Goal: Communication & Community: Answer question/provide support

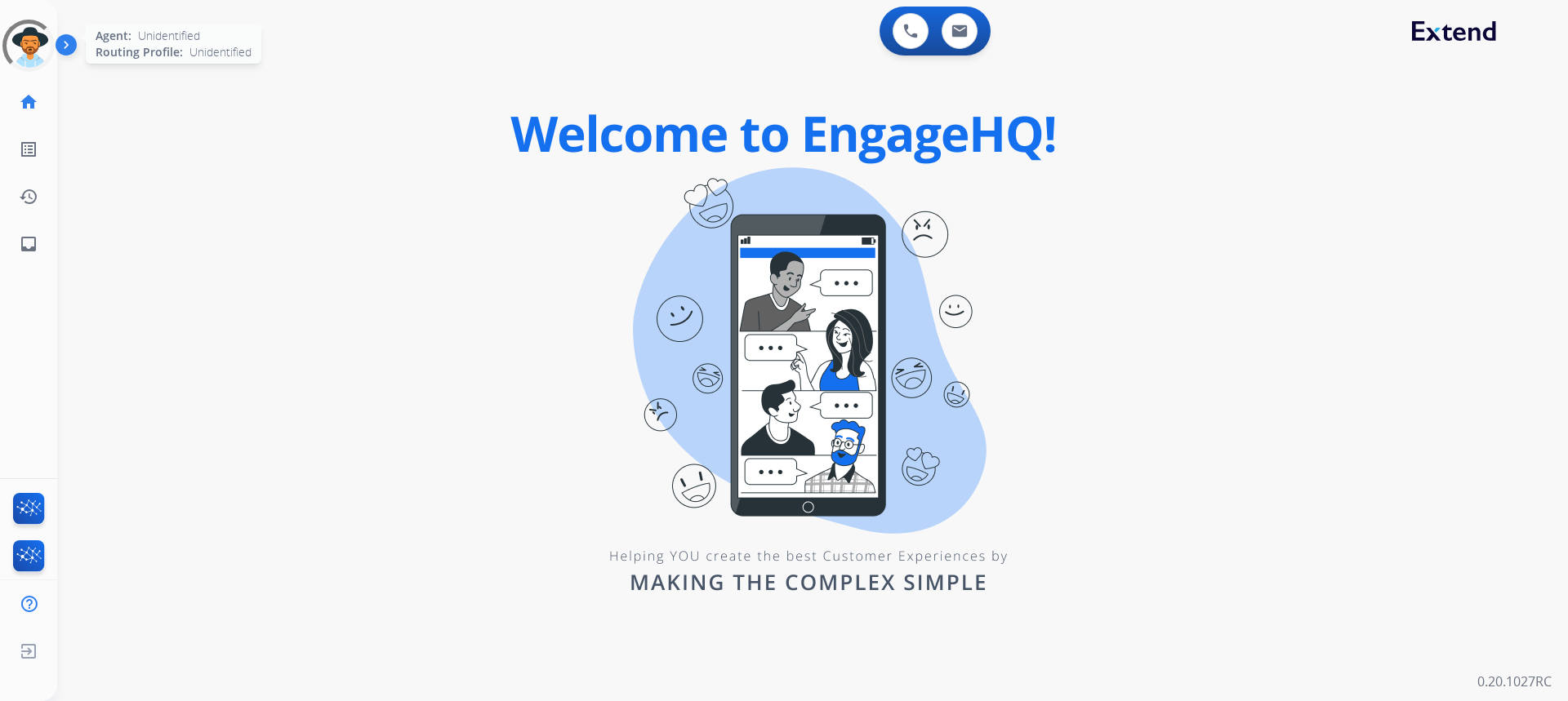
click at [26, 54] on div at bounding box center [29, 46] width 54 height 54
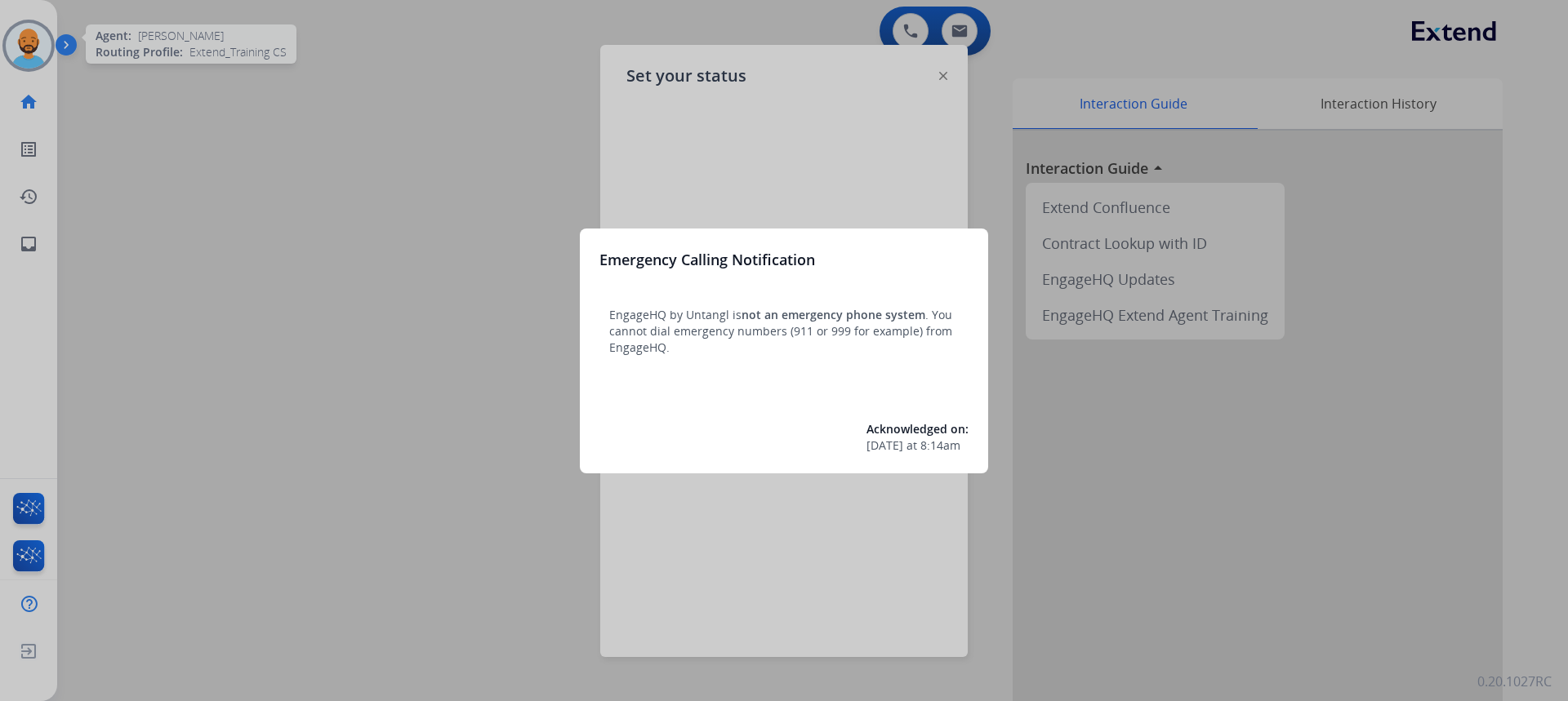
click at [385, 195] on div at bounding box center [784, 350] width 1568 height 701
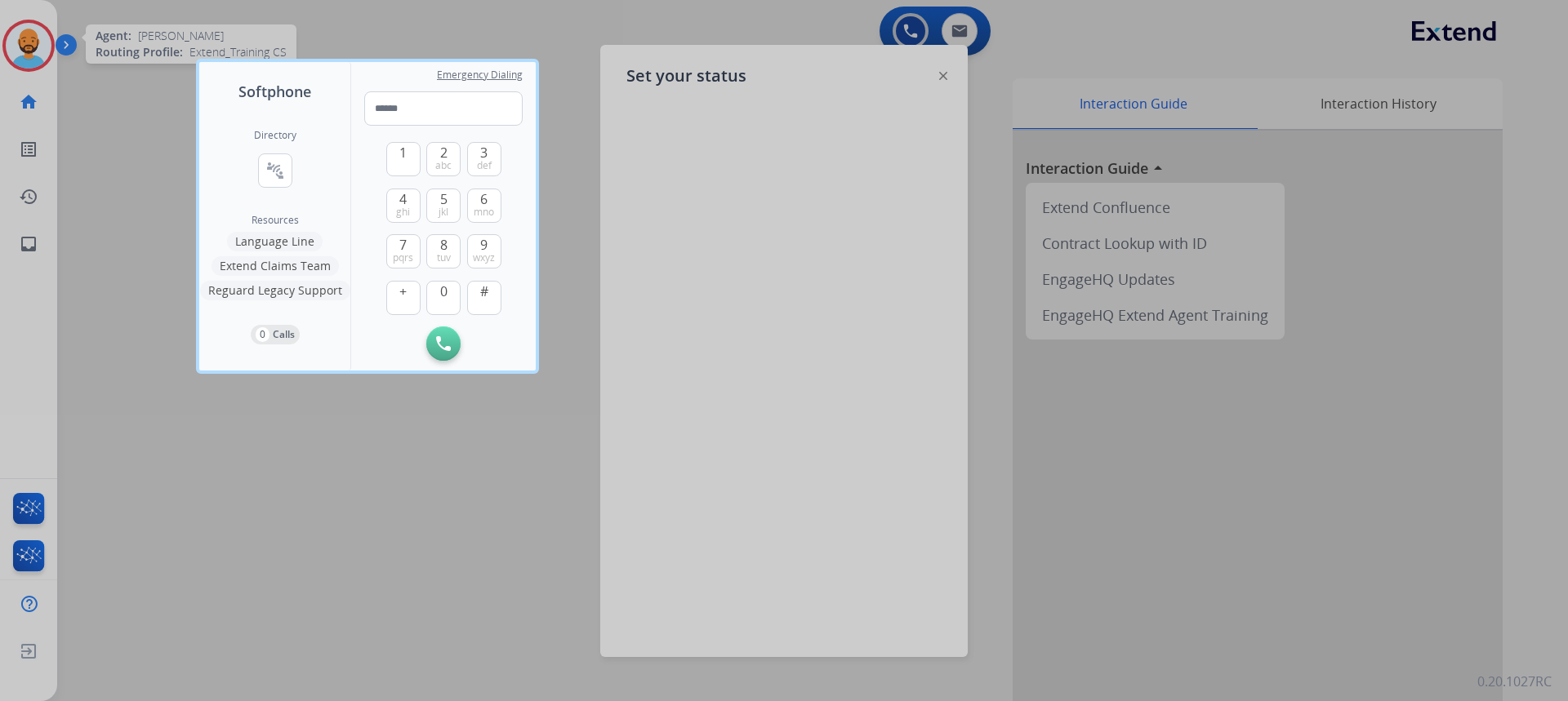
click at [126, 110] on div at bounding box center [784, 350] width 1568 height 701
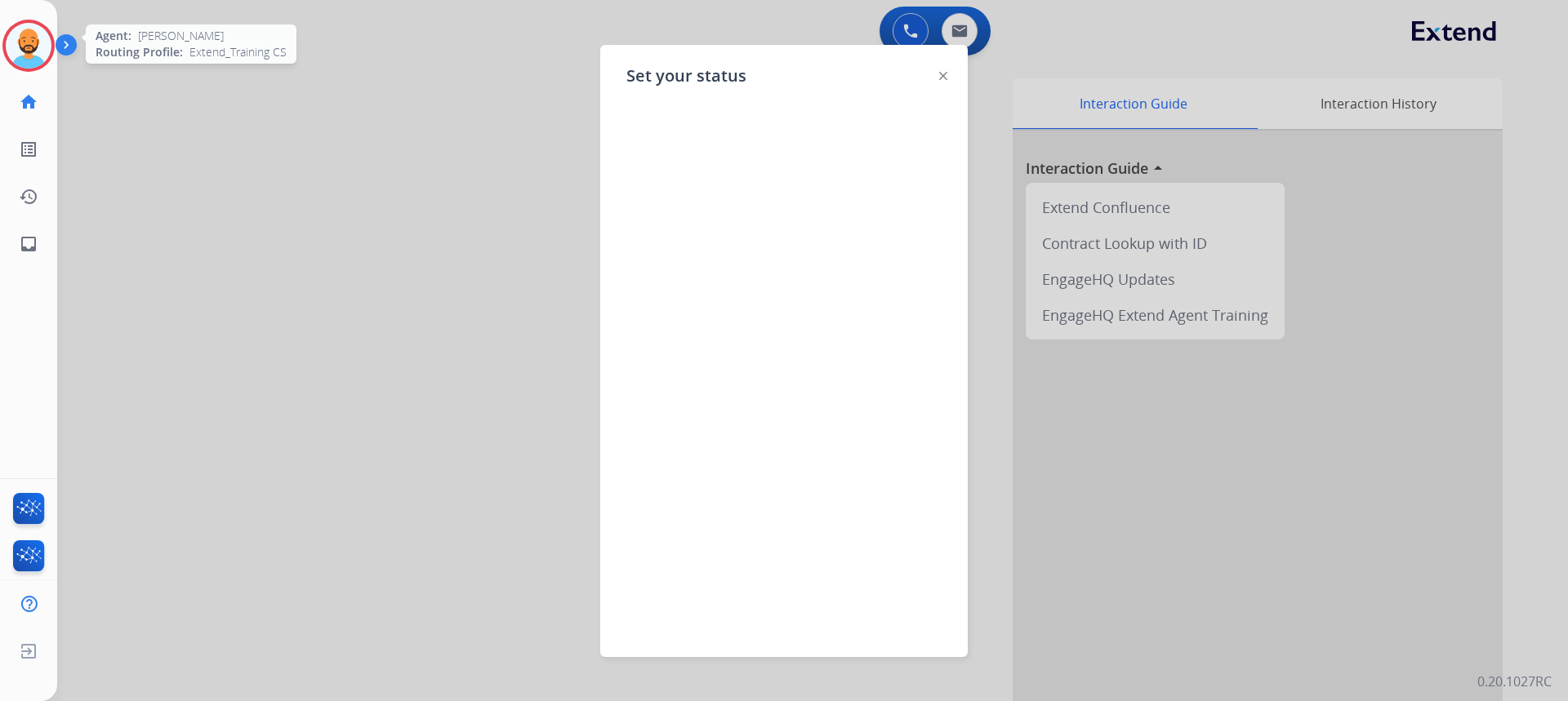
click at [35, 36] on img at bounding box center [29, 46] width 46 height 46
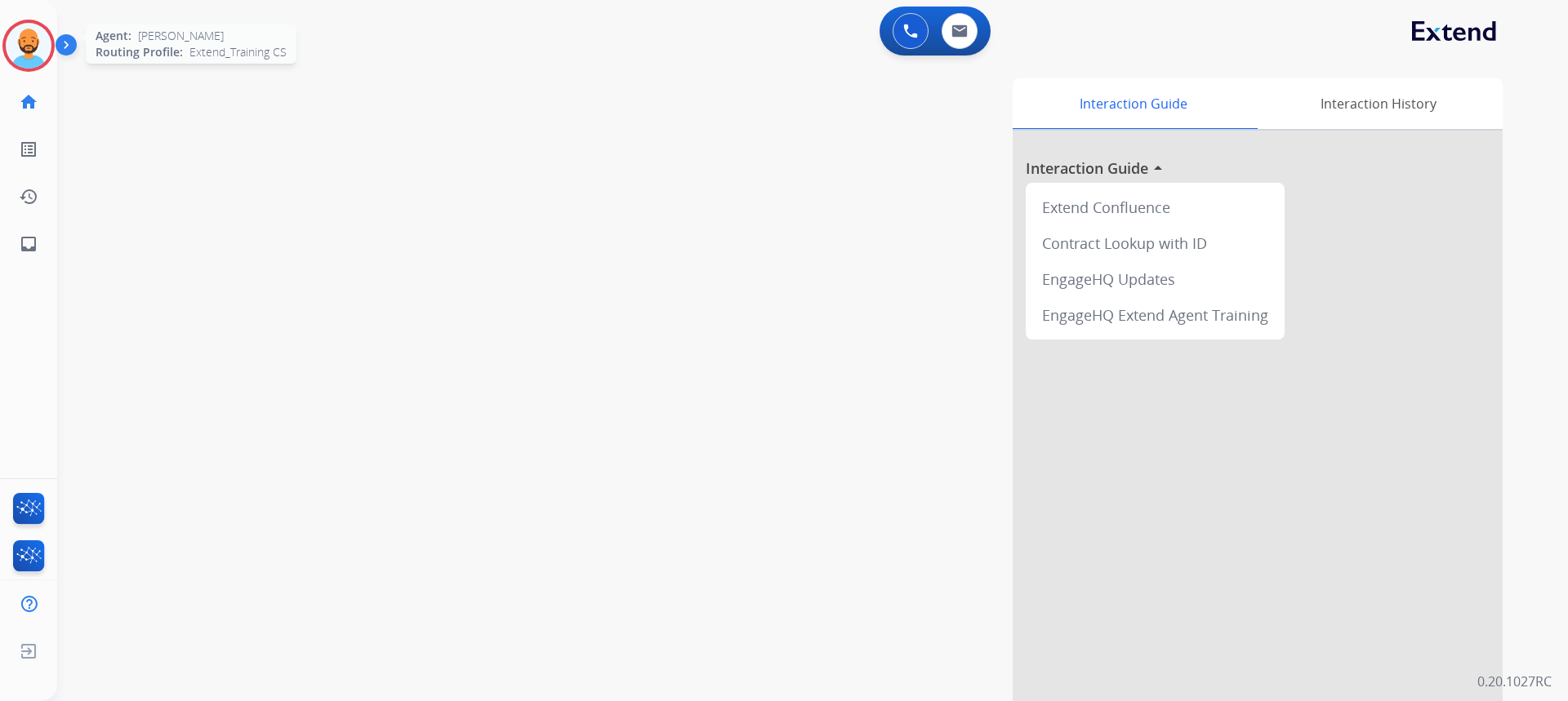
click at [42, 45] on img at bounding box center [29, 46] width 46 height 46
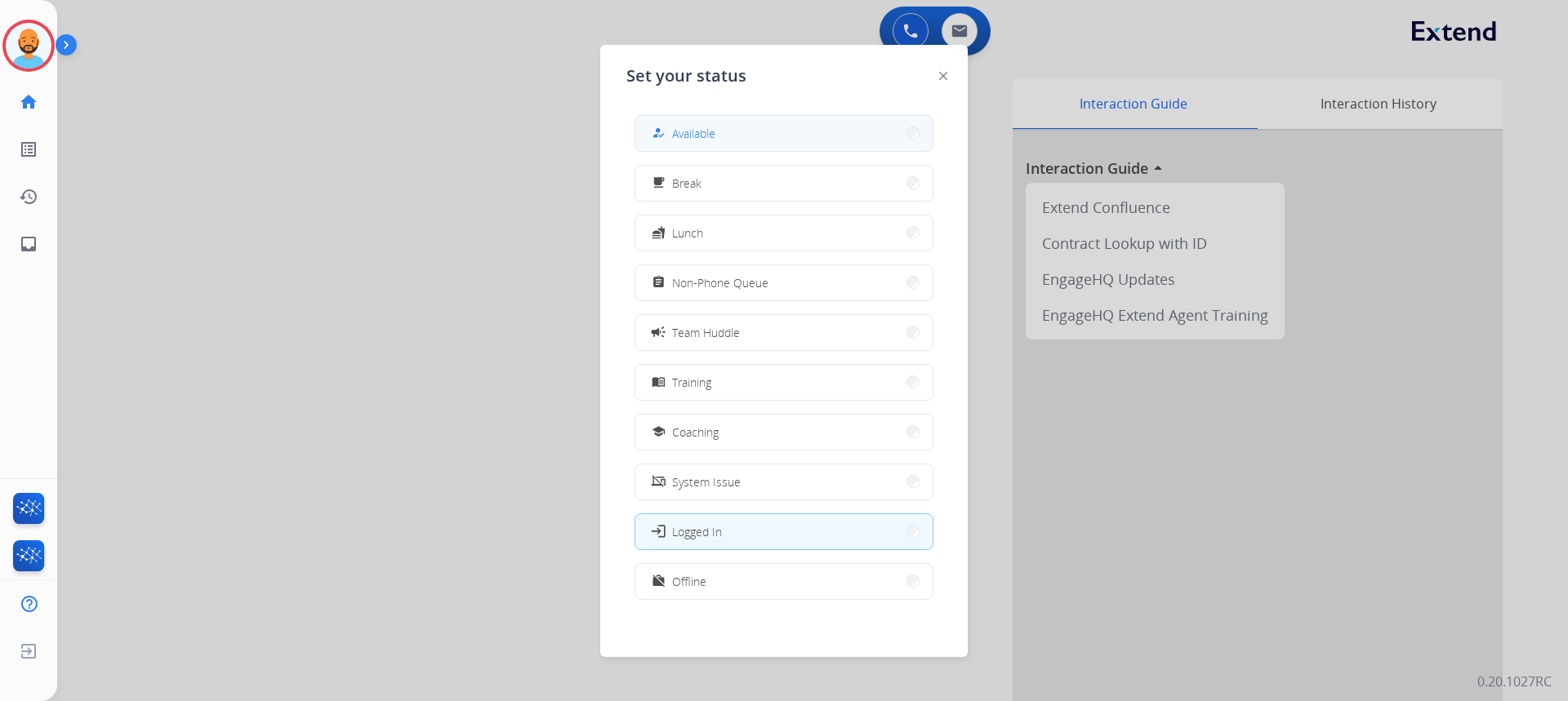
click at [738, 140] on button "how_to_reg Available" at bounding box center [784, 133] width 297 height 35
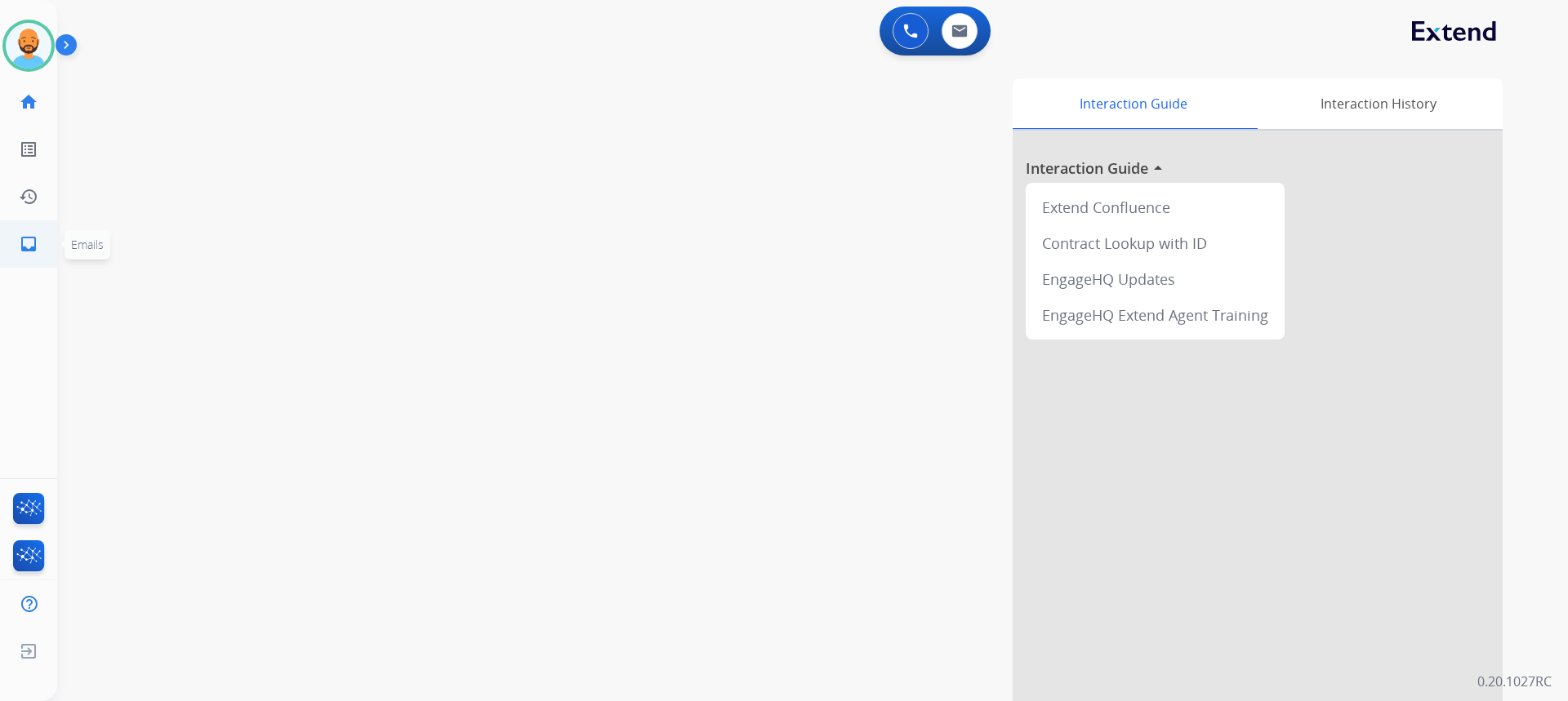
click at [26, 247] on mat-icon "inbox" at bounding box center [28, 243] width 19 height 19
select select "**********"
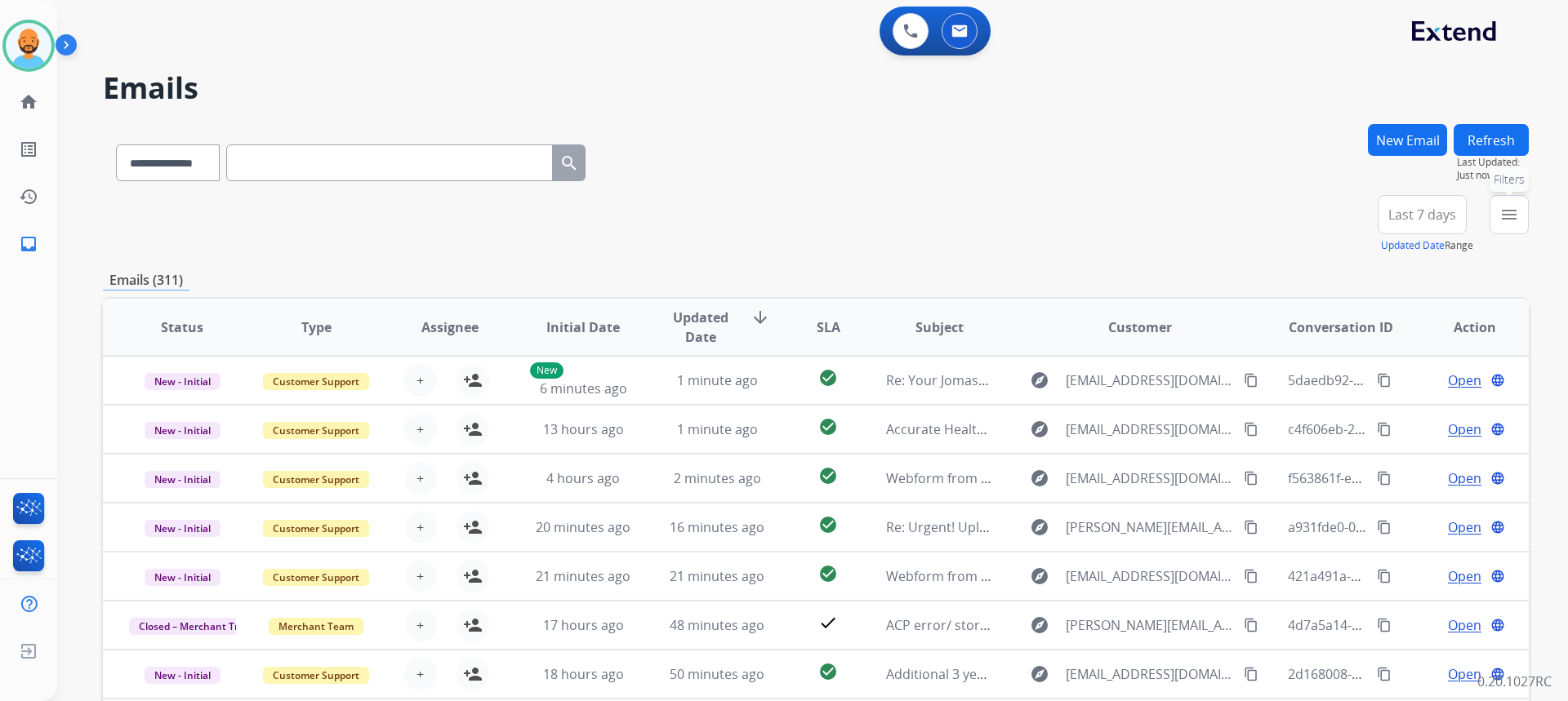
click at [1504, 213] on mat-icon "menu" at bounding box center [1509, 215] width 19 height 19
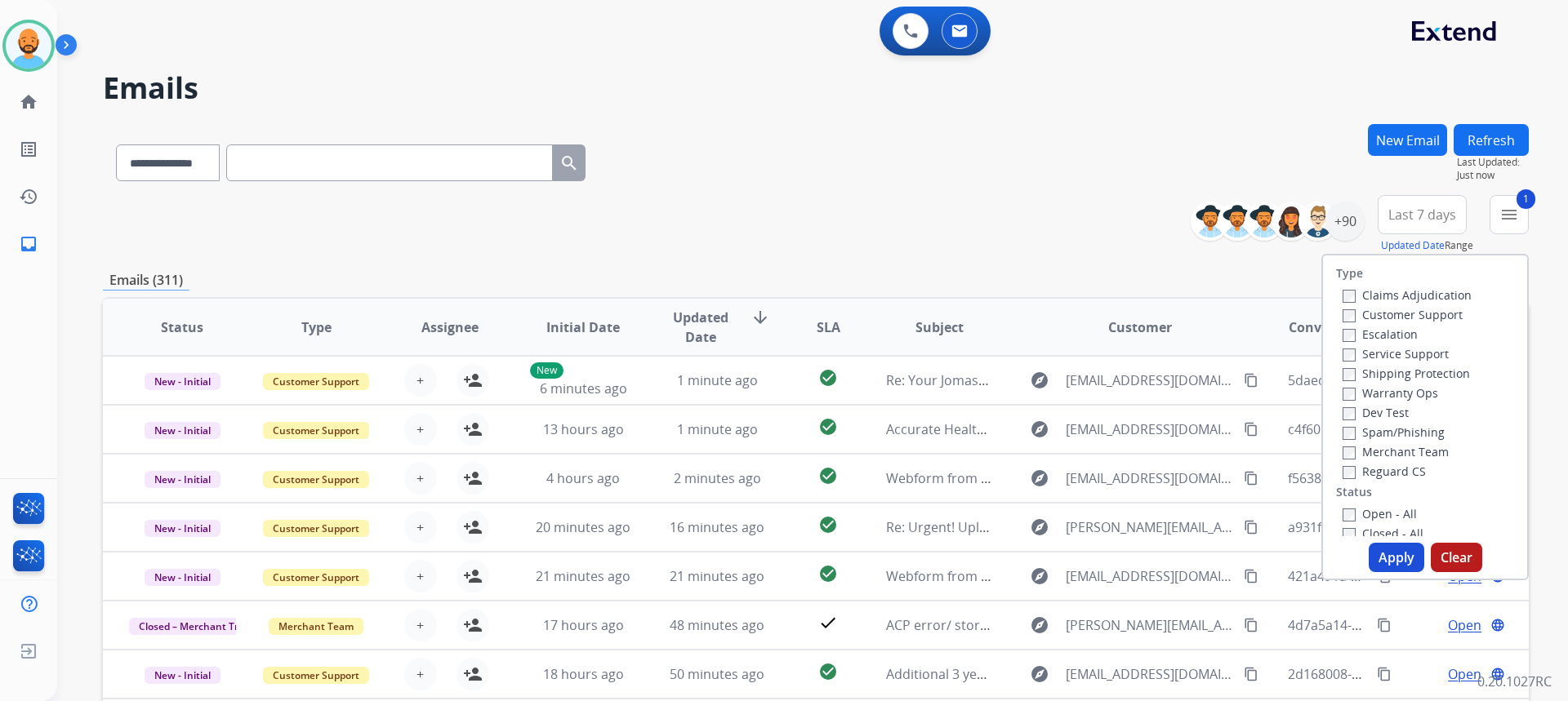
click at [1345, 372] on label "Shipping Protection" at bounding box center [1406, 373] width 128 height 15
click at [1392, 557] on button "Apply" at bounding box center [1396, 557] width 56 height 30
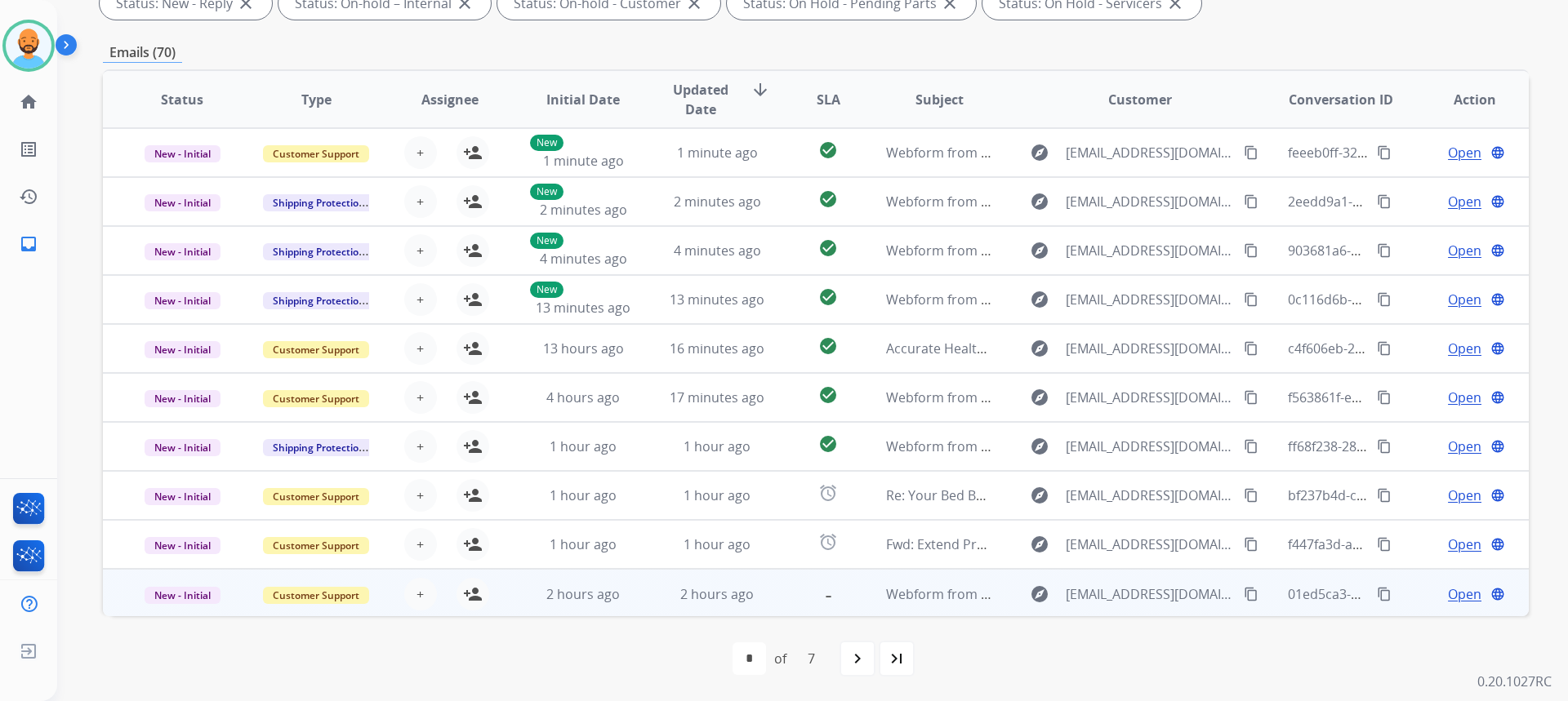
scroll to position [2, 0]
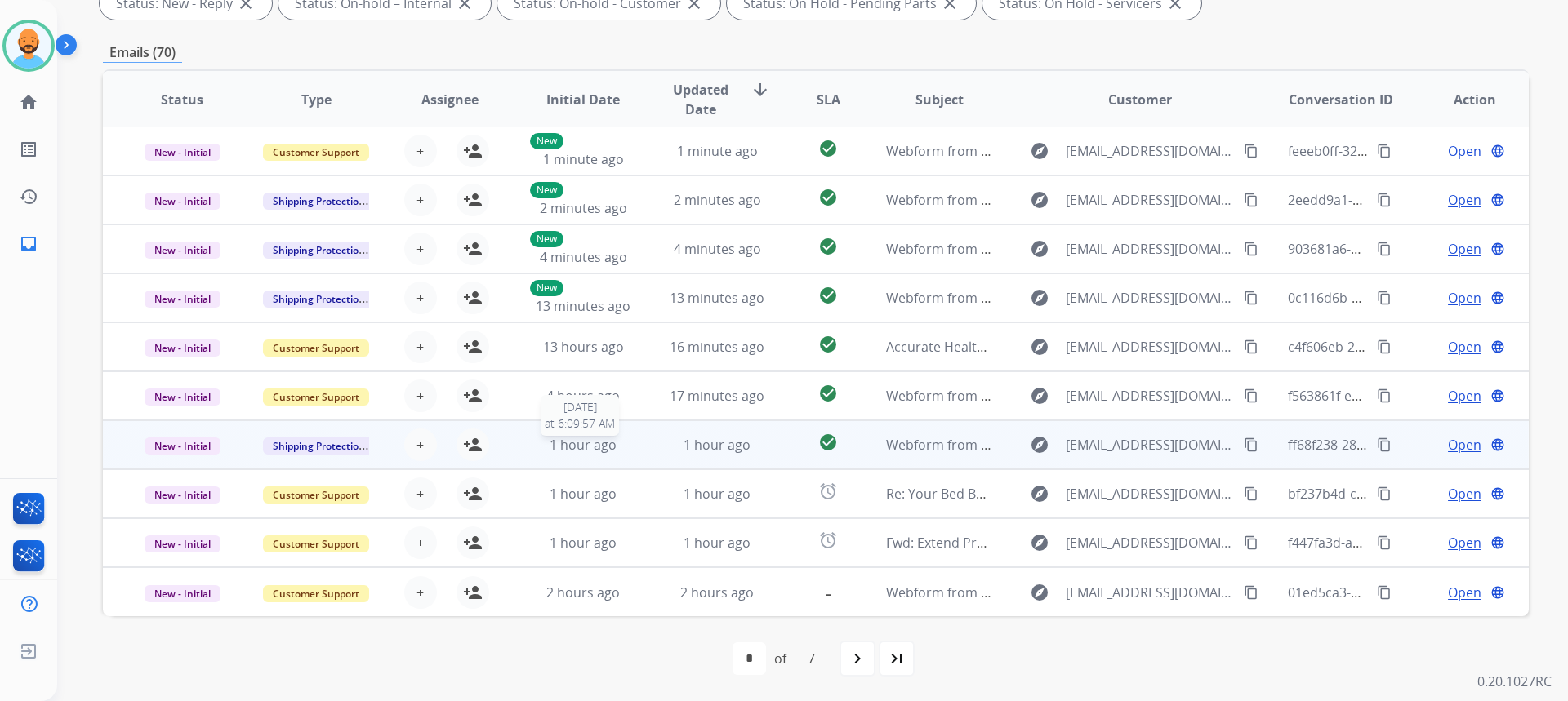
click at [555, 448] on span "1 hour ago" at bounding box center [583, 444] width 67 height 18
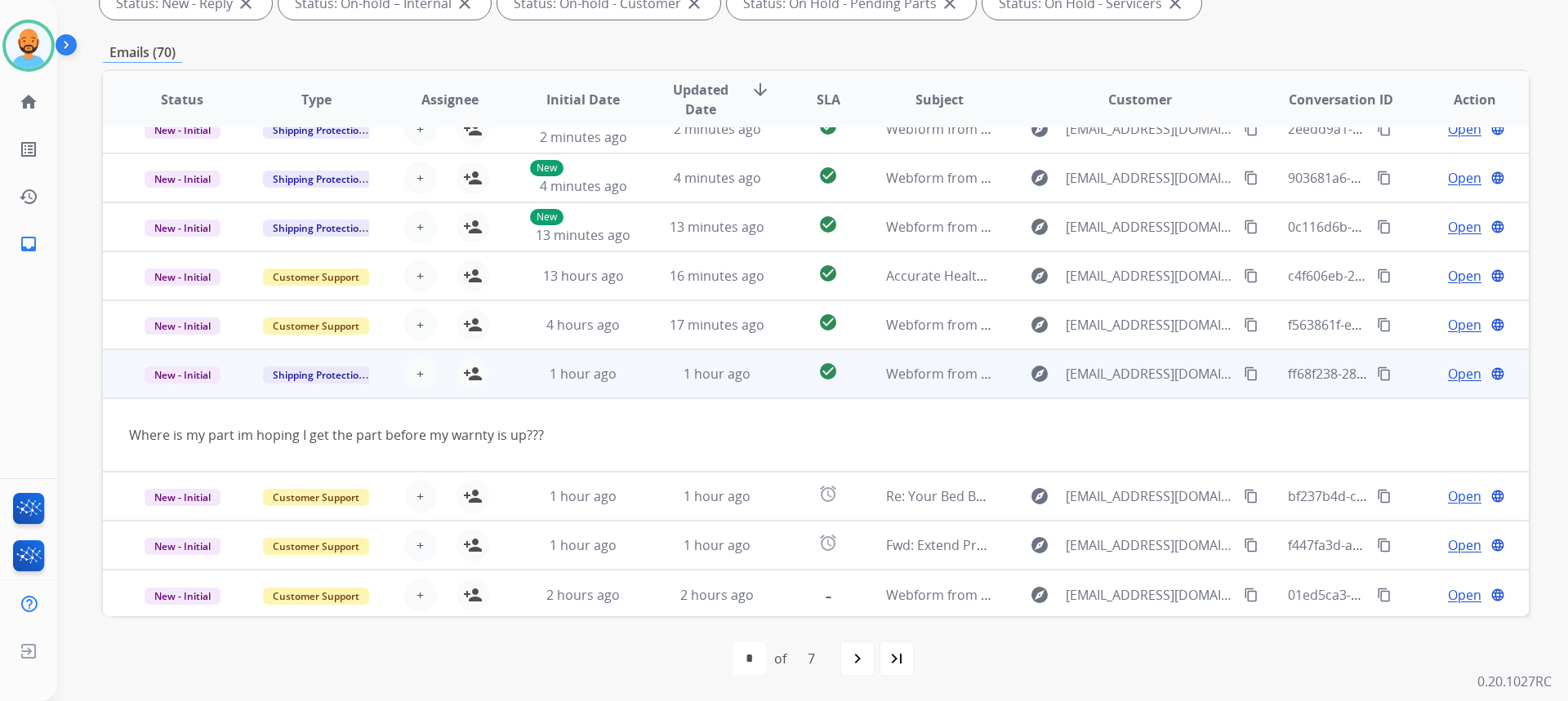
scroll to position [75, 0]
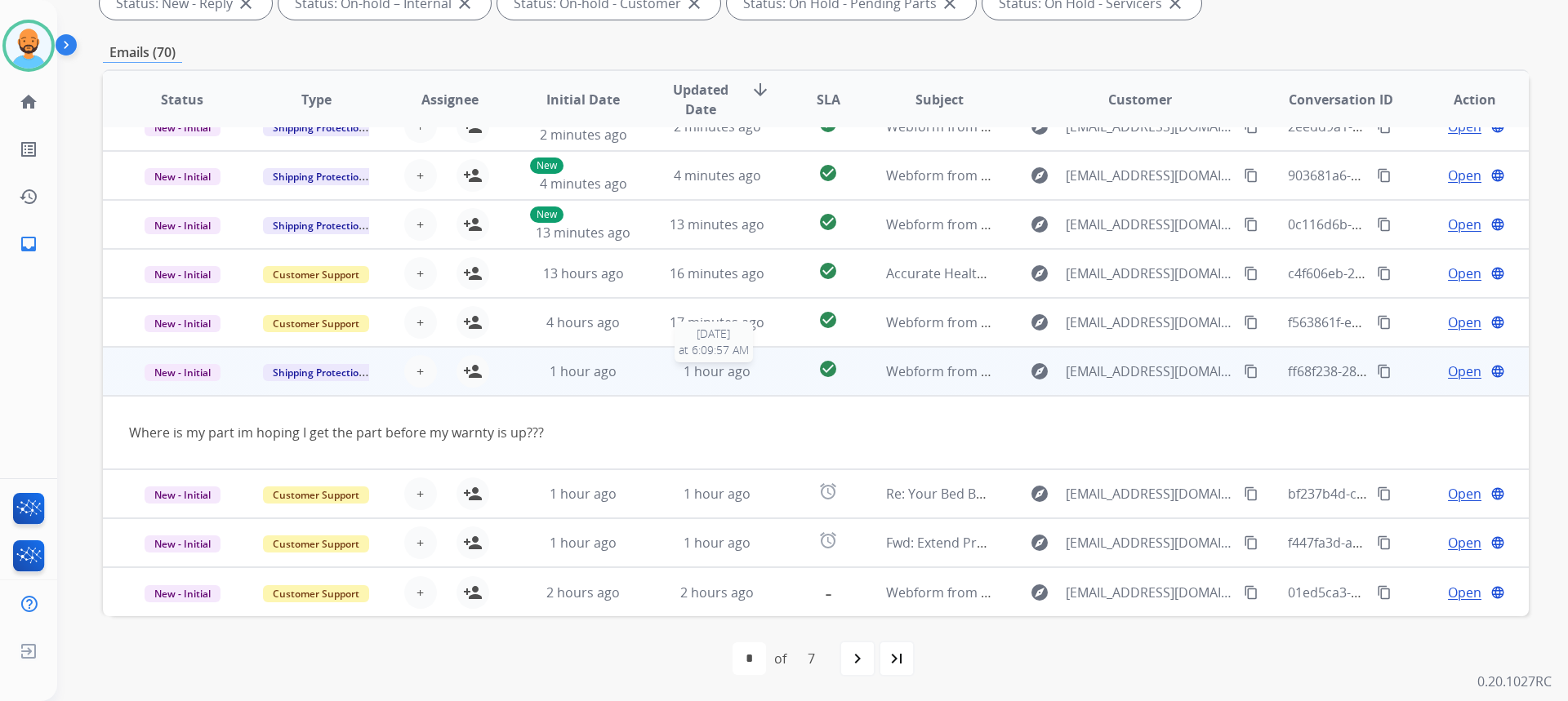
click at [697, 366] on span "1 hour ago" at bounding box center [716, 371] width 67 height 18
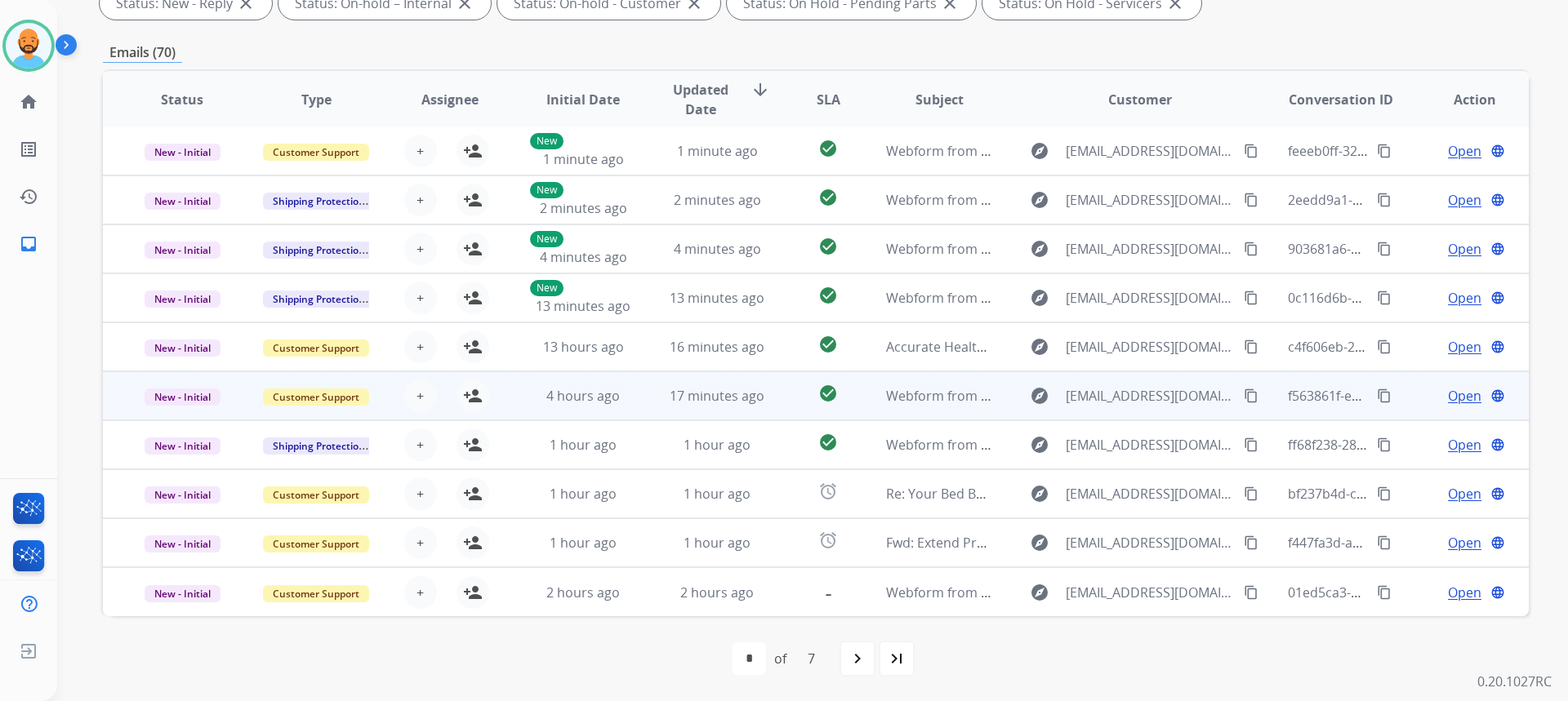
scroll to position [2, 0]
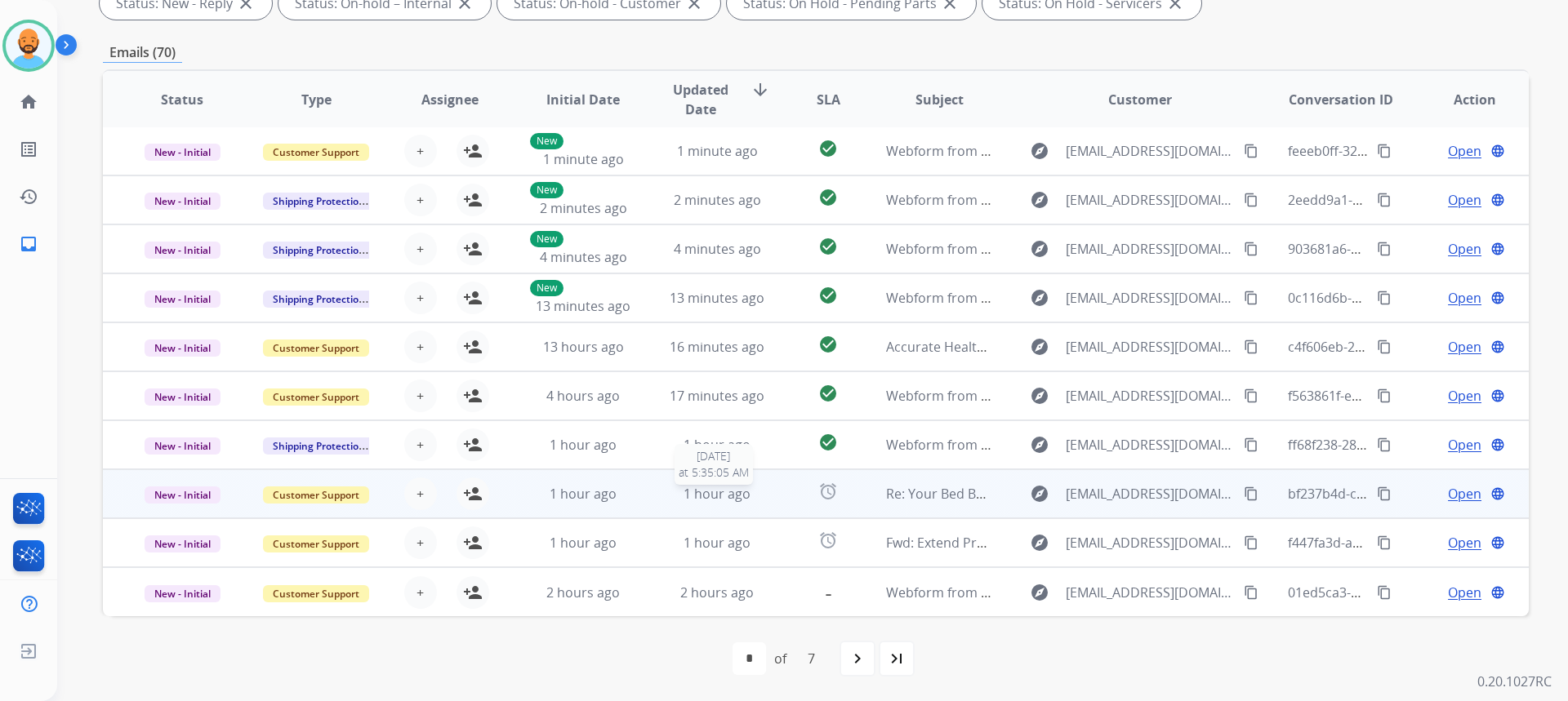
click at [707, 492] on span "1 hour ago" at bounding box center [716, 493] width 67 height 18
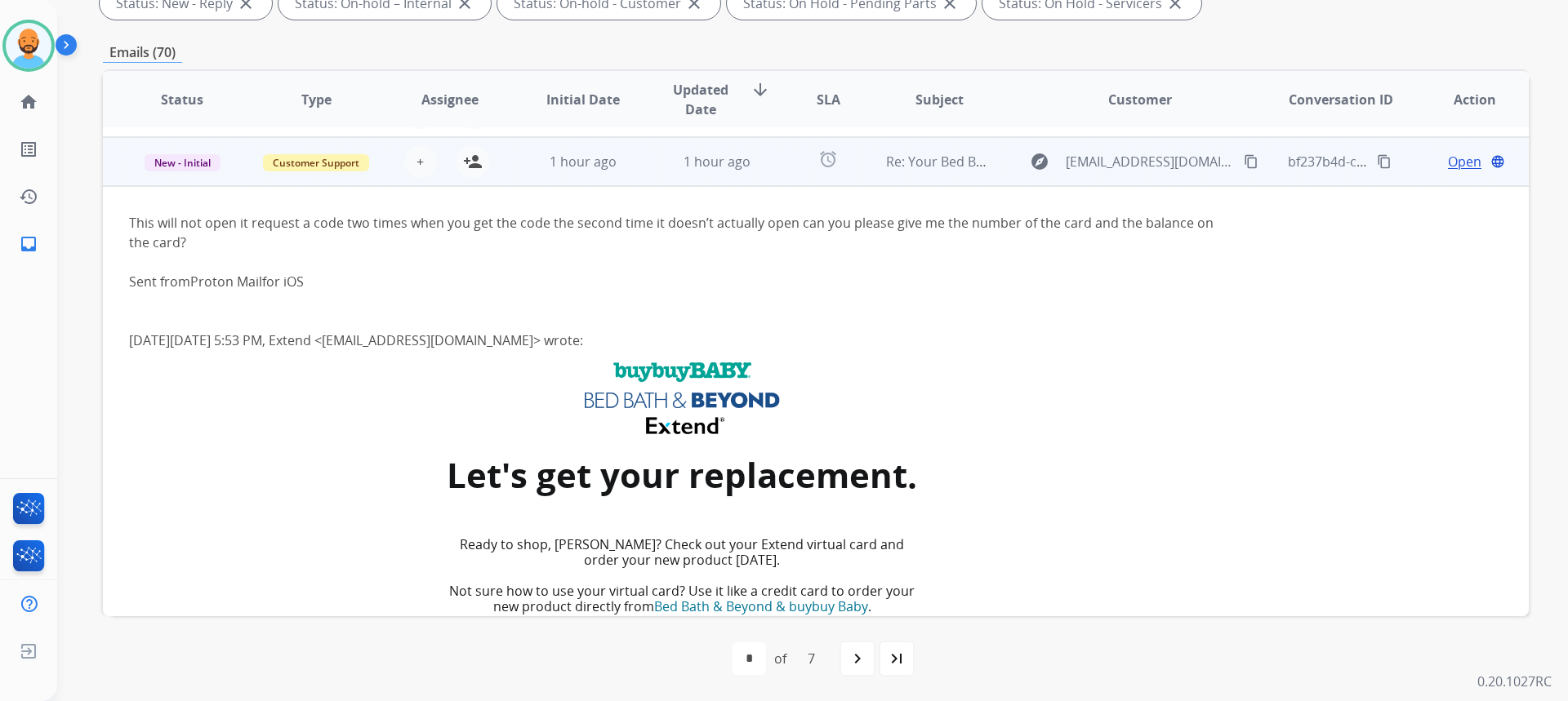
scroll to position [343, 0]
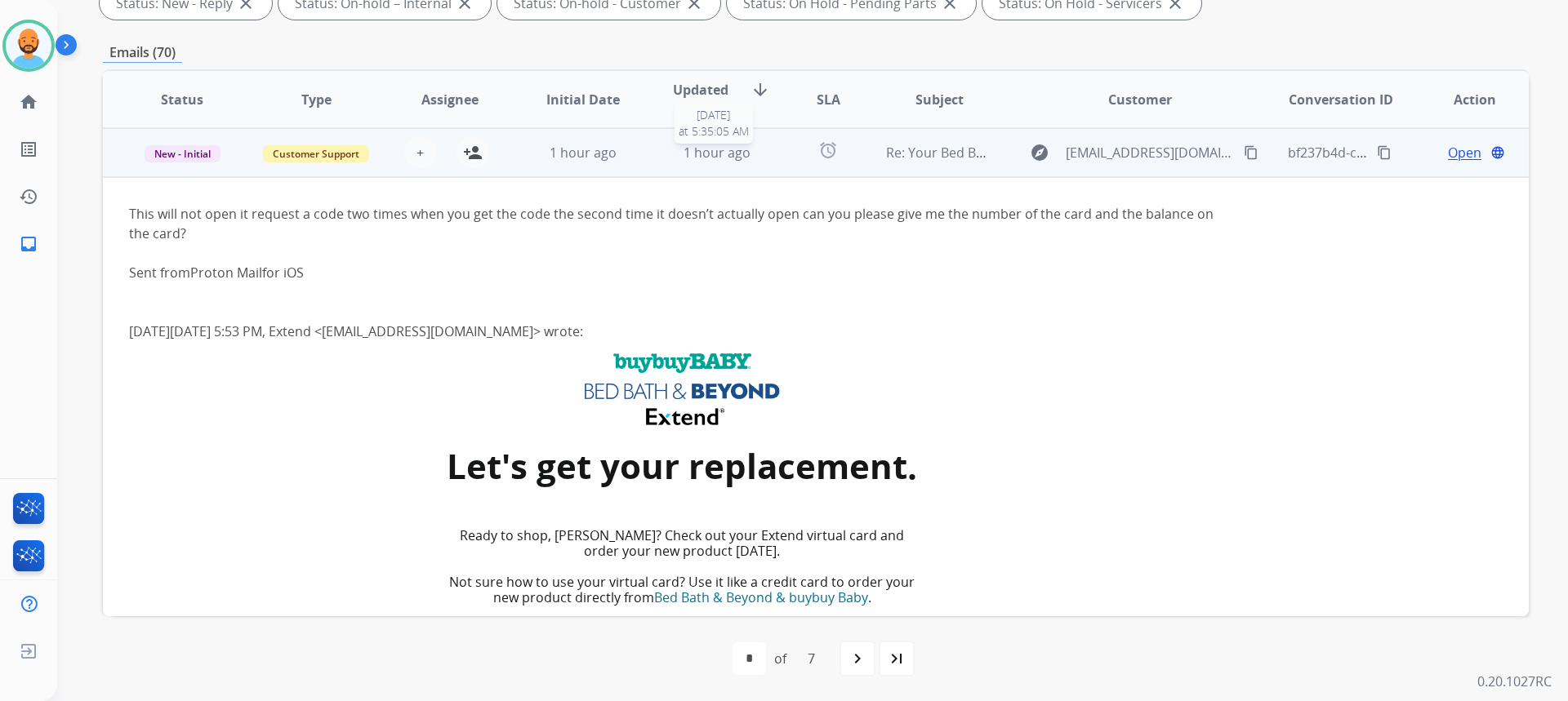
click at [728, 148] on span "1 hour ago" at bounding box center [716, 152] width 67 height 18
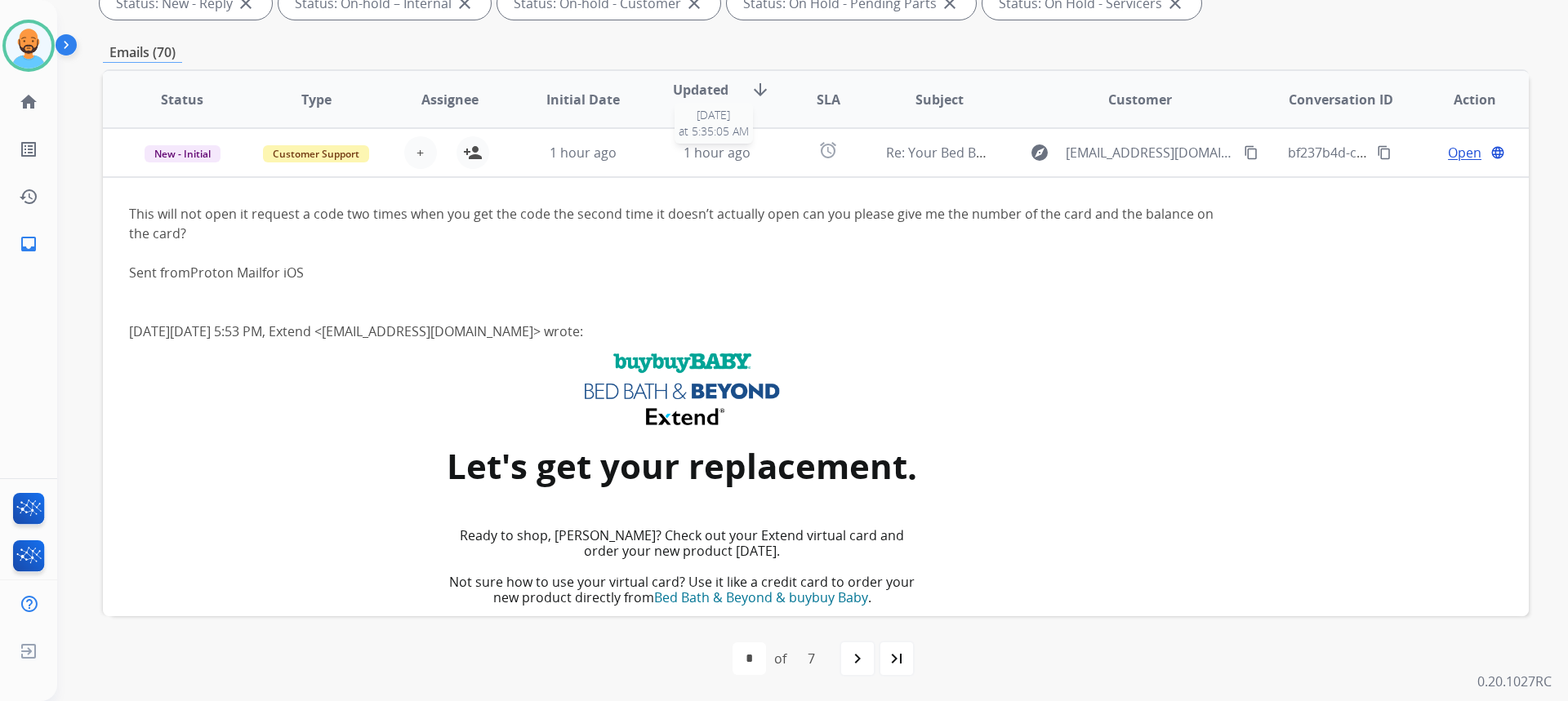
scroll to position [2, 0]
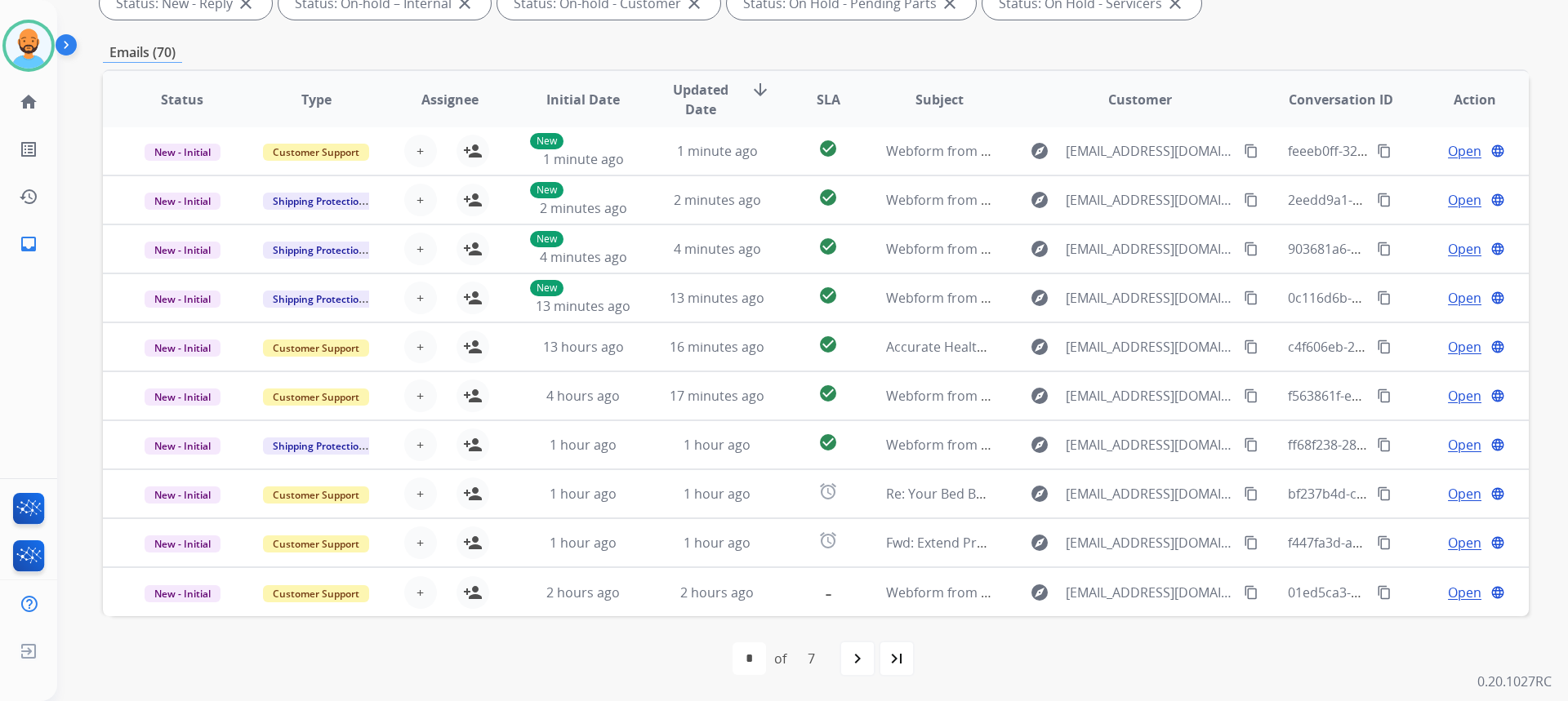
click at [852, 651] on mat-icon "navigate_next" at bounding box center [857, 658] width 19 height 19
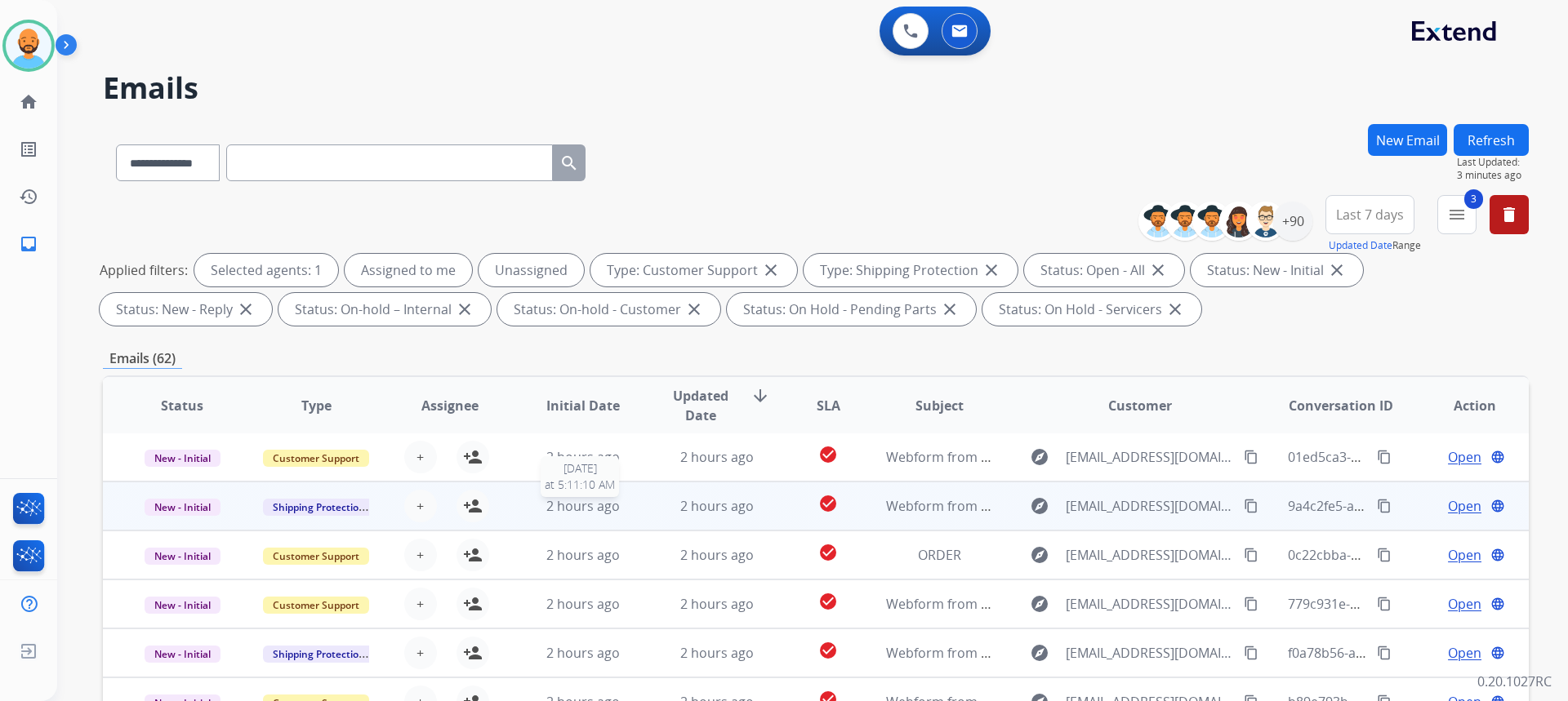
click at [621, 503] on div "2 hours ago" at bounding box center [583, 506] width 107 height 19
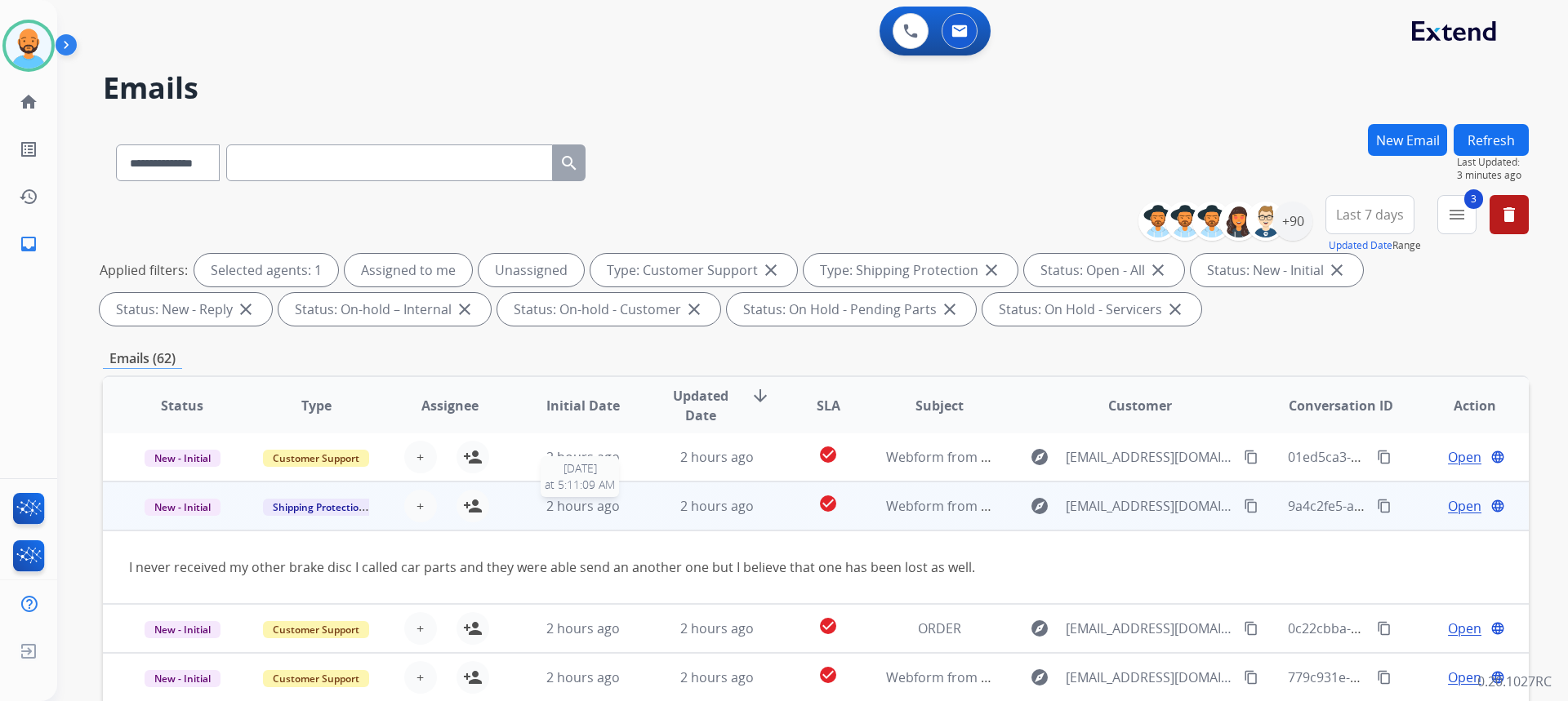
scroll to position [49, 0]
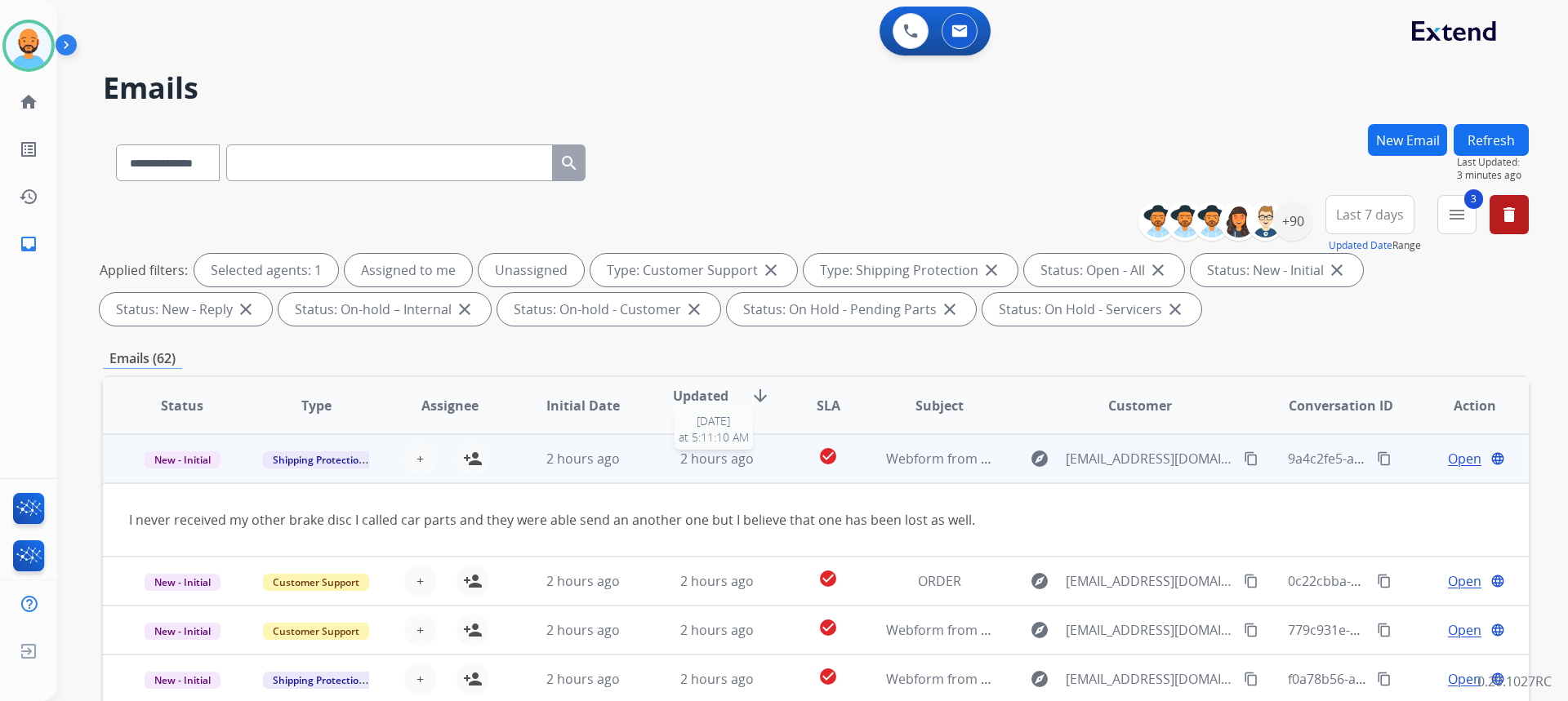
click at [669, 461] on div "2 hours ago" at bounding box center [717, 459] width 107 height 19
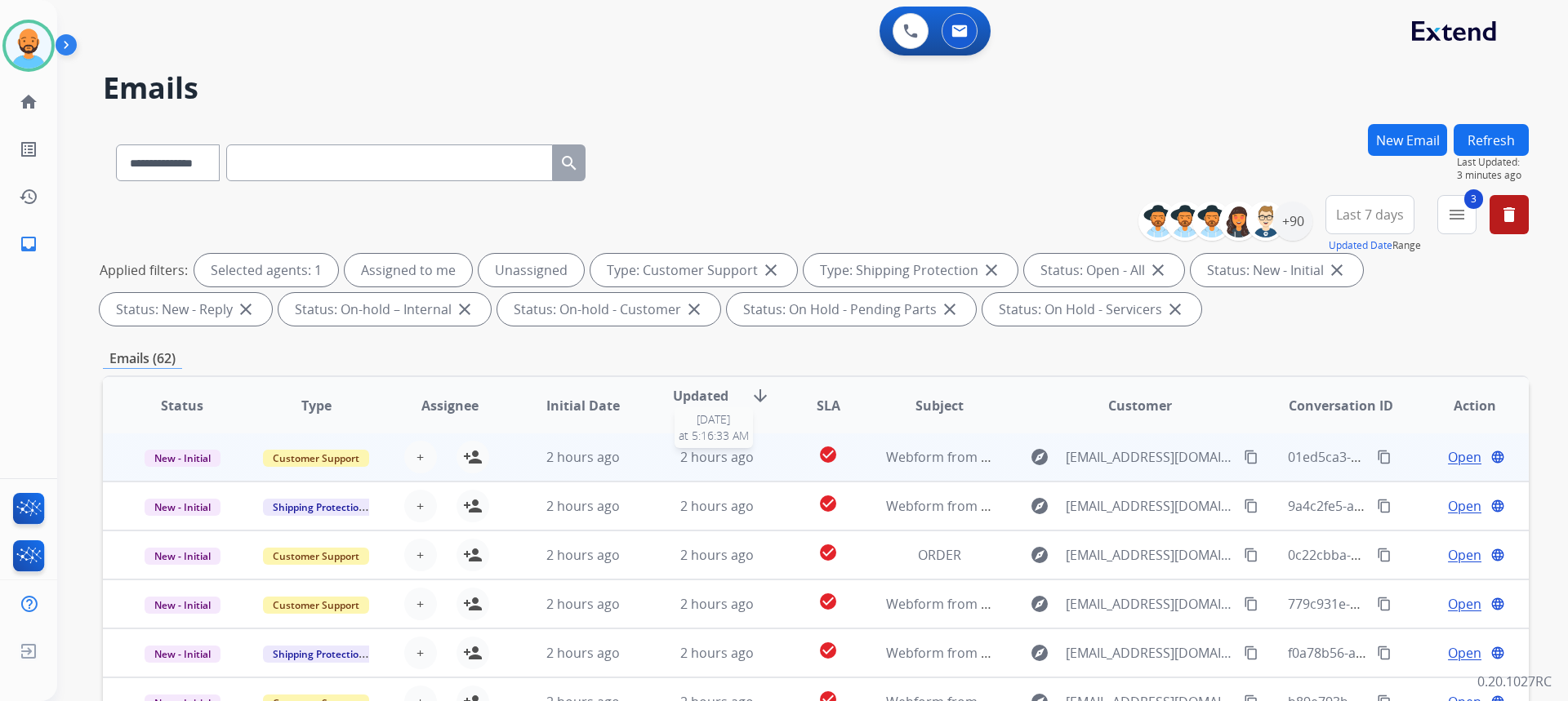
scroll to position [2, 0]
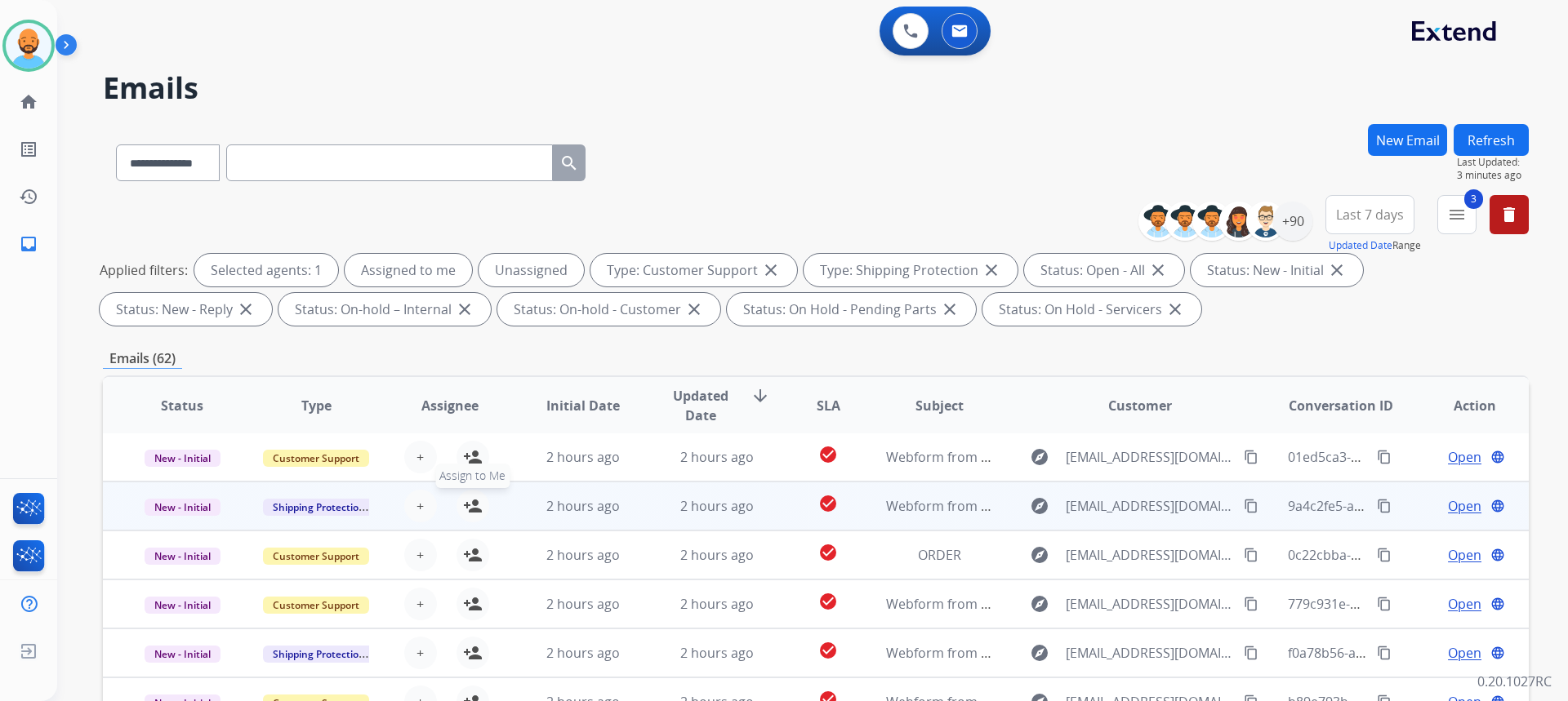
click at [478, 509] on mat-icon "person_add" at bounding box center [472, 506] width 19 height 19
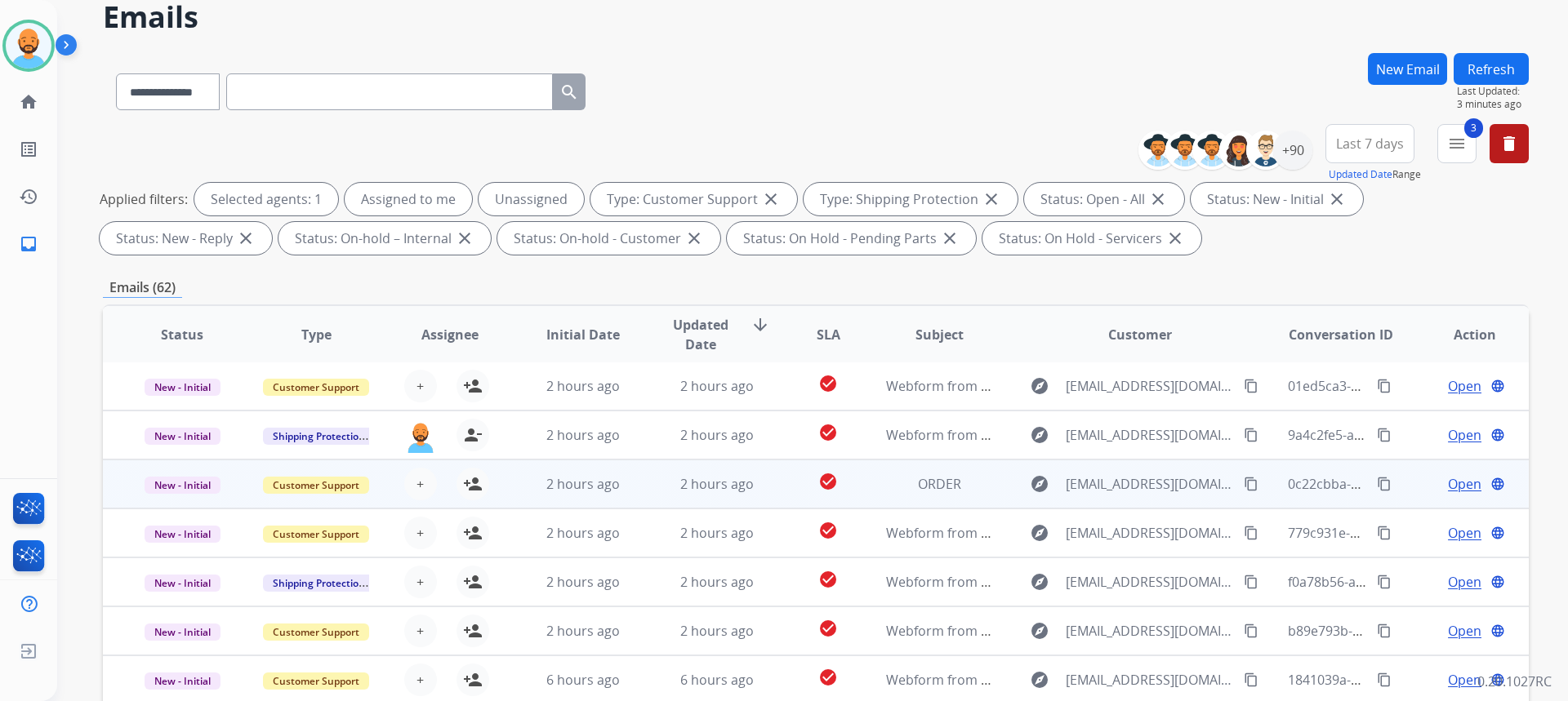
scroll to position [82, 0]
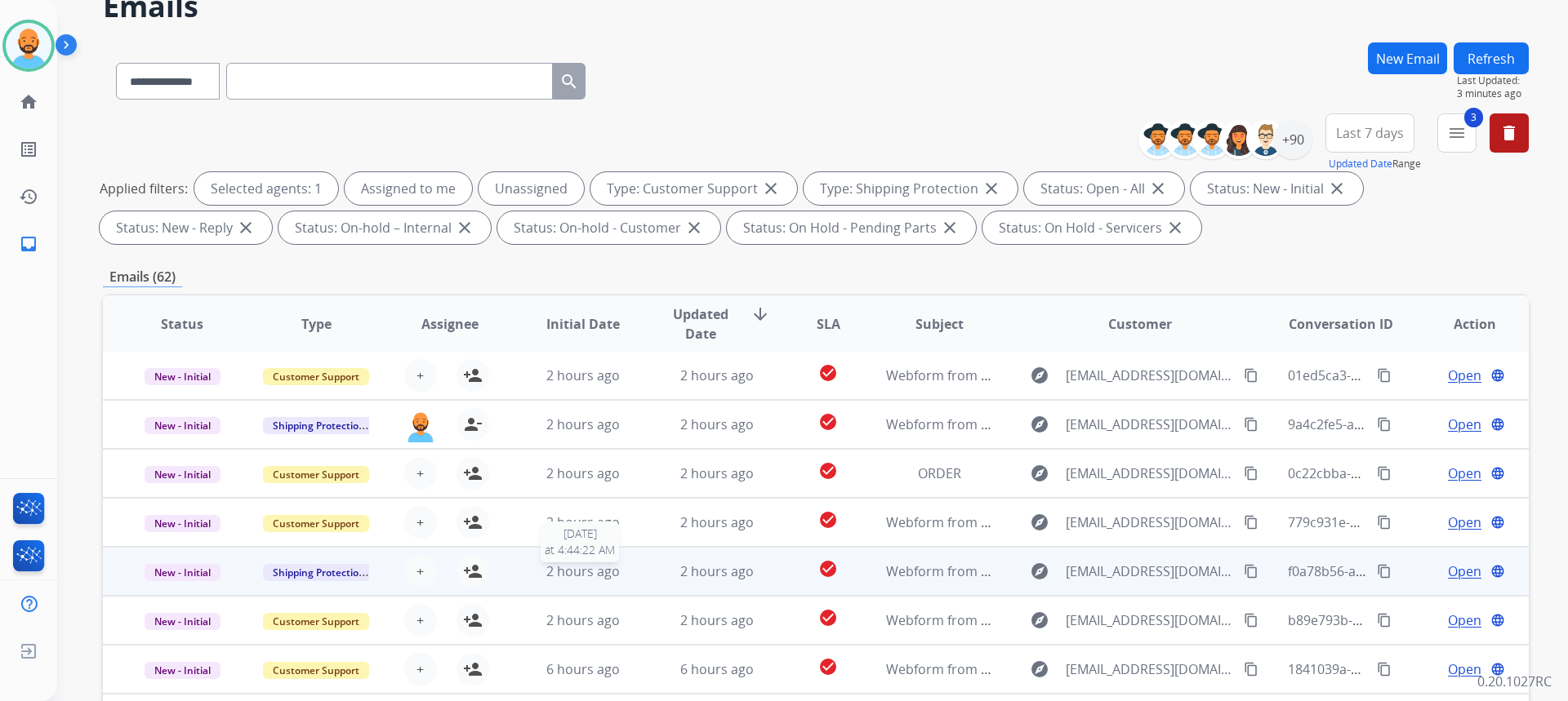
click at [589, 568] on span "2 hours ago" at bounding box center [583, 571] width 74 height 18
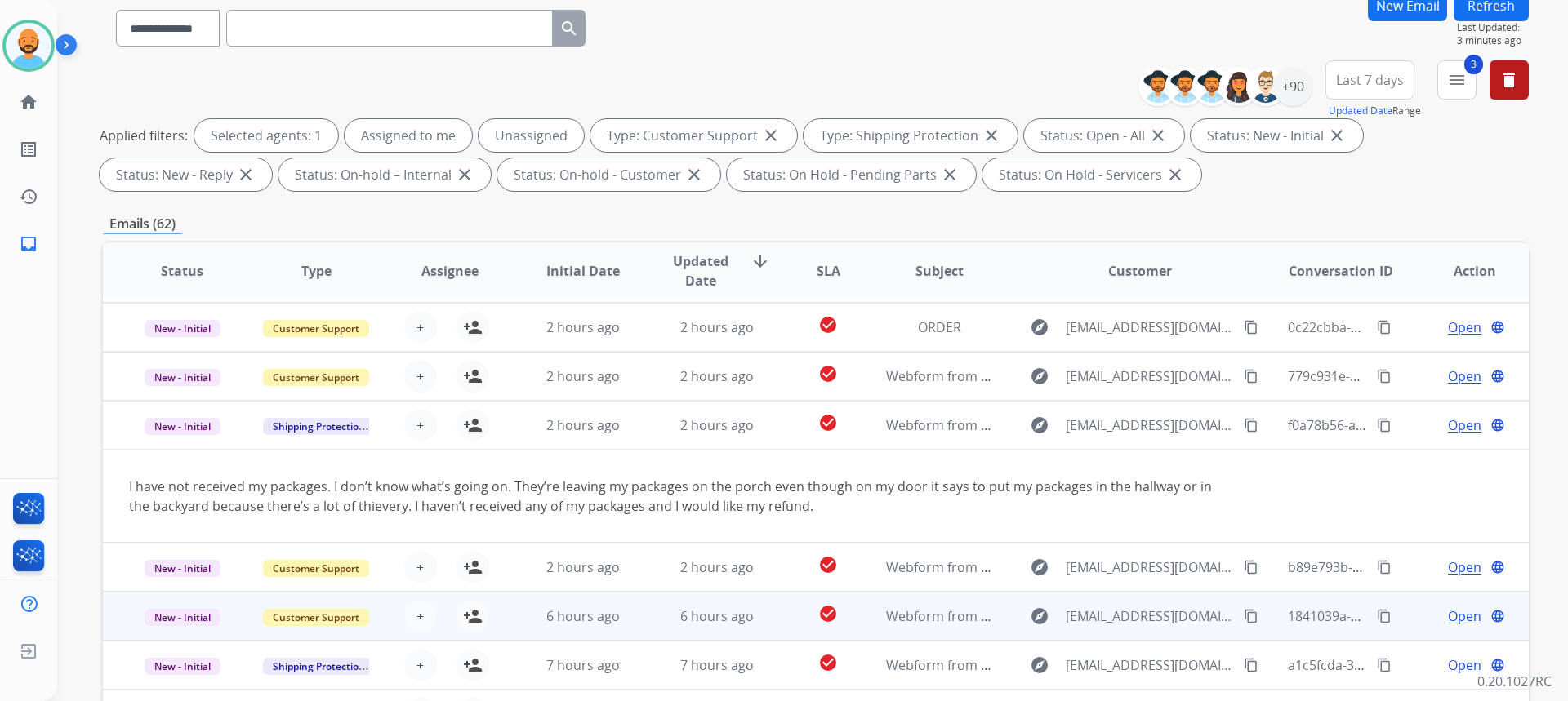
scroll to position [163, 0]
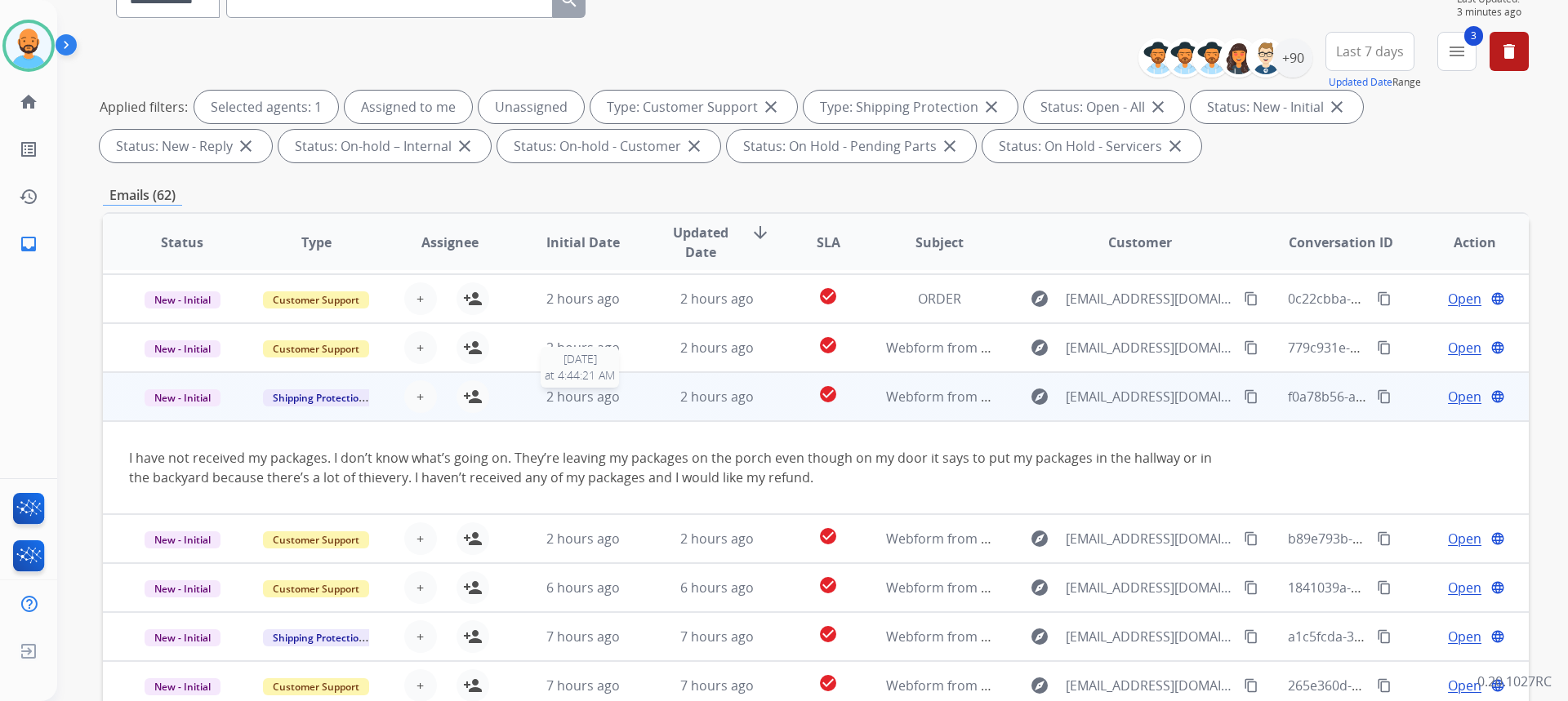
click at [579, 391] on span "2 hours ago" at bounding box center [583, 396] width 74 height 18
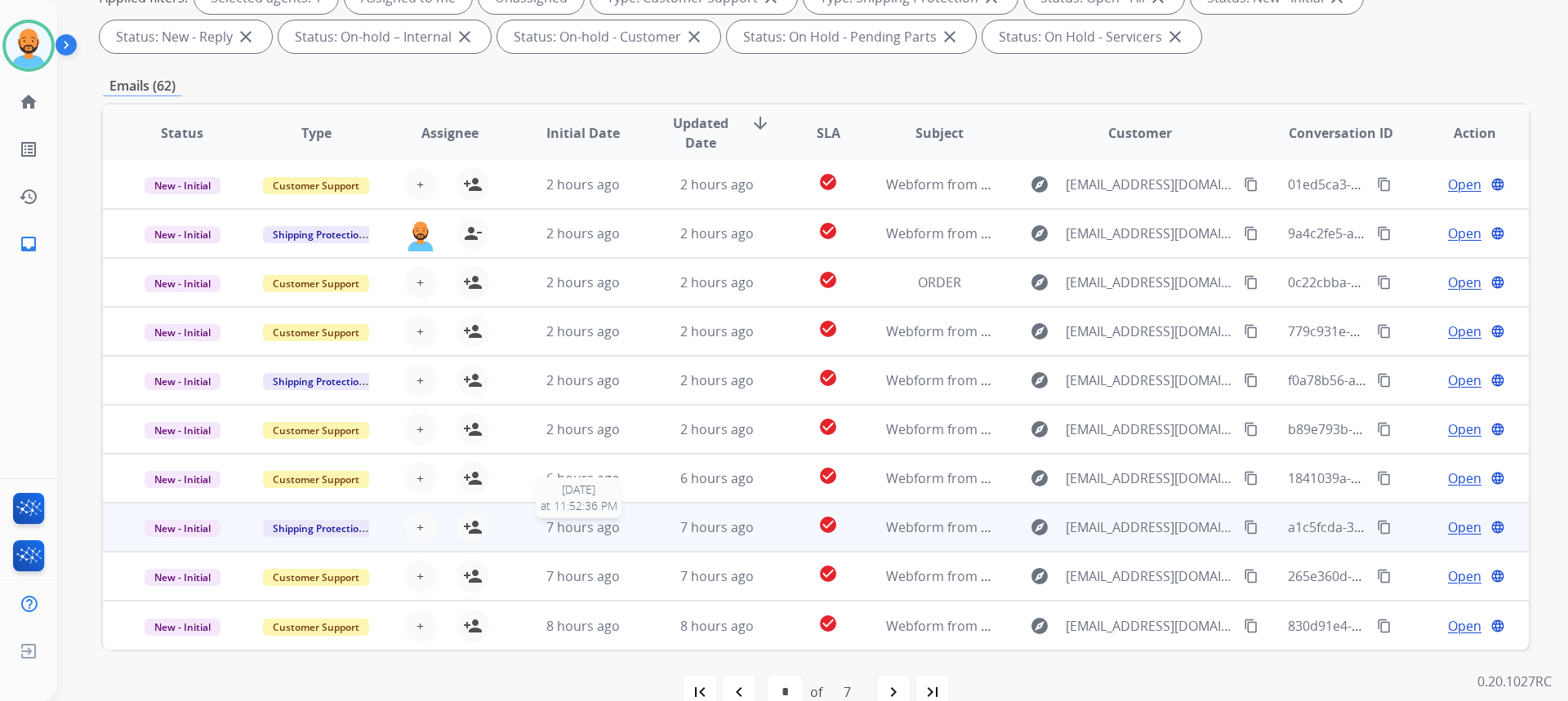
scroll to position [306, 0]
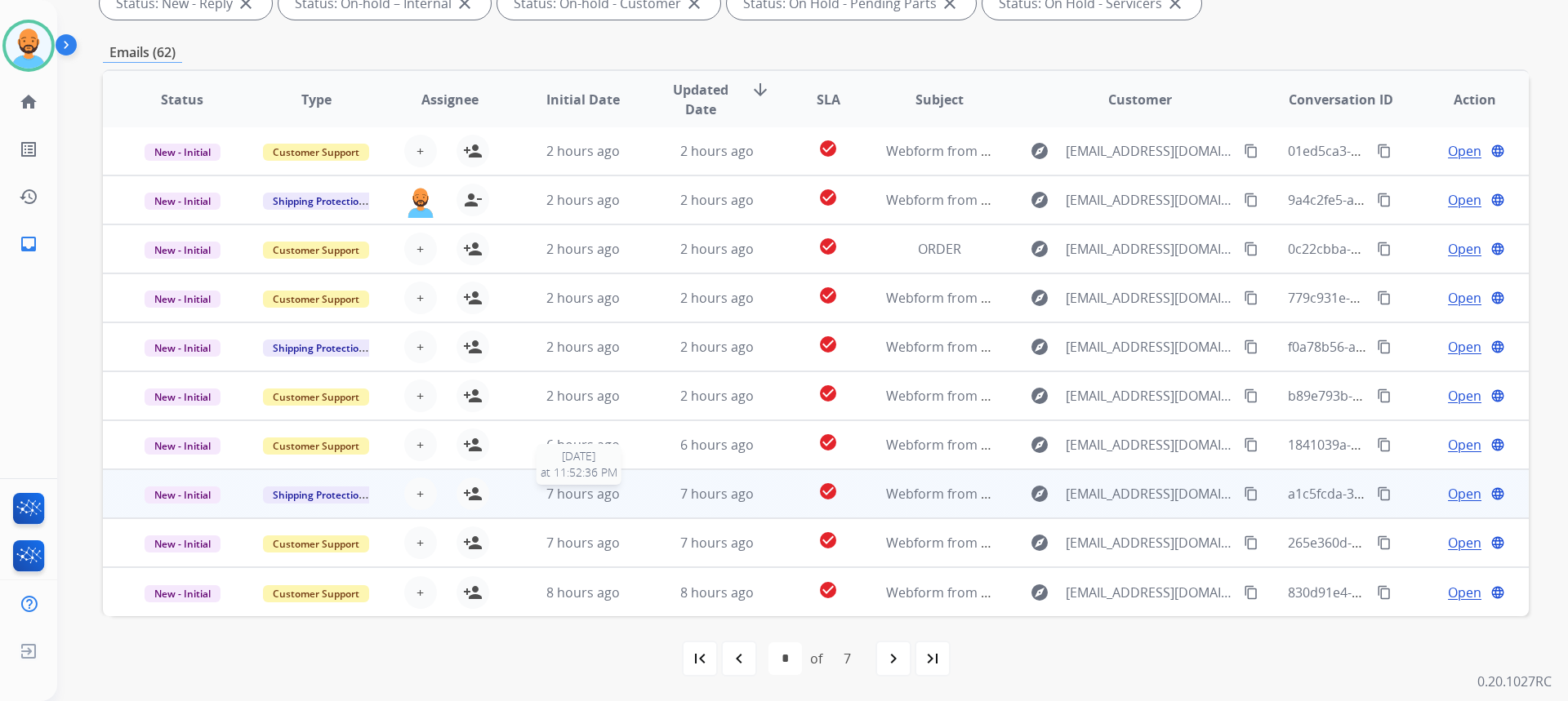
click at [568, 492] on span "7 hours ago" at bounding box center [583, 493] width 74 height 18
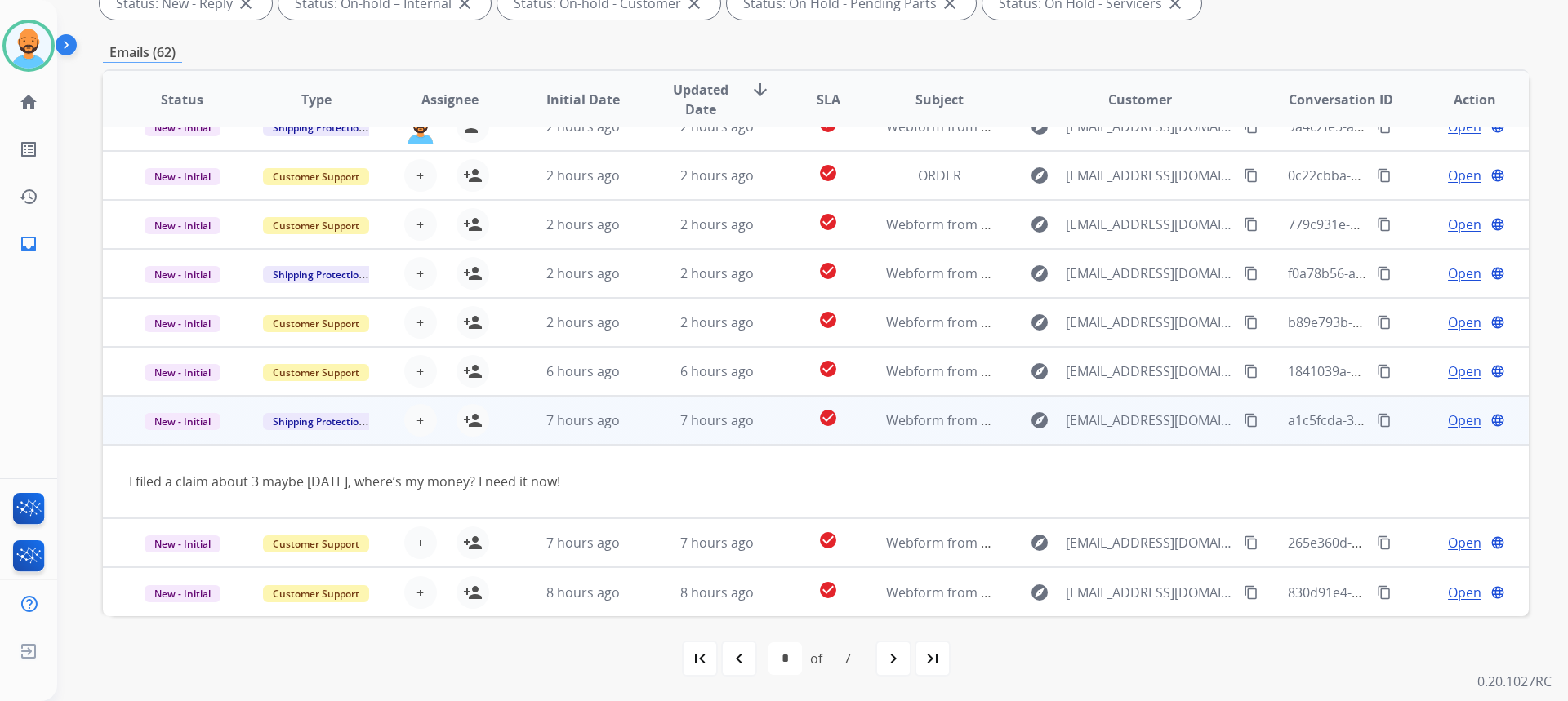
scroll to position [75, 0]
click at [595, 432] on td "7 hours ago" at bounding box center [570, 421] width 134 height 49
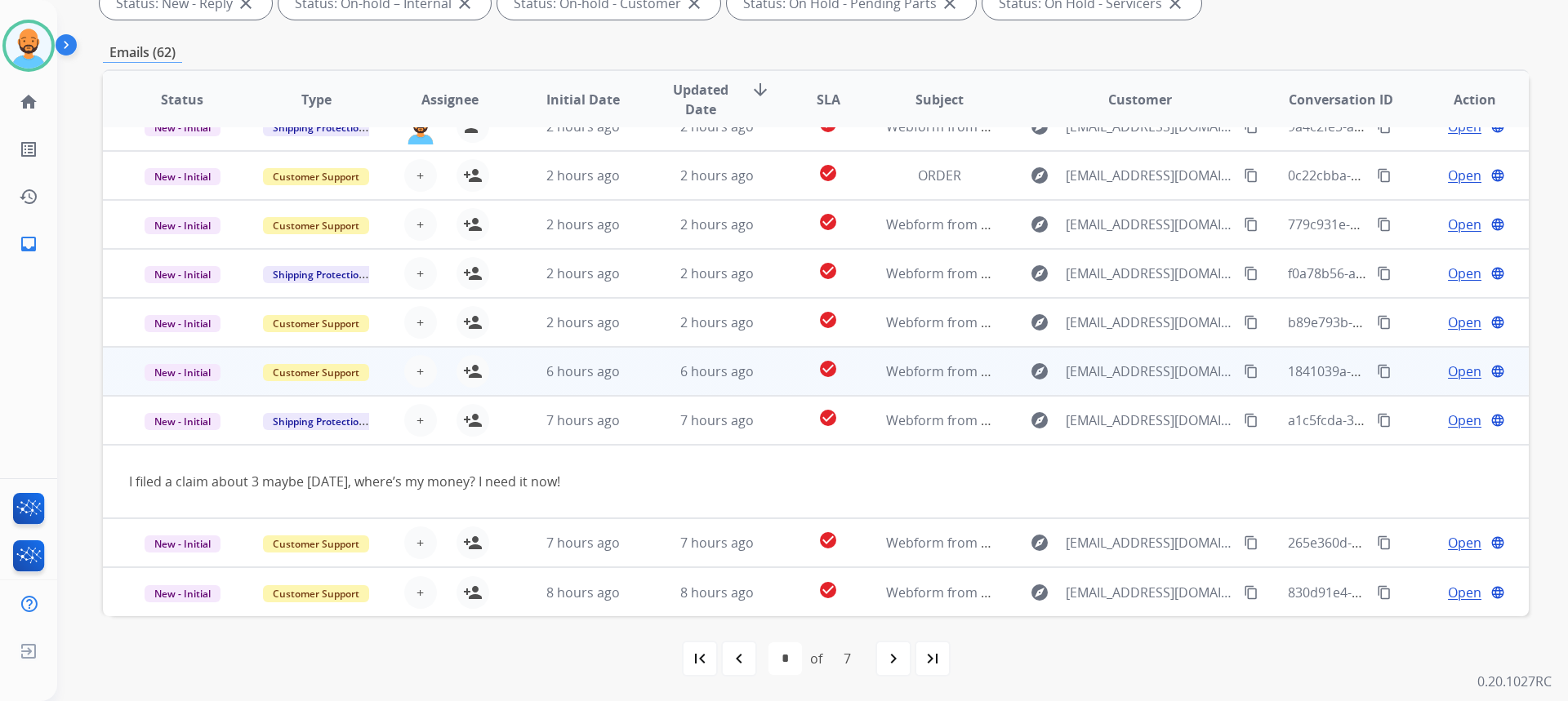
scroll to position [2, 0]
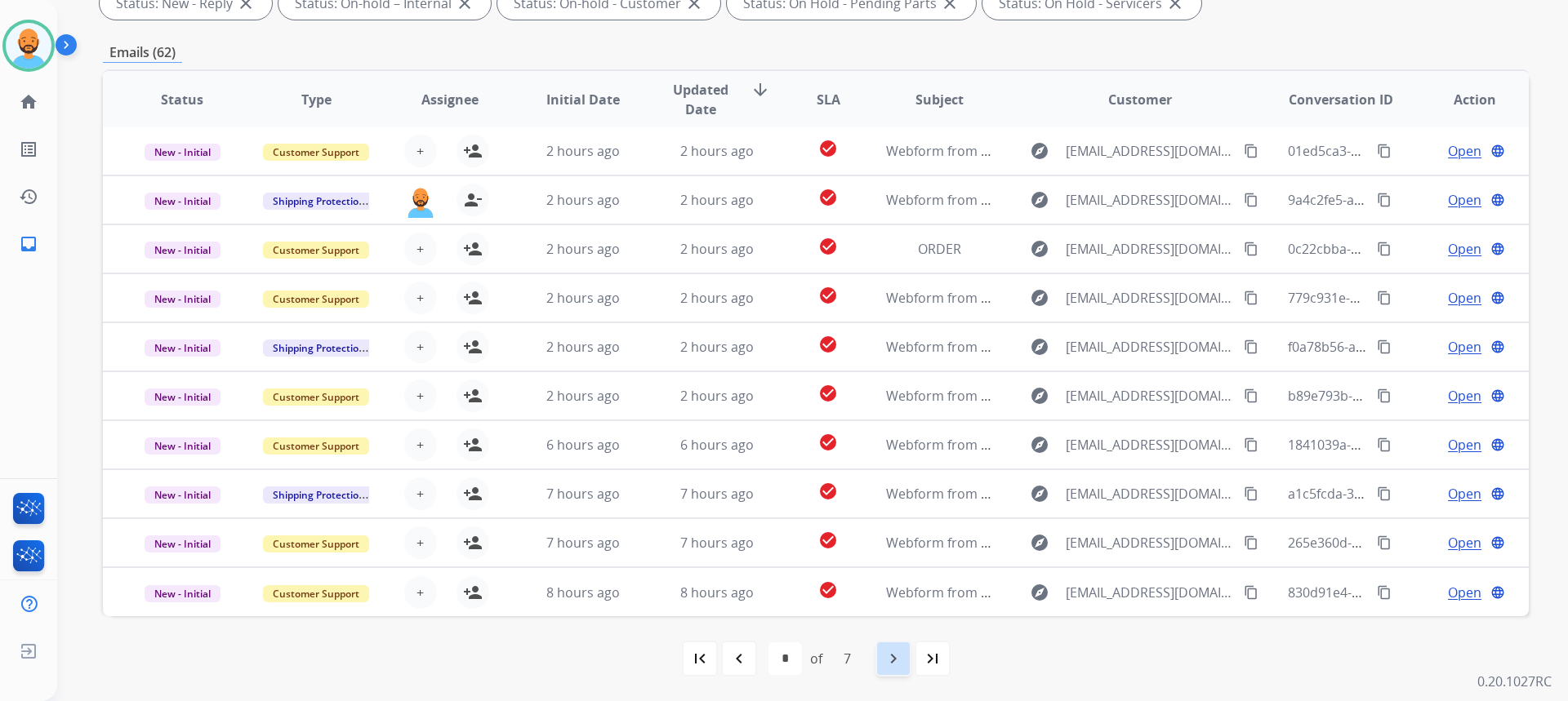
click at [894, 654] on mat-icon "navigate_next" at bounding box center [893, 658] width 19 height 19
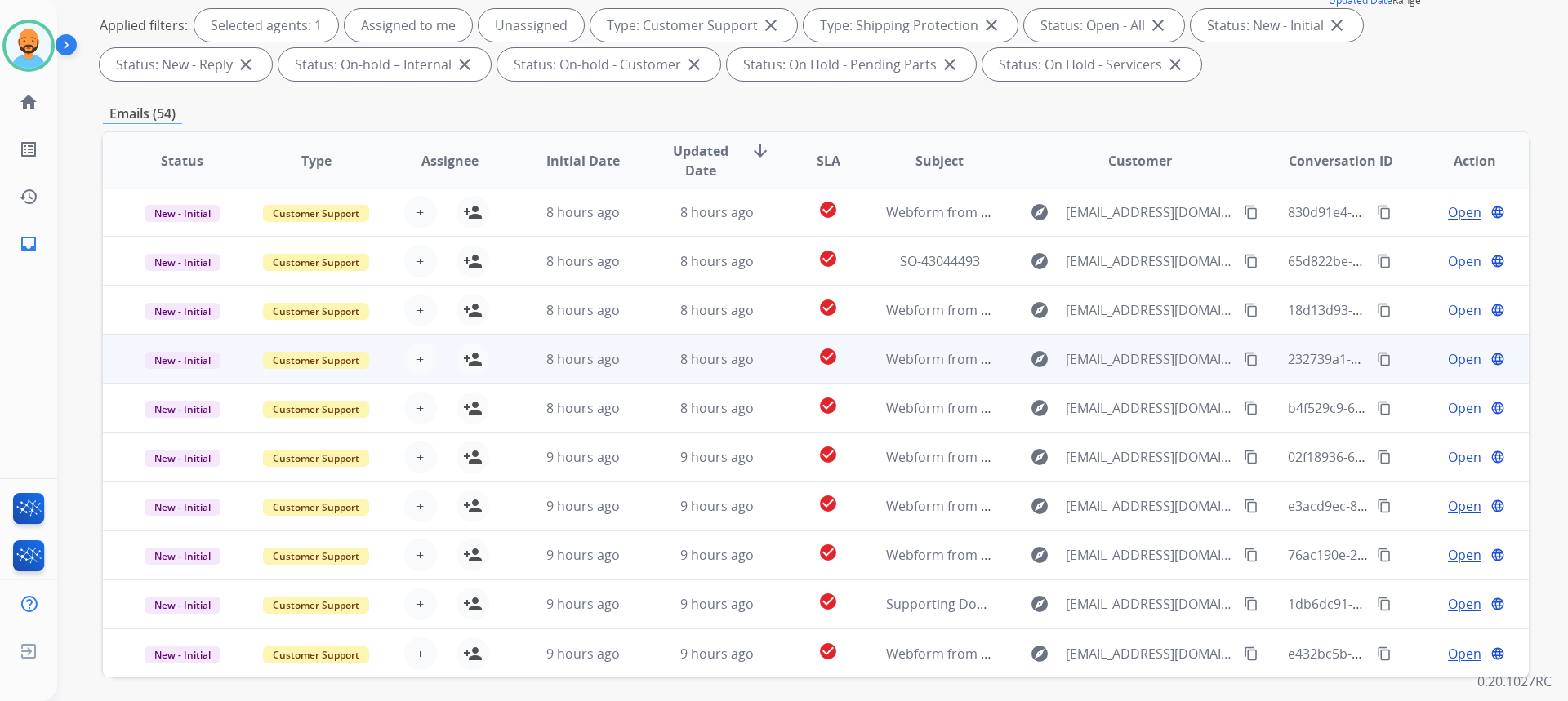
scroll to position [306, 0]
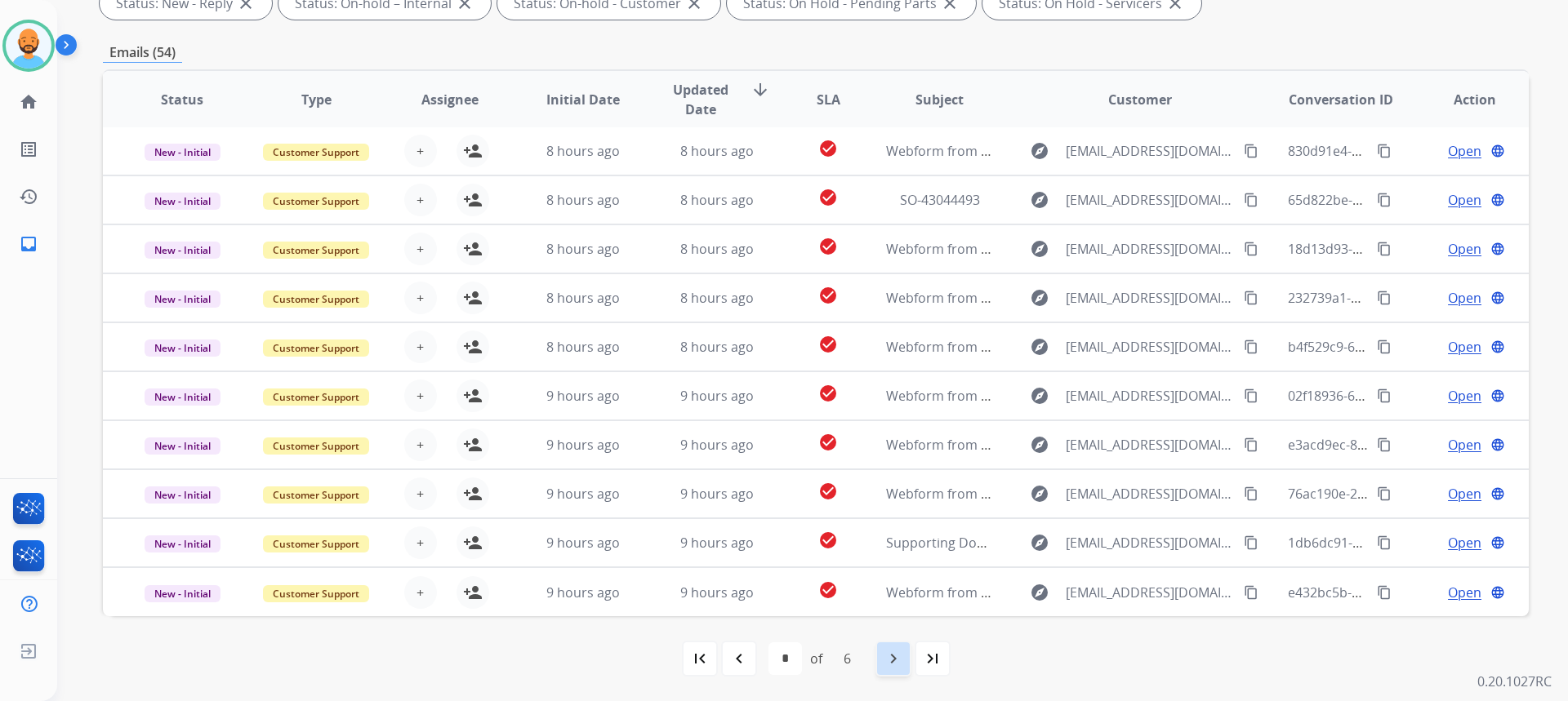
click at [894, 656] on mat-icon "navigate_next" at bounding box center [893, 658] width 19 height 19
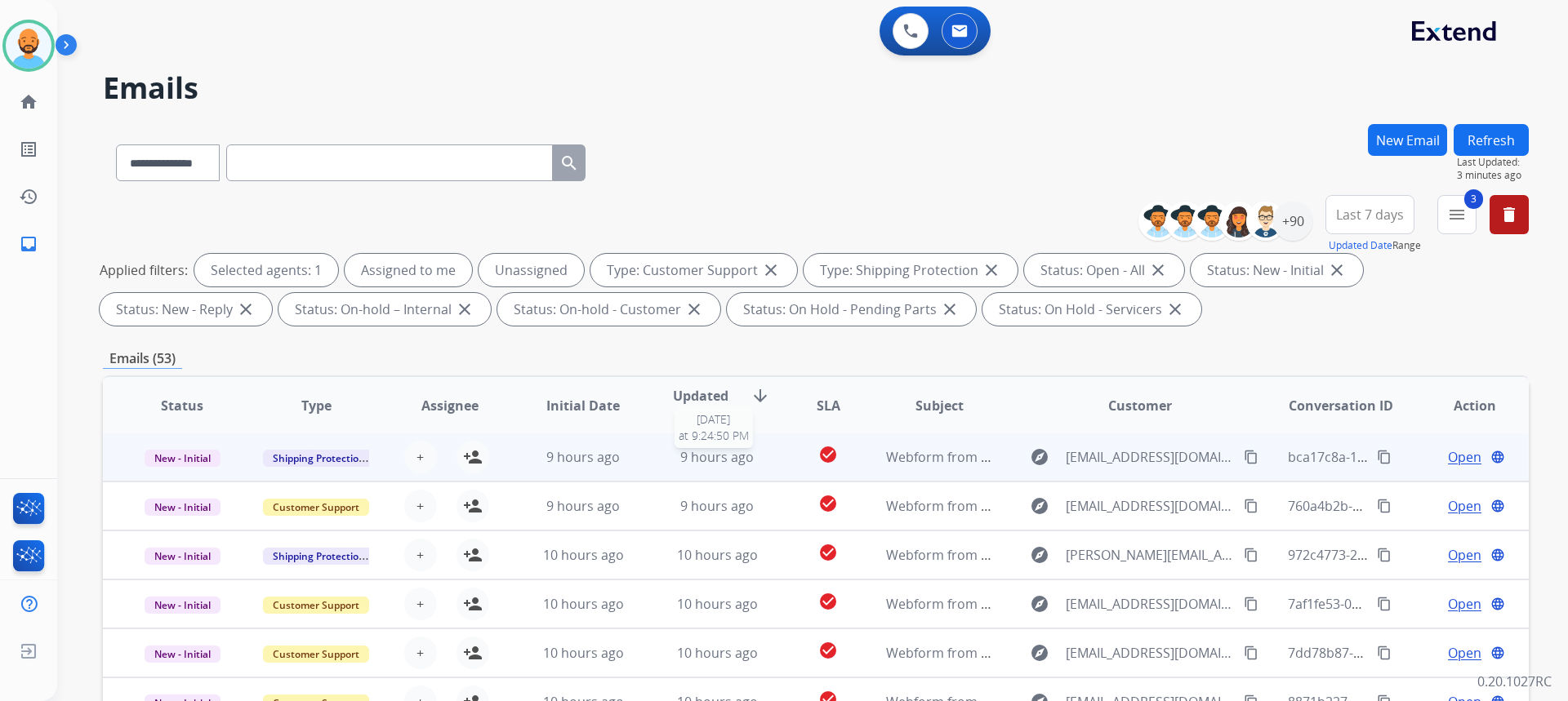
click at [700, 454] on span "9 hours ago" at bounding box center [716, 457] width 74 height 18
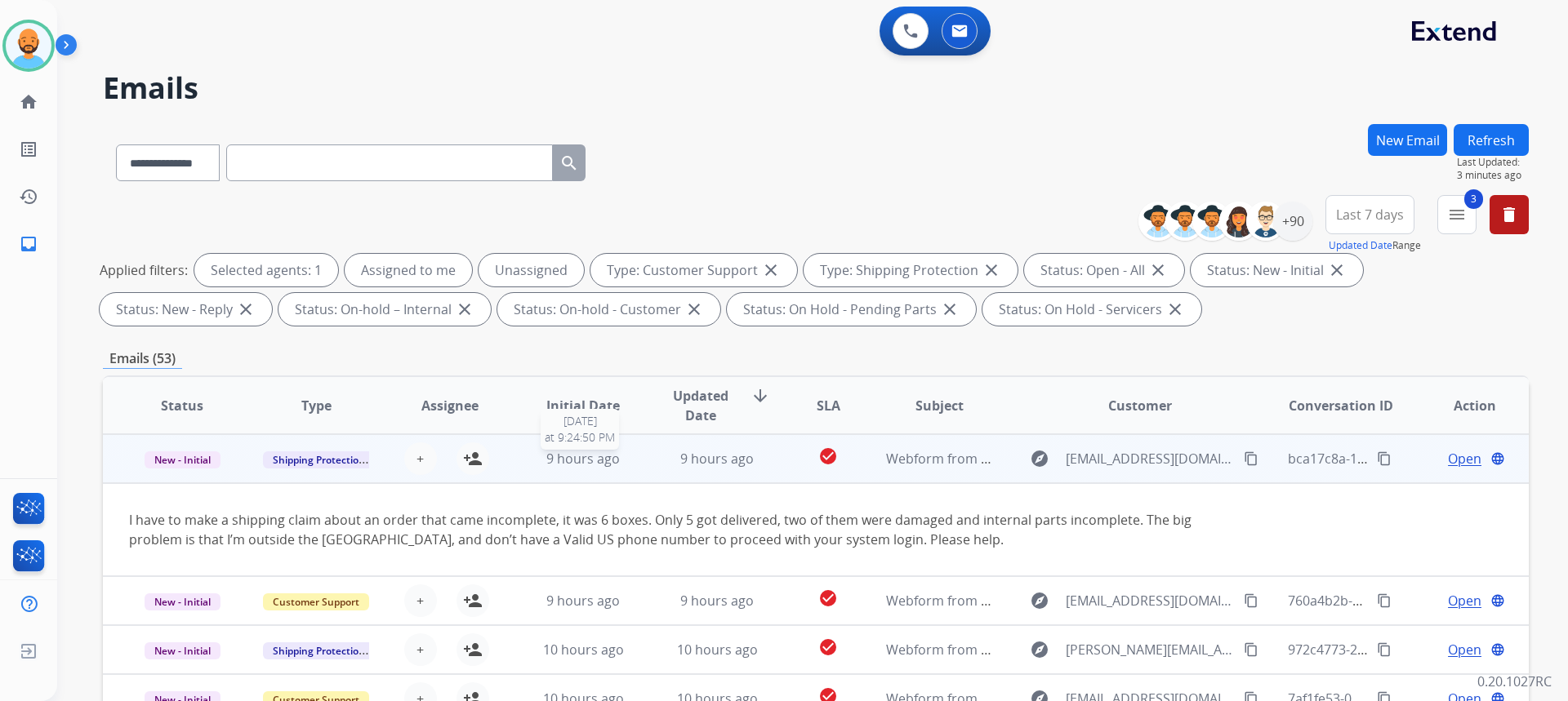
click at [612, 454] on span "9 hours ago" at bounding box center [583, 459] width 74 height 18
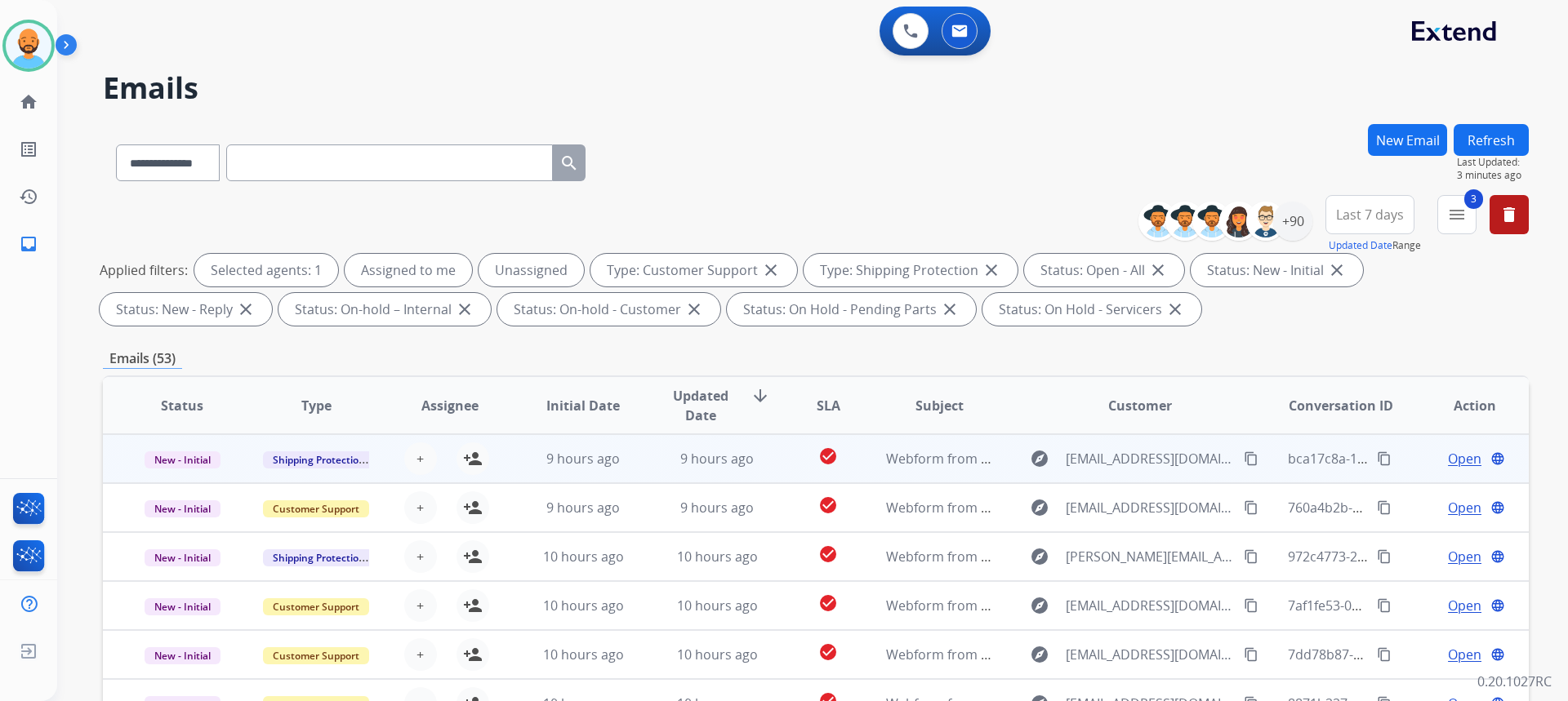
scroll to position [2, 0]
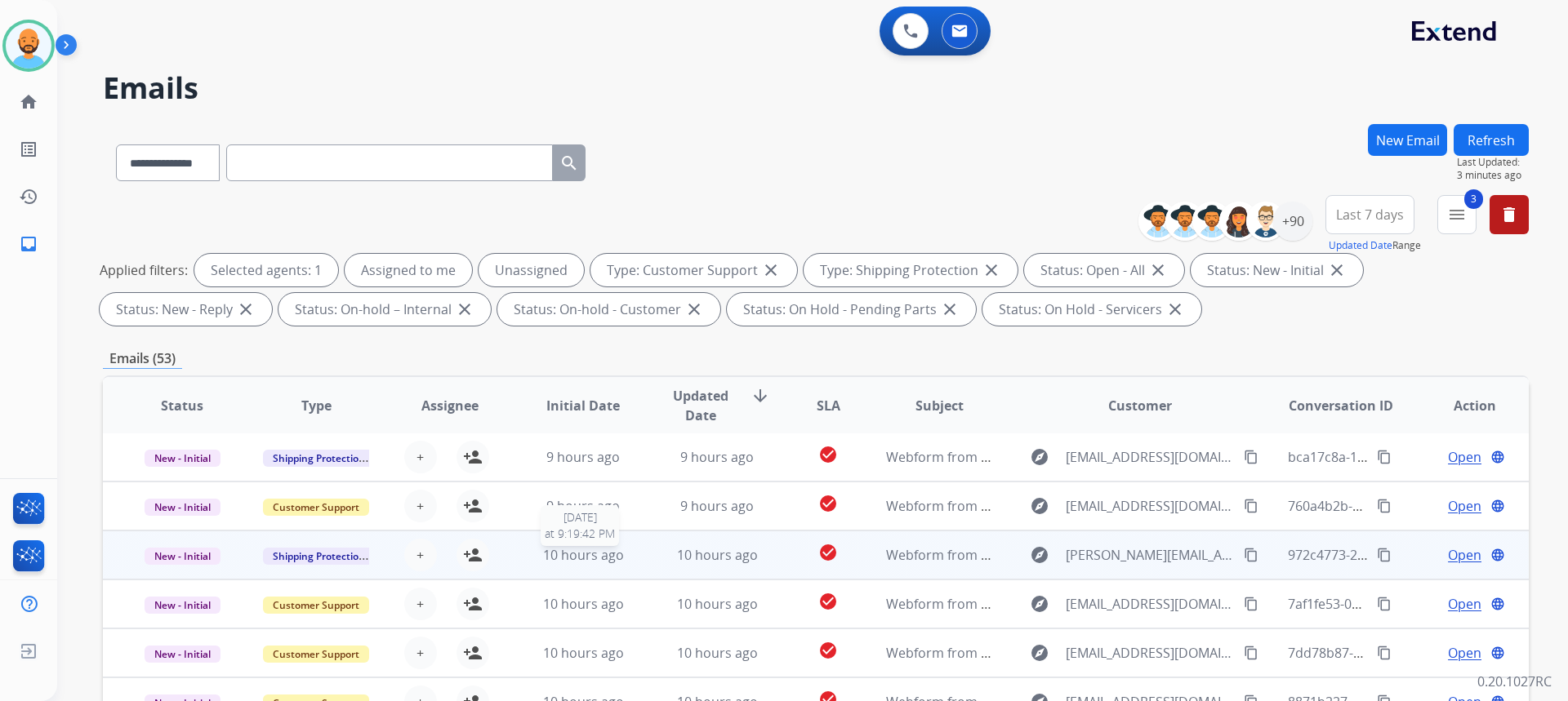
click at [573, 552] on span "10 hours ago" at bounding box center [584, 555] width 81 height 18
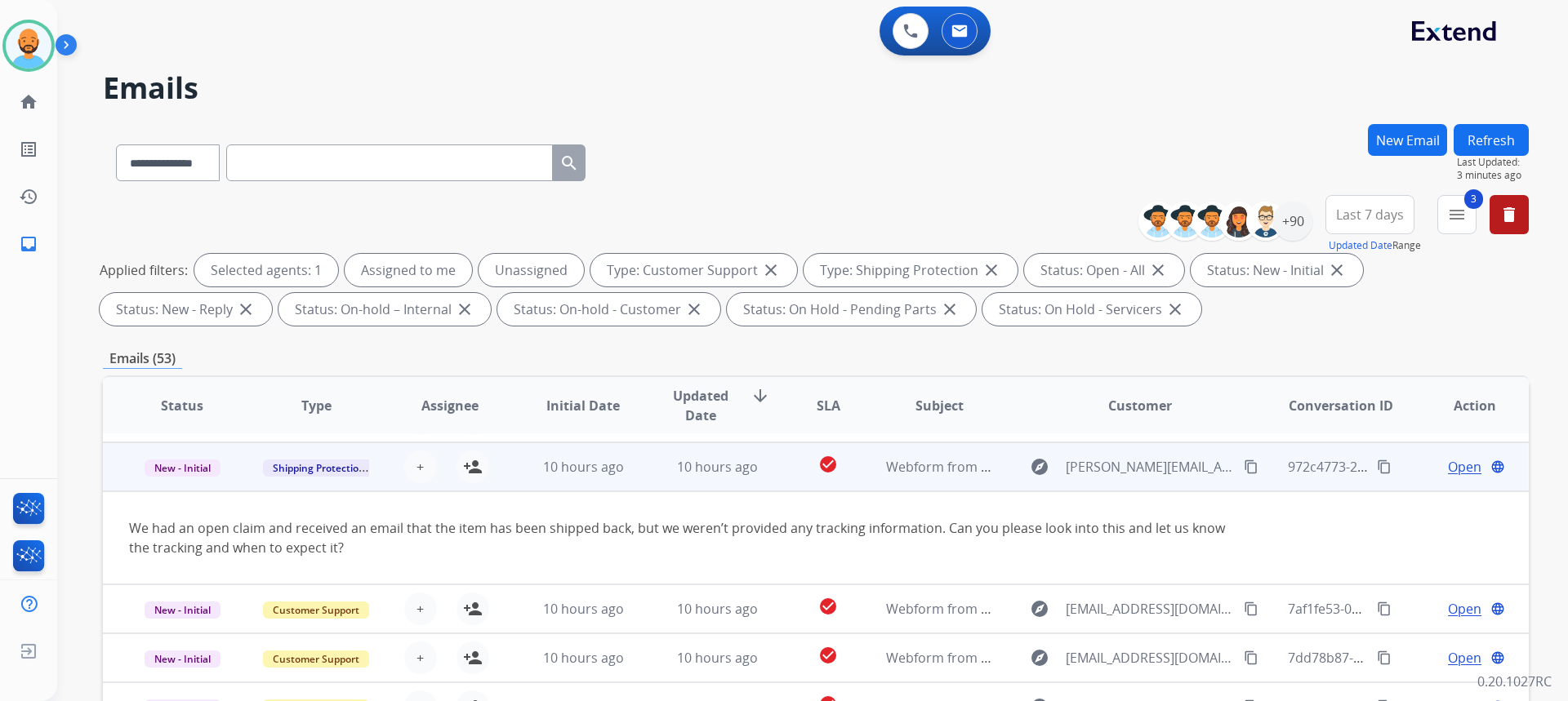
scroll to position [95, 0]
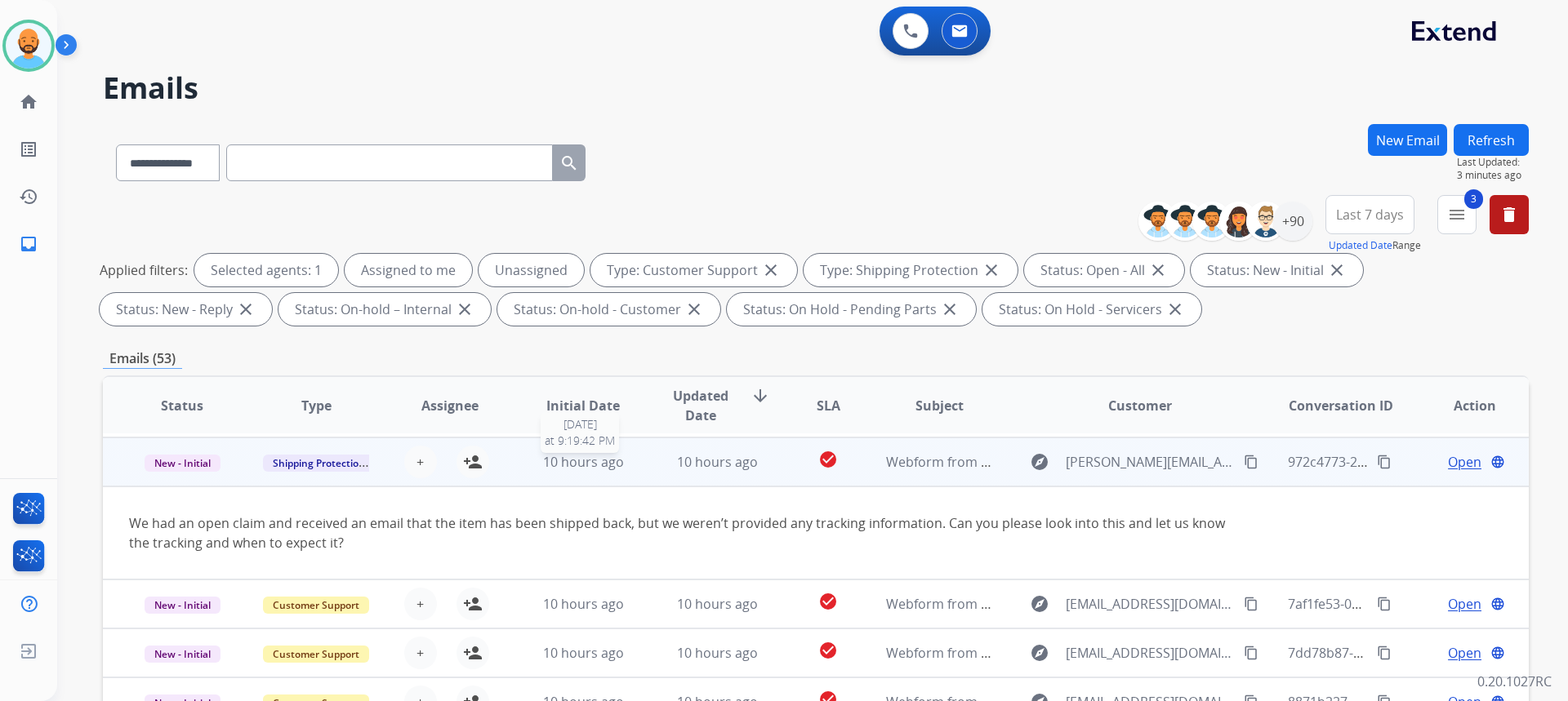
click at [581, 468] on span "10 hours ago" at bounding box center [584, 461] width 81 height 18
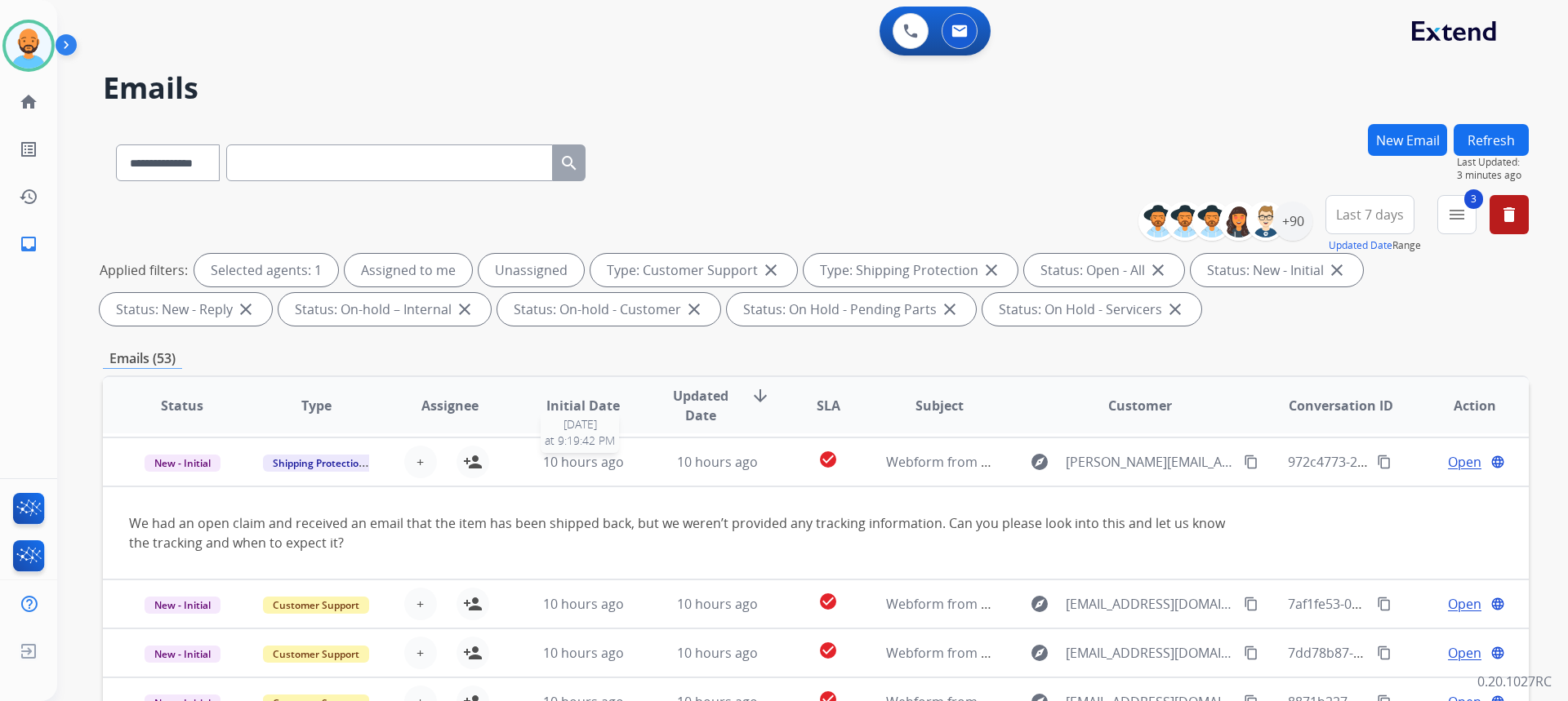
scroll to position [2, 0]
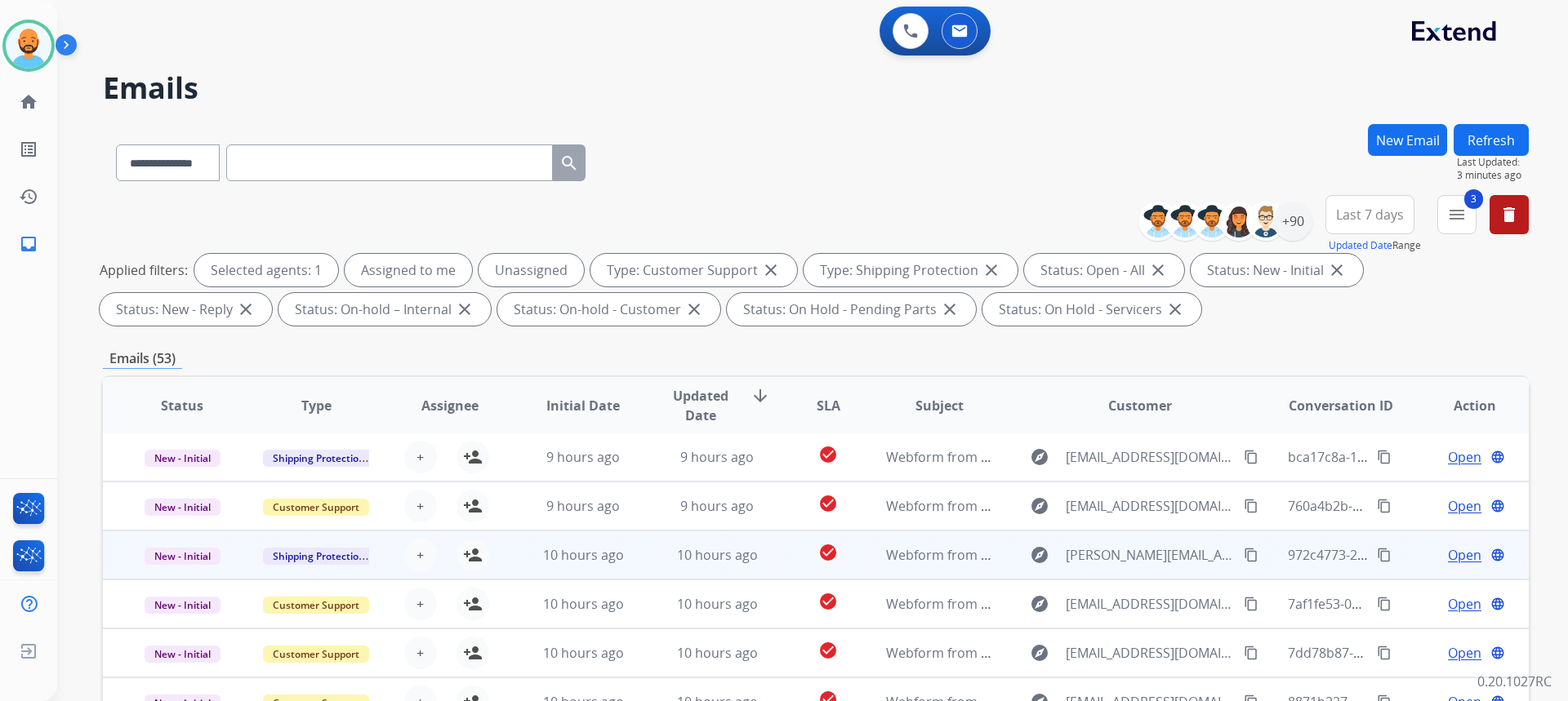
click at [584, 541] on td "10 hours ago" at bounding box center [570, 555] width 134 height 49
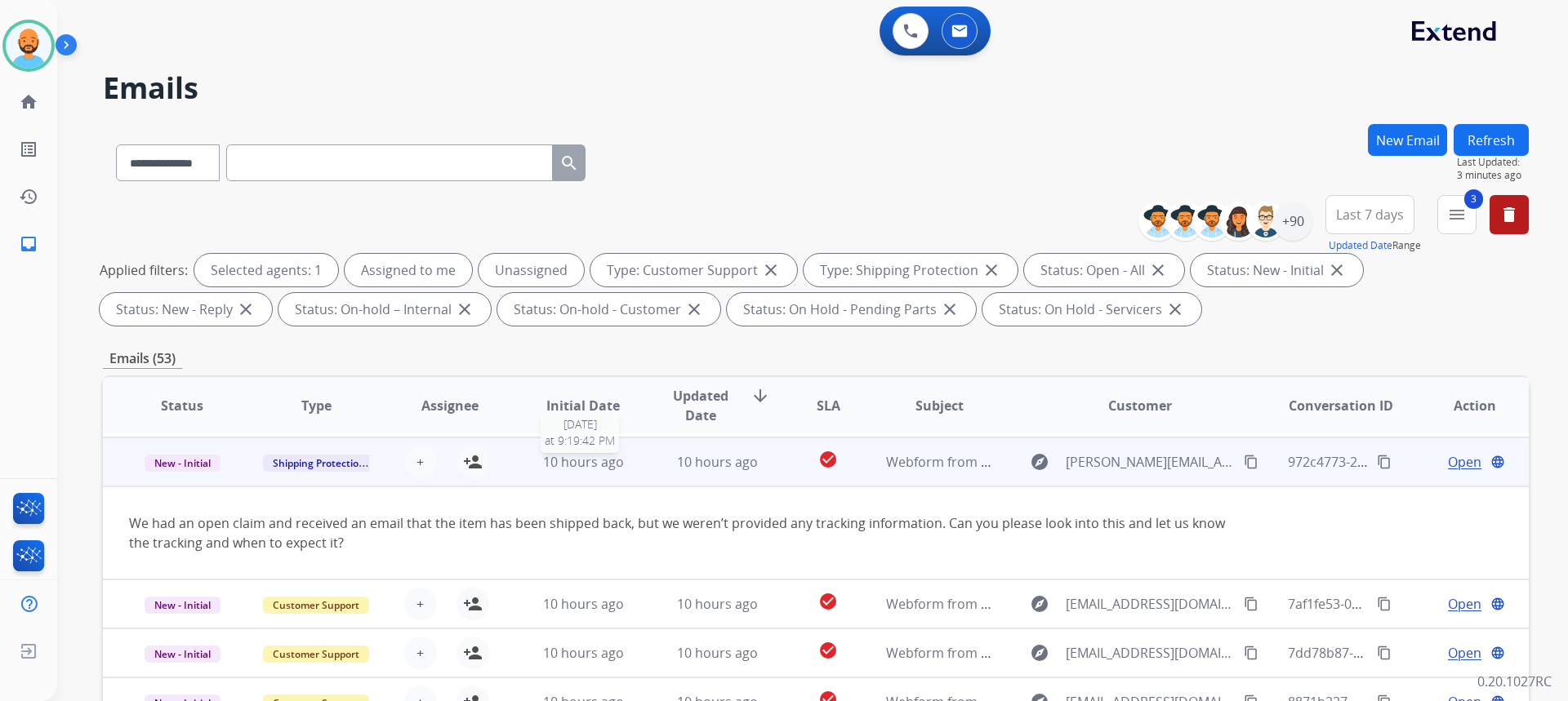
click at [569, 465] on span "10 hours ago" at bounding box center [584, 461] width 81 height 18
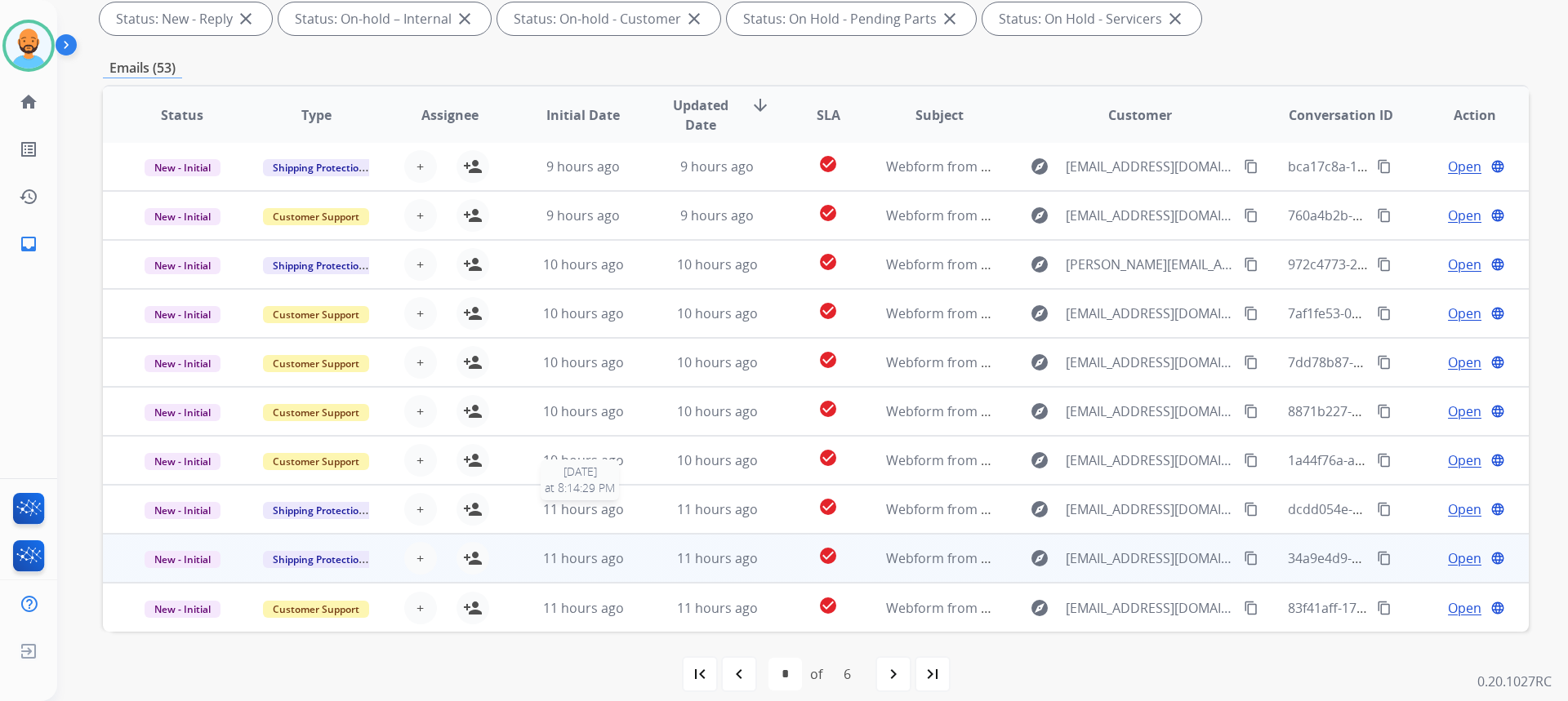
scroll to position [306, 0]
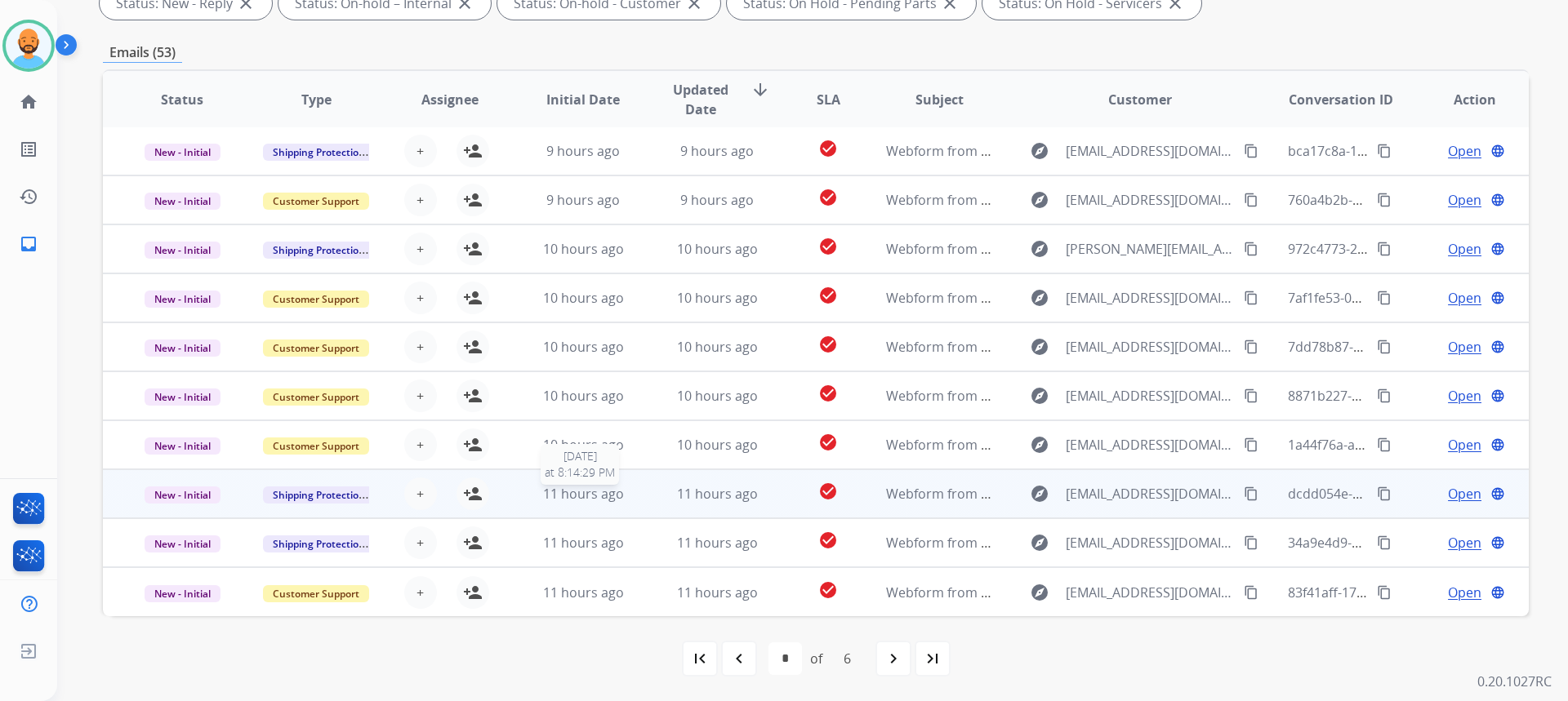
click at [584, 498] on span "11 hours ago" at bounding box center [584, 493] width 81 height 18
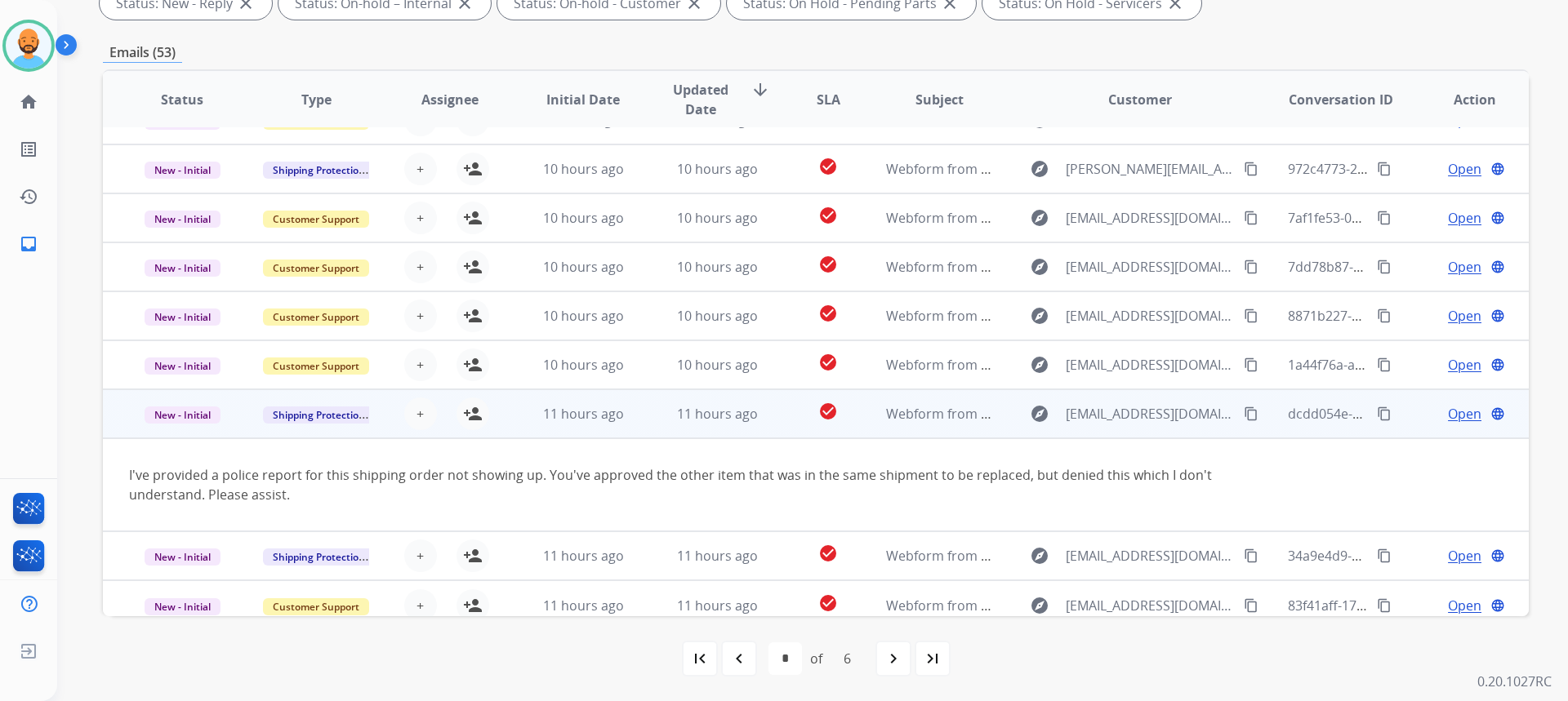
scroll to position [95, 0]
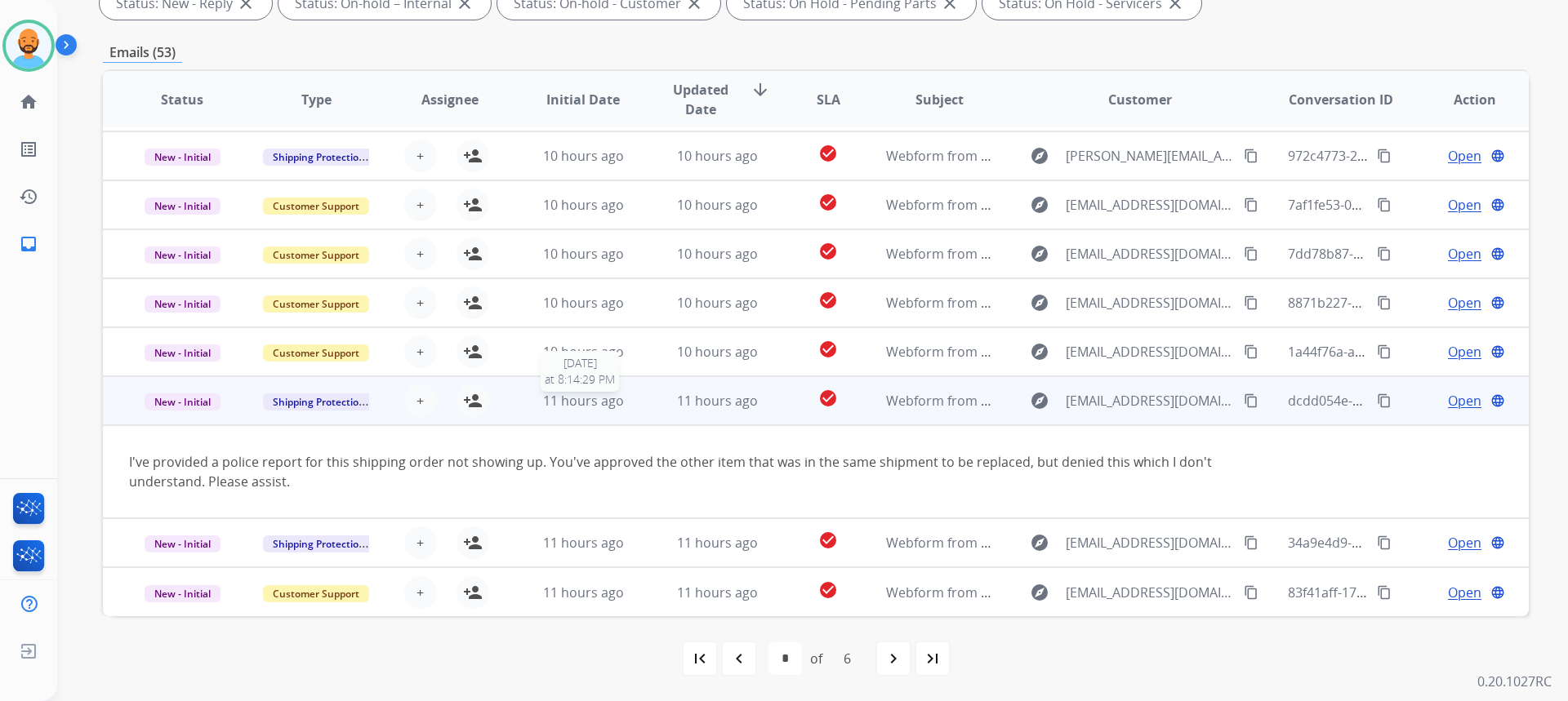
click at [566, 405] on span "11 hours ago" at bounding box center [584, 400] width 81 height 18
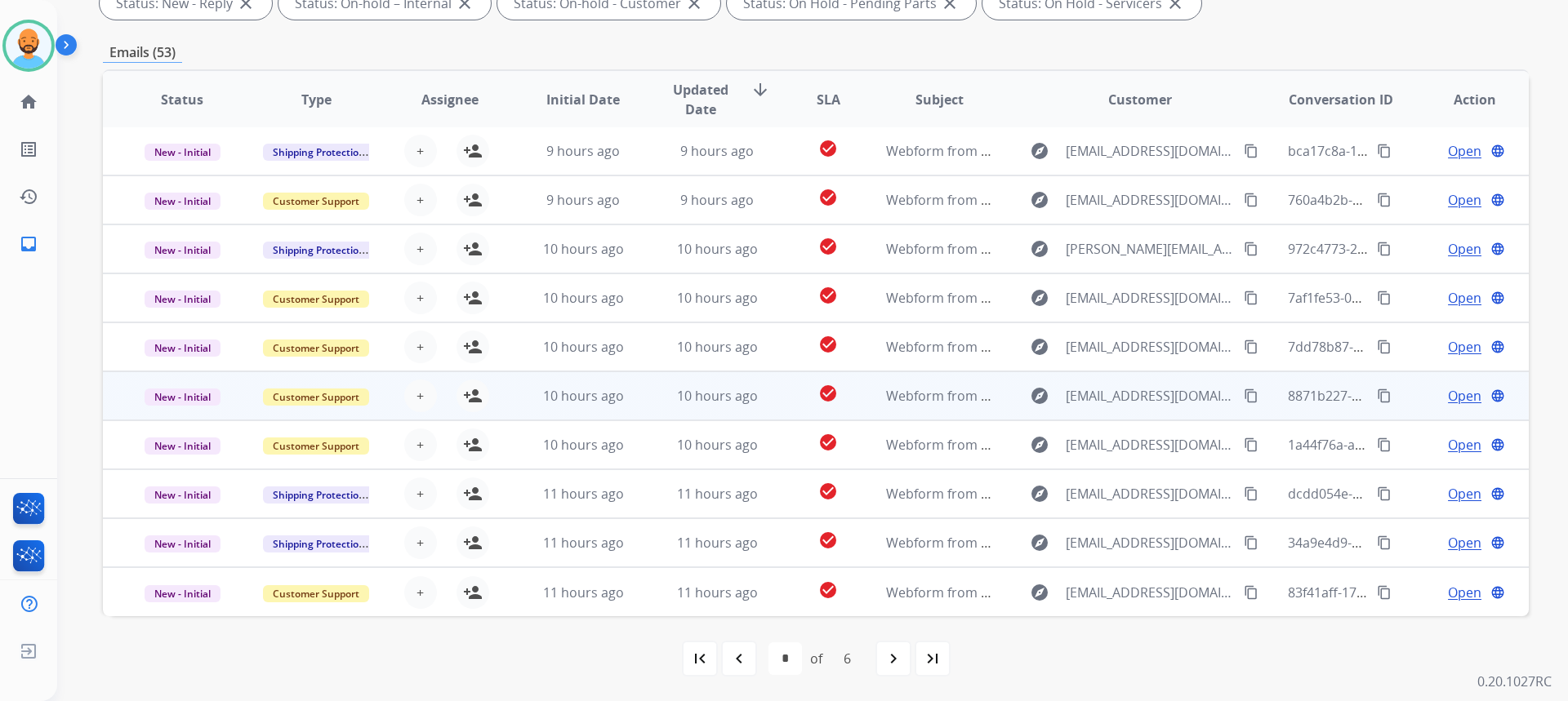
scroll to position [2, 0]
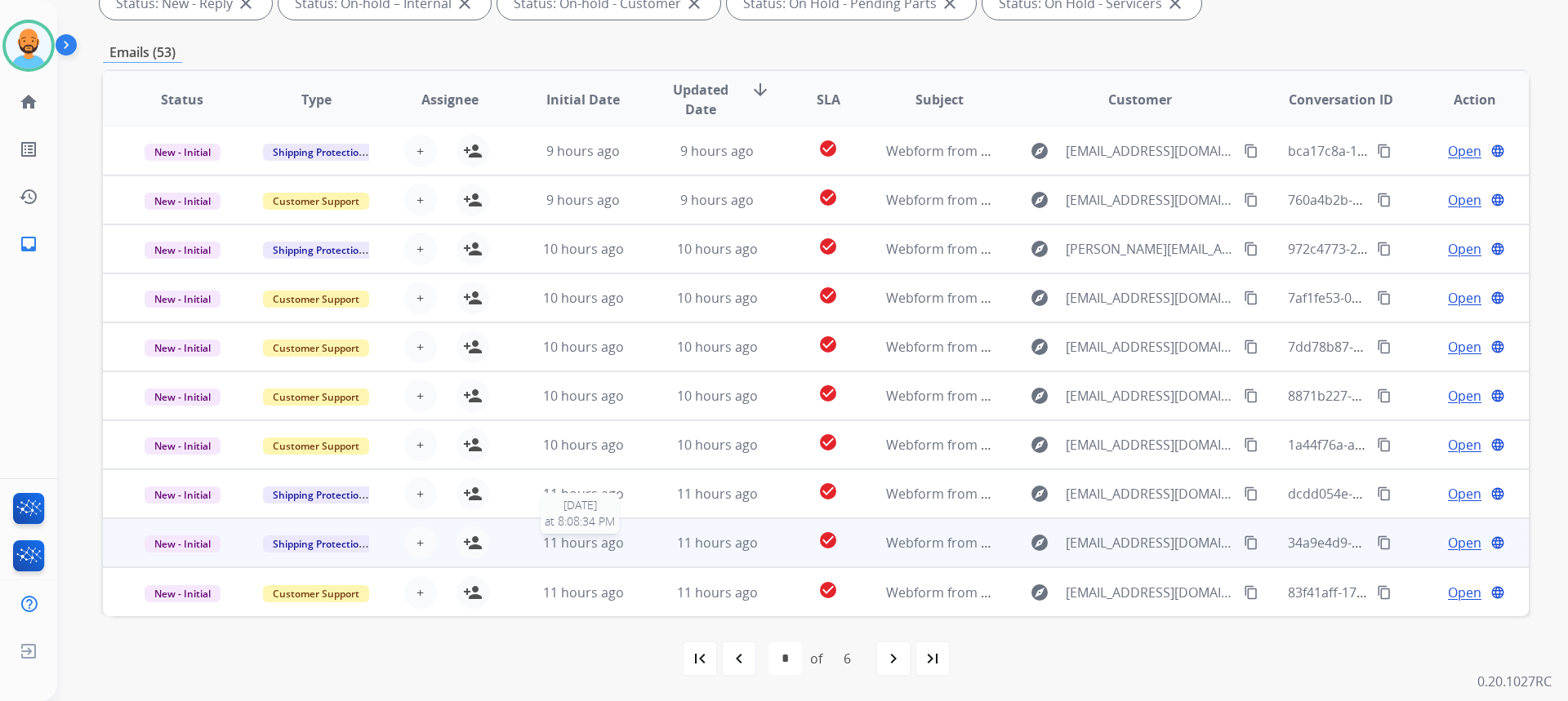
click at [586, 543] on span "11 hours ago" at bounding box center [584, 542] width 81 height 18
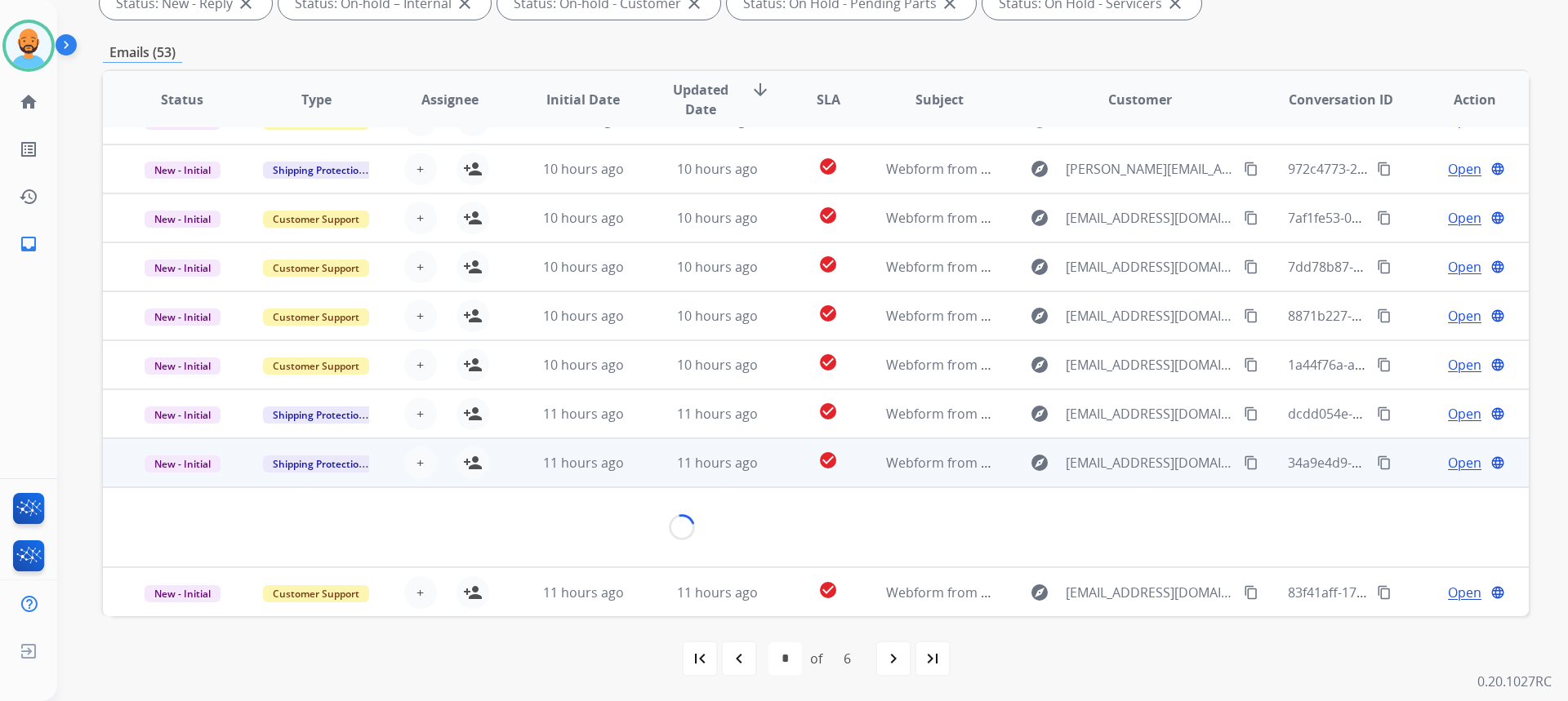
scroll to position [75, 0]
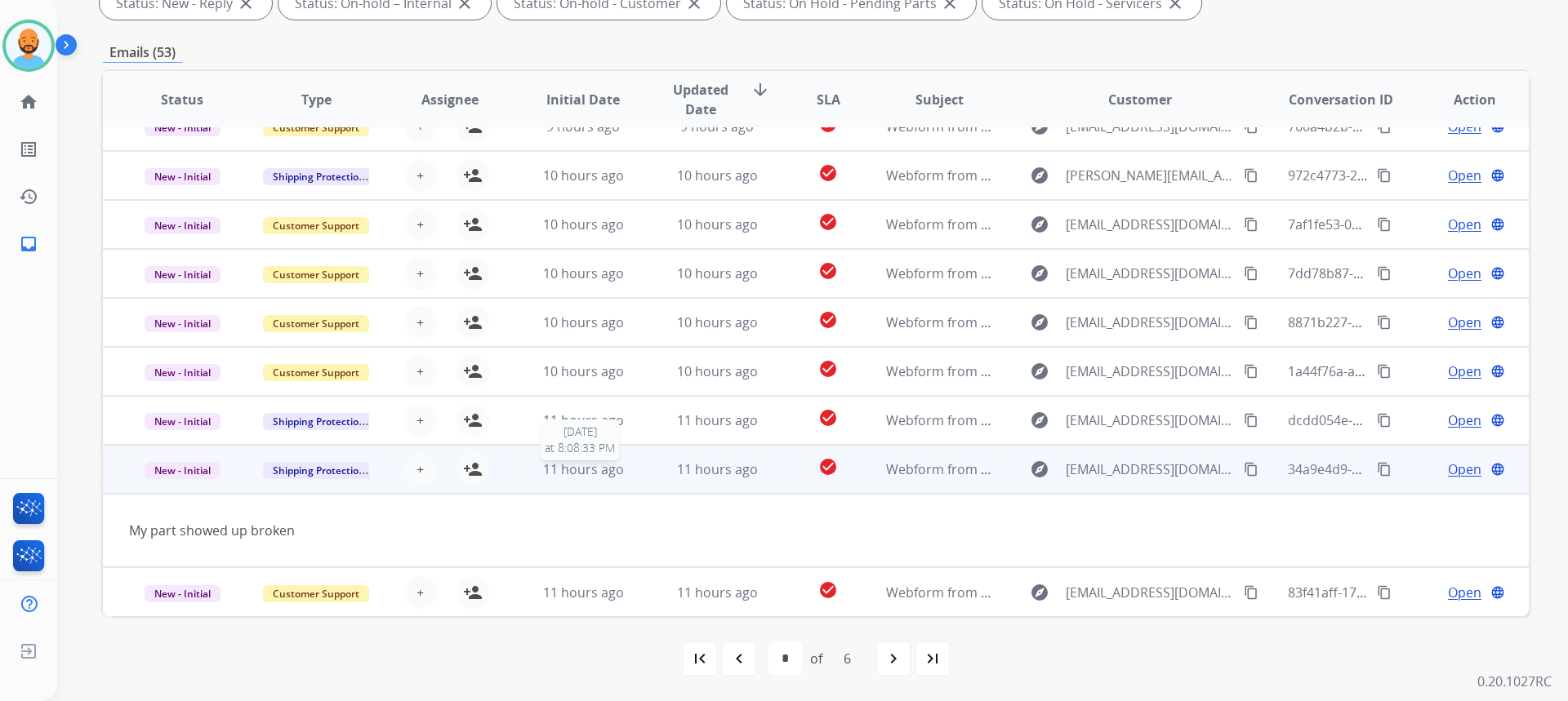
click at [558, 475] on span "11 hours ago" at bounding box center [584, 469] width 81 height 18
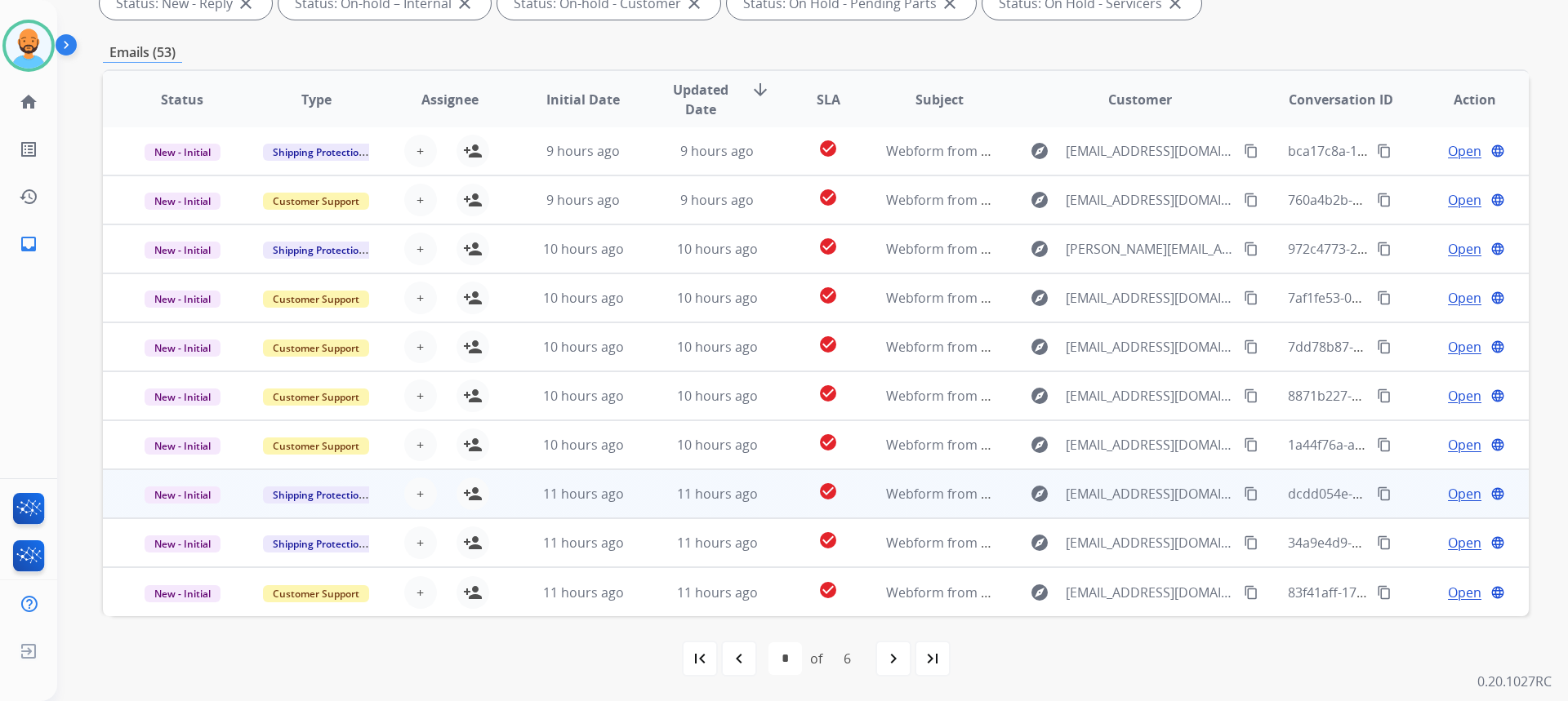
scroll to position [2, 0]
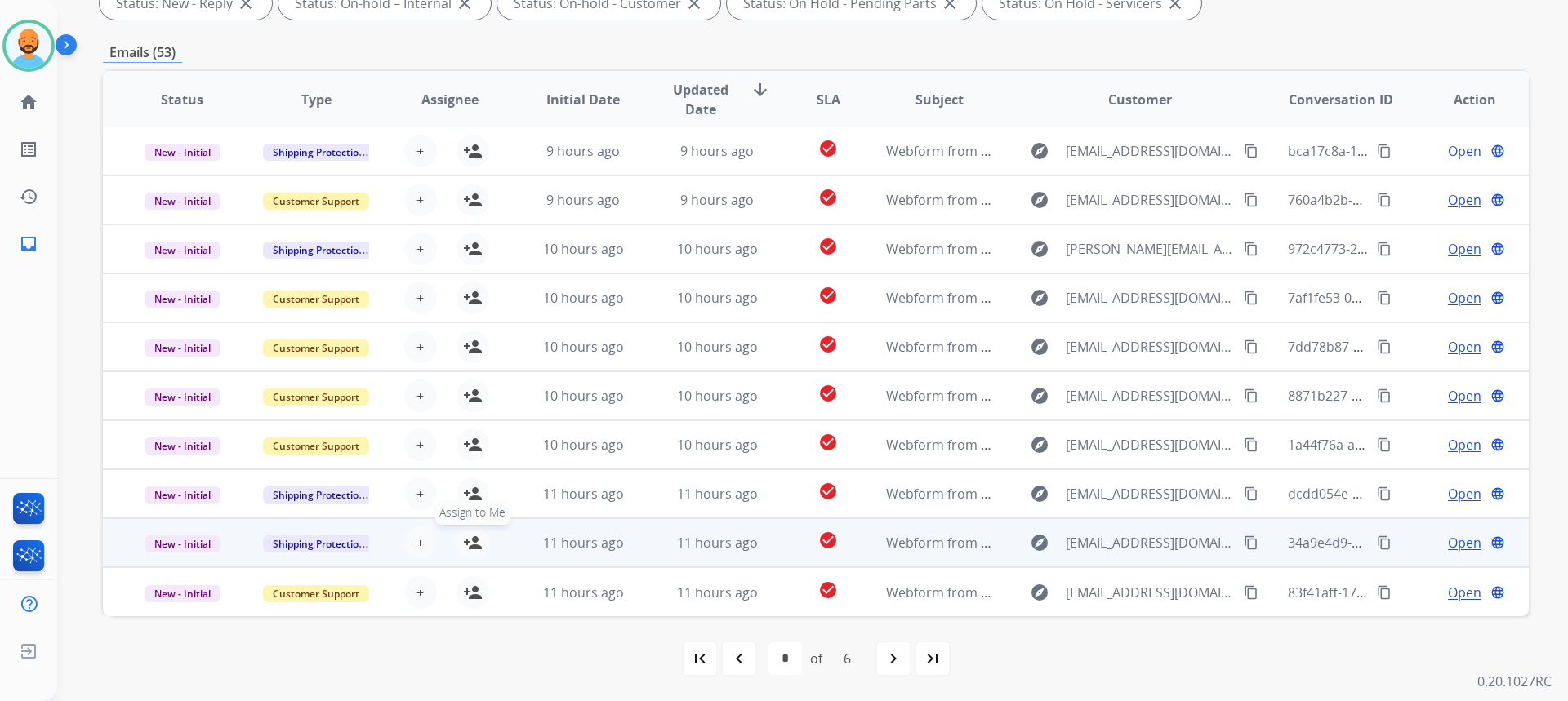
click at [476, 542] on mat-icon "person_add" at bounding box center [472, 542] width 19 height 19
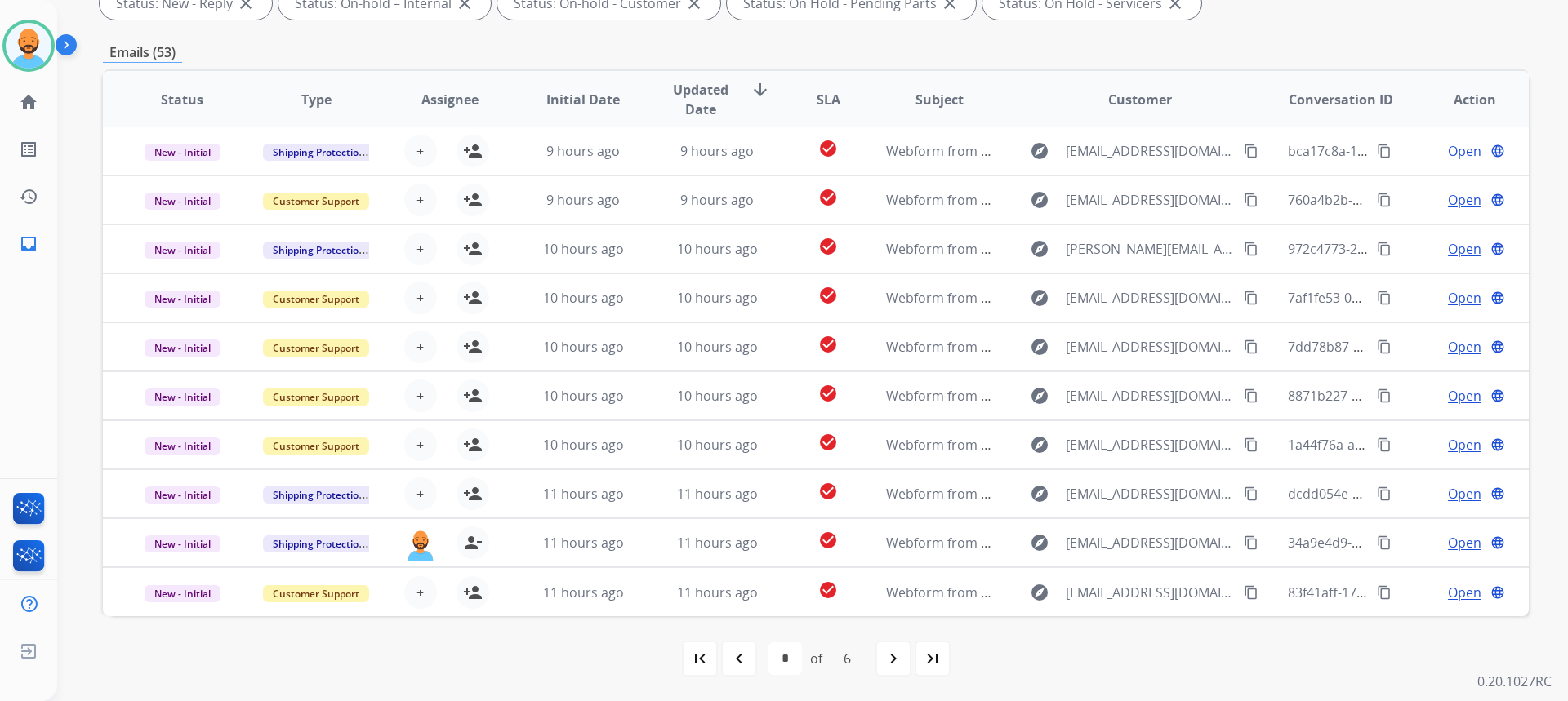
click at [879, 653] on div "navigate_next" at bounding box center [893, 659] width 36 height 36
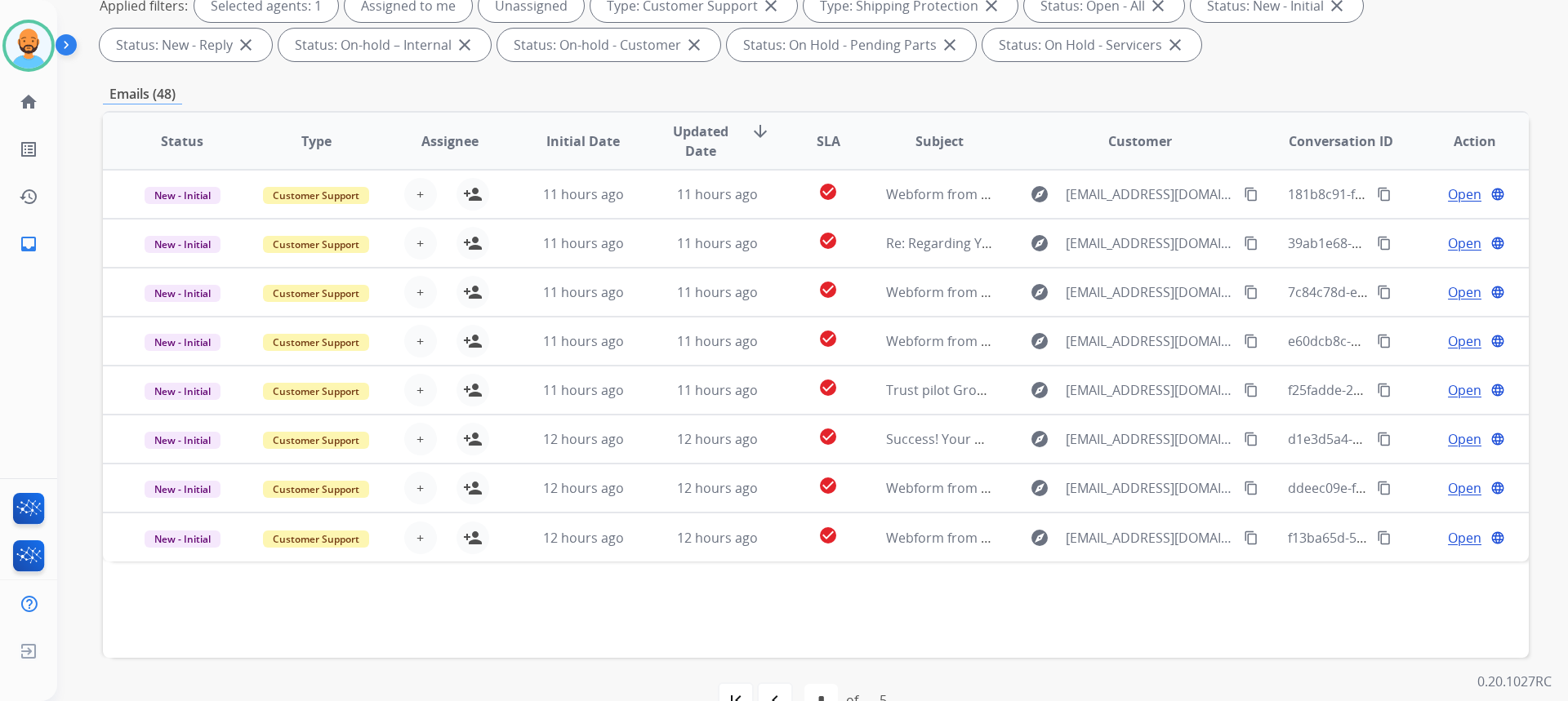
scroll to position [306, 0]
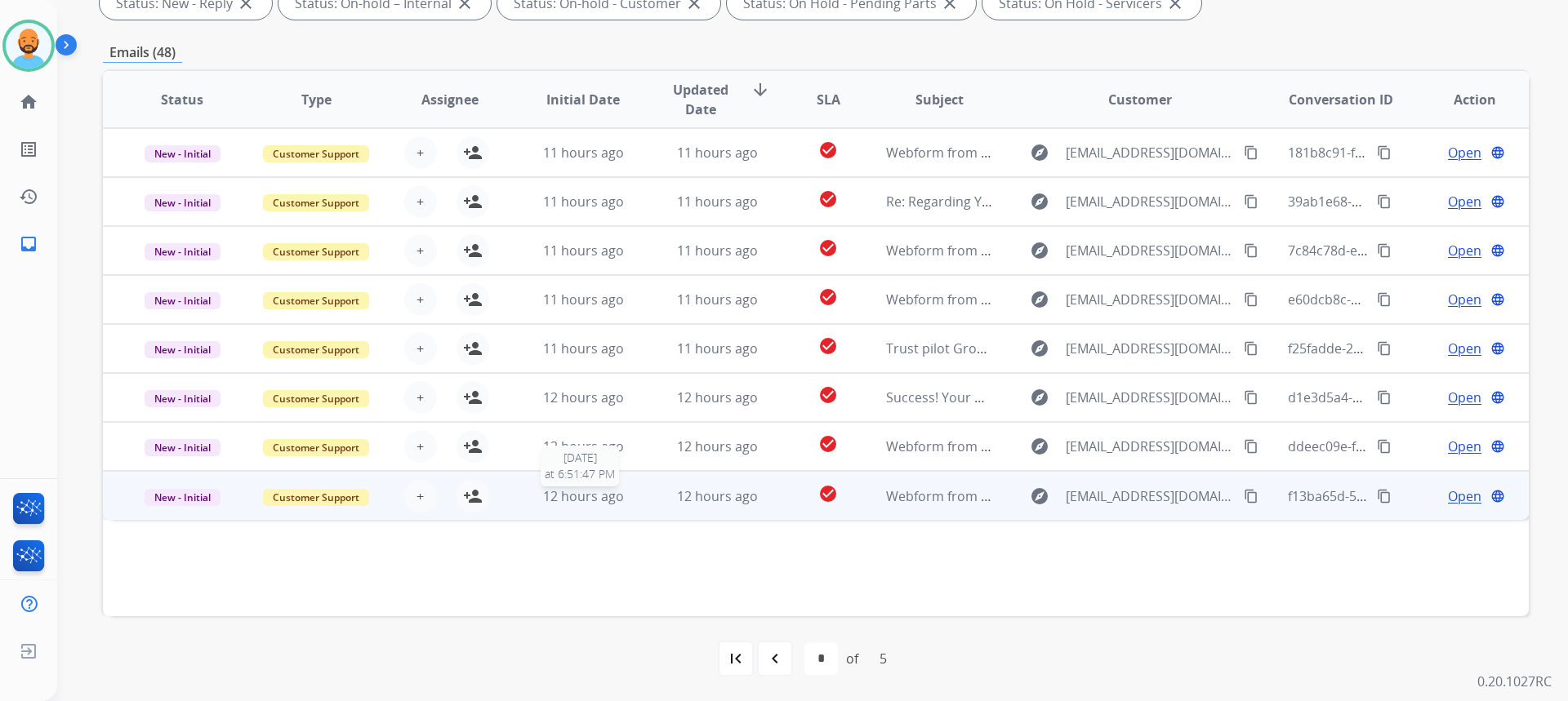
click at [580, 495] on span "12 hours ago" at bounding box center [584, 496] width 81 height 18
click at [577, 497] on span "12 hours ago" at bounding box center [584, 495] width 81 height 18
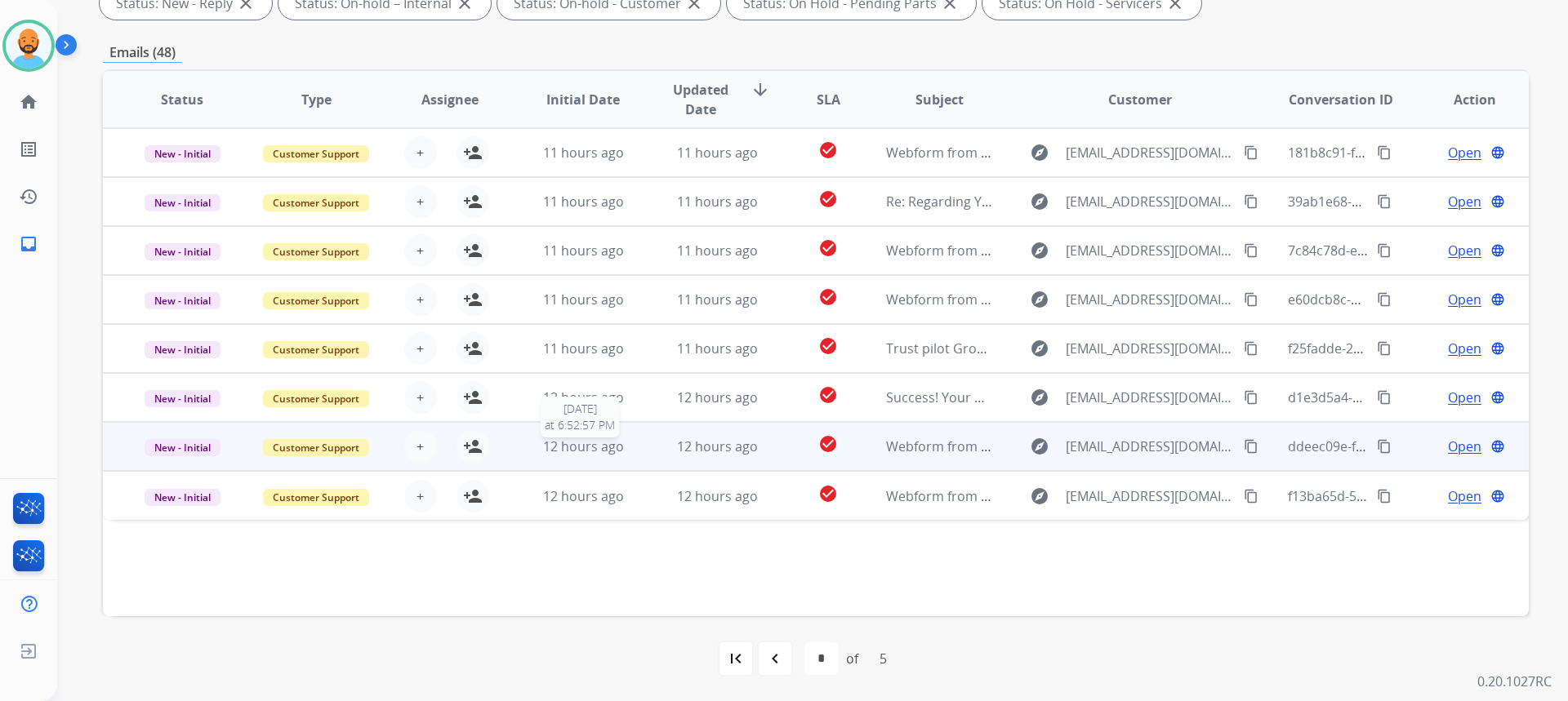
click at [569, 450] on span "12 hours ago" at bounding box center [584, 446] width 81 height 18
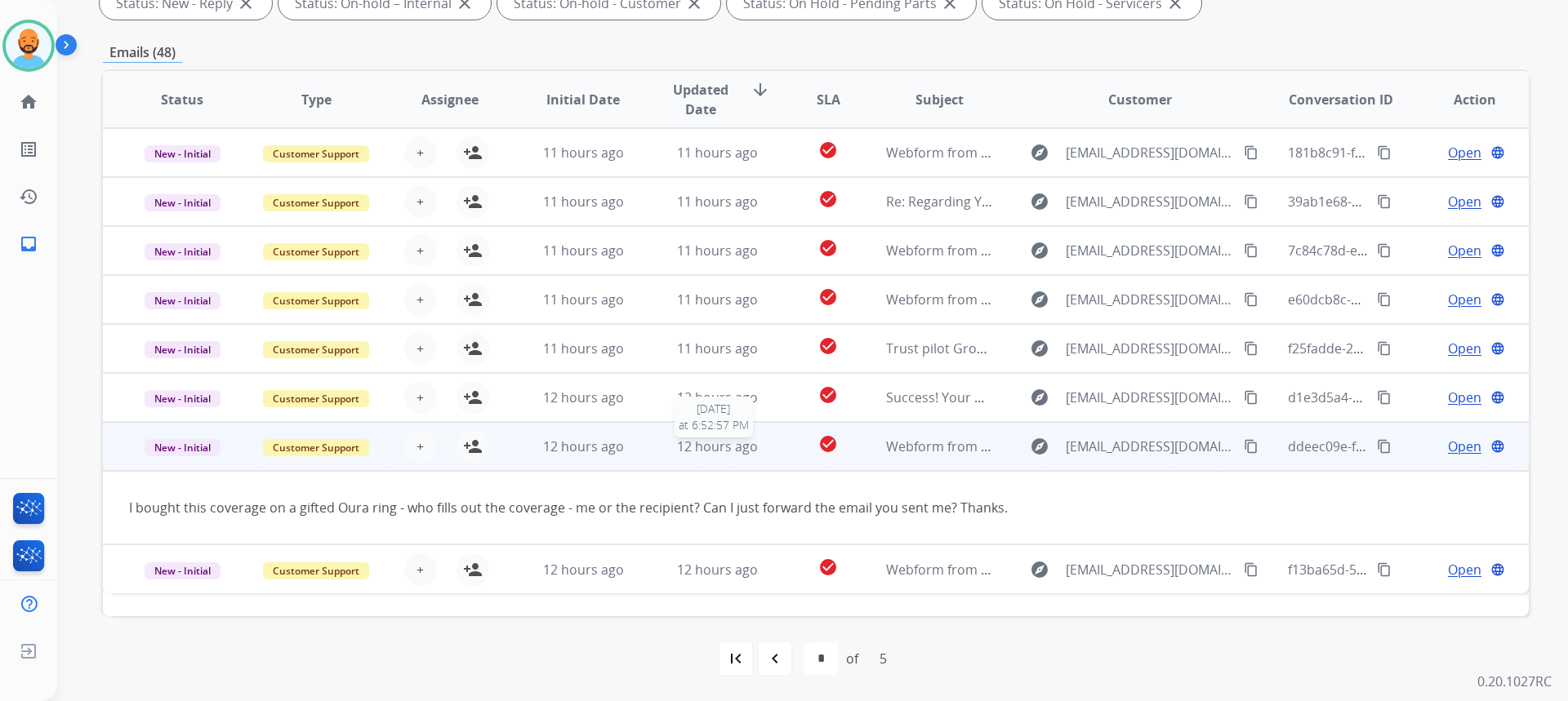
click at [729, 443] on span "12 hours ago" at bounding box center [717, 446] width 81 height 18
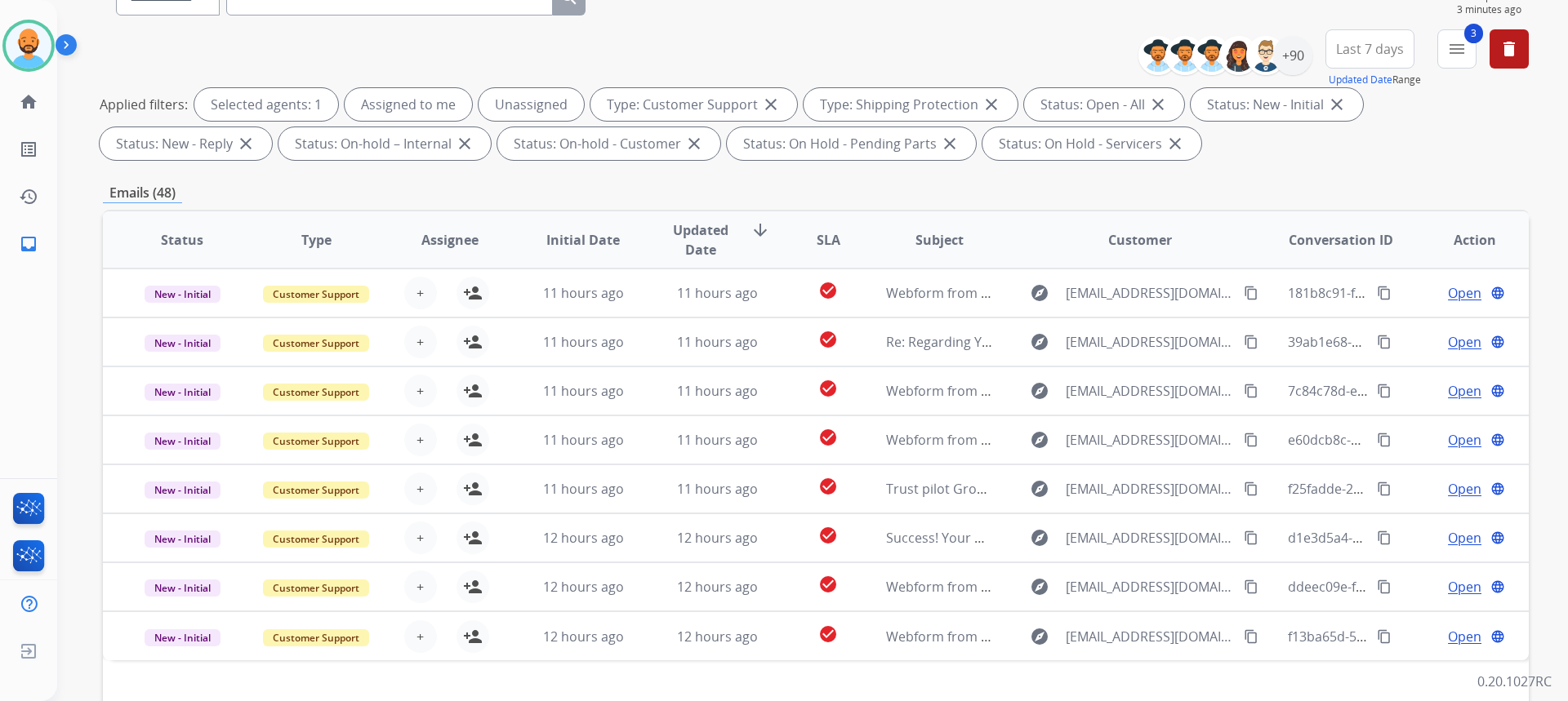
scroll to position [0, 0]
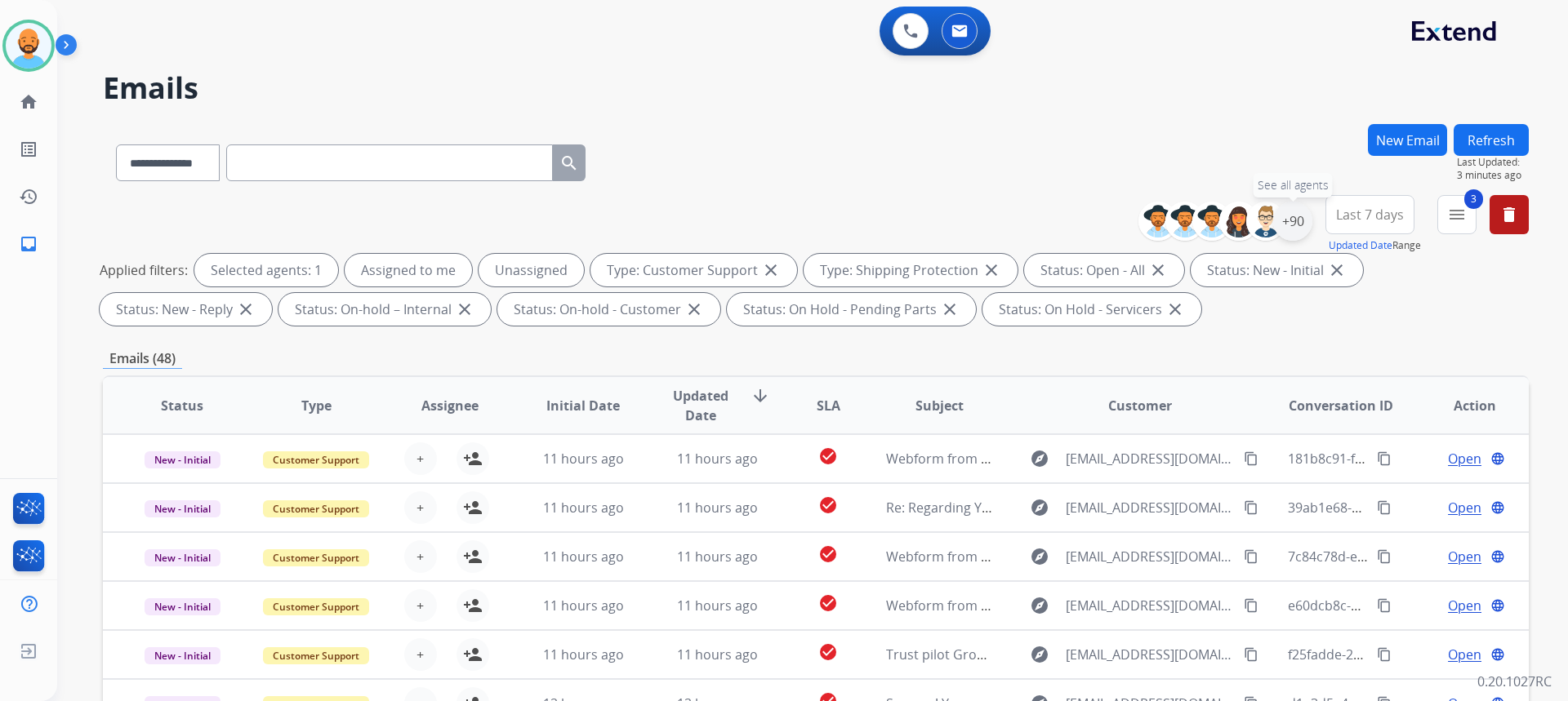
click at [1290, 224] on div "+90" at bounding box center [1293, 221] width 39 height 39
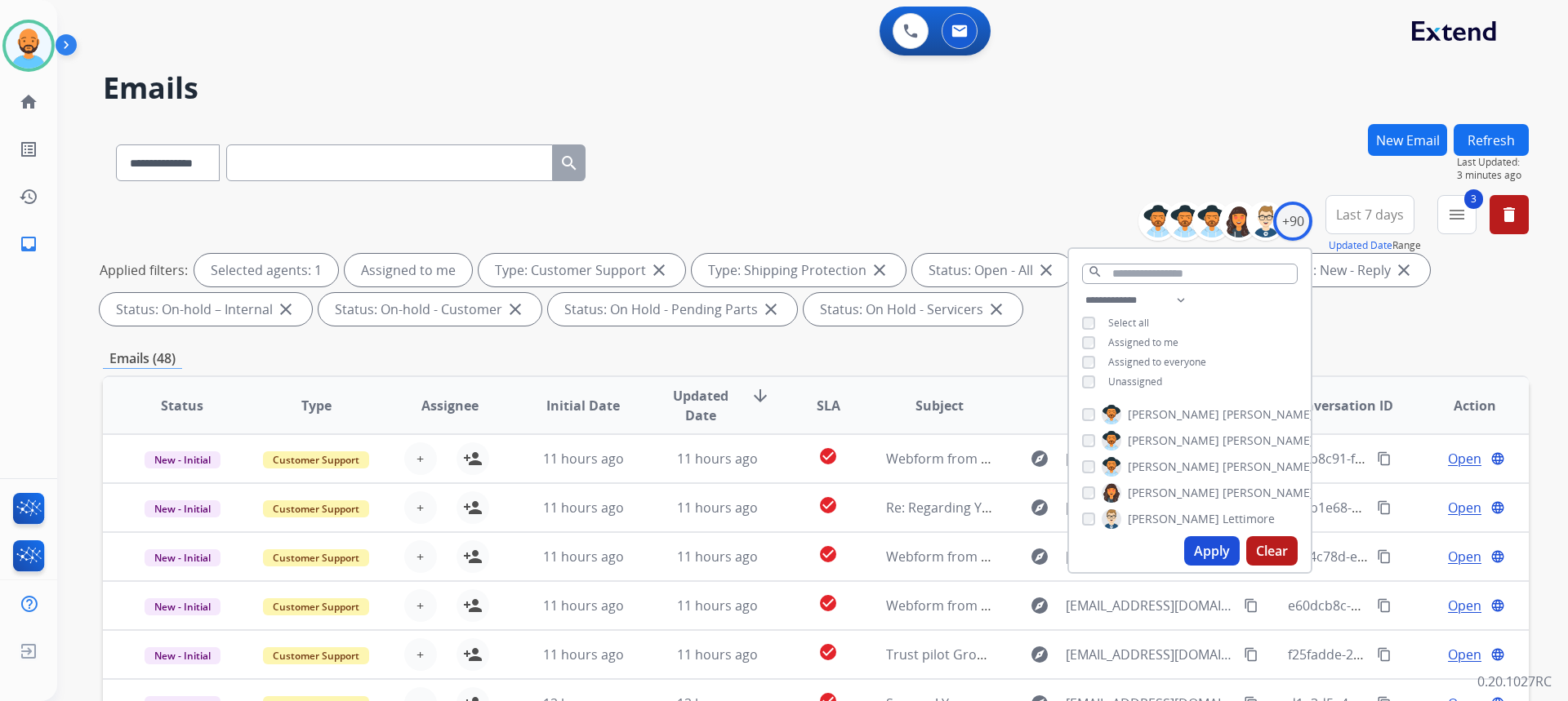
click at [1220, 546] on button "Apply" at bounding box center [1212, 551] width 56 height 30
select select "*"
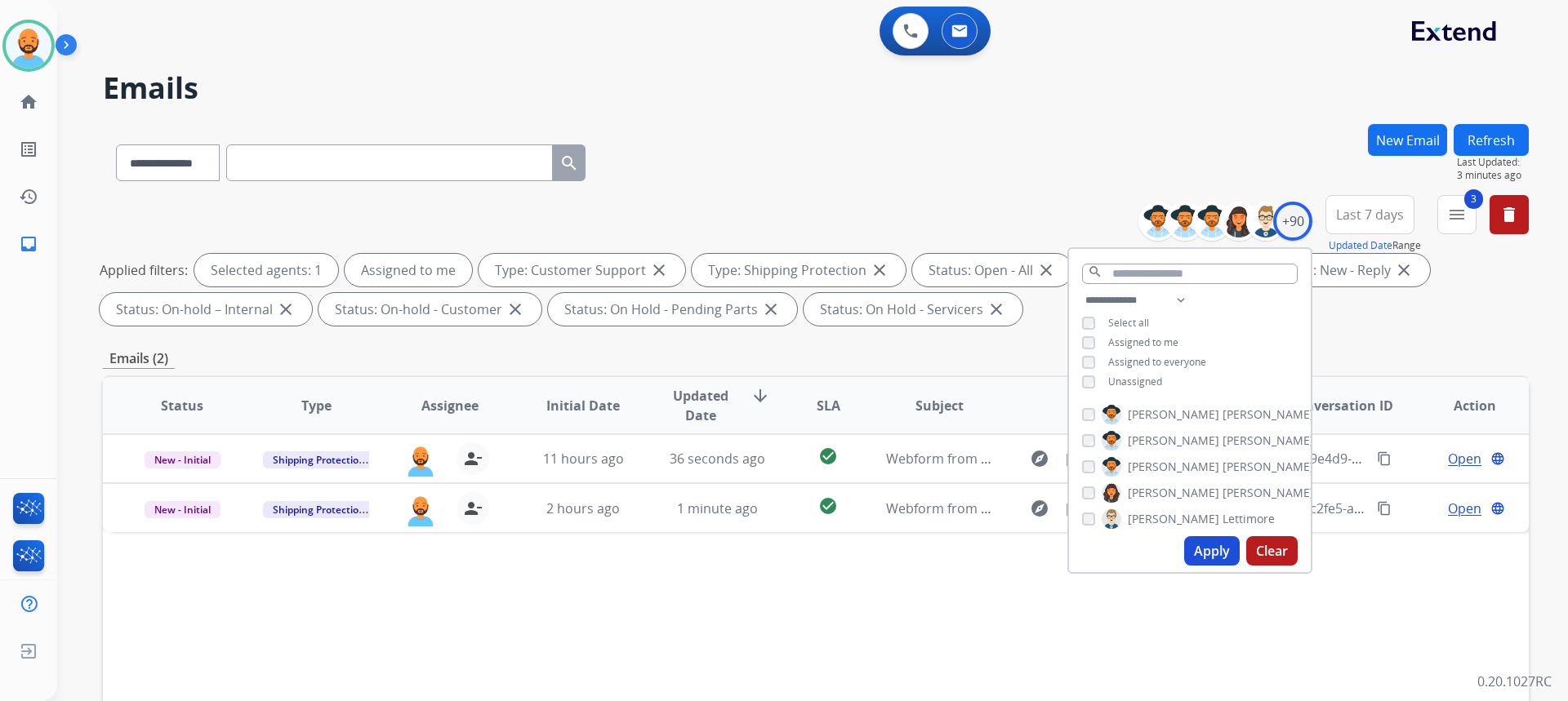
click at [728, 148] on div "**********" at bounding box center [816, 160] width 1426 height 71
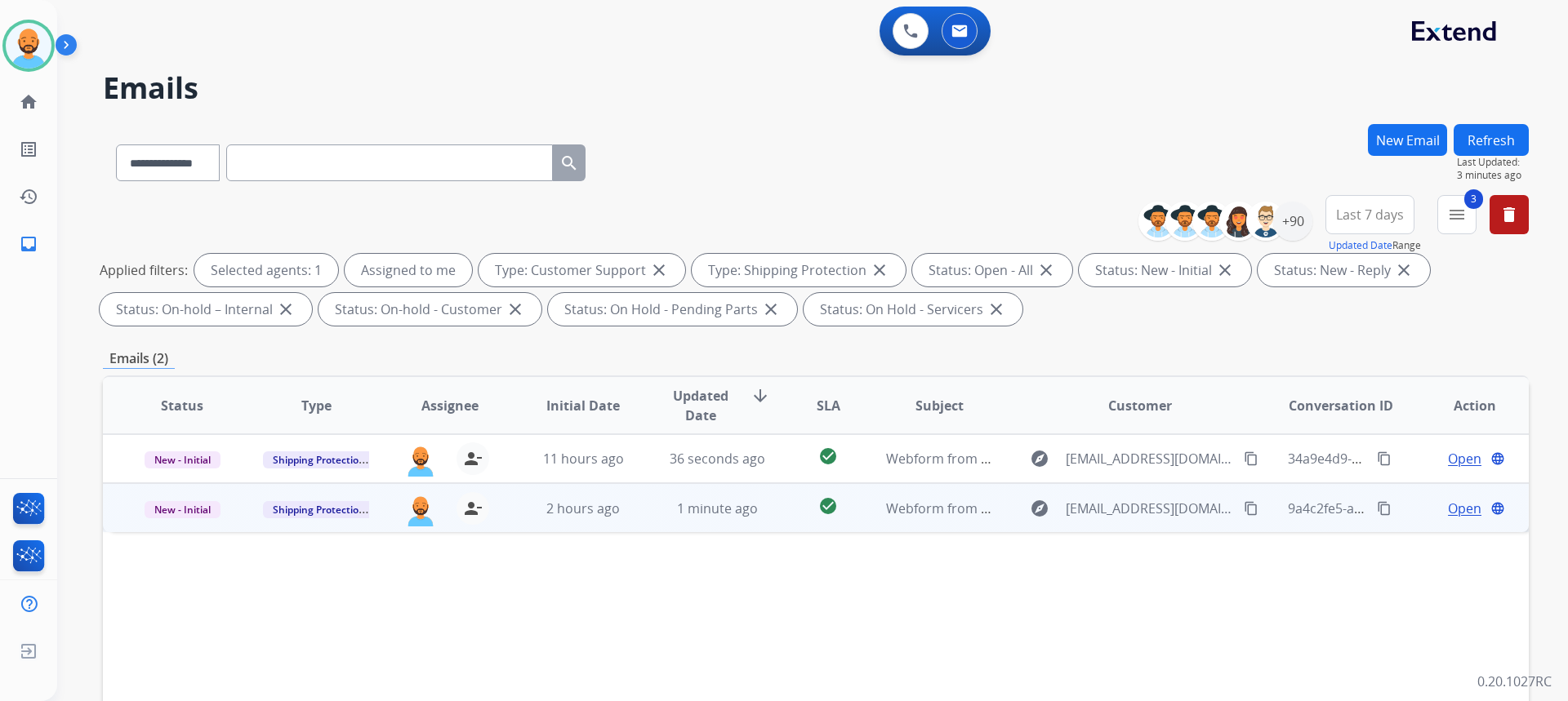
click at [1244, 513] on mat-icon "content_copy" at bounding box center [1250, 508] width 14 height 14
click at [944, 515] on span "Webform from Taym899@gmail.com on 10/01/2025" at bounding box center [1071, 508] width 370 height 18
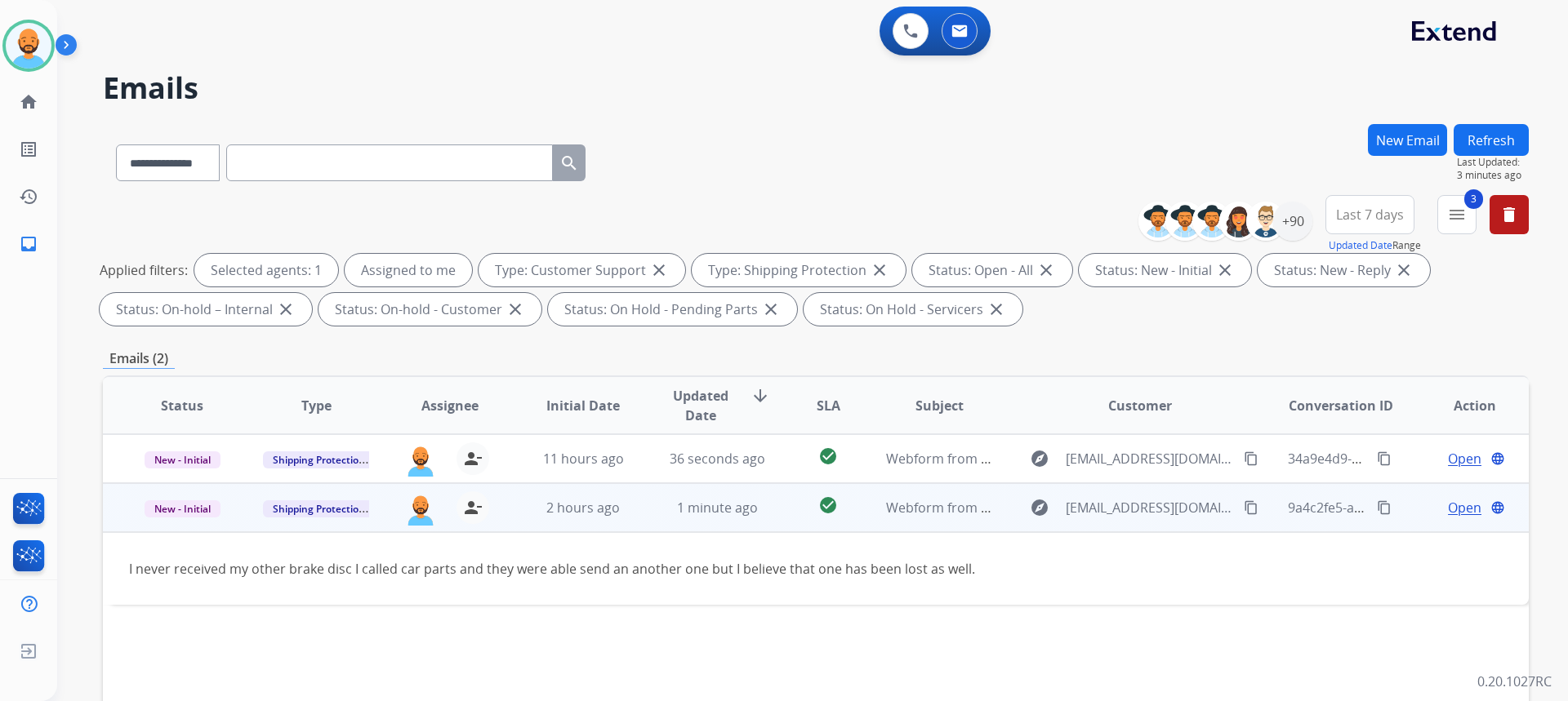
click at [1244, 511] on mat-icon "content_copy" at bounding box center [1250, 508] width 14 height 14
click at [1455, 516] on span "Open" at bounding box center [1465, 508] width 34 height 19
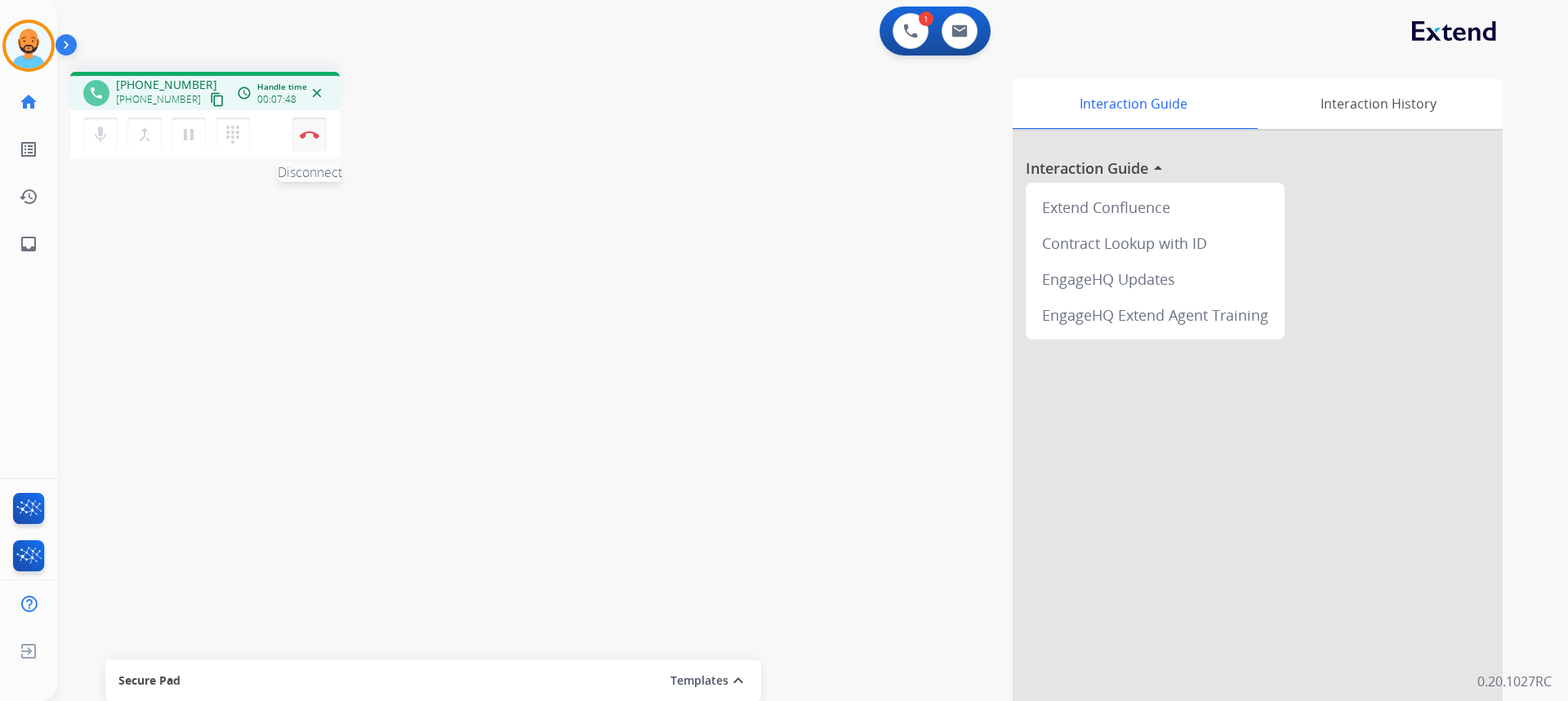
click at [309, 132] on img at bounding box center [309, 135] width 19 height 8
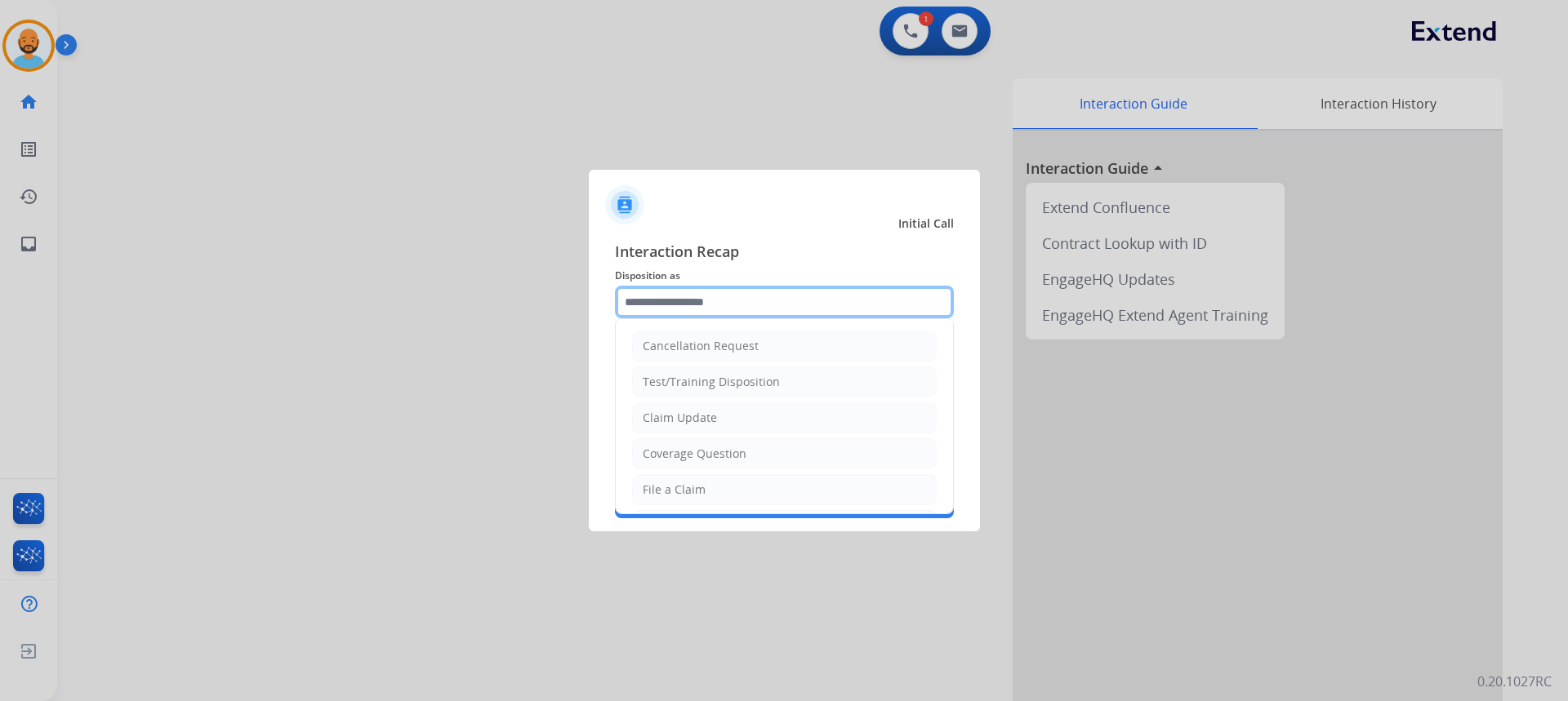
click at [707, 307] on input "text" at bounding box center [784, 302] width 339 height 33
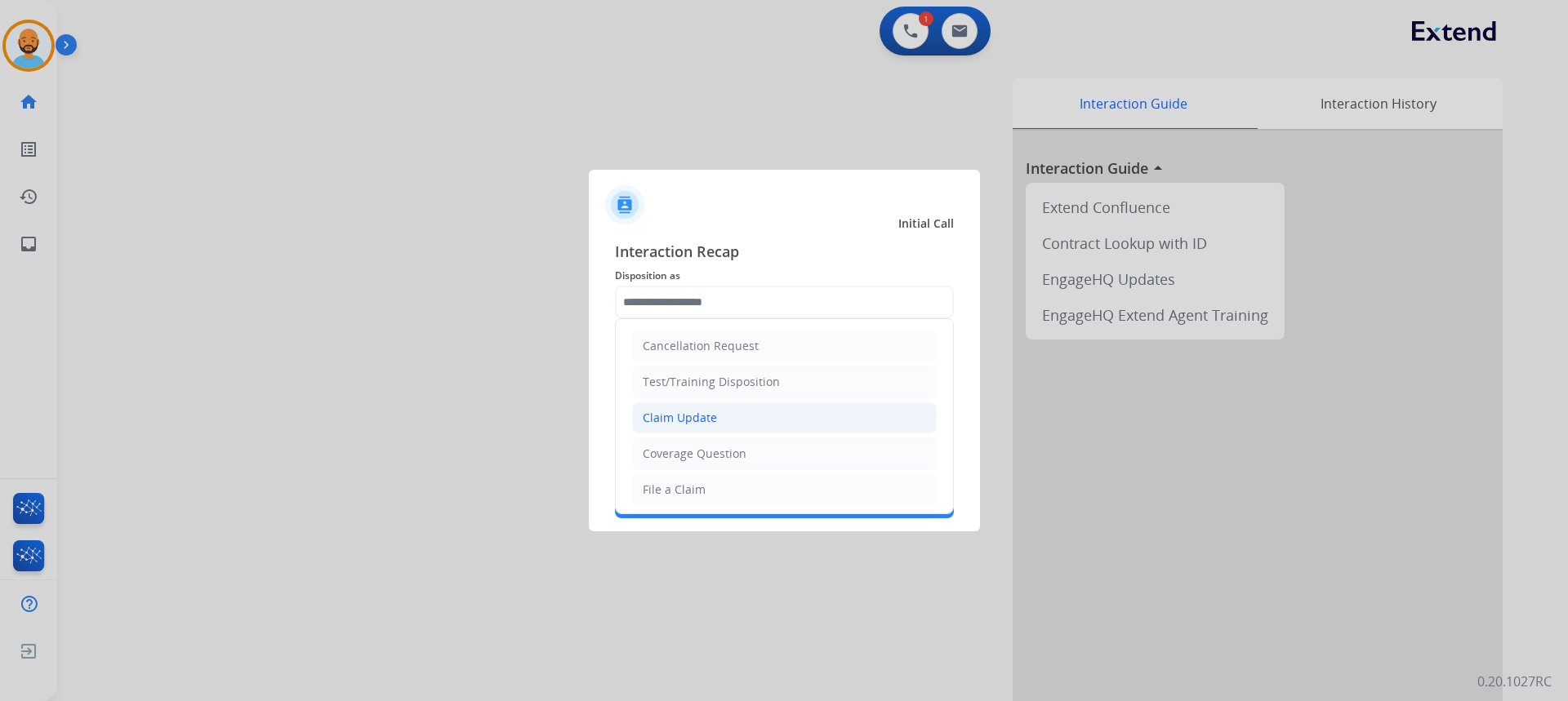
click at [685, 414] on div "Claim Update" at bounding box center [680, 417] width 74 height 16
type input "**********"
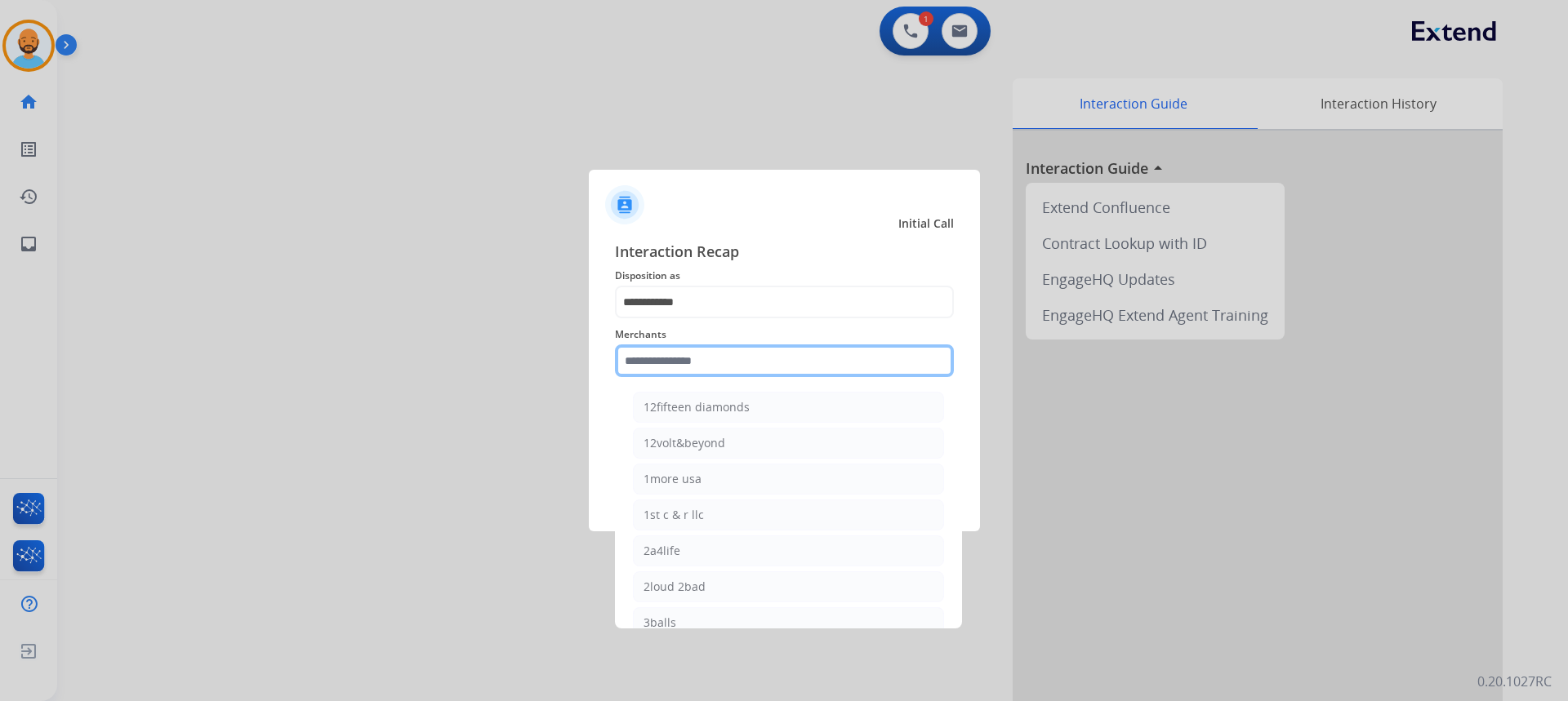
click at [673, 362] on input "text" at bounding box center [784, 361] width 339 height 33
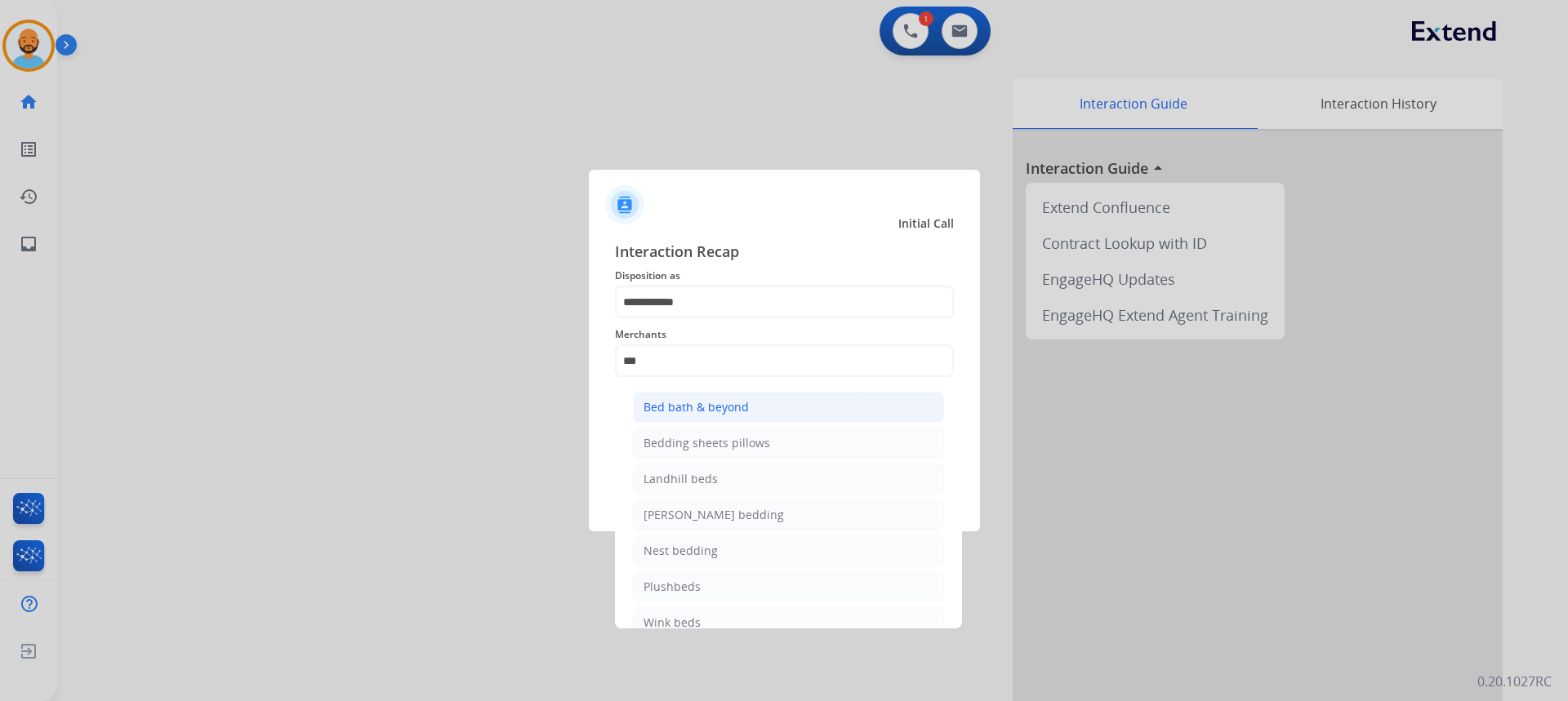
click at [699, 414] on div "Bed bath & beyond" at bounding box center [696, 407] width 106 height 16
type input "**********"
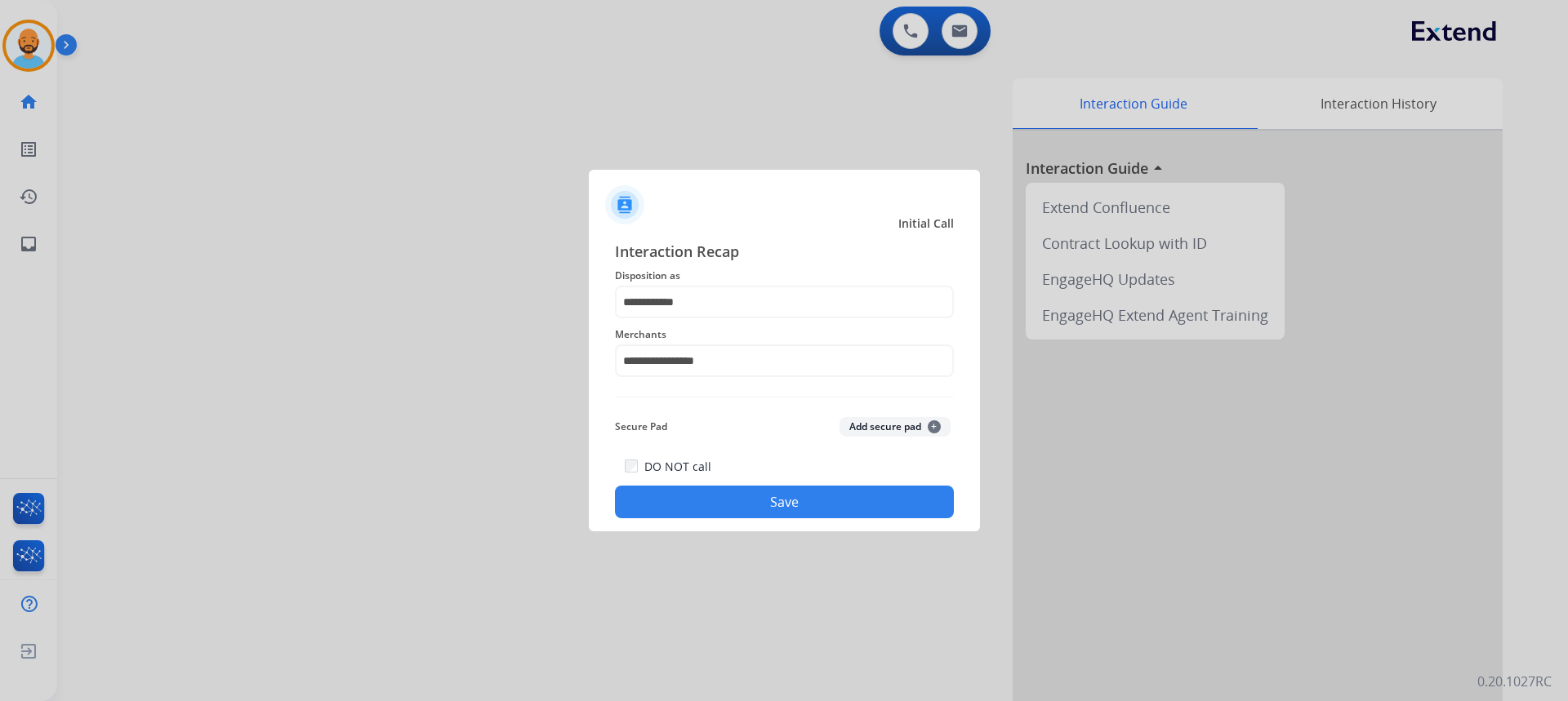
drag, startPoint x: 788, startPoint y: 502, endPoint x: 775, endPoint y: 492, distance: 16.4
click at [787, 497] on button "Save" at bounding box center [784, 502] width 339 height 33
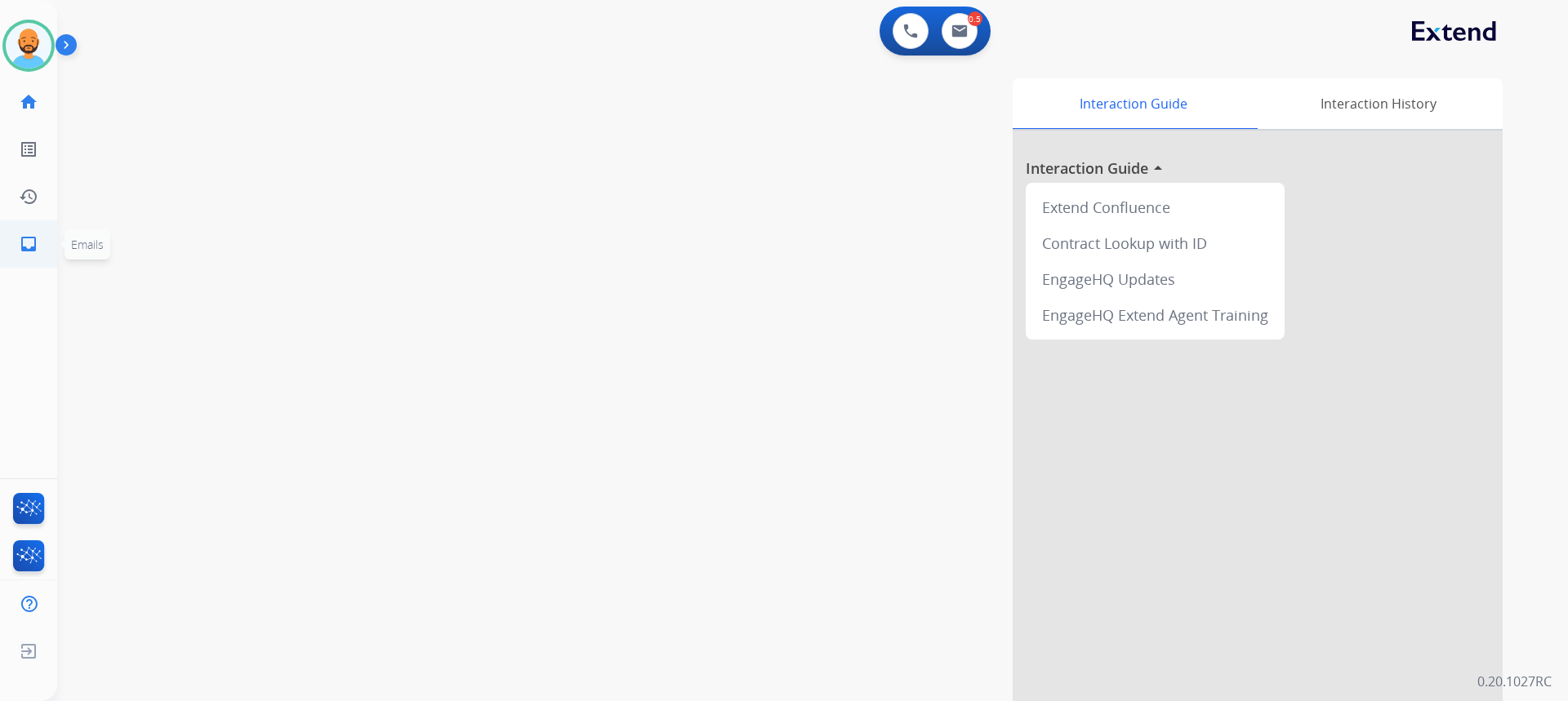
click at [30, 232] on link "inbox Emails" at bounding box center [29, 244] width 46 height 46
select select "**********"
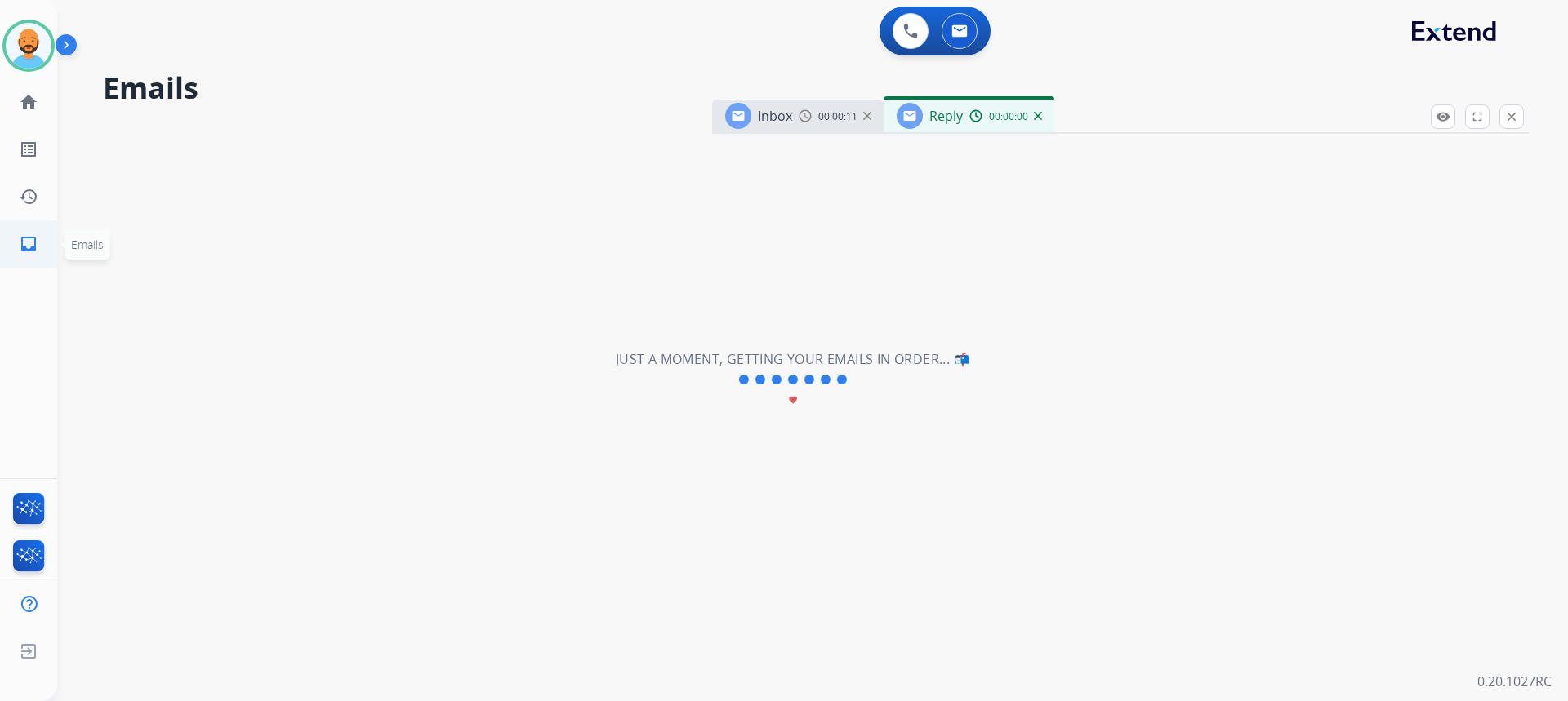
select select "**********"
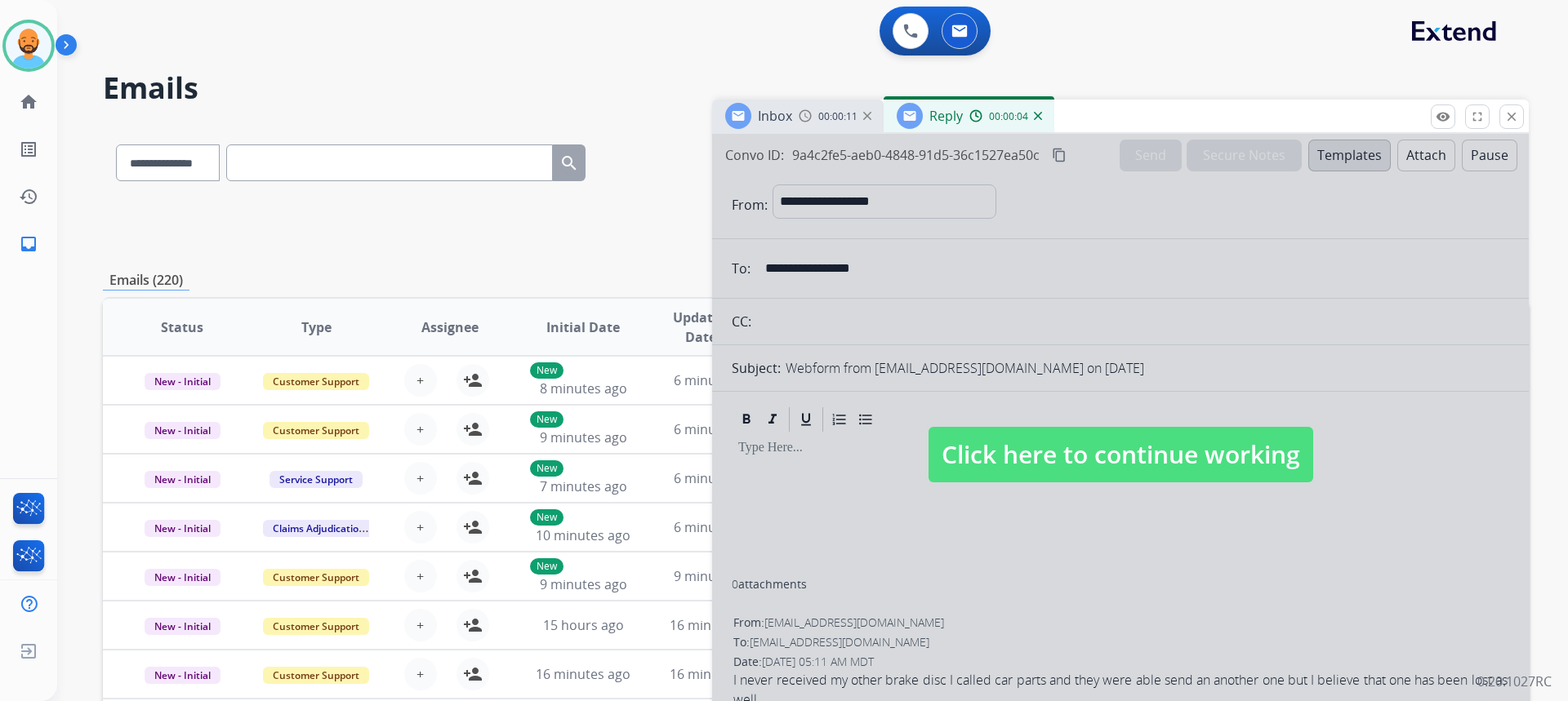
click at [1110, 456] on span "Click here to continue working" at bounding box center [1120, 455] width 384 height 56
select select
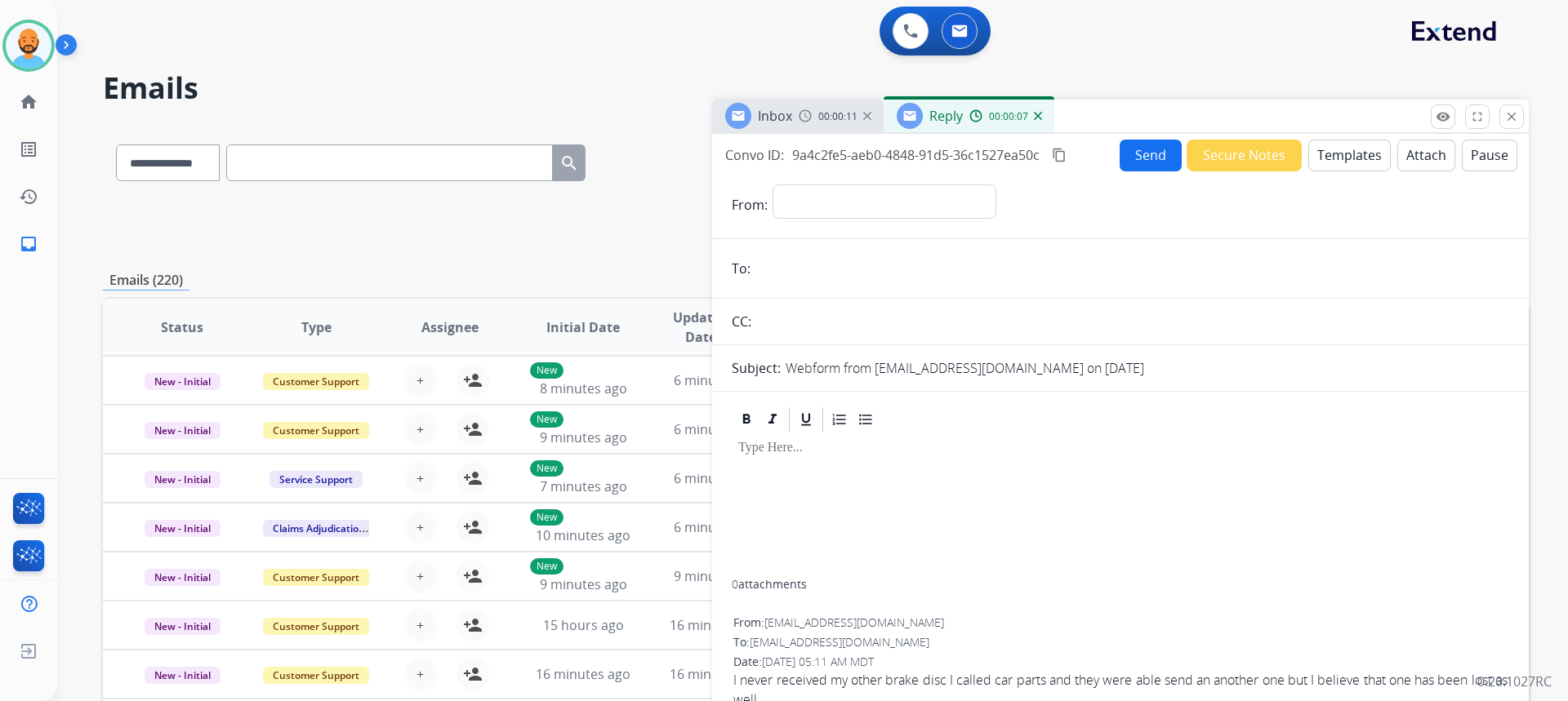
click at [1315, 159] on button "Templates" at bounding box center [1350, 155] width 83 height 32
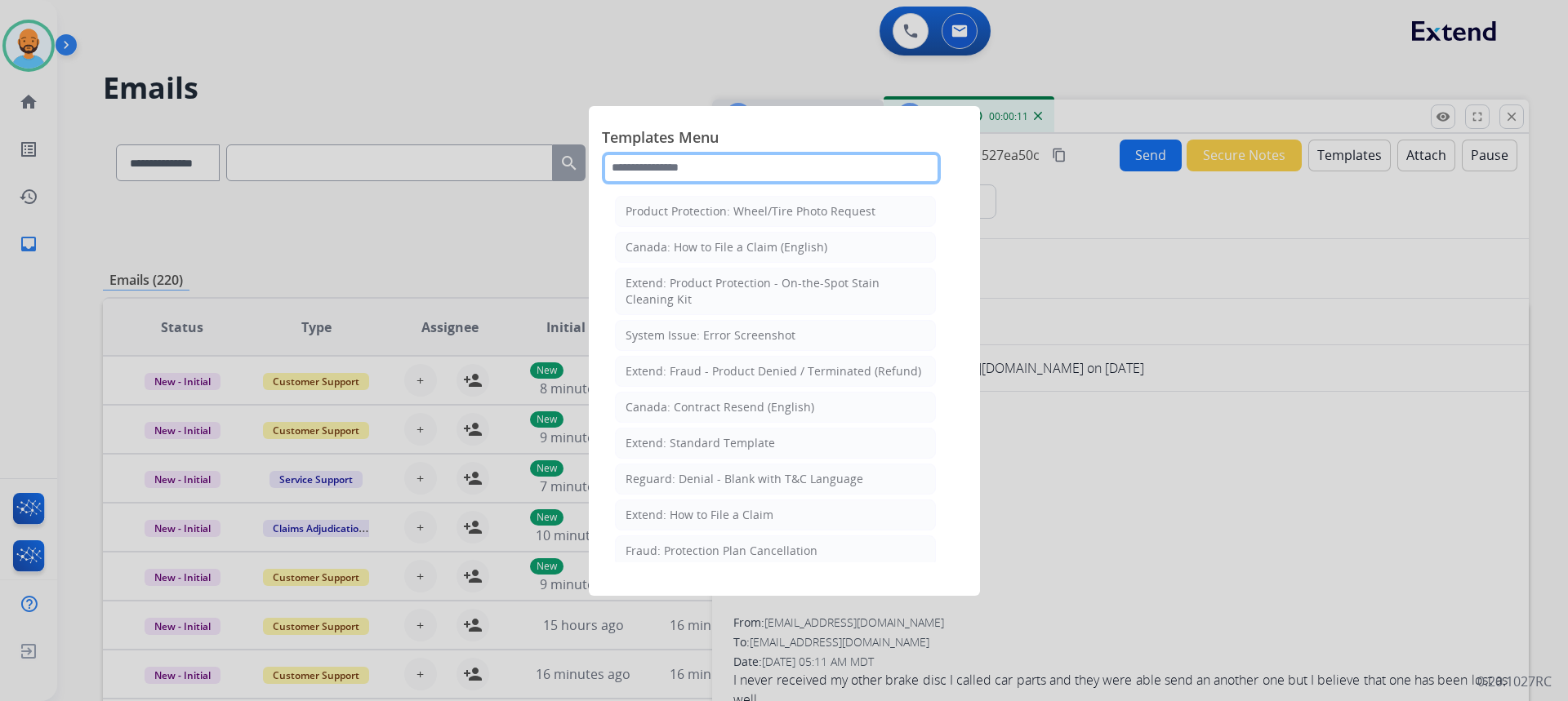
click at [694, 166] on input "text" at bounding box center [770, 168] width 339 height 33
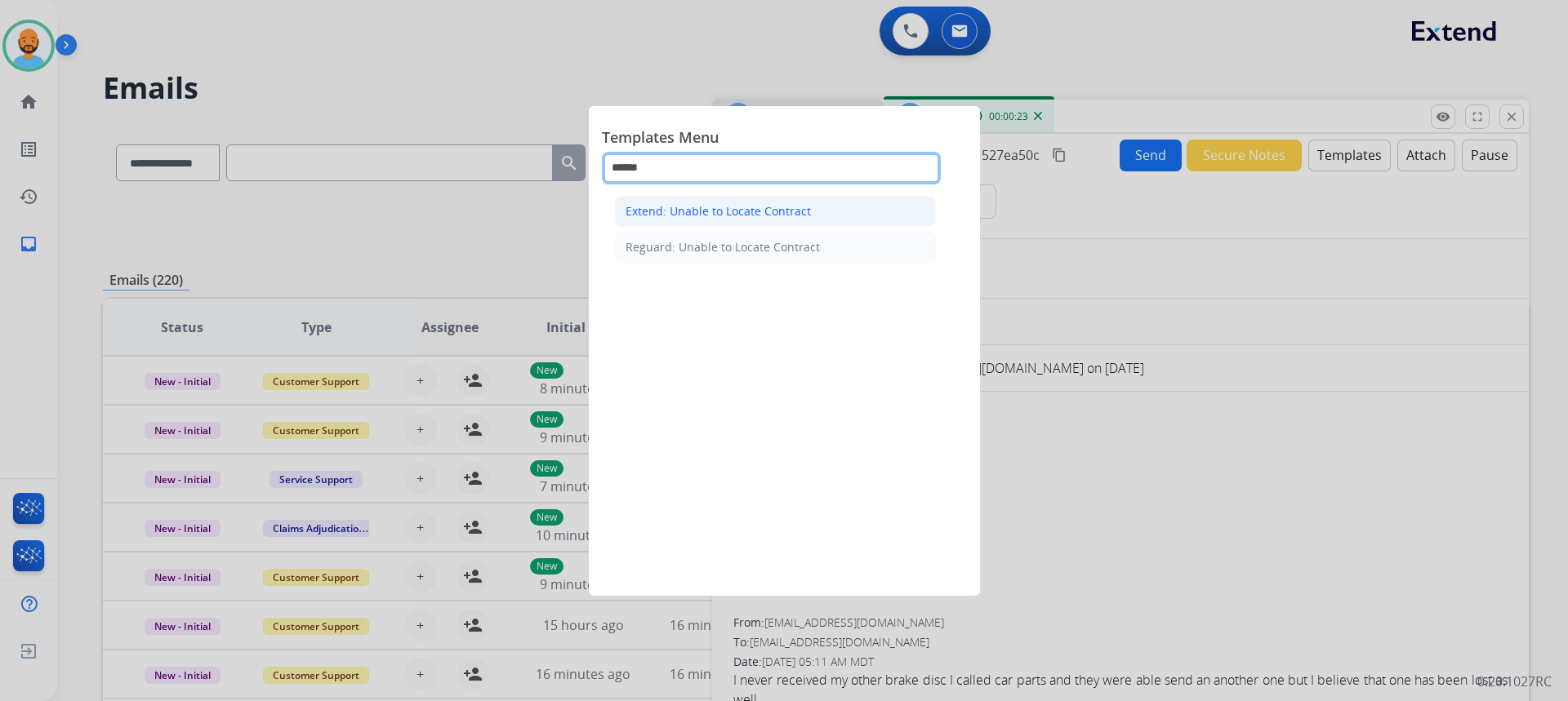
type input "******"
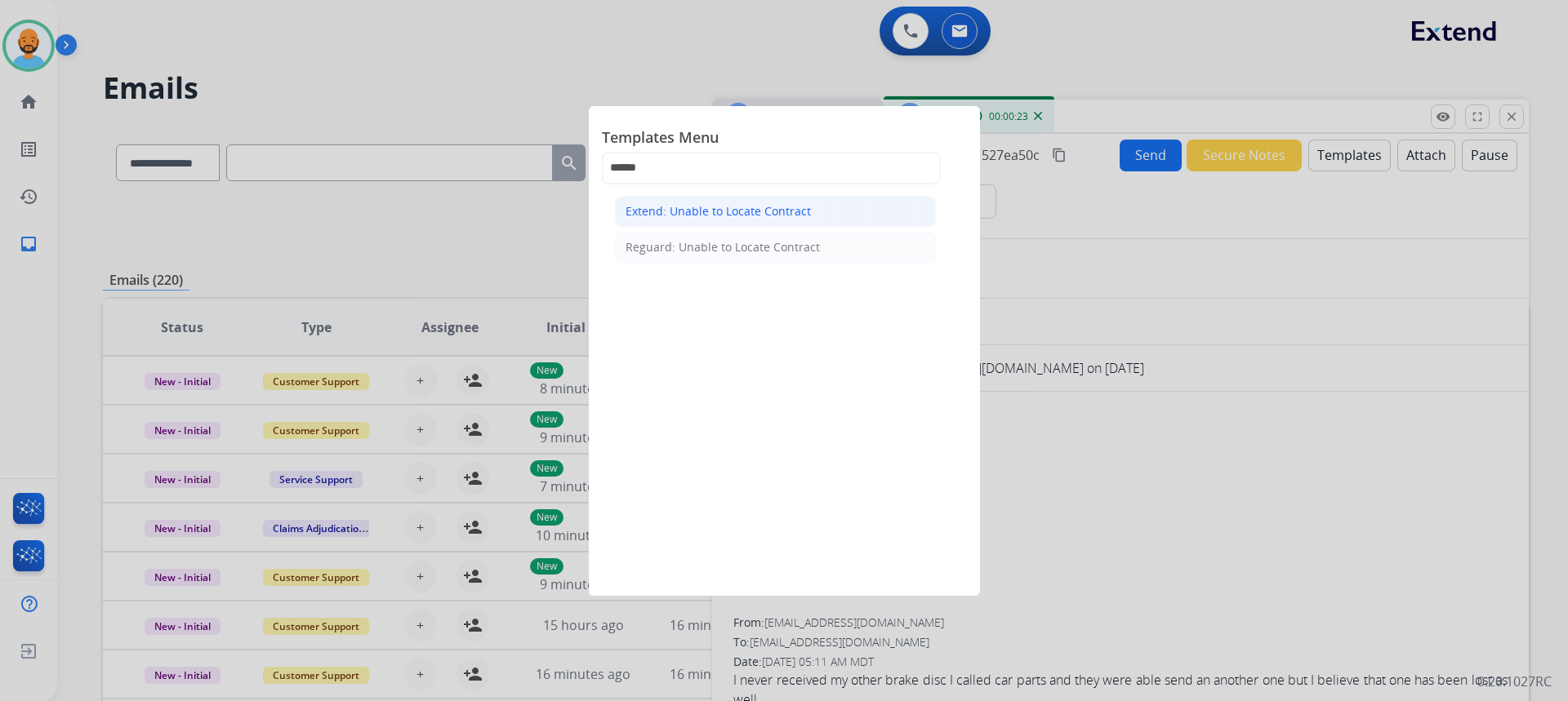
click at [685, 215] on div "Extend: Unable to Locate Contract" at bounding box center [717, 211] width 185 height 16
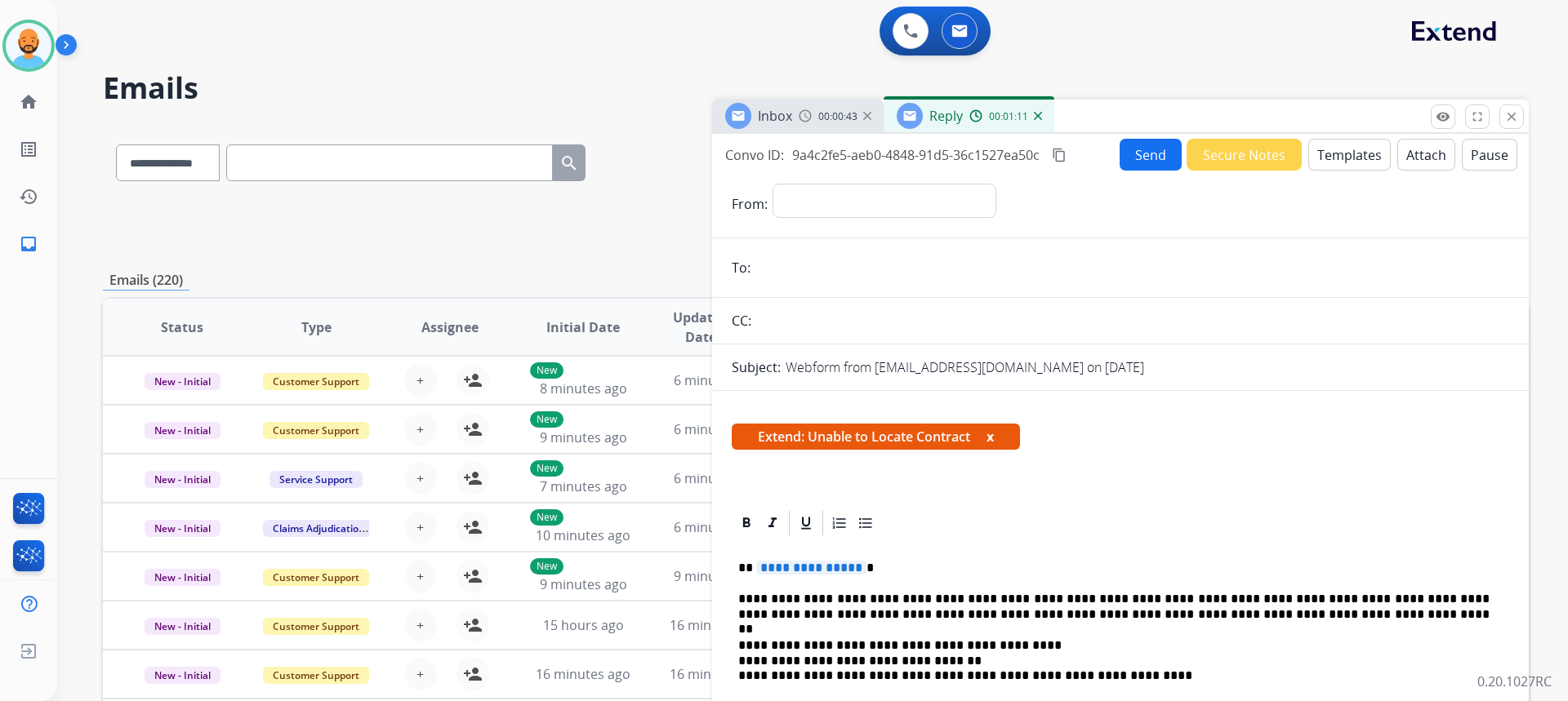
click at [856, 567] on span "**********" at bounding box center [811, 568] width 110 height 14
click at [1130, 154] on button "Send" at bounding box center [1150, 155] width 62 height 32
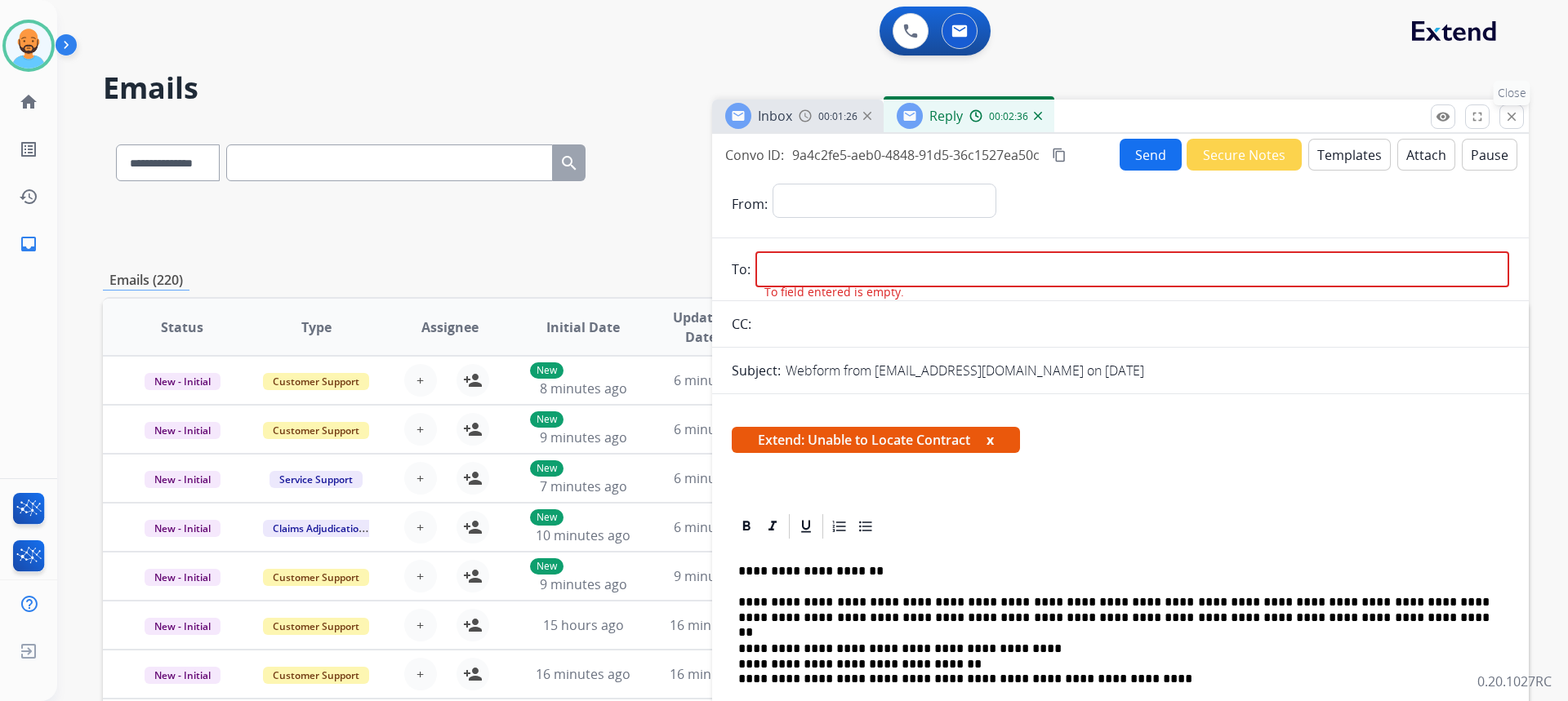
click at [1516, 123] on mat-icon "close" at bounding box center [1511, 117] width 14 height 14
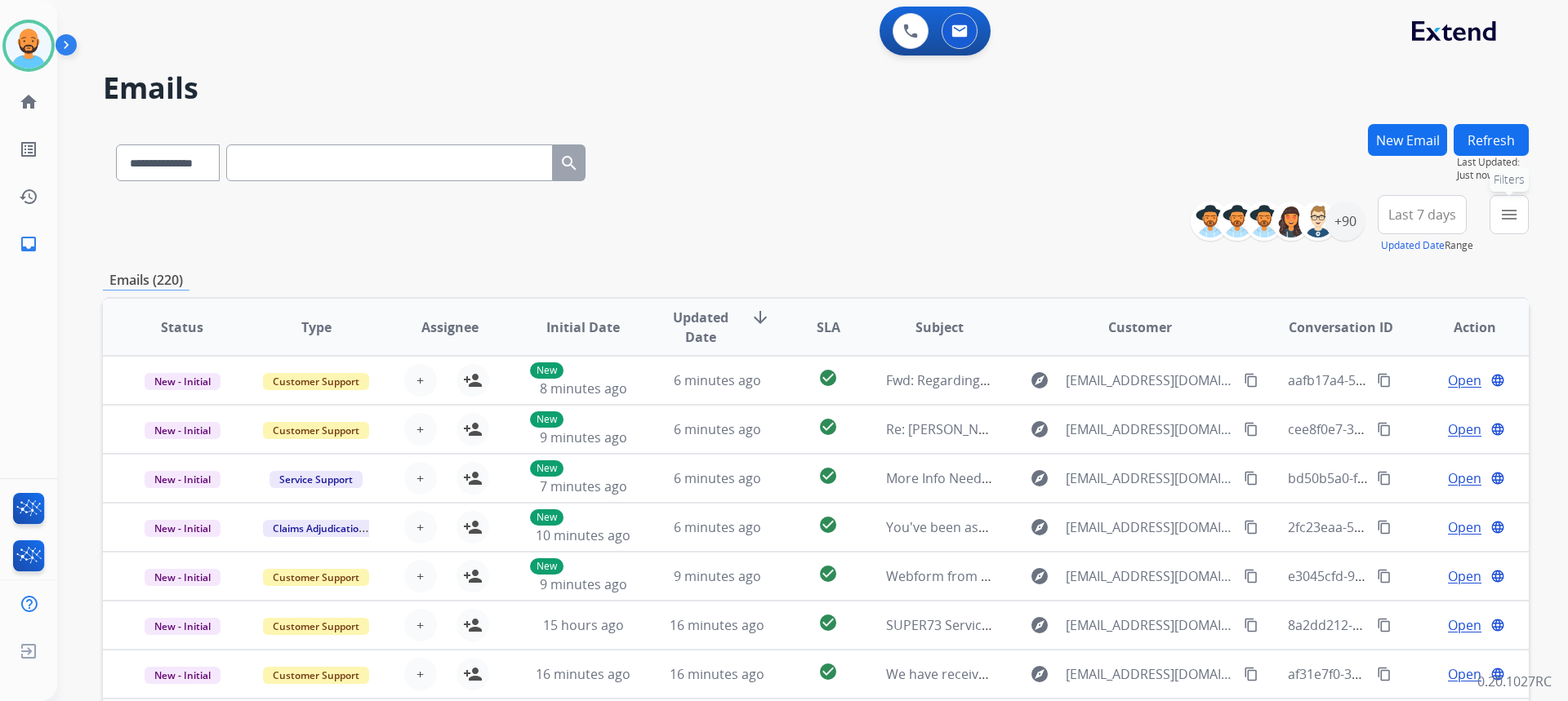
click at [1499, 208] on button "menu Filters" at bounding box center [1509, 215] width 39 height 39
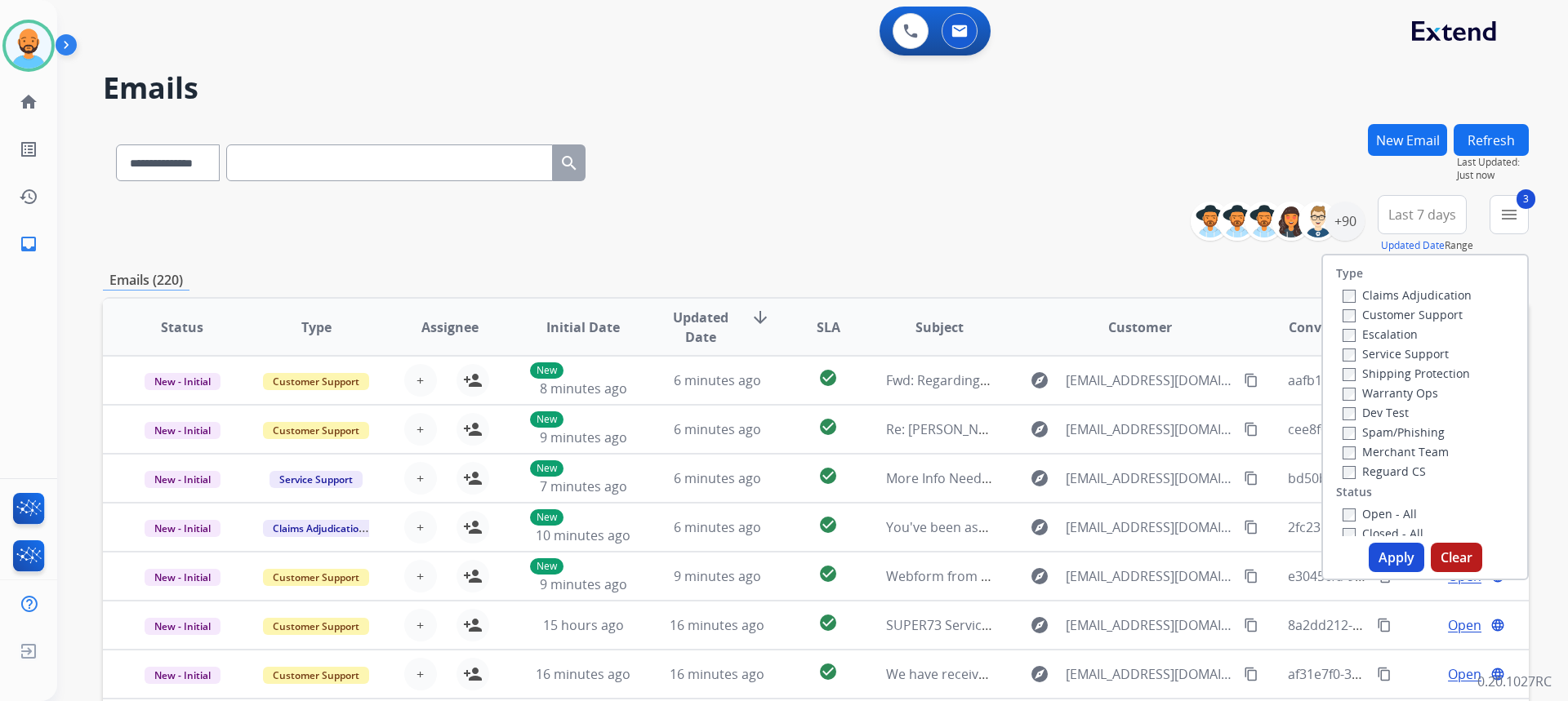
click at [1380, 551] on button "Apply" at bounding box center [1396, 557] width 56 height 30
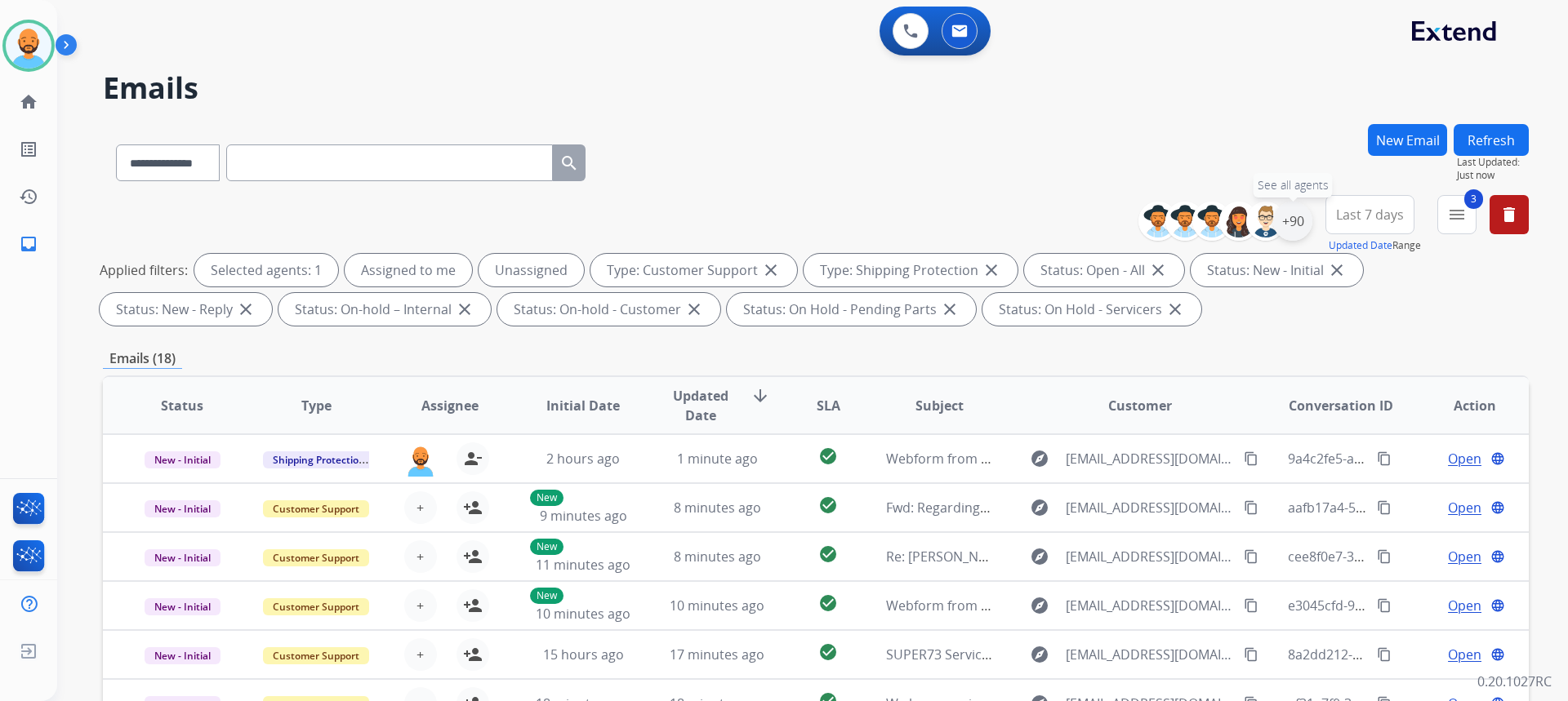
click at [1287, 219] on div "+90" at bounding box center [1293, 221] width 39 height 39
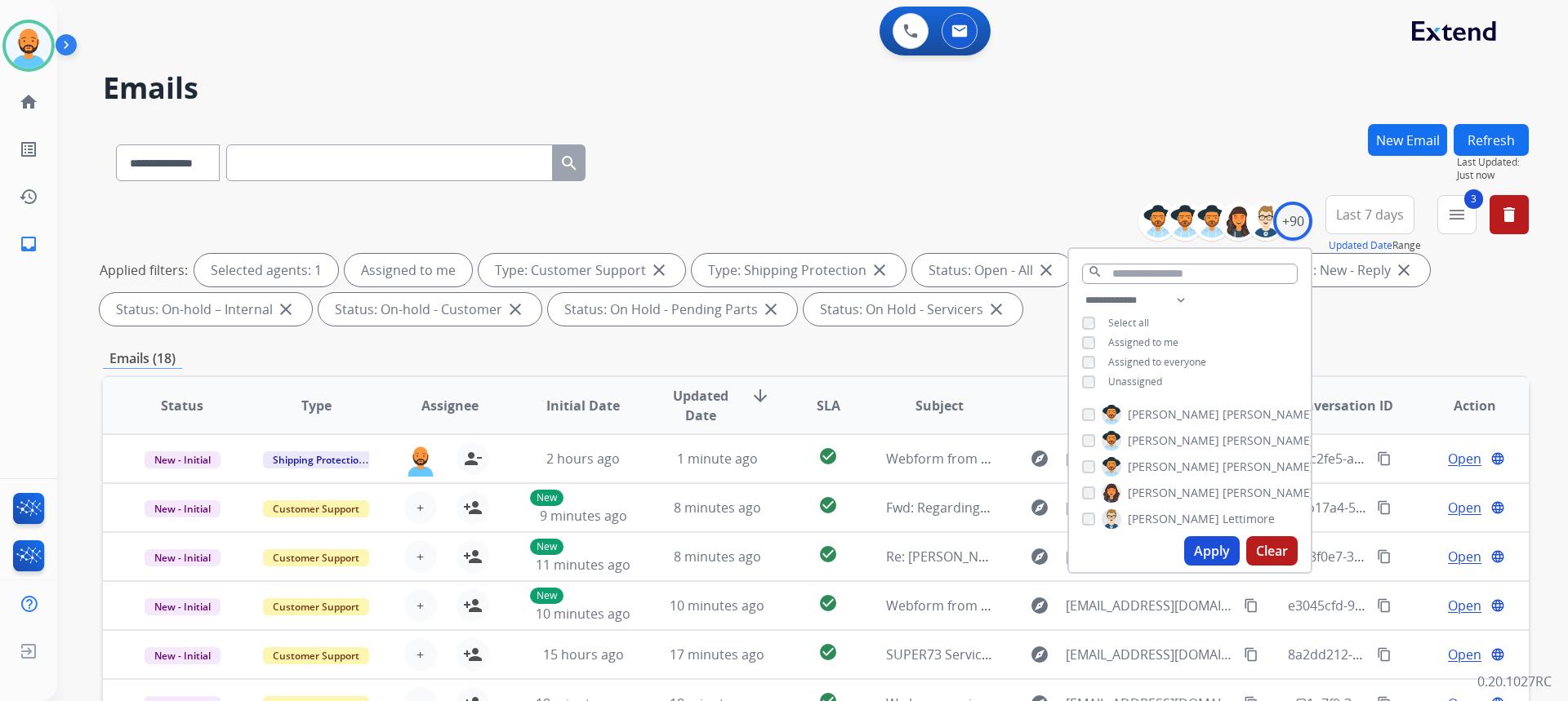
click at [1210, 543] on button "Apply" at bounding box center [1212, 551] width 56 height 30
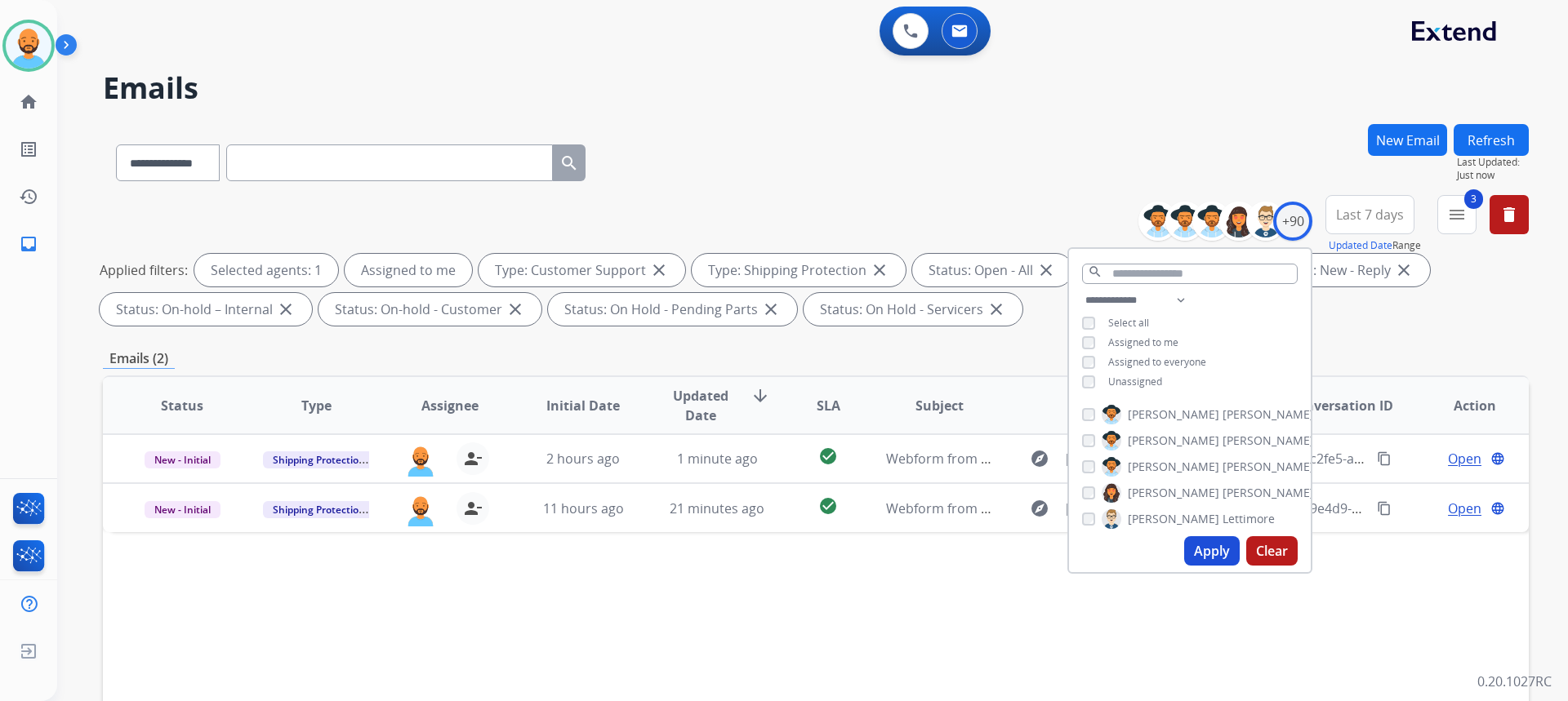
click at [912, 160] on div "**********" at bounding box center [816, 160] width 1426 height 71
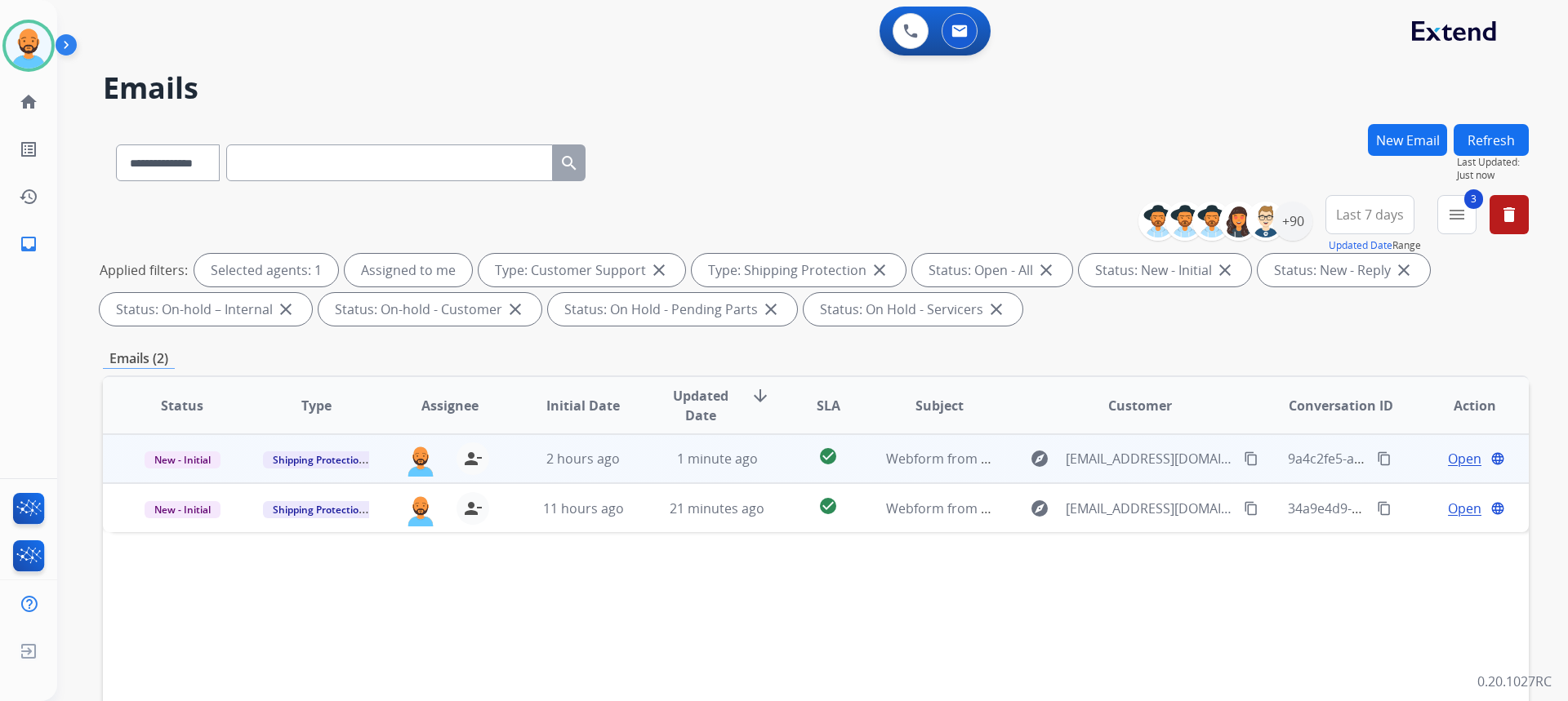
click at [1457, 459] on span "Open" at bounding box center [1465, 459] width 34 height 19
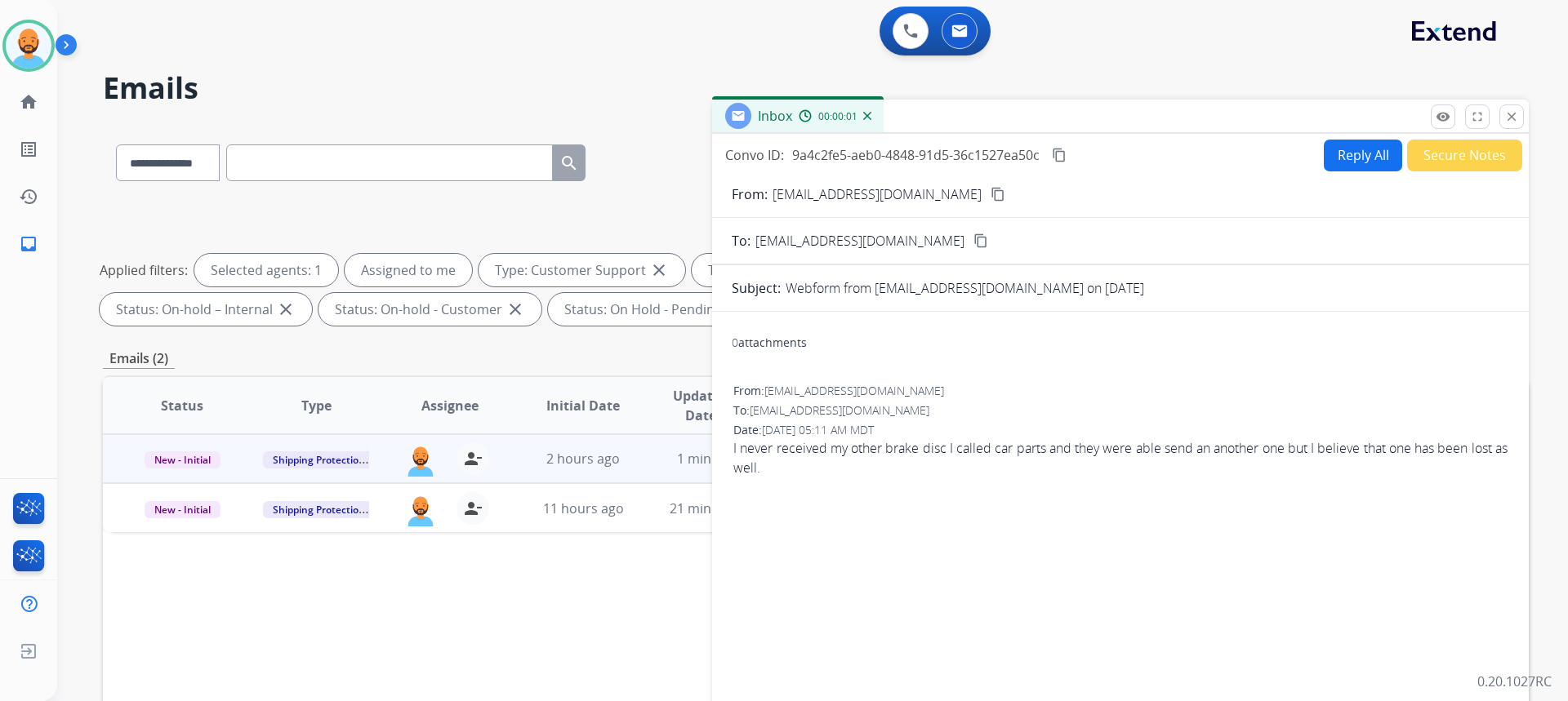
click at [1359, 155] on button "Reply All" at bounding box center [1363, 155] width 79 height 32
select select "**********"
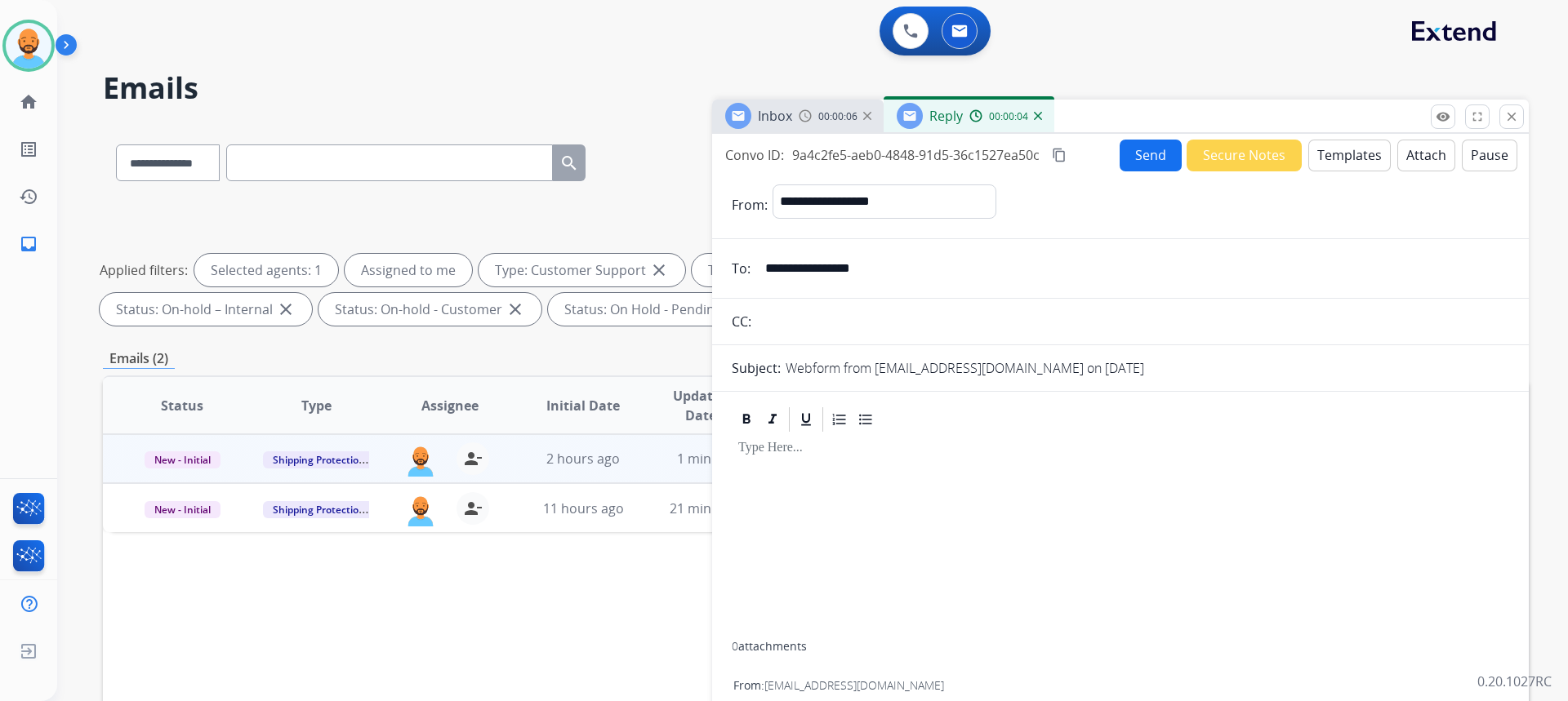
click at [1322, 154] on button "Templates" at bounding box center [1350, 155] width 83 height 32
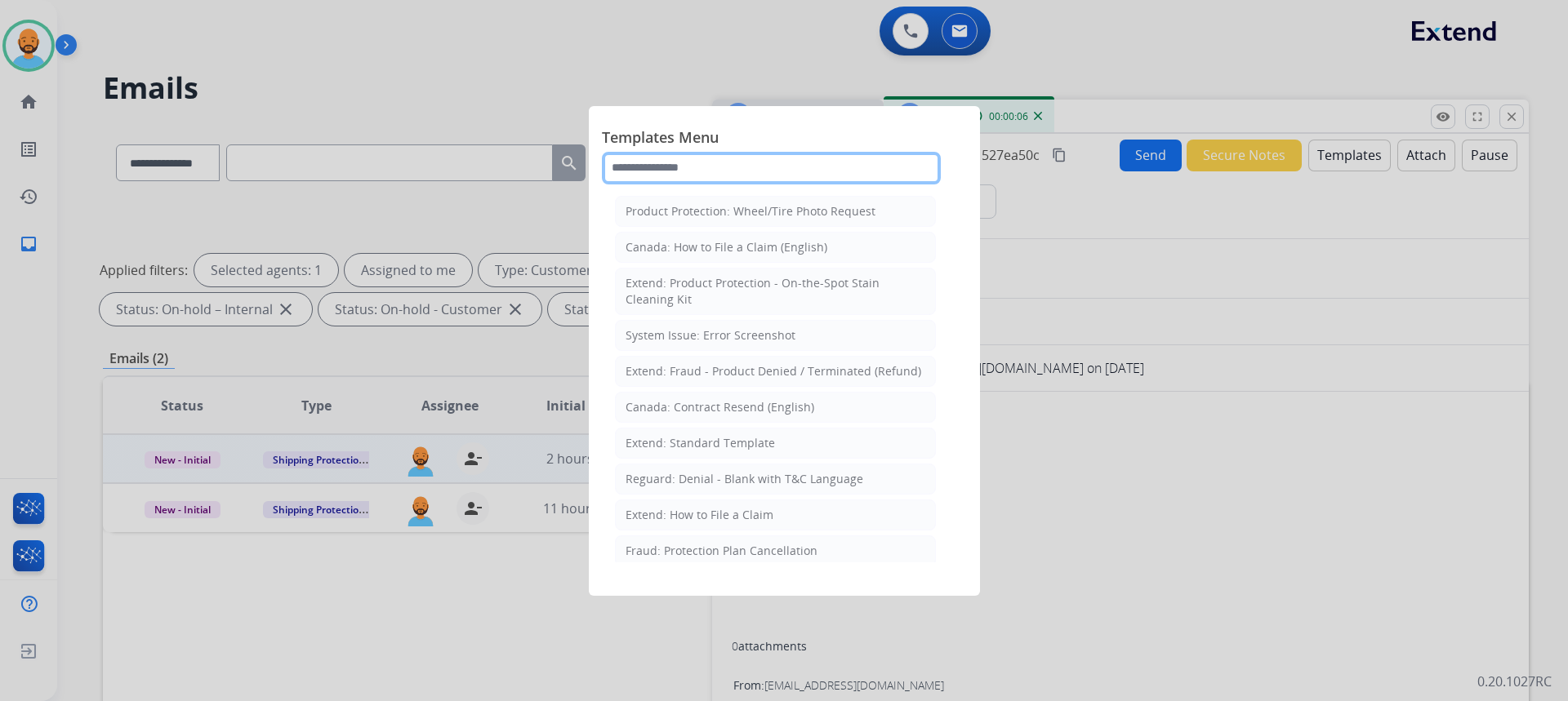
click at [749, 174] on input "text" at bounding box center [770, 168] width 339 height 33
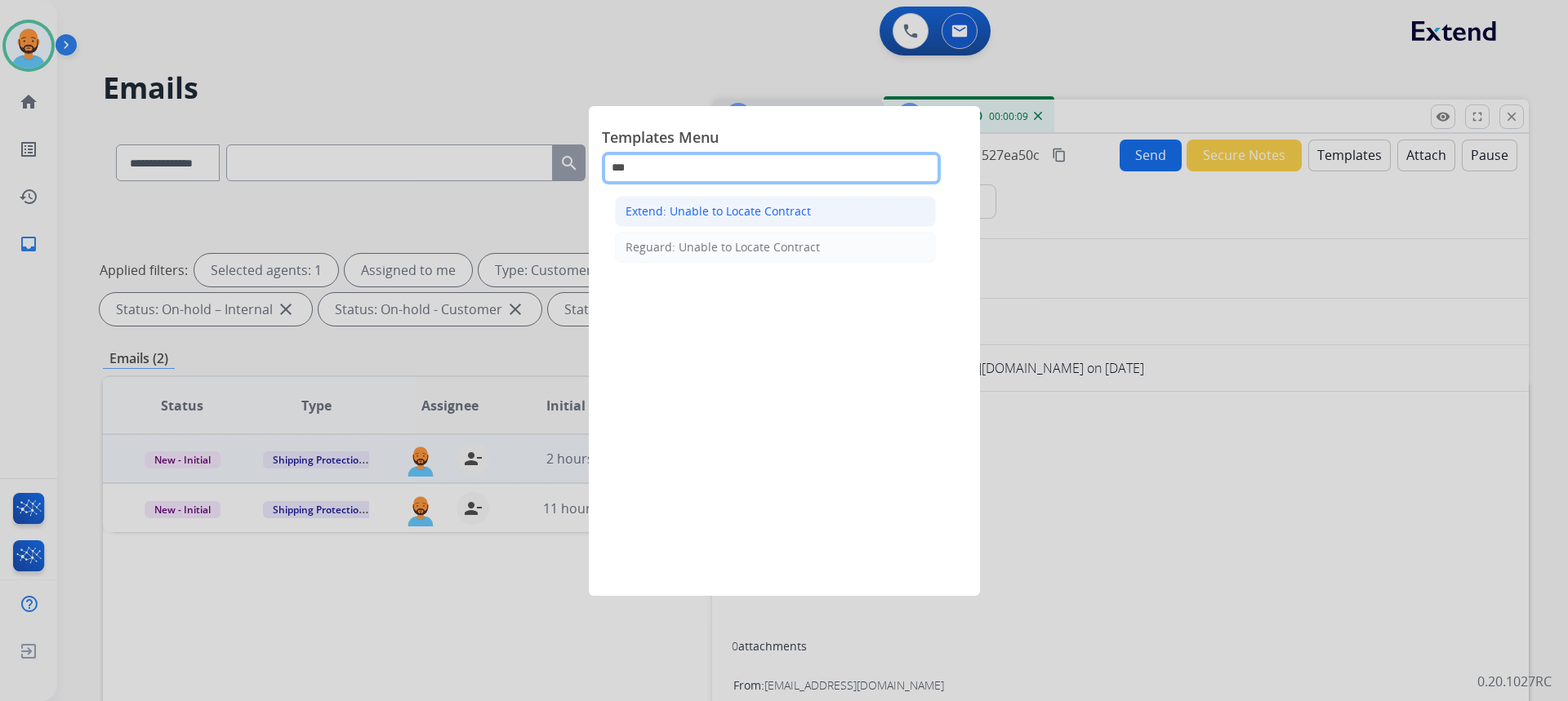
type input "***"
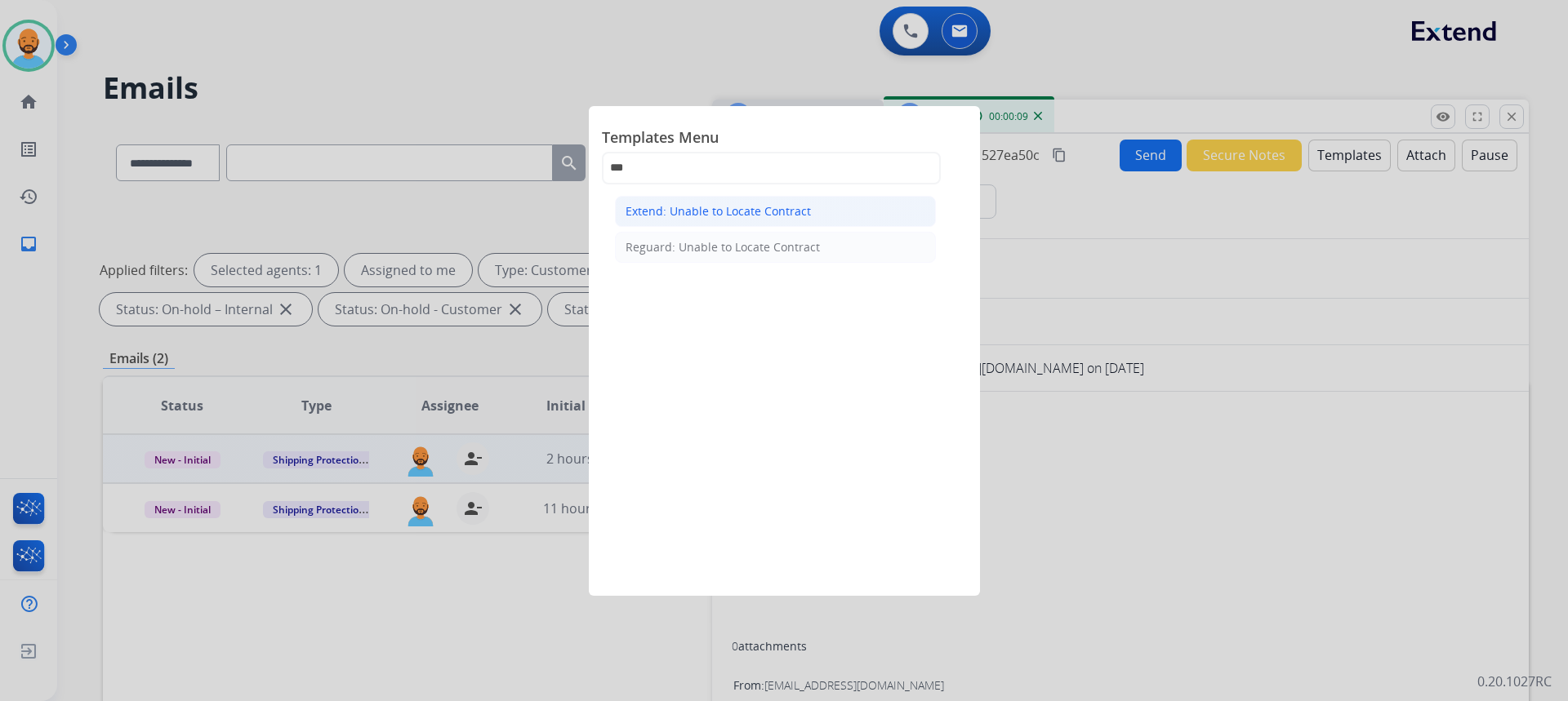
click at [754, 214] on div "Extend: Unable to Locate Contract" at bounding box center [717, 211] width 185 height 16
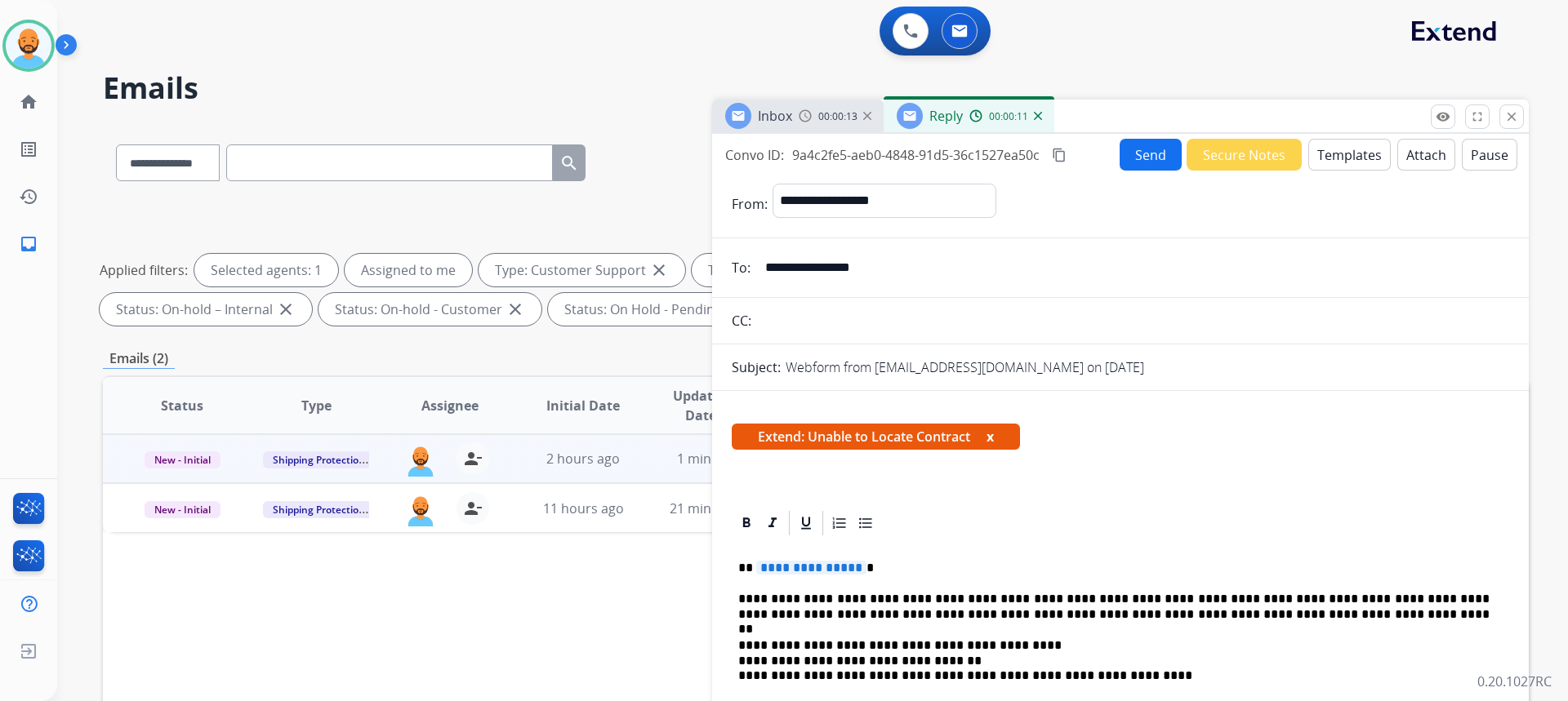
click at [855, 565] on span "**********" at bounding box center [811, 568] width 110 height 14
click at [1151, 154] on button "Send" at bounding box center [1150, 155] width 62 height 32
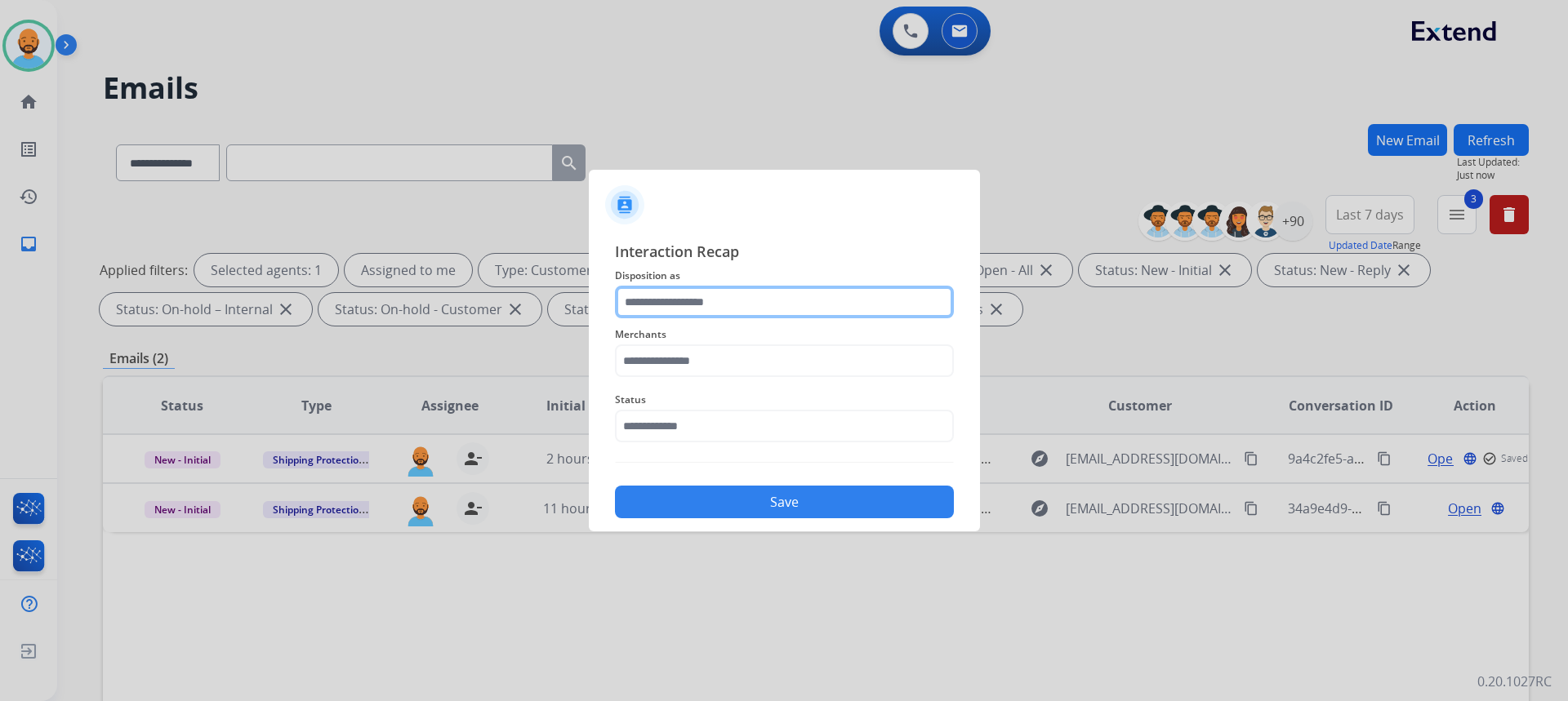
click at [787, 309] on input "text" at bounding box center [784, 302] width 339 height 33
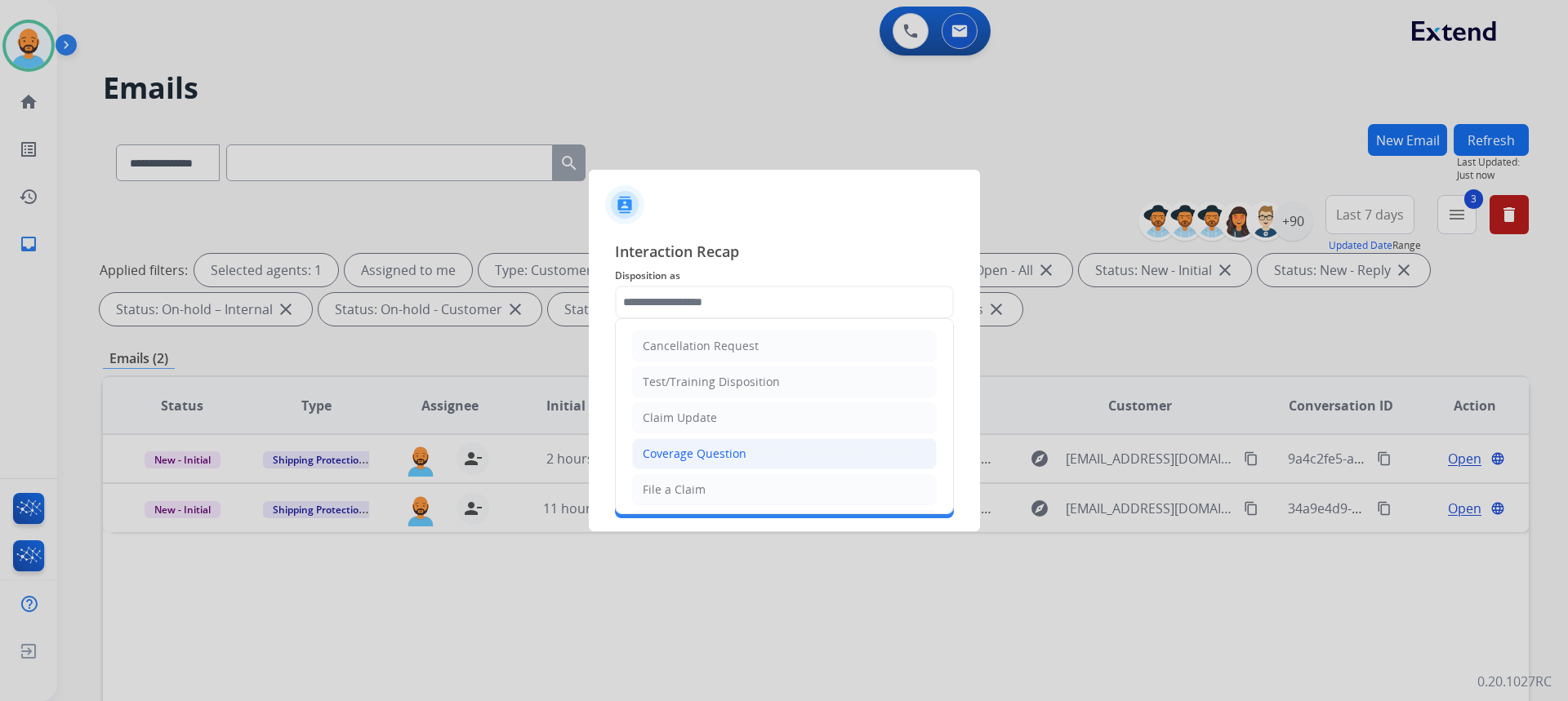
click at [752, 454] on li "Coverage Question" at bounding box center [784, 454] width 305 height 31
type input "**********"
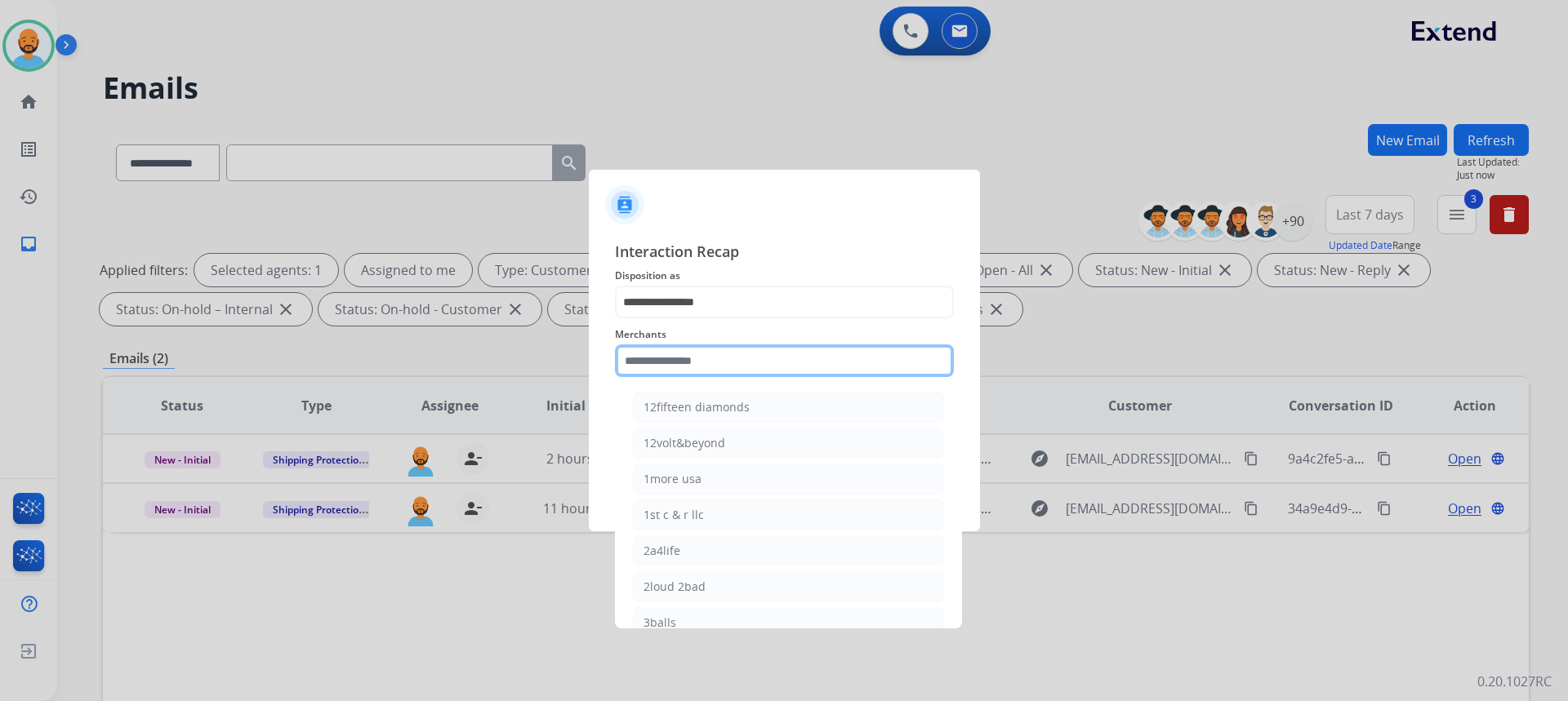
click at [718, 363] on input "text" at bounding box center [784, 361] width 339 height 33
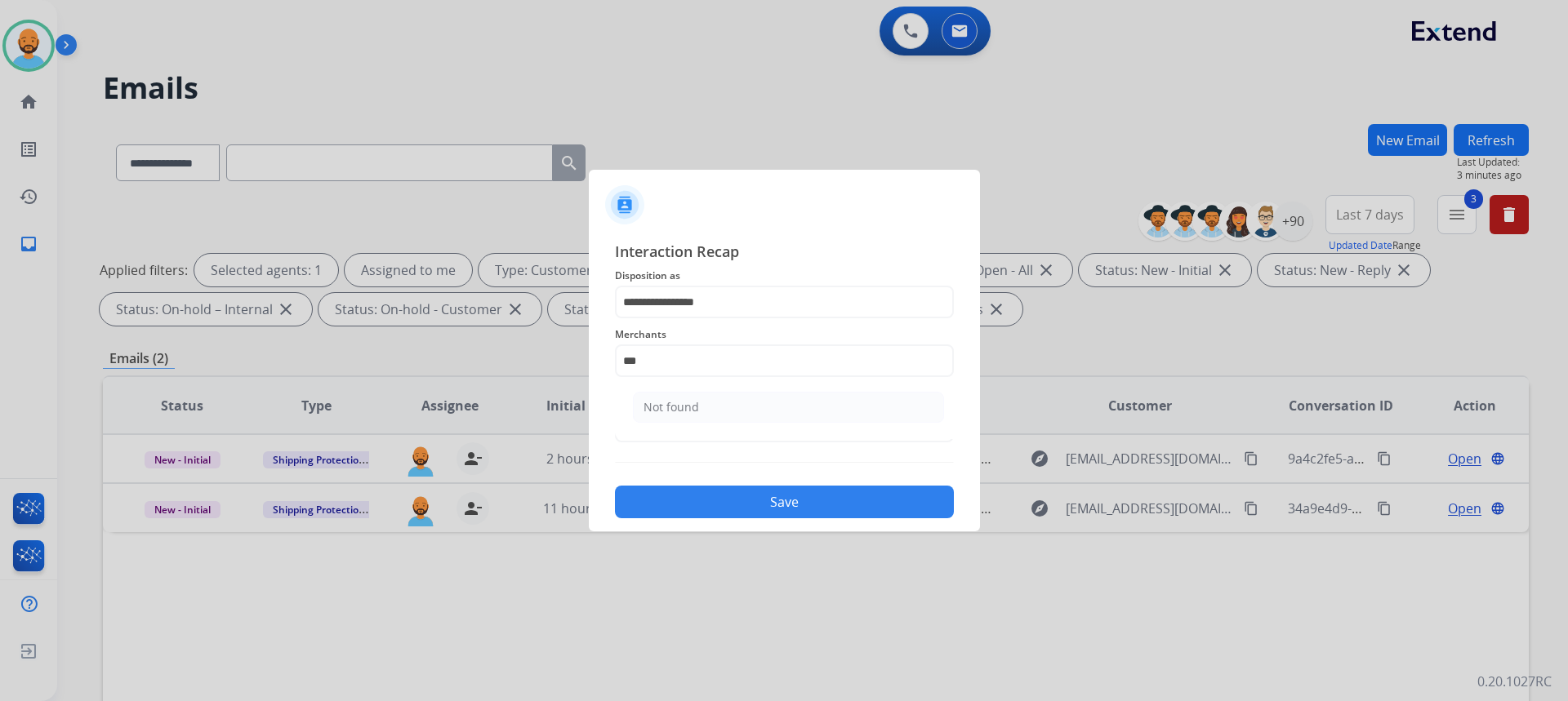
click at [684, 404] on div "Not found" at bounding box center [672, 407] width 56 height 16
type input "*********"
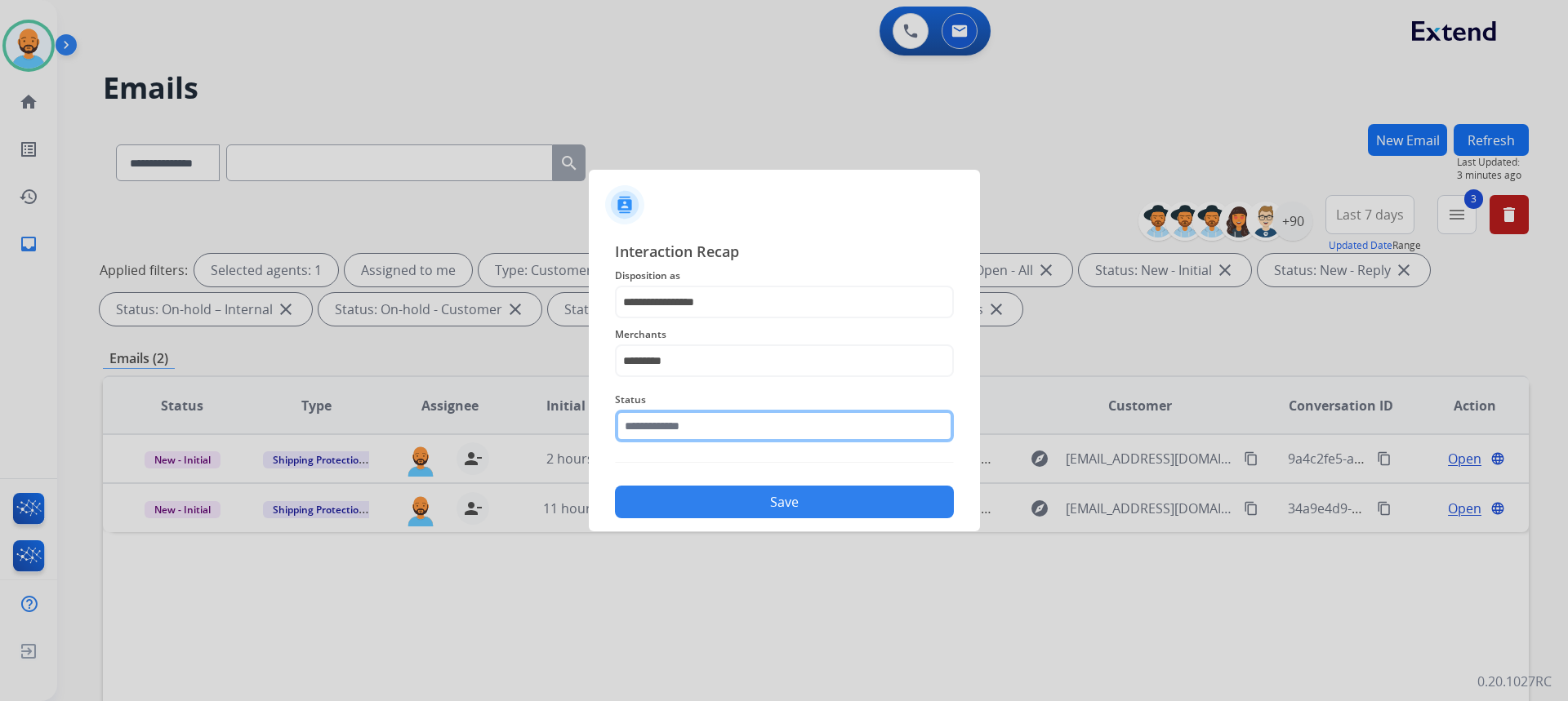
click at [701, 437] on input "text" at bounding box center [784, 426] width 339 height 33
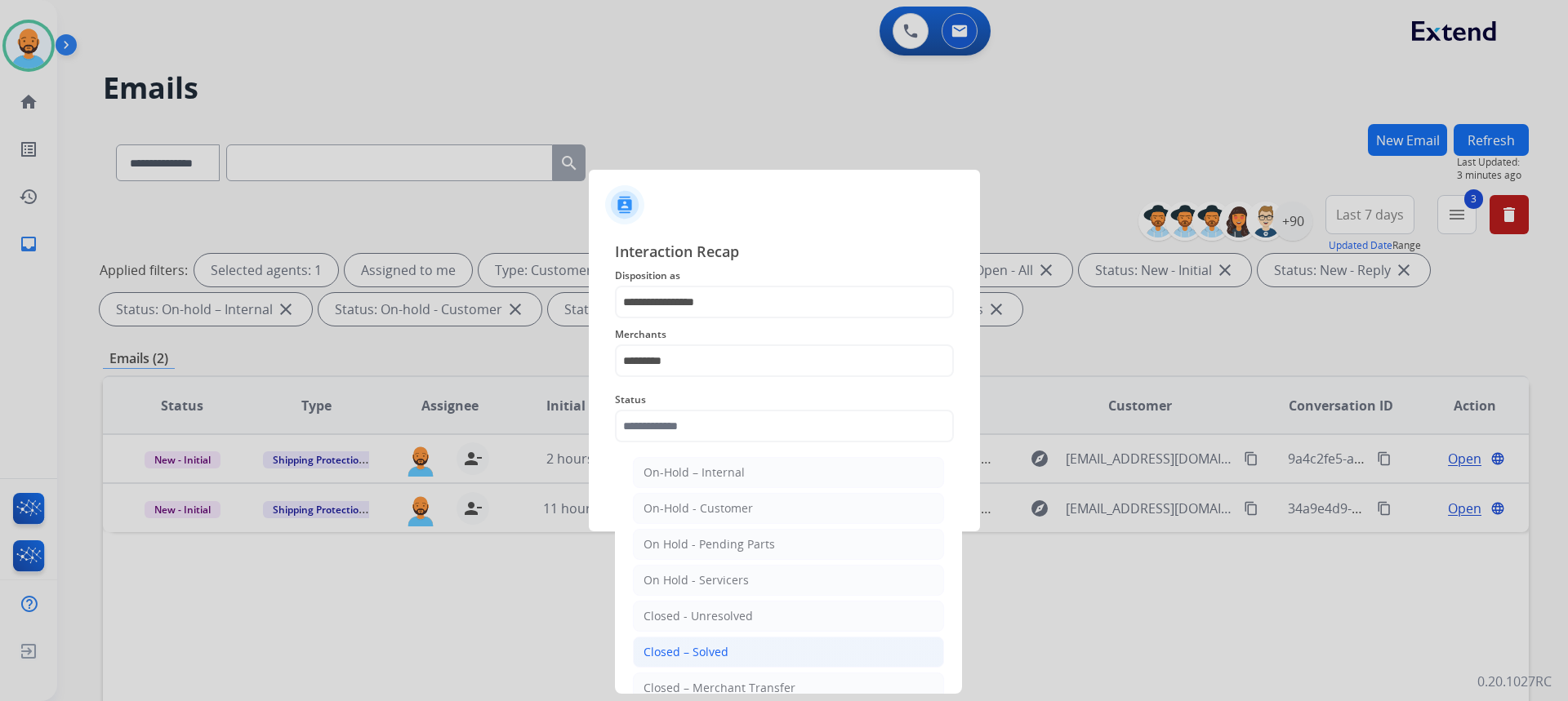
click at [709, 644] on div "Closed – Solved" at bounding box center [686, 652] width 85 height 16
type input "**********"
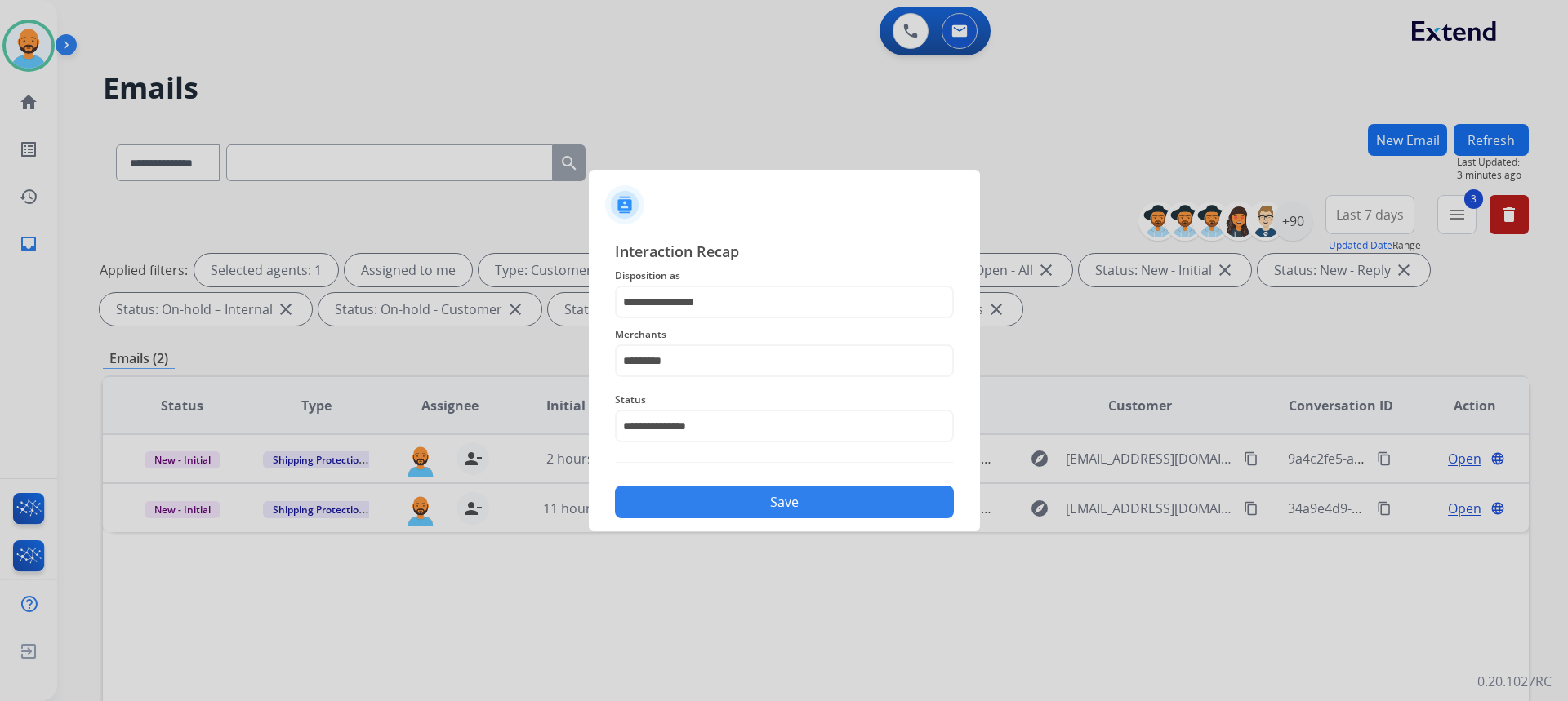
click at [736, 506] on button "Save" at bounding box center [784, 502] width 339 height 33
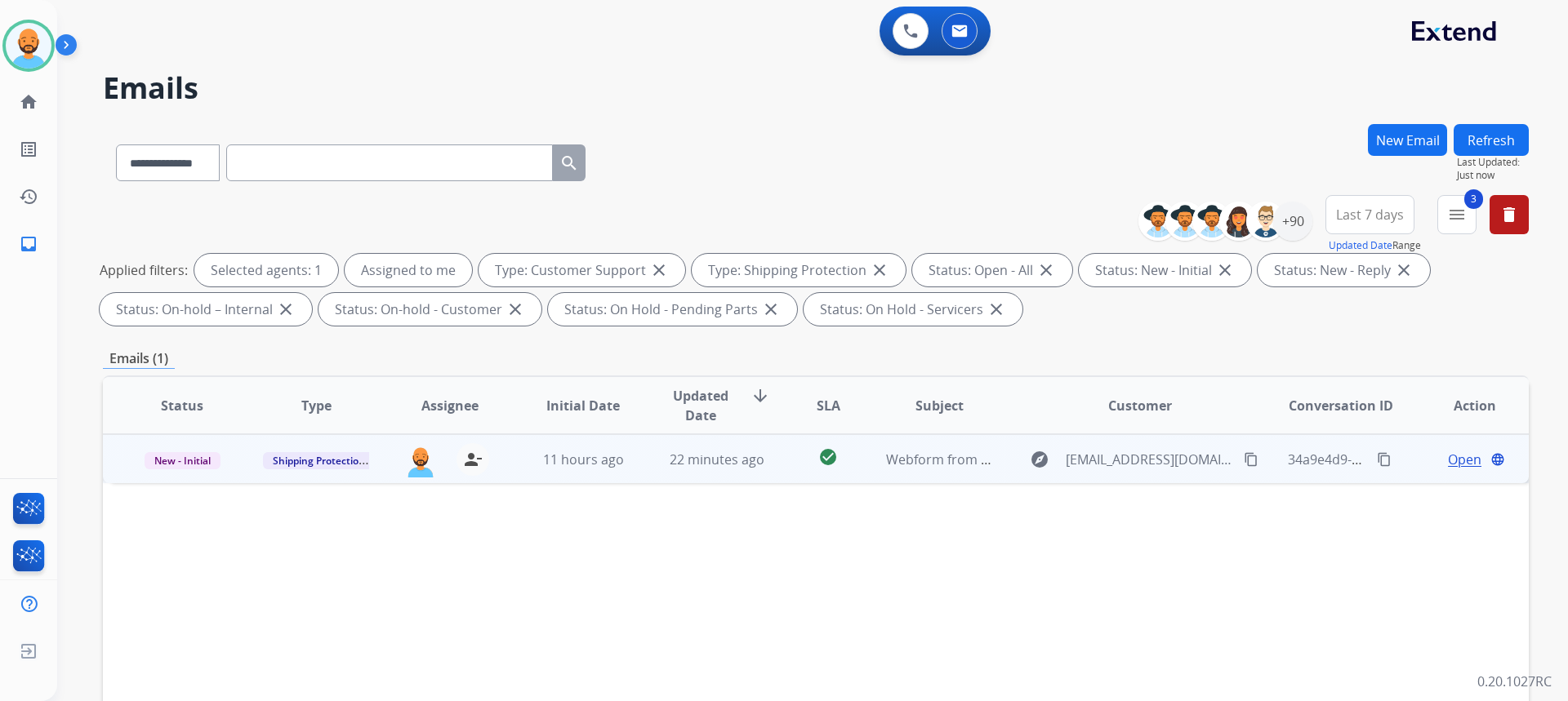
click at [1244, 455] on mat-icon "content_copy" at bounding box center [1250, 459] width 14 height 14
click at [700, 456] on span "22 minutes ago" at bounding box center [717, 459] width 95 height 18
click at [1450, 448] on td "Open language" at bounding box center [1462, 459] width 134 height 49
click at [1448, 459] on span "Open" at bounding box center [1465, 459] width 34 height 19
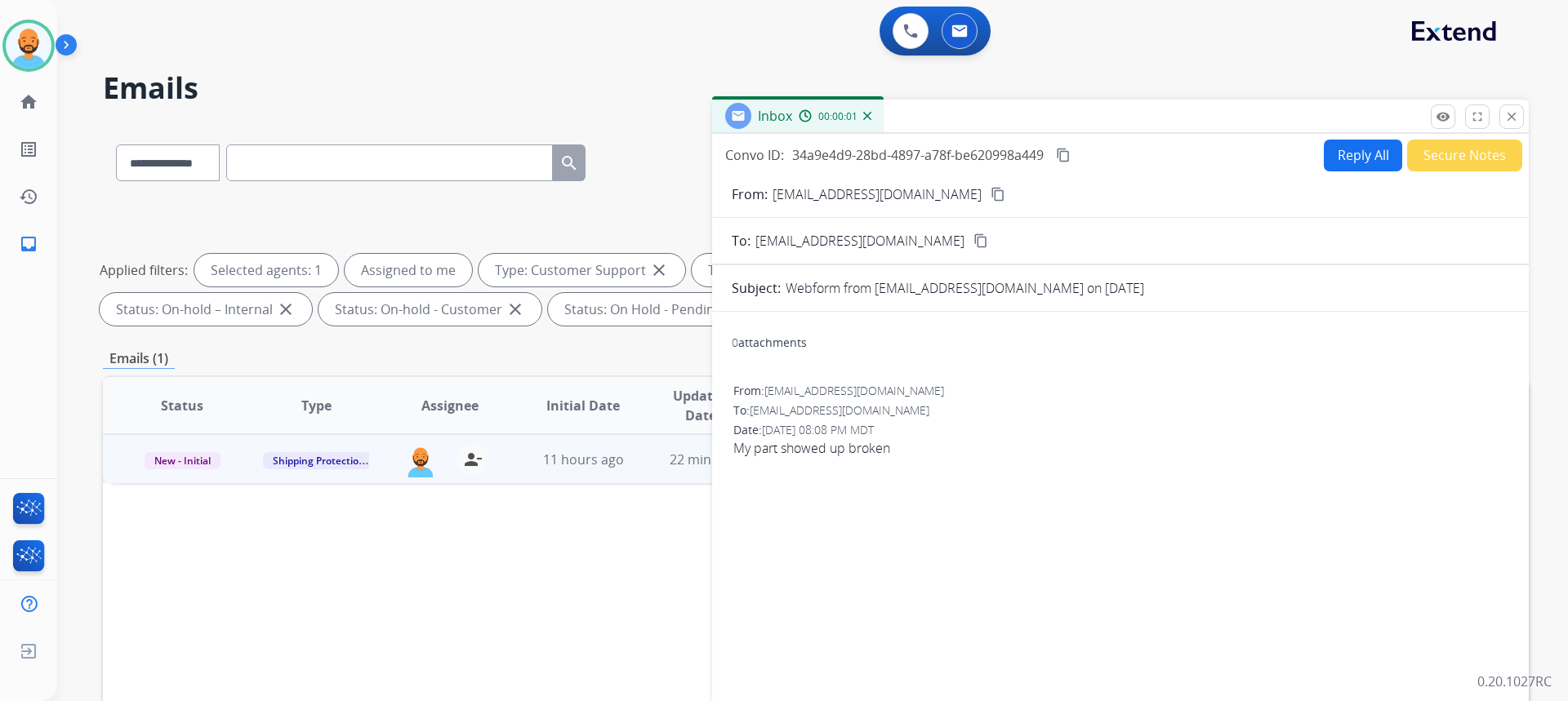
click at [1343, 160] on button "Reply All" at bounding box center [1363, 155] width 79 height 32
select select "**********"
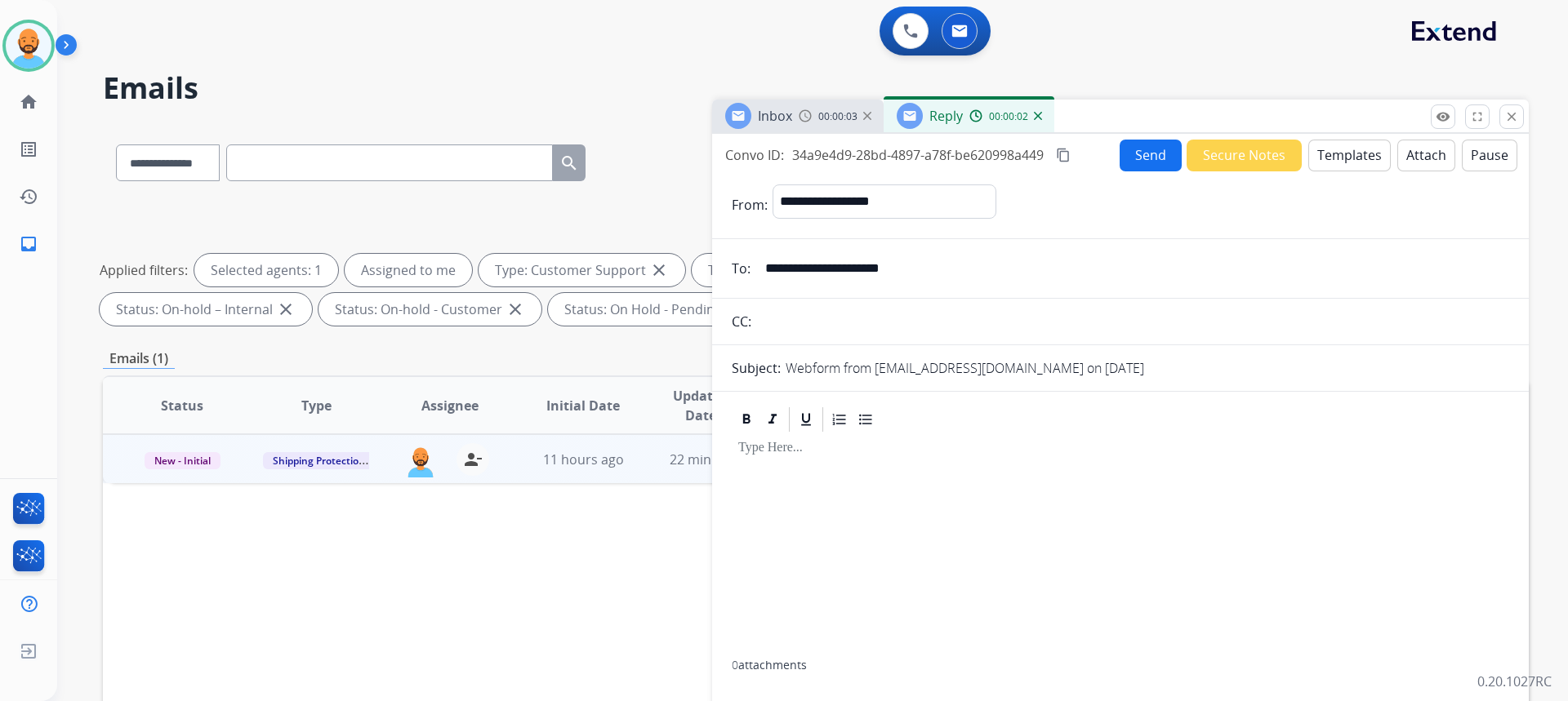
click at [1333, 155] on button "Templates" at bounding box center [1350, 155] width 83 height 32
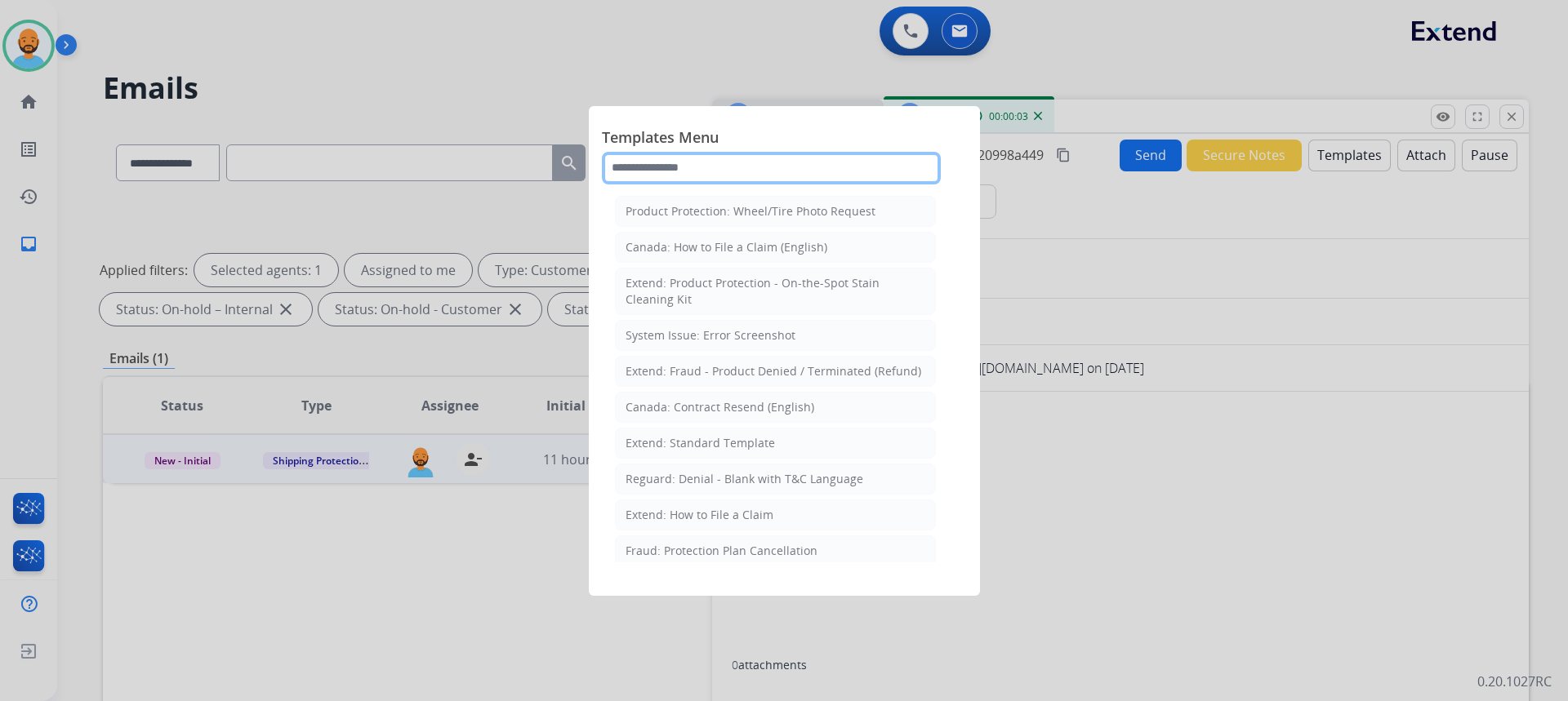
click at [808, 166] on input "text" at bounding box center [770, 168] width 339 height 33
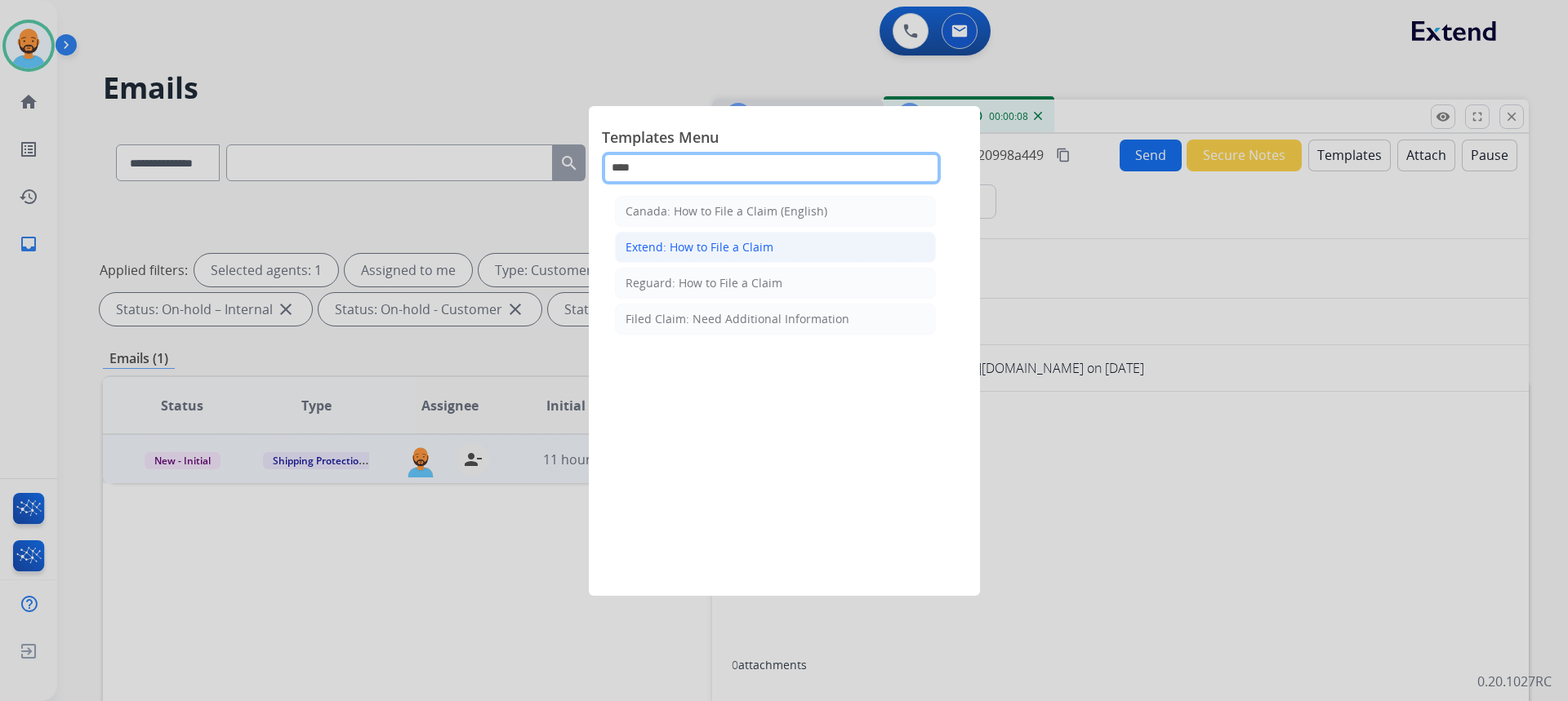
type input "****"
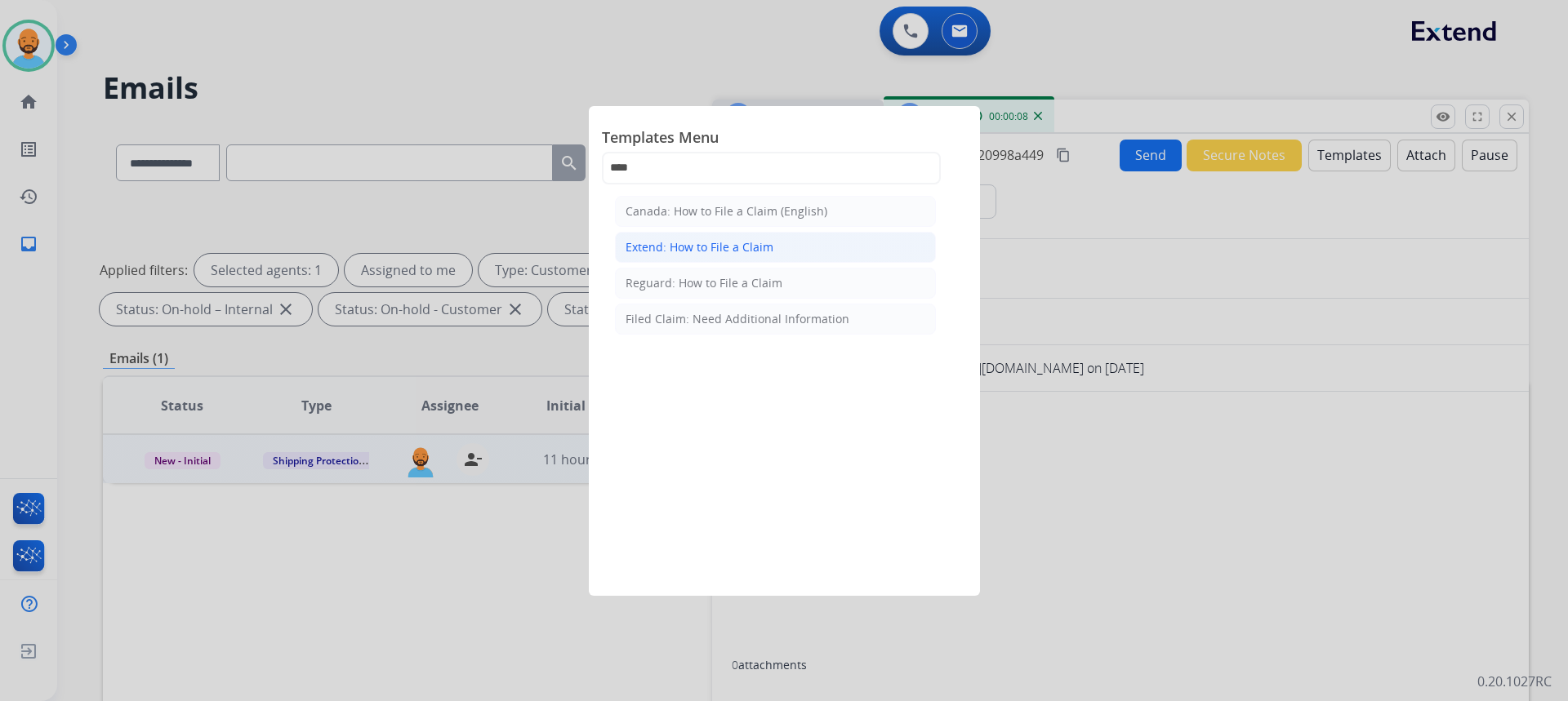
click at [749, 244] on div "Extend: How to File a Claim" at bounding box center [699, 247] width 148 height 16
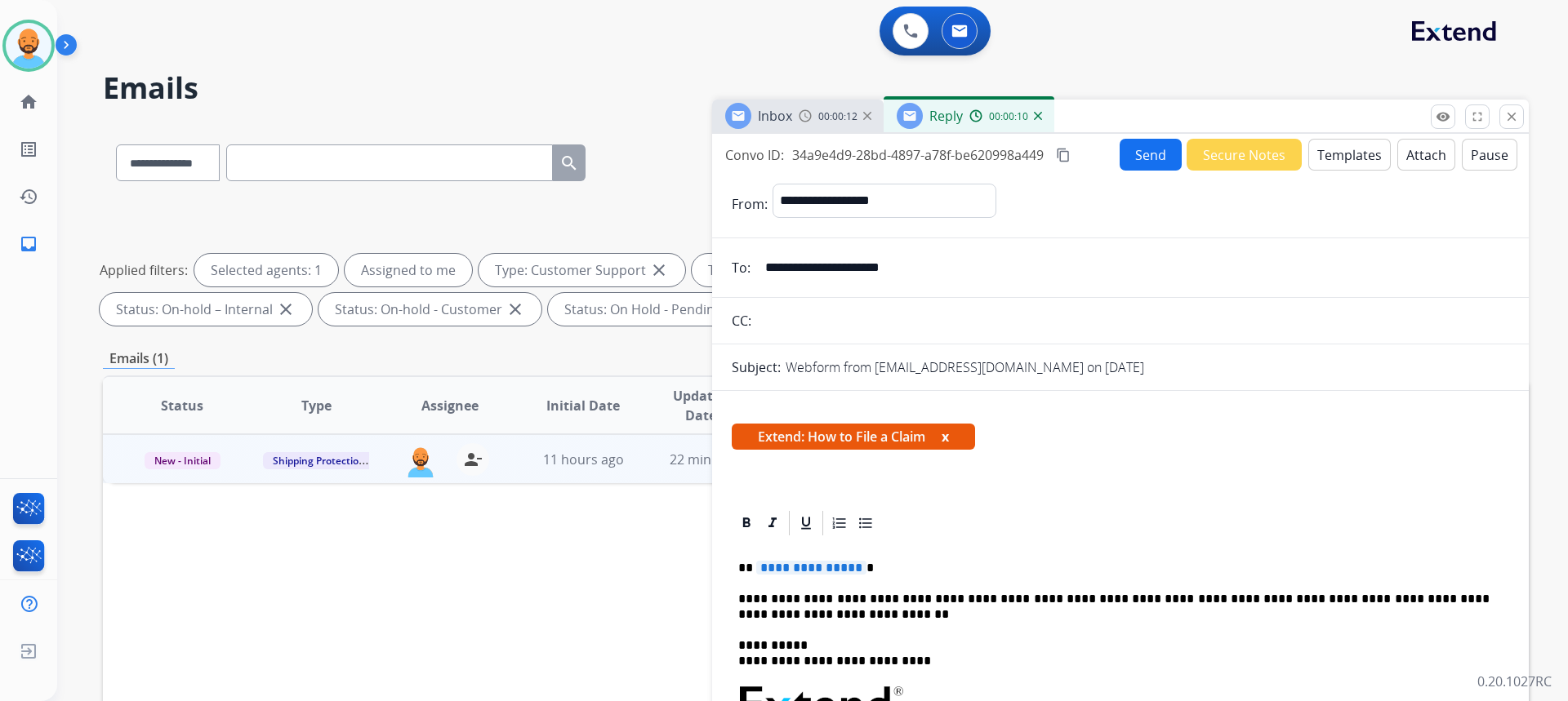
click at [854, 568] on span "**********" at bounding box center [811, 568] width 110 height 14
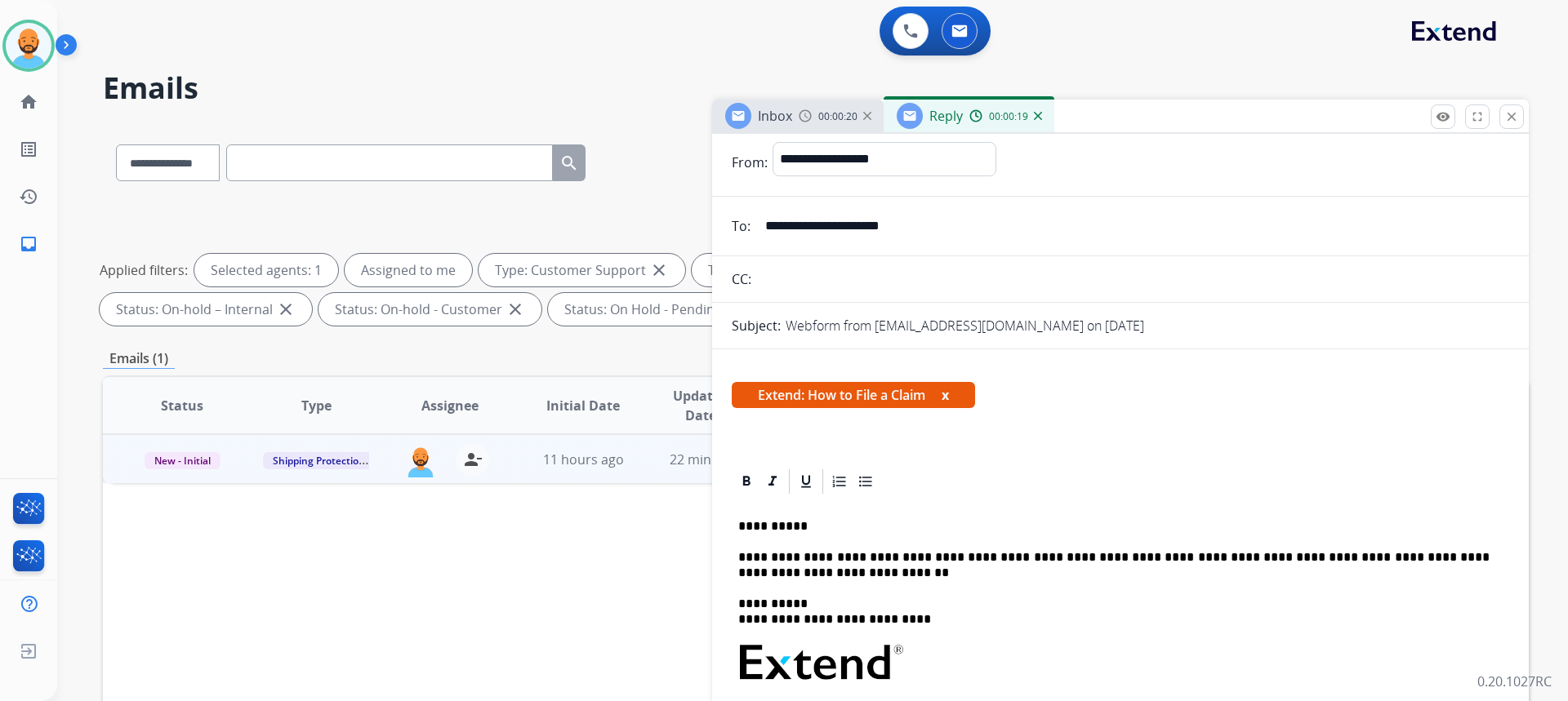
scroll to position [163, 0]
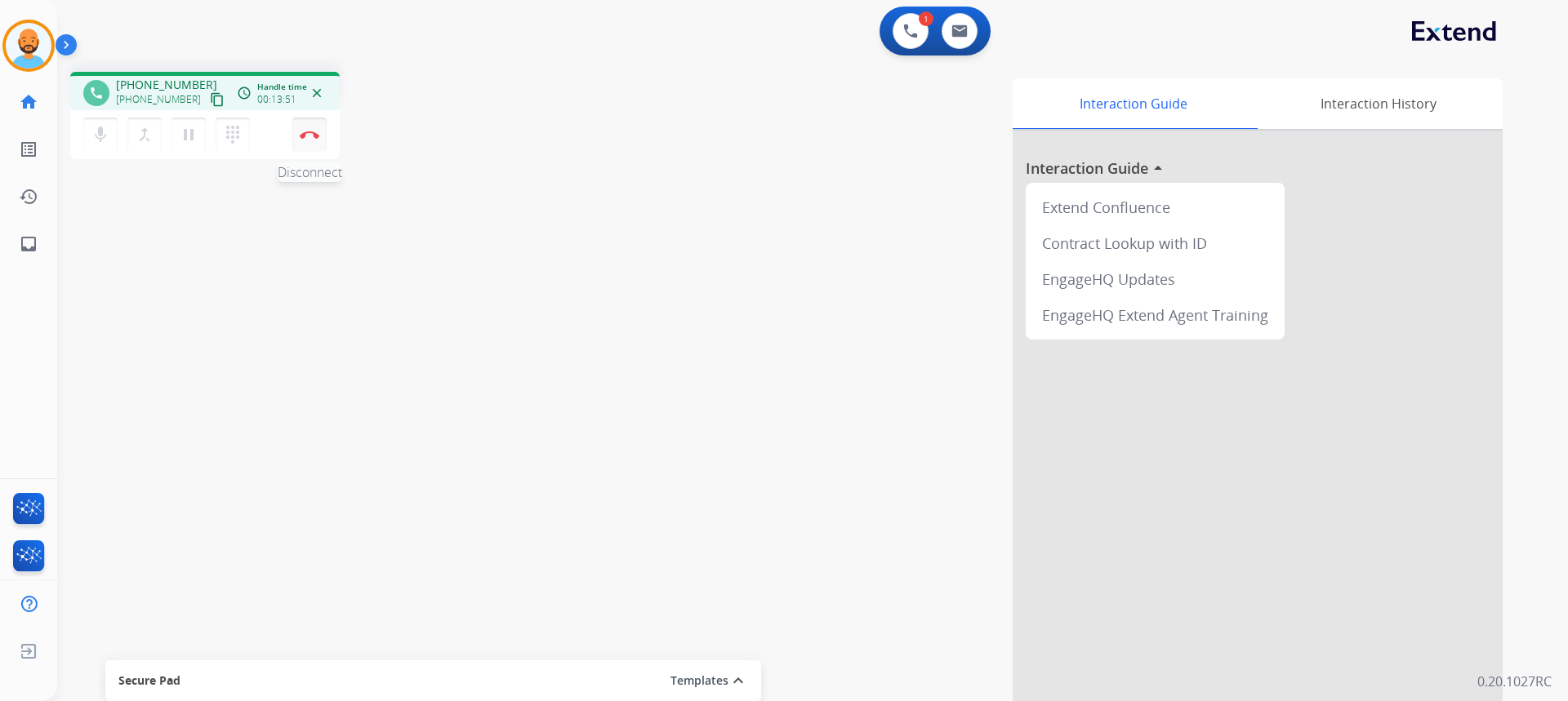
drag, startPoint x: 318, startPoint y: 117, endPoint x: 315, endPoint y: 132, distance: 15.3
click at [315, 132] on button "Disconnect" at bounding box center [309, 134] width 35 height 35
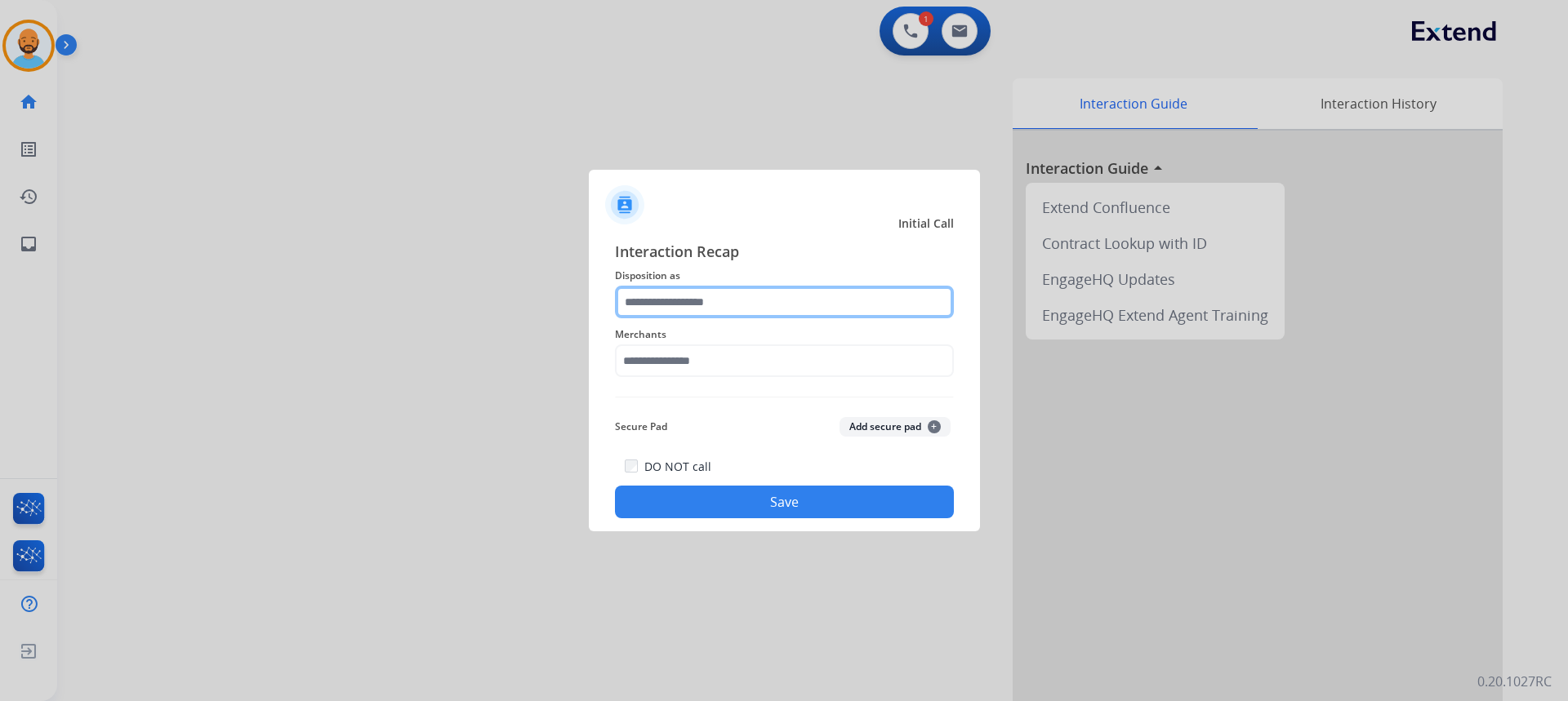
click at [732, 307] on input "text" at bounding box center [784, 302] width 339 height 33
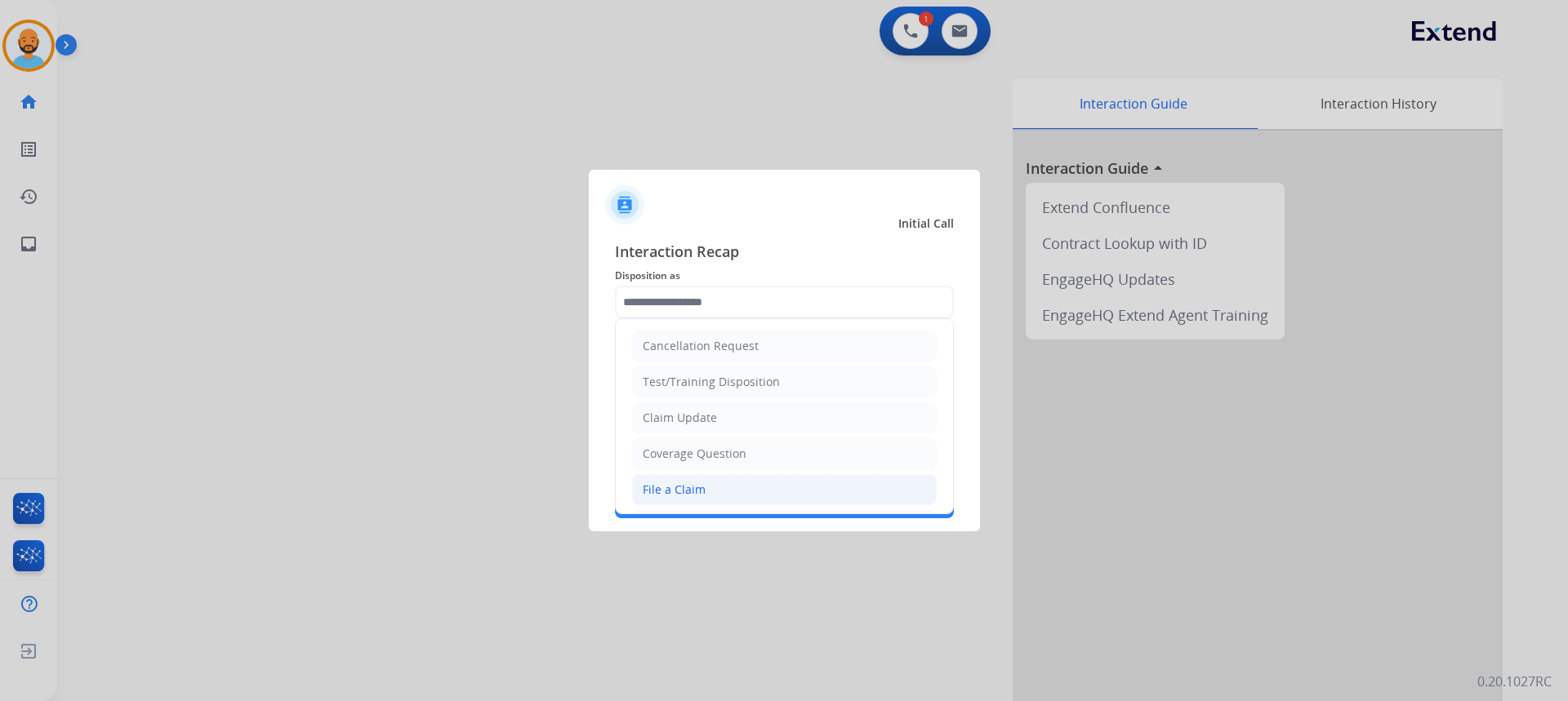
click at [697, 483] on div "File a Claim" at bounding box center [674, 489] width 63 height 16
type input "**********"
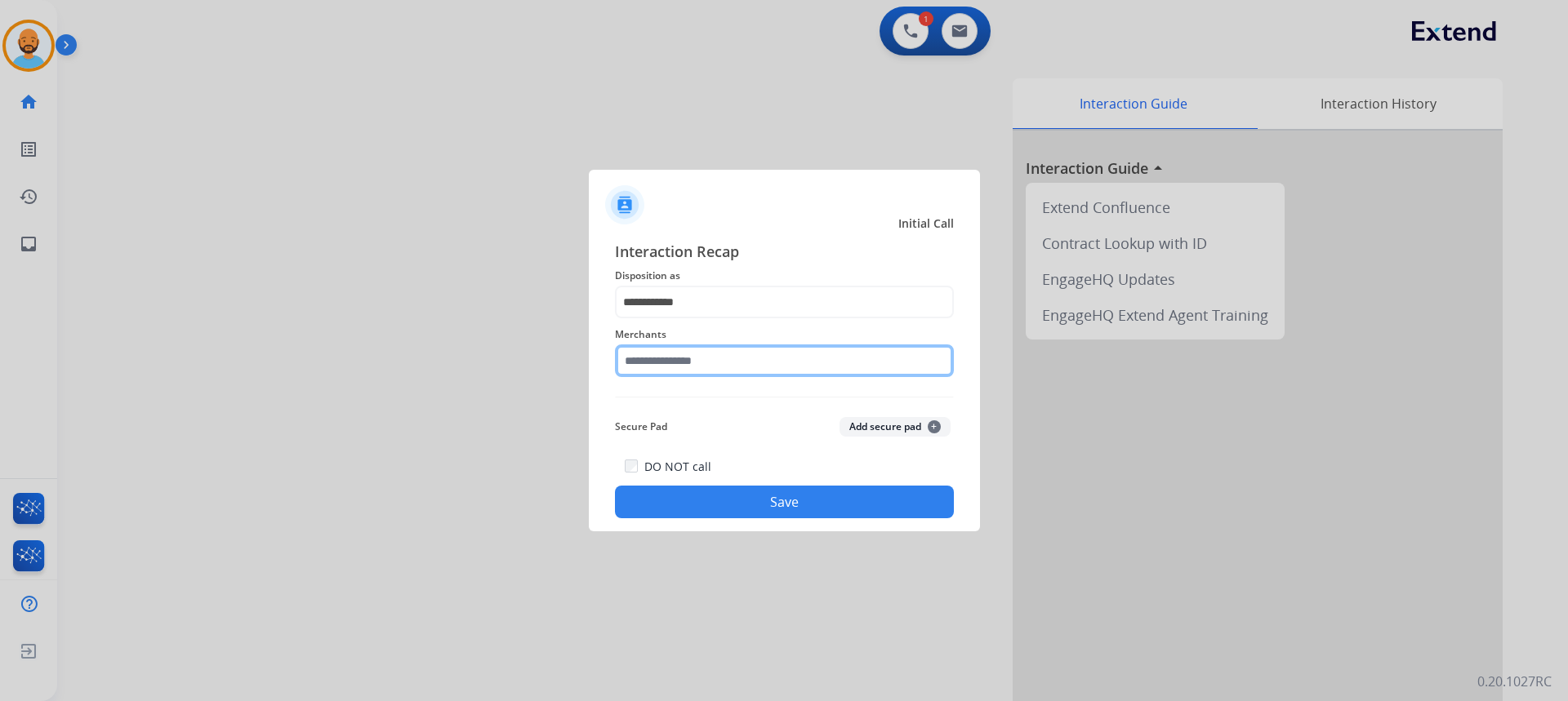
click at [698, 362] on input "text" at bounding box center [784, 361] width 339 height 33
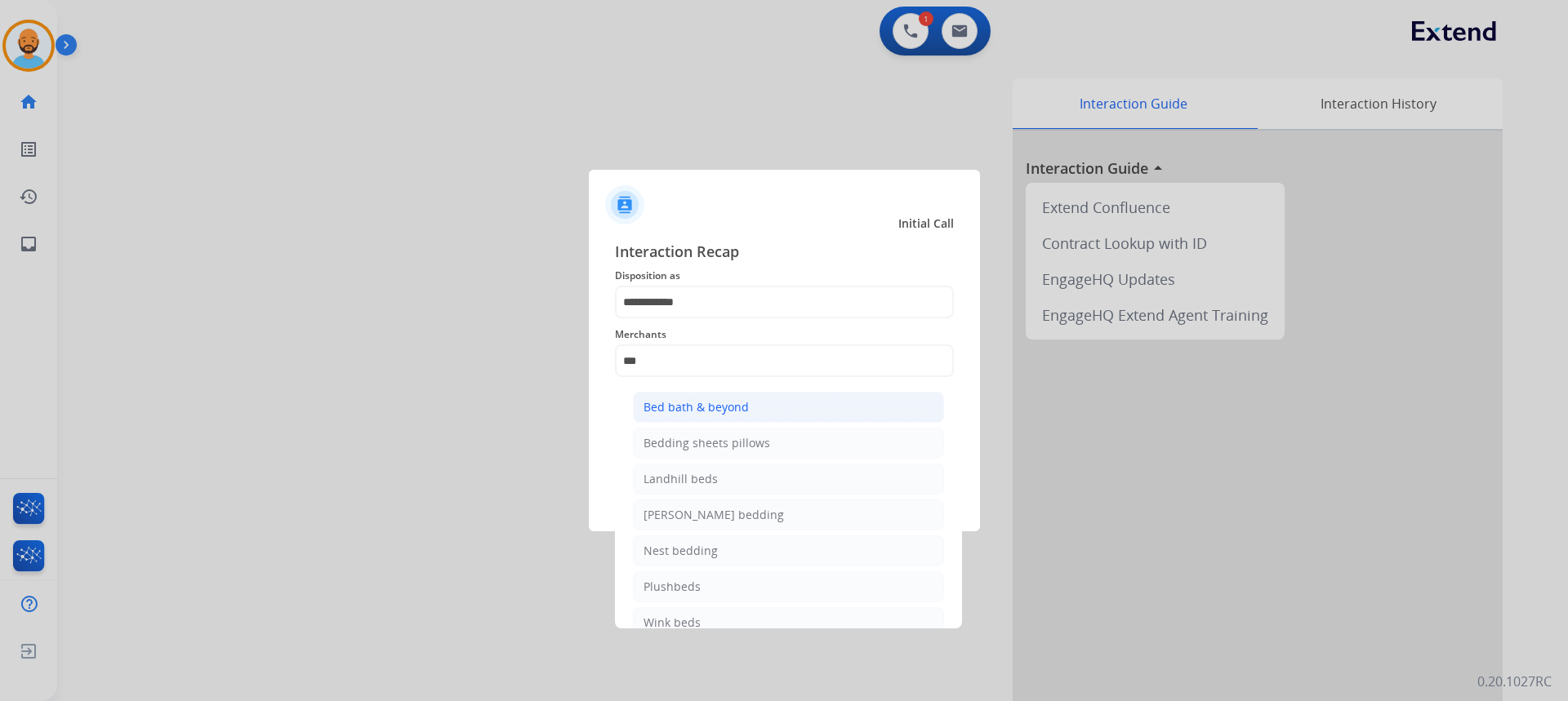
click at [706, 408] on div "Bed bath & beyond" at bounding box center [696, 407] width 106 height 16
type input "**********"
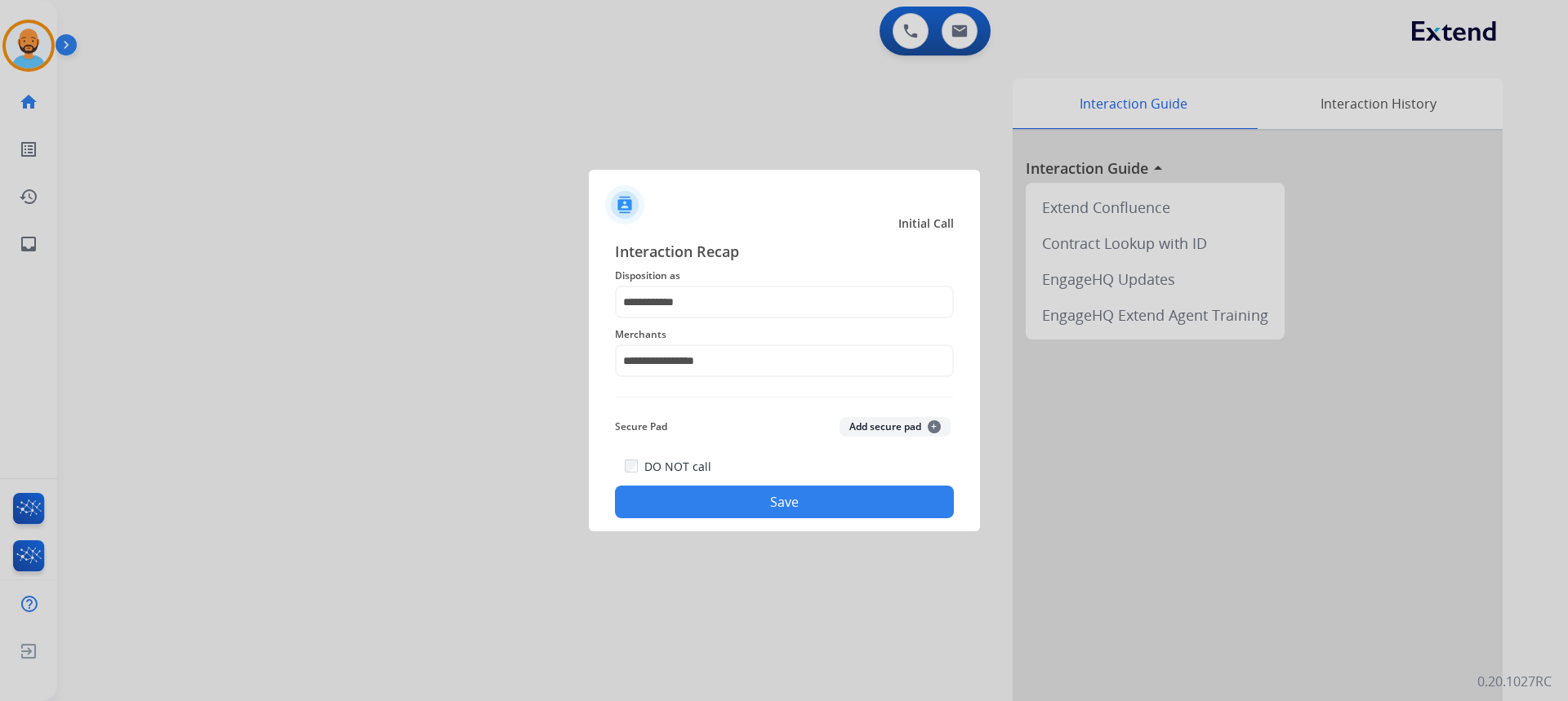
click at [754, 492] on button "Save" at bounding box center [784, 502] width 339 height 33
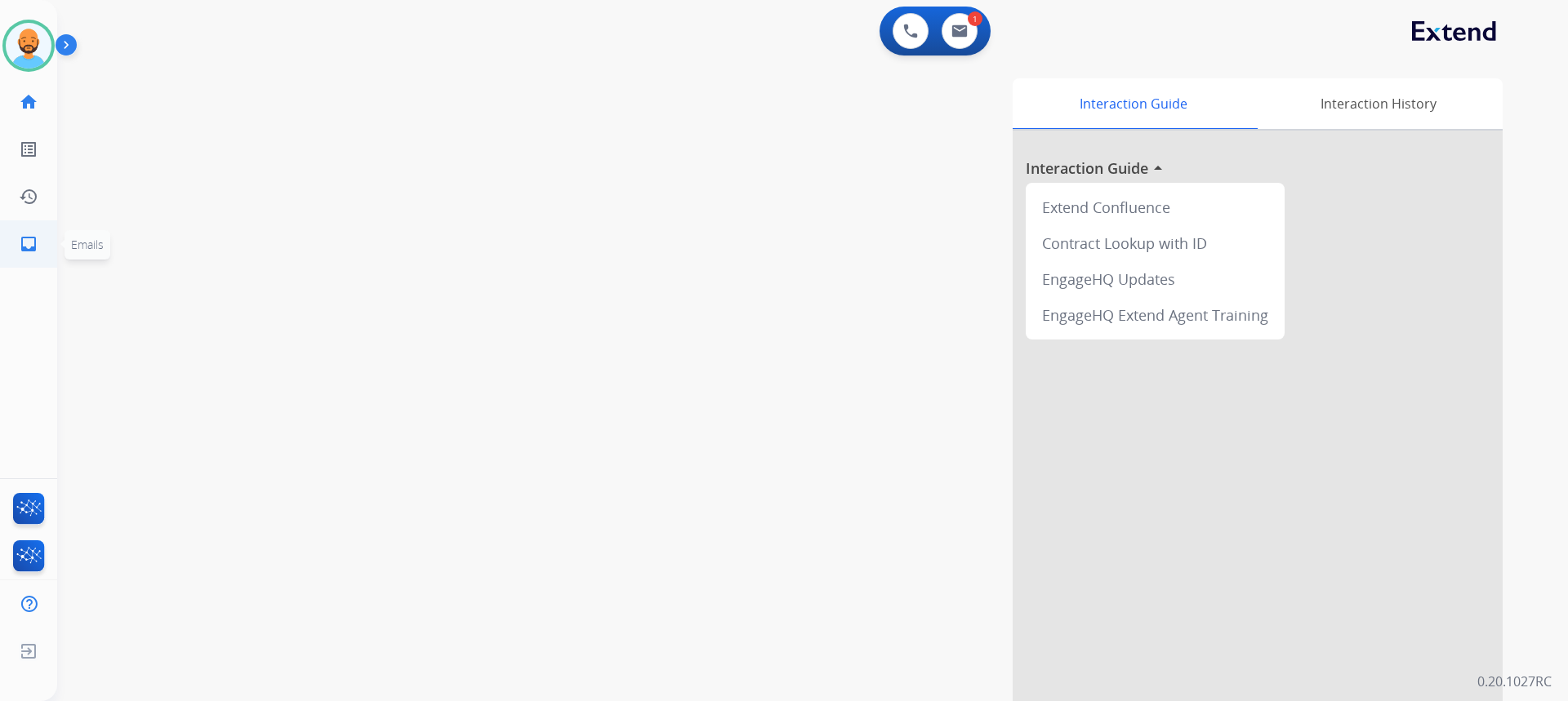
click at [26, 236] on mat-icon "inbox" at bounding box center [28, 243] width 19 height 19
select select "**********"
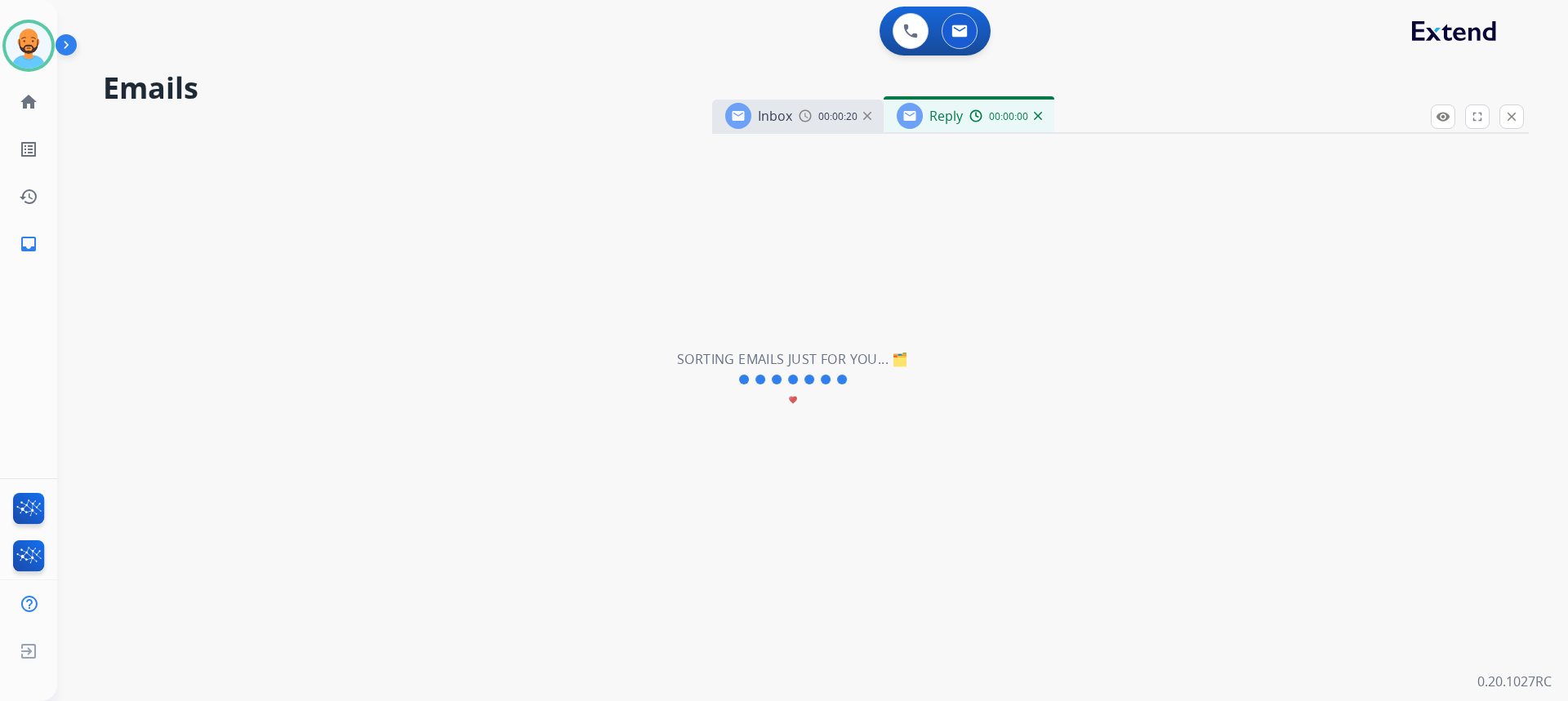
select select "**********"
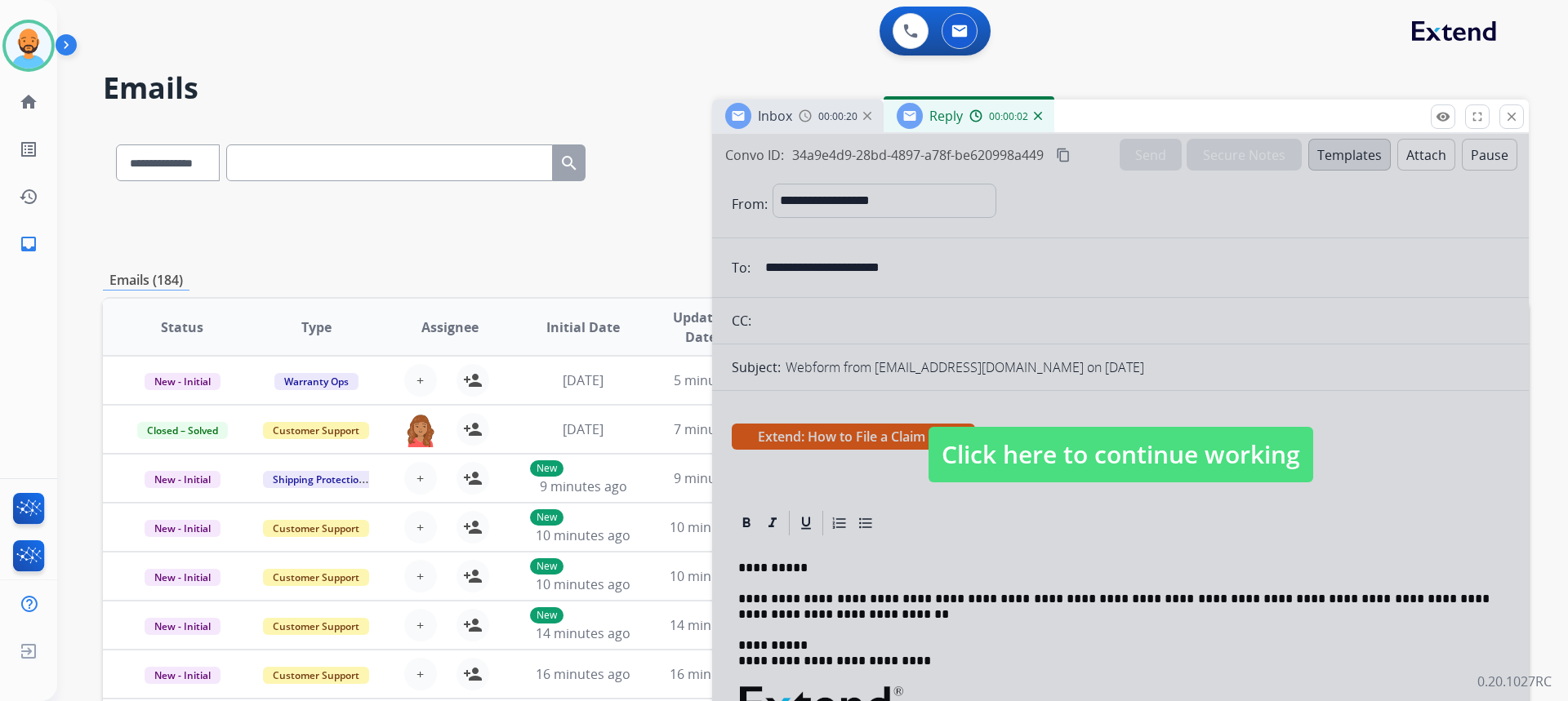
click at [1108, 445] on span "Click here to continue working" at bounding box center [1120, 455] width 384 height 56
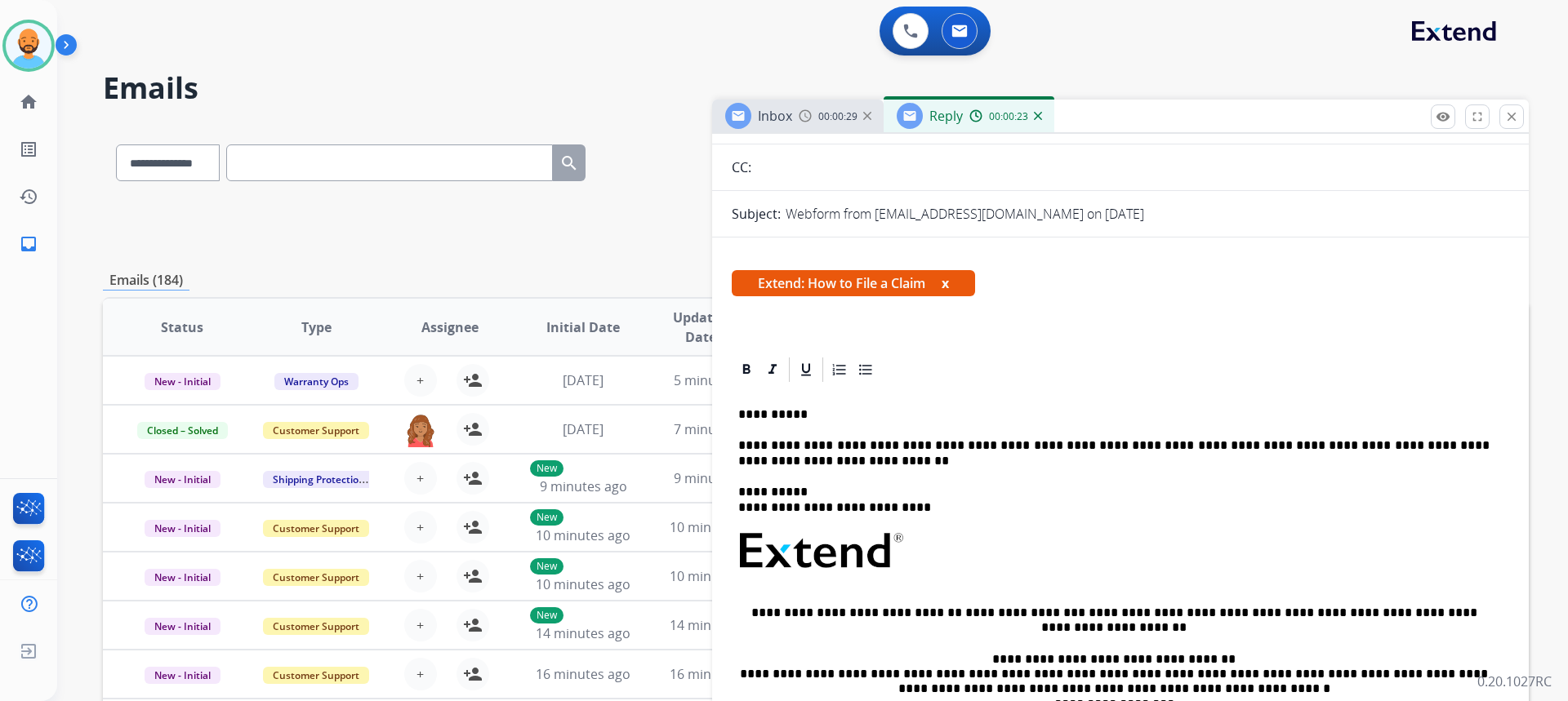
scroll to position [148, 0]
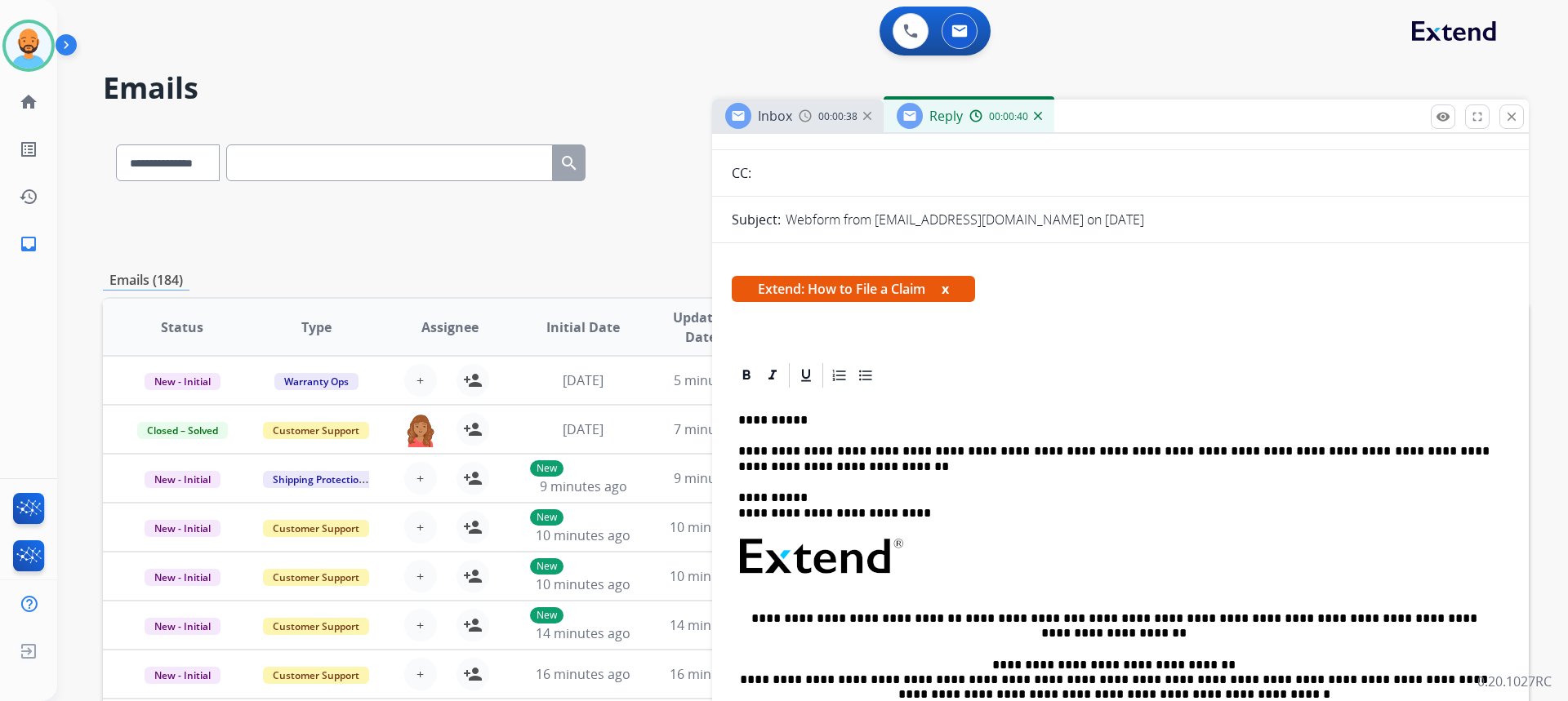
click at [800, 422] on p "**********" at bounding box center [1113, 420] width 751 height 14
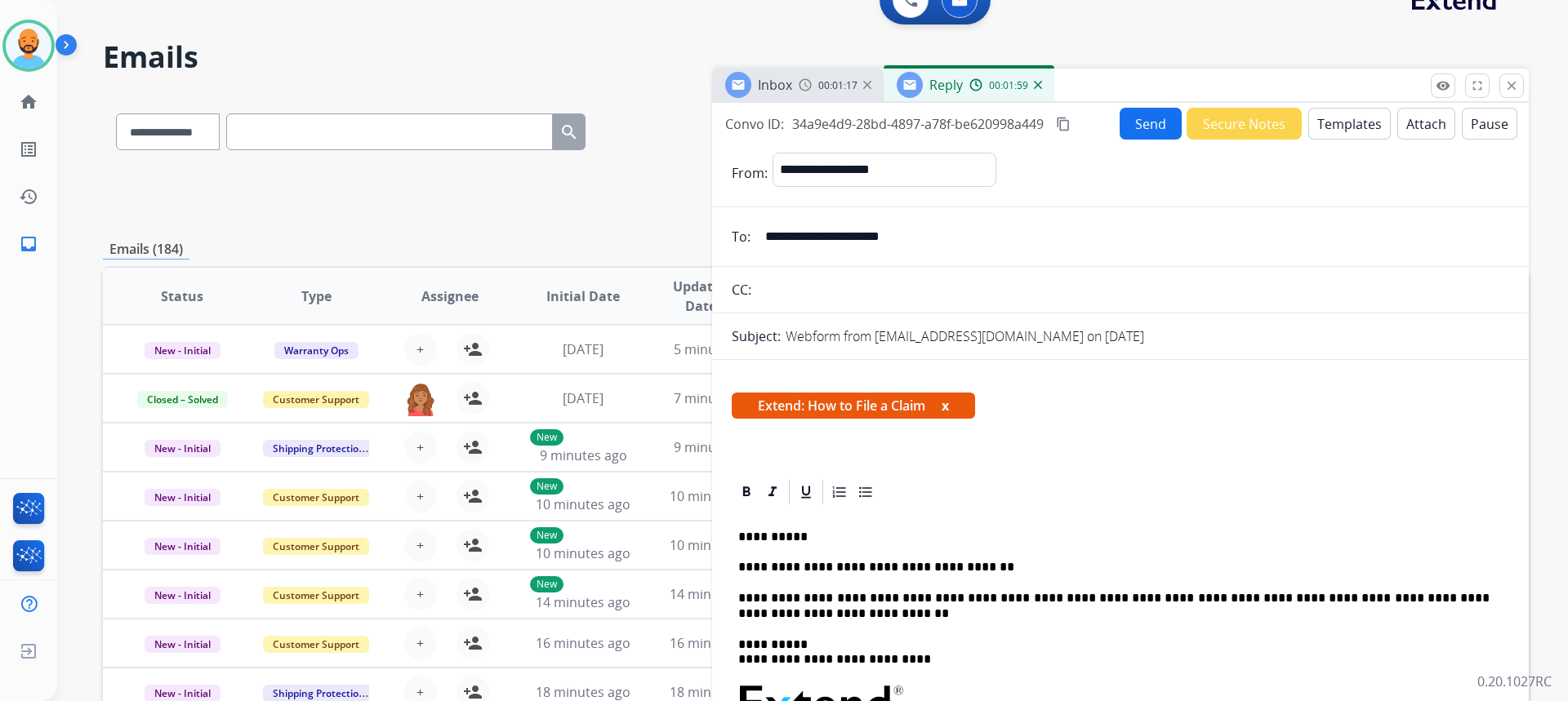
scroll to position [0, 0]
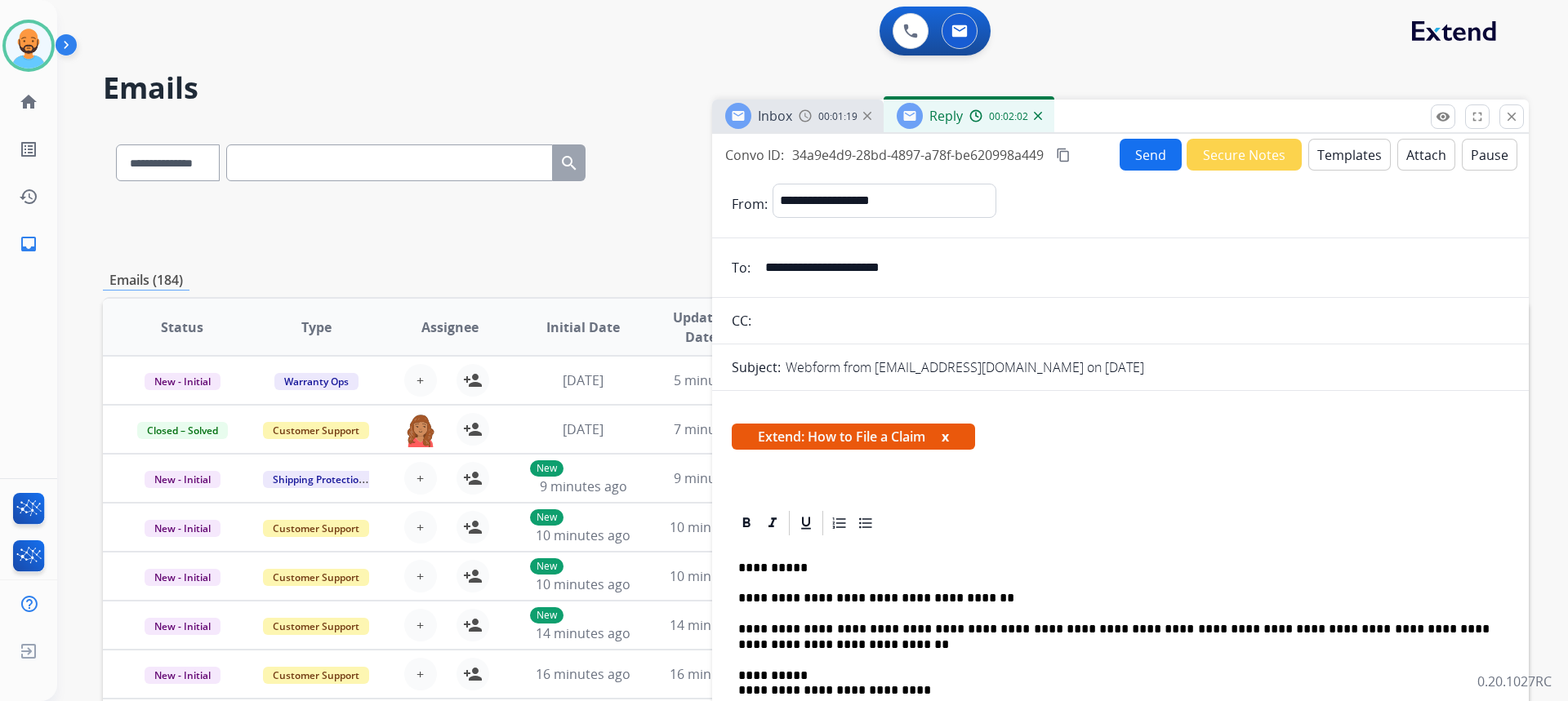
click at [1141, 147] on button "Send" at bounding box center [1150, 155] width 62 height 32
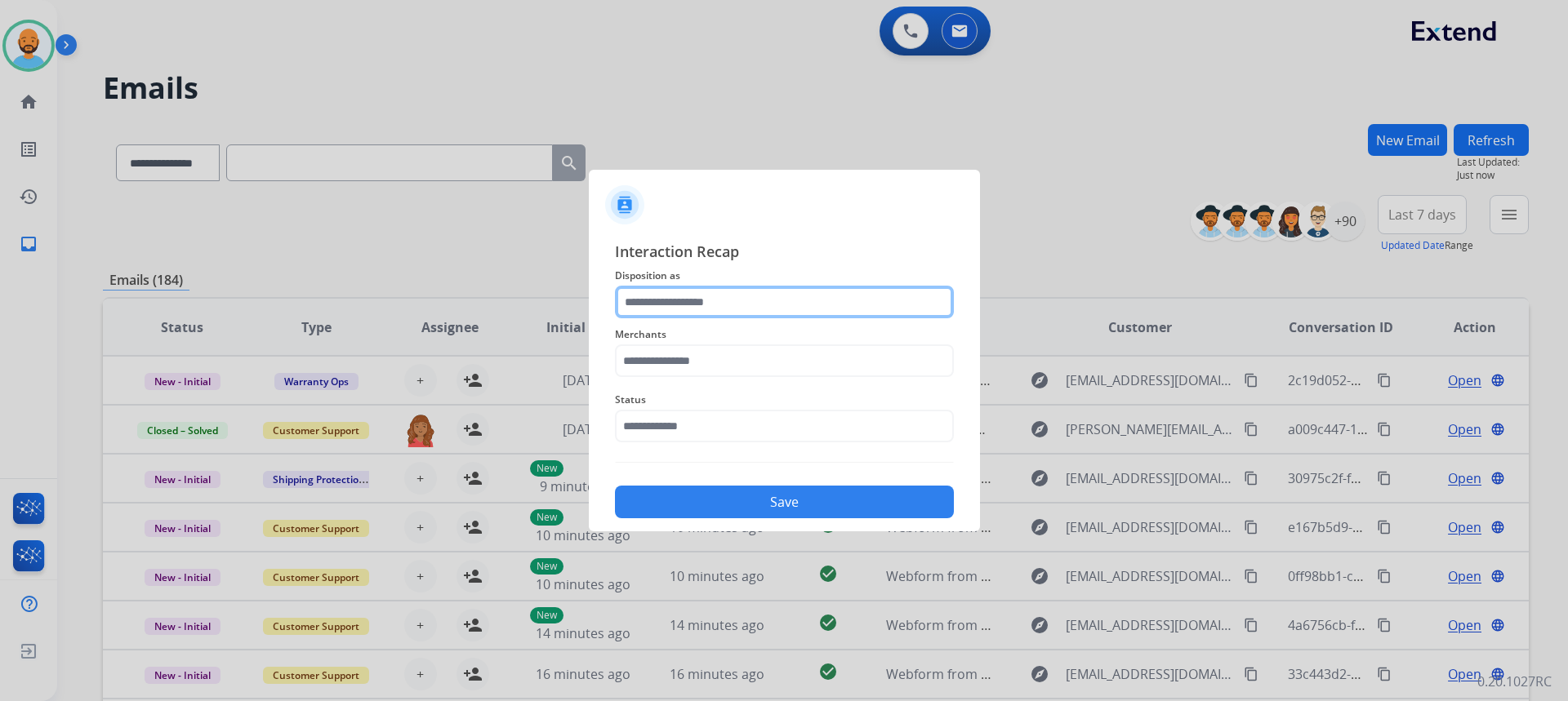
click at [705, 296] on input "text" at bounding box center [784, 302] width 339 height 33
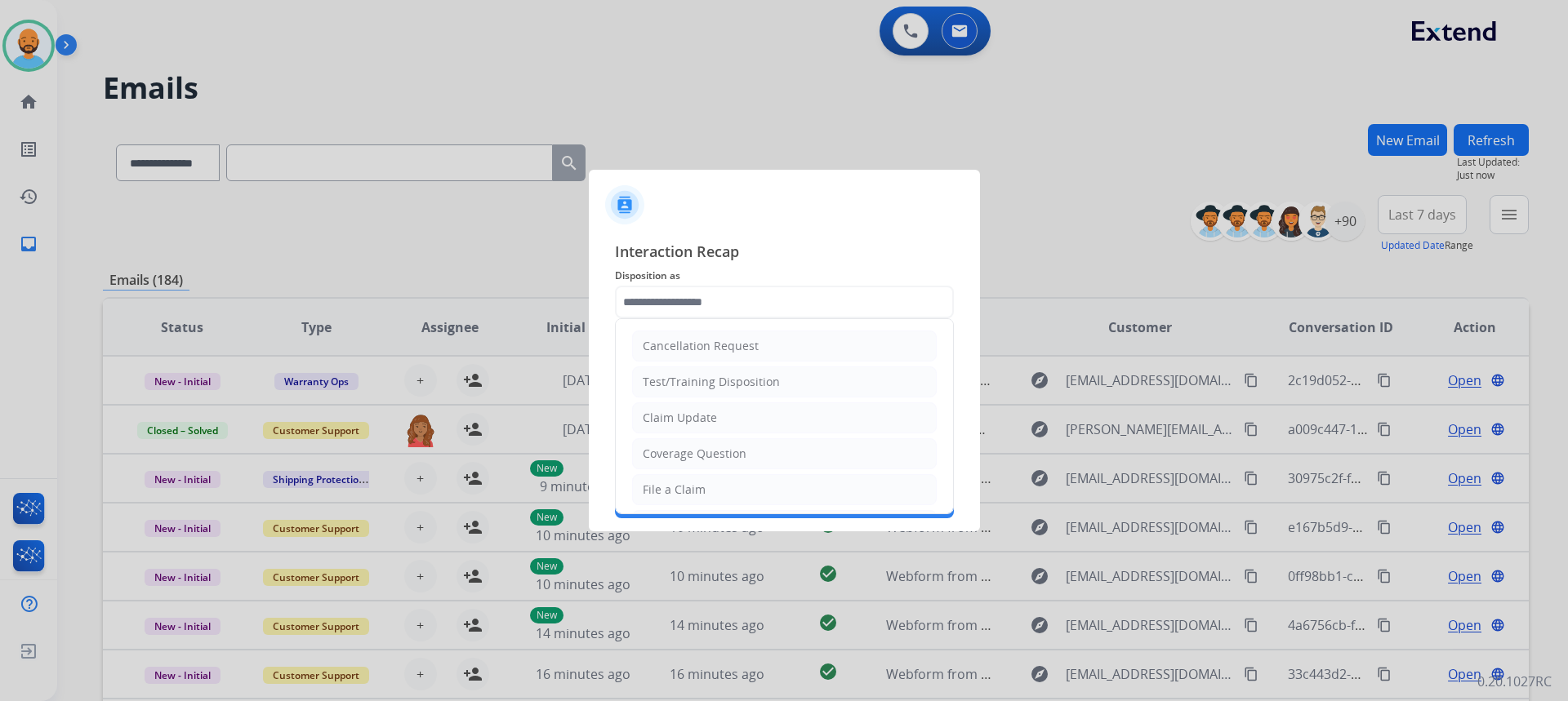
click at [701, 448] on div "Coverage Question" at bounding box center [694, 454] width 104 height 16
type input "**********"
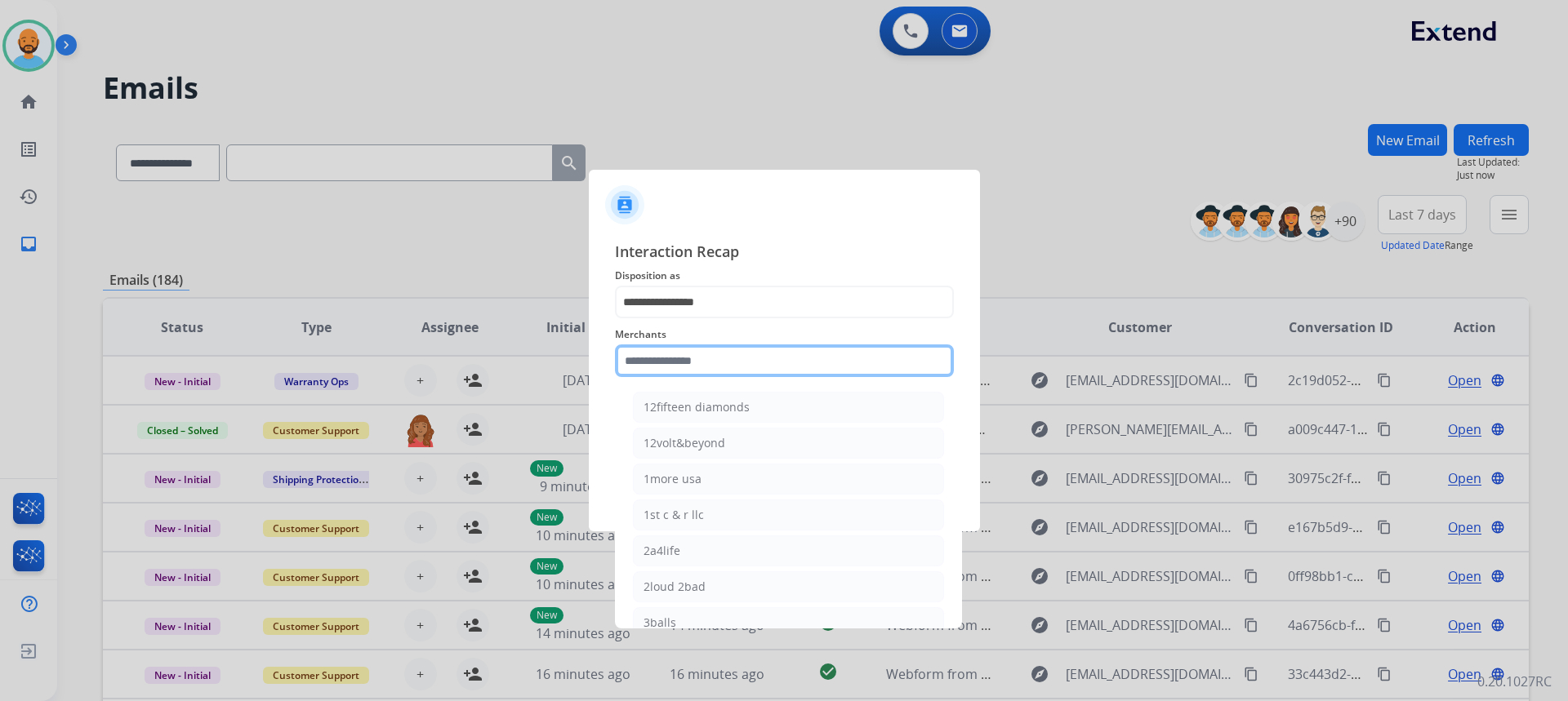
click at [735, 359] on input "text" at bounding box center [784, 361] width 339 height 33
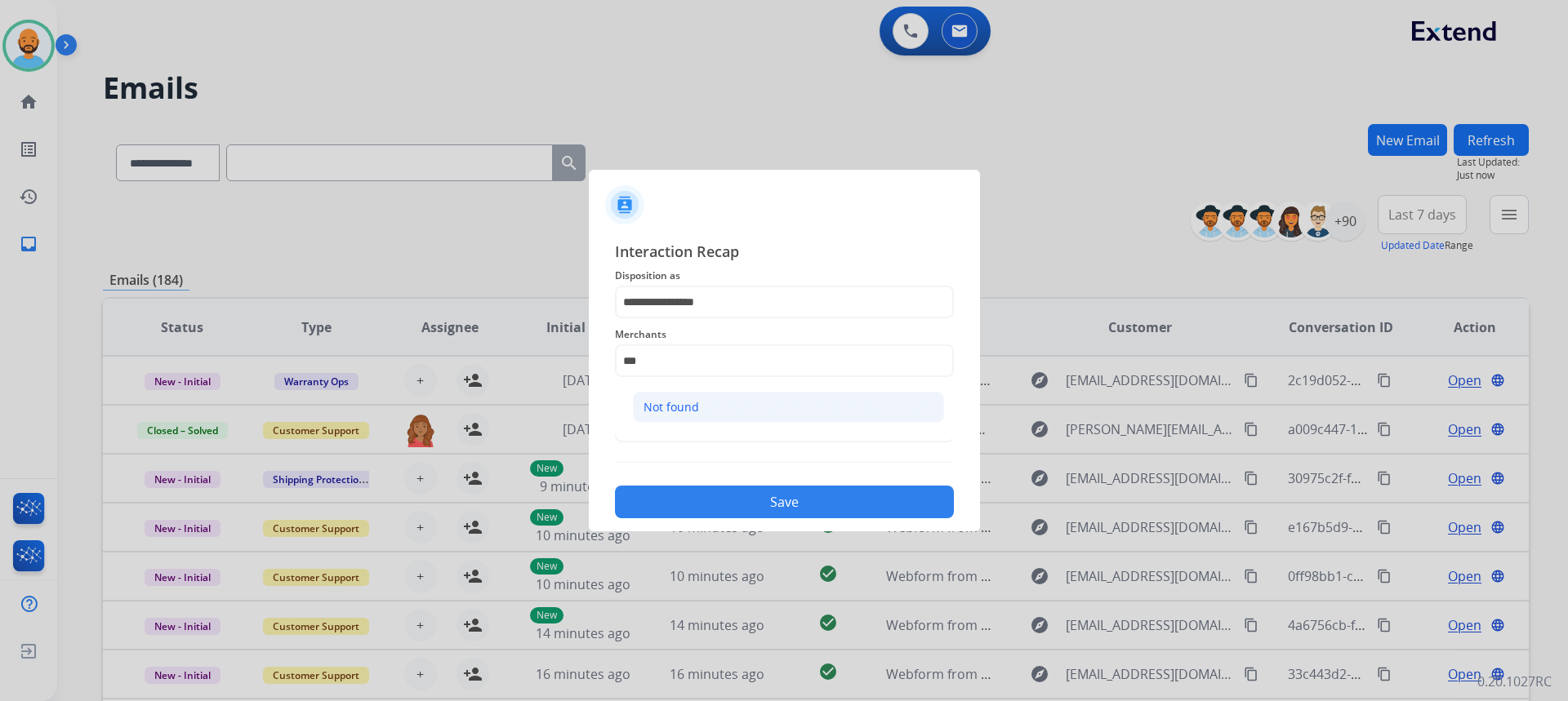
click at [706, 404] on li "Not found" at bounding box center [788, 407] width 311 height 31
type input "*********"
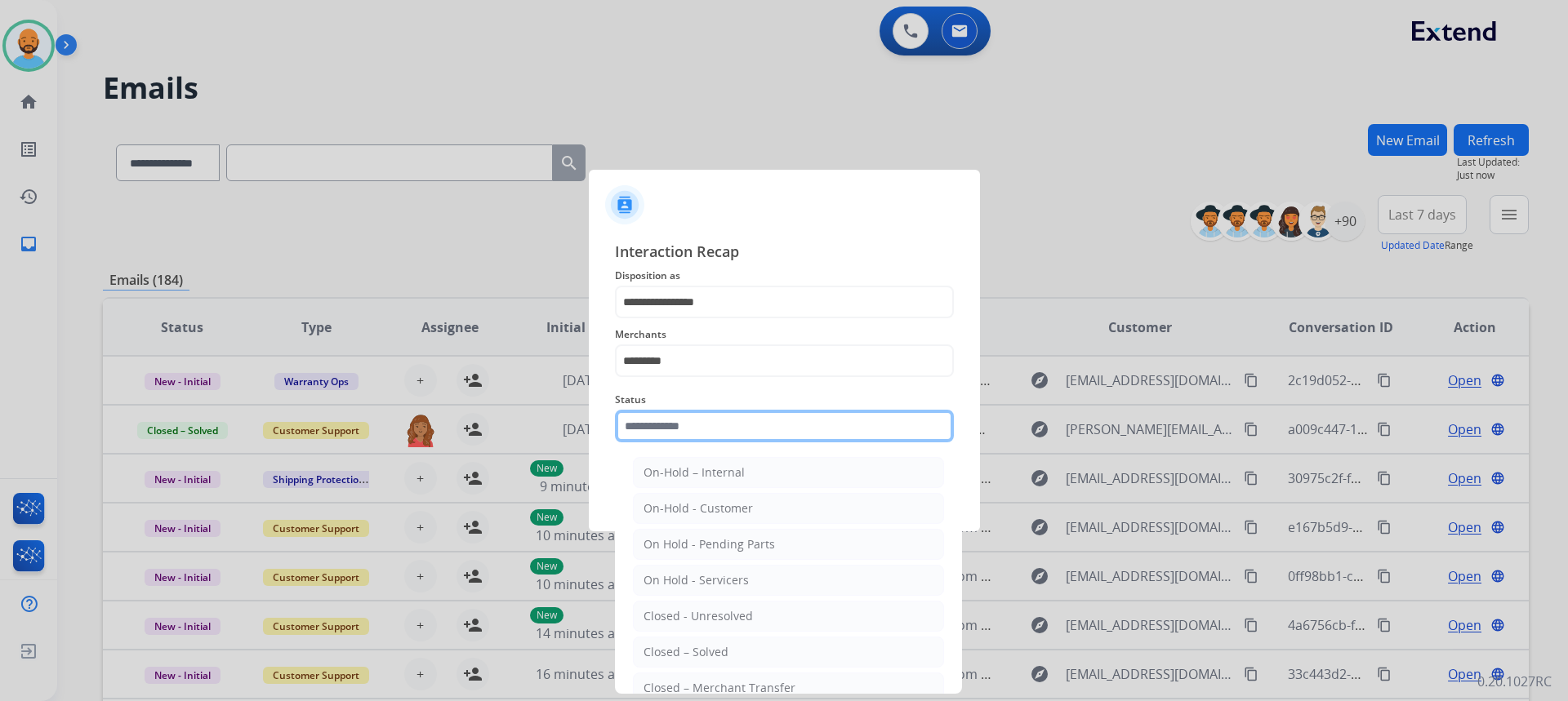
click at [701, 426] on input "text" at bounding box center [784, 426] width 339 height 33
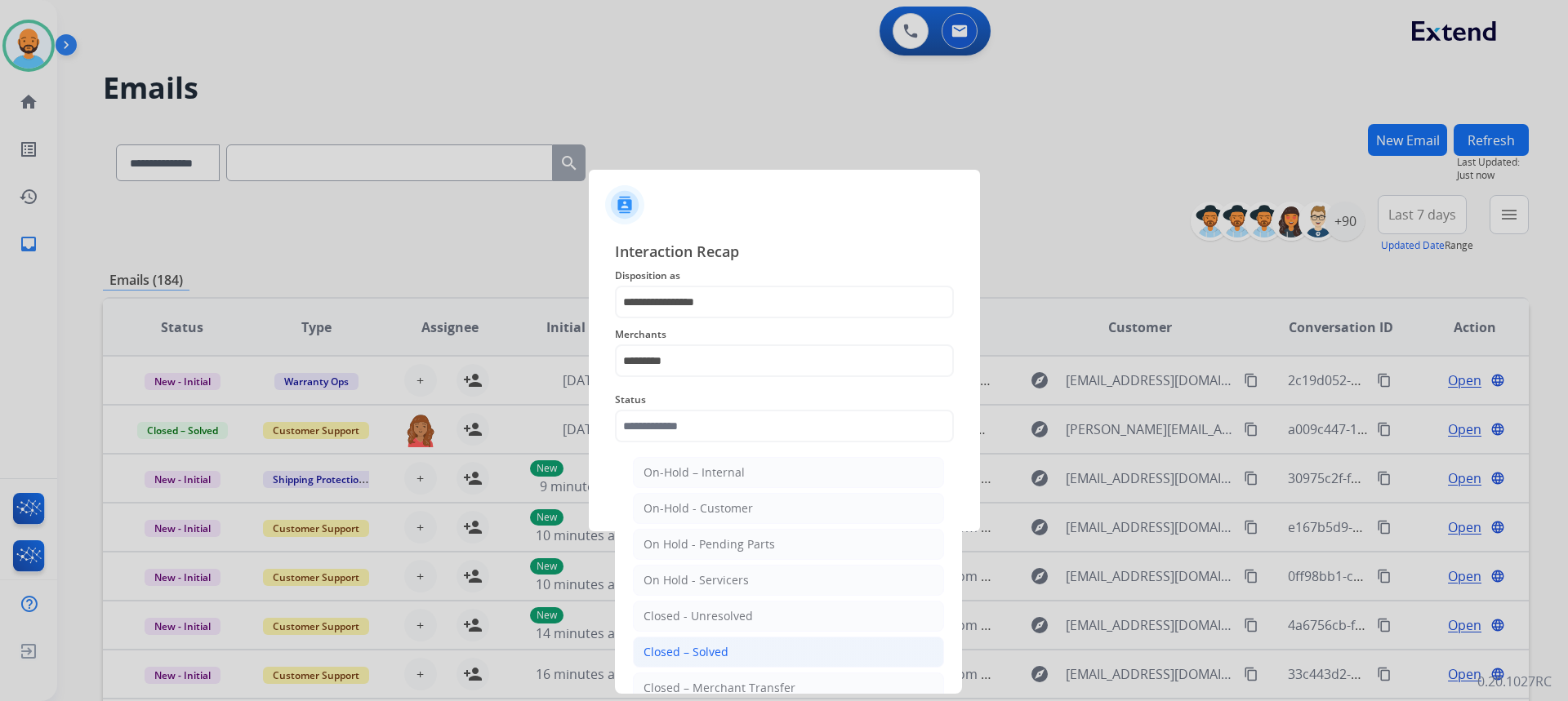
click at [721, 650] on div "Closed – Solved" at bounding box center [686, 652] width 85 height 16
type input "**********"
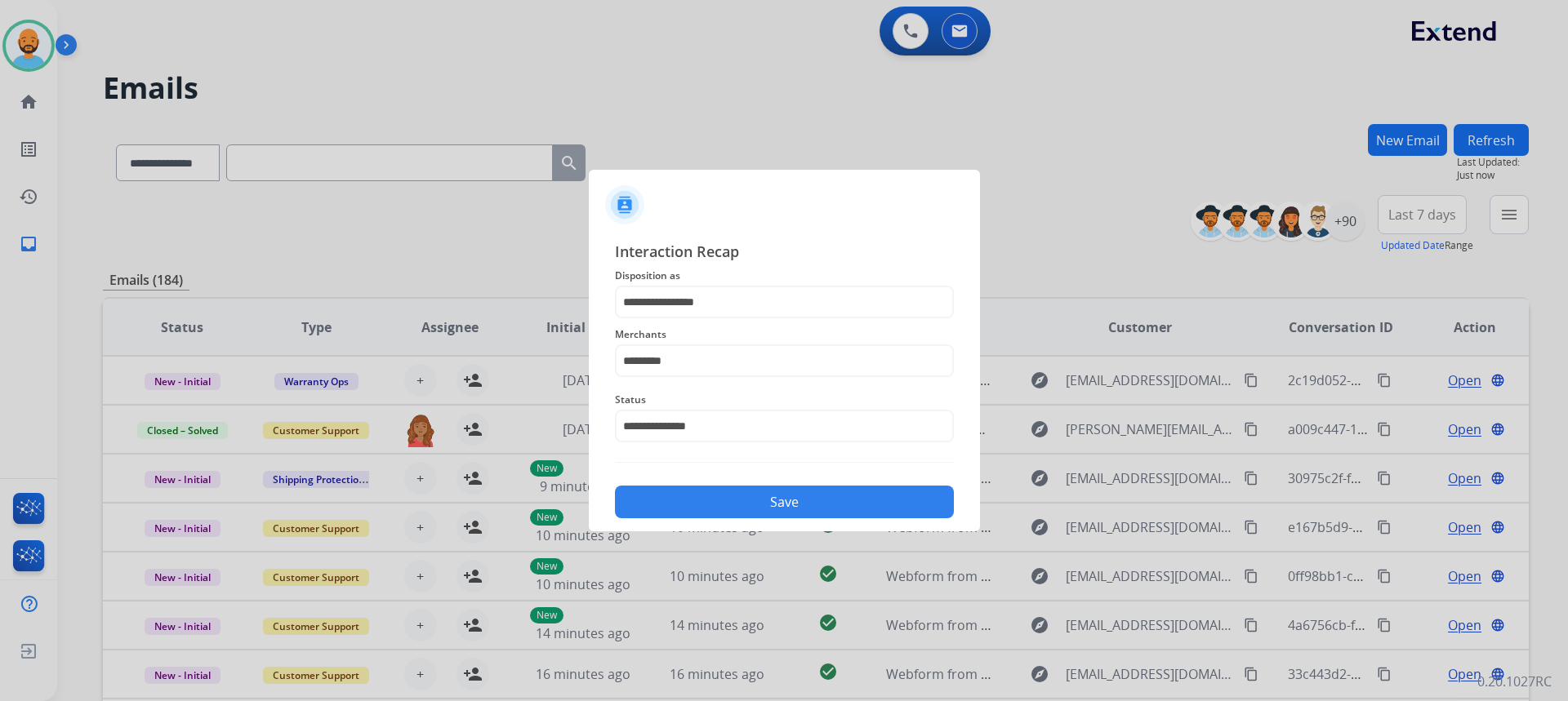
click at [768, 495] on button "Save" at bounding box center [784, 502] width 339 height 33
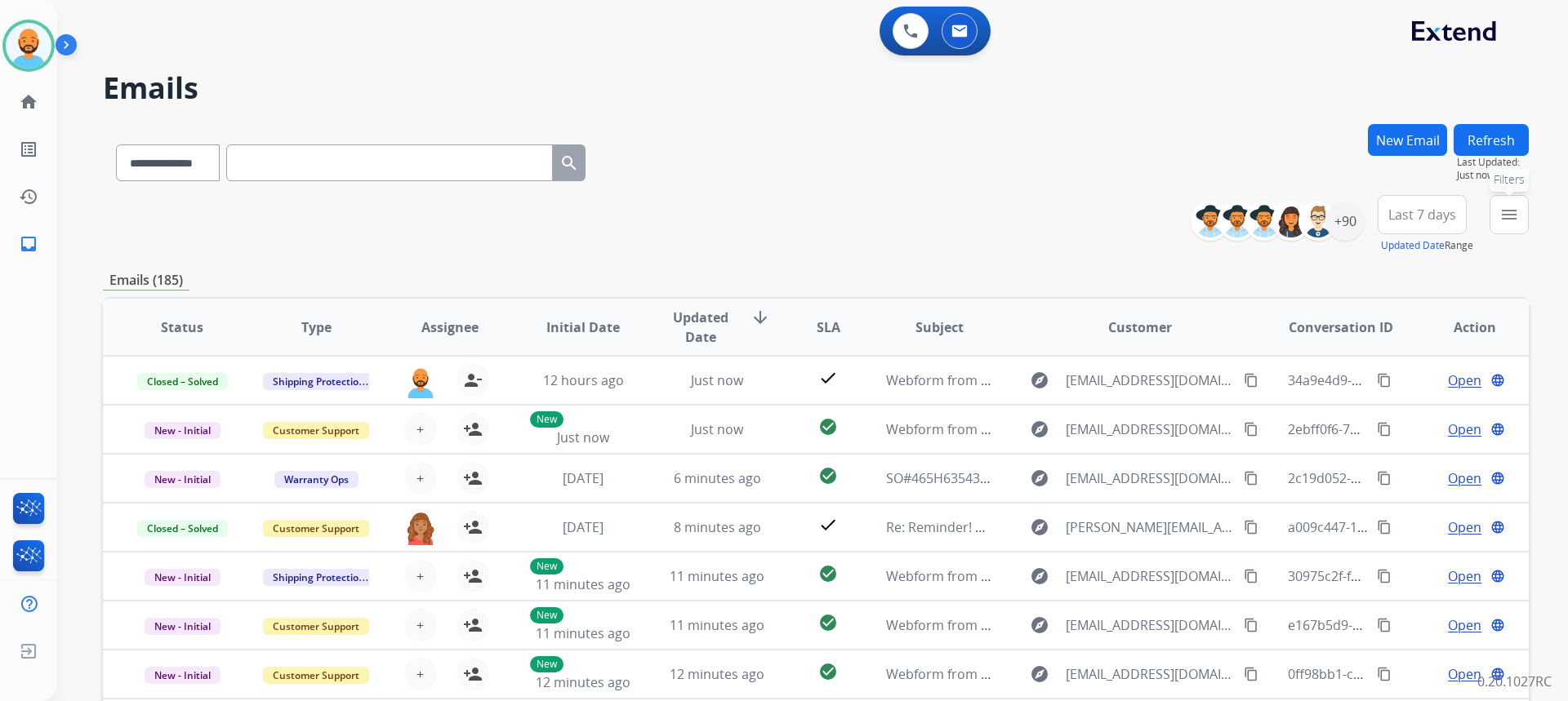
click at [1514, 209] on mat-icon "menu" at bounding box center [1509, 215] width 19 height 19
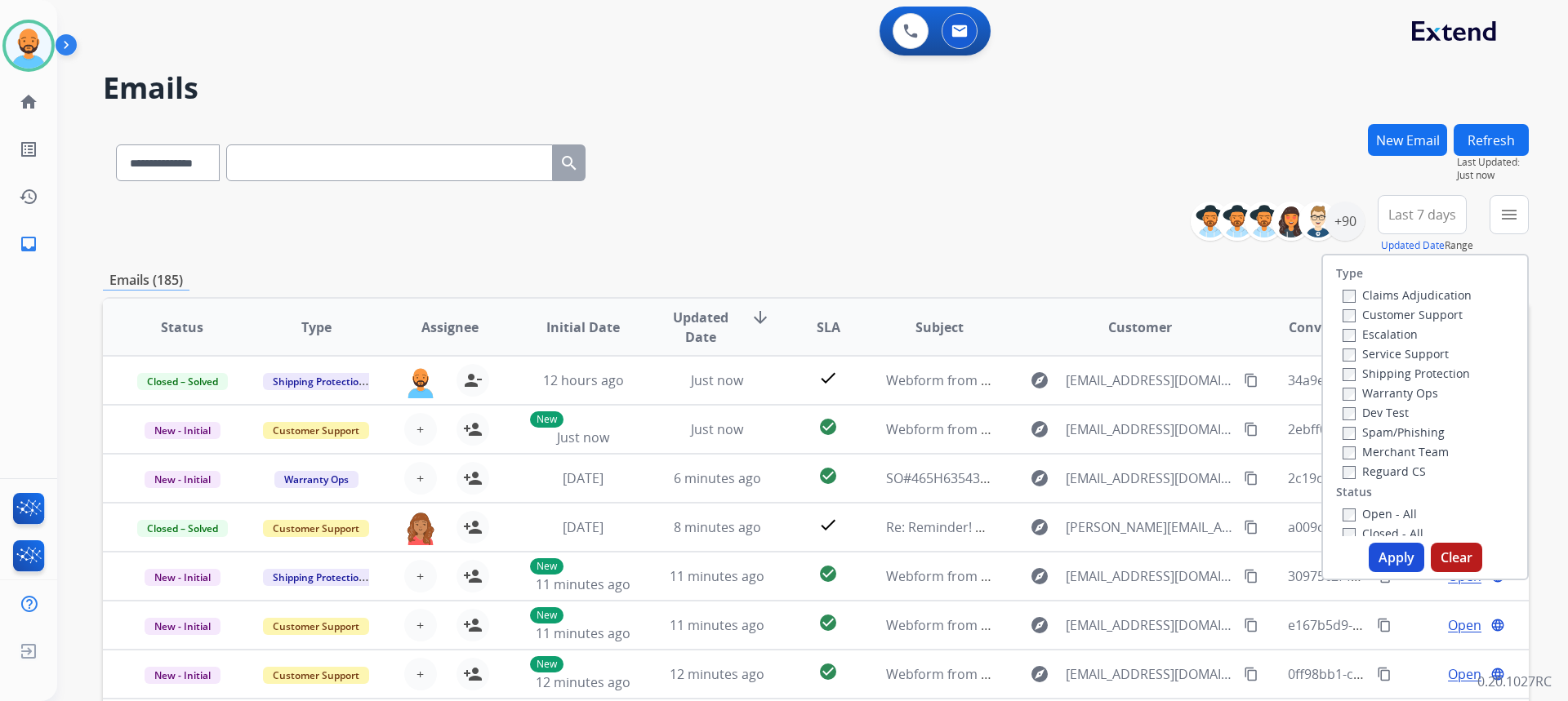
click at [1345, 313] on label "Customer Support" at bounding box center [1402, 314] width 120 height 15
click at [1378, 557] on button "Apply" at bounding box center [1396, 557] width 56 height 30
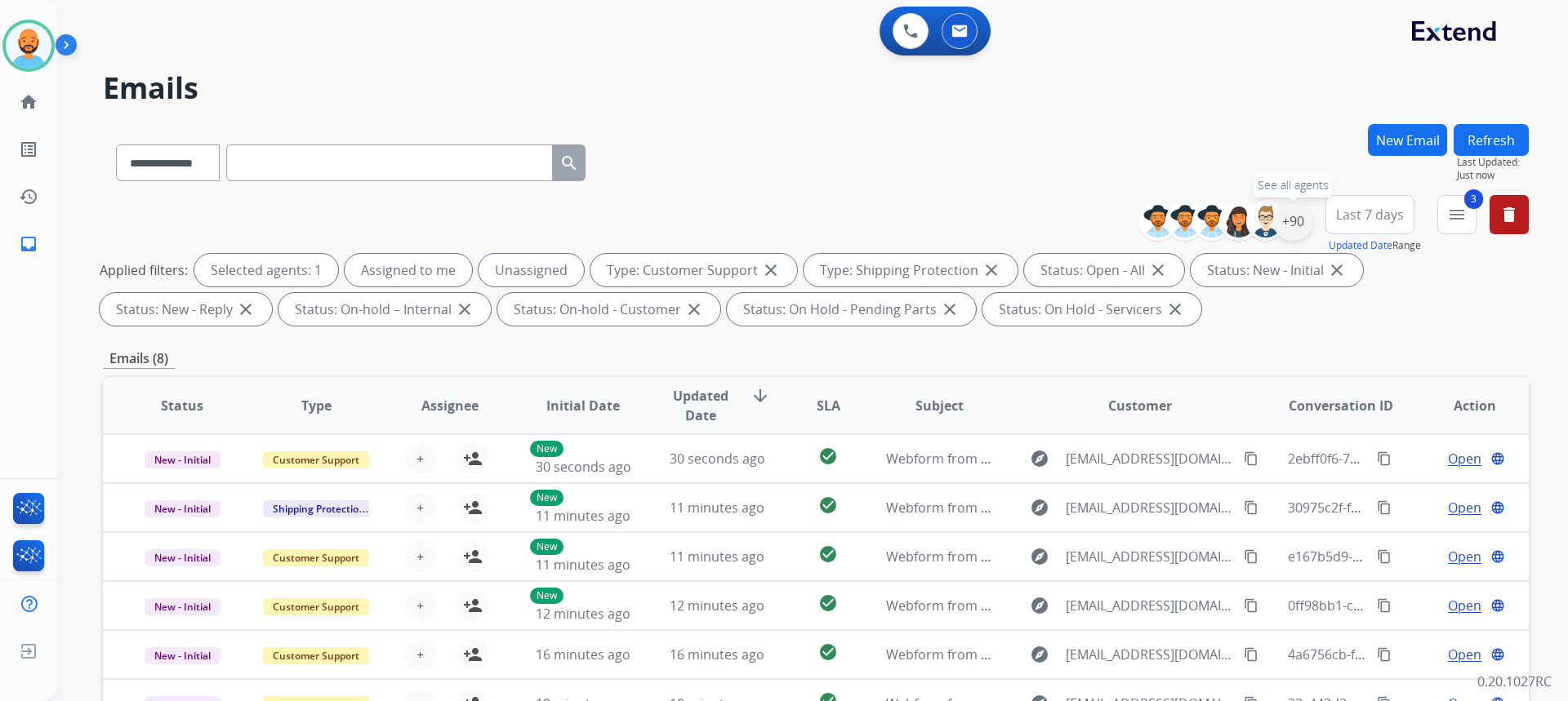
click at [1289, 220] on div "+90" at bounding box center [1293, 221] width 39 height 39
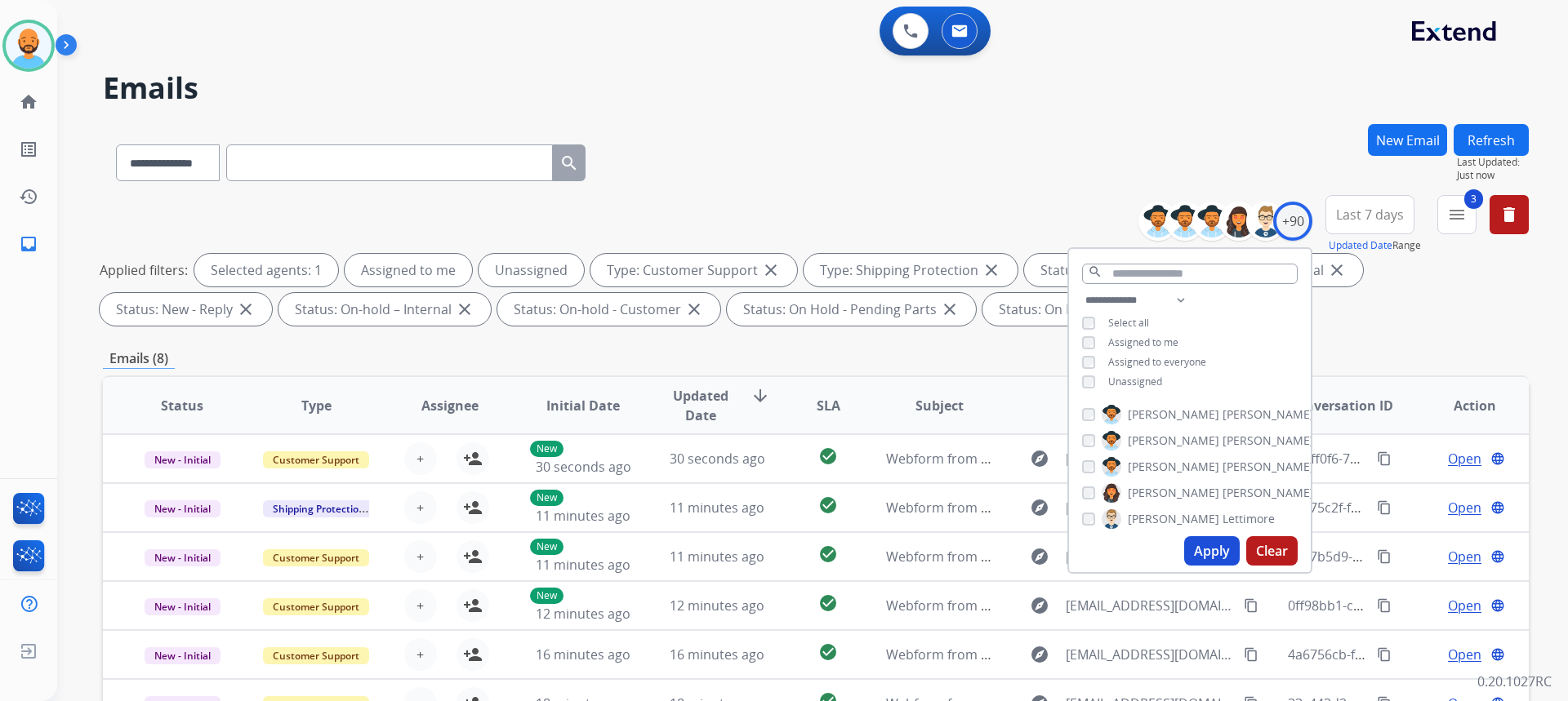
click at [987, 187] on div "**********" at bounding box center [816, 160] width 1426 height 71
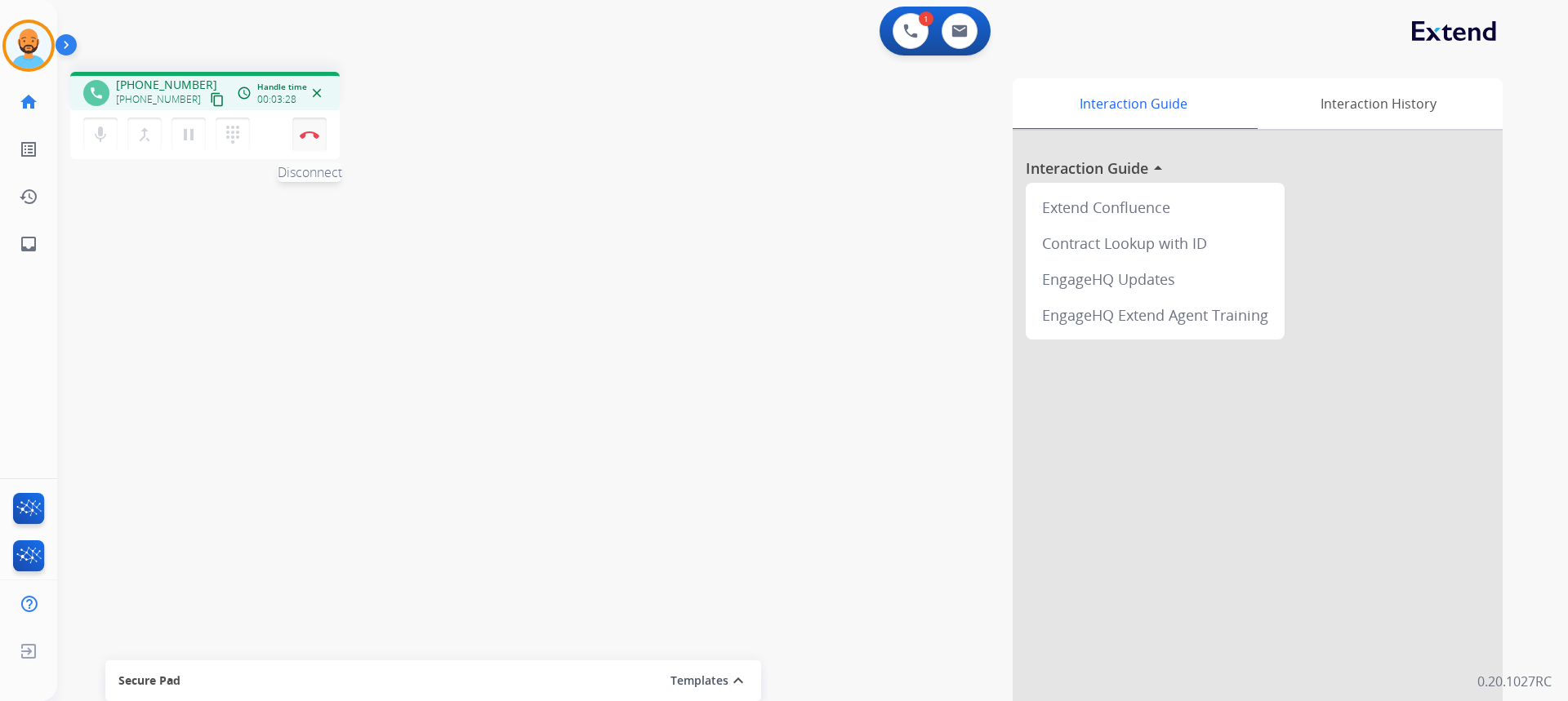
click at [312, 136] on img at bounding box center [309, 135] width 19 height 8
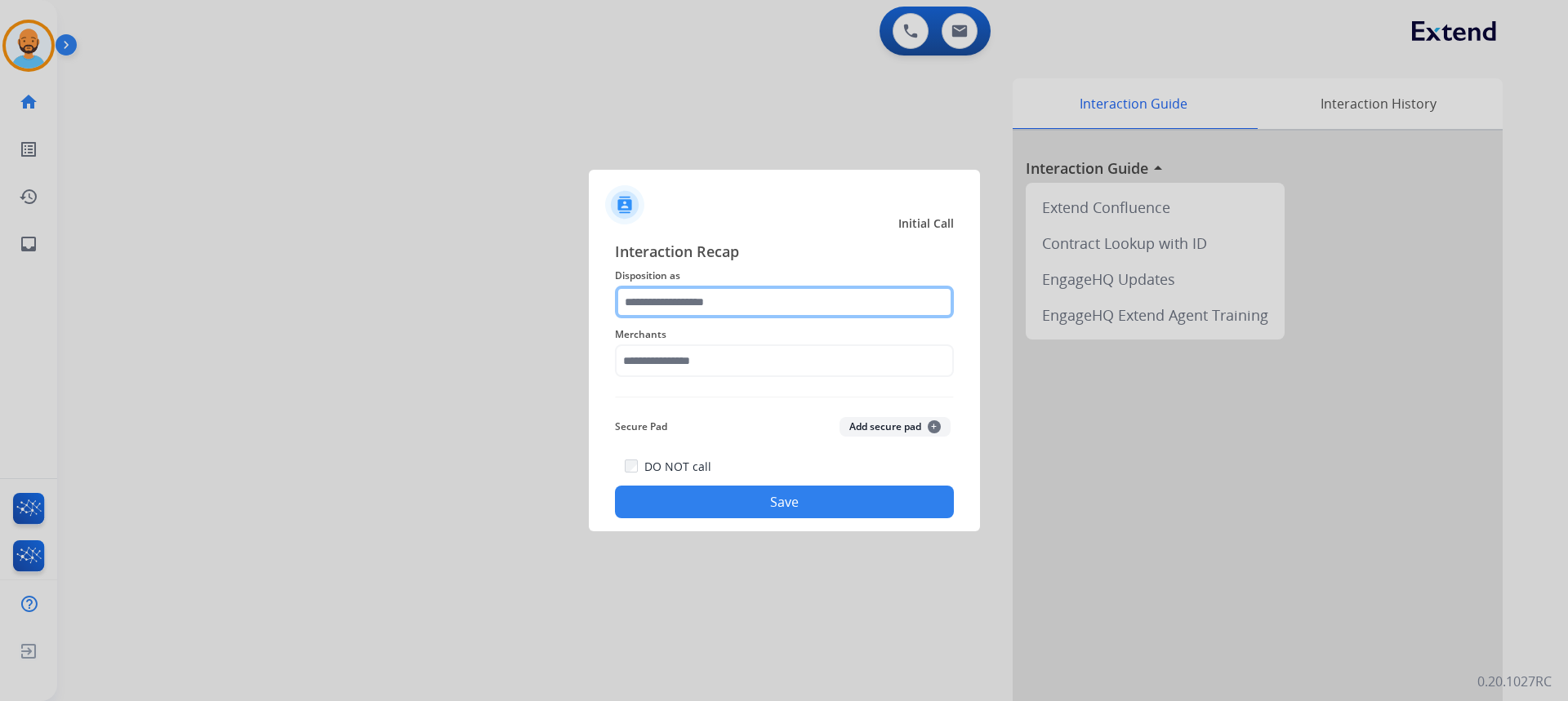
click at [766, 297] on input "text" at bounding box center [784, 302] width 339 height 33
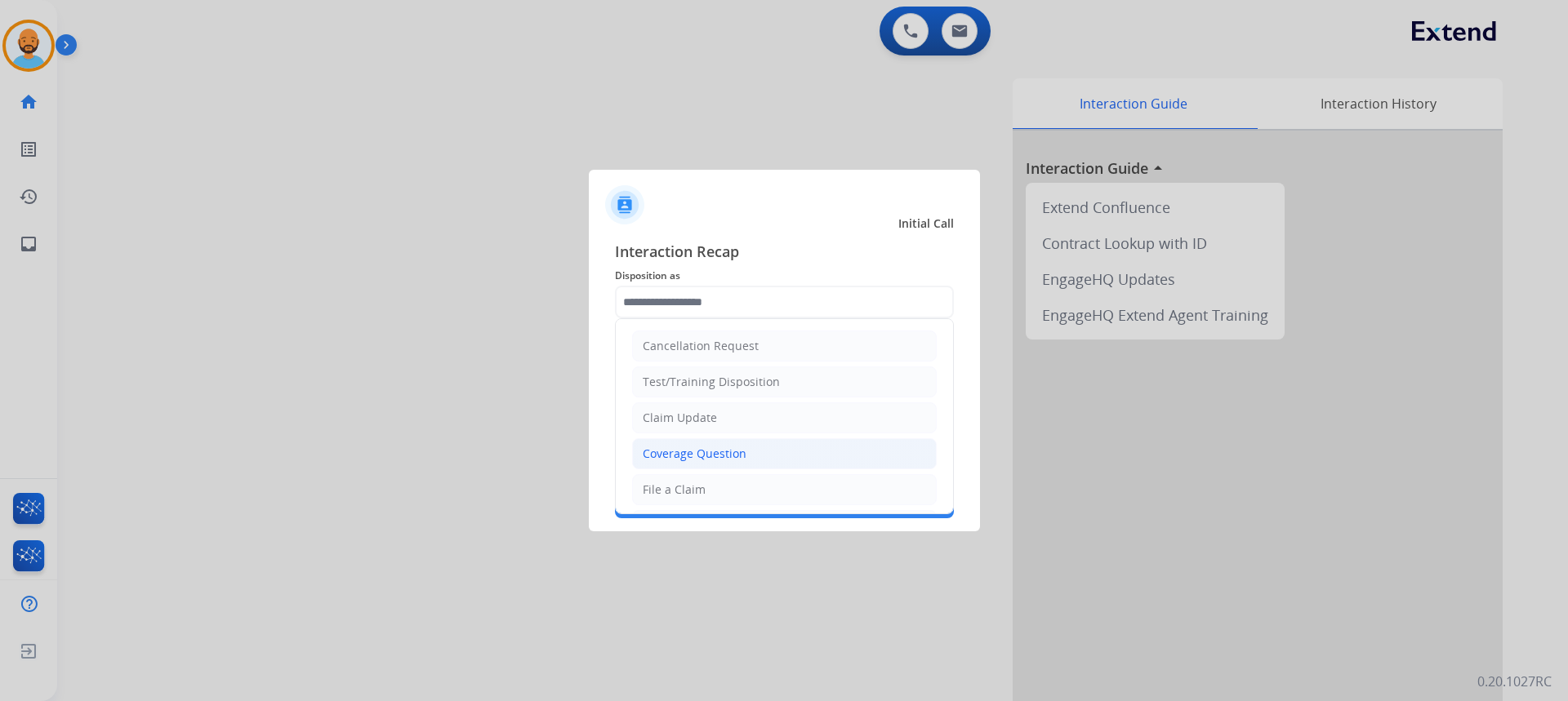
click at [731, 460] on div "Coverage Question" at bounding box center [694, 454] width 104 height 16
type input "**********"
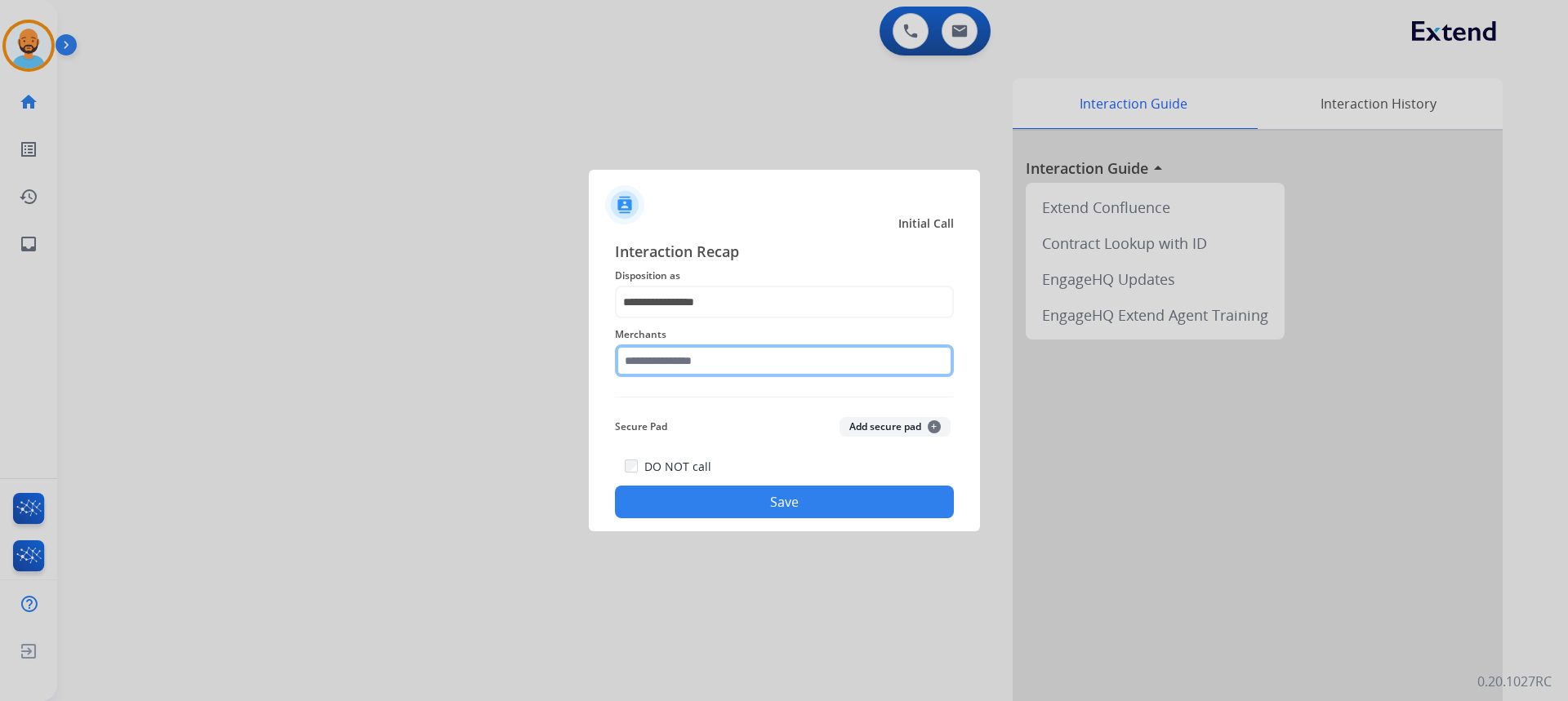
click at [743, 357] on input "text" at bounding box center [784, 361] width 339 height 33
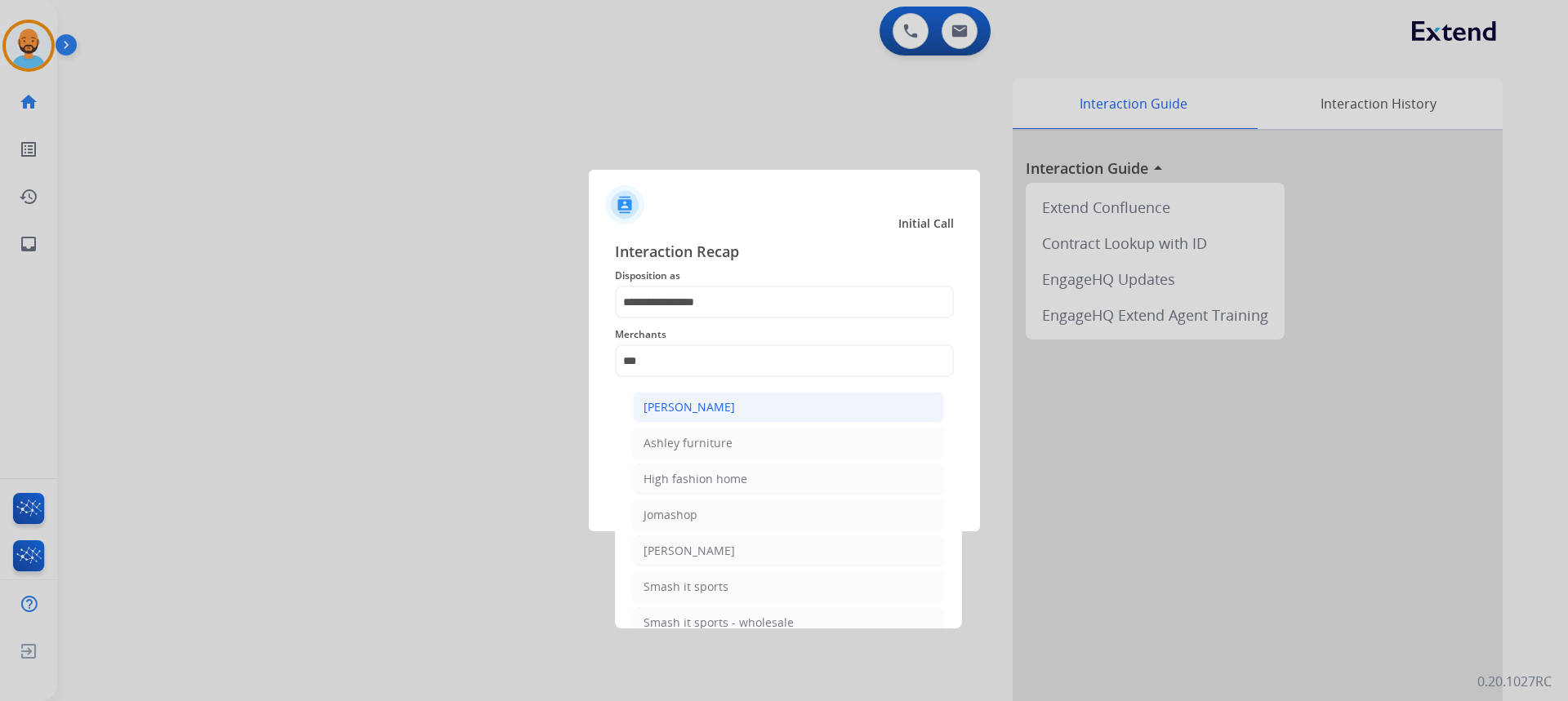
click at [737, 404] on li "[PERSON_NAME]" at bounding box center [788, 407] width 311 height 31
type input "**********"
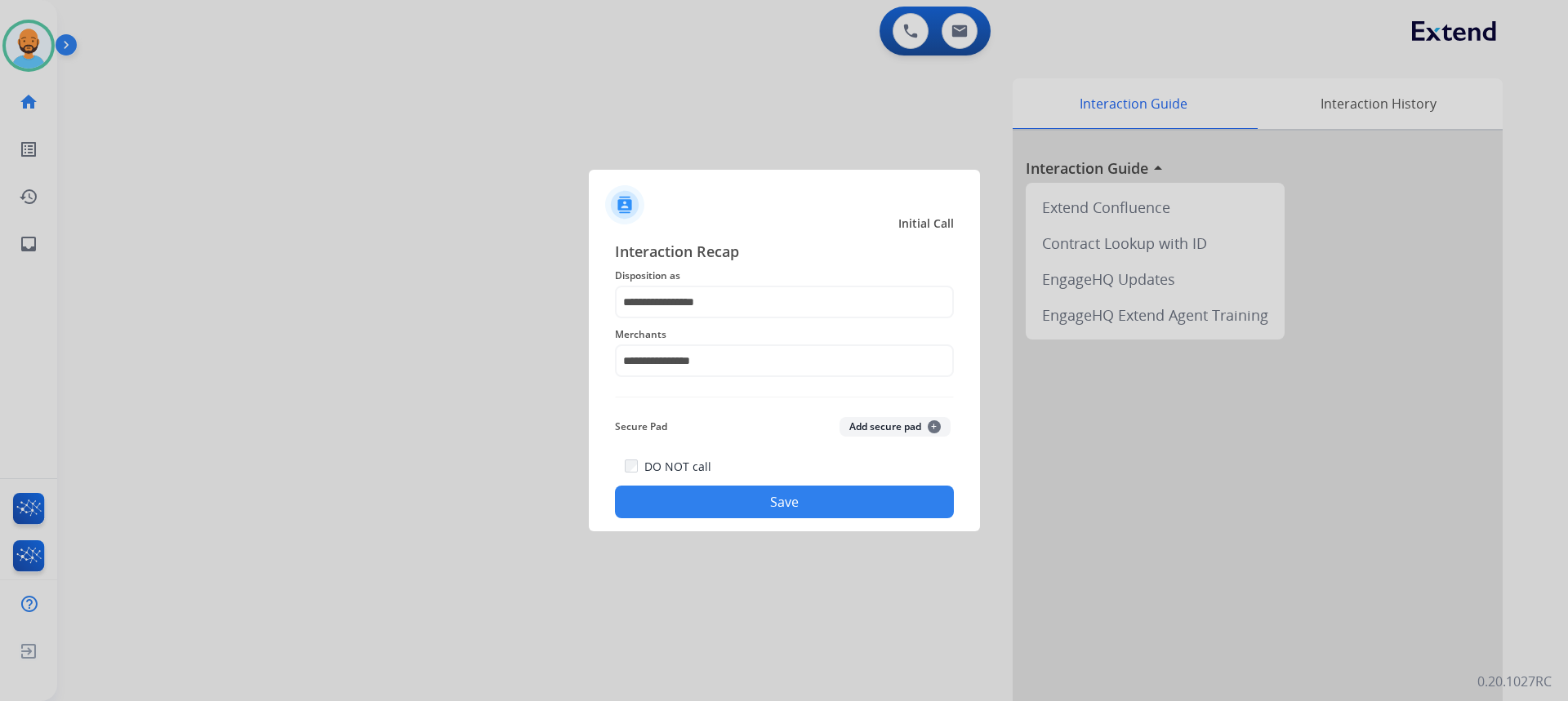
click at [745, 494] on button "Save" at bounding box center [784, 502] width 339 height 33
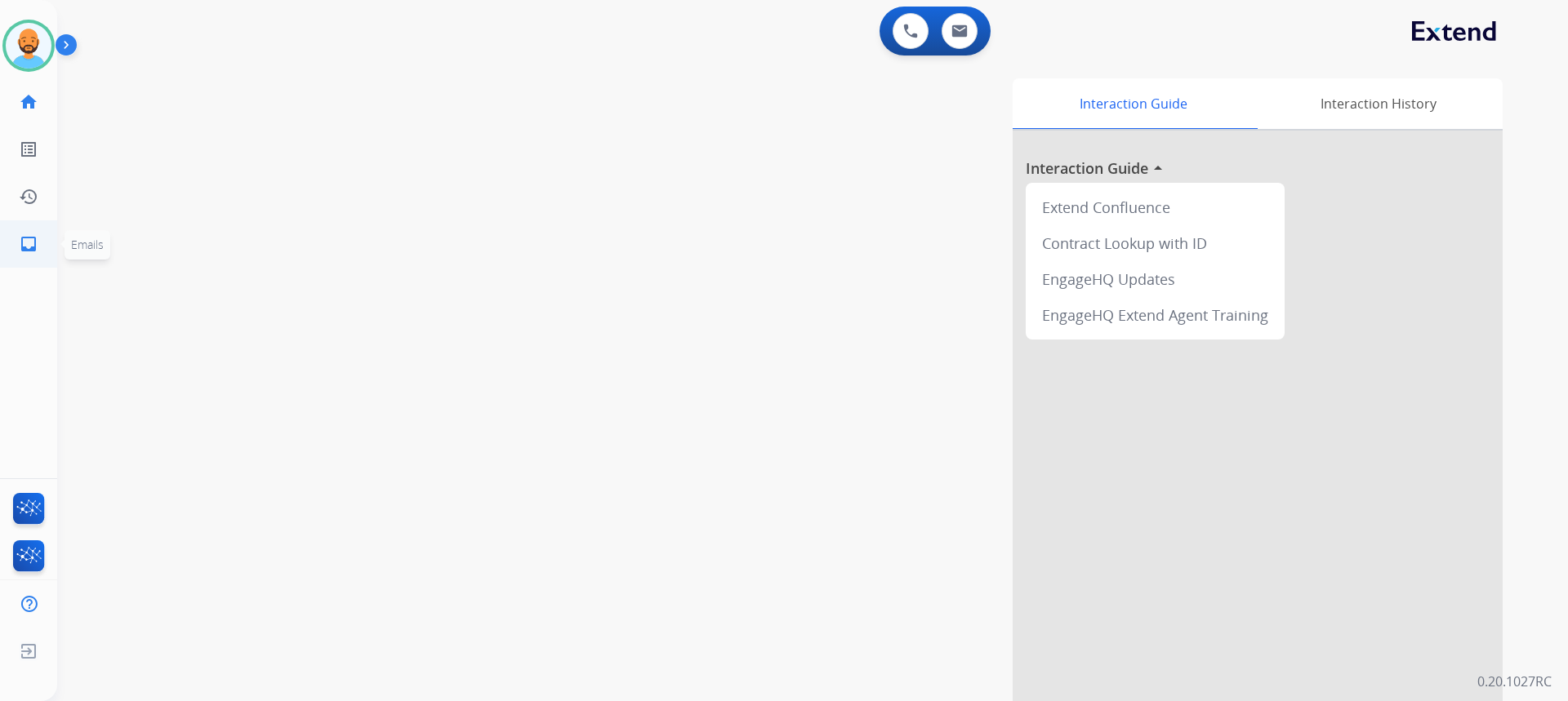
click at [36, 236] on mat-icon "inbox" at bounding box center [28, 243] width 19 height 19
select select "**********"
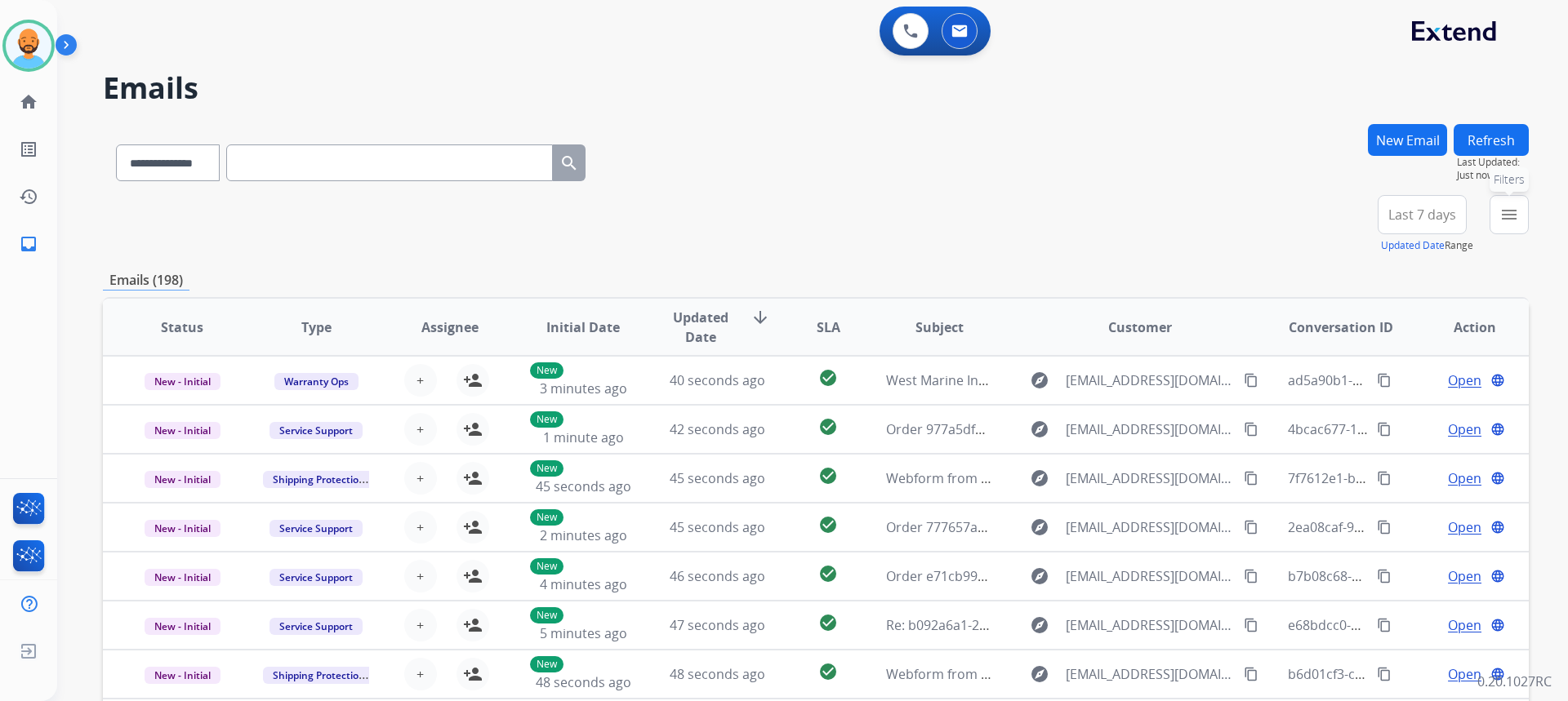
click at [1510, 215] on mat-icon "menu" at bounding box center [1509, 215] width 19 height 19
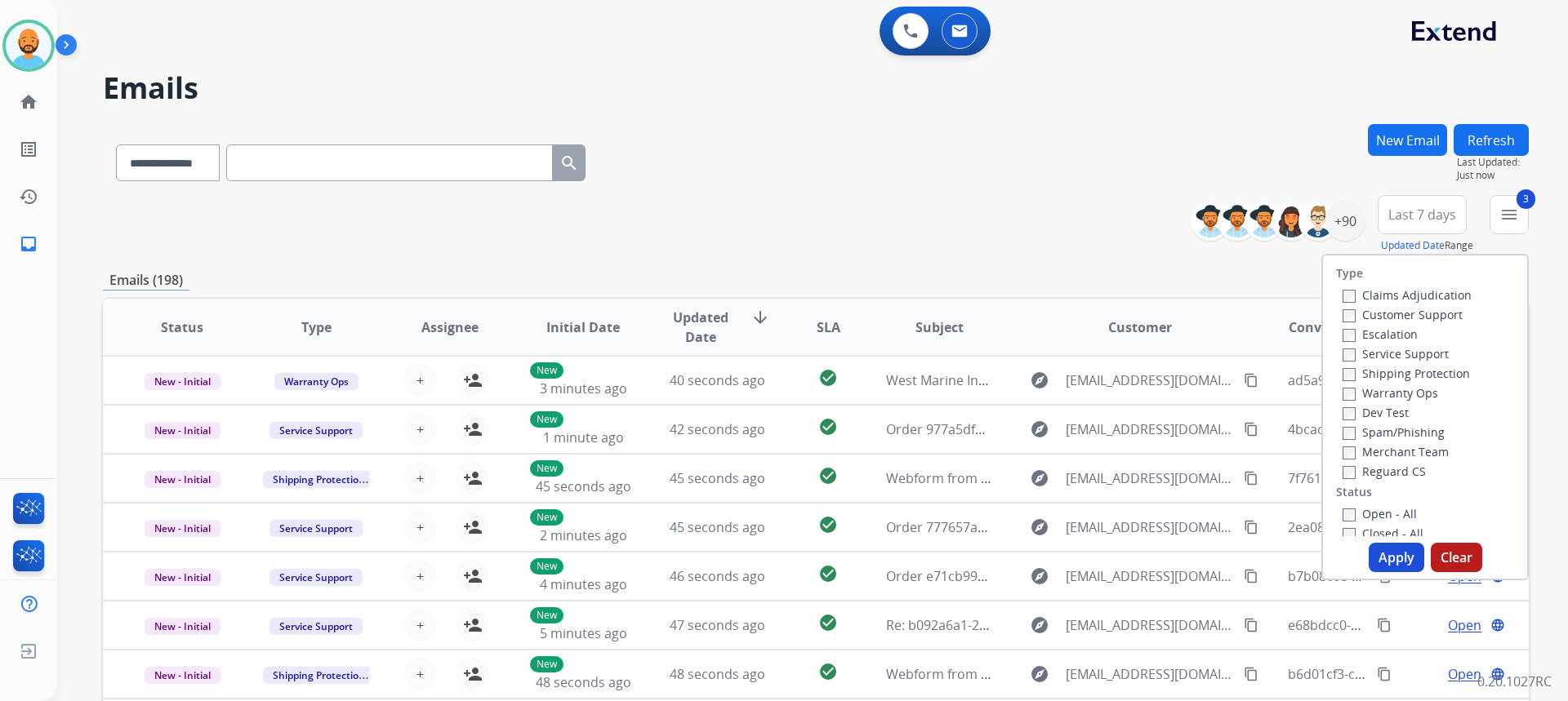
click at [1383, 546] on button "Apply" at bounding box center [1396, 557] width 56 height 30
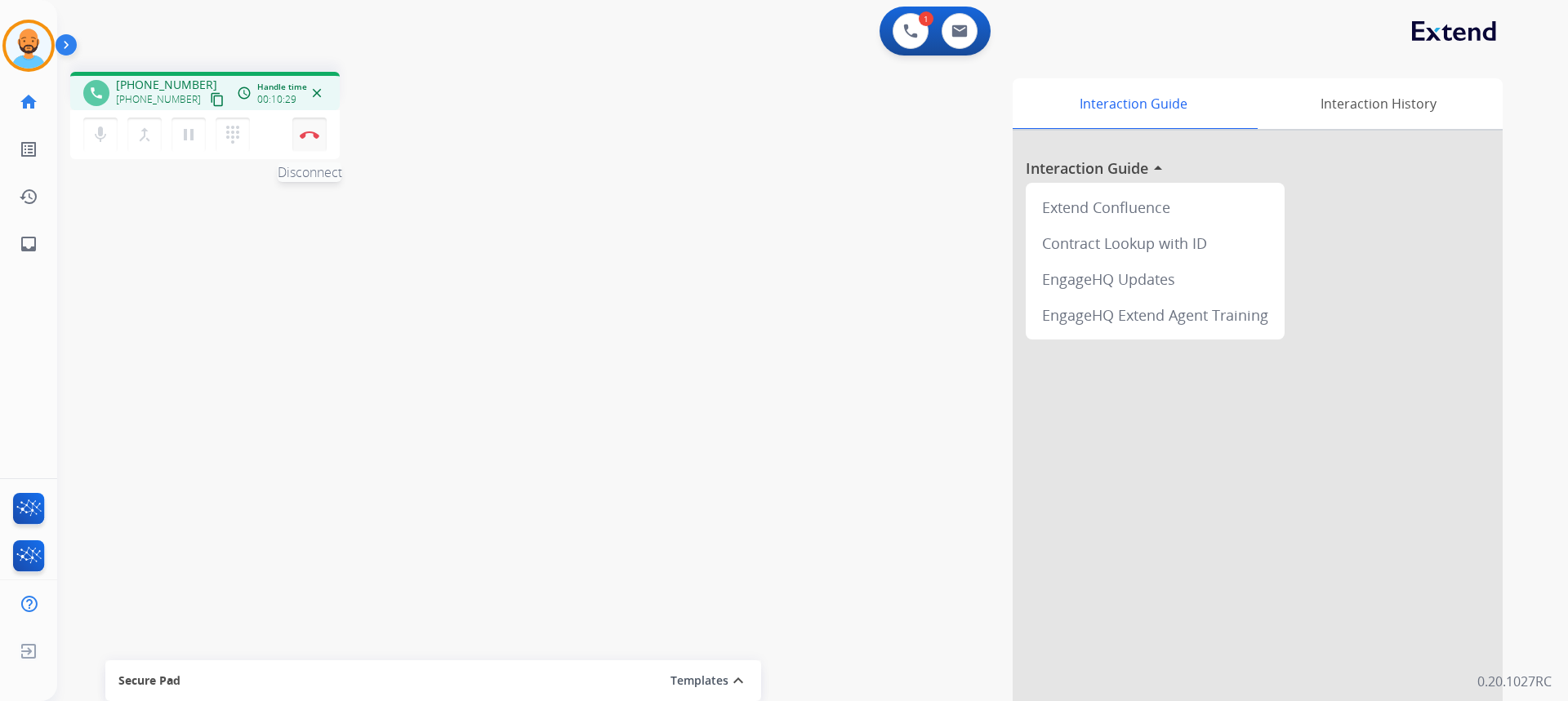
click at [310, 131] on button "Disconnect" at bounding box center [309, 134] width 35 height 35
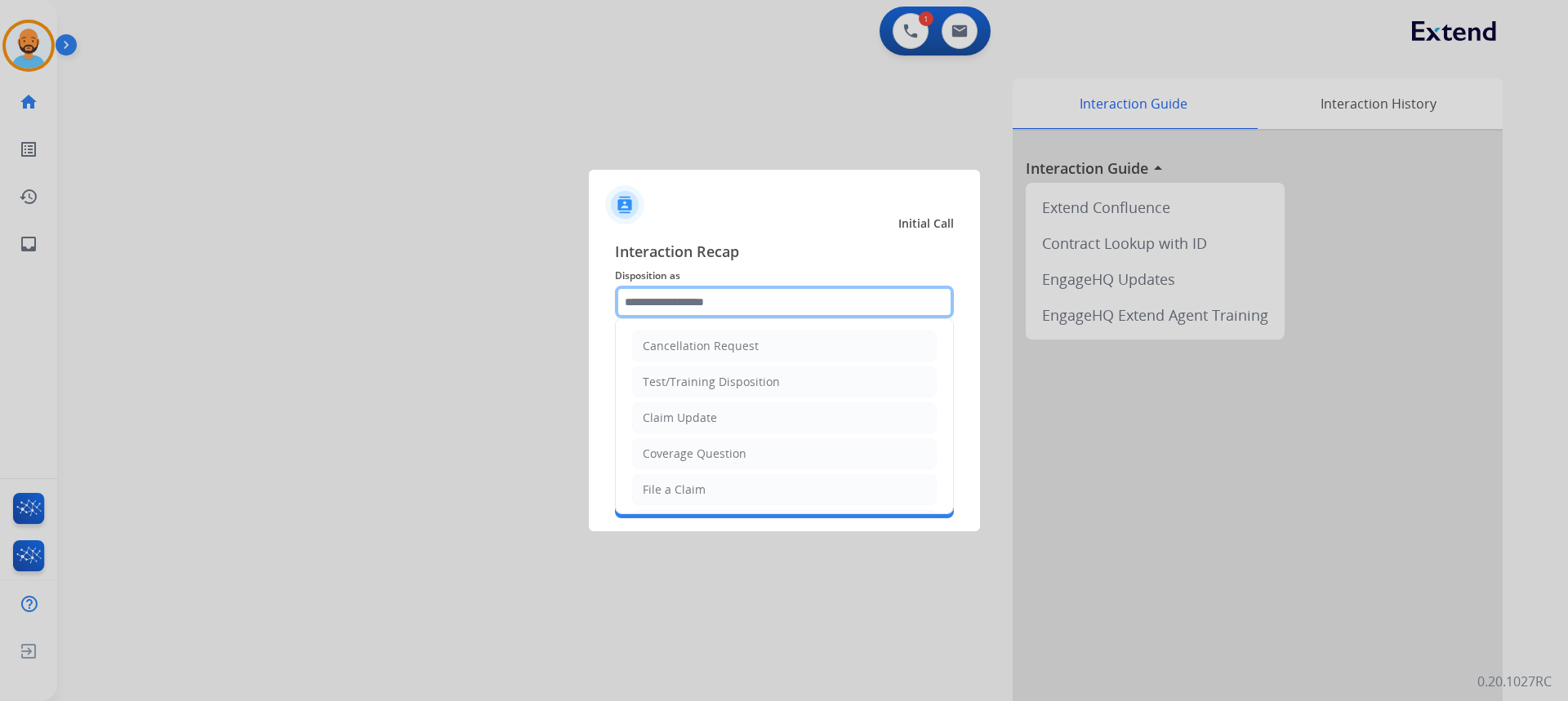
click at [768, 293] on input "text" at bounding box center [784, 302] width 339 height 33
drag, startPoint x: 715, startPoint y: 486, endPoint x: 721, endPoint y: 478, distance: 10.0
click at [716, 485] on li "File a Claim" at bounding box center [784, 490] width 305 height 31
type input "**********"
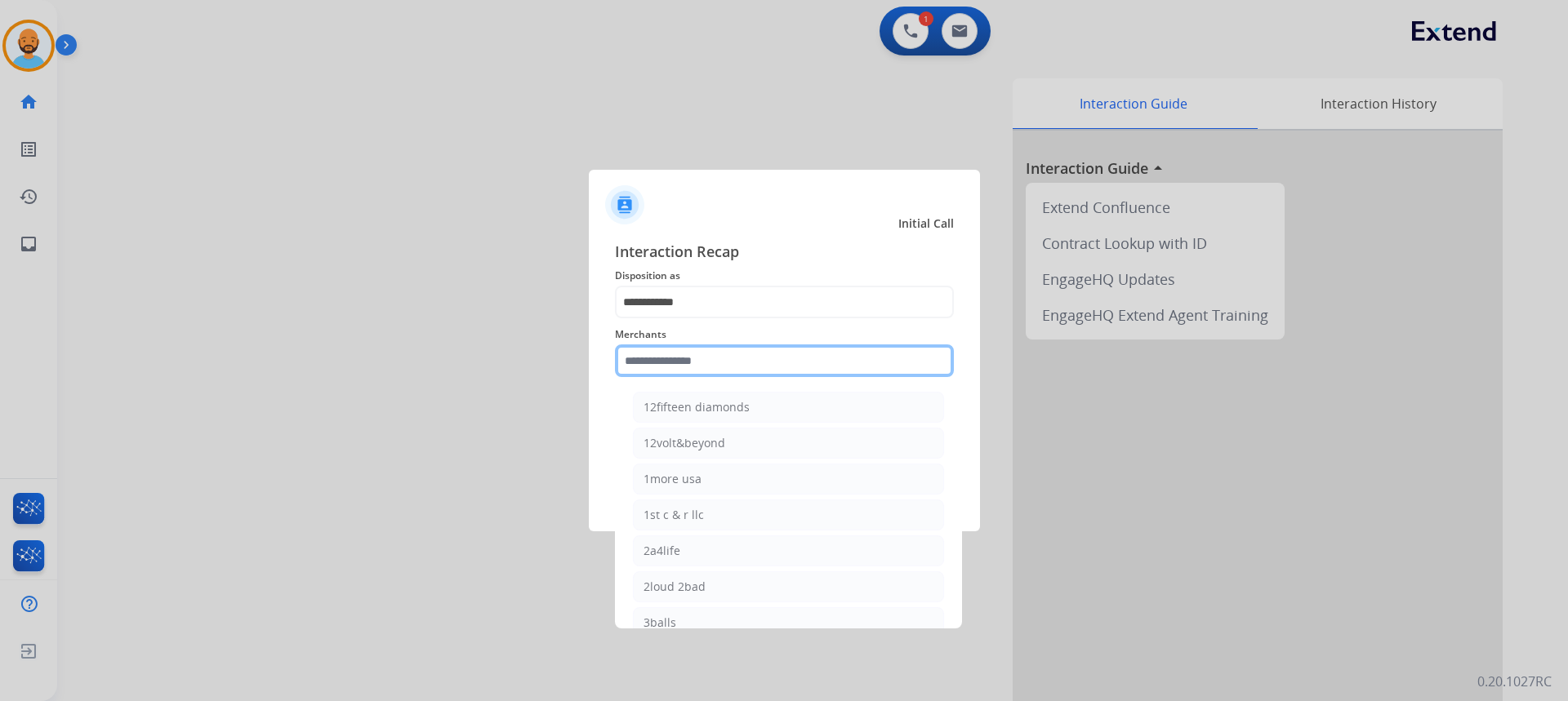
click at [716, 355] on input "text" at bounding box center [784, 361] width 339 height 33
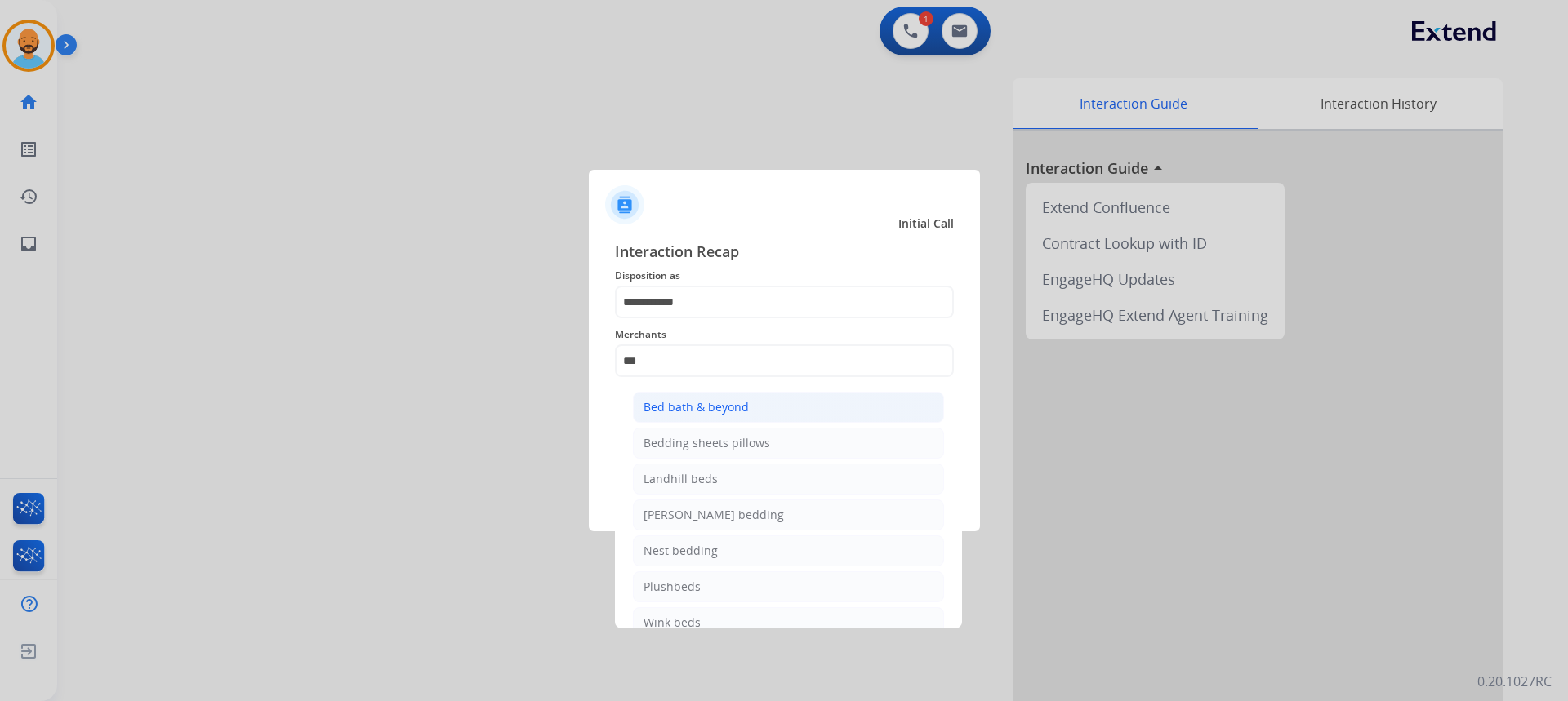
click at [716, 404] on div "Bed bath & beyond" at bounding box center [696, 407] width 106 height 16
type input "**********"
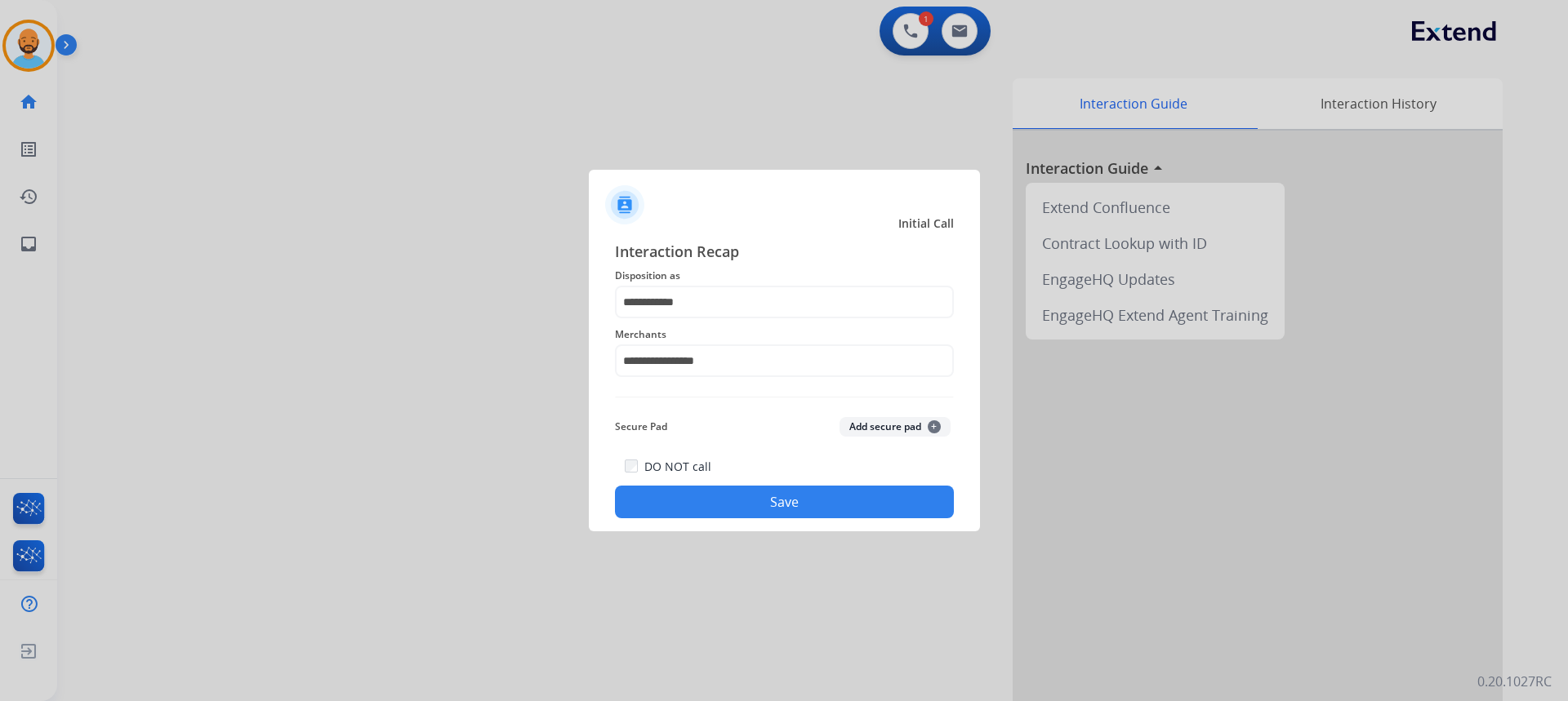
click at [744, 493] on button "Save" at bounding box center [784, 502] width 339 height 33
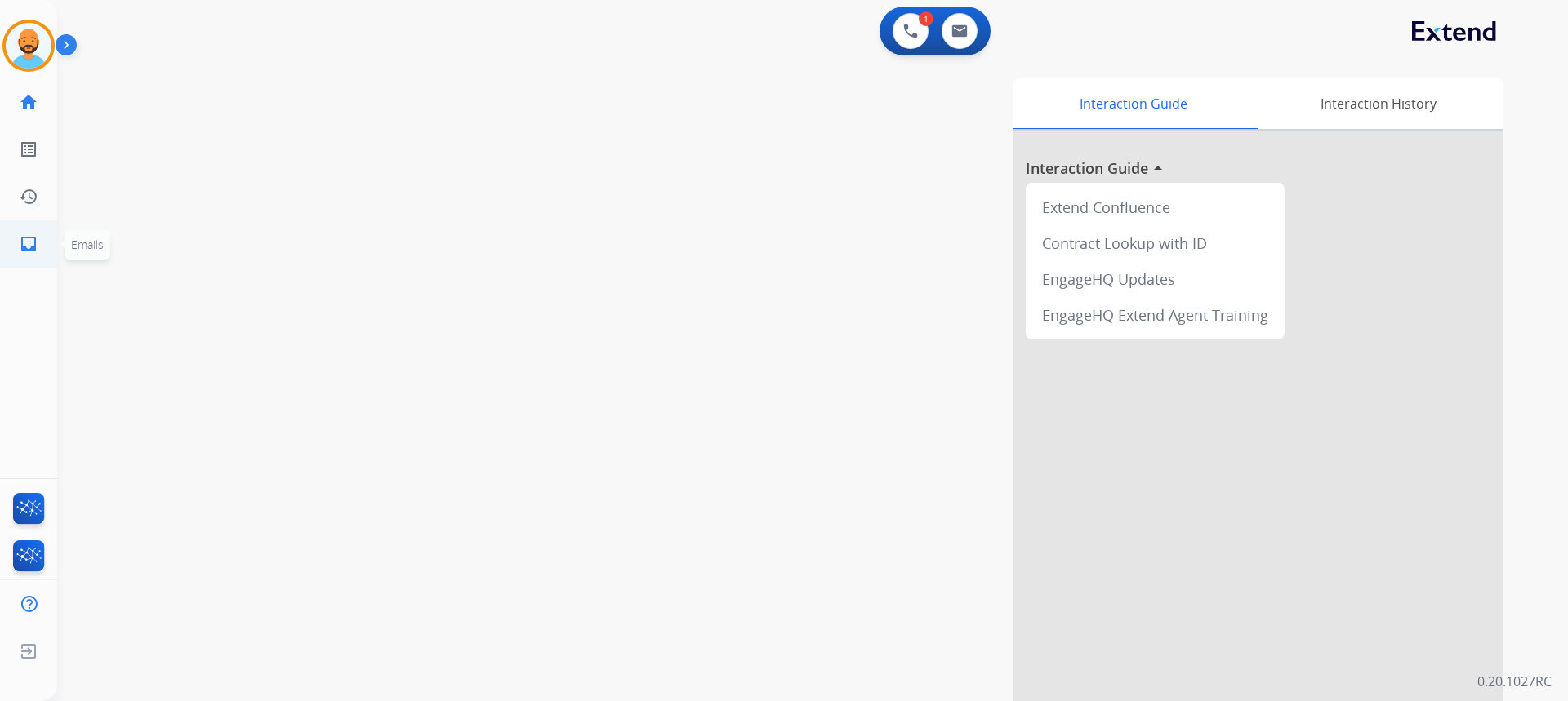
click at [35, 236] on mat-icon "inbox" at bounding box center [28, 243] width 19 height 19
select select "**********"
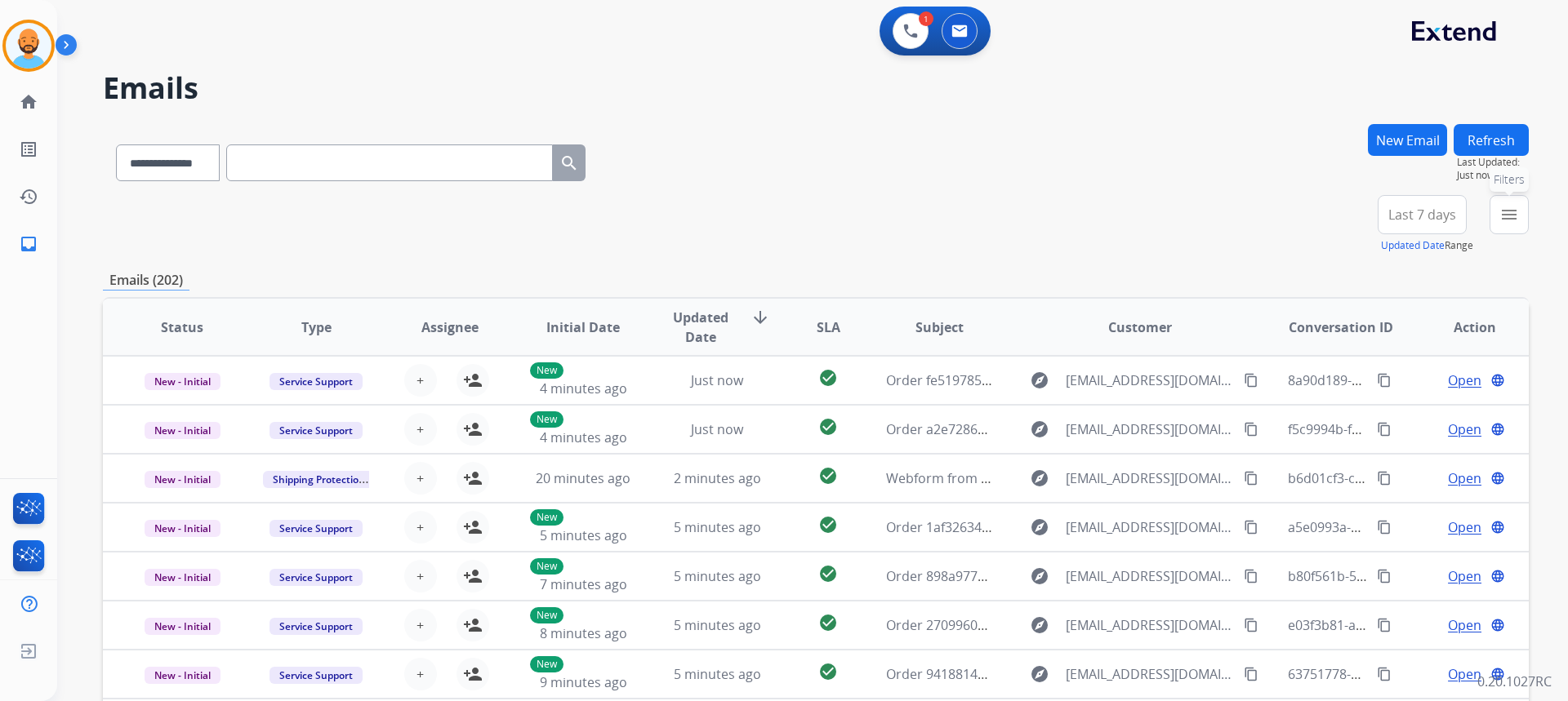
click at [1506, 208] on mat-icon "menu" at bounding box center [1509, 215] width 19 height 19
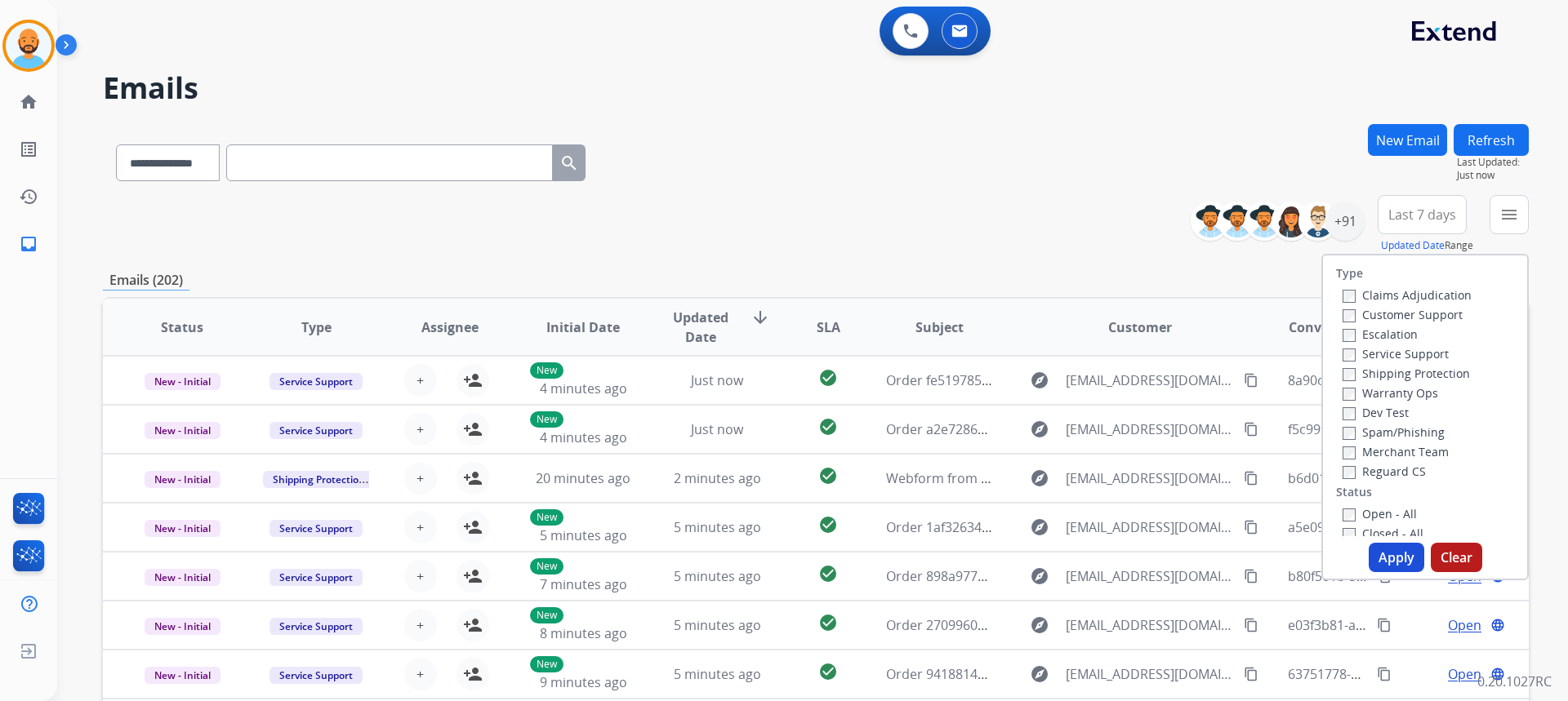
click at [1346, 312] on label "Customer Support" at bounding box center [1402, 314] width 120 height 15
click at [1336, 514] on div "Open - All Closed - All New - Initial New - Reply On-hold – Internal On-hold - …" at bounding box center [1424, 621] width 178 height 235
click at [1398, 551] on button "Apply" at bounding box center [1396, 557] width 56 height 30
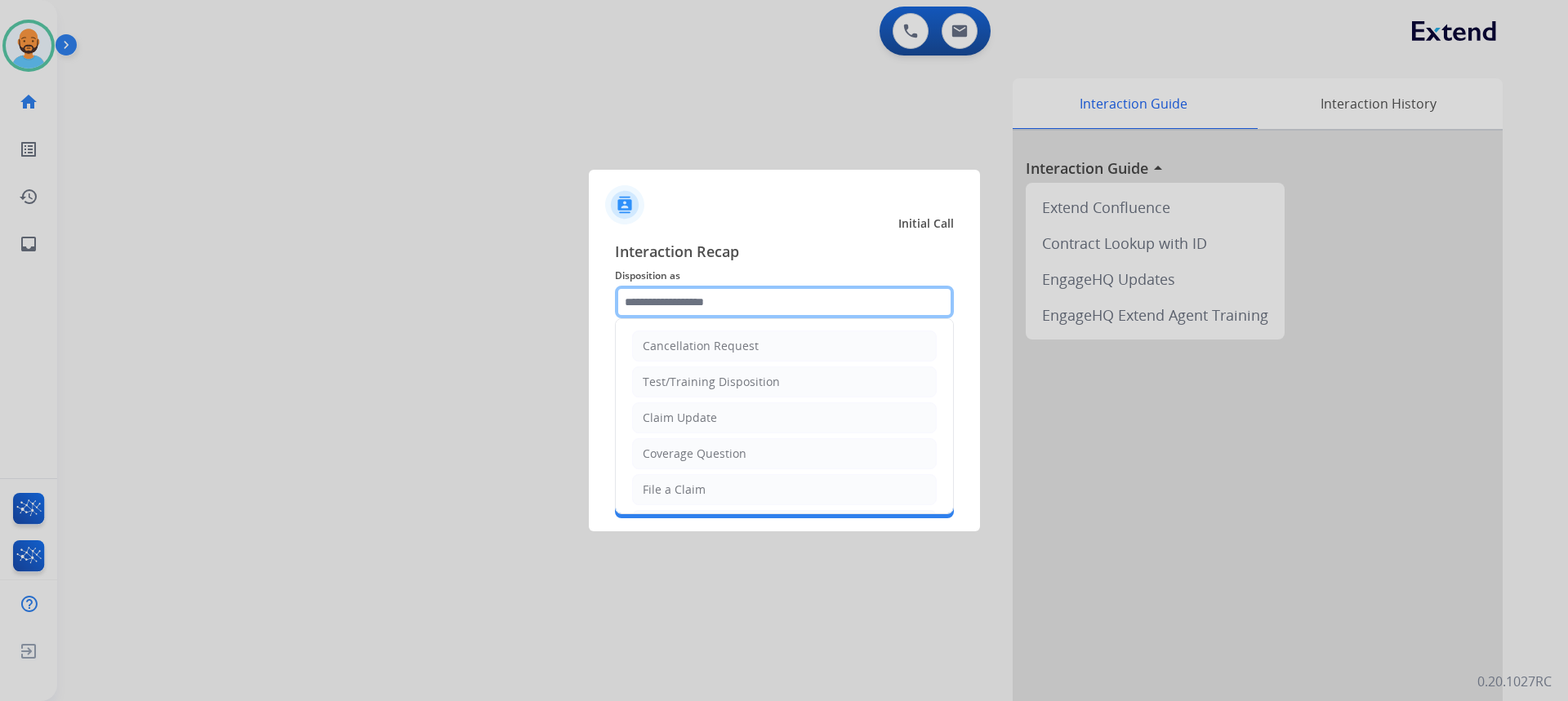
click at [733, 304] on input "text" at bounding box center [784, 302] width 339 height 33
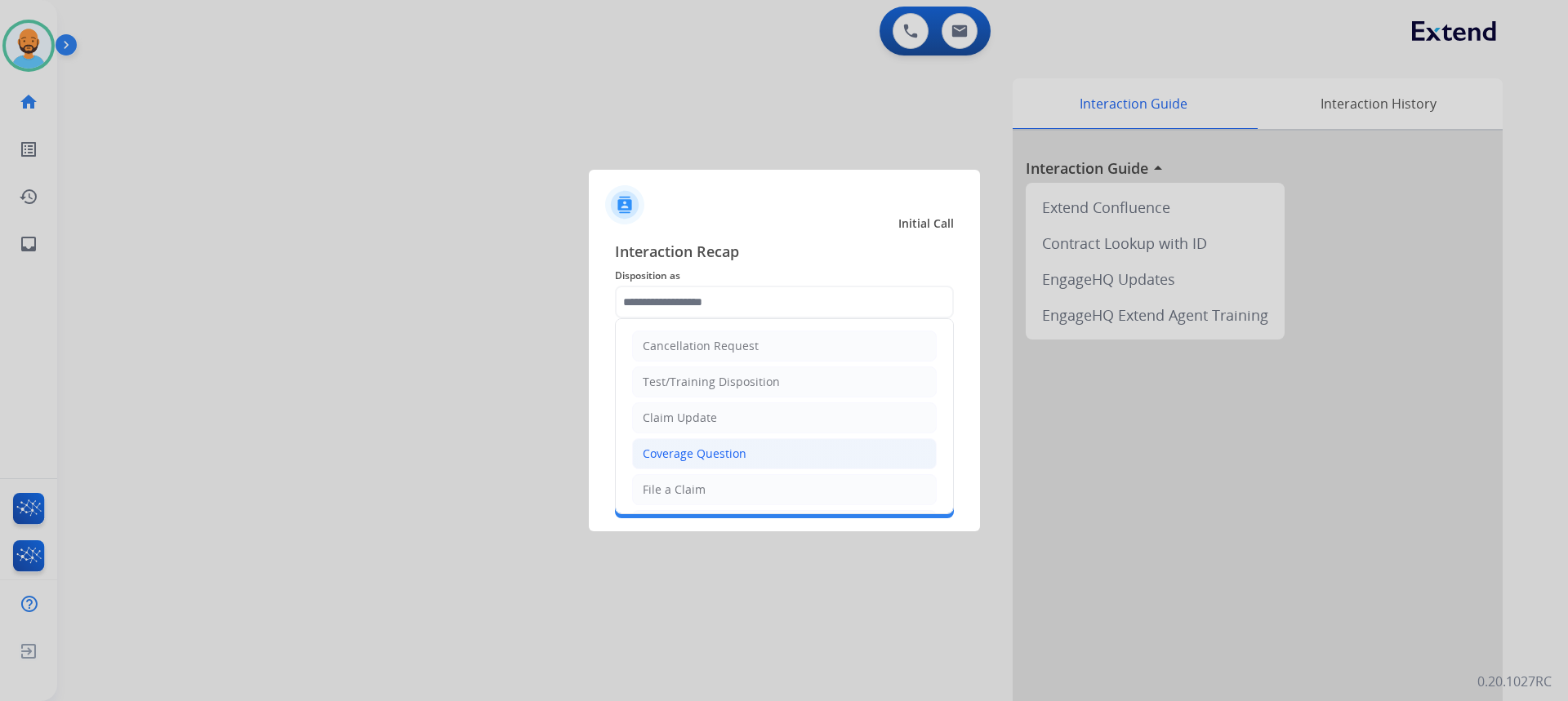
click at [705, 446] on div "Coverage Question" at bounding box center [694, 454] width 104 height 16
type input "**********"
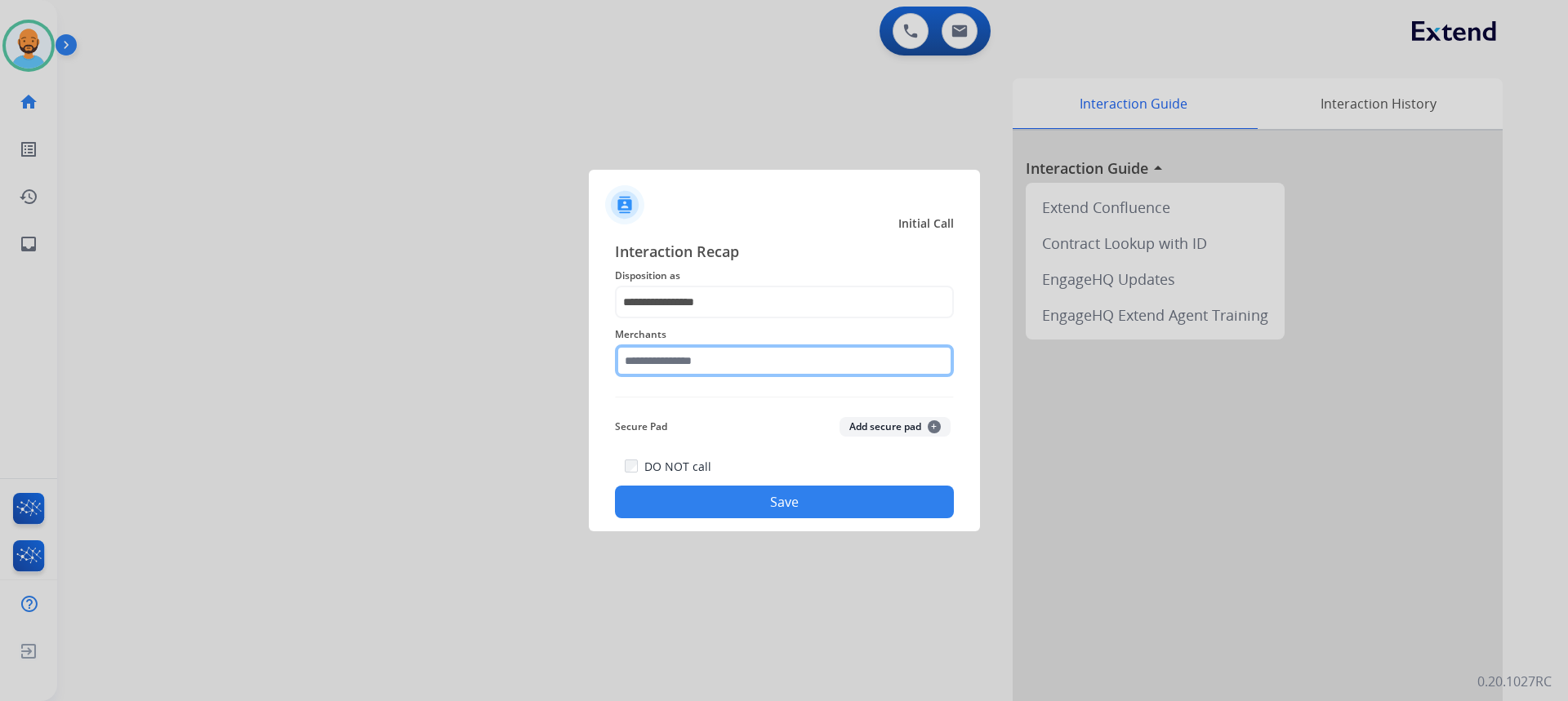
click at [694, 361] on input "text" at bounding box center [784, 361] width 339 height 33
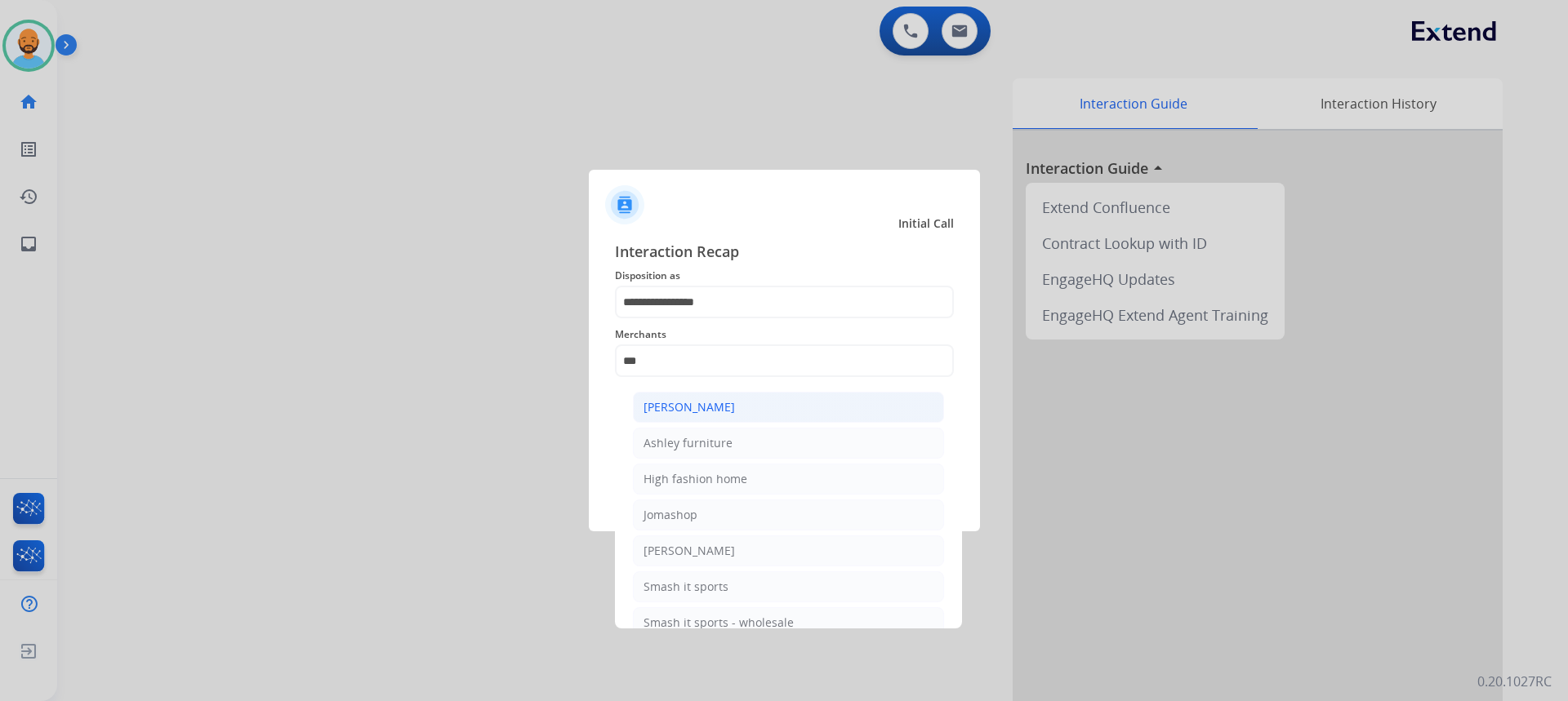
click at [713, 408] on div "[PERSON_NAME]" at bounding box center [689, 407] width 91 height 16
type input "**********"
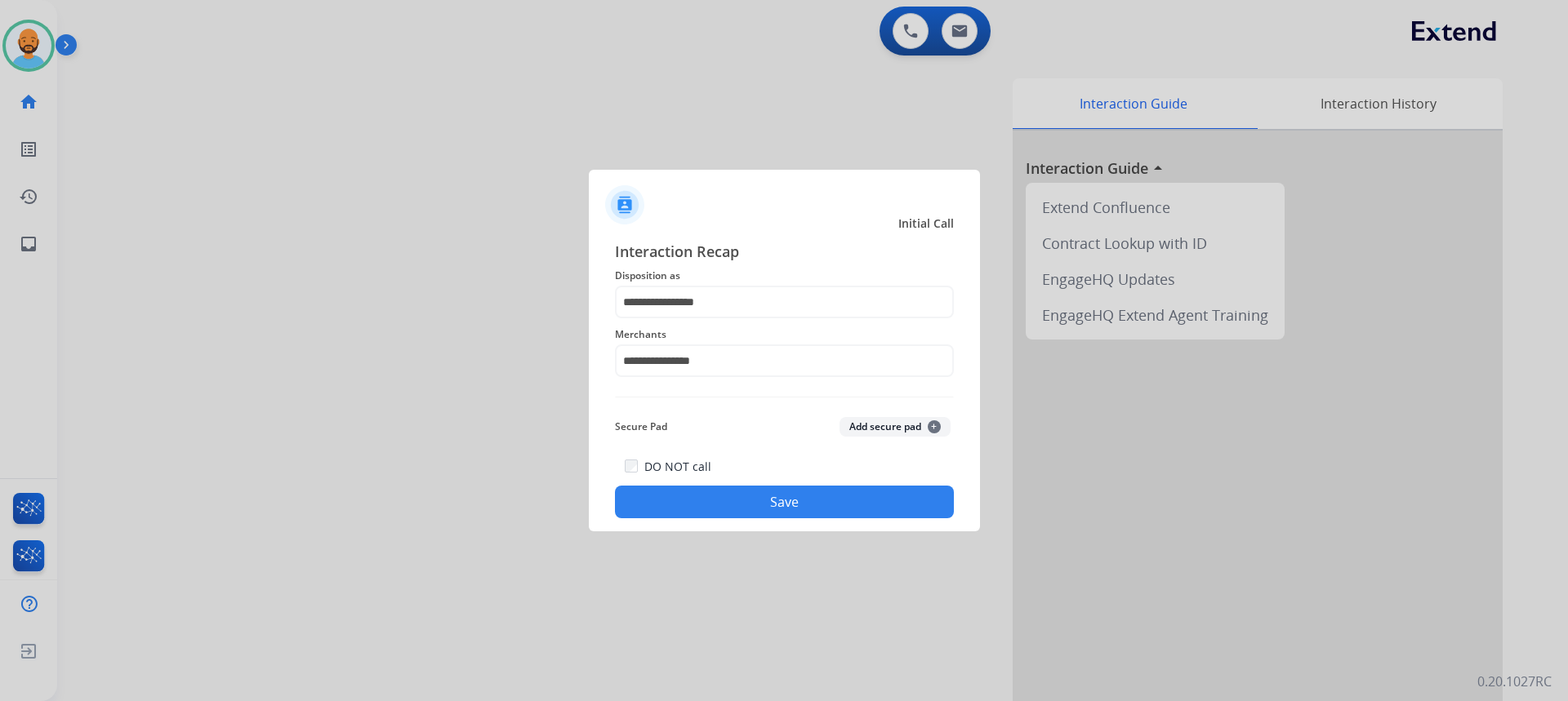
click at [765, 501] on button "Save" at bounding box center [784, 502] width 339 height 33
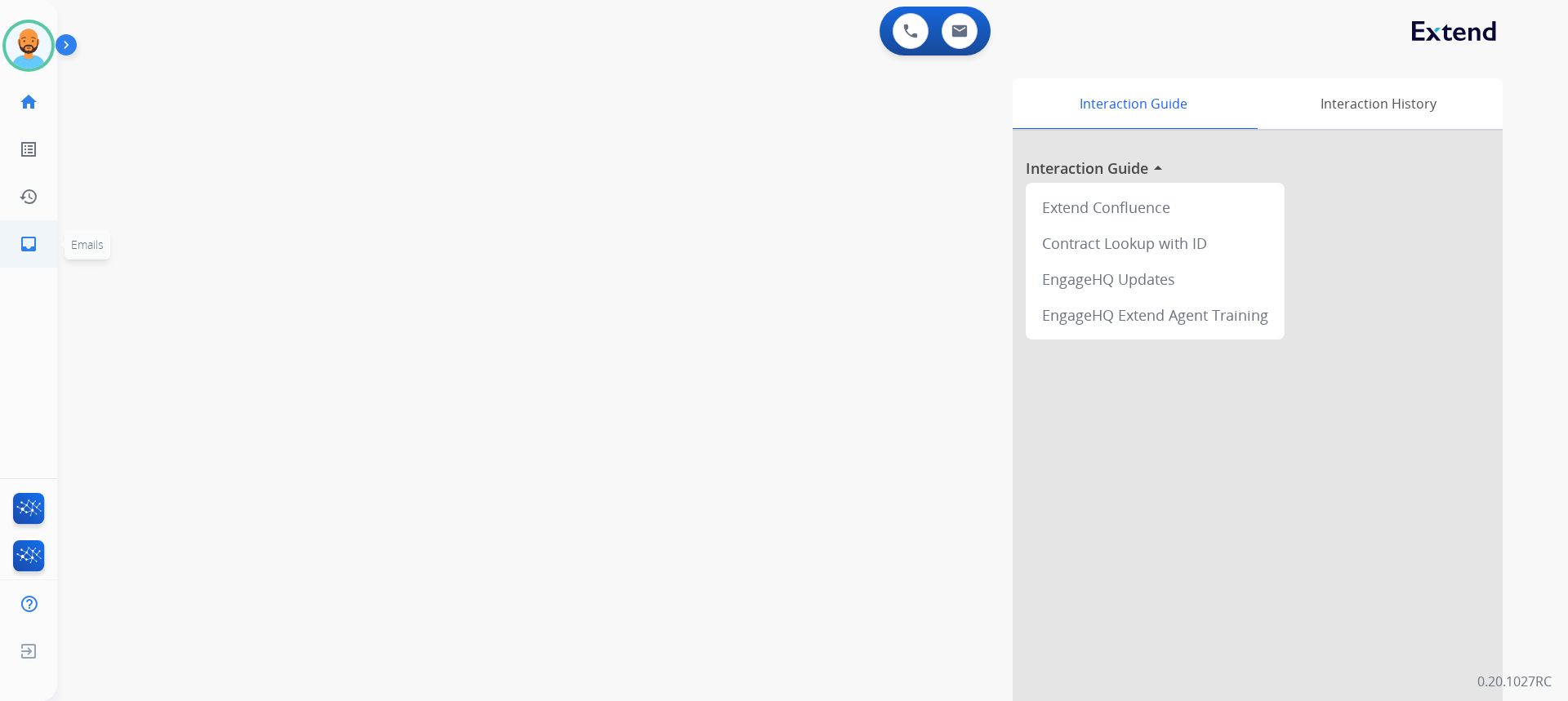
click at [30, 242] on mat-icon "inbox" at bounding box center [28, 243] width 19 height 19
select select "**********"
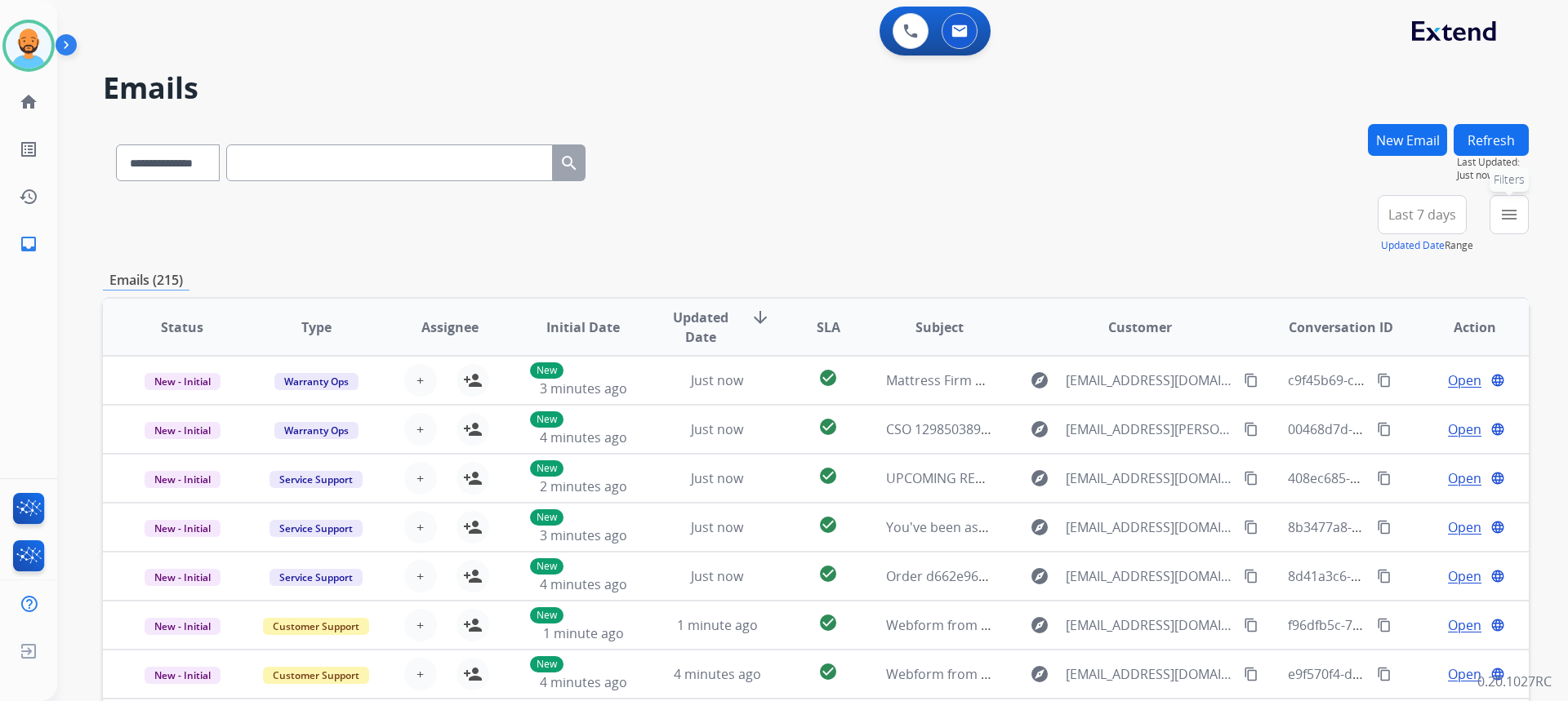
click at [1494, 210] on button "menu Filters" at bounding box center [1509, 215] width 39 height 39
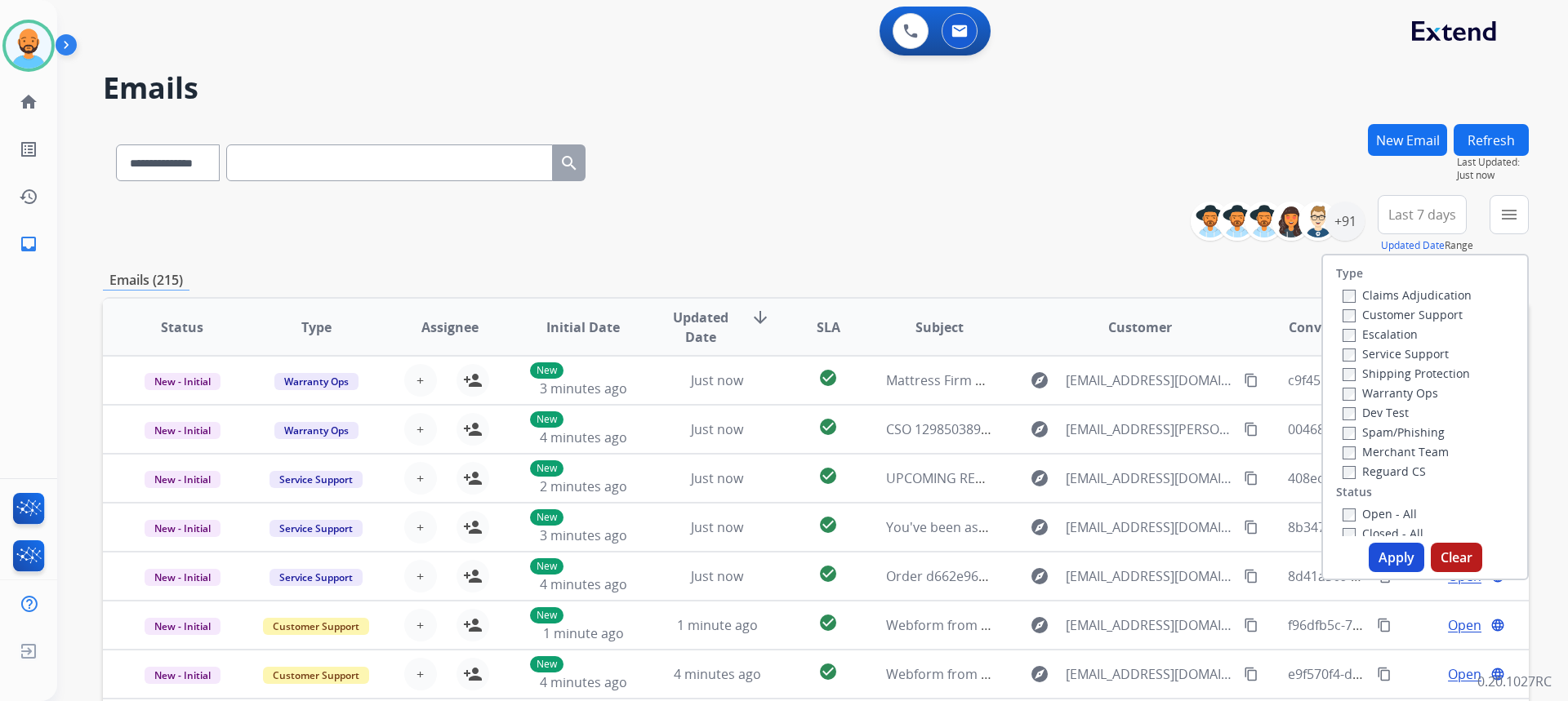
click at [1342, 307] on label "Customer Support" at bounding box center [1402, 314] width 120 height 15
click at [1342, 367] on label "Shipping Protection" at bounding box center [1406, 373] width 128 height 15
click at [1388, 551] on button "Apply" at bounding box center [1396, 557] width 56 height 30
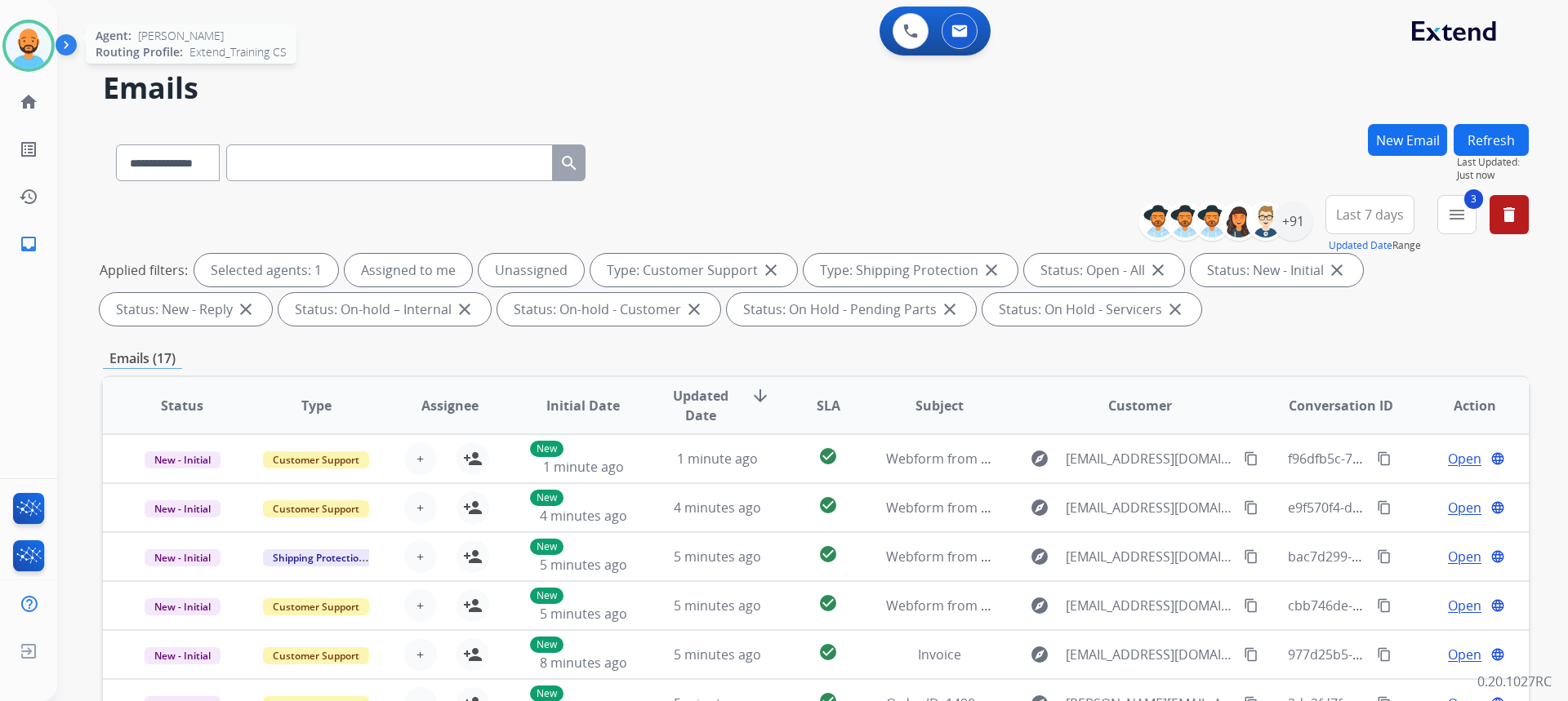
click at [26, 53] on img at bounding box center [29, 46] width 46 height 46
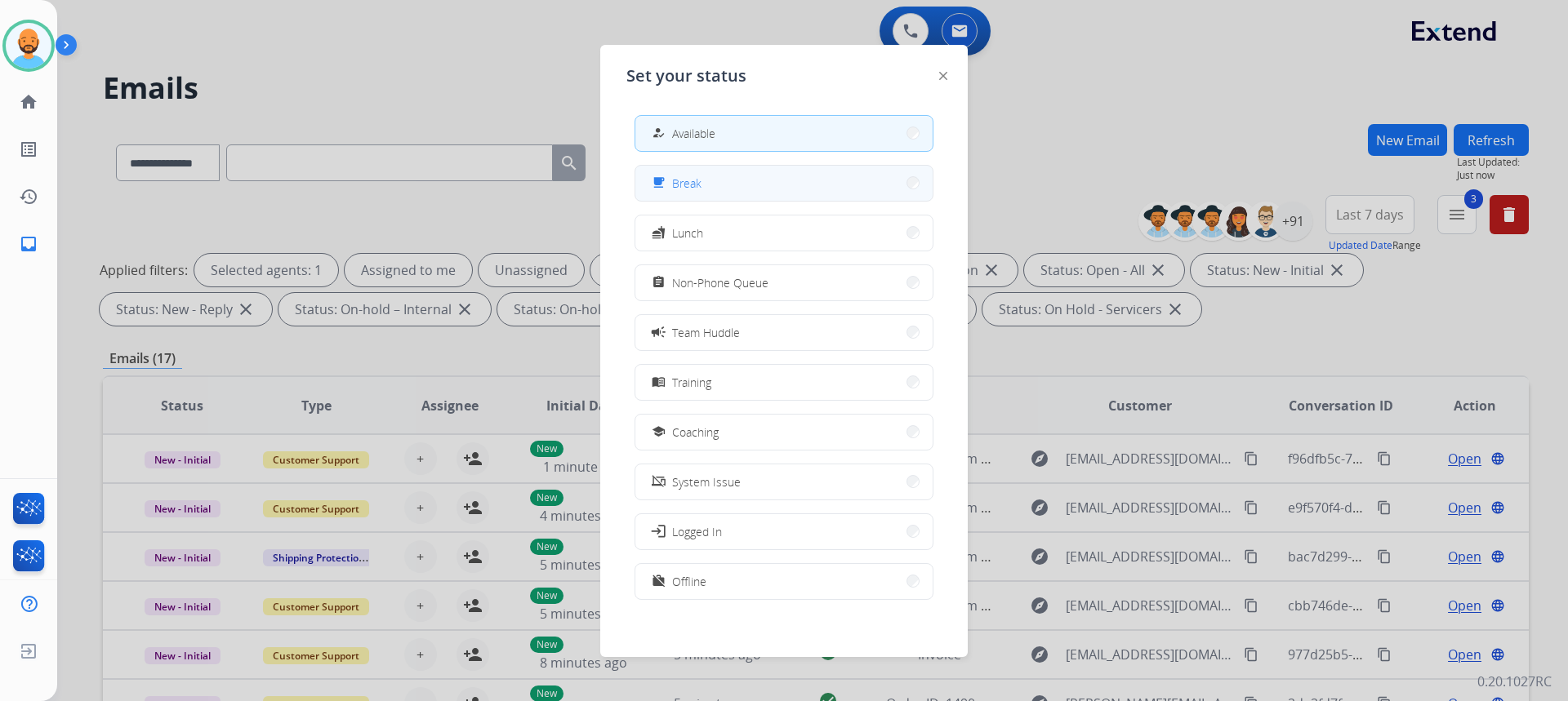
click at [874, 175] on button "free_breakfast Break" at bounding box center [784, 183] width 297 height 35
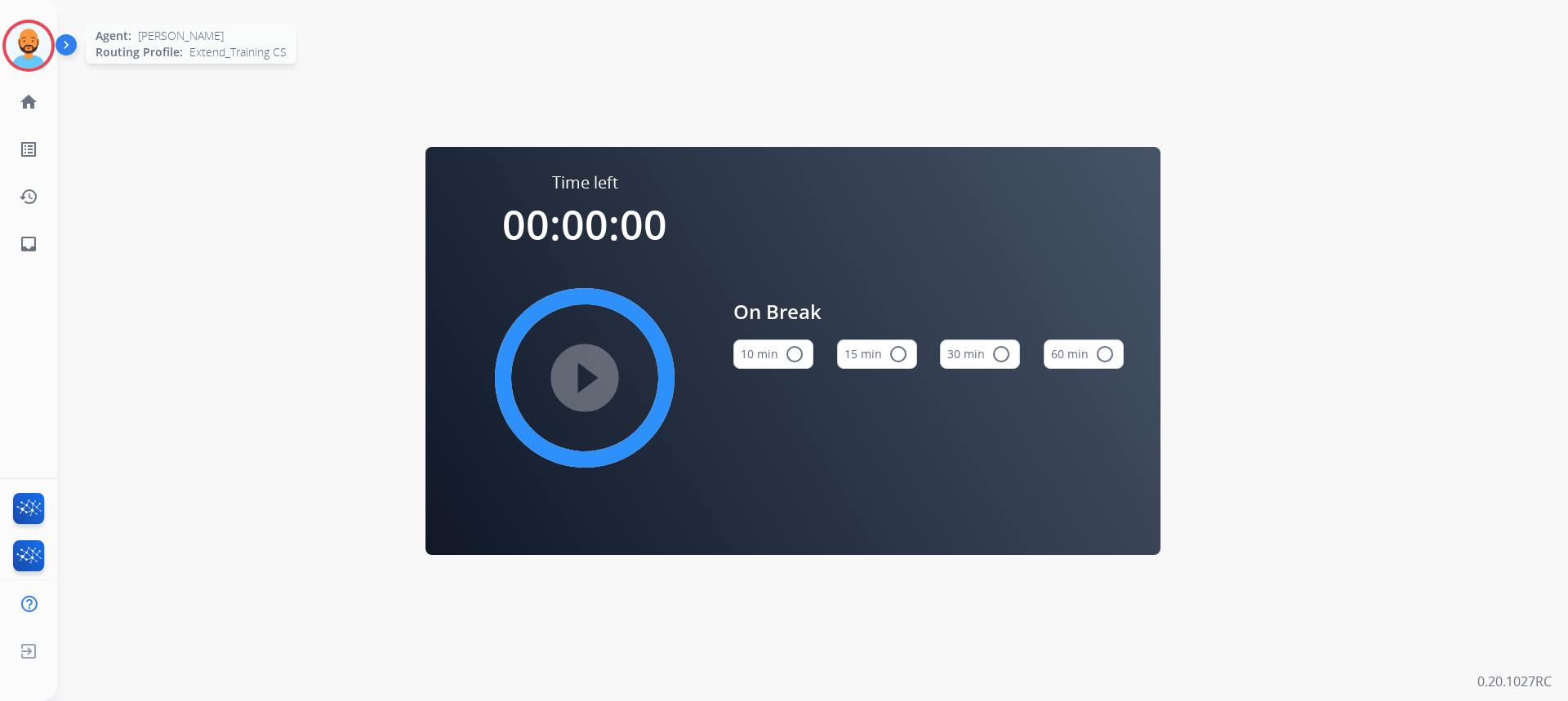
click at [21, 41] on img at bounding box center [29, 46] width 46 height 46
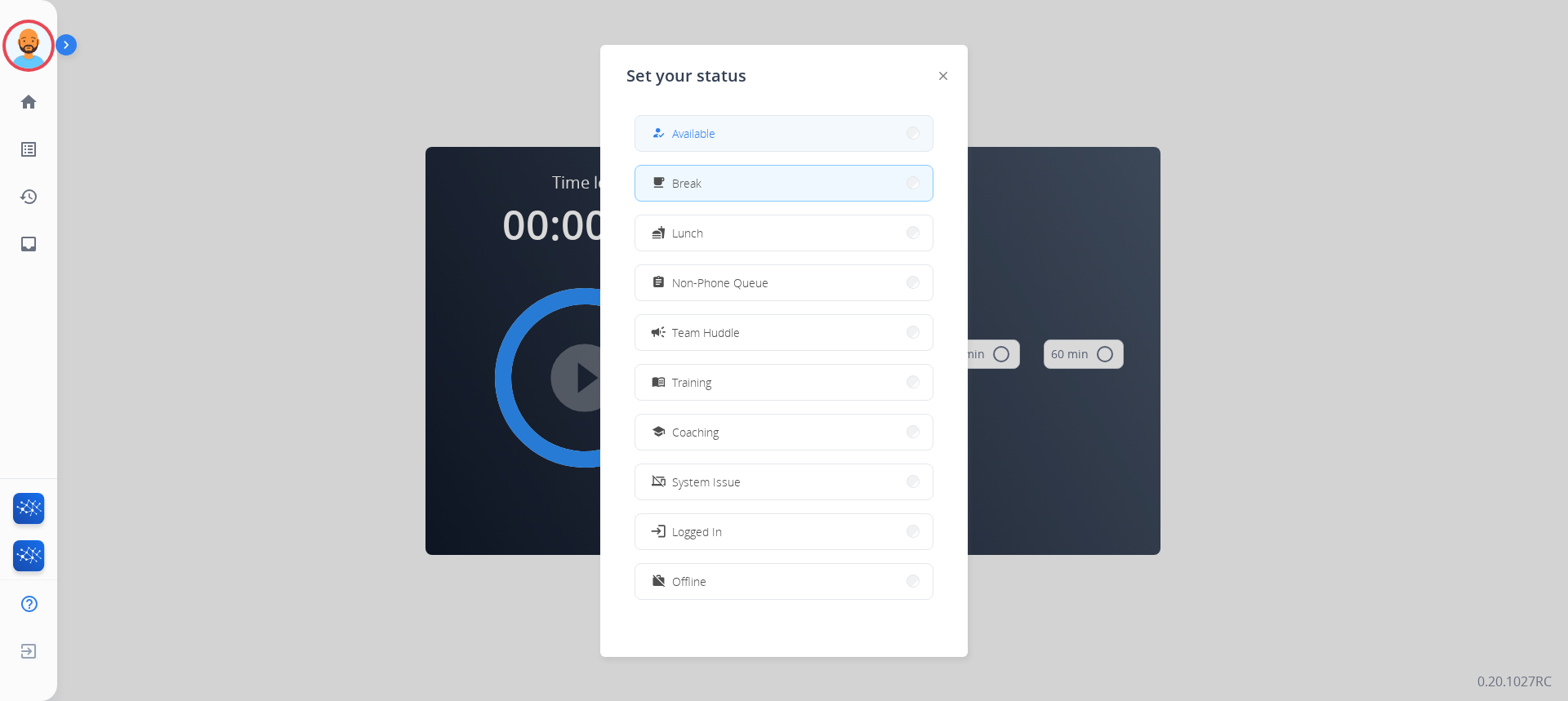
click at [705, 124] on div "how_to_reg Available" at bounding box center [682, 133] width 67 height 19
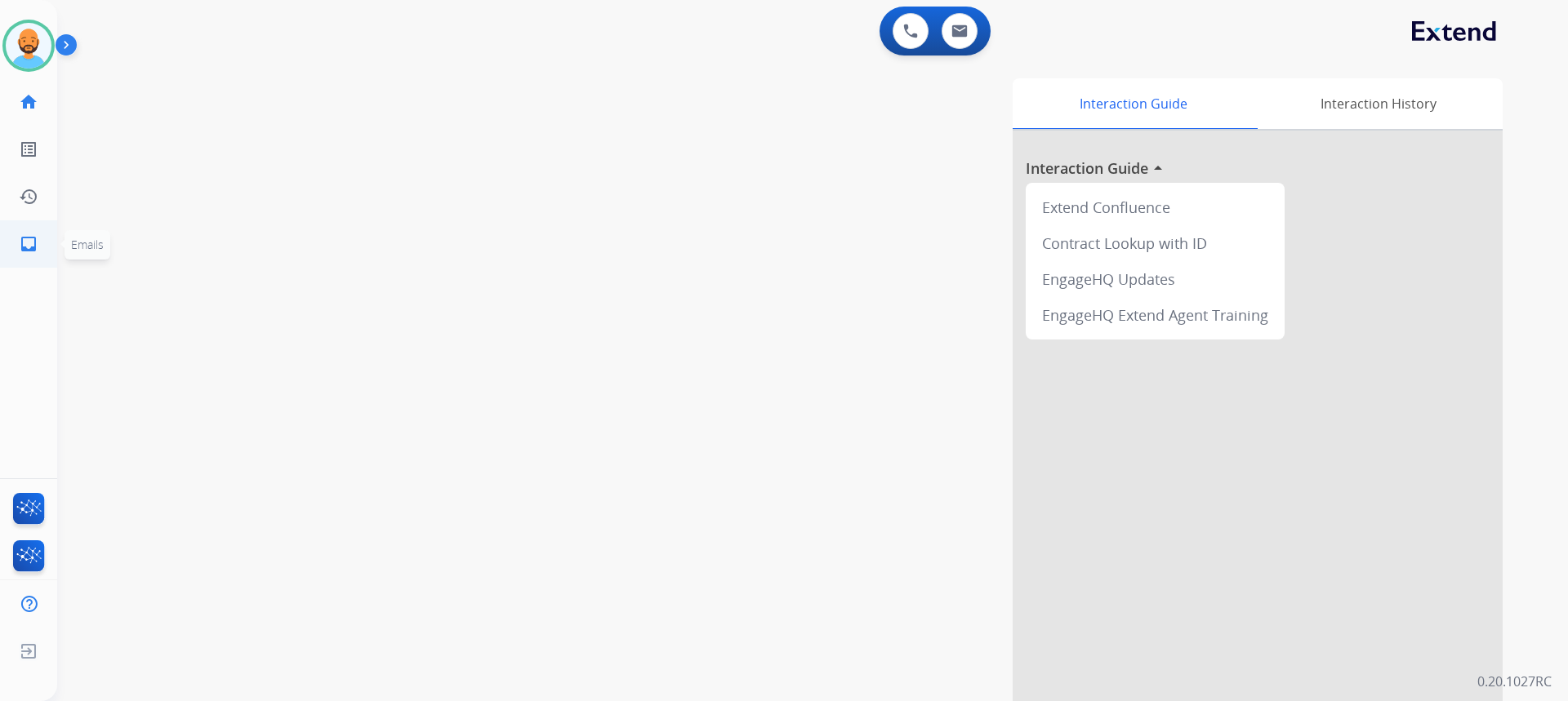
click at [39, 250] on link "inbox Emails" at bounding box center [29, 244] width 46 height 46
select select "**********"
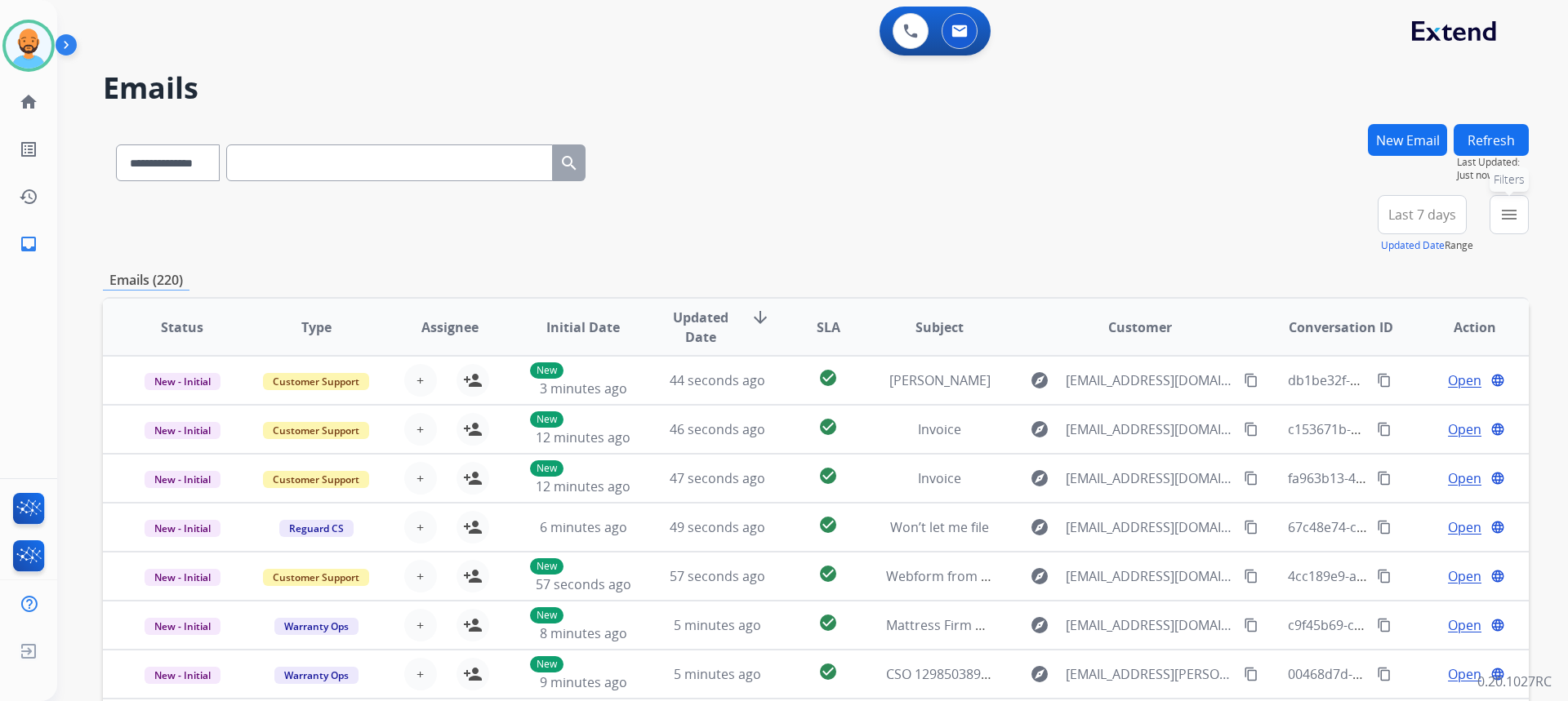
click at [1529, 201] on div "**********" at bounding box center [813, 350] width 1511 height 701
click at [1511, 209] on mat-icon "menu" at bounding box center [1509, 215] width 19 height 19
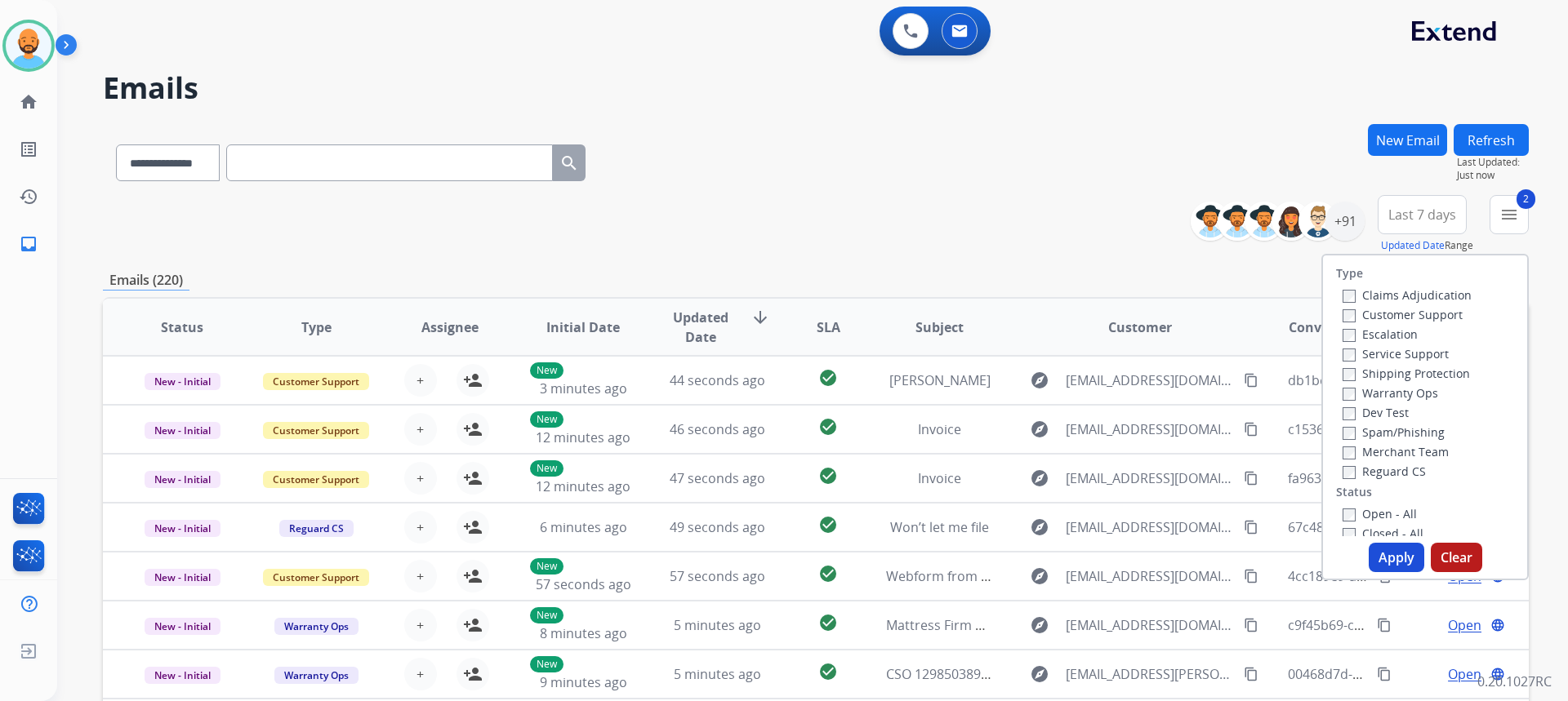
click at [1348, 513] on label "Open - All" at bounding box center [1380, 514] width 74 height 15
click at [1383, 545] on button "Apply" at bounding box center [1396, 557] width 56 height 30
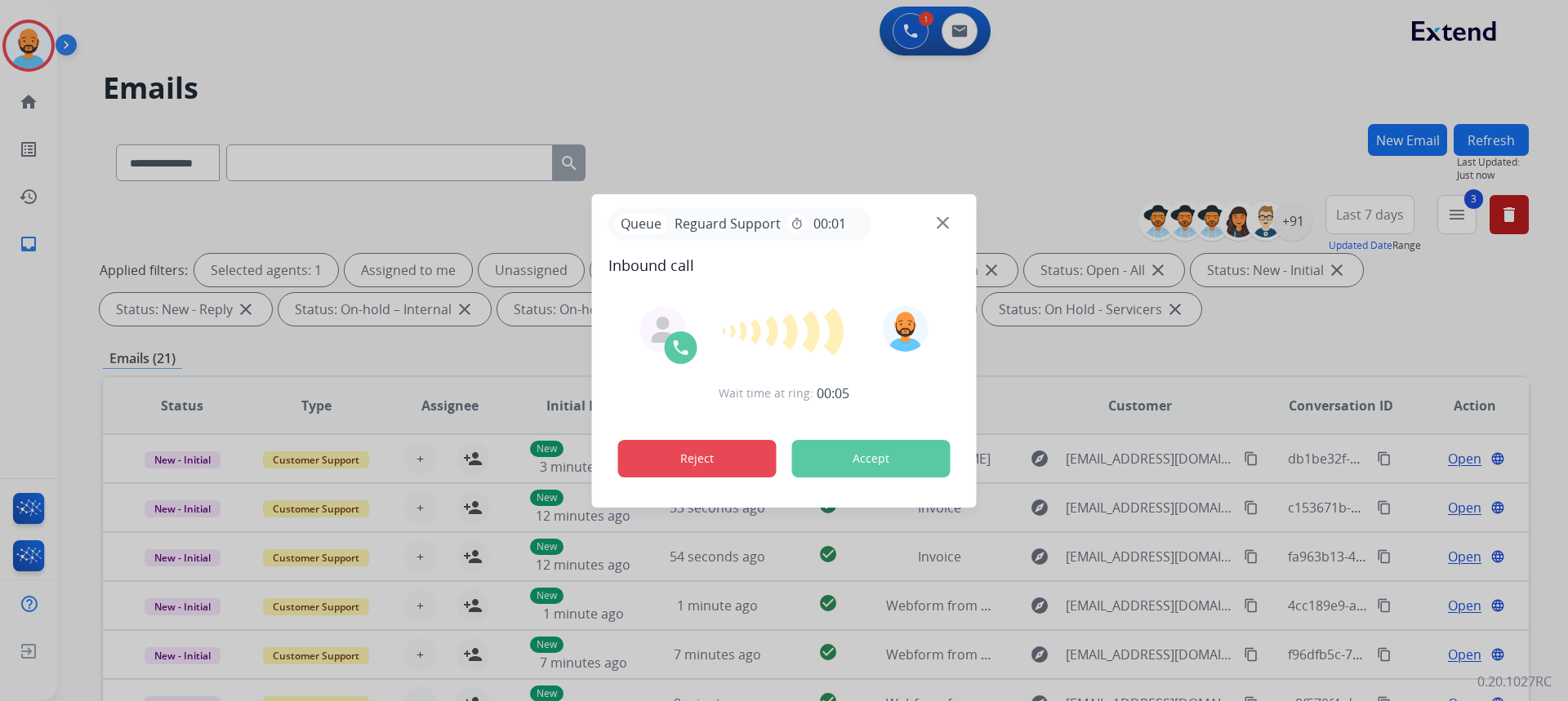
click at [735, 450] on button "Reject" at bounding box center [698, 459] width 159 height 37
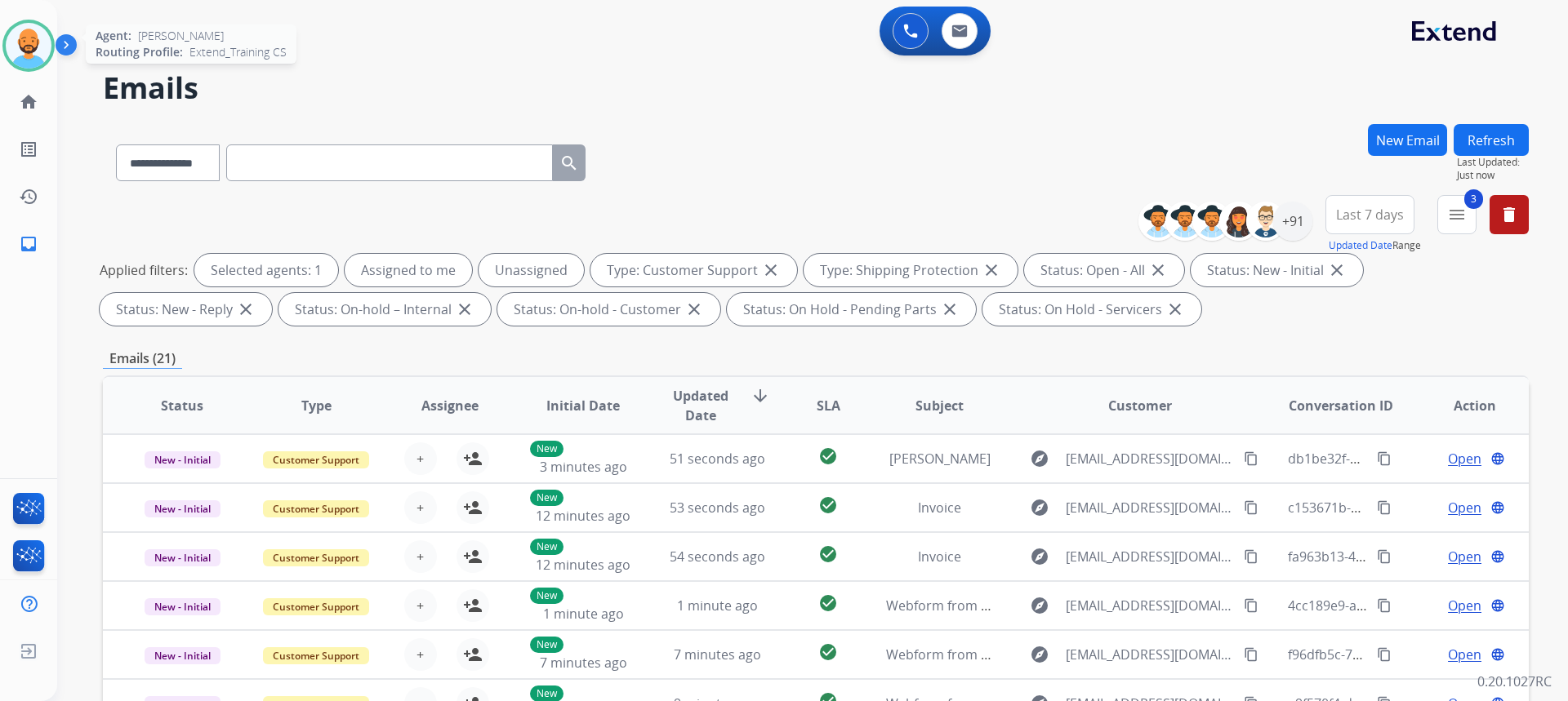
click at [23, 62] on img at bounding box center [29, 46] width 46 height 46
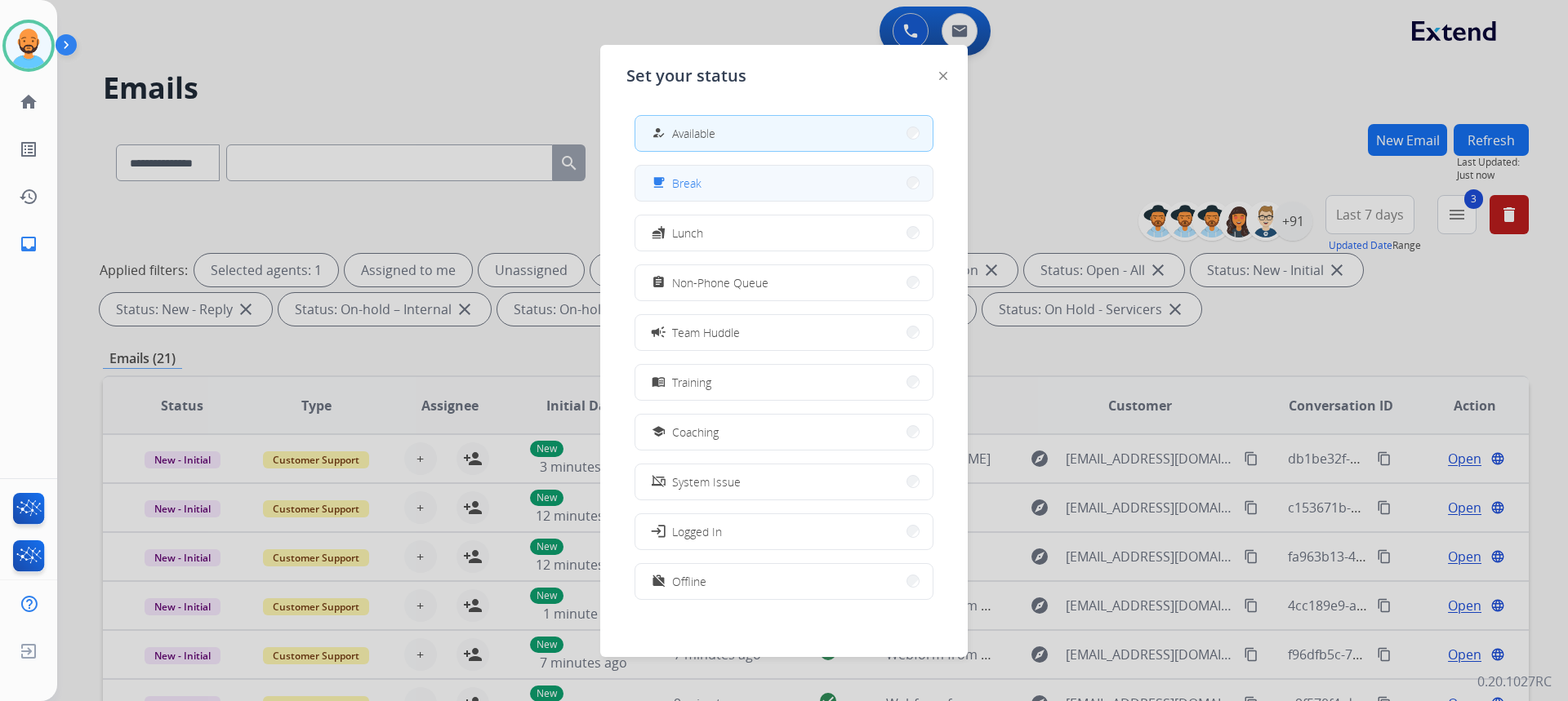
click at [771, 179] on button "free_breakfast Break" at bounding box center [784, 183] width 297 height 35
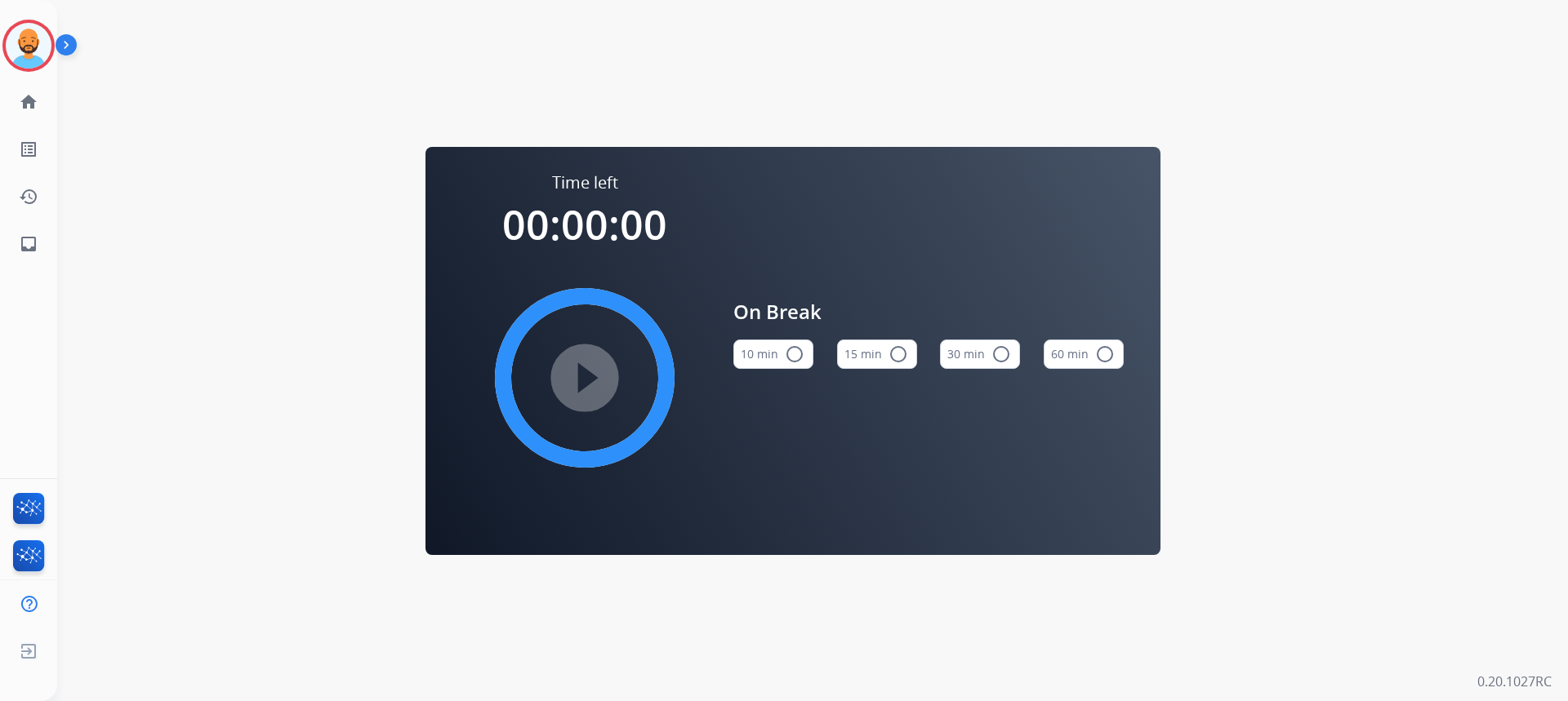
click at [796, 356] on mat-icon "radio_button_unchecked" at bounding box center [794, 354] width 19 height 19
click at [579, 379] on mat-icon "play_circle_filled" at bounding box center [585, 378] width 19 height 19
click at [38, 40] on img at bounding box center [29, 46] width 46 height 46
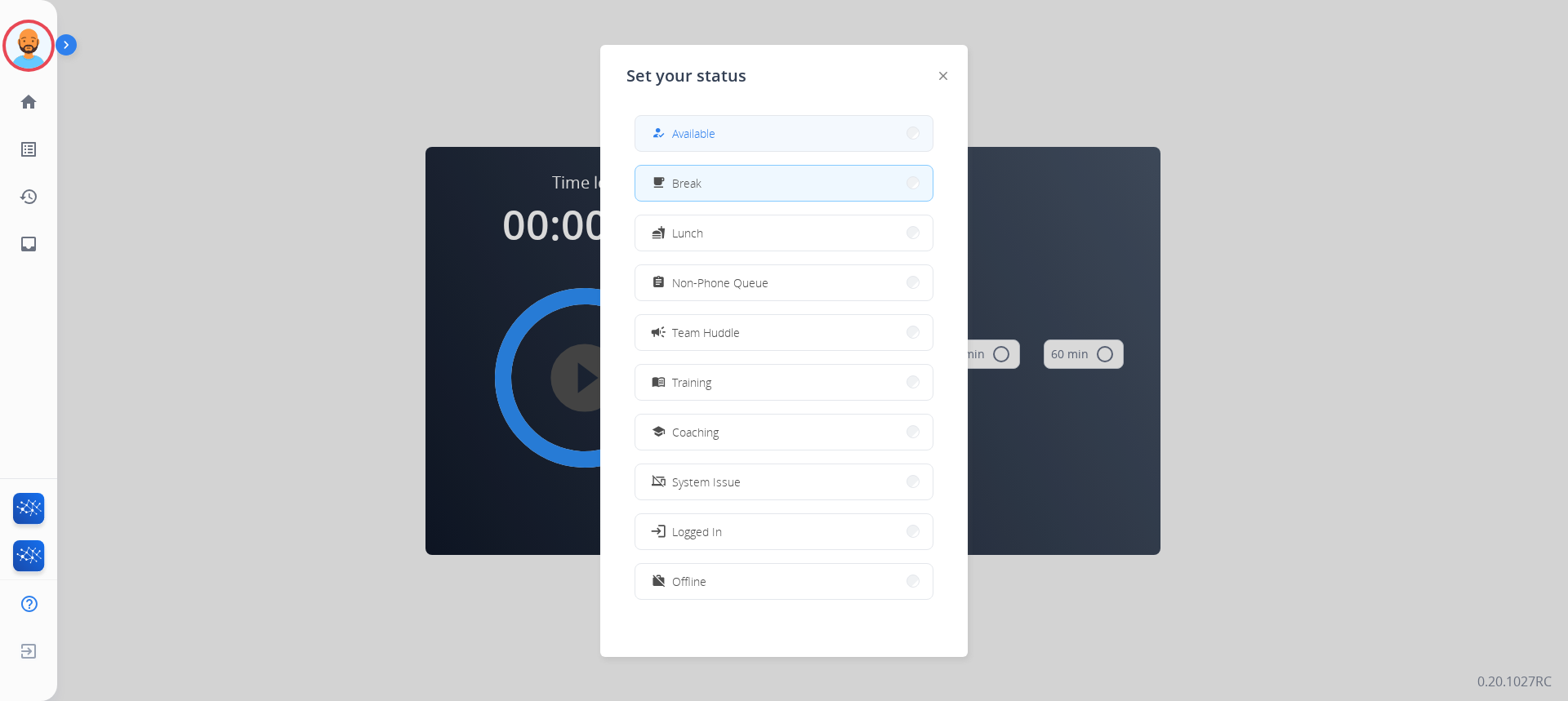
click at [841, 134] on button "how_to_reg Available" at bounding box center [784, 133] width 297 height 35
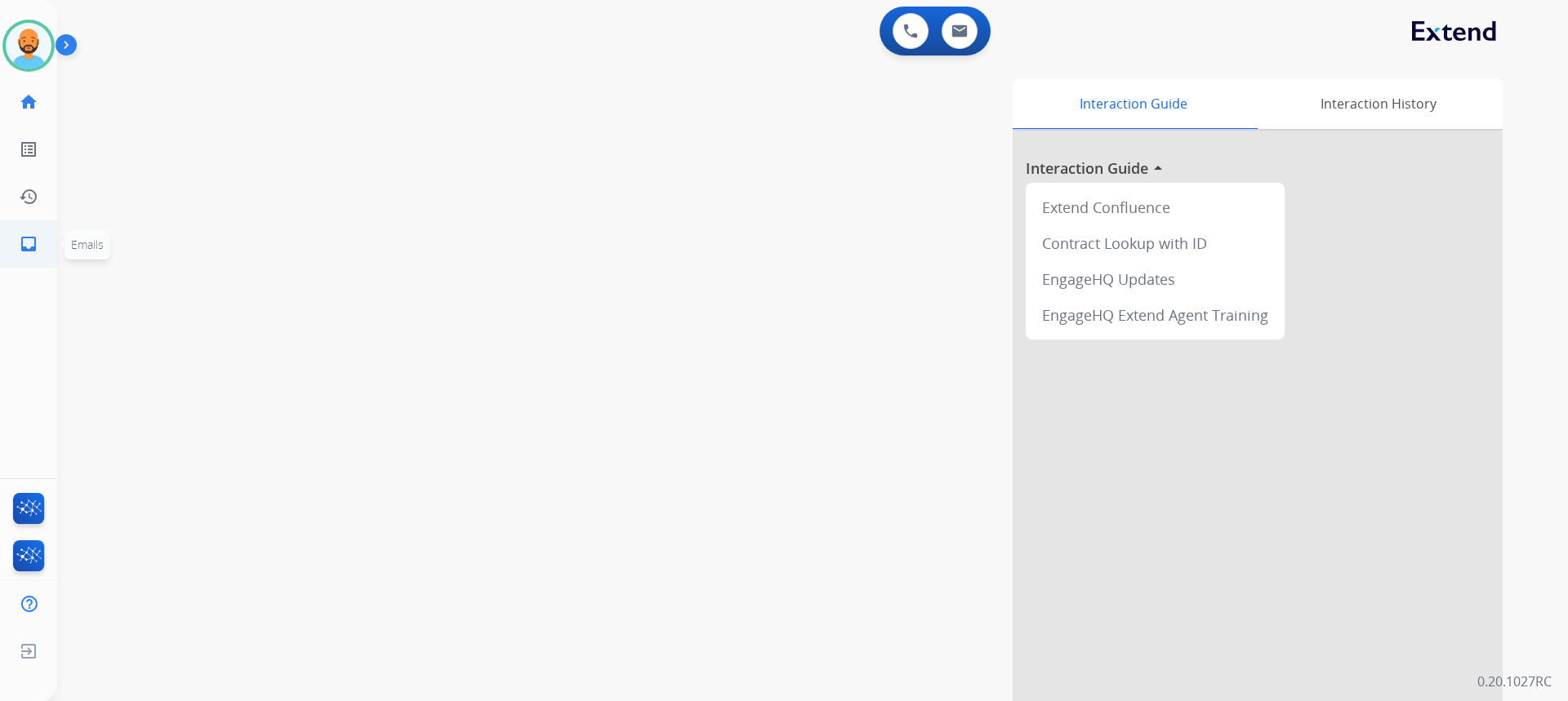
click at [42, 251] on link "inbox Emails" at bounding box center [29, 244] width 46 height 46
select select "**********"
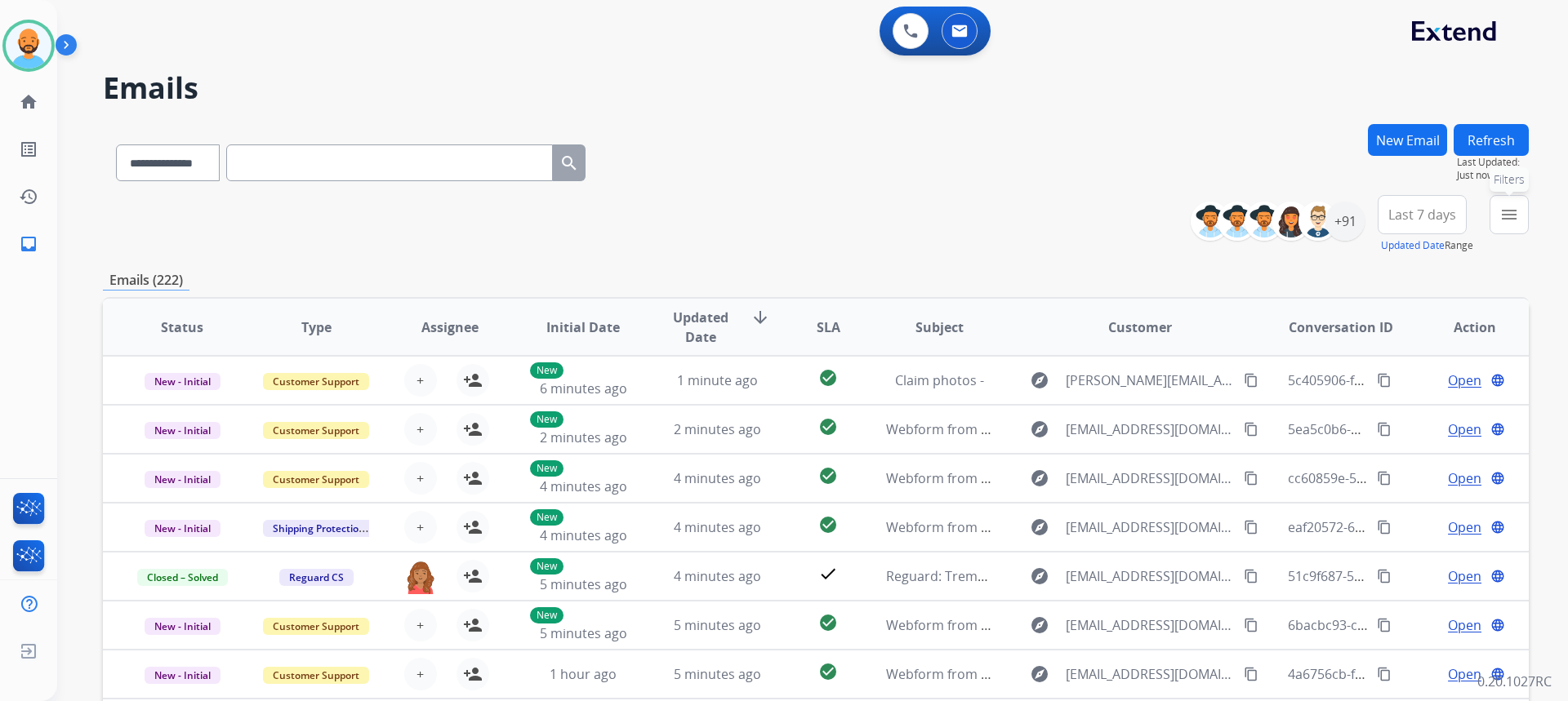
click at [1504, 220] on mat-icon "menu" at bounding box center [1509, 215] width 19 height 19
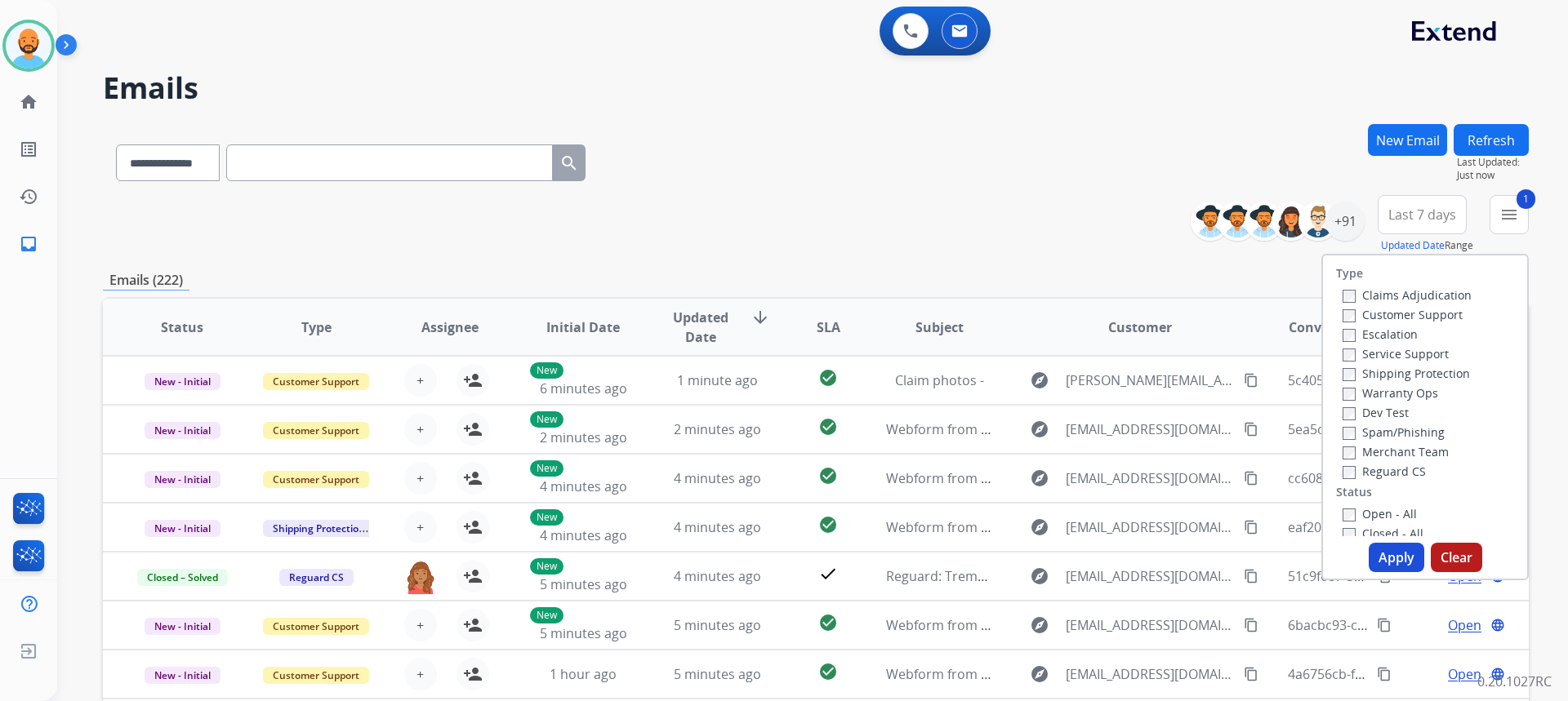
click at [1342, 366] on label "Shipping Protection" at bounding box center [1406, 373] width 128 height 15
click at [1375, 546] on button "Apply" at bounding box center [1396, 557] width 56 height 30
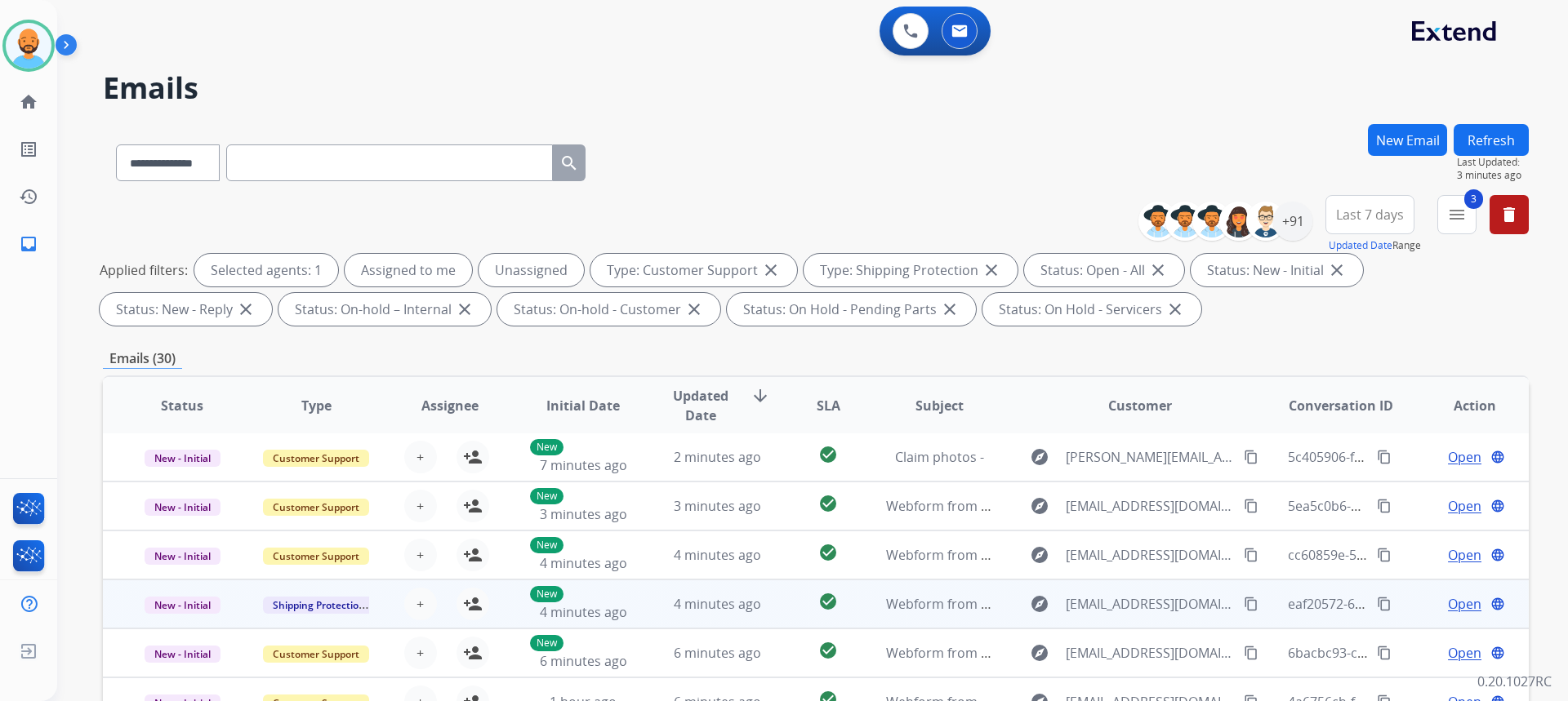
scroll to position [306, 0]
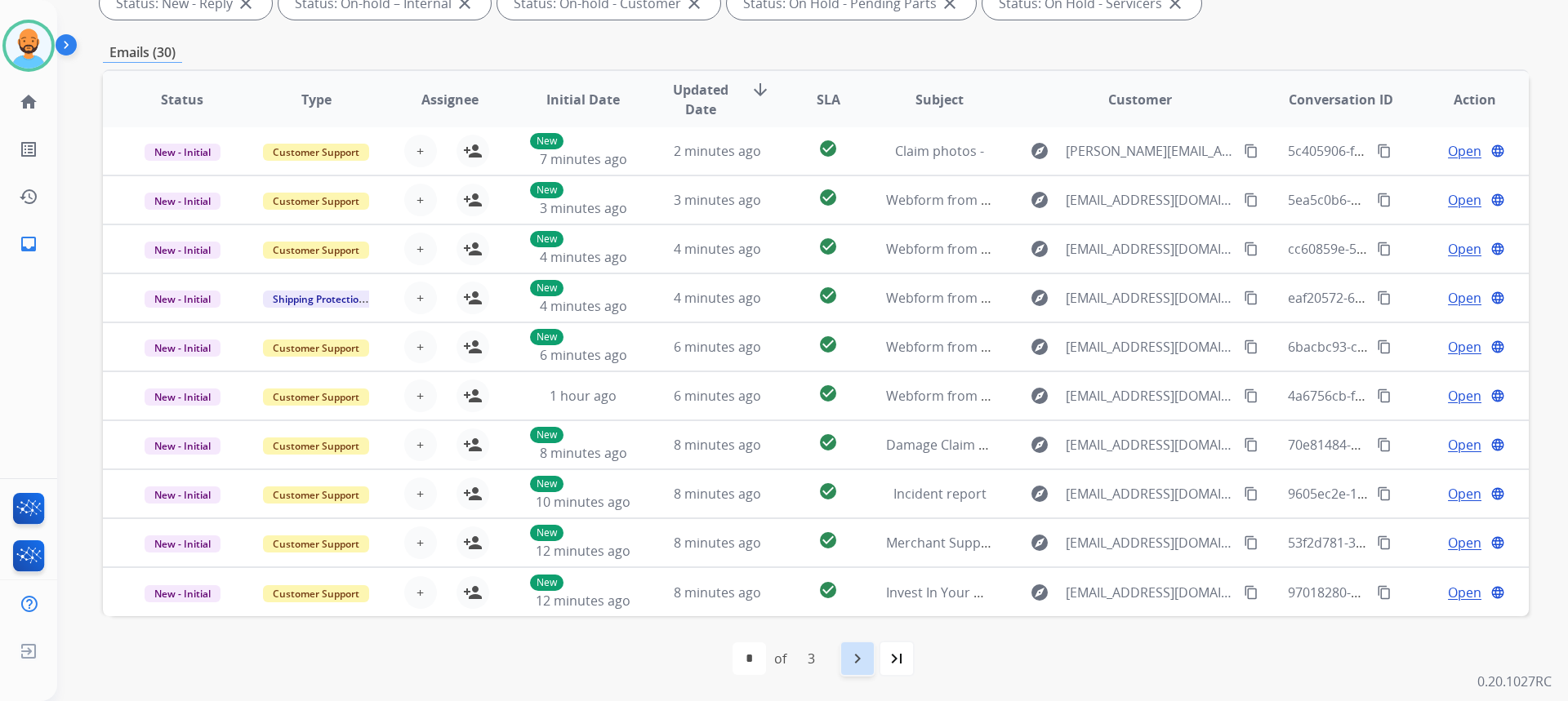
click at [868, 658] on mat-icon "navigate_next" at bounding box center [857, 658] width 19 height 19
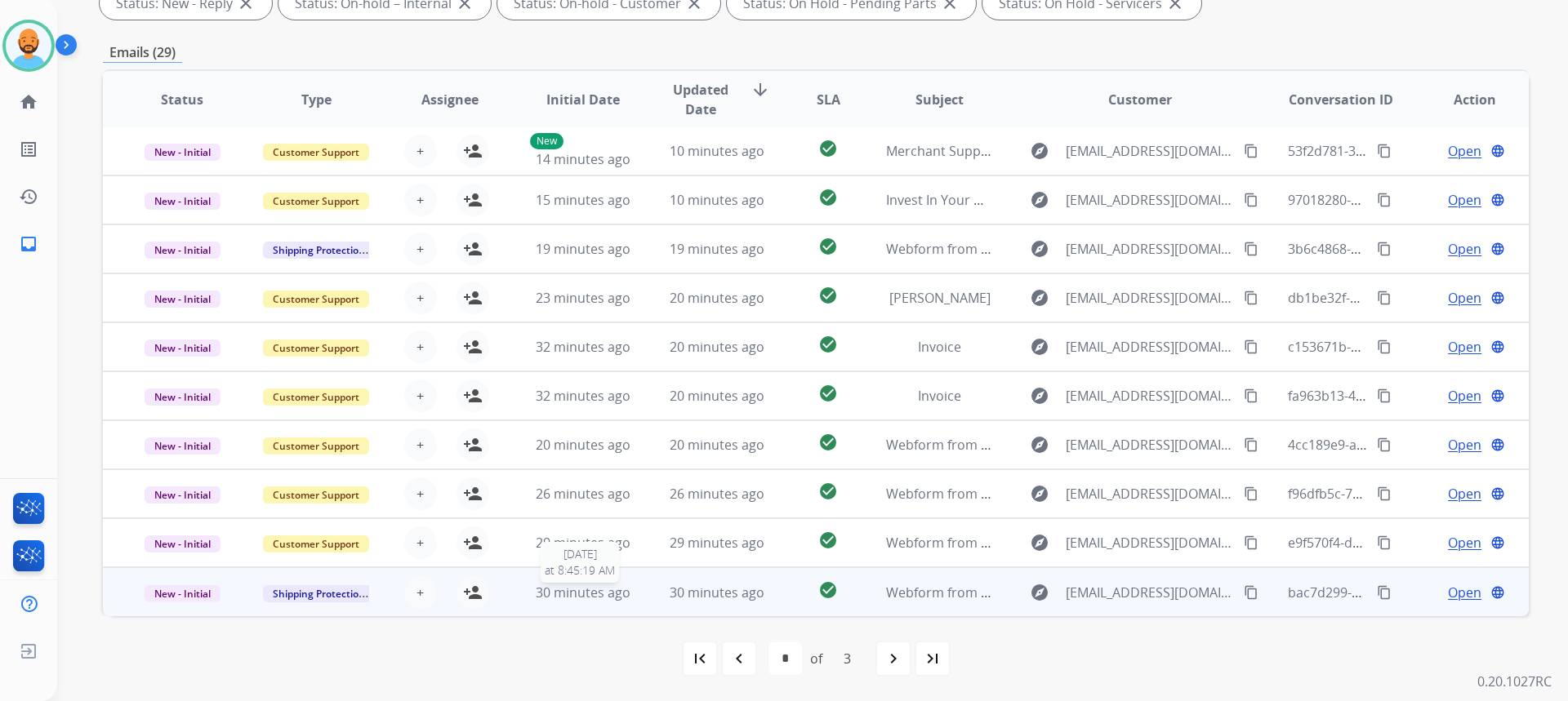
click at [598, 586] on span "30 minutes ago" at bounding box center [583, 592] width 95 height 18
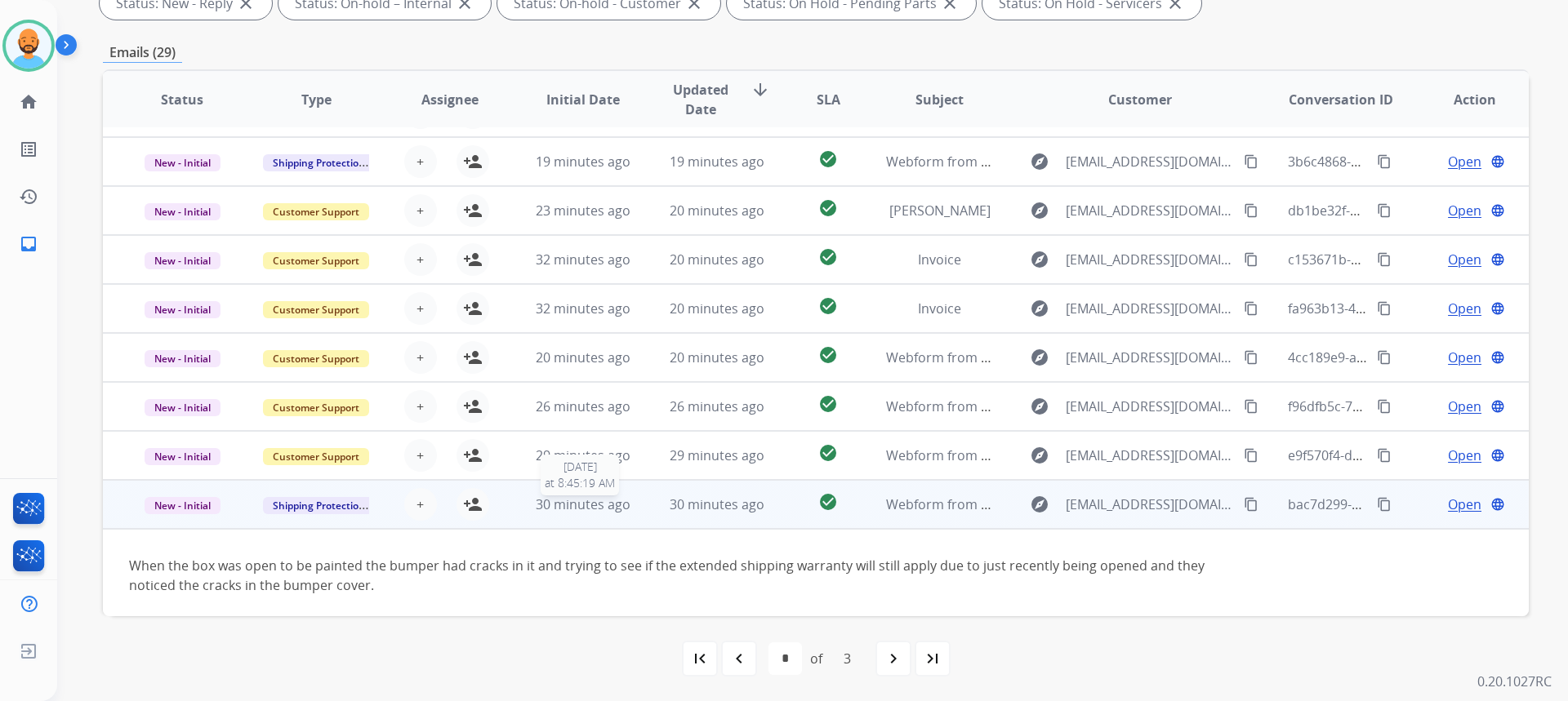
scroll to position [94, 0]
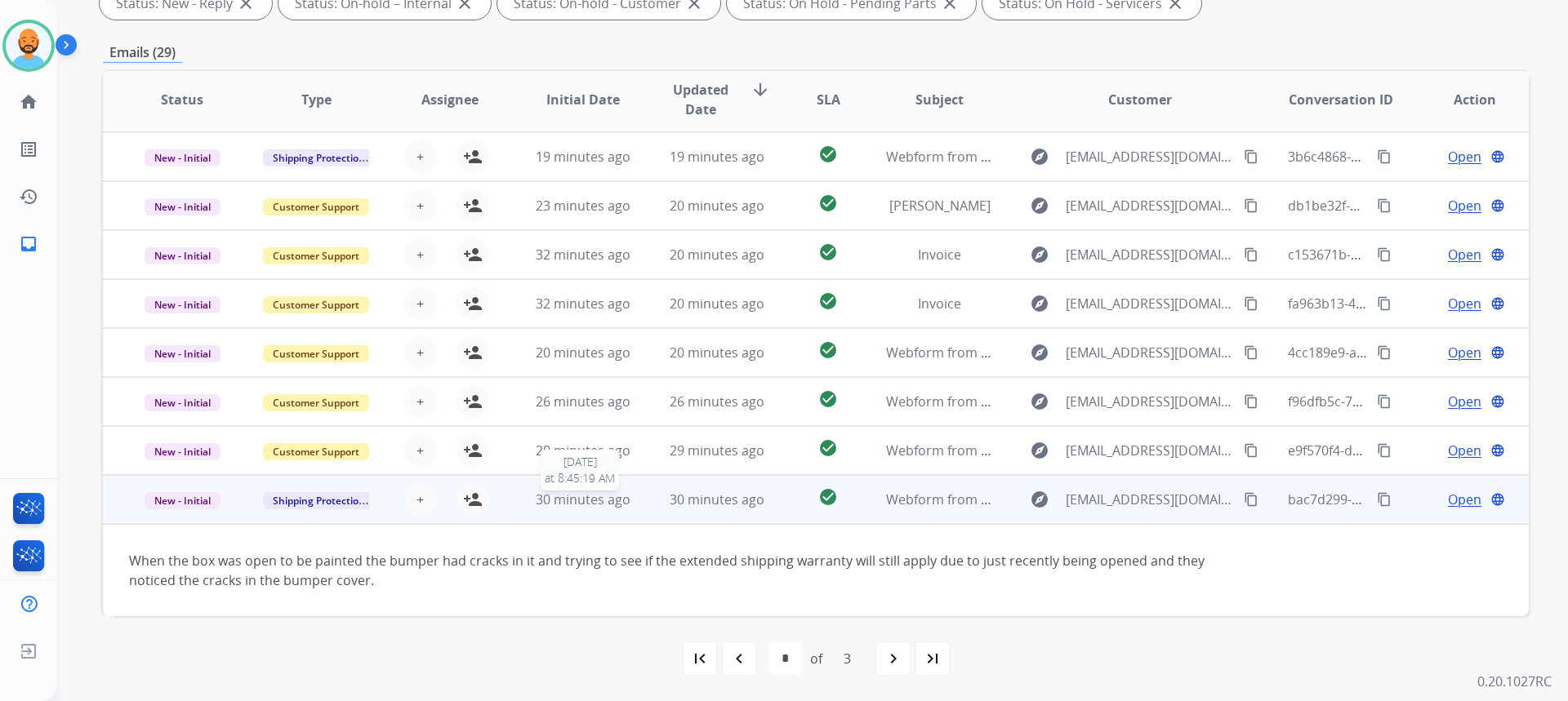
click at [568, 493] on span "30 minutes ago" at bounding box center [583, 499] width 95 height 18
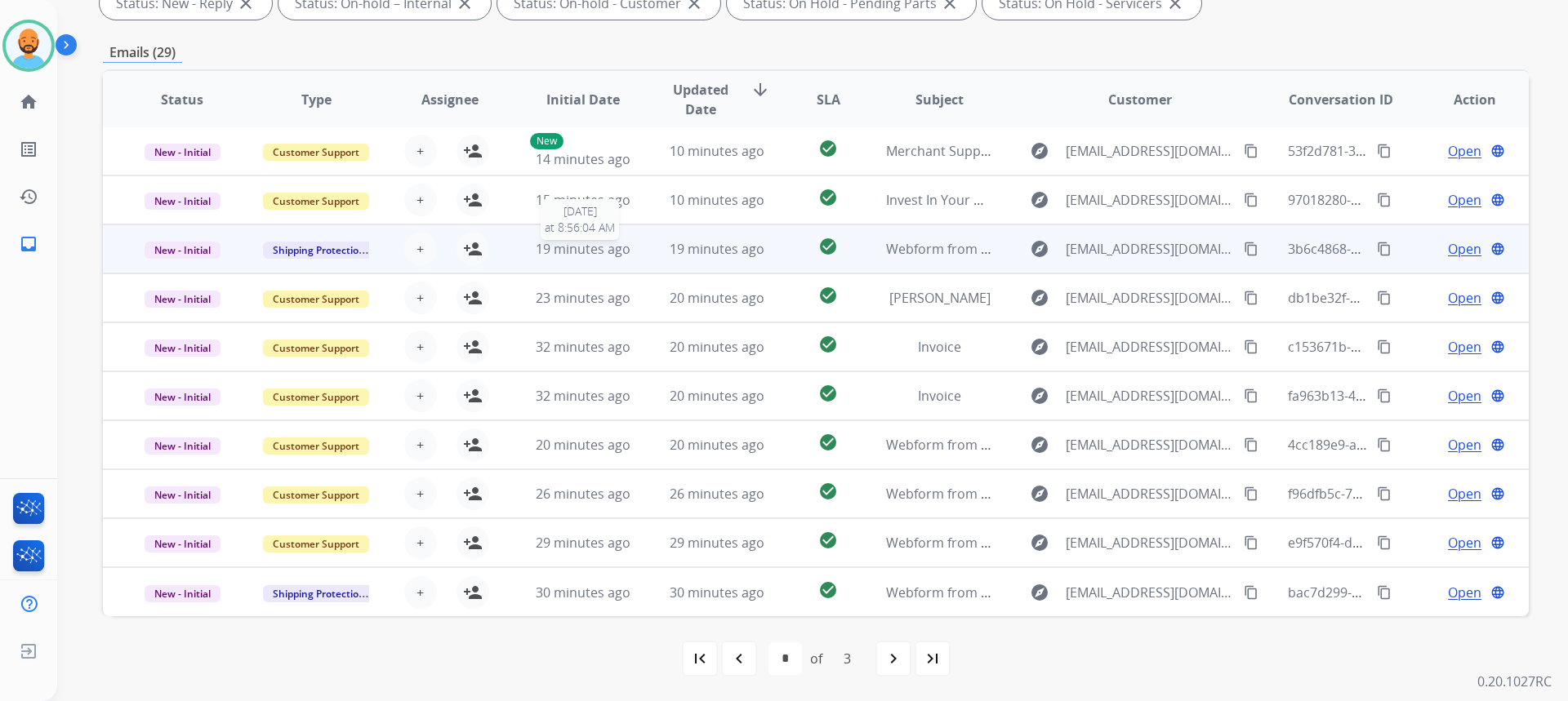
click at [572, 256] on span "19 minutes ago" at bounding box center [583, 248] width 95 height 18
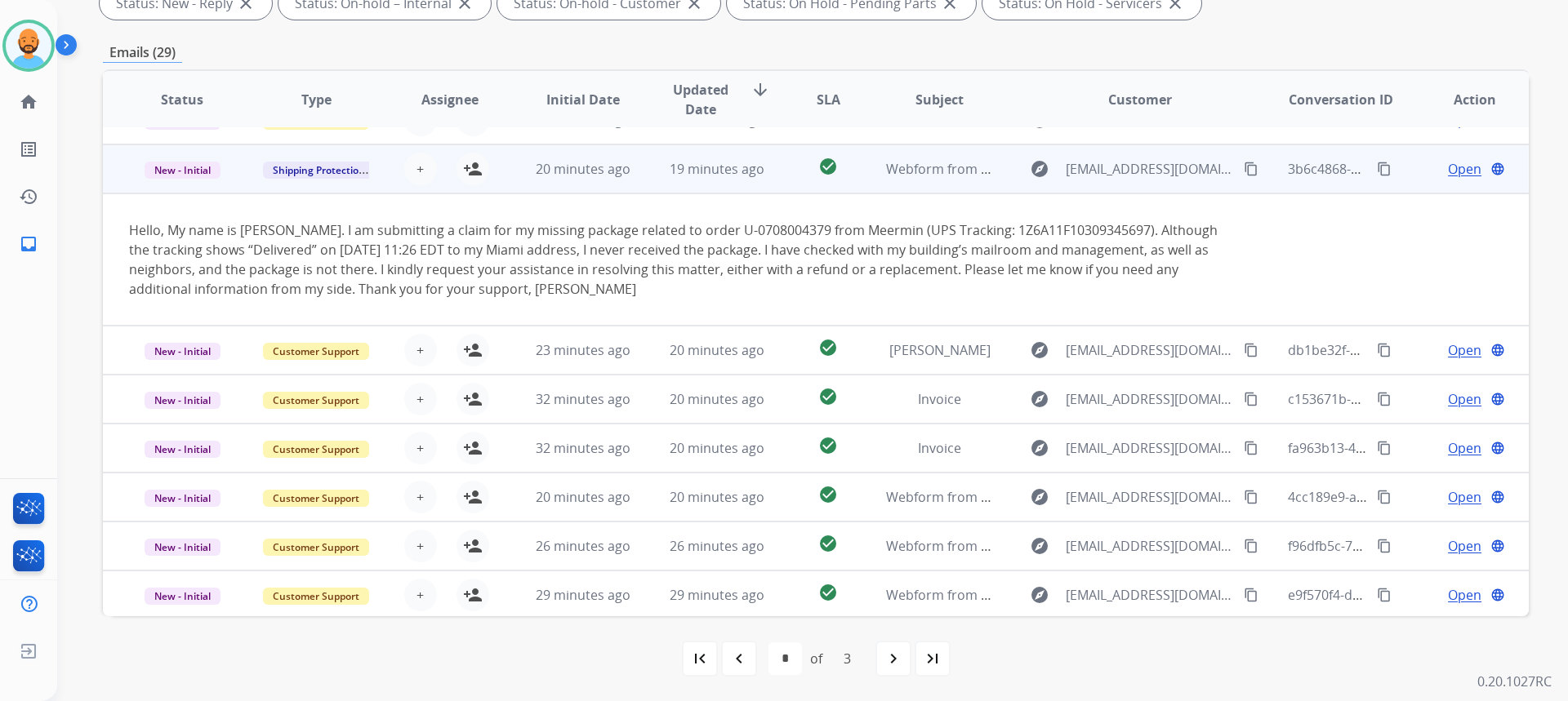
scroll to position [98, 0]
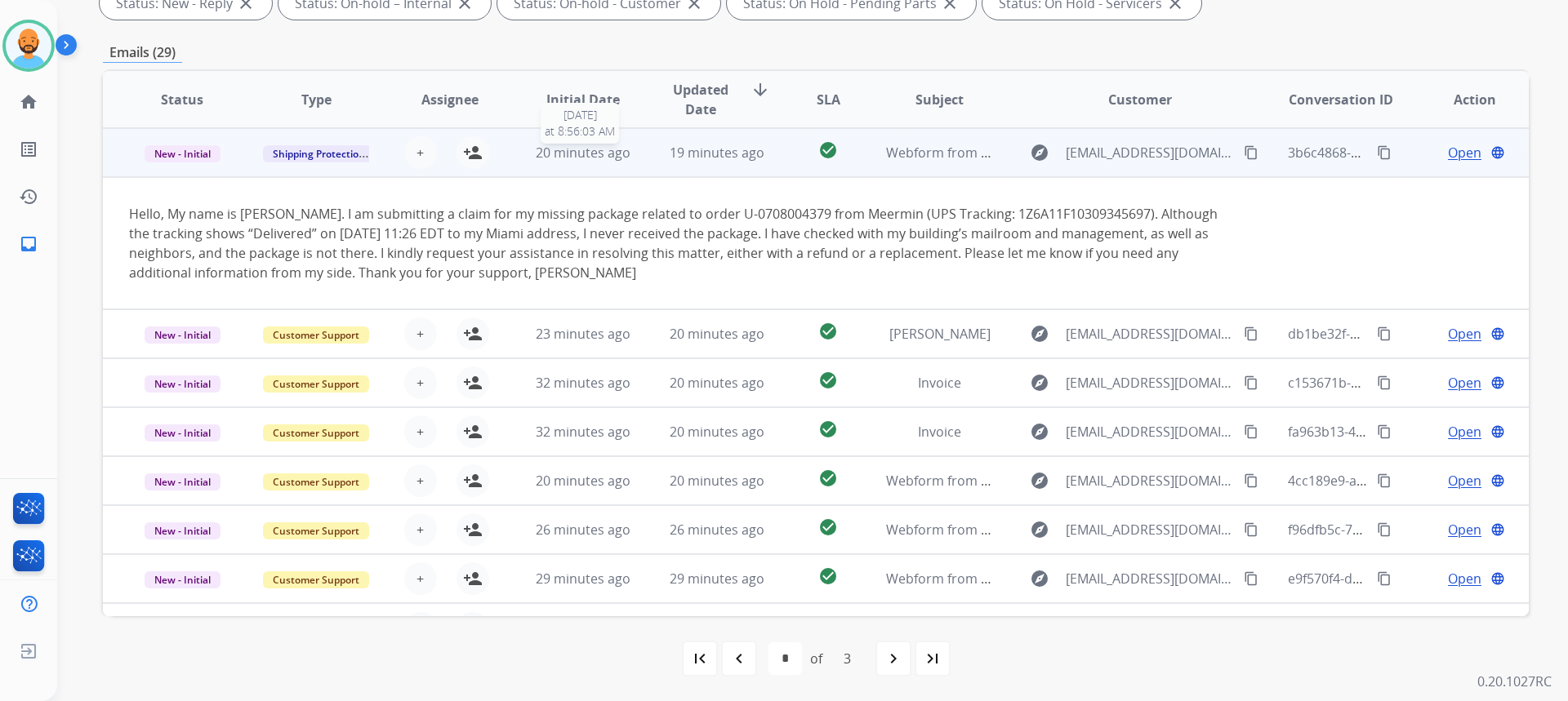
click at [542, 156] on span "20 minutes ago" at bounding box center [583, 152] width 95 height 18
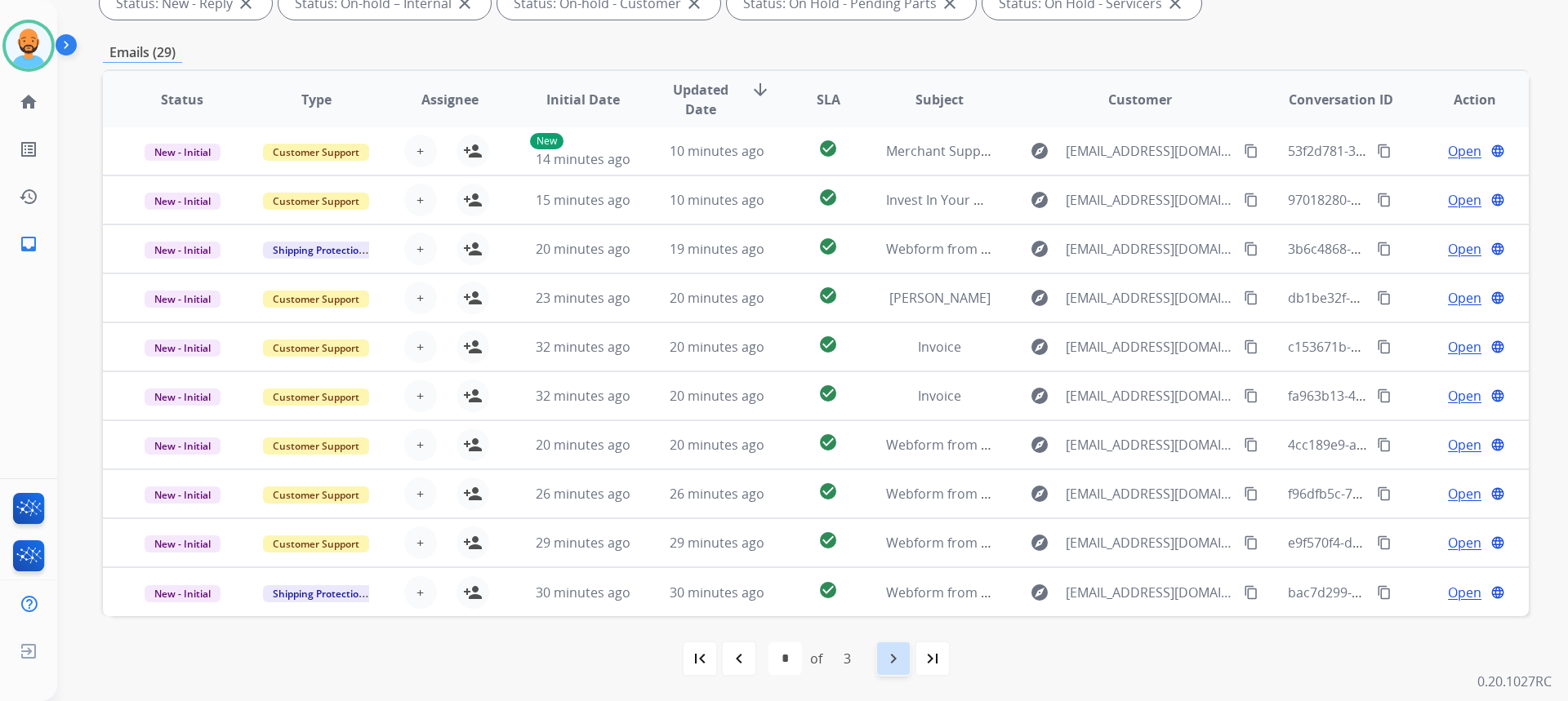
click at [898, 655] on mat-icon "navigate_next" at bounding box center [893, 658] width 19 height 19
select select "*"
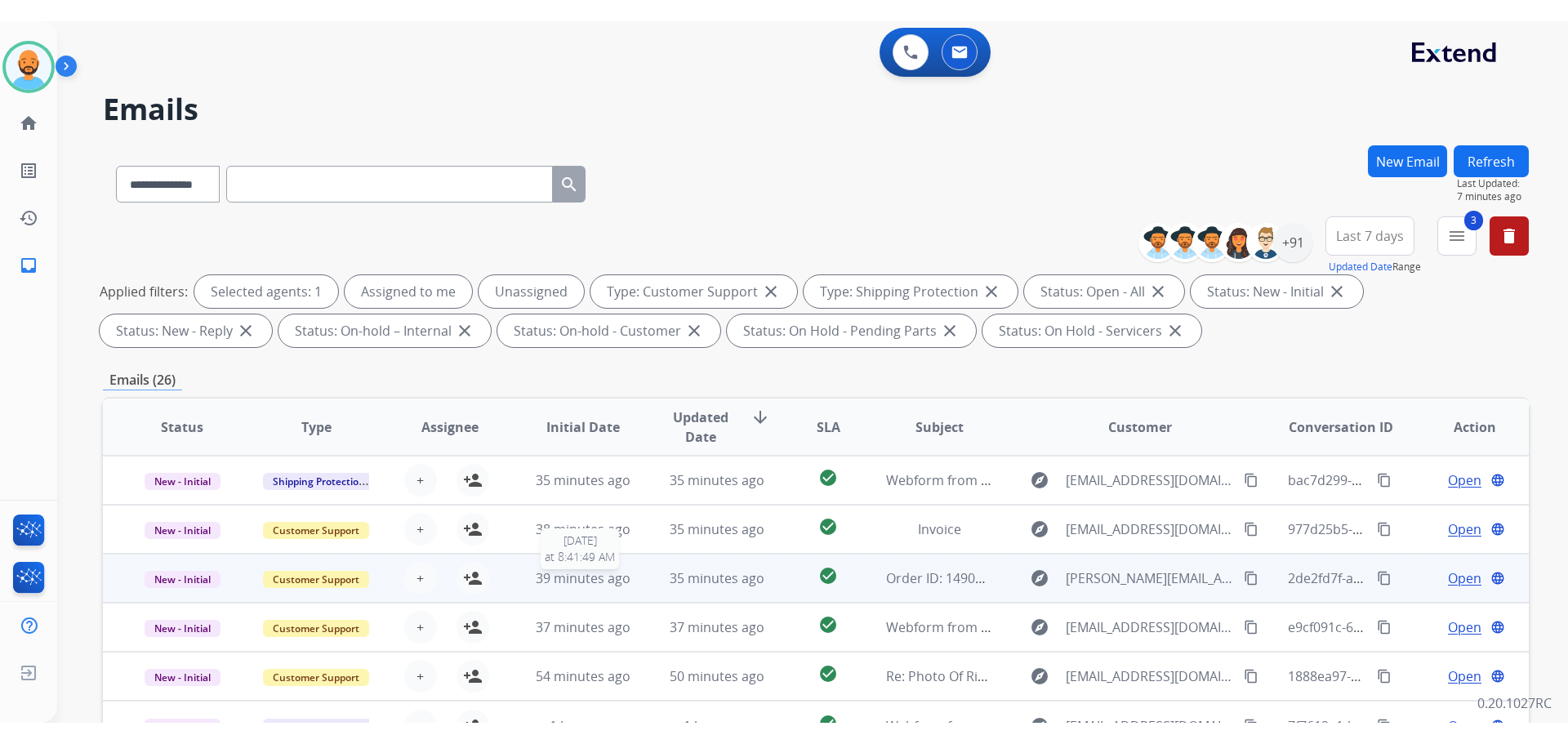
scroll to position [306, 0]
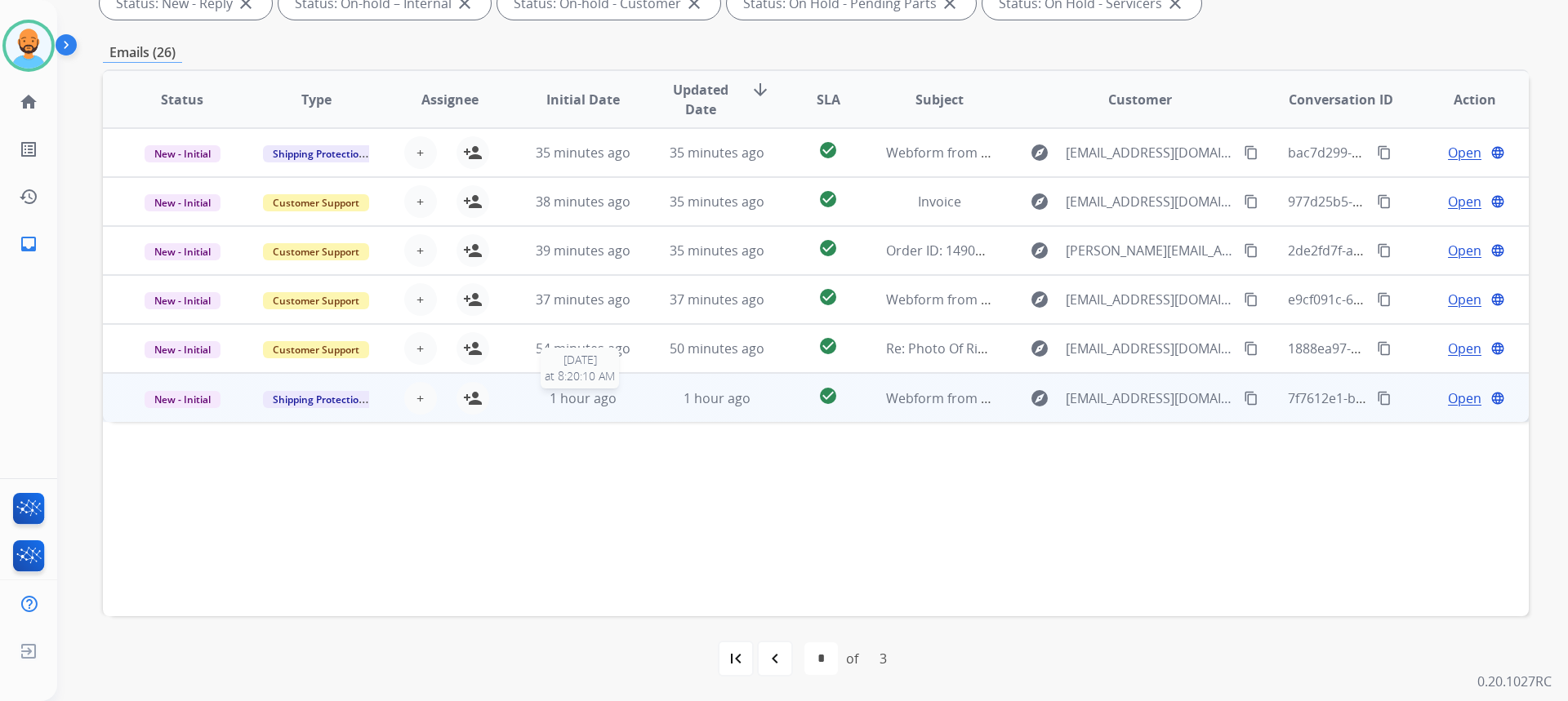
click at [575, 396] on span "1 hour ago" at bounding box center [583, 398] width 67 height 18
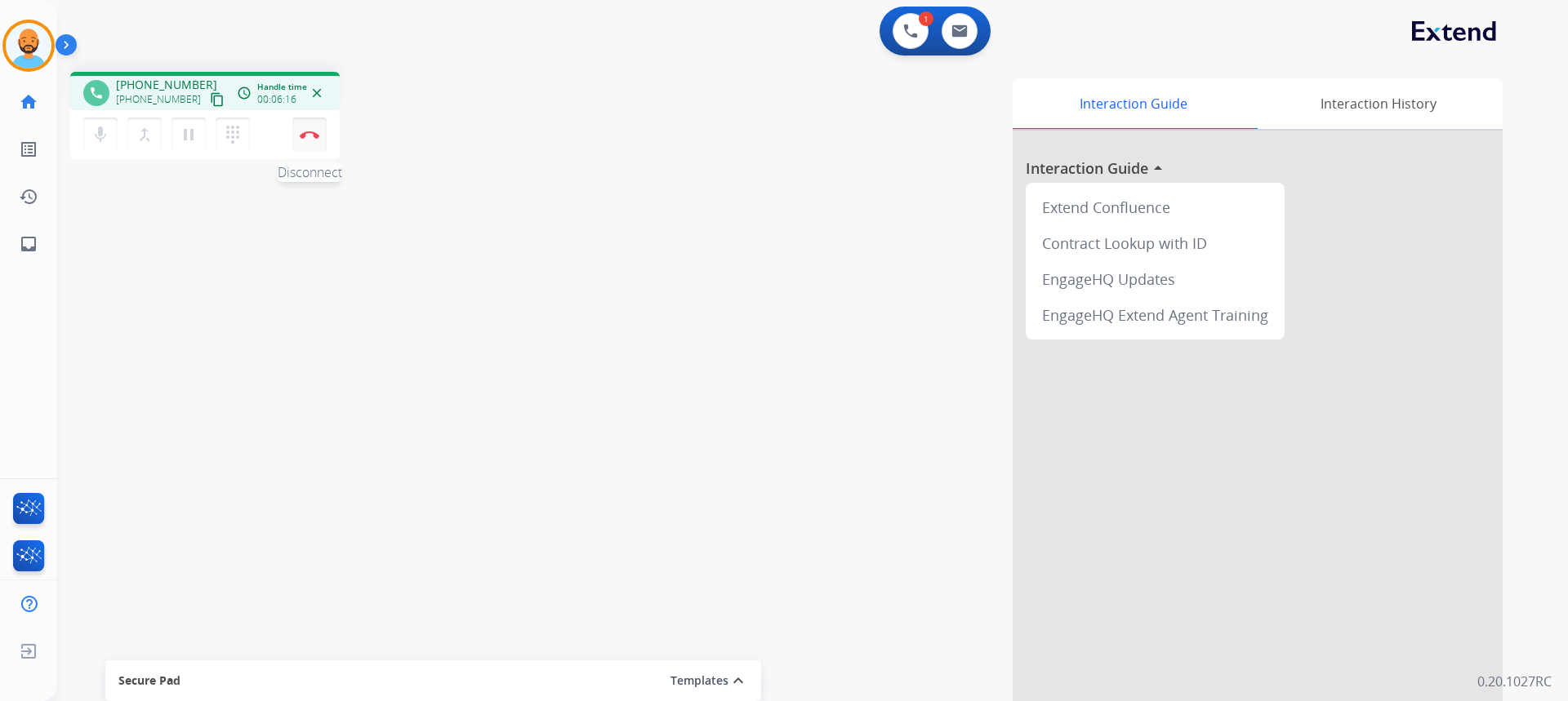
click at [305, 131] on img at bounding box center [309, 135] width 19 height 8
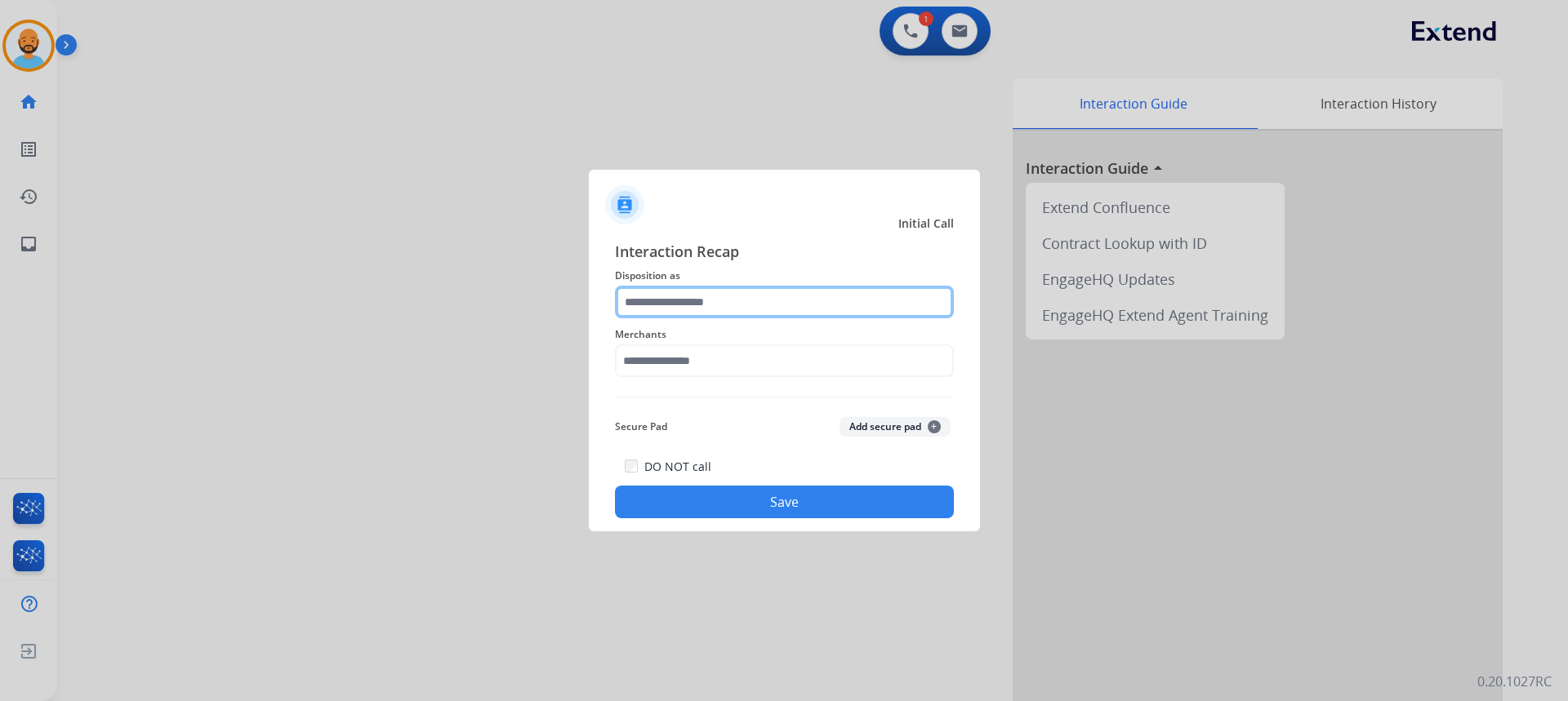
click at [705, 294] on input "text" at bounding box center [784, 302] width 339 height 33
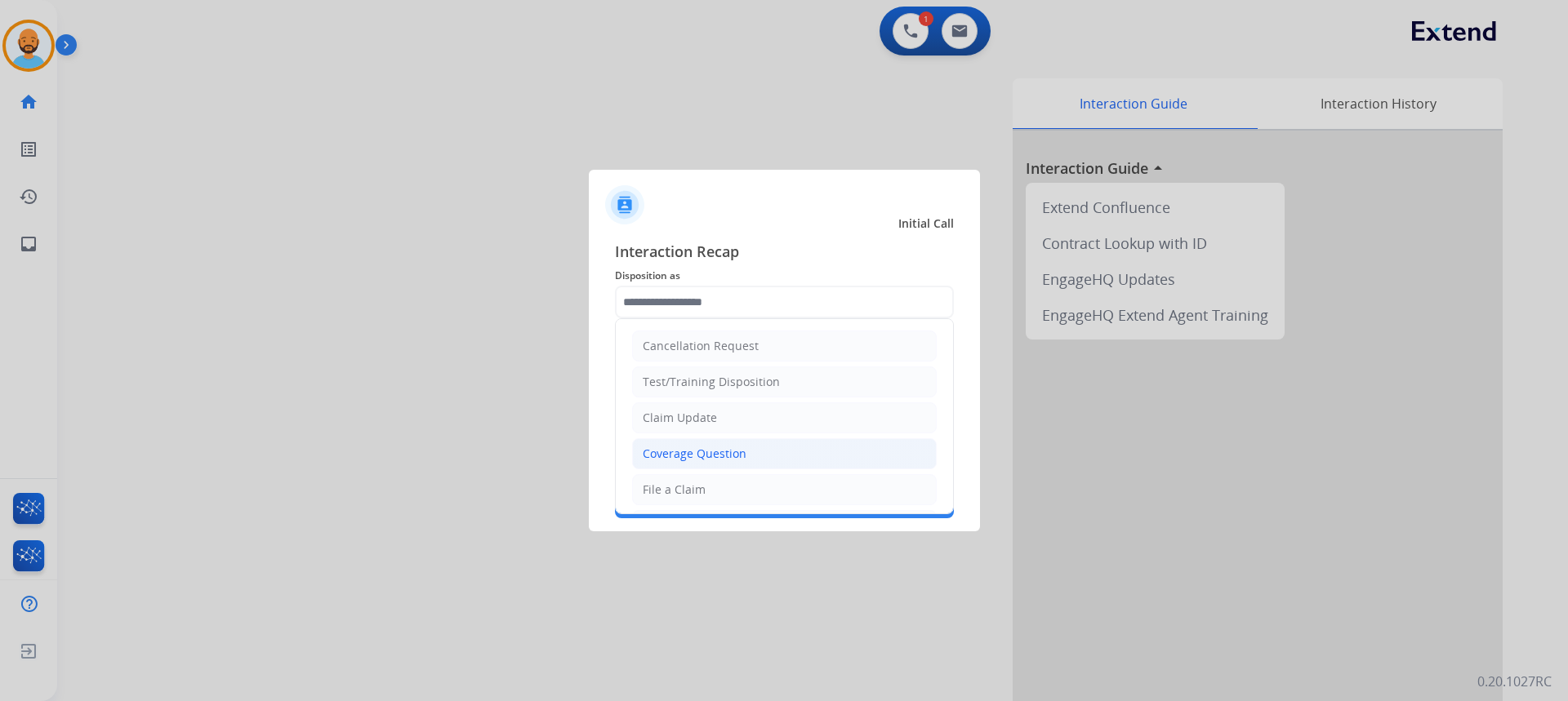
click at [774, 454] on li "Coverage Question" at bounding box center [784, 454] width 305 height 31
type input "**********"
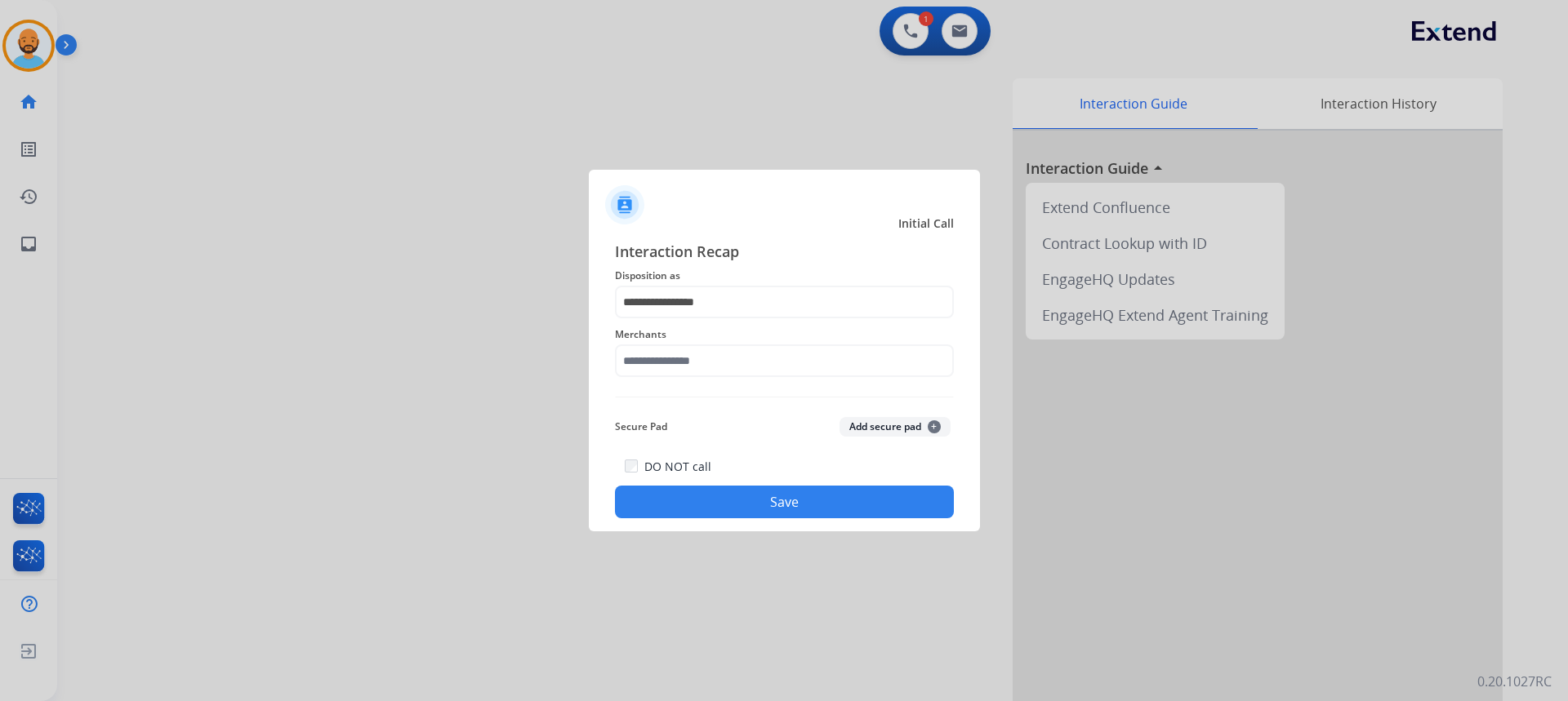
click at [728, 343] on span "Merchants" at bounding box center [784, 334] width 339 height 19
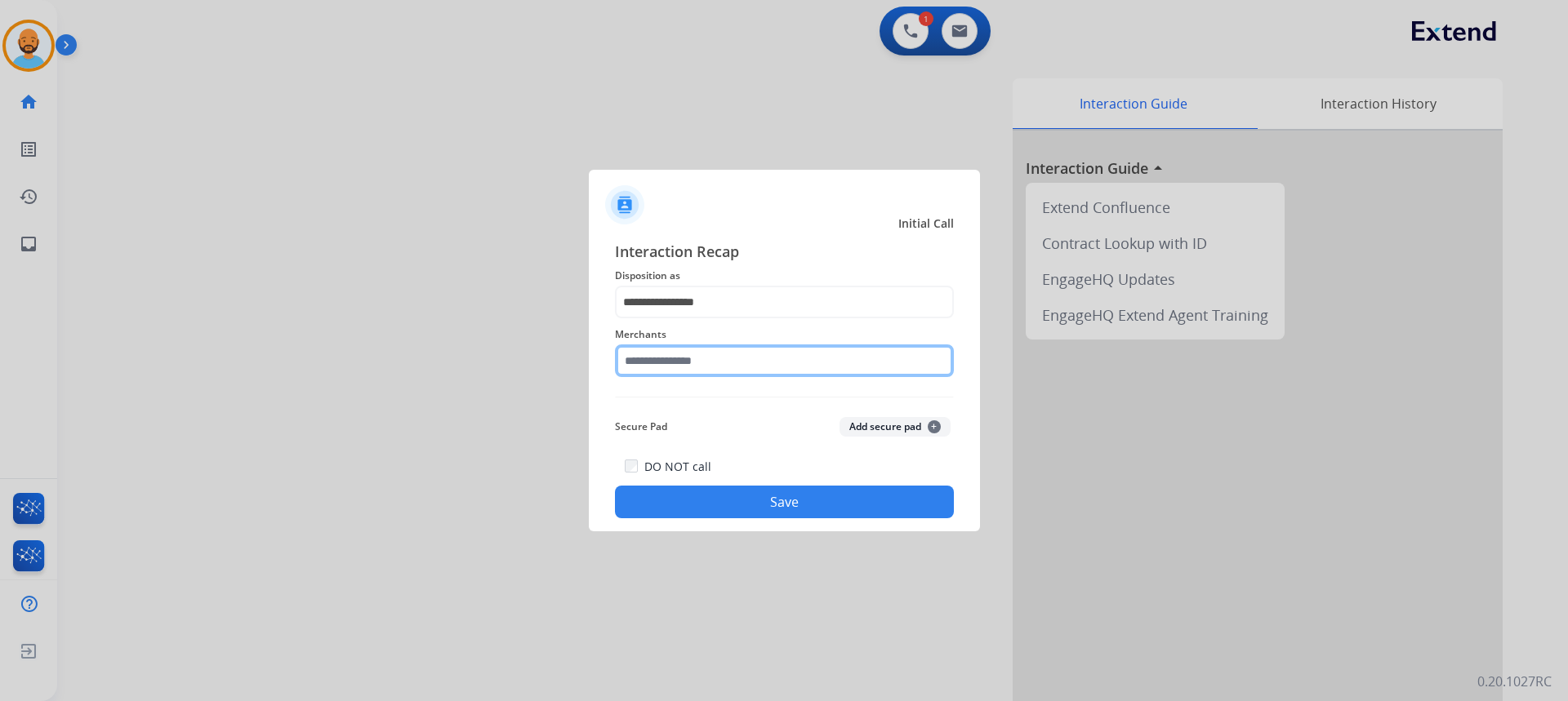
click at [723, 350] on input "text" at bounding box center [784, 361] width 339 height 33
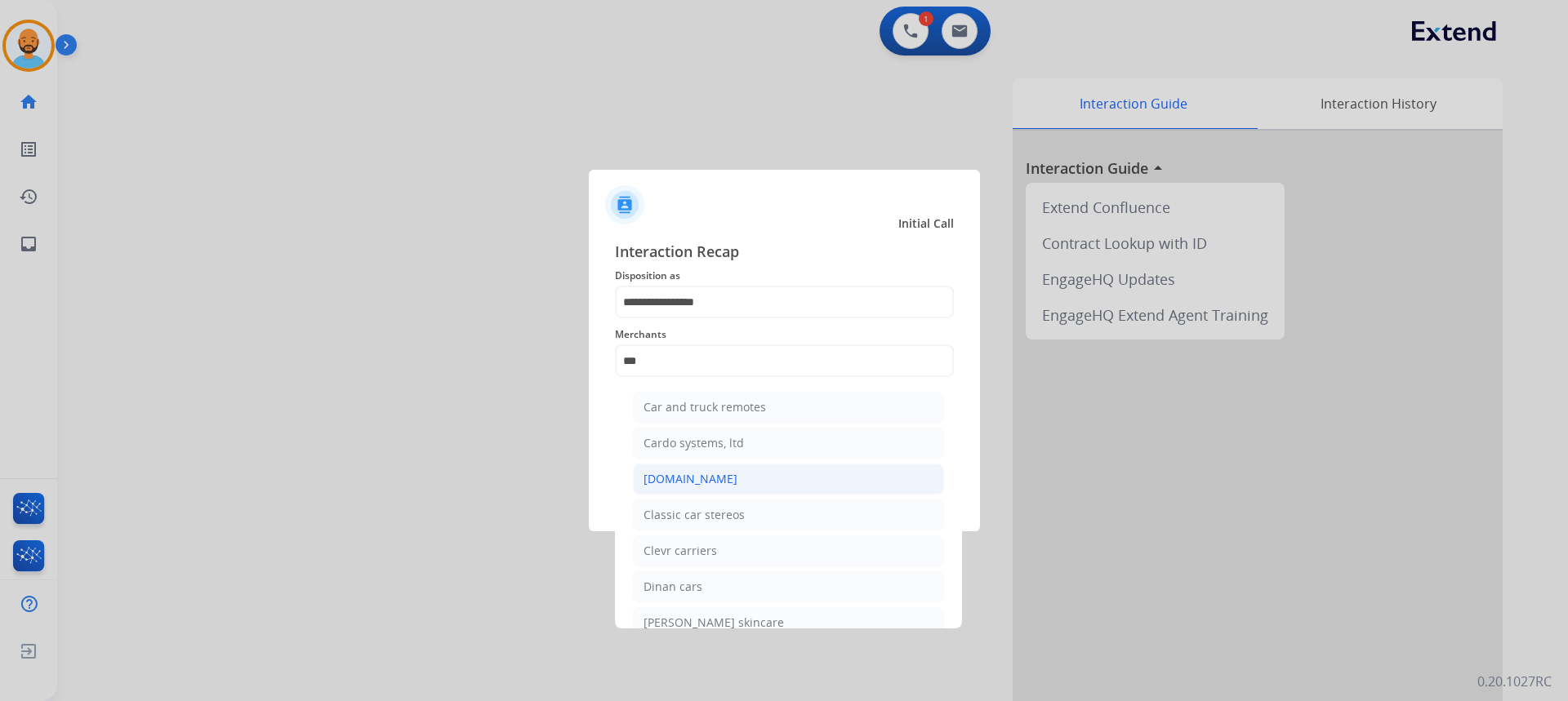
click at [710, 476] on div "[DOMAIN_NAME]" at bounding box center [690, 479] width 94 height 16
type input "**********"
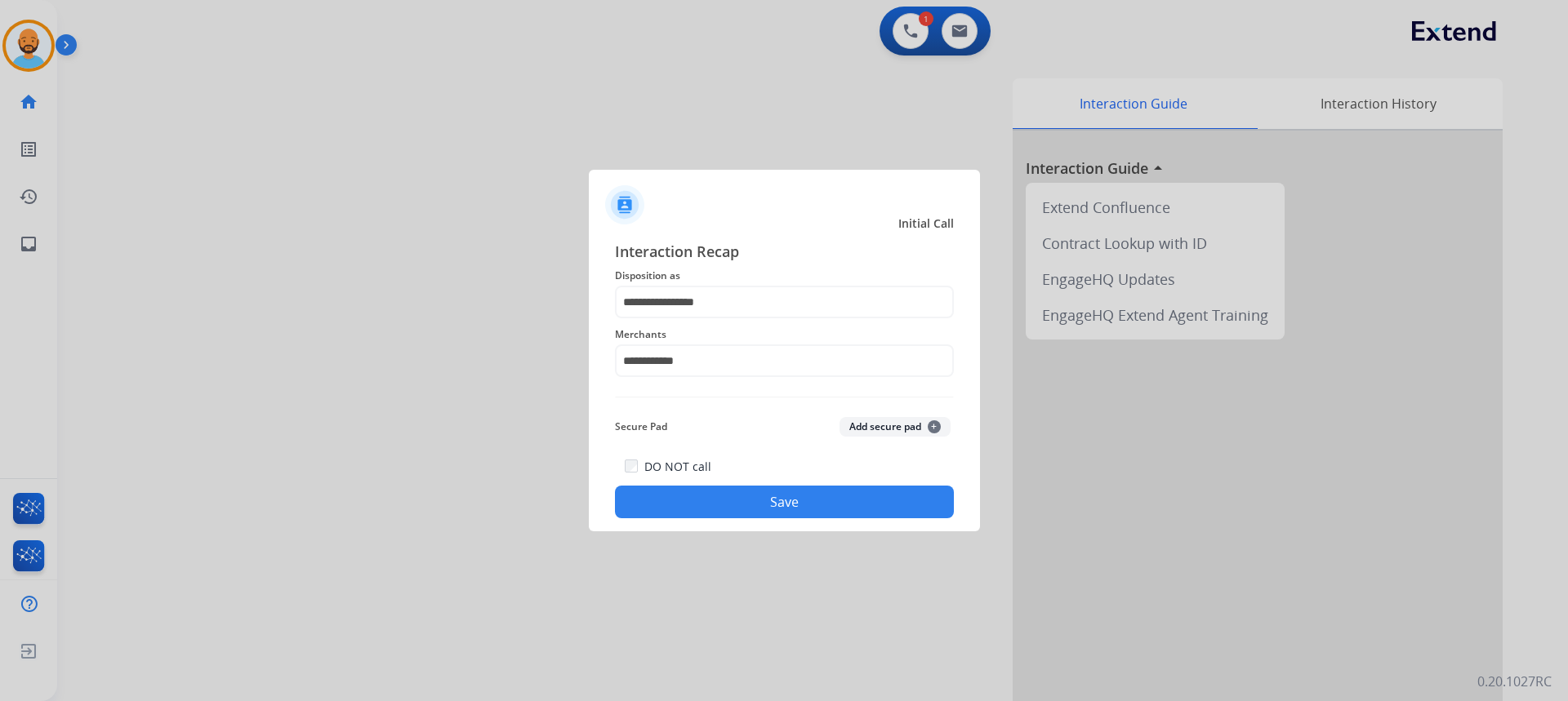
drag, startPoint x: 754, startPoint y: 503, endPoint x: 758, endPoint y: 493, distance: 10.8
click at [756, 497] on button "Save" at bounding box center [784, 502] width 339 height 33
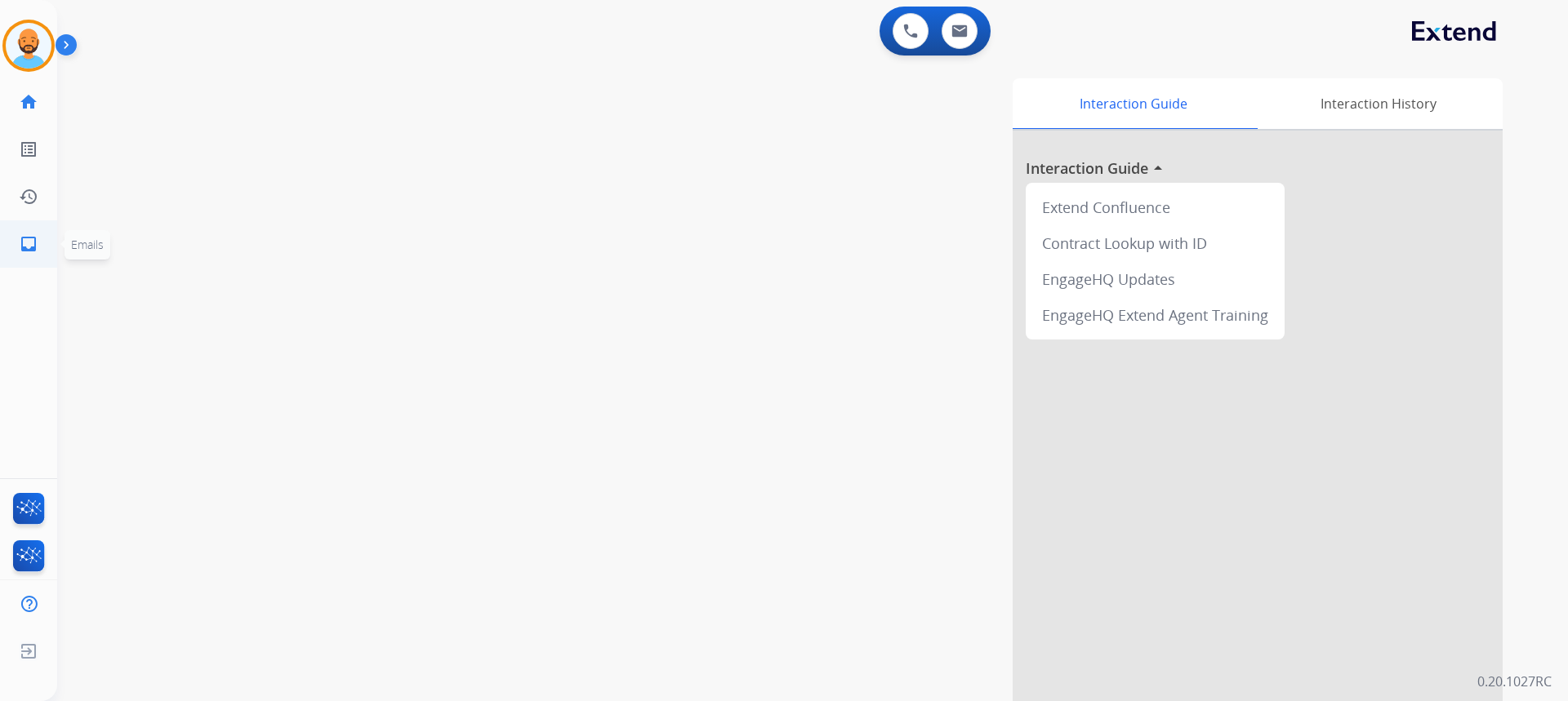
click at [26, 240] on mat-icon "inbox" at bounding box center [28, 243] width 19 height 19
select select "**********"
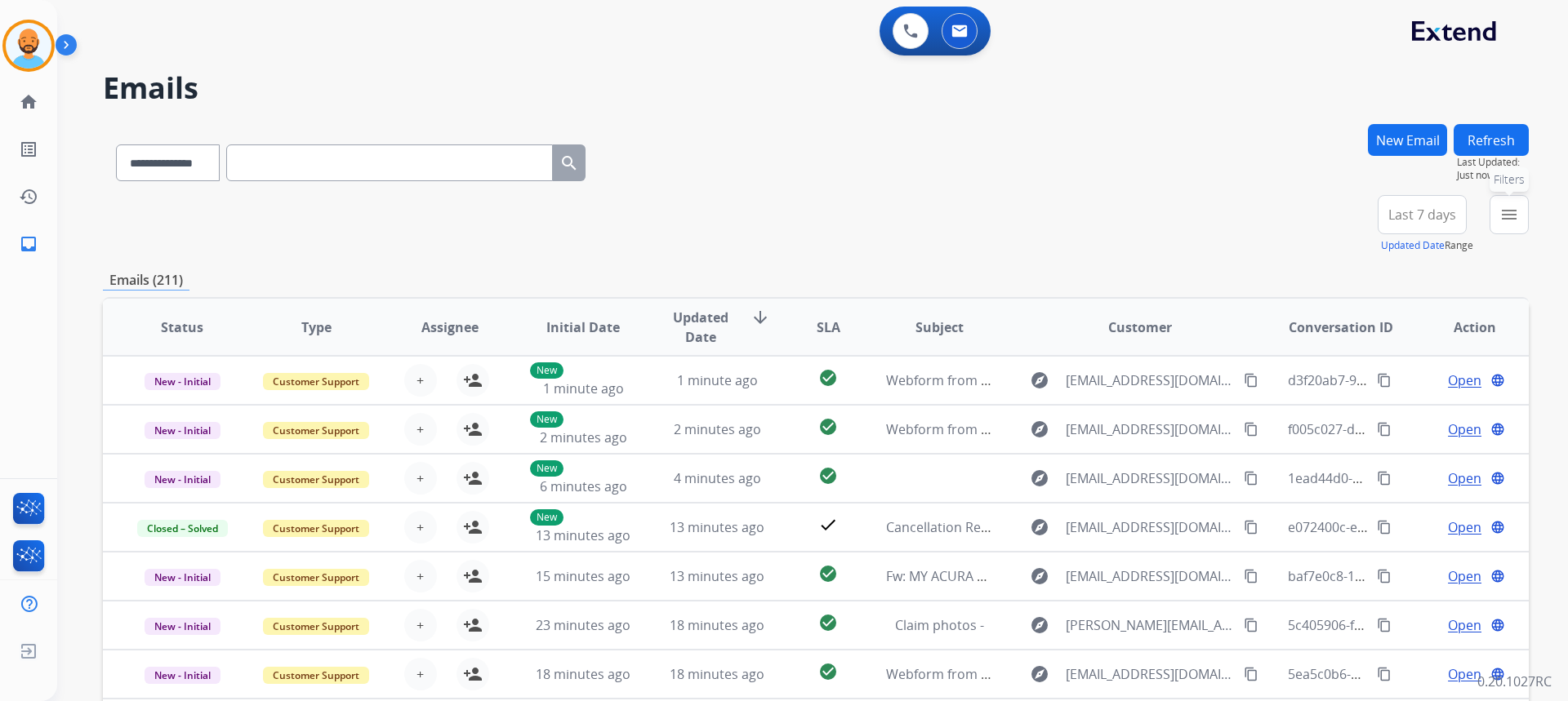
click at [1505, 205] on mat-icon "menu" at bounding box center [1509, 215] width 19 height 19
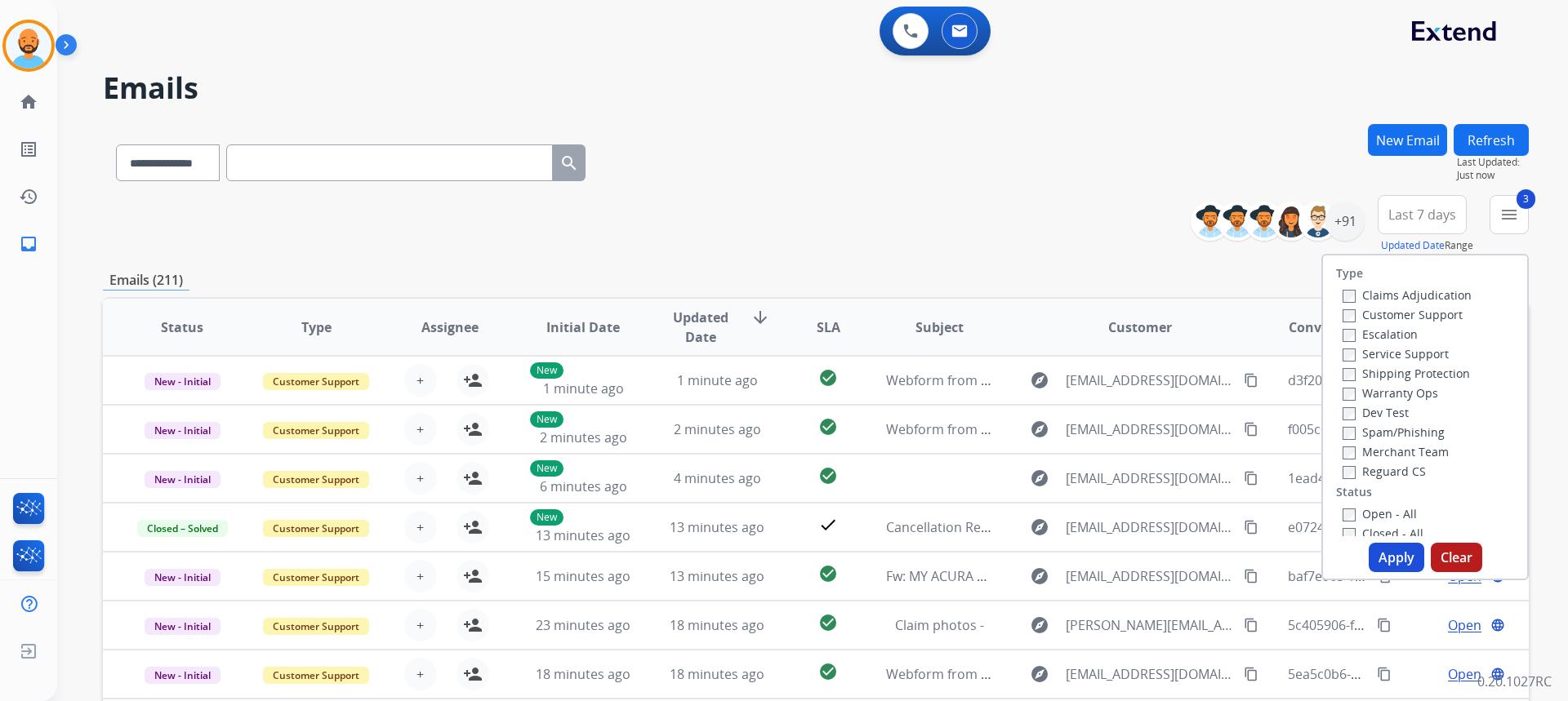
click at [1384, 560] on button "Apply" at bounding box center [1396, 557] width 56 height 30
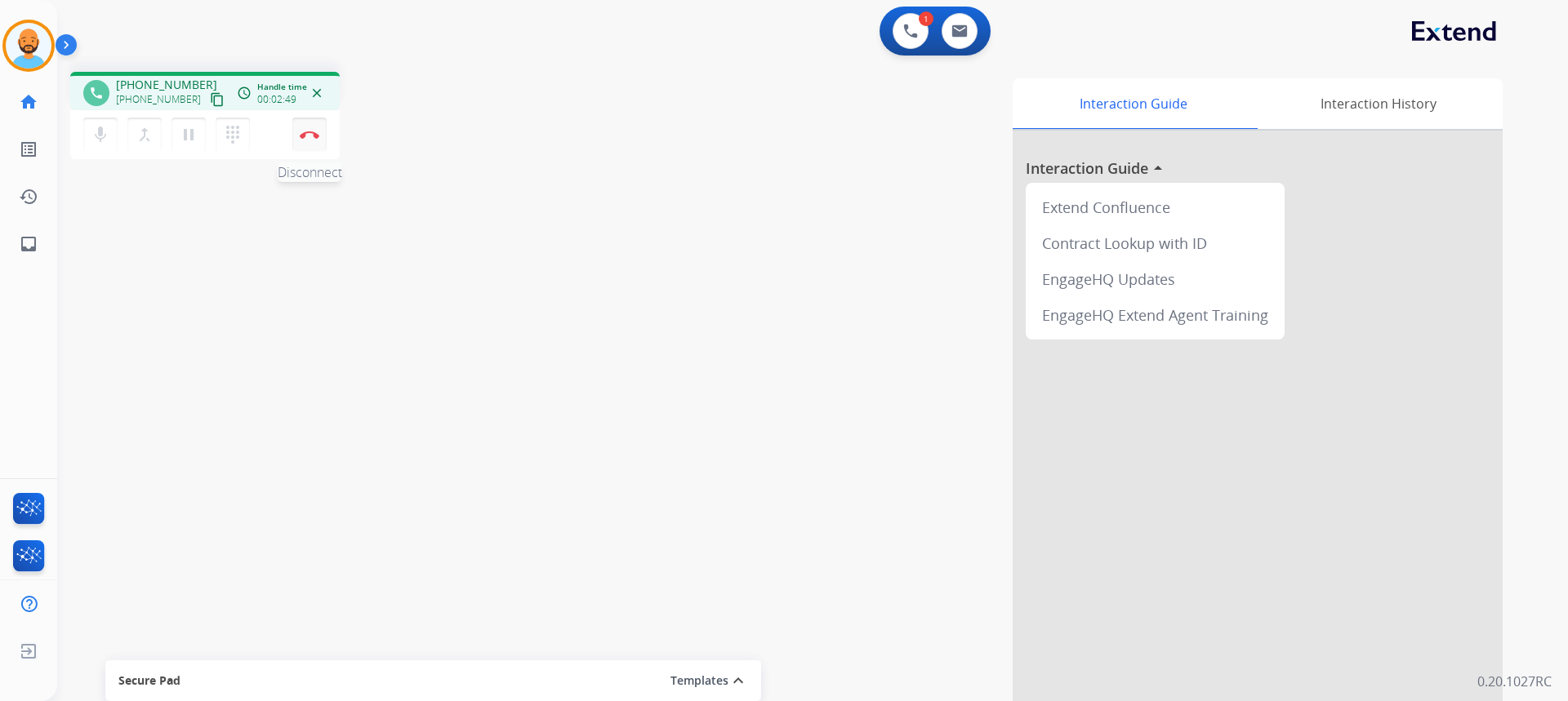
click at [305, 123] on button "Disconnect" at bounding box center [309, 134] width 35 height 35
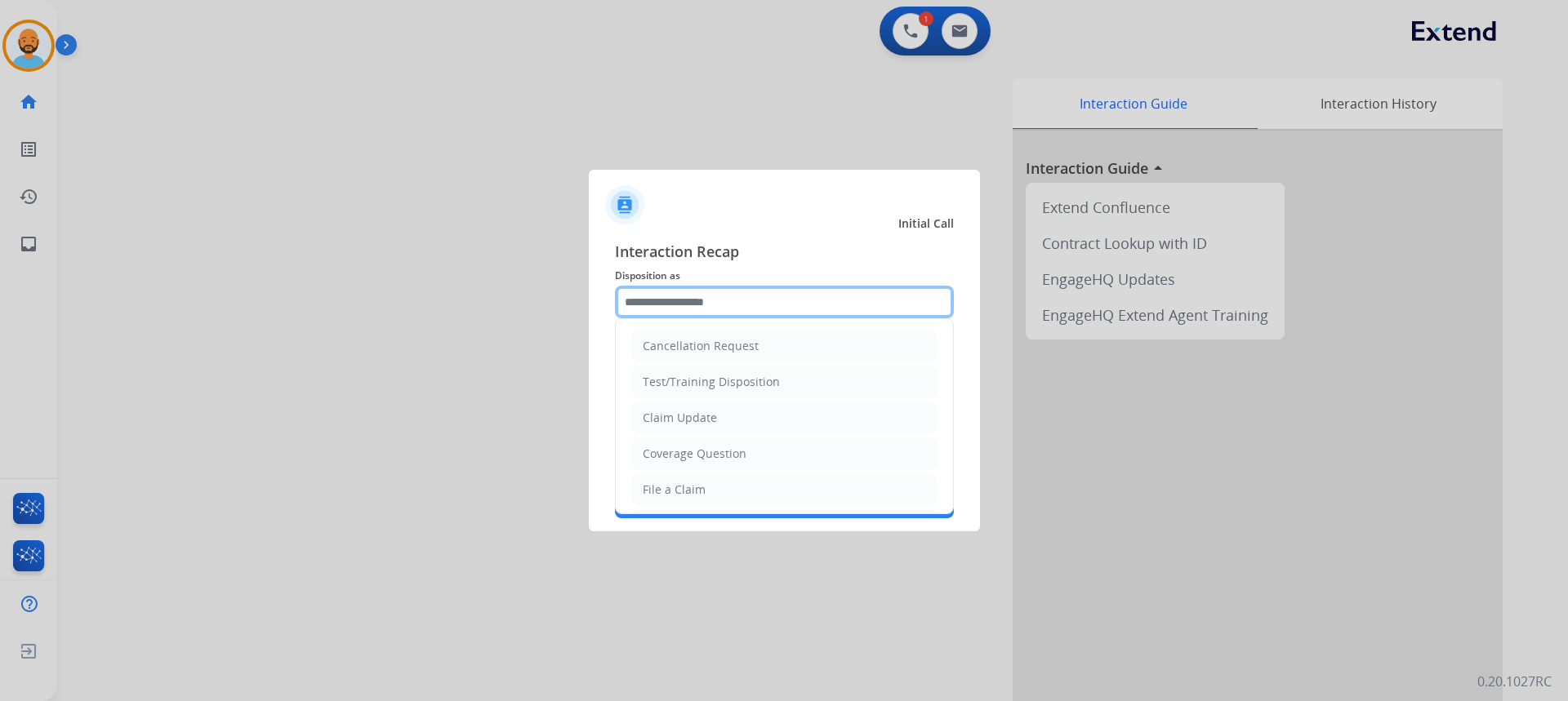
click at [740, 290] on input "text" at bounding box center [784, 302] width 339 height 33
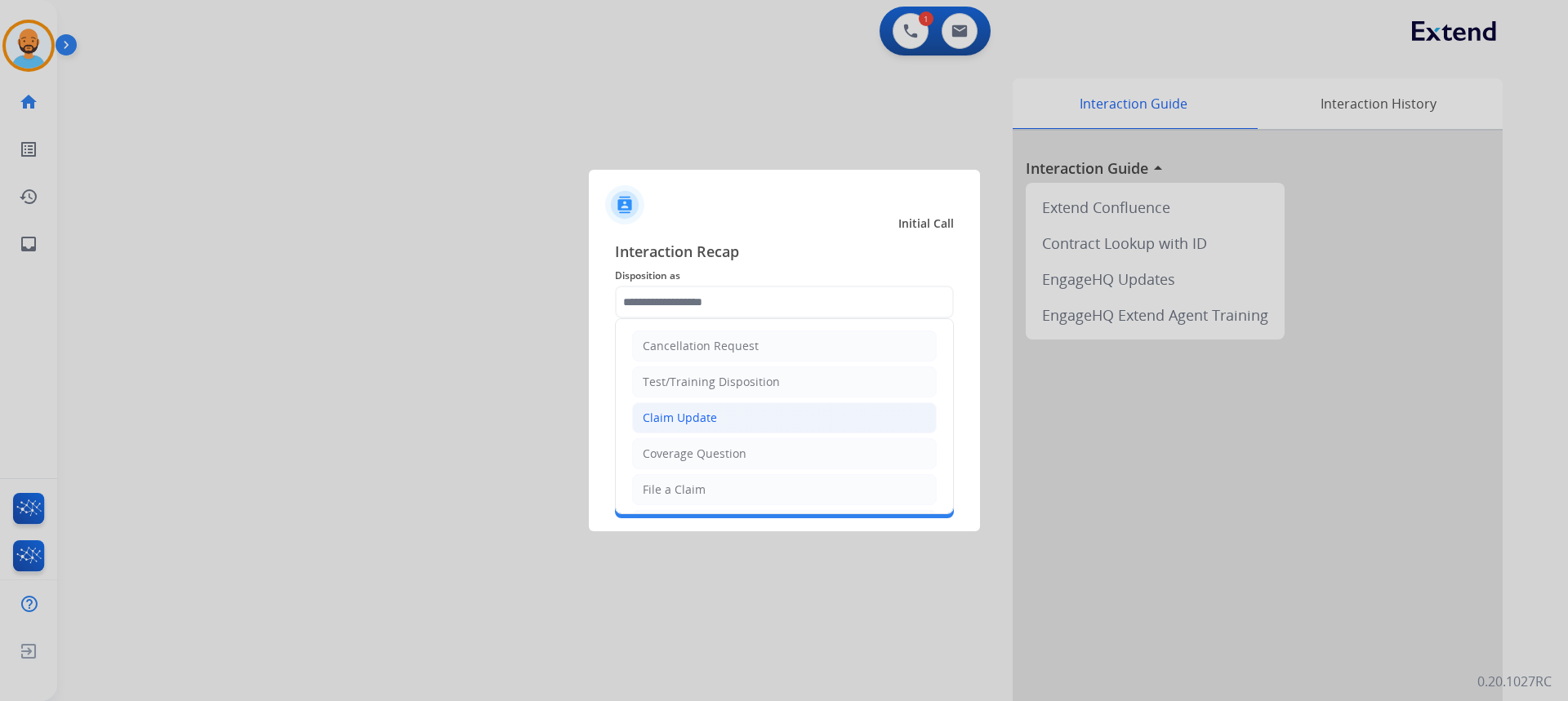
drag, startPoint x: 700, startPoint y: 416, endPoint x: 700, endPoint y: 406, distance: 10.0
click at [700, 415] on div "Claim Update" at bounding box center [680, 417] width 74 height 16
type input "**********"
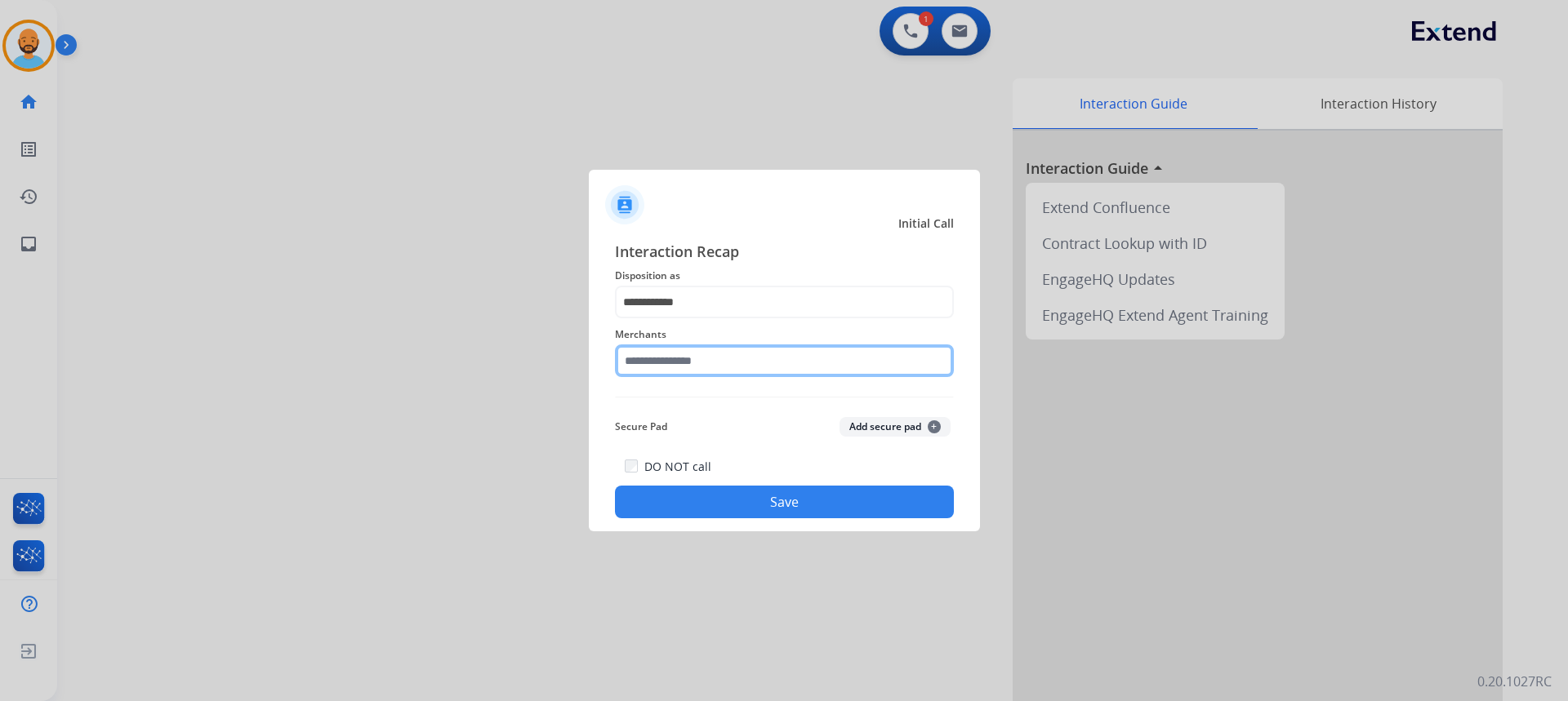
click at [698, 356] on input "text" at bounding box center [784, 361] width 339 height 33
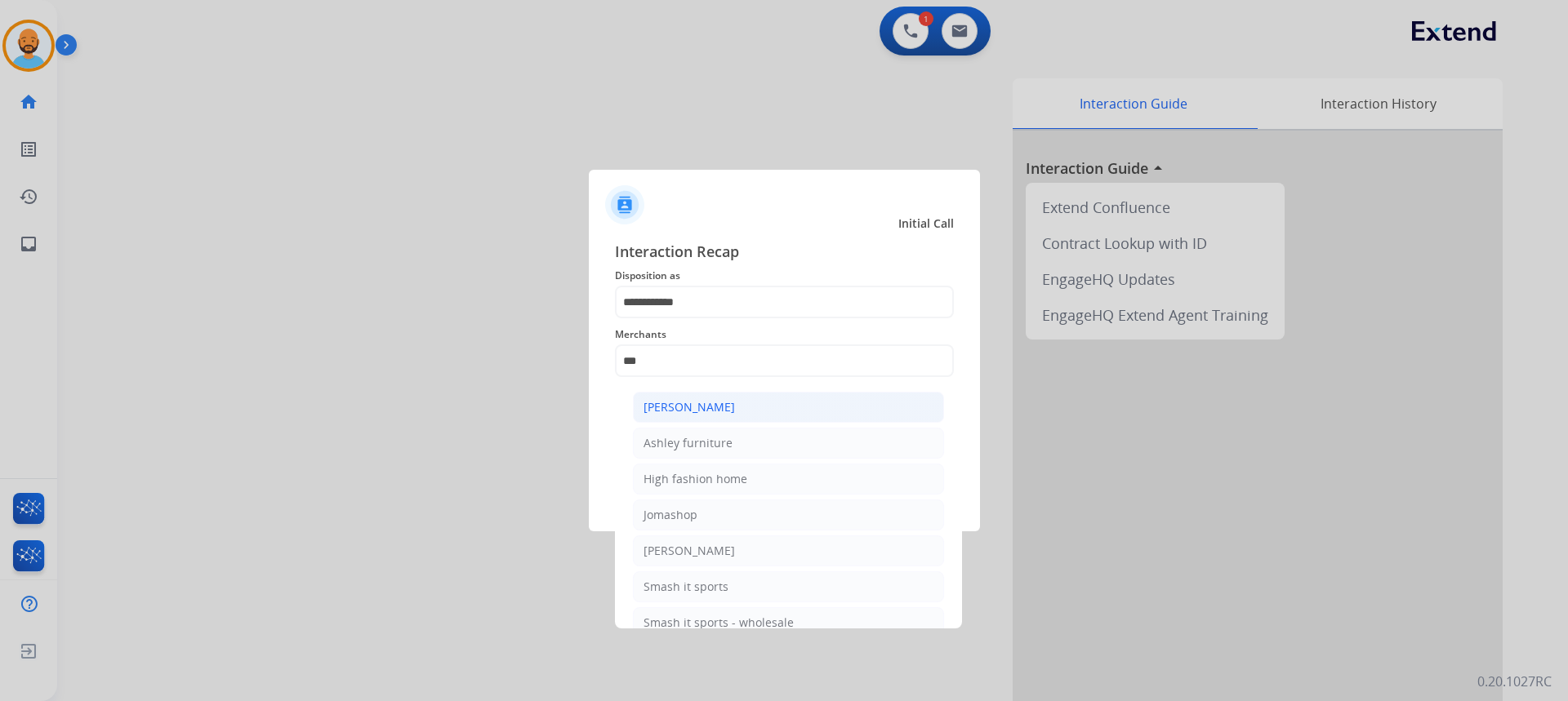
click at [712, 407] on div "[PERSON_NAME]" at bounding box center [689, 407] width 91 height 16
type input "**********"
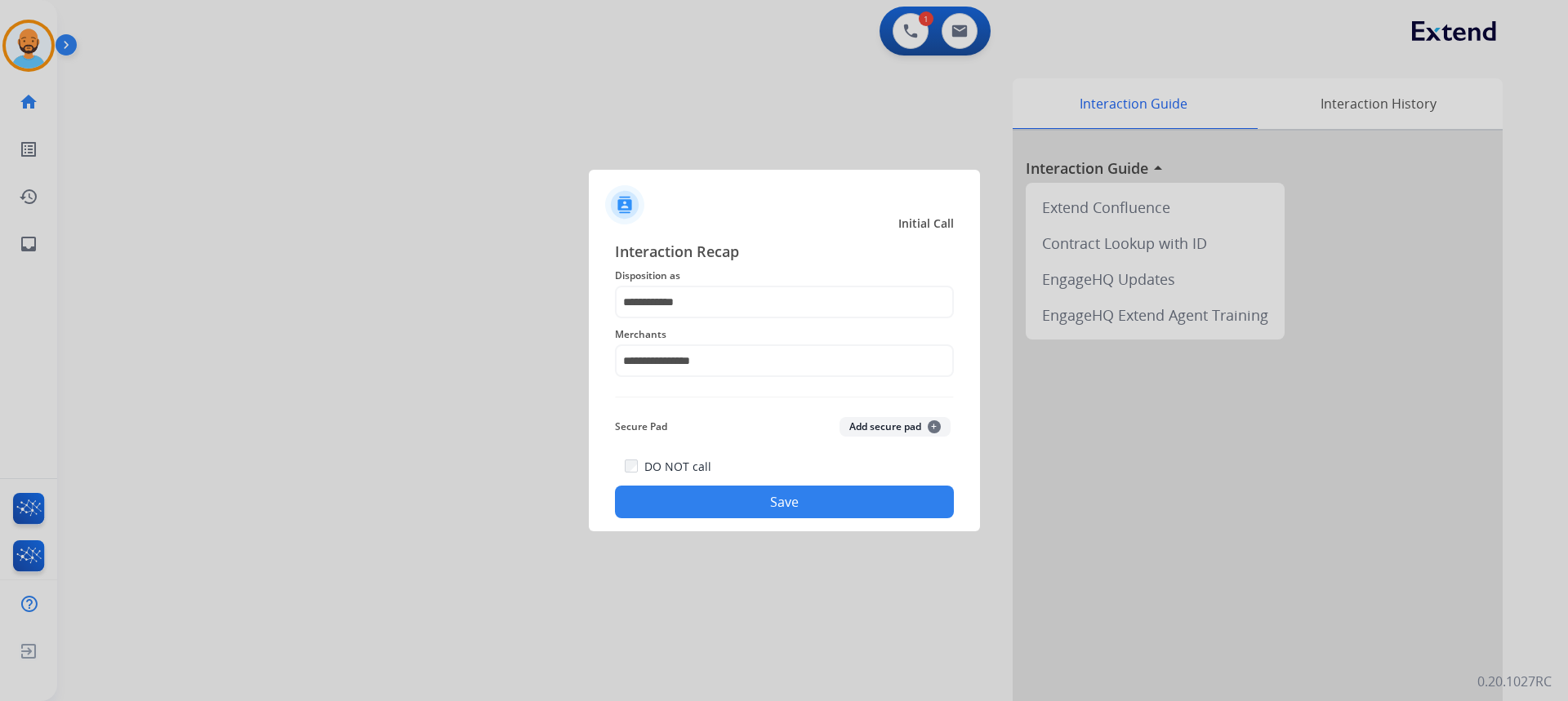
click at [816, 510] on button "Save" at bounding box center [784, 502] width 339 height 33
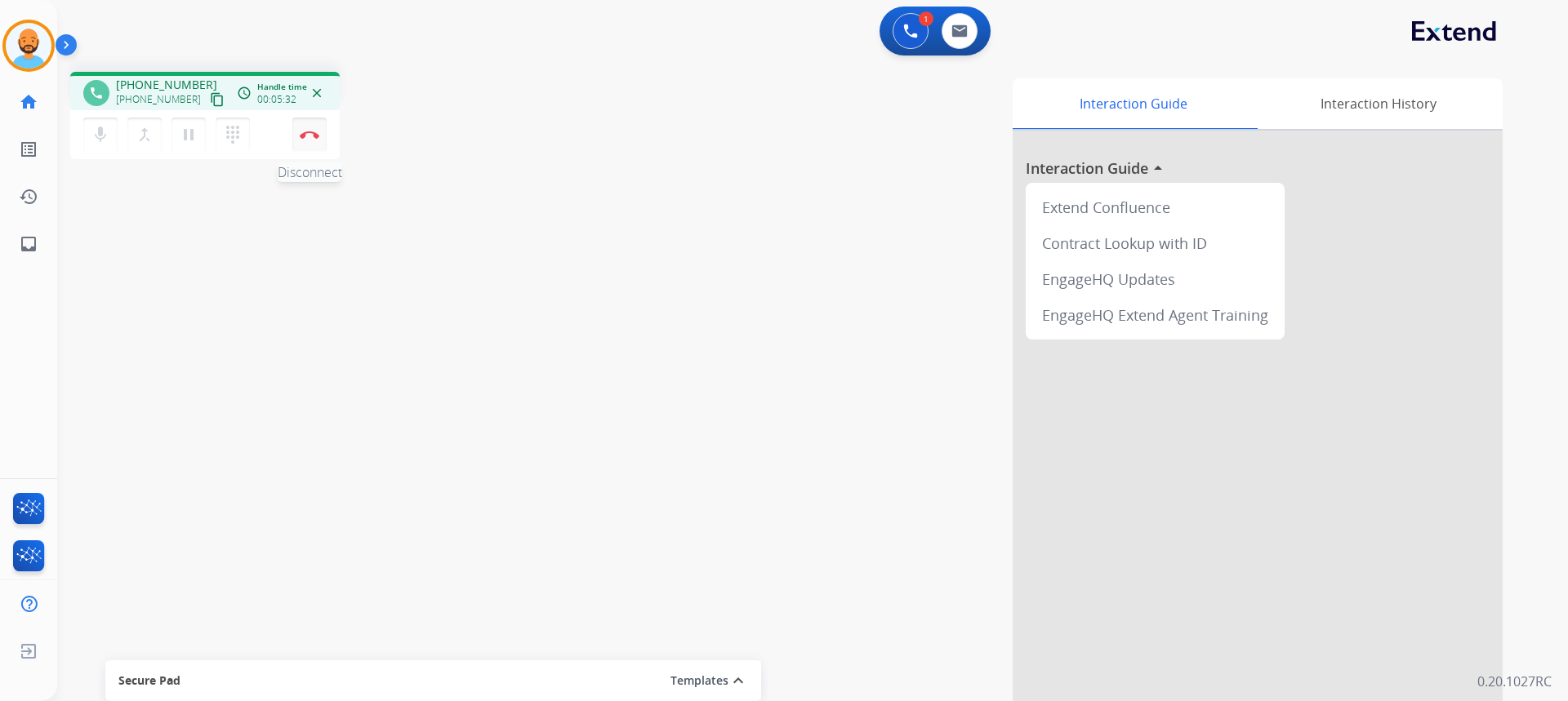
click at [306, 133] on img at bounding box center [309, 135] width 19 height 8
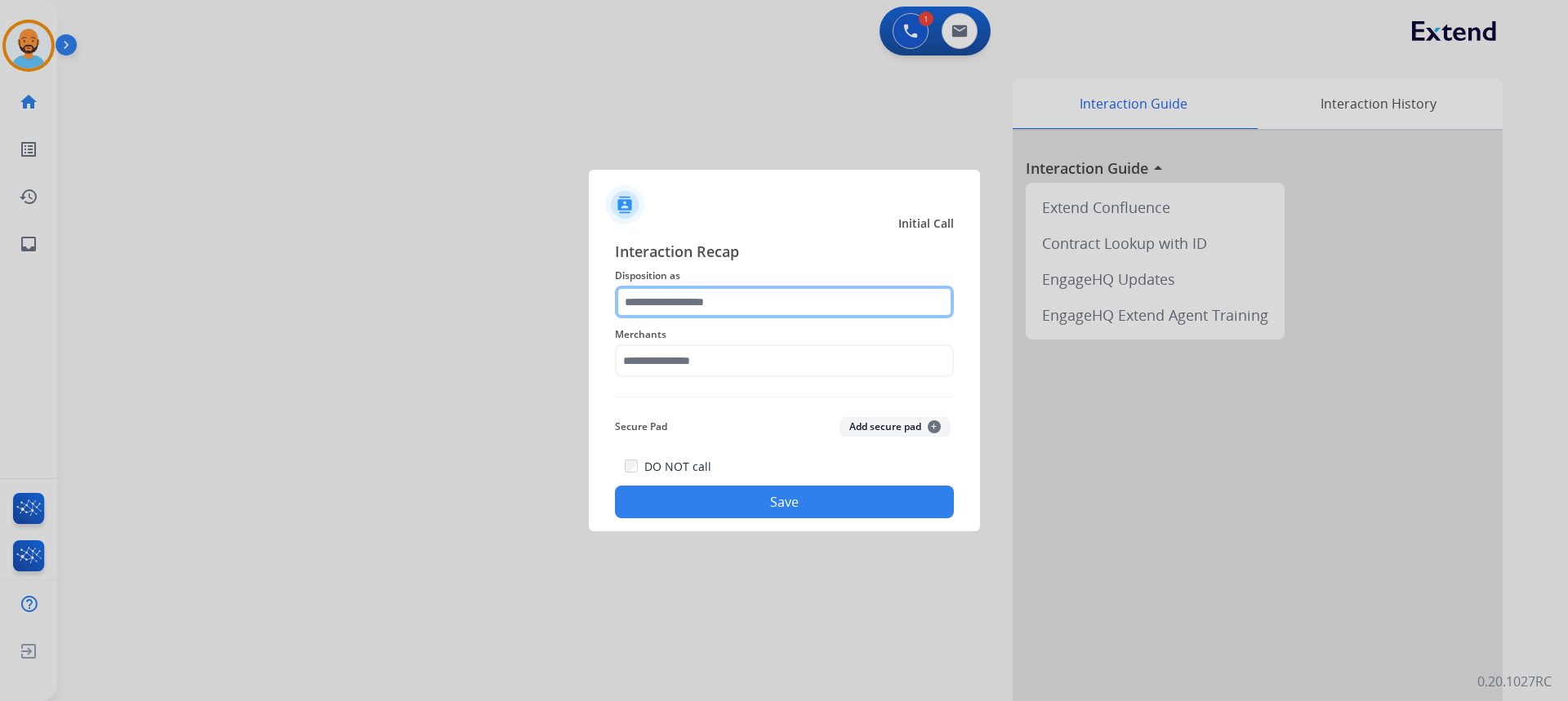
click at [755, 290] on input "text" at bounding box center [784, 302] width 339 height 33
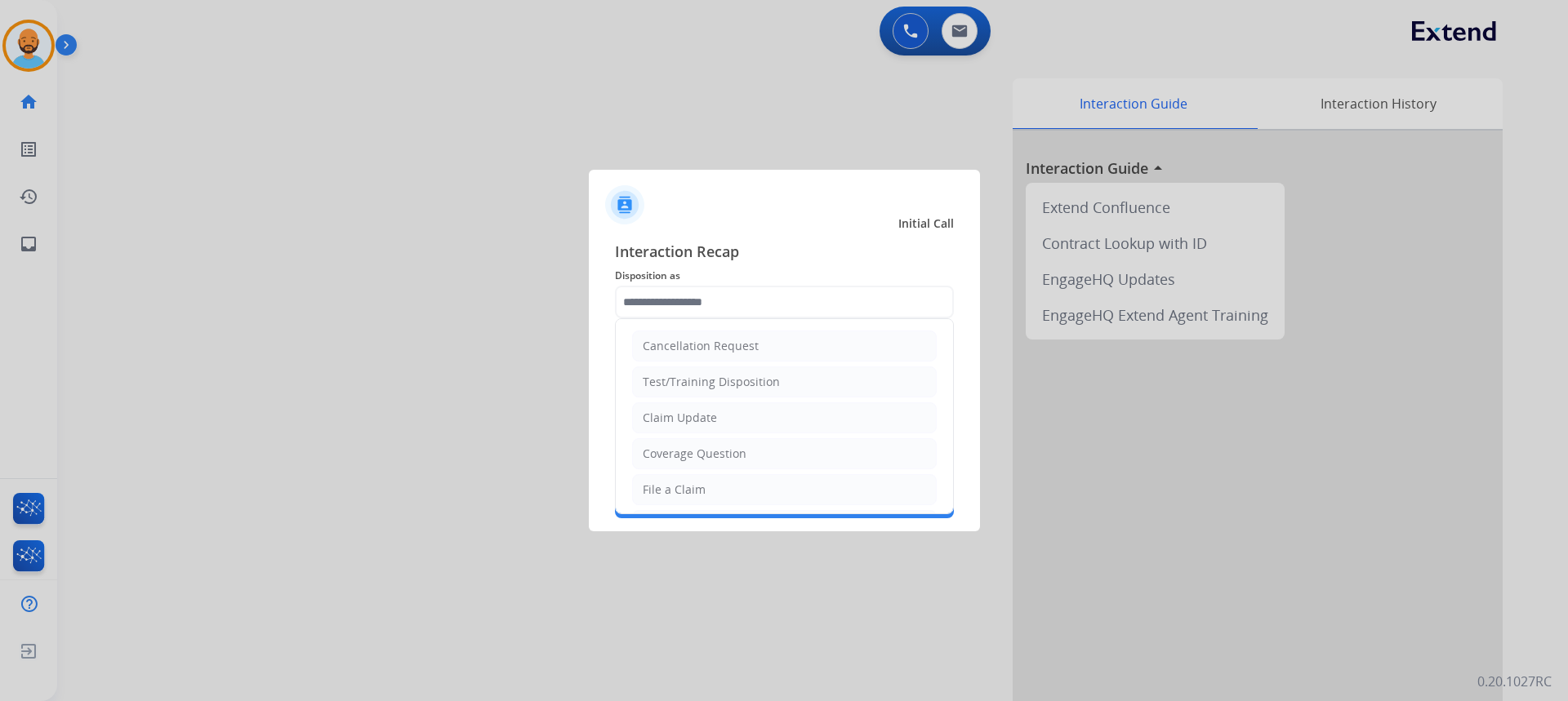
click at [737, 458] on div "Coverage Question" at bounding box center [694, 454] width 104 height 16
type input "**********"
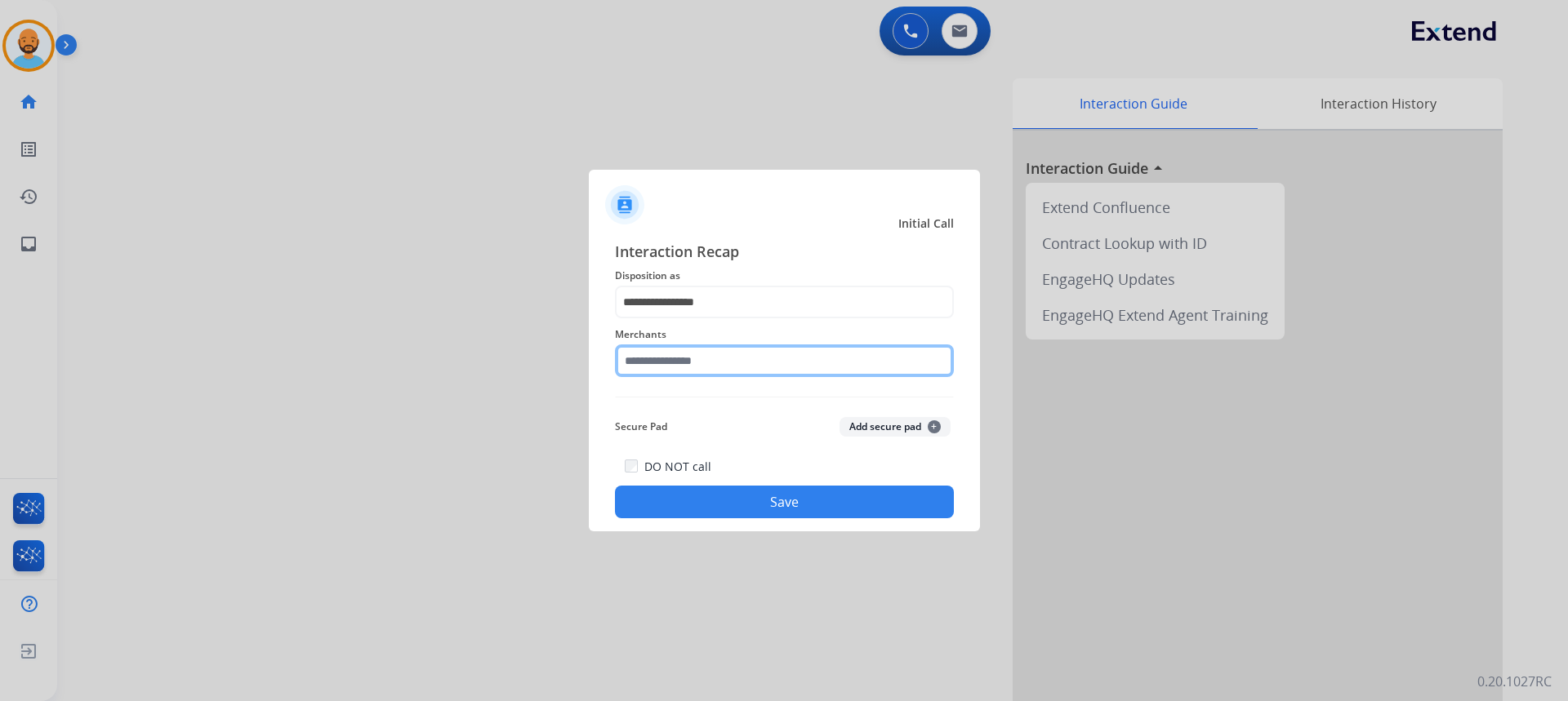
click at [721, 360] on input "text" at bounding box center [784, 361] width 339 height 33
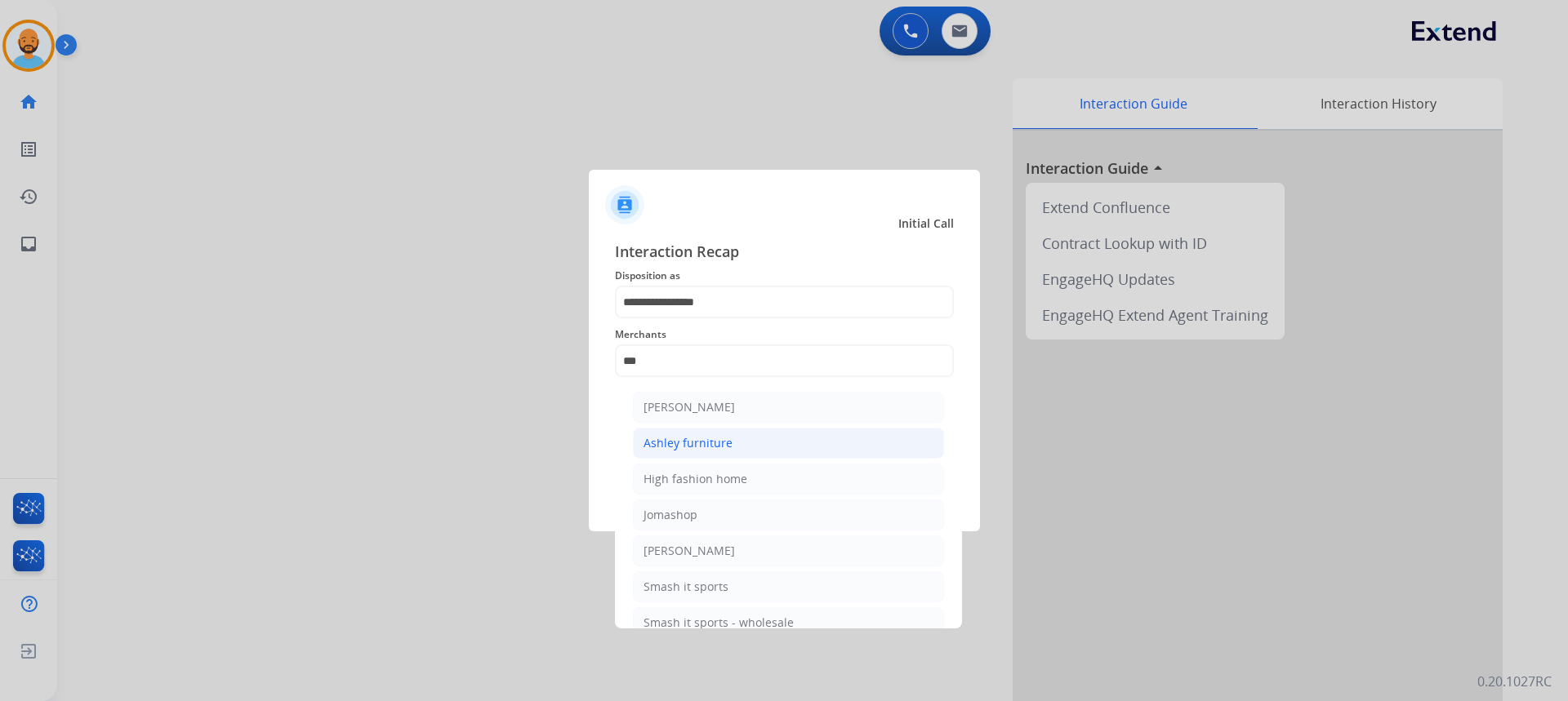
click at [697, 445] on div "Ashley furniture" at bounding box center [688, 443] width 89 height 16
type input "**********"
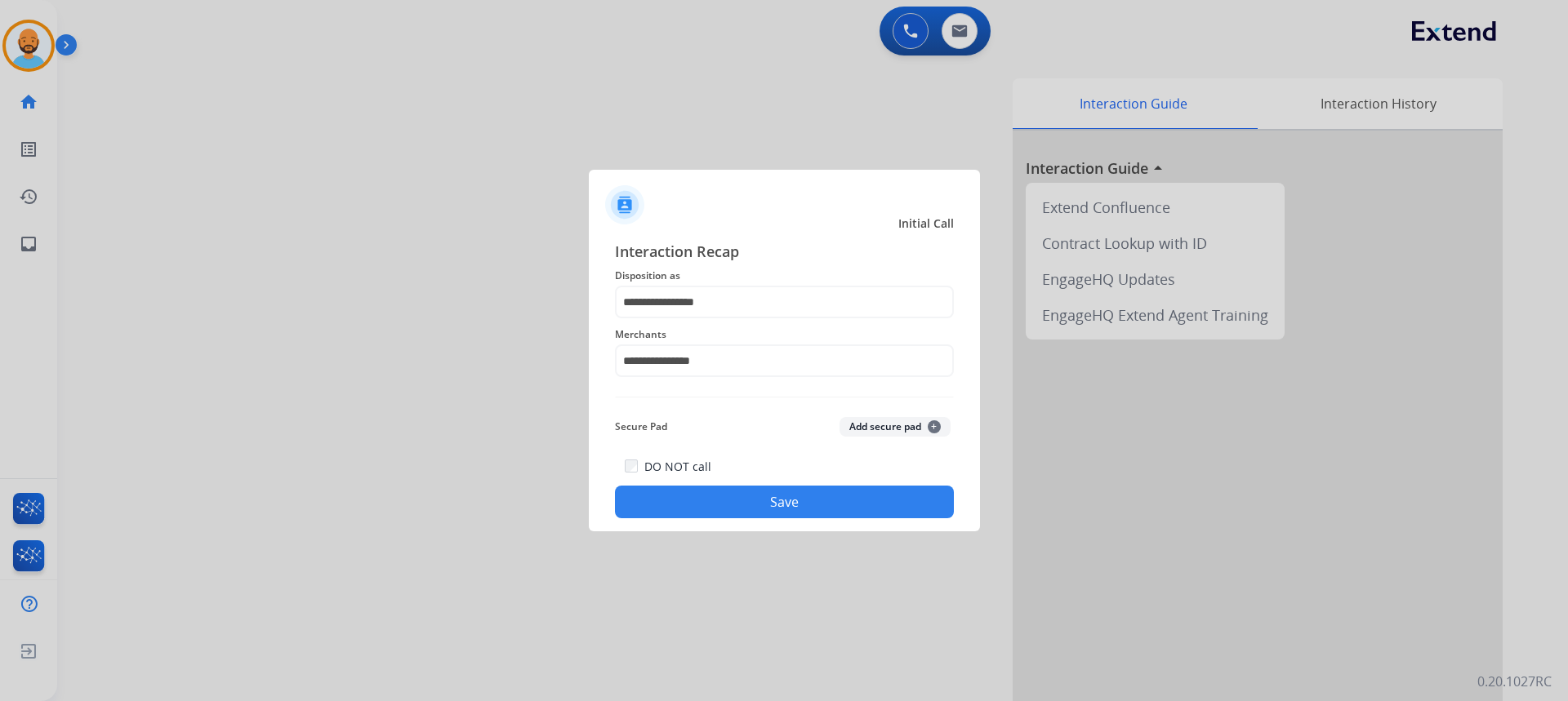
click at [745, 502] on button "Save" at bounding box center [784, 502] width 339 height 33
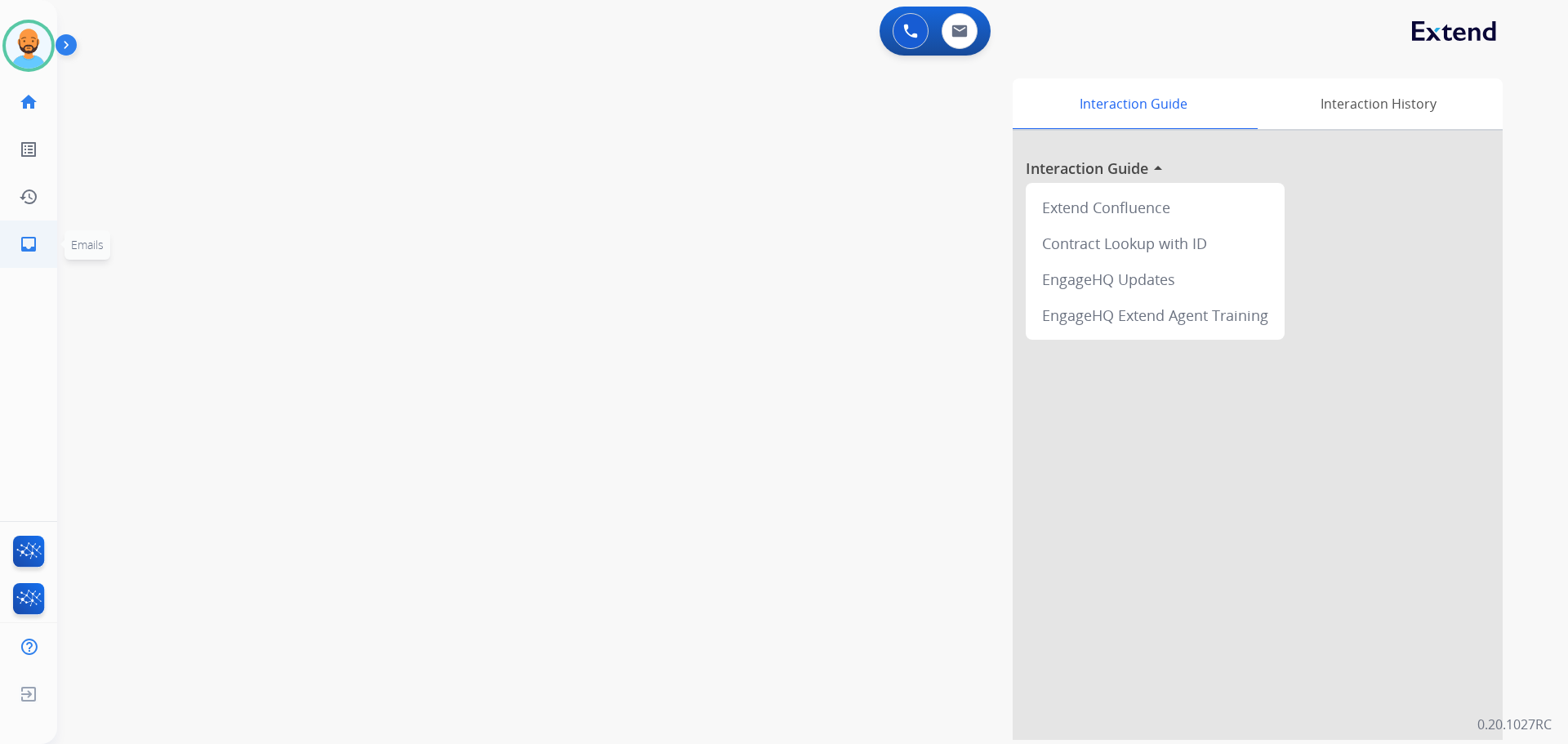
click at [39, 239] on link "inbox Emails" at bounding box center [29, 244] width 46 height 46
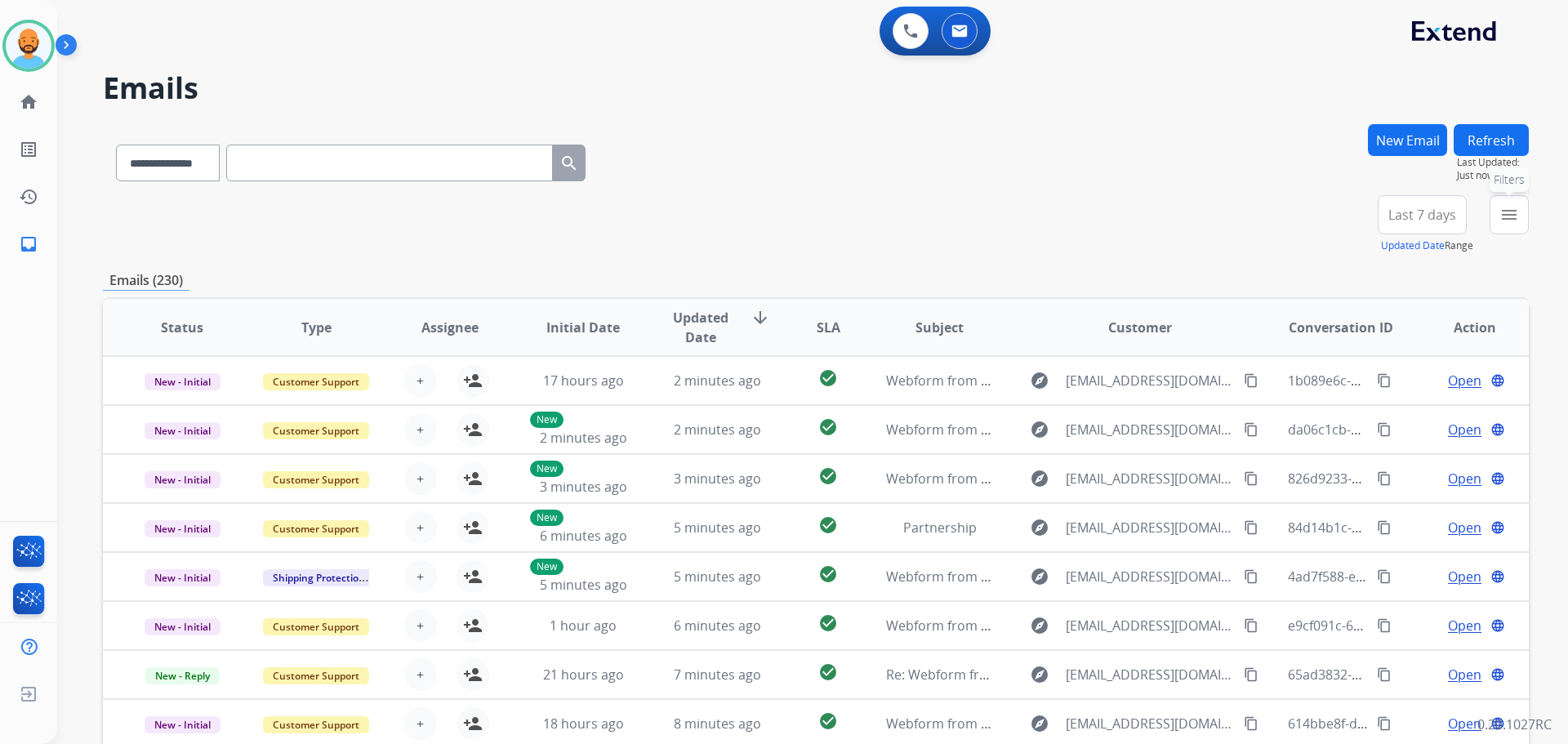
click at [1516, 217] on mat-icon "menu" at bounding box center [1509, 215] width 19 height 19
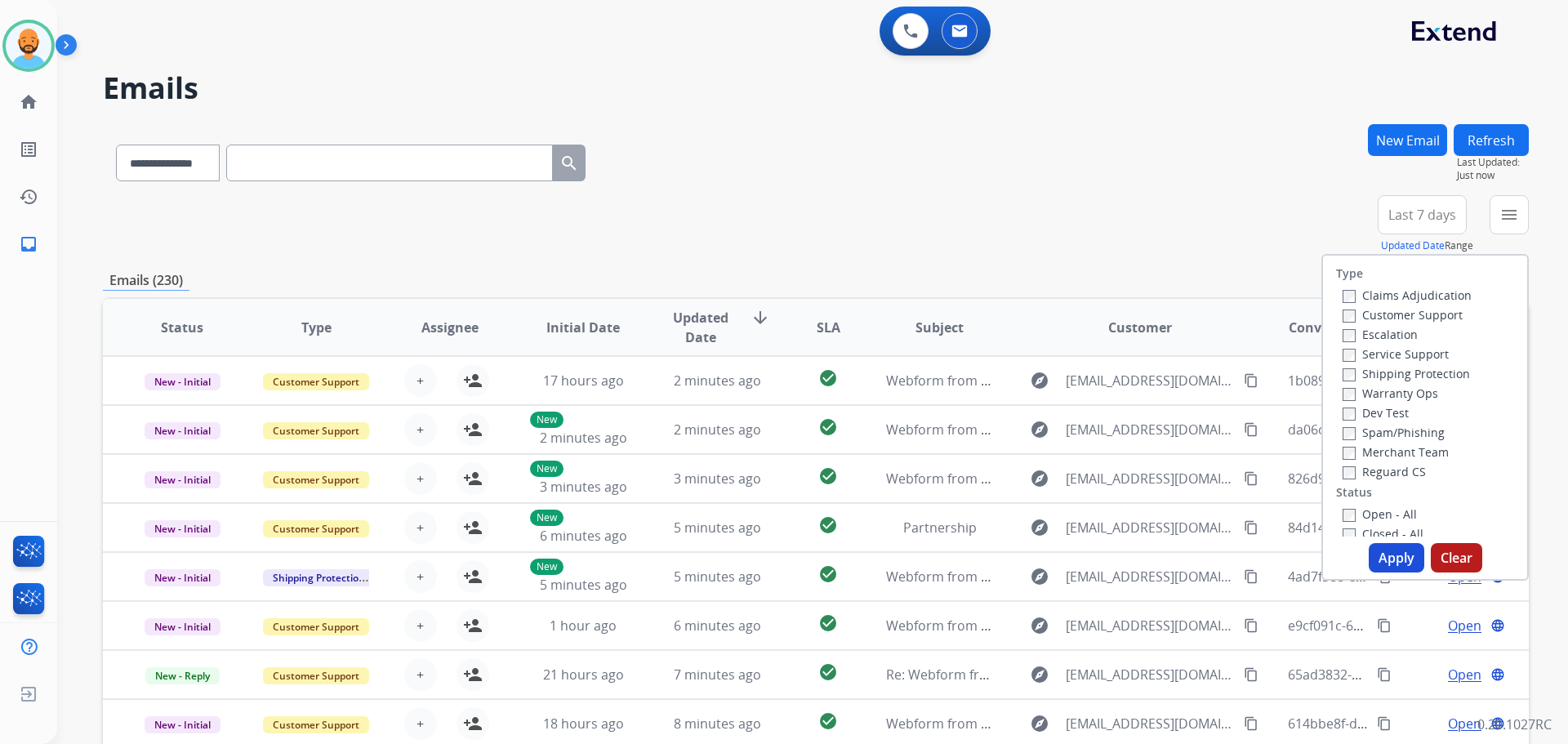
click at [1359, 315] on label "Customer Support" at bounding box center [1402, 314] width 120 height 15
click at [1353, 367] on label "Shipping Protection" at bounding box center [1406, 373] width 128 height 15
click at [1346, 518] on label "Open - All" at bounding box center [1380, 513] width 74 height 15
click at [1395, 551] on button "Apply" at bounding box center [1396, 557] width 56 height 30
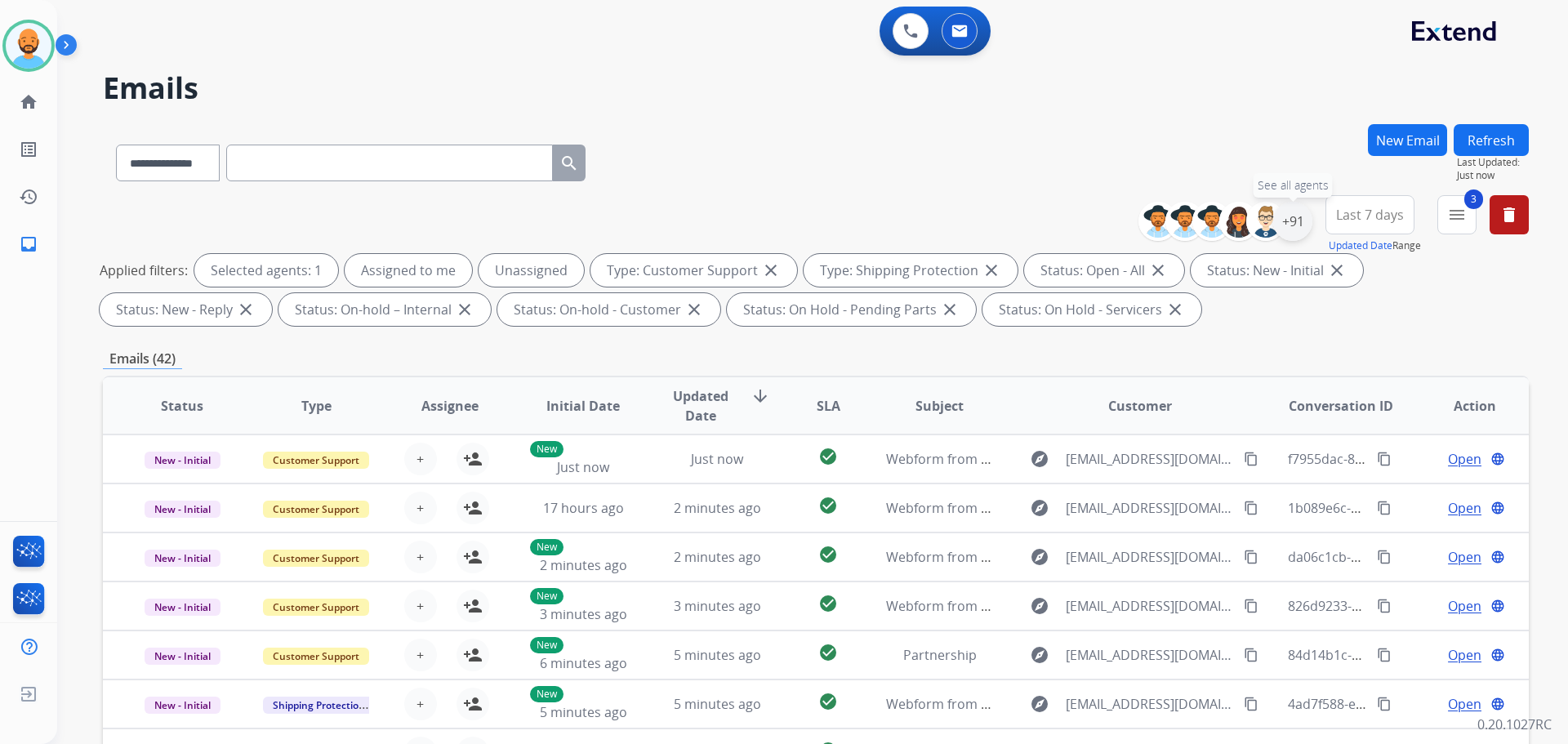
click at [1300, 221] on div "+91" at bounding box center [1293, 221] width 39 height 39
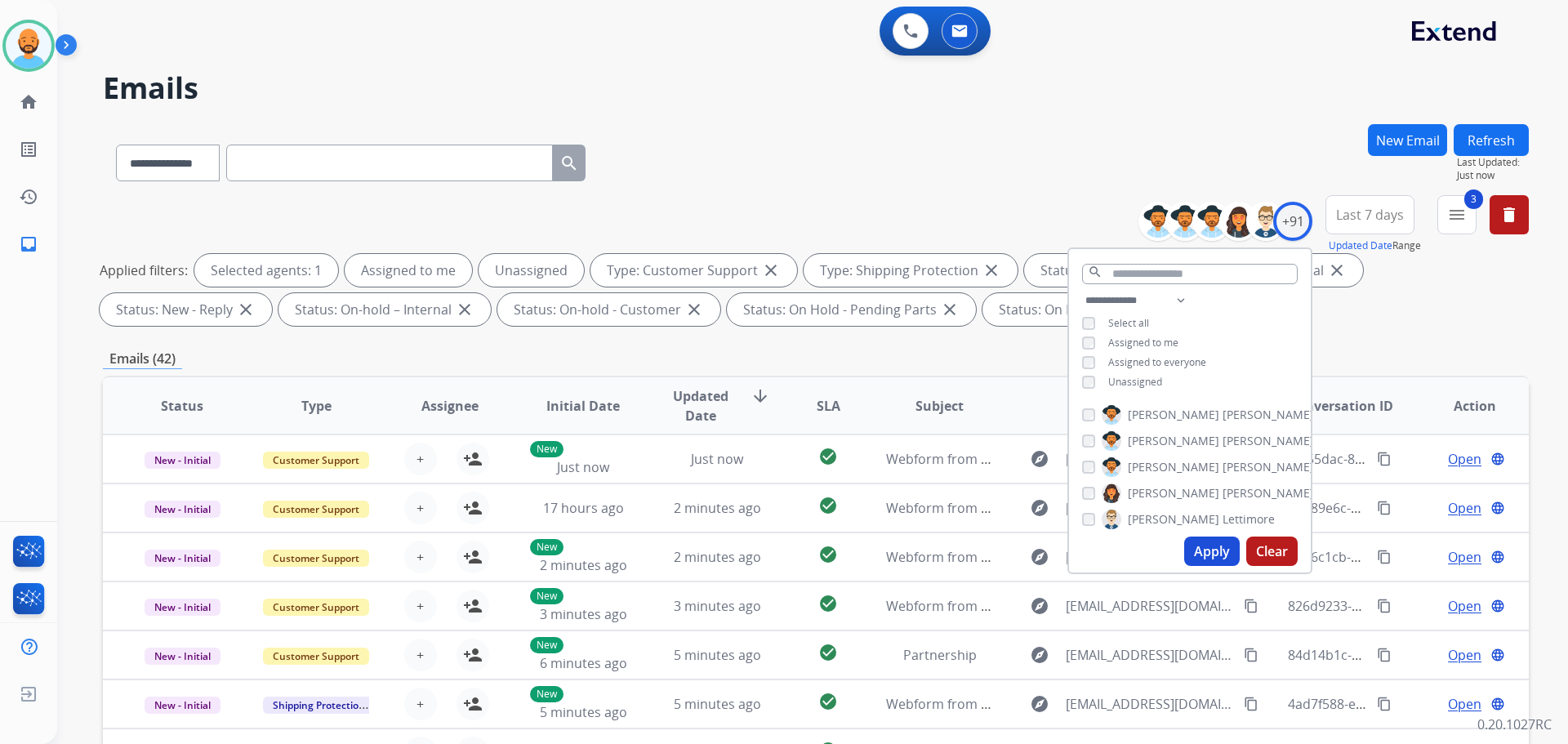
click at [1147, 173] on div "**********" at bounding box center [816, 160] width 1426 height 71
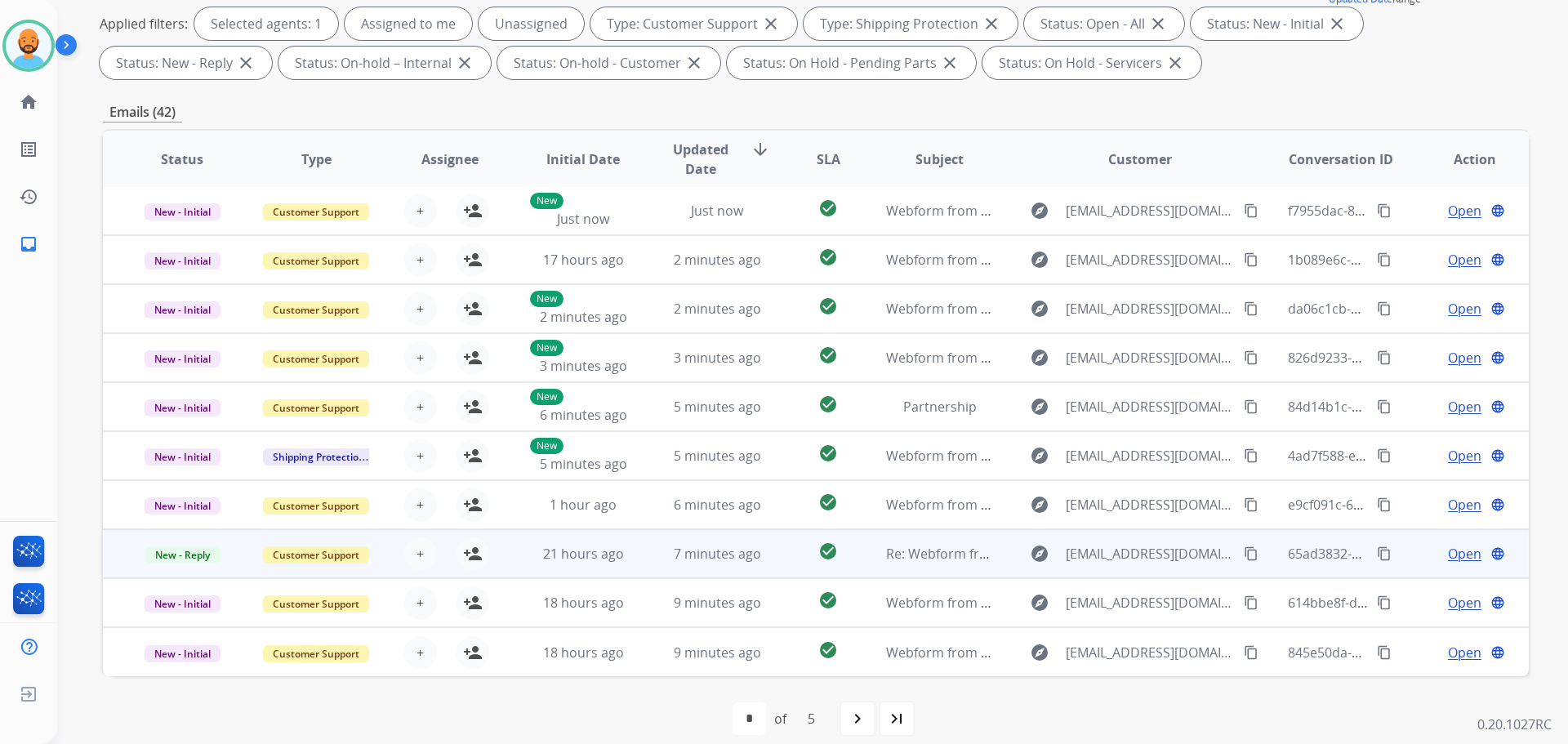
scroll to position [263, 0]
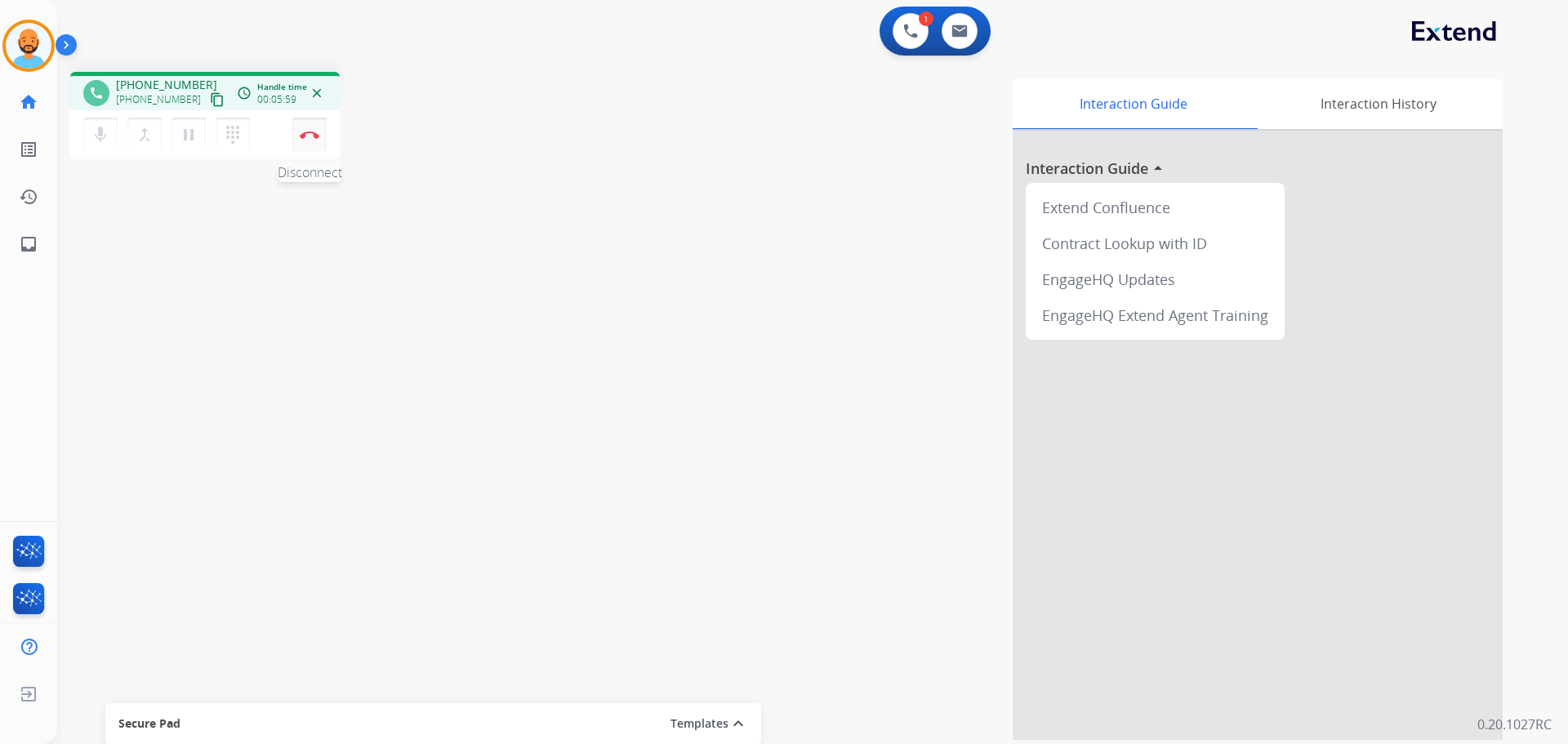
click at [297, 138] on button "Disconnect" at bounding box center [309, 134] width 35 height 35
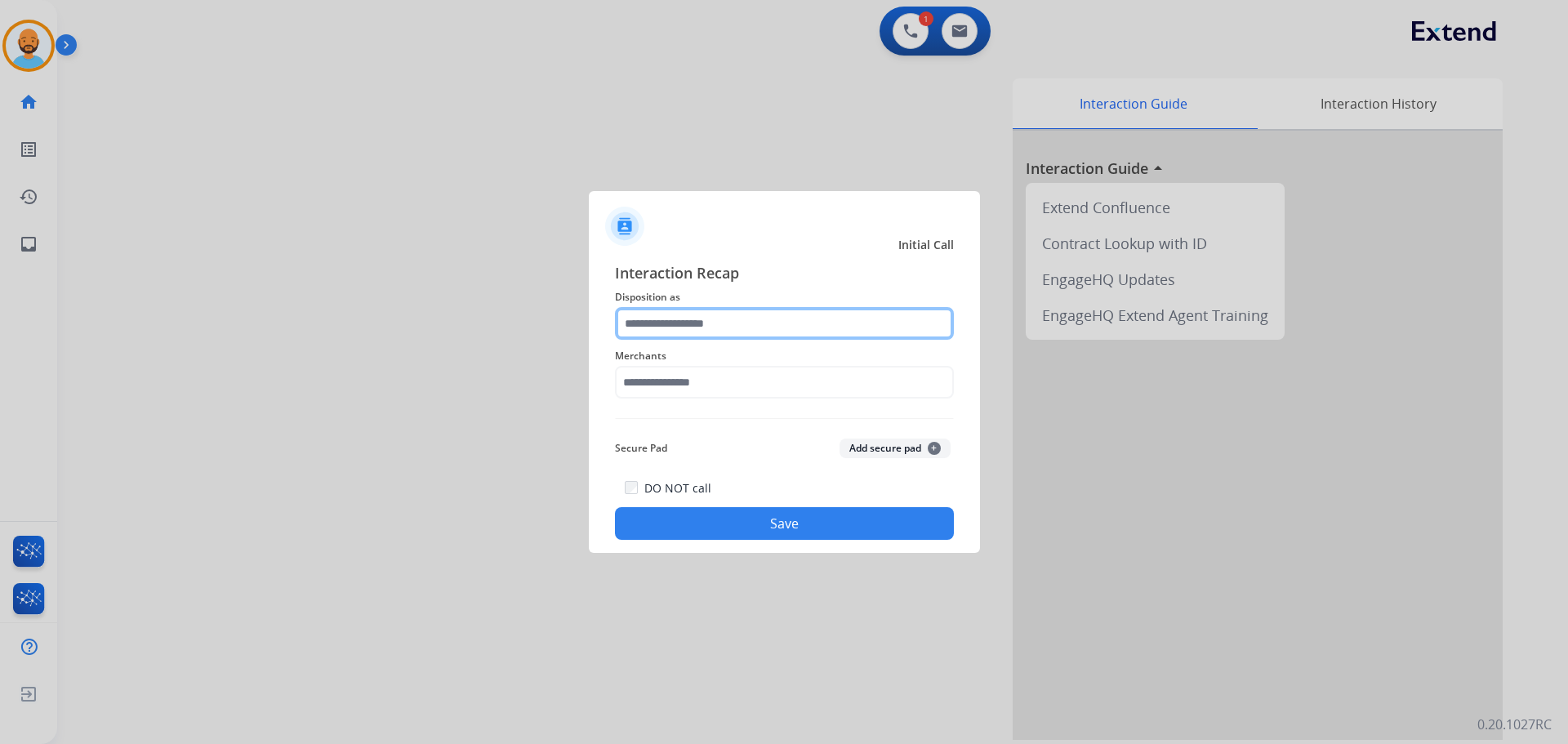
click at [735, 320] on input "text" at bounding box center [784, 323] width 339 height 33
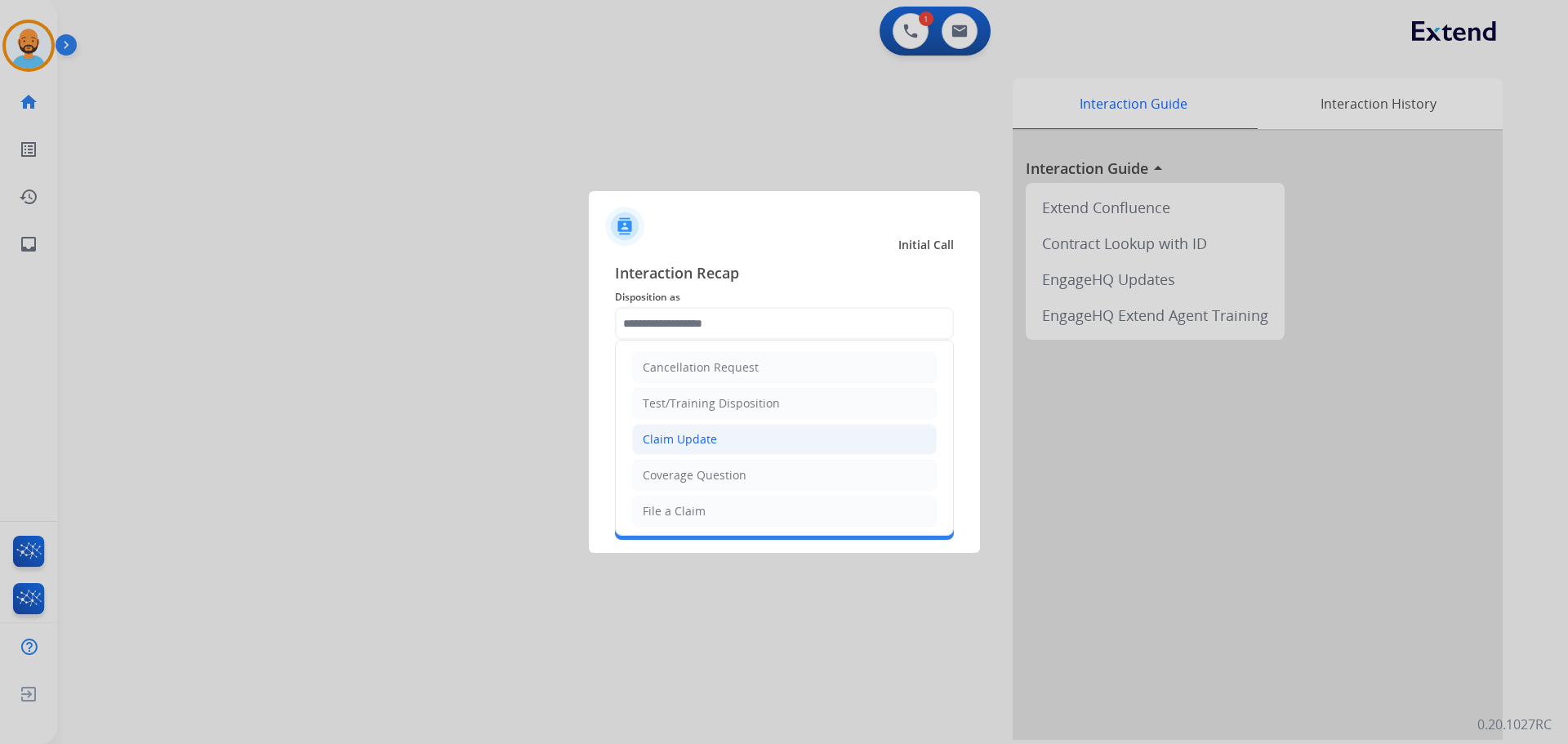
click at [738, 434] on li "Claim Update" at bounding box center [784, 439] width 305 height 31
type input "**********"
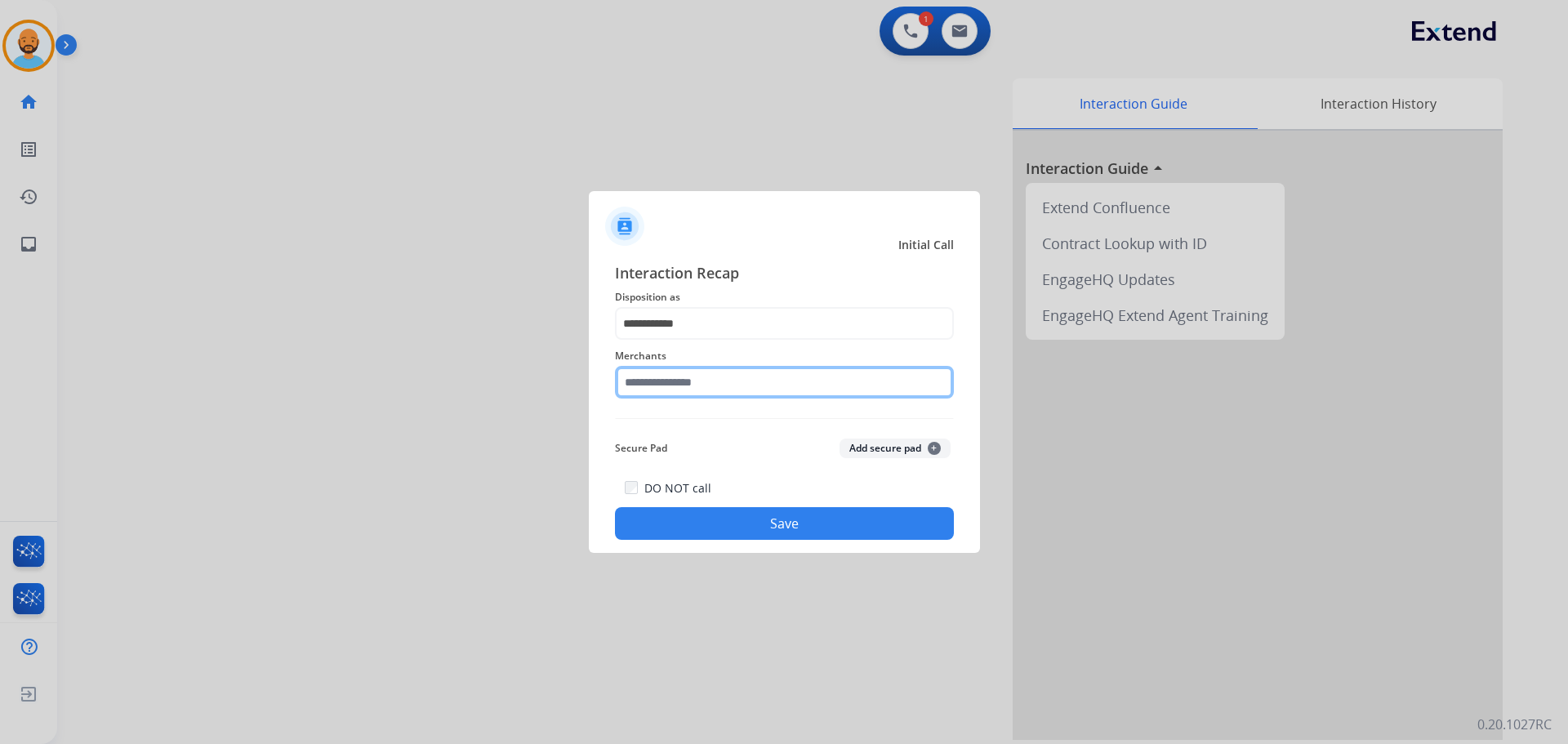
click at [712, 386] on input "text" at bounding box center [784, 382] width 339 height 33
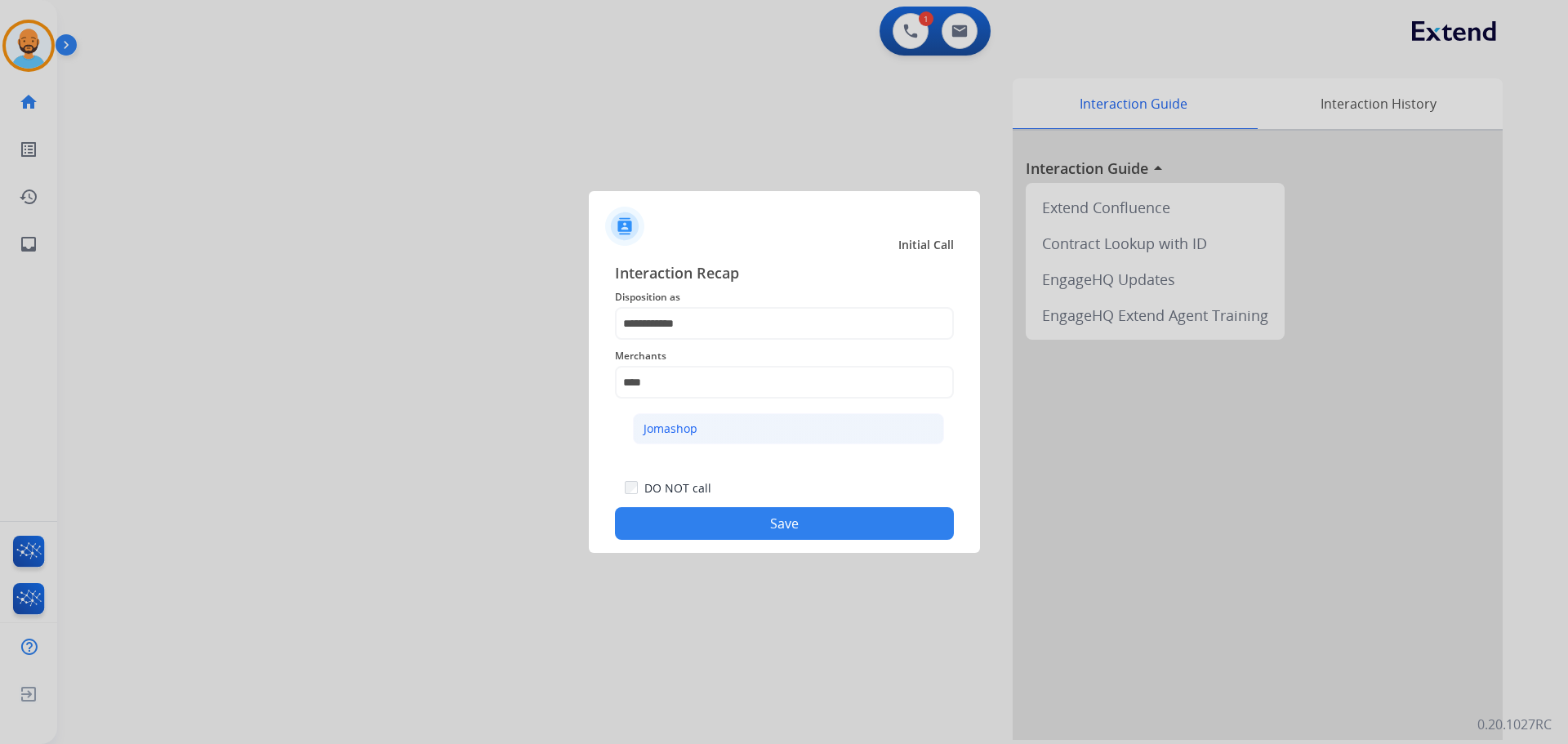
click at [662, 432] on div "Jomashop" at bounding box center [671, 428] width 54 height 16
type input "********"
click at [771, 521] on button "Save" at bounding box center [784, 523] width 339 height 33
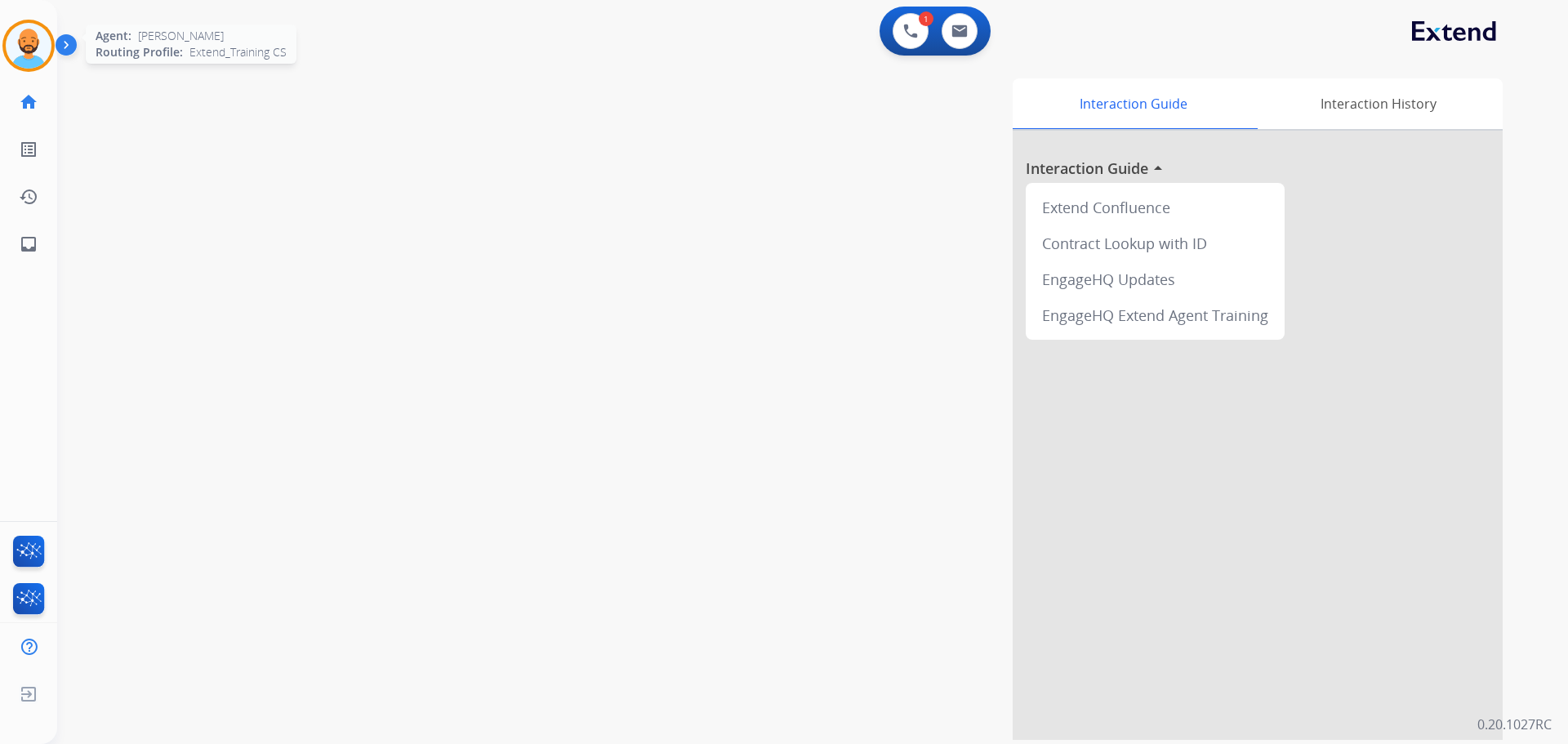
click at [44, 58] on img at bounding box center [29, 46] width 46 height 46
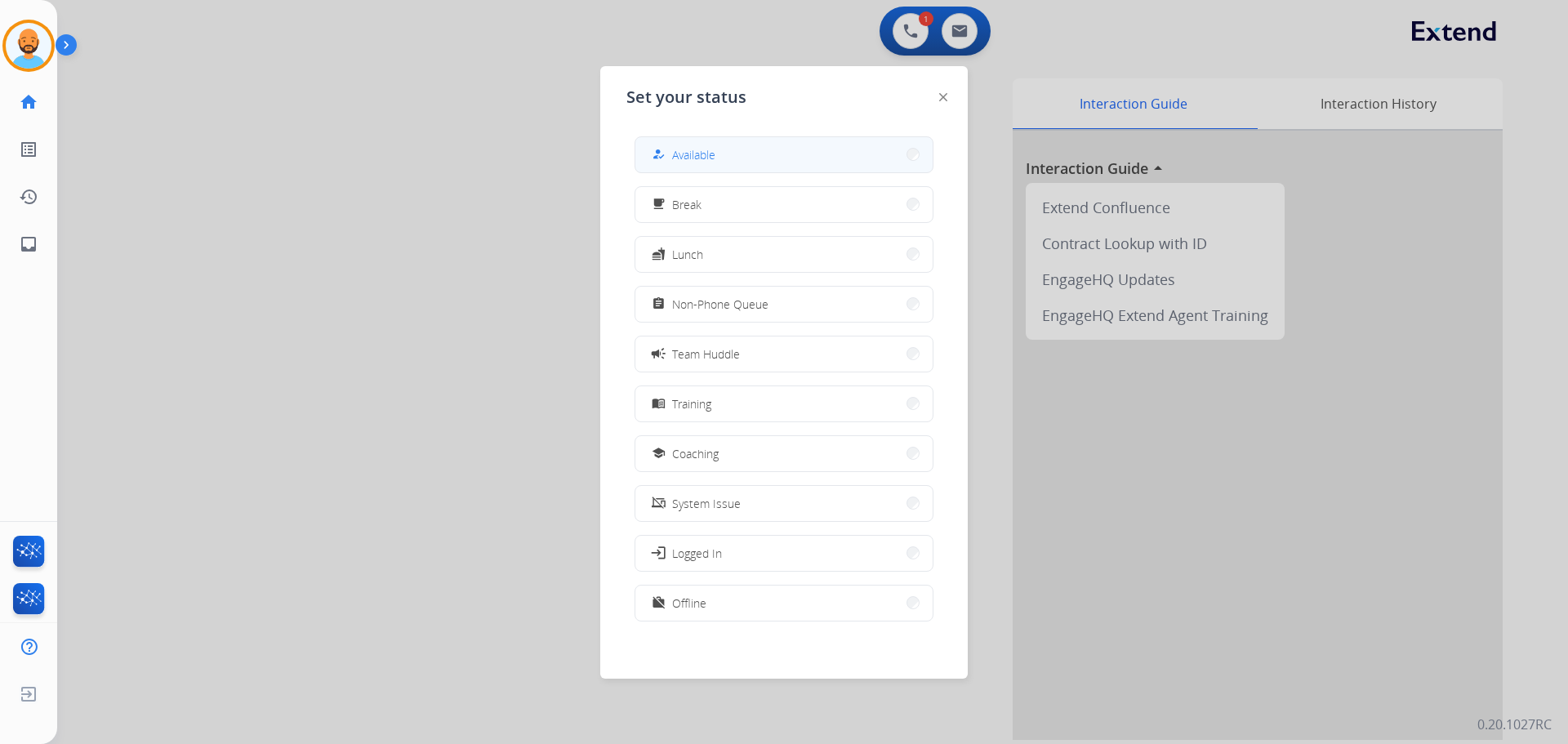
click at [744, 149] on button "how_to_reg Available" at bounding box center [784, 155] width 297 height 35
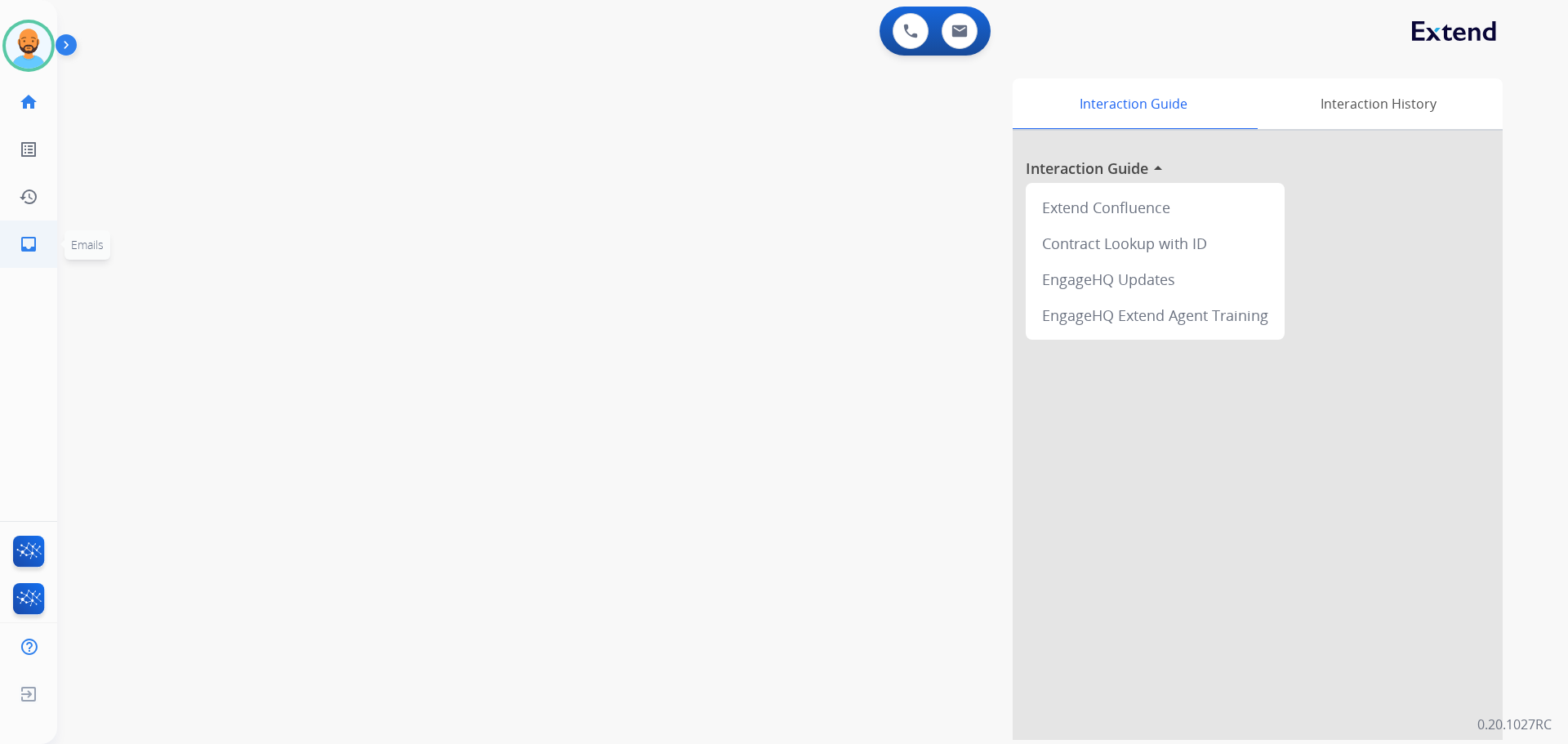
click at [17, 242] on link "inbox Emails" at bounding box center [29, 244] width 46 height 46
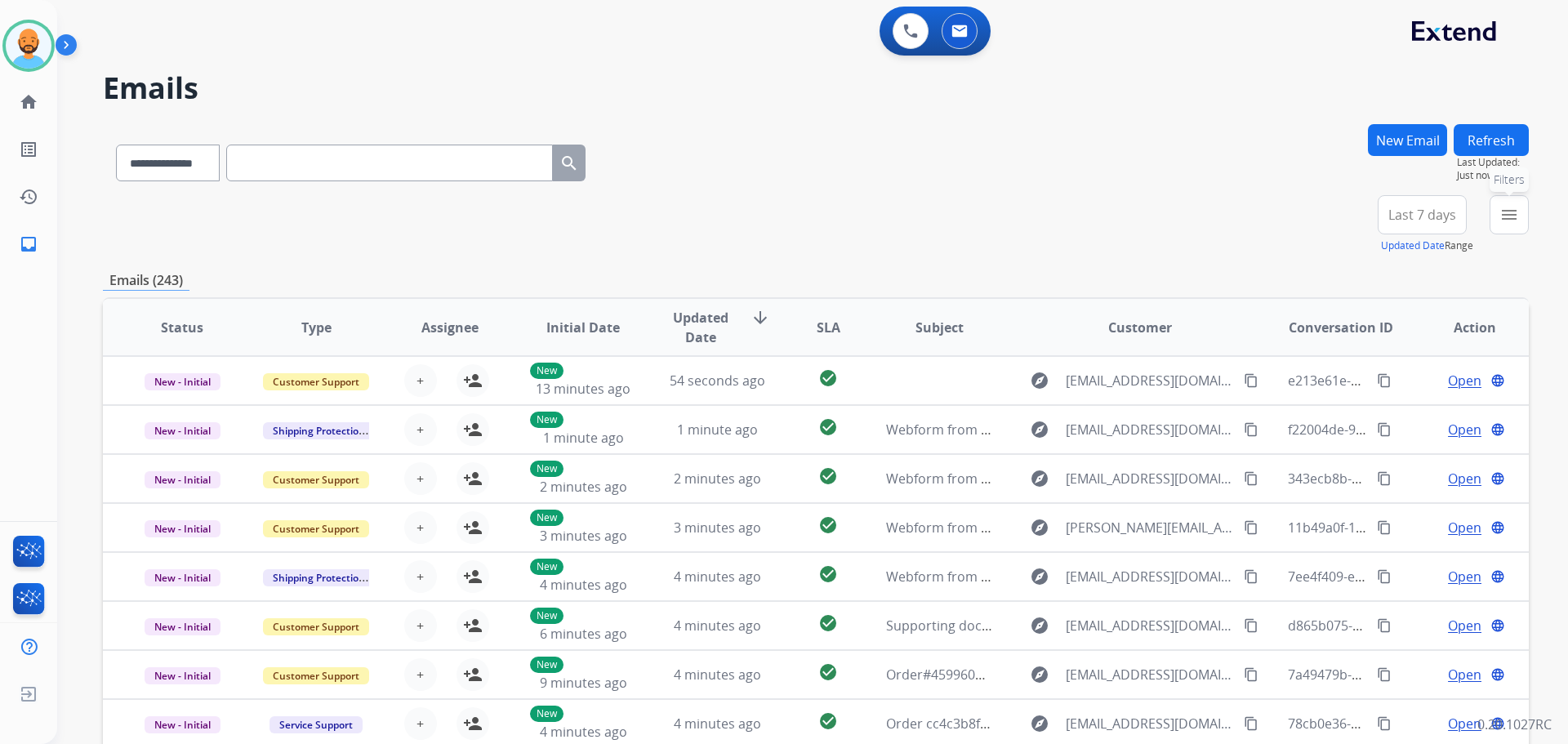
click at [1502, 215] on mat-icon "menu" at bounding box center [1509, 215] width 19 height 19
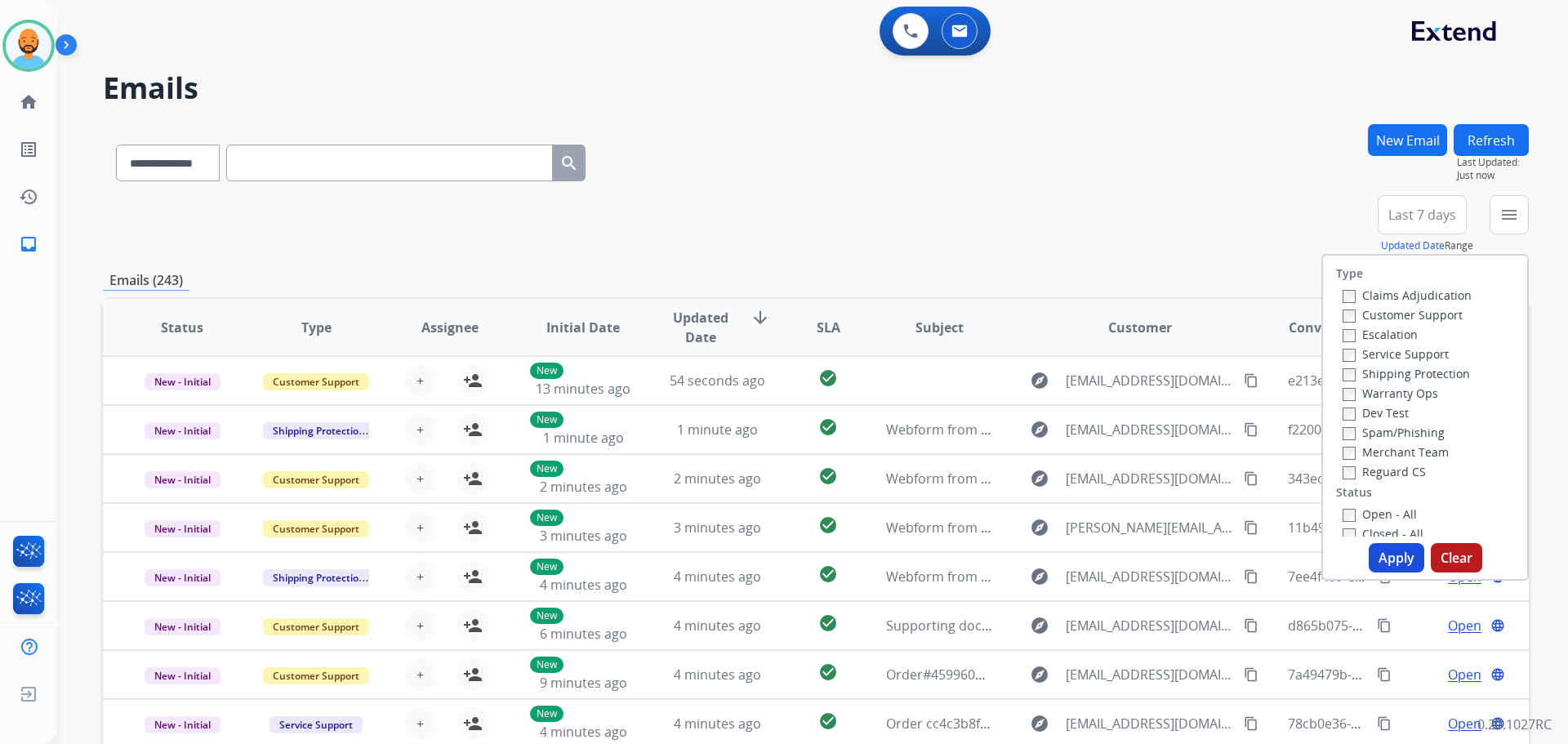
click at [1342, 308] on label "Customer Support" at bounding box center [1402, 314] width 120 height 15
click at [1380, 559] on button "Apply" at bounding box center [1396, 557] width 56 height 30
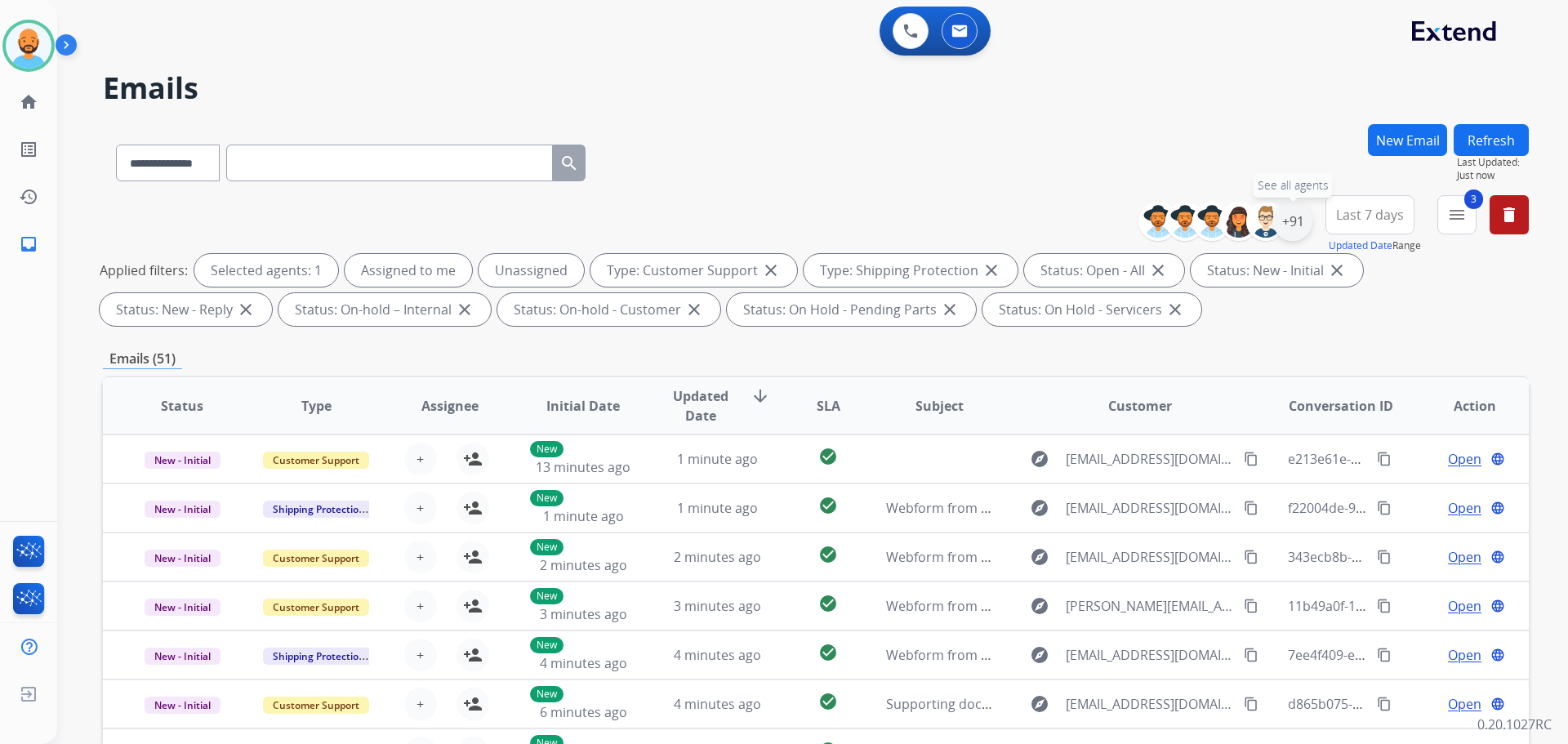
click at [1291, 232] on div "+91" at bounding box center [1293, 221] width 39 height 39
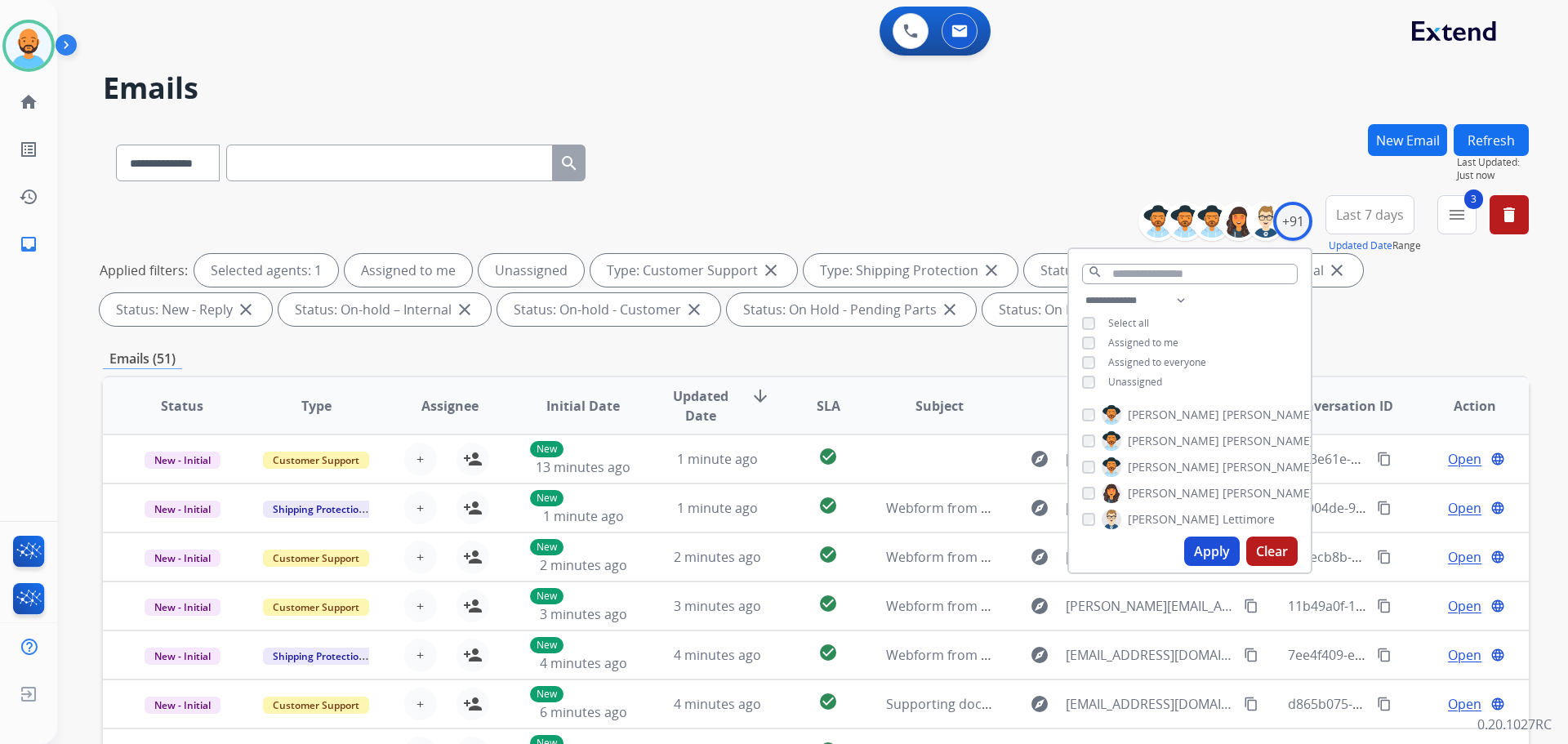
click at [1195, 85] on h2 "Emails" at bounding box center [816, 88] width 1426 height 33
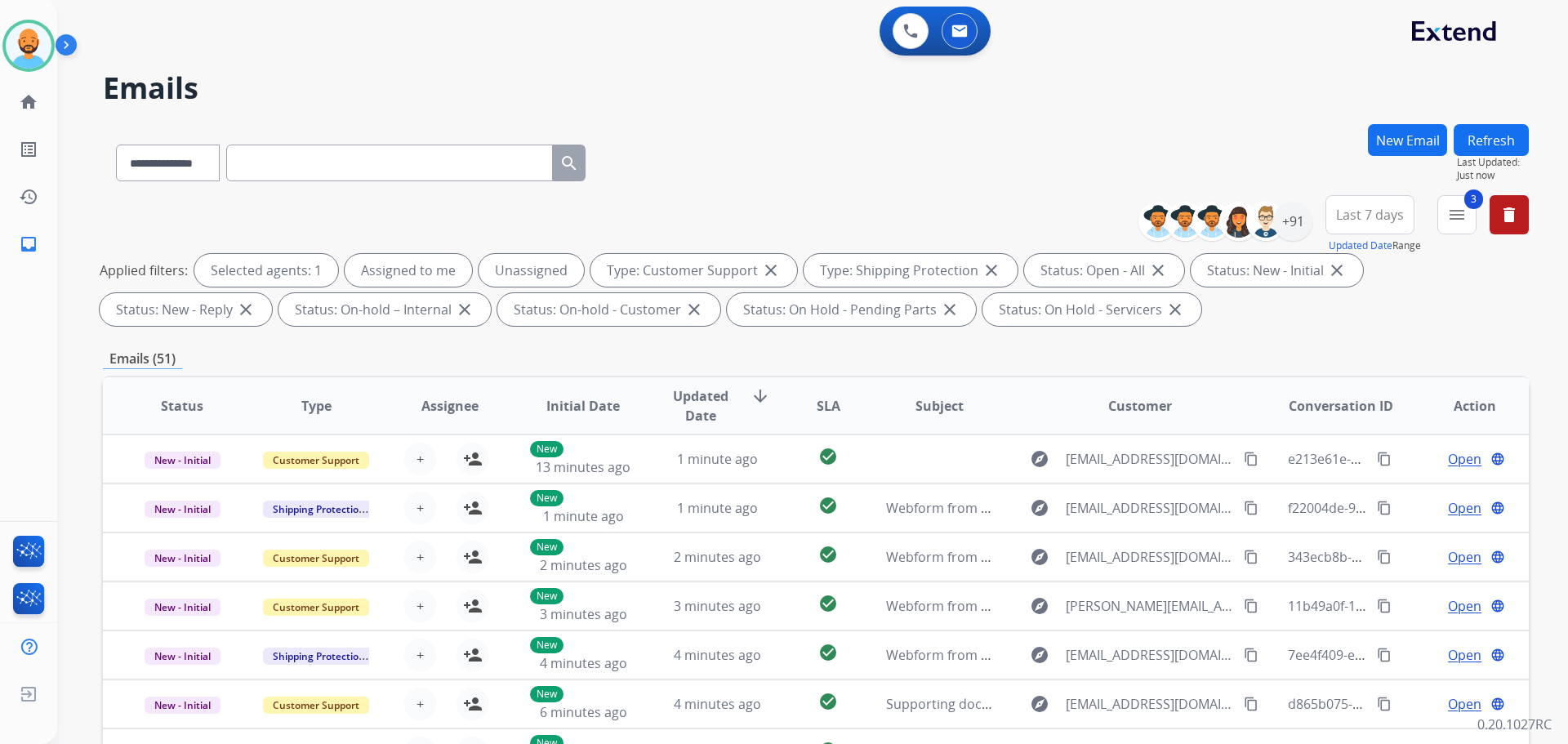
click at [1151, 155] on div "**********" at bounding box center [816, 160] width 1426 height 71
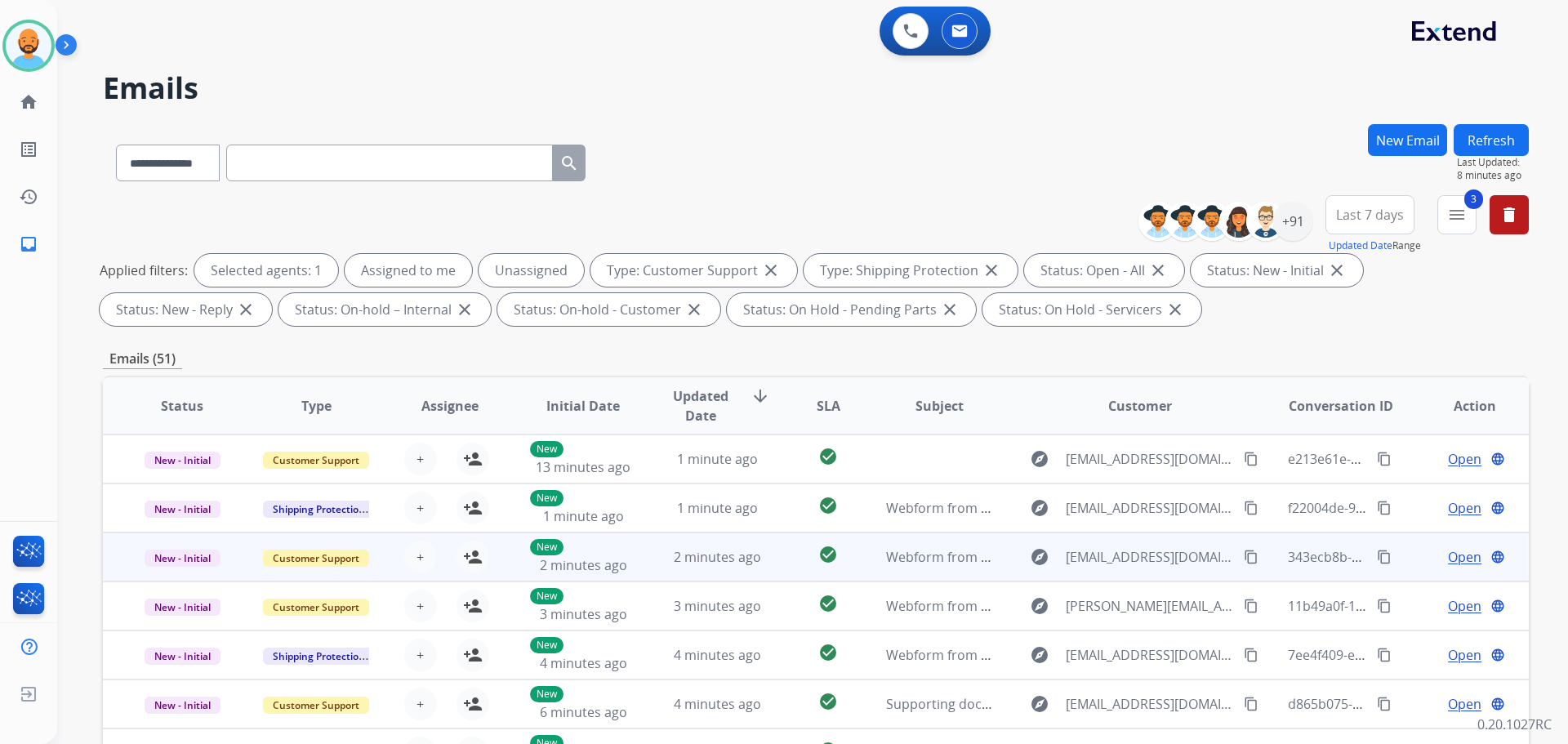
scroll to position [2, 0]
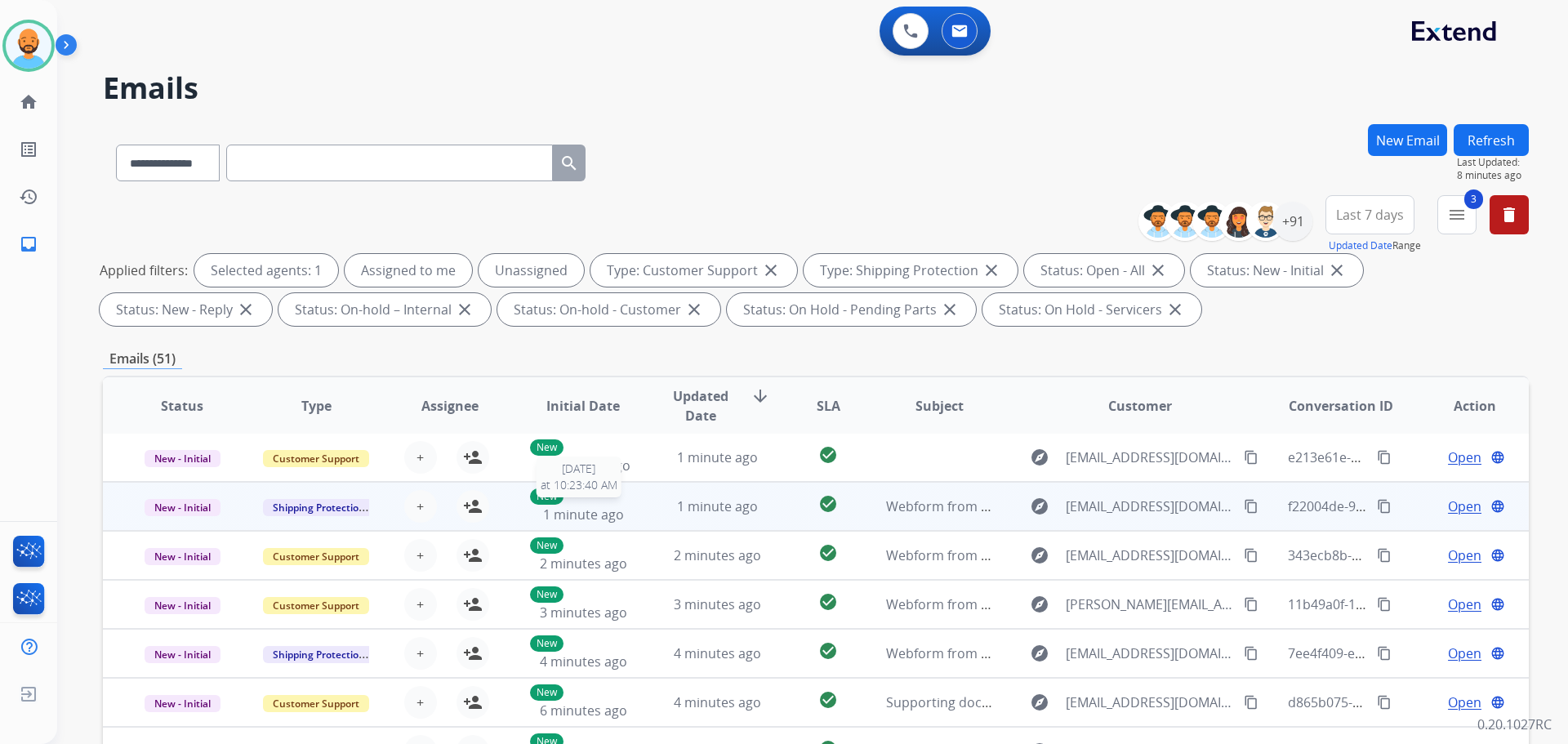
click at [583, 505] on span "1 minute ago" at bounding box center [584, 513] width 81 height 18
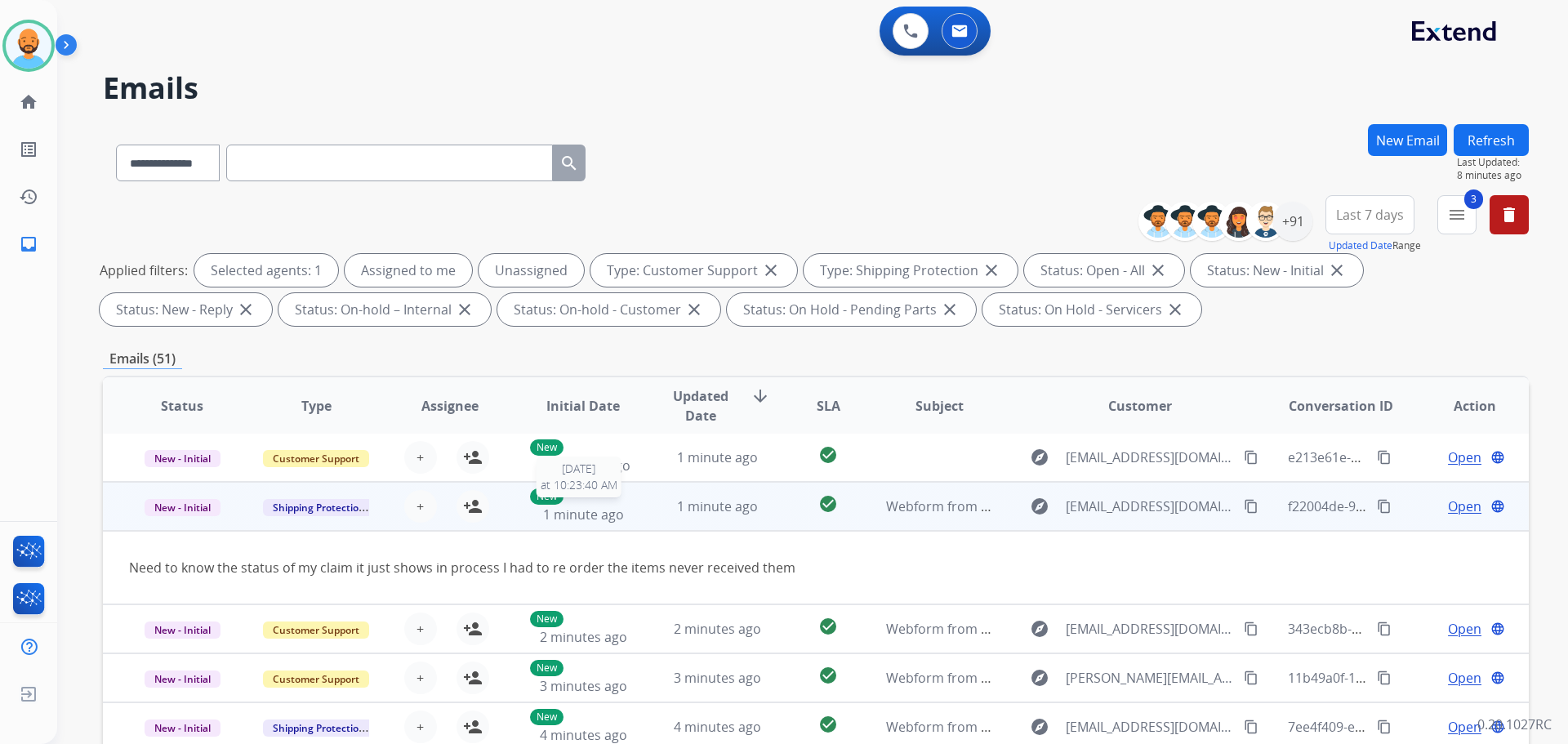
scroll to position [49, 0]
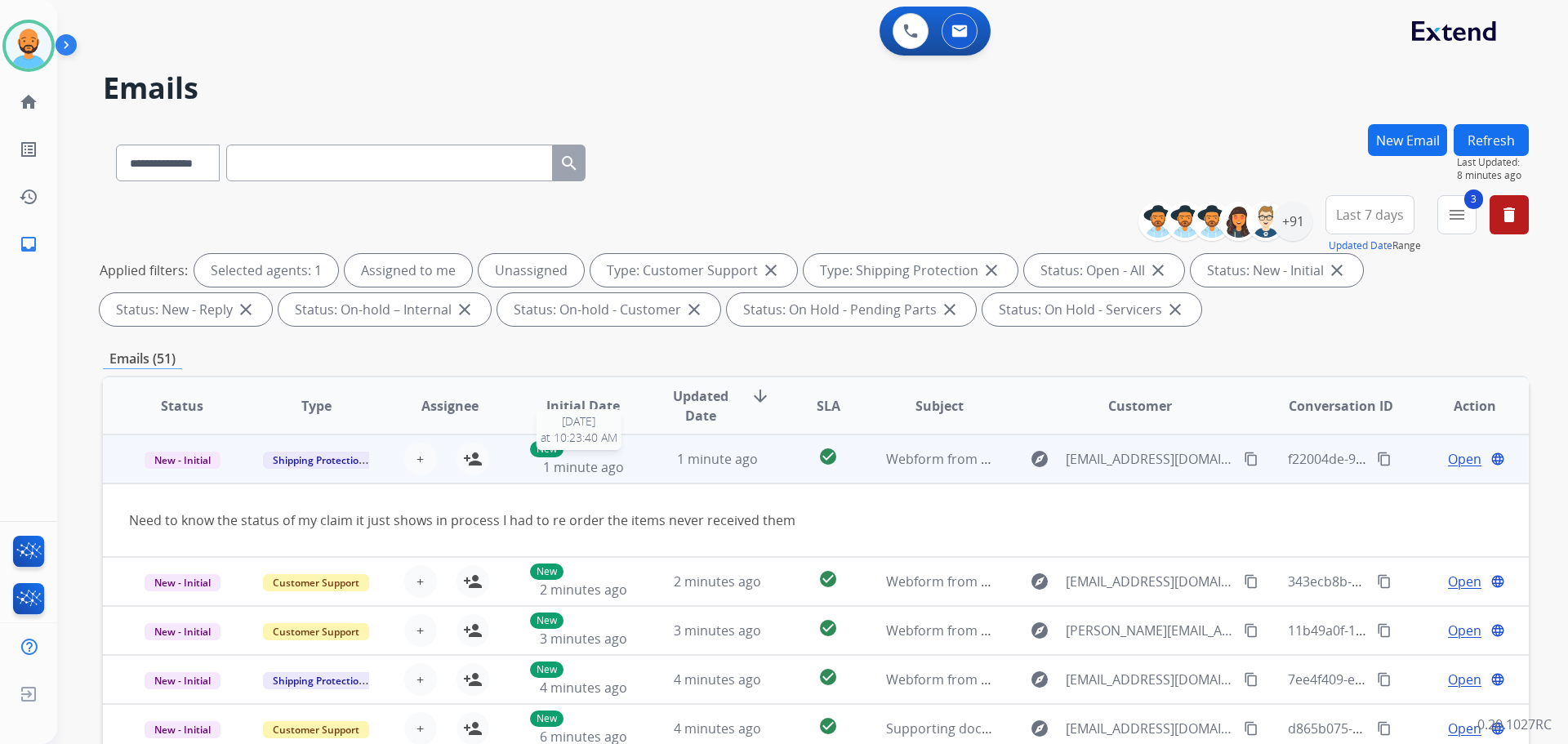
click at [606, 462] on span "1 minute ago" at bounding box center [584, 466] width 81 height 18
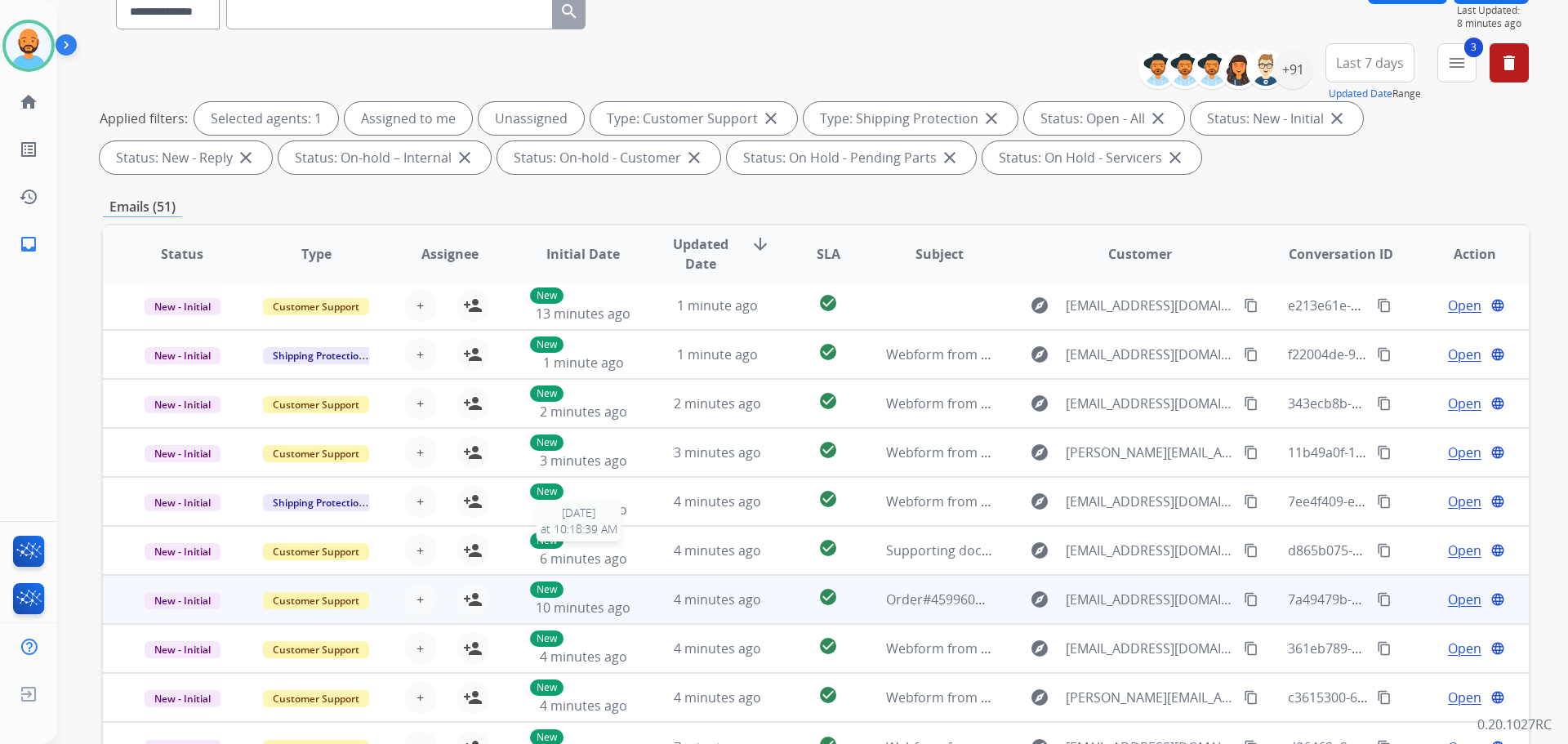
scroll to position [163, 0]
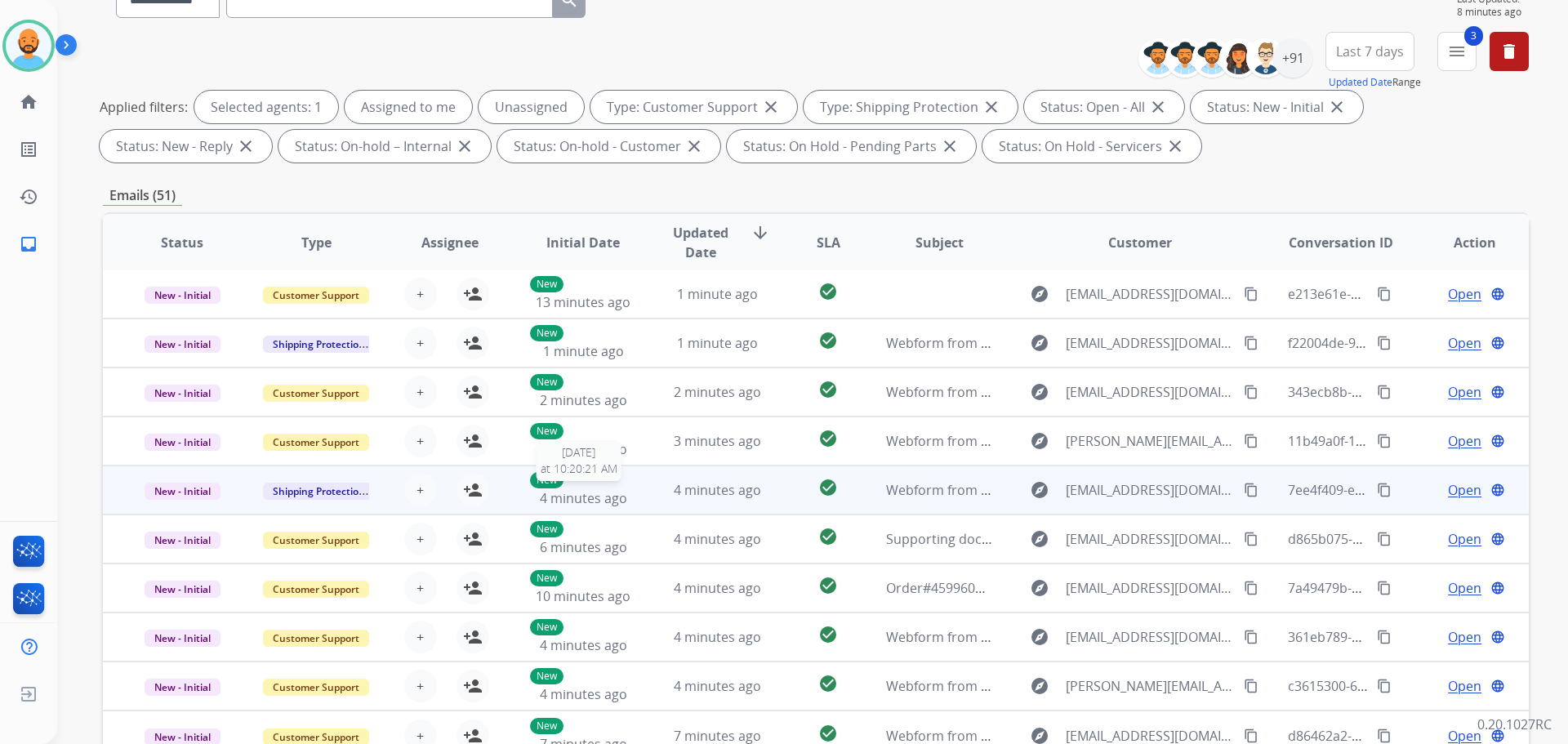
click at [615, 497] on span "4 minutes ago" at bounding box center [583, 497] width 87 height 18
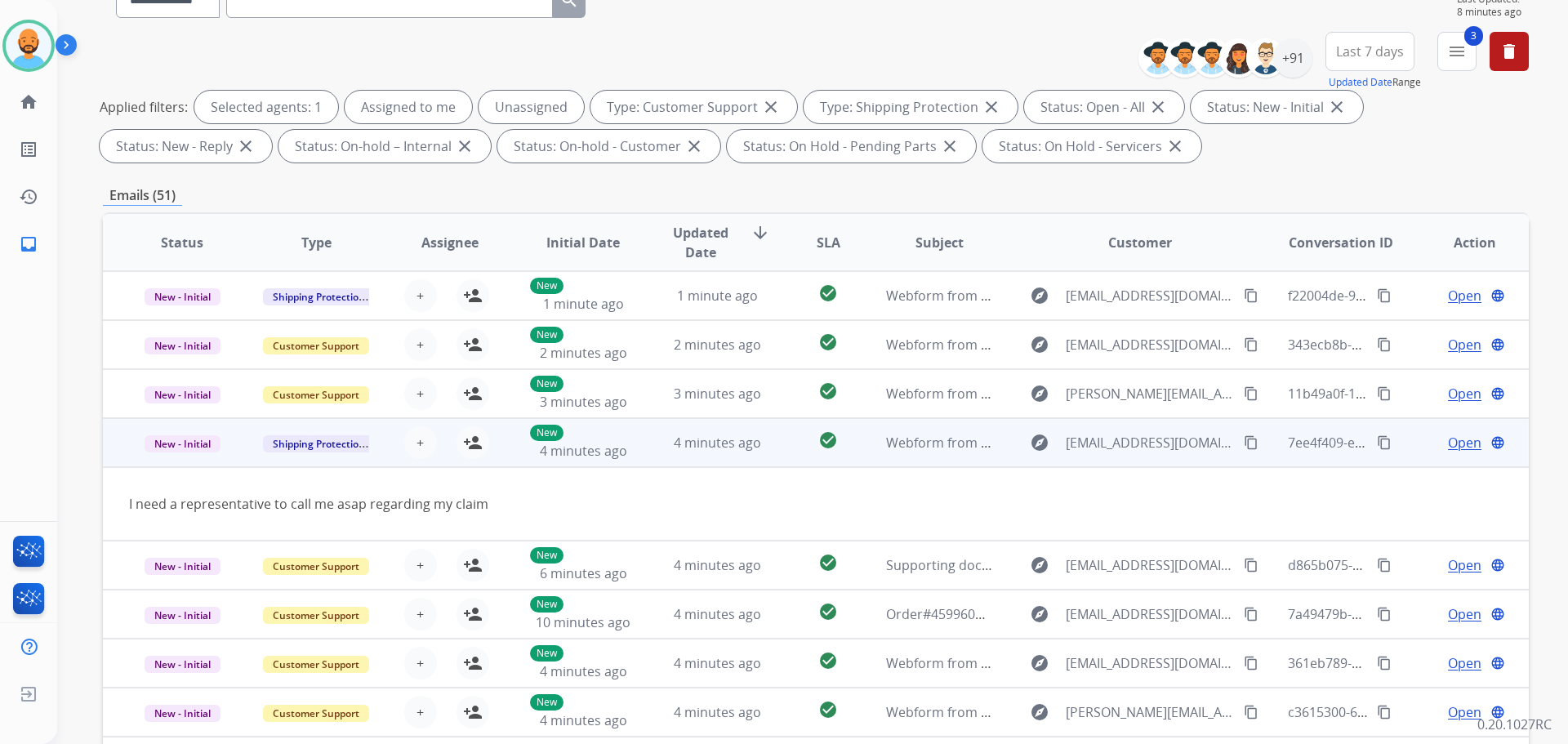
scroll to position [75, 0]
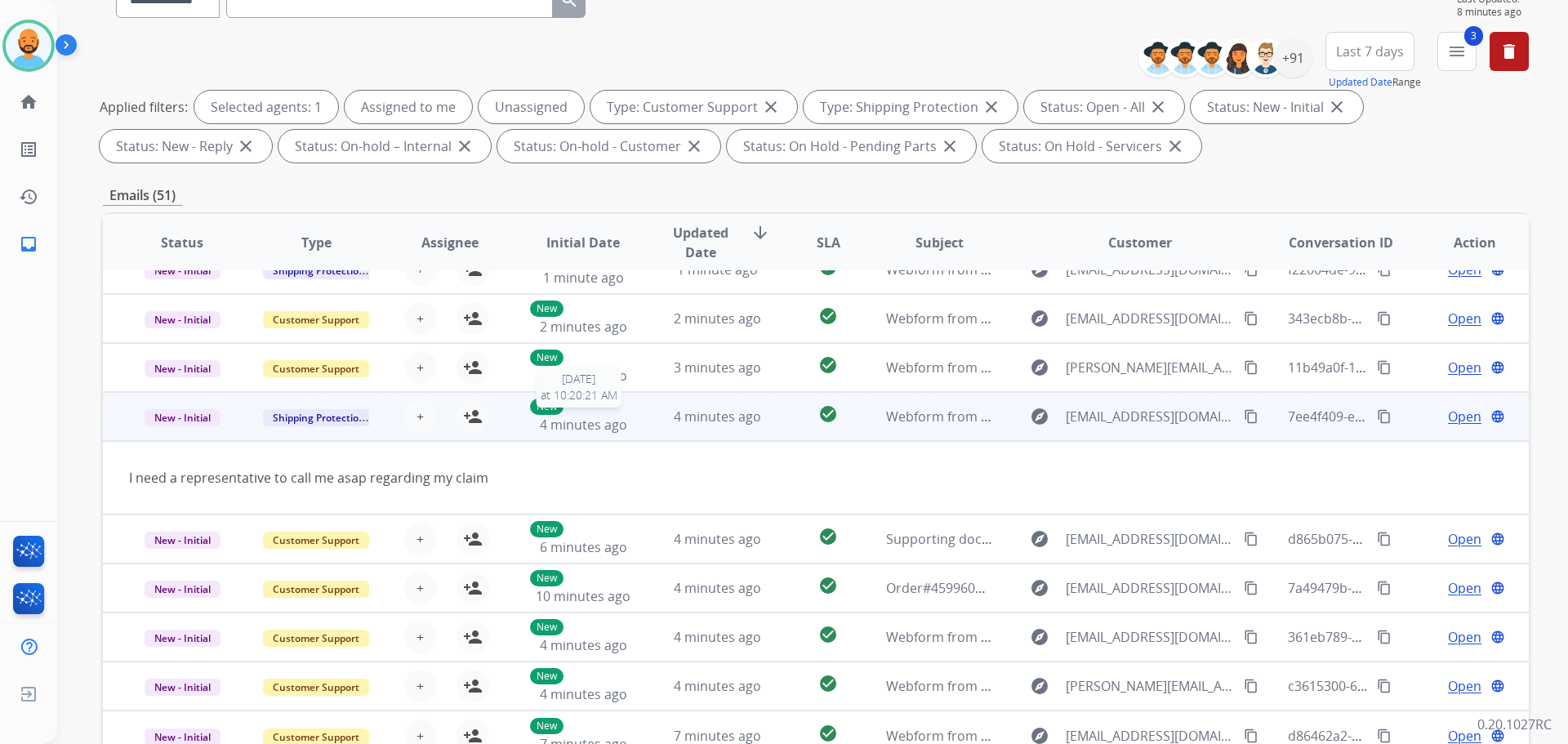
click at [617, 423] on span "4 minutes ago" at bounding box center [583, 424] width 87 height 18
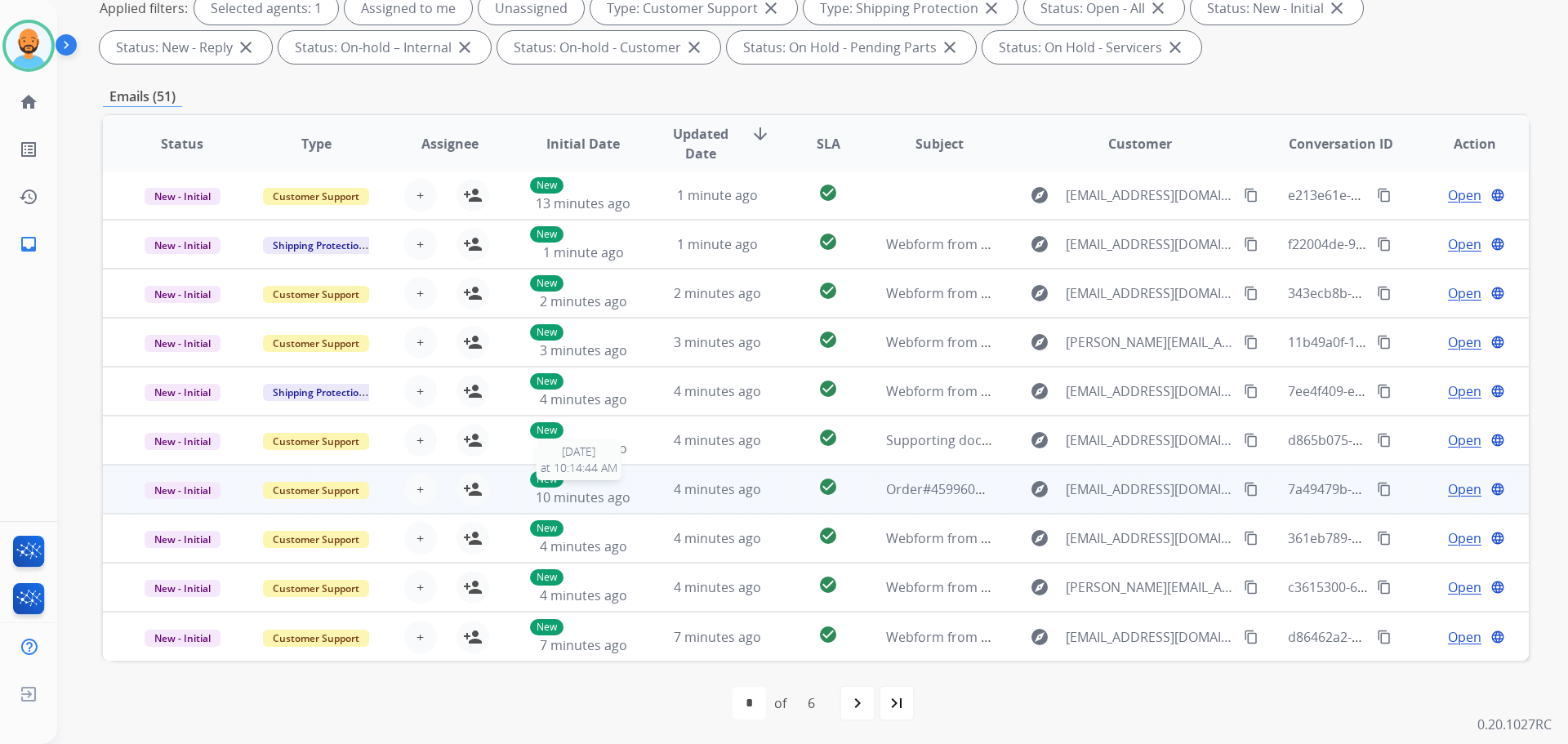
scroll to position [263, 0]
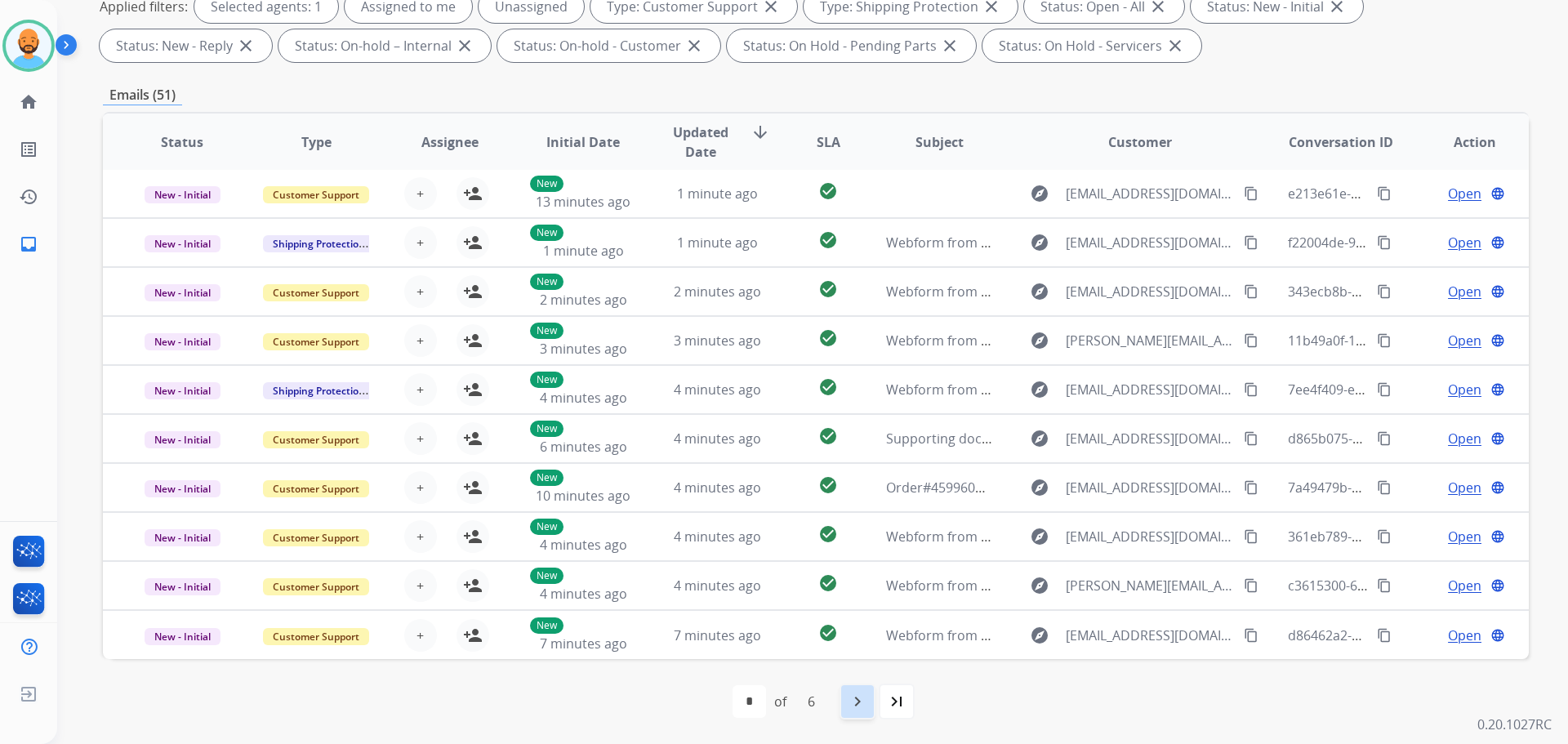
click at [849, 697] on mat-icon "navigate_next" at bounding box center [857, 701] width 19 height 19
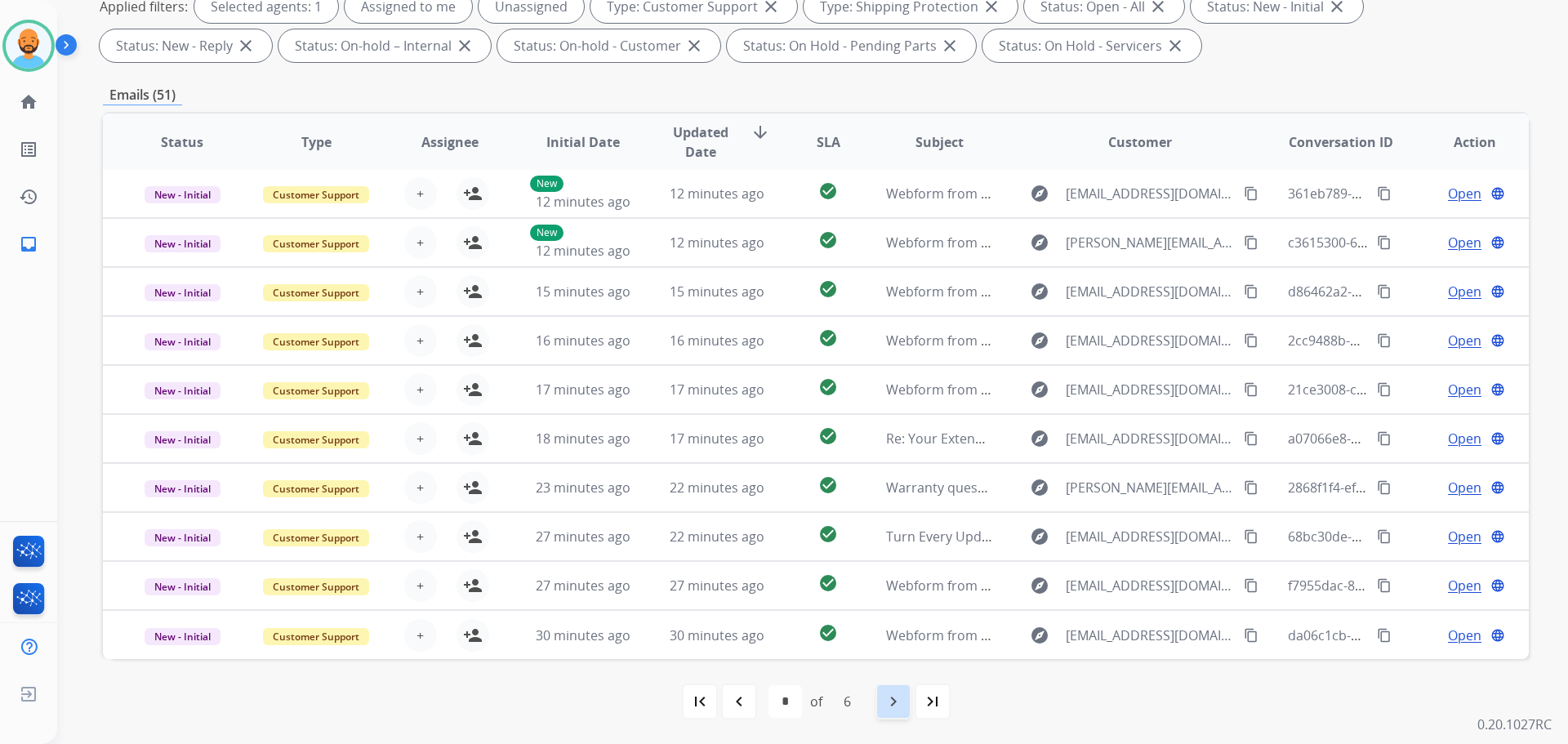
click at [896, 698] on mat-icon "navigate_next" at bounding box center [893, 701] width 19 height 19
select select "*"
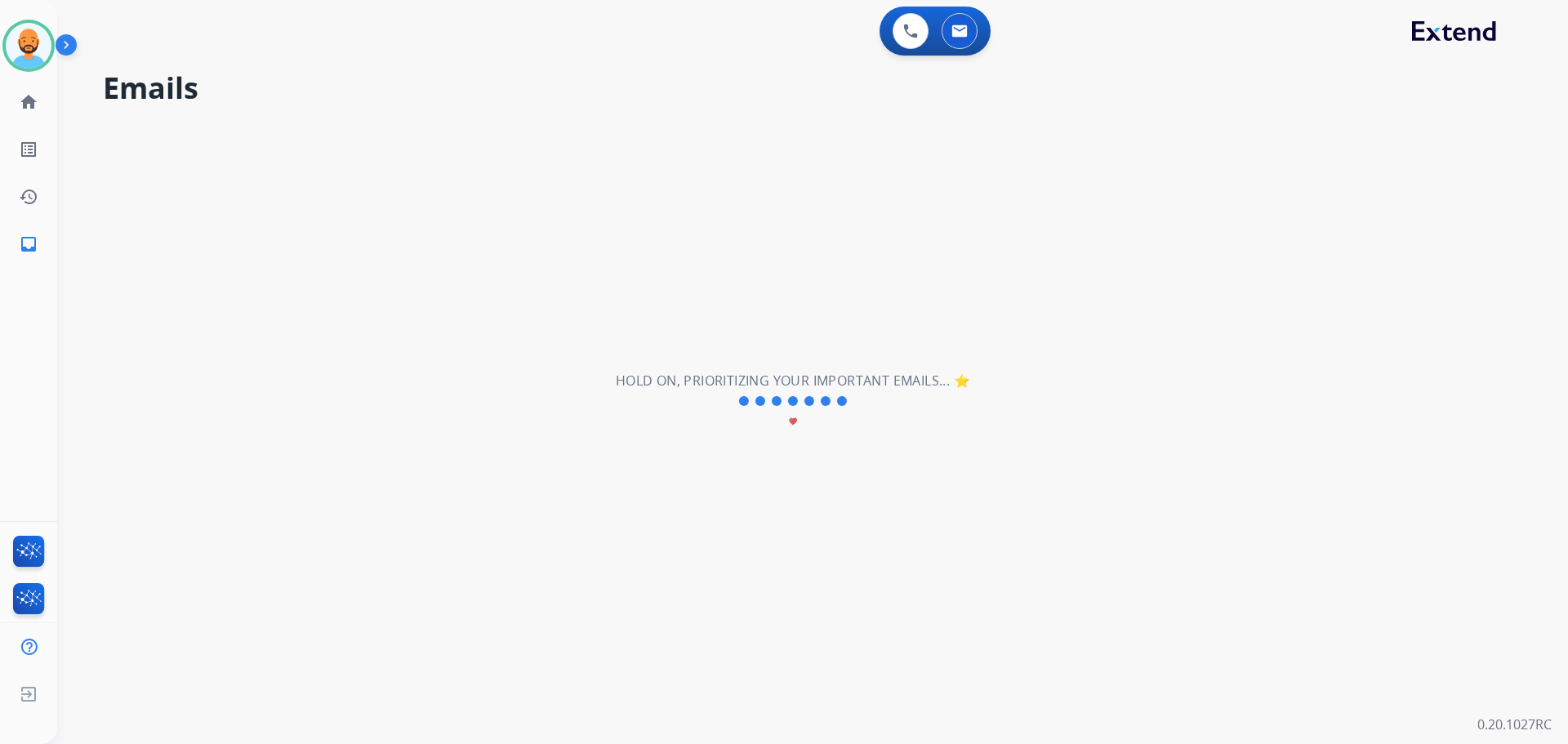
scroll to position [0, 0]
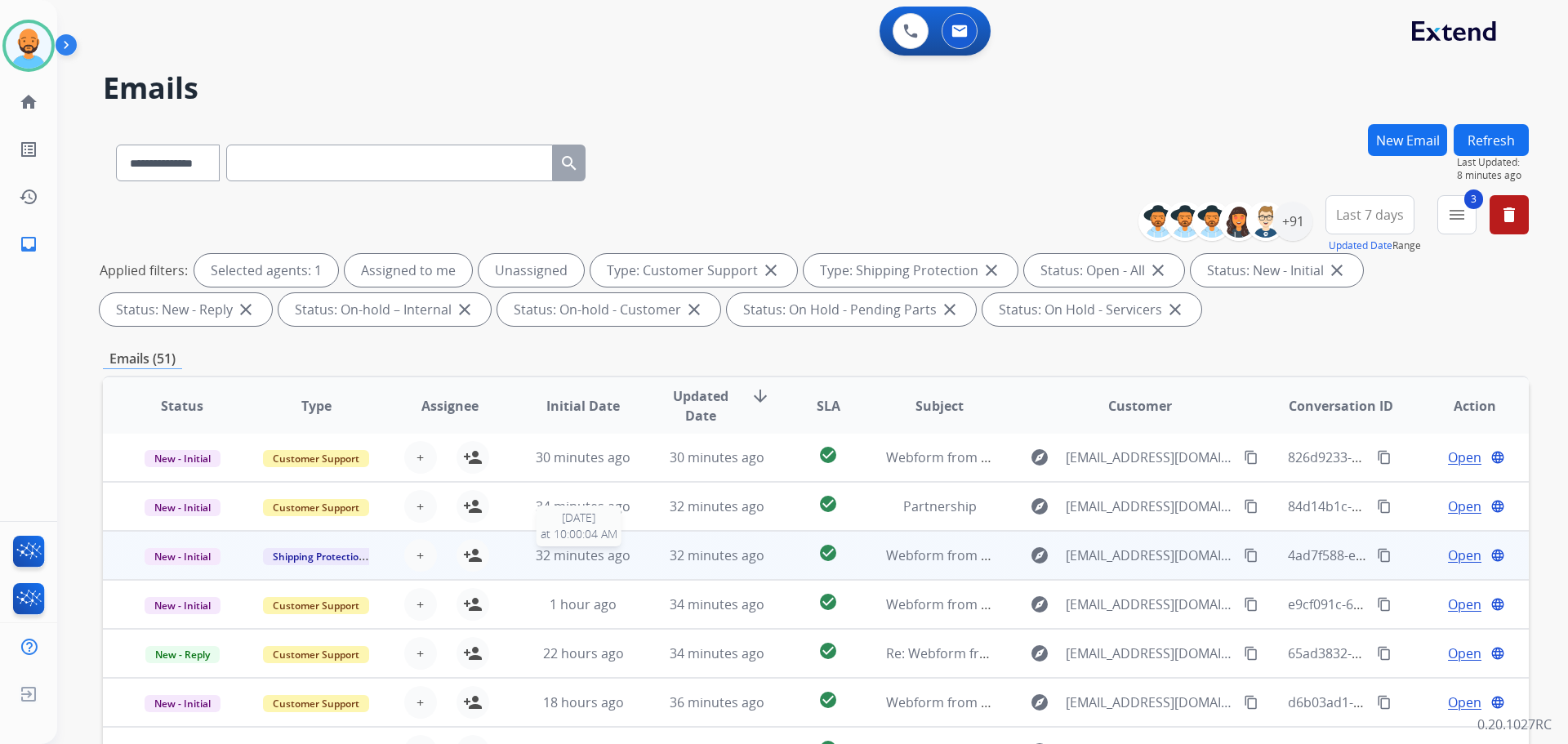
click at [550, 554] on span "32 minutes ago" at bounding box center [583, 555] width 95 height 18
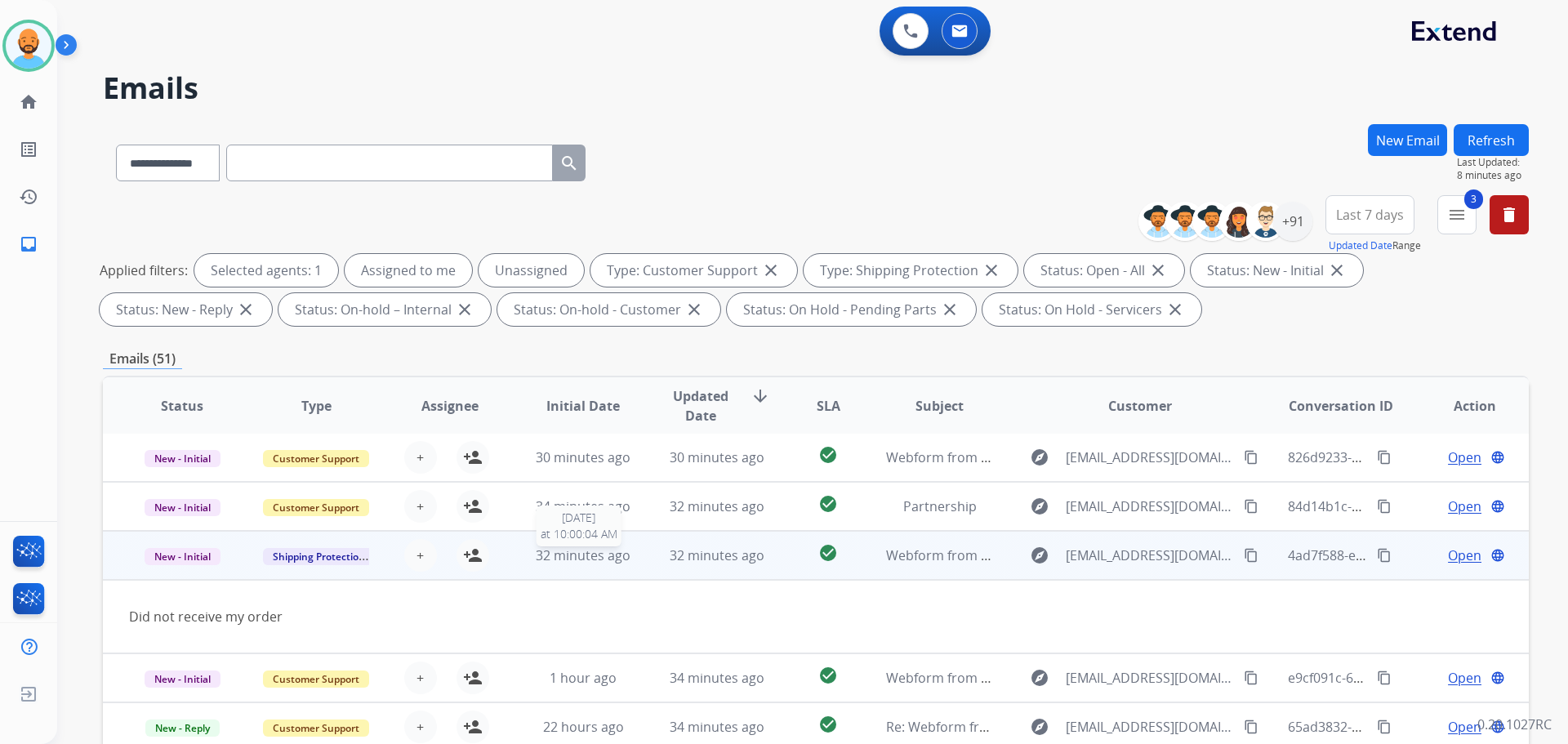
scroll to position [75, 0]
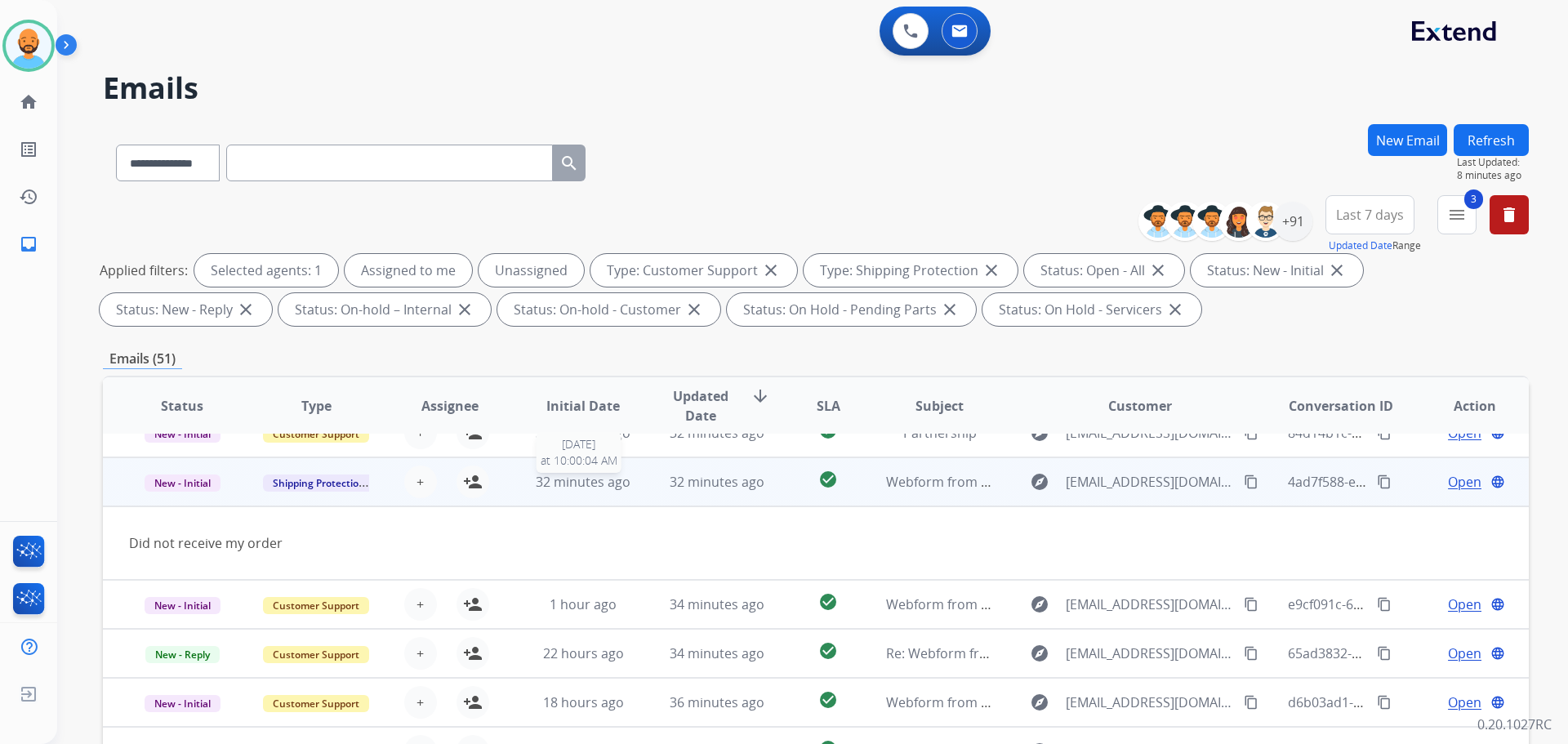
click at [574, 481] on span "32 minutes ago" at bounding box center [583, 481] width 95 height 18
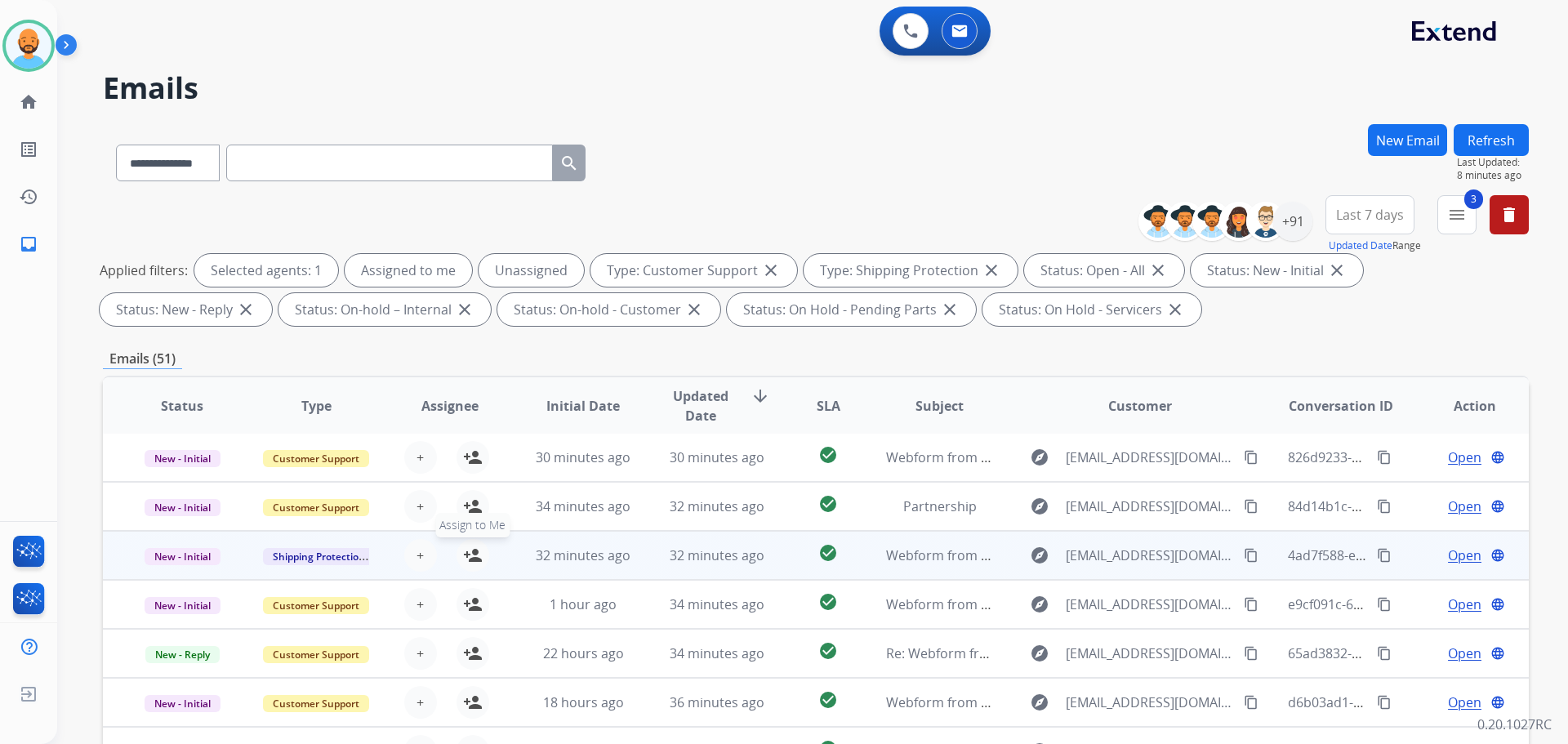
click at [463, 558] on mat-icon "person_add" at bounding box center [472, 555] width 19 height 19
click at [1244, 557] on mat-icon "content_copy" at bounding box center [1250, 555] width 14 height 14
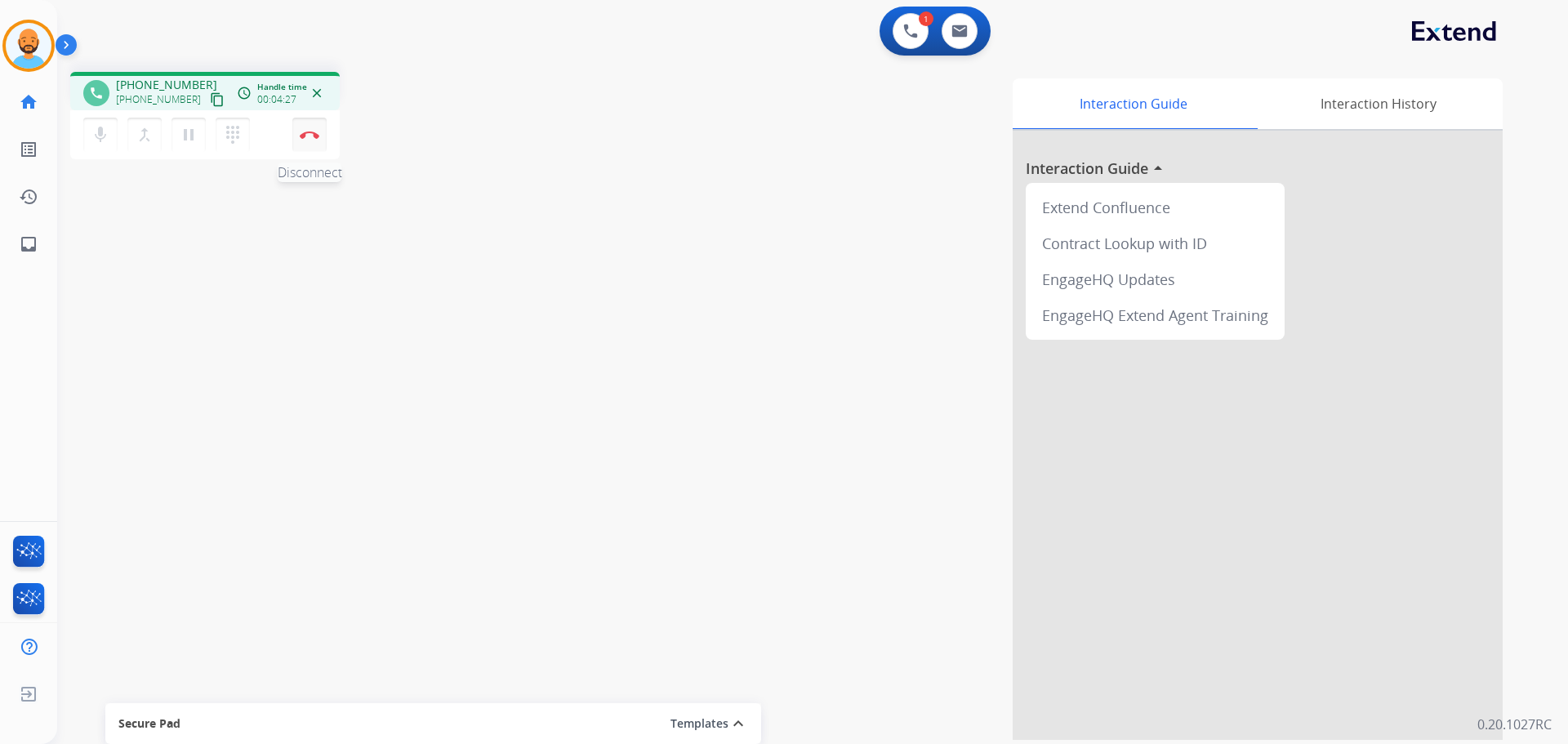
click at [311, 144] on button "Disconnect" at bounding box center [309, 134] width 35 height 35
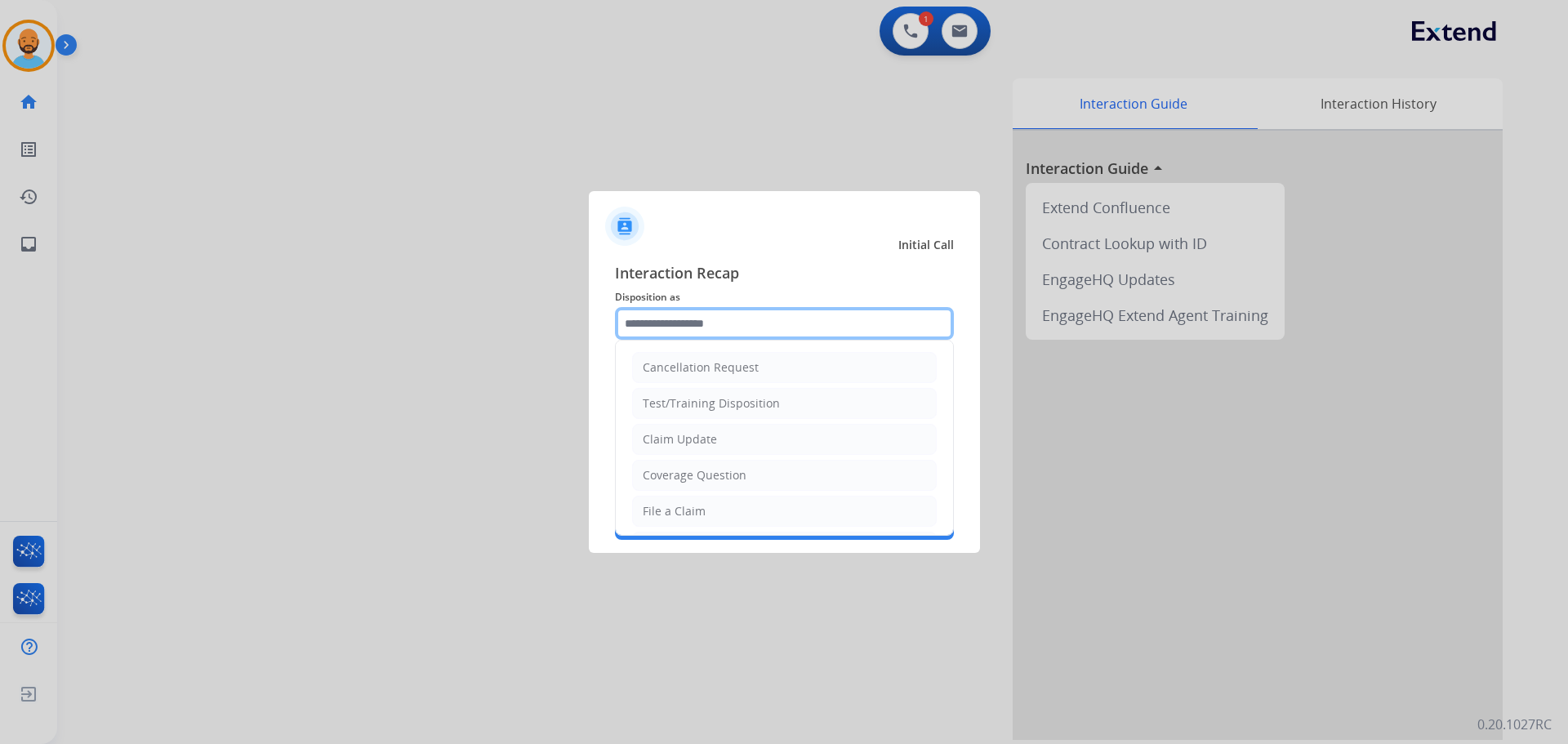
click at [694, 330] on input "text" at bounding box center [784, 323] width 339 height 33
click at [716, 476] on div "Coverage Question" at bounding box center [694, 475] width 104 height 16
type input "**********"
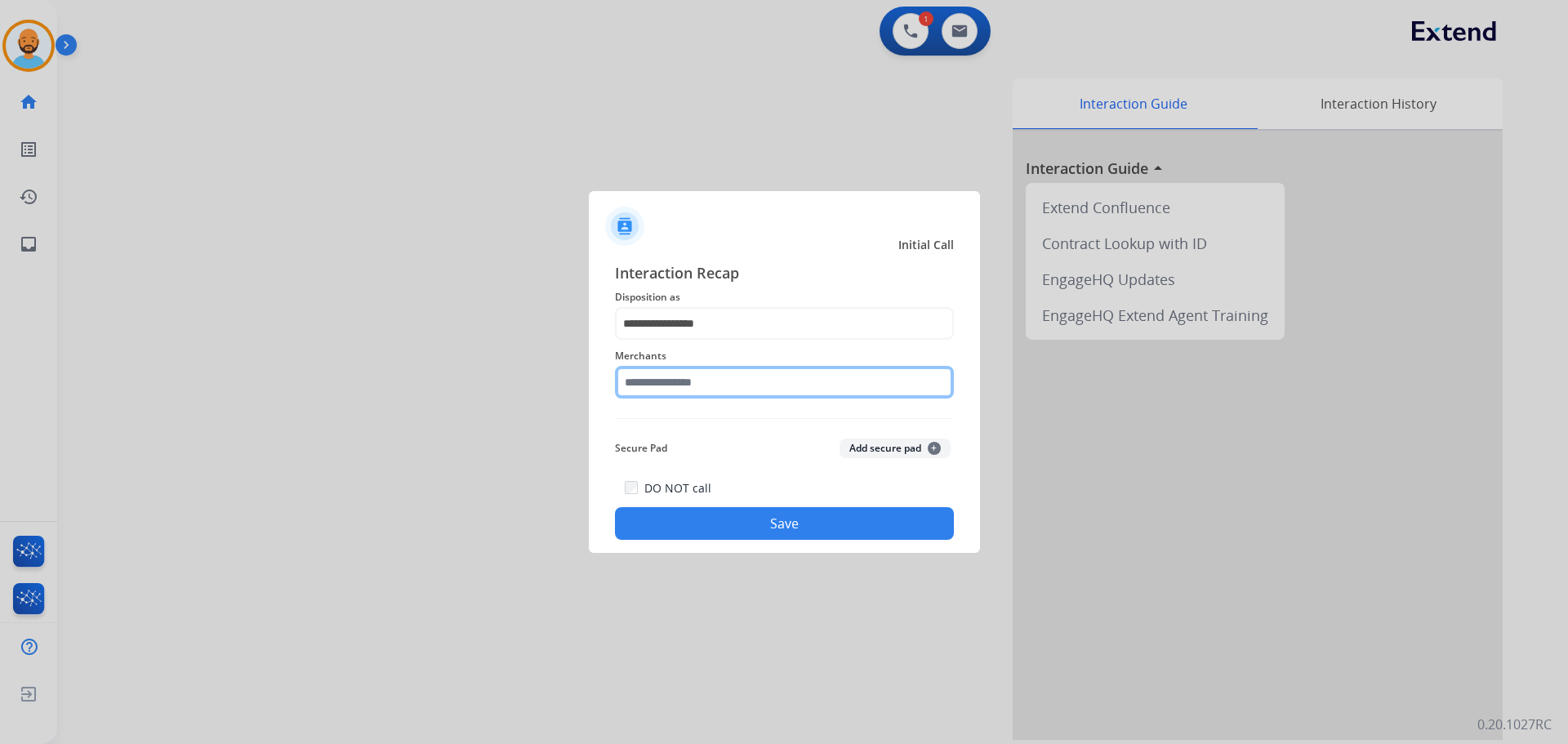
click at [698, 381] on input "text" at bounding box center [784, 382] width 339 height 33
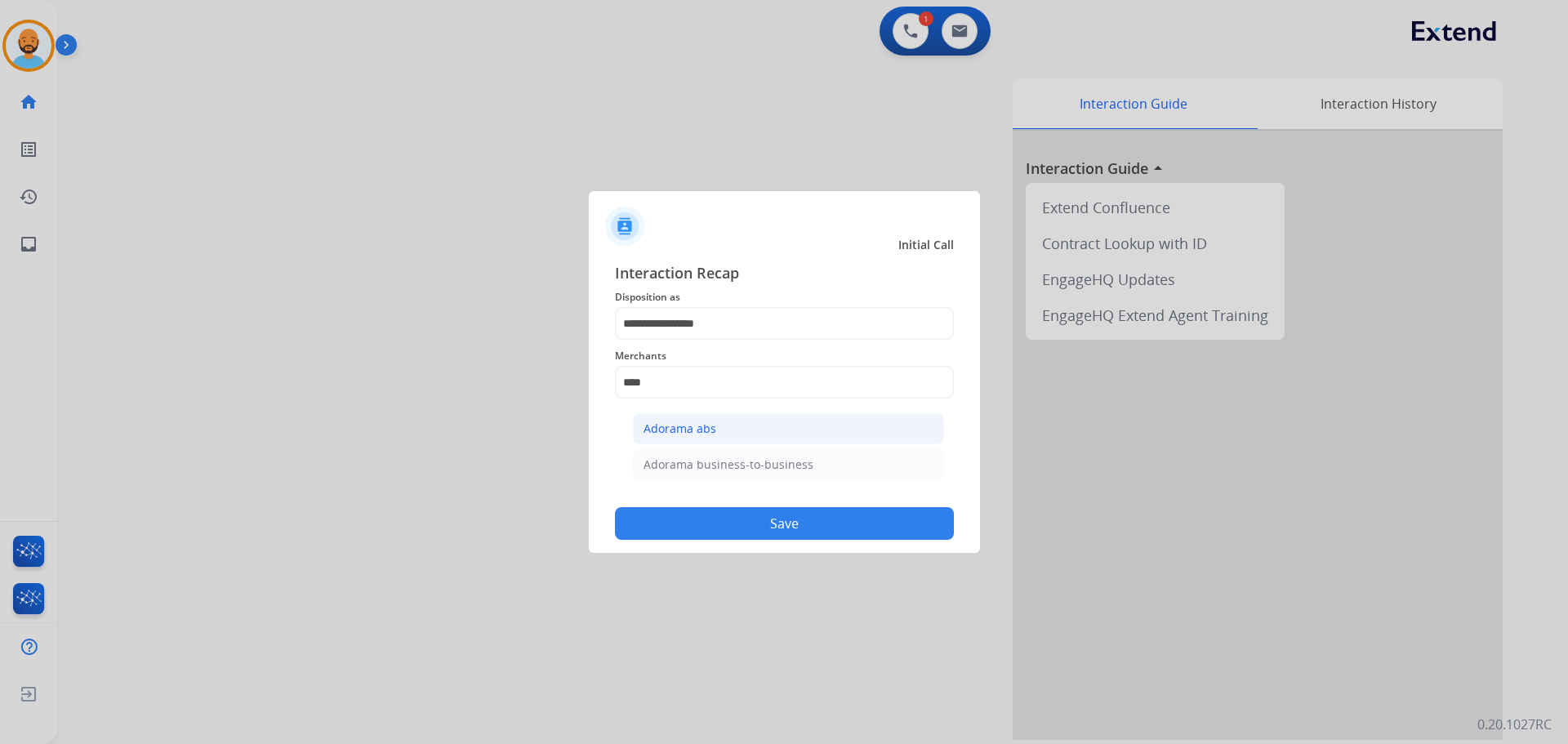
click at [694, 432] on div "Adorama abs" at bounding box center [680, 428] width 73 height 16
type input "**********"
click at [721, 519] on button "Save" at bounding box center [784, 523] width 339 height 33
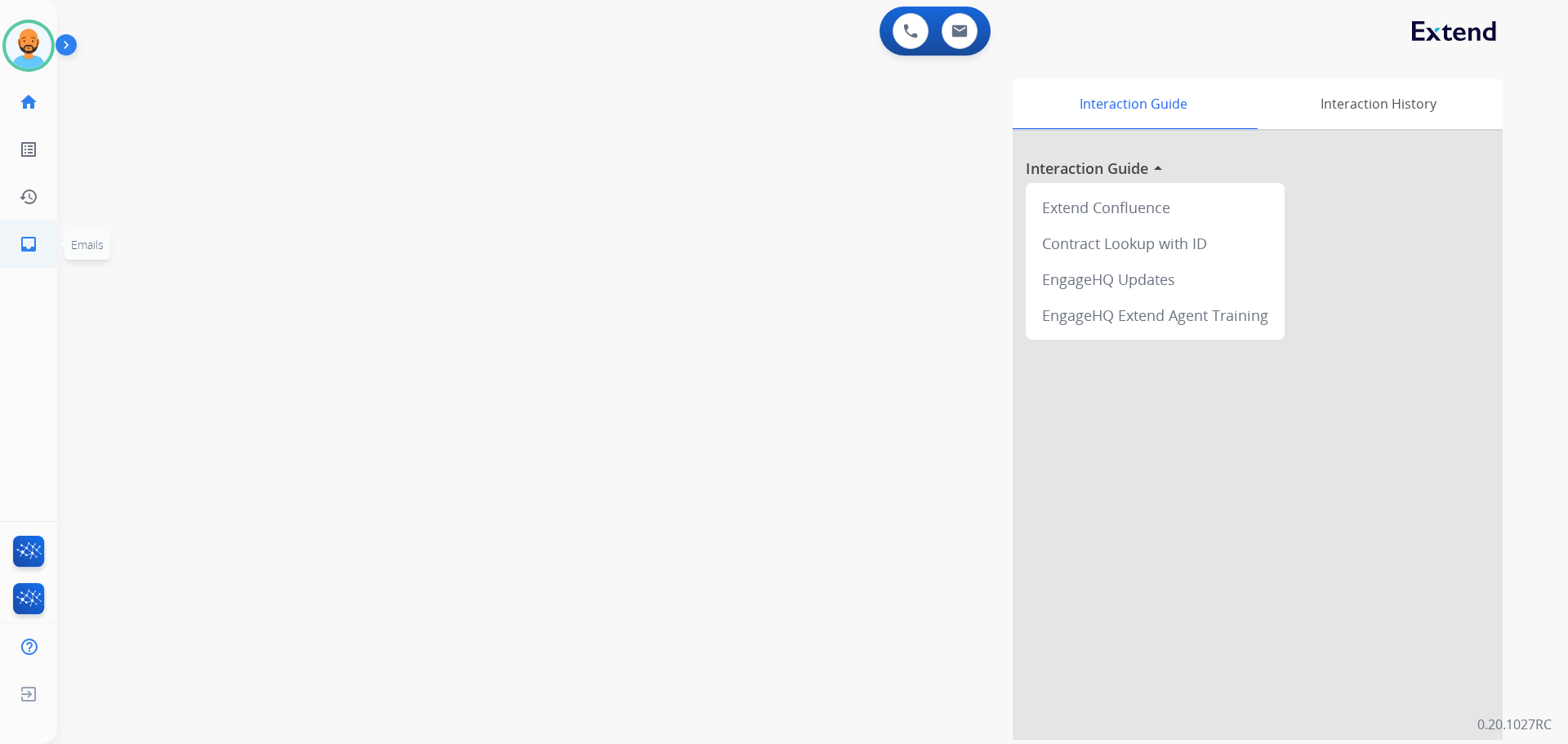
click at [27, 247] on link "inbox Emails" at bounding box center [29, 244] width 46 height 46
select select "**********"
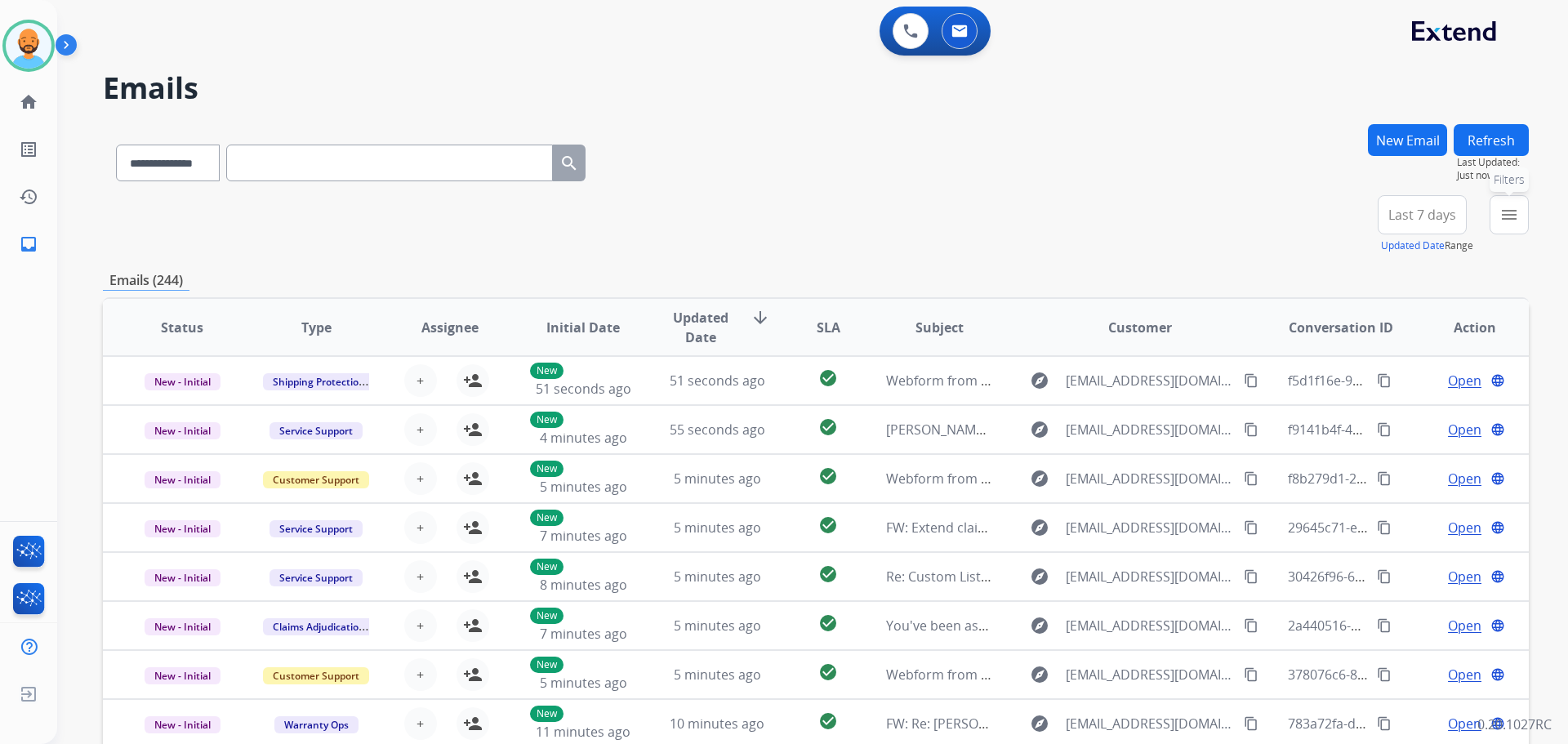
click at [1513, 222] on button "menu Filters" at bounding box center [1509, 215] width 39 height 39
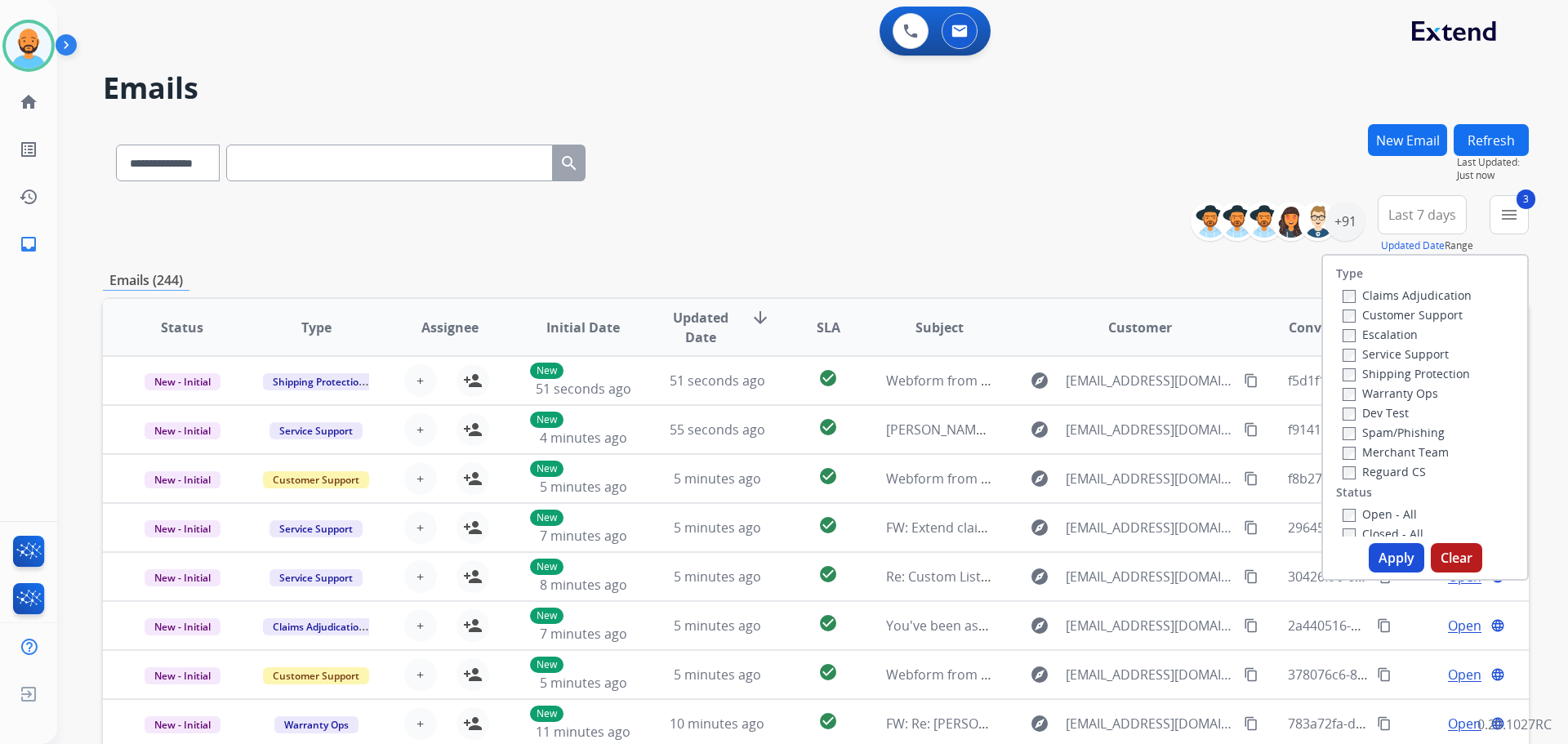
click at [1398, 559] on button "Apply" at bounding box center [1396, 557] width 56 height 30
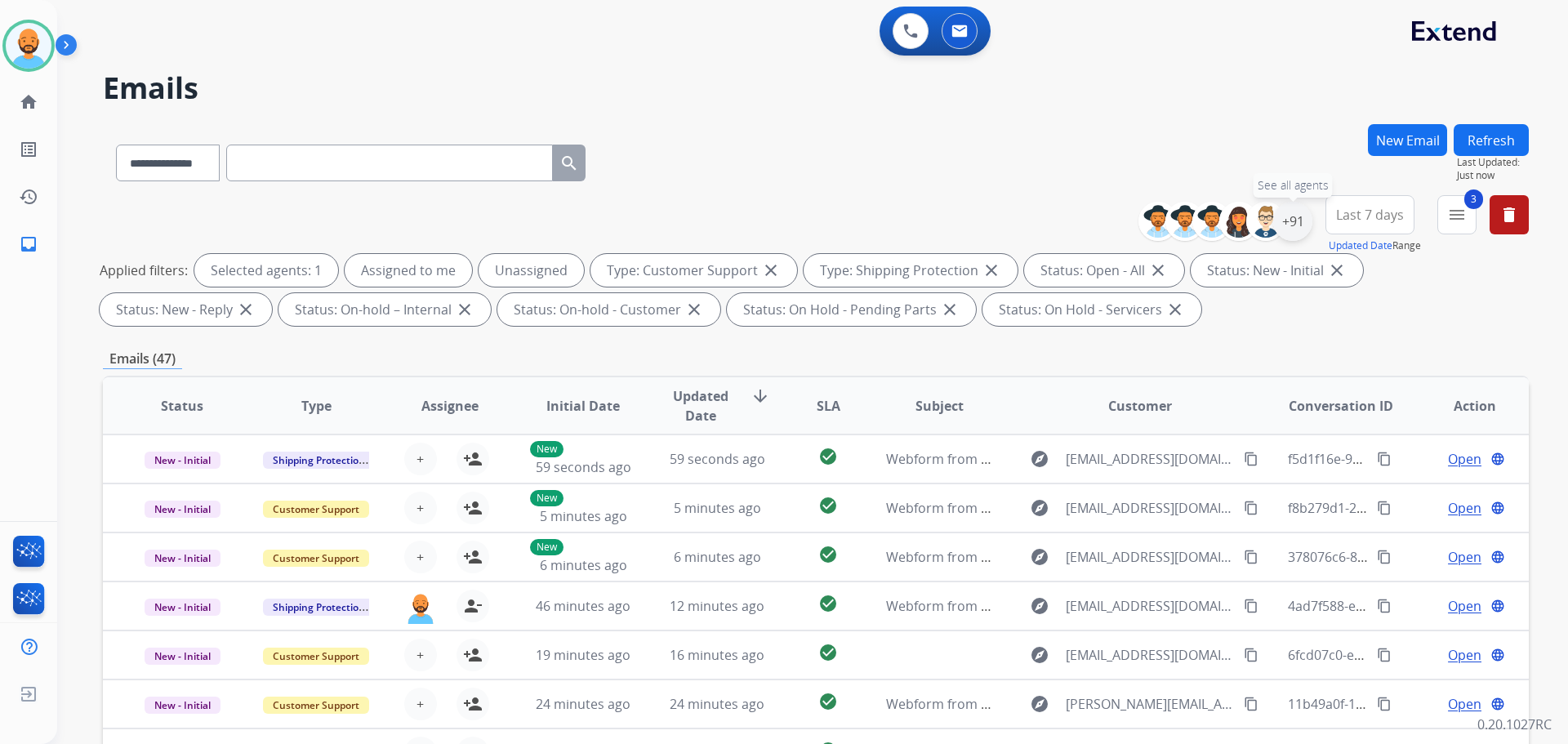
click at [1296, 225] on div "+91" at bounding box center [1293, 221] width 39 height 39
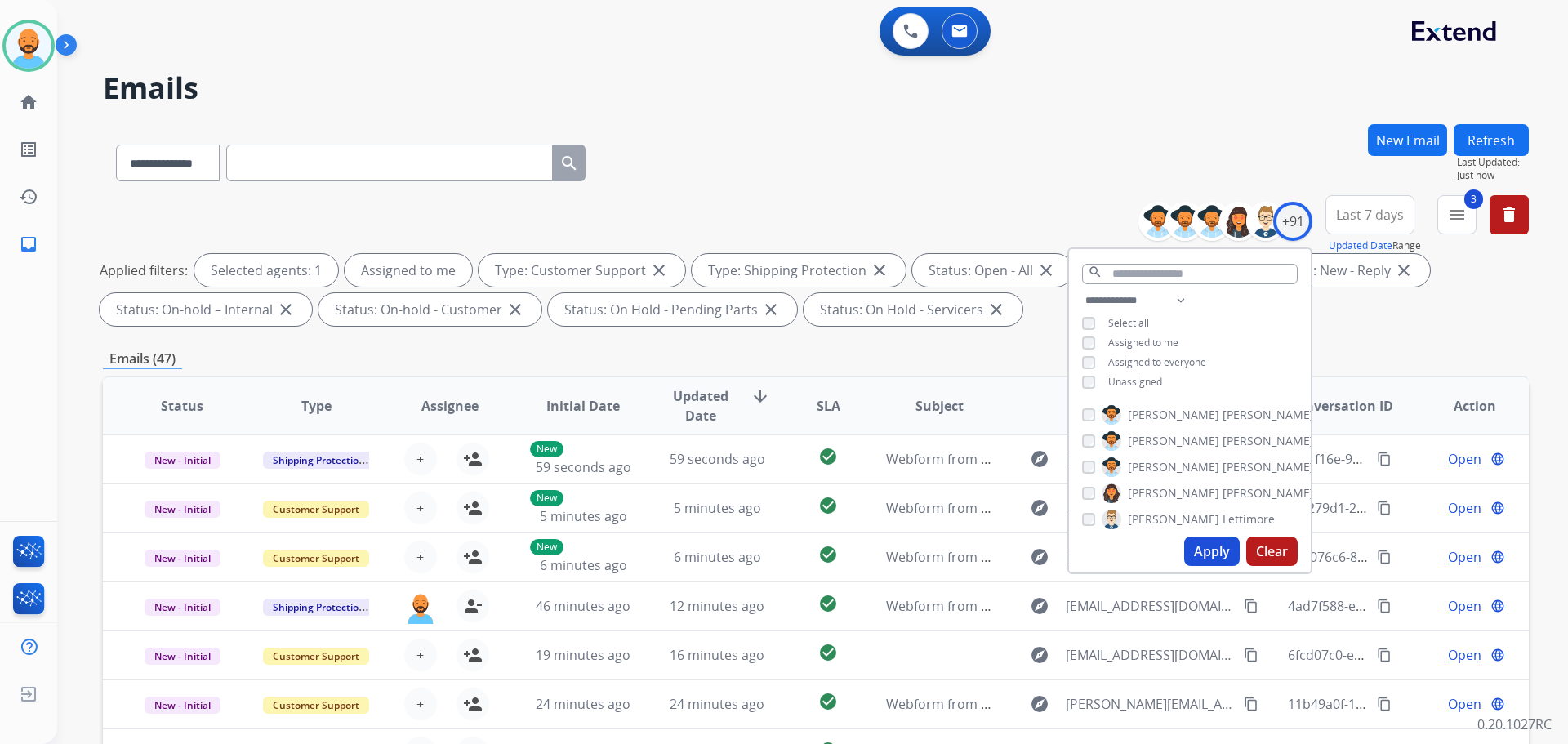
click at [1207, 549] on button "Apply" at bounding box center [1212, 551] width 56 height 30
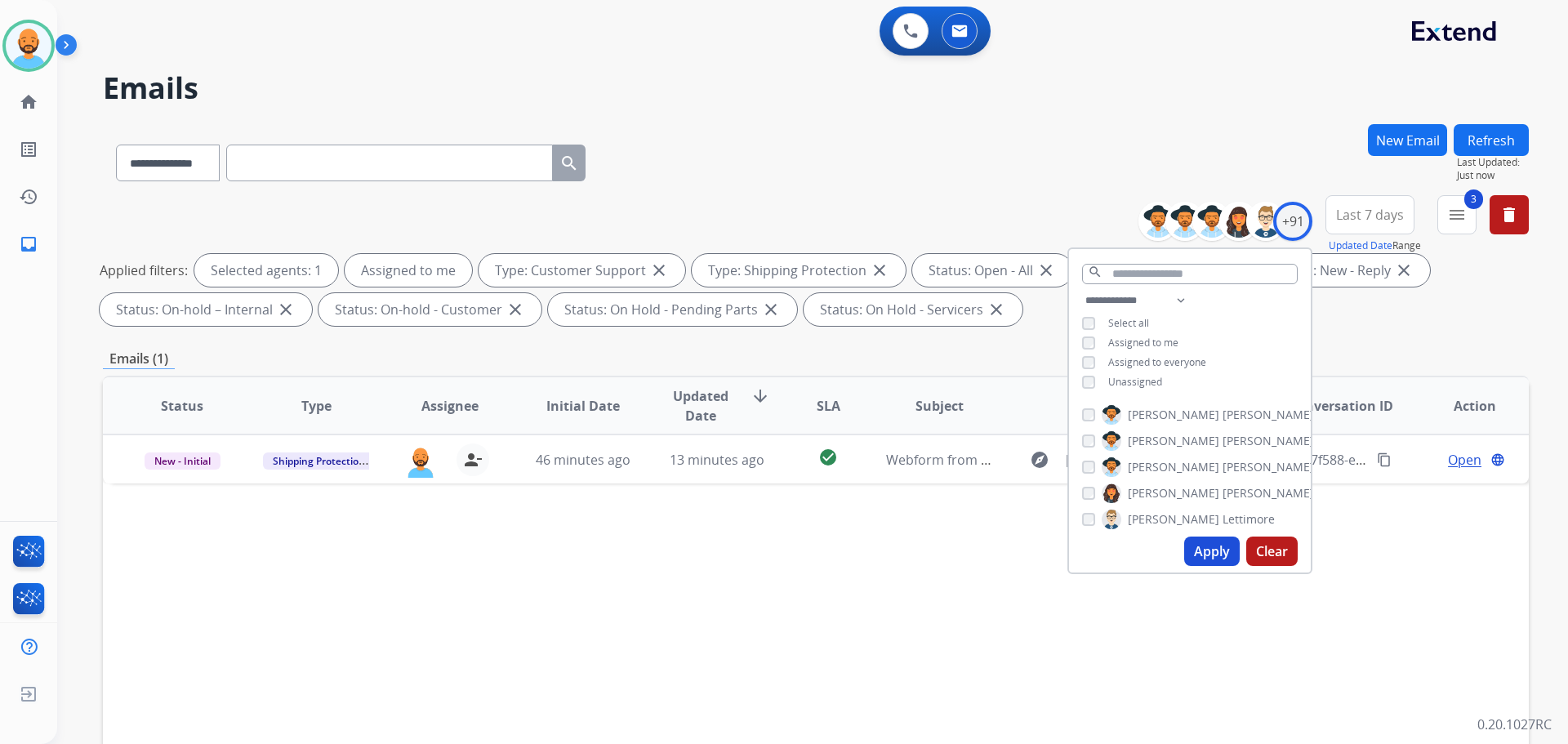
click at [890, 545] on div "Status Type Assignee Initial Date Updated Date arrow_downward SLA Subject Custo…" at bounding box center [816, 649] width 1426 height 547
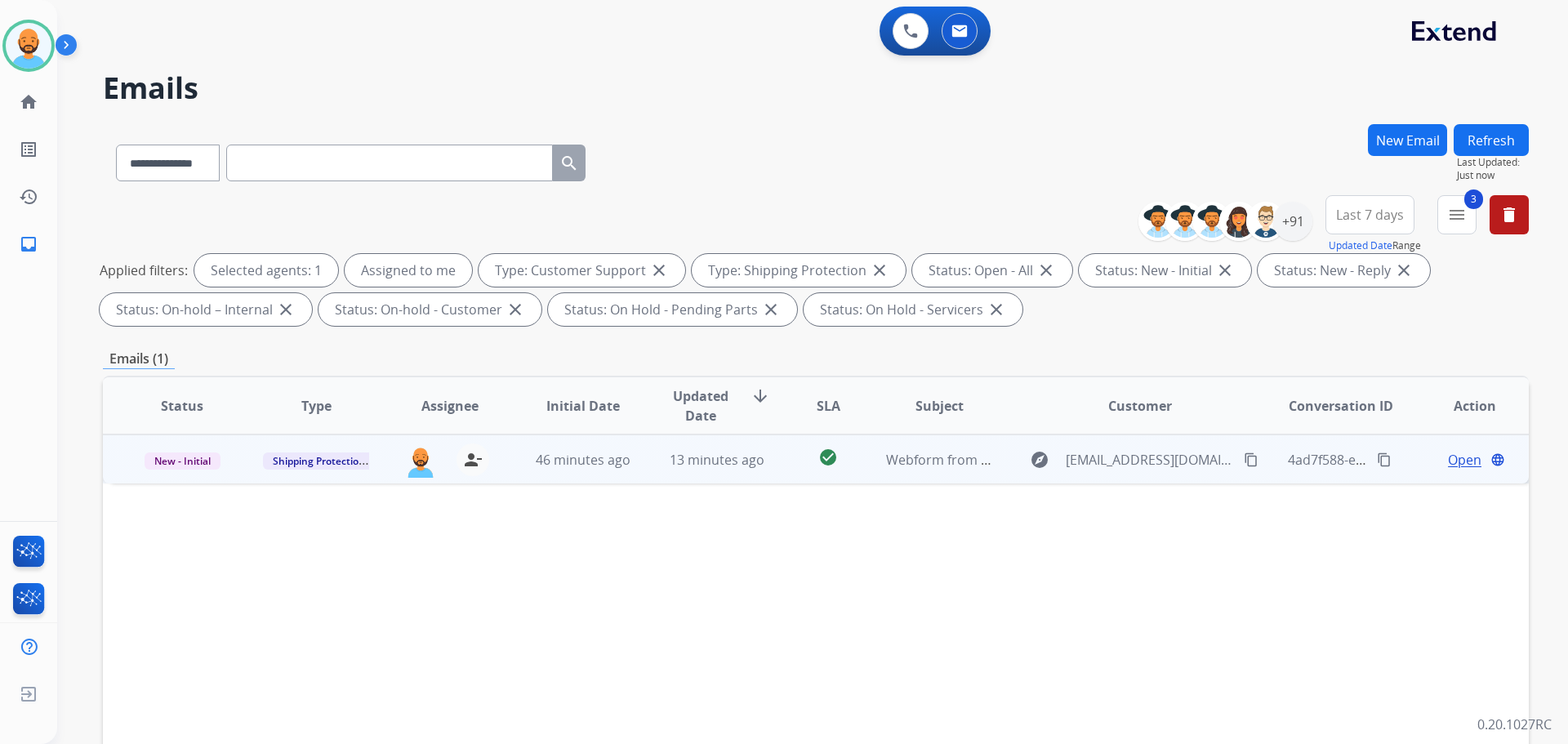
click at [1244, 460] on mat-icon "content_copy" at bounding box center [1250, 459] width 14 height 14
click at [1244, 464] on mat-icon "content_copy" at bounding box center [1250, 459] width 14 height 14
click at [1448, 453] on span "Open" at bounding box center [1465, 459] width 34 height 19
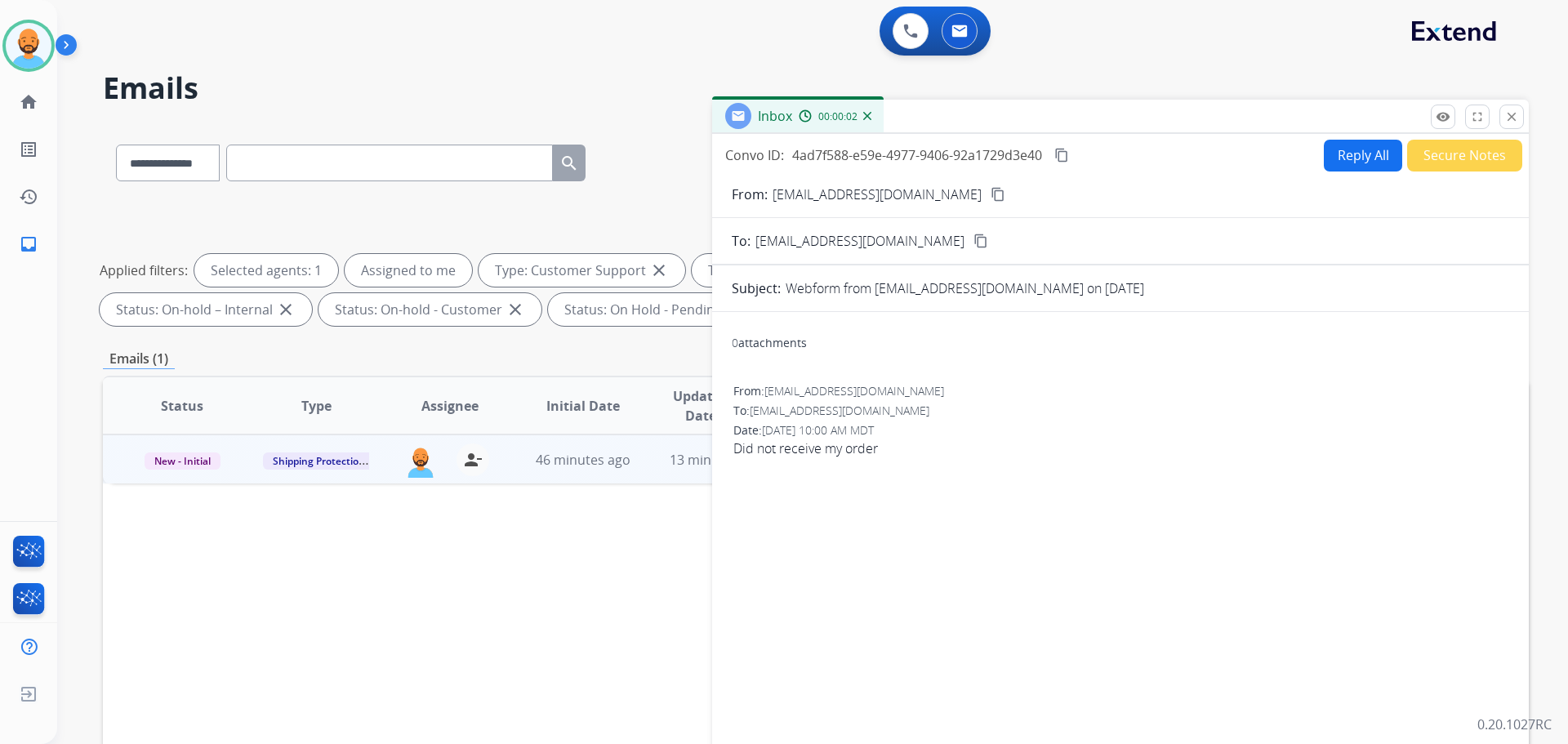
click at [1511, 114] on mat-icon "close" at bounding box center [1511, 117] width 14 height 14
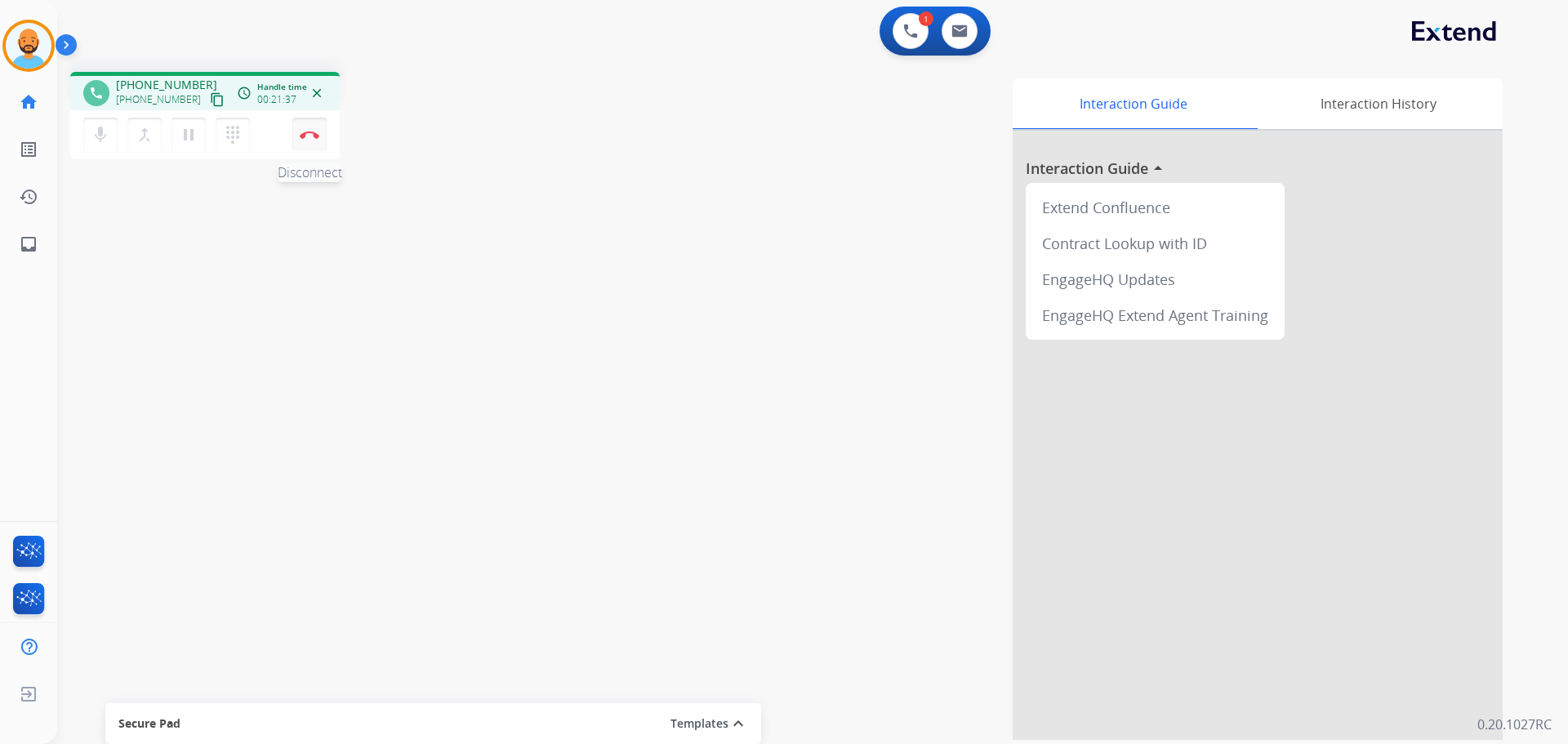
click at [306, 138] on button "Disconnect" at bounding box center [309, 134] width 35 height 35
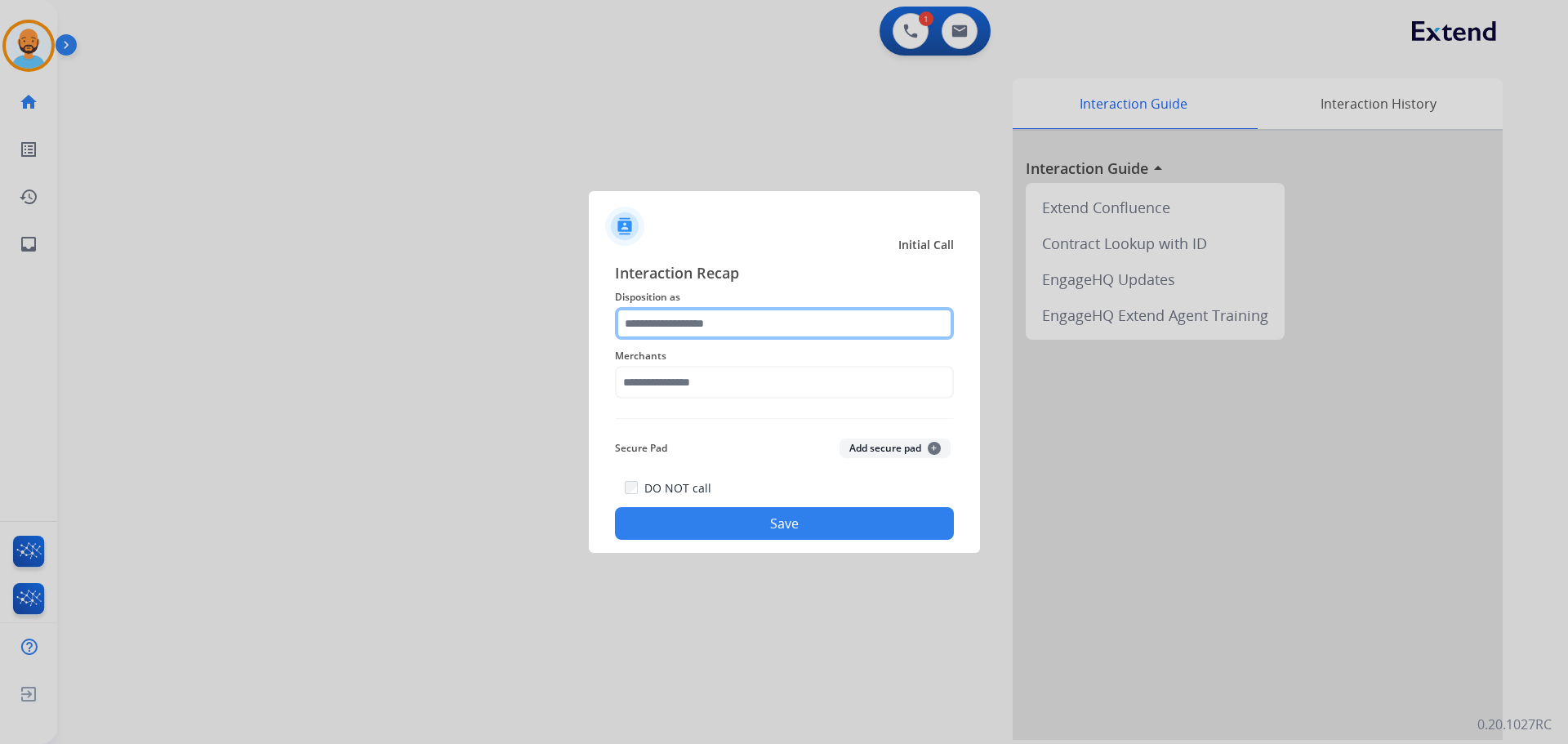
click at [742, 315] on input "text" at bounding box center [784, 323] width 339 height 33
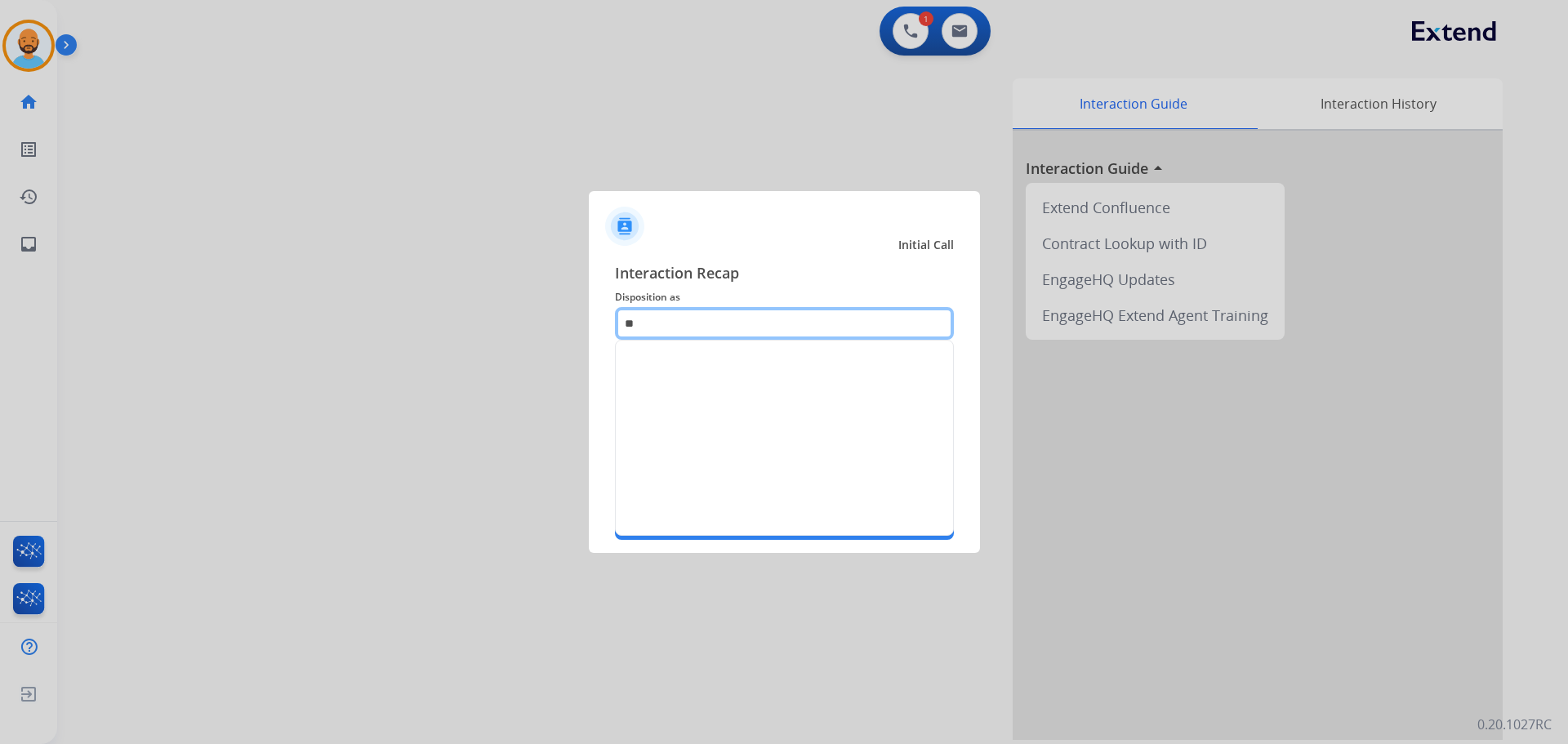
type input "*"
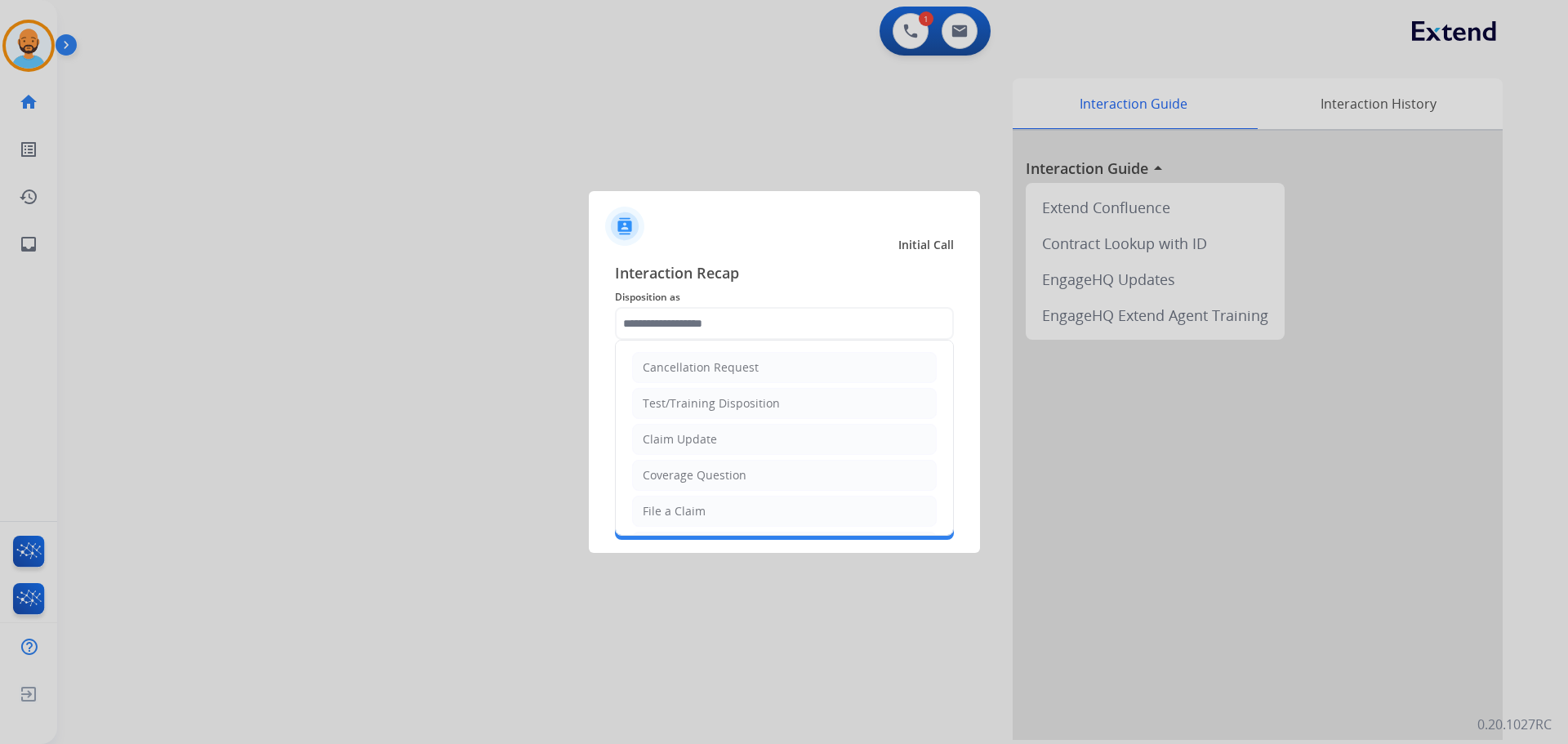
click at [688, 508] on div "File a Claim" at bounding box center [674, 510] width 63 height 16
type input "**********"
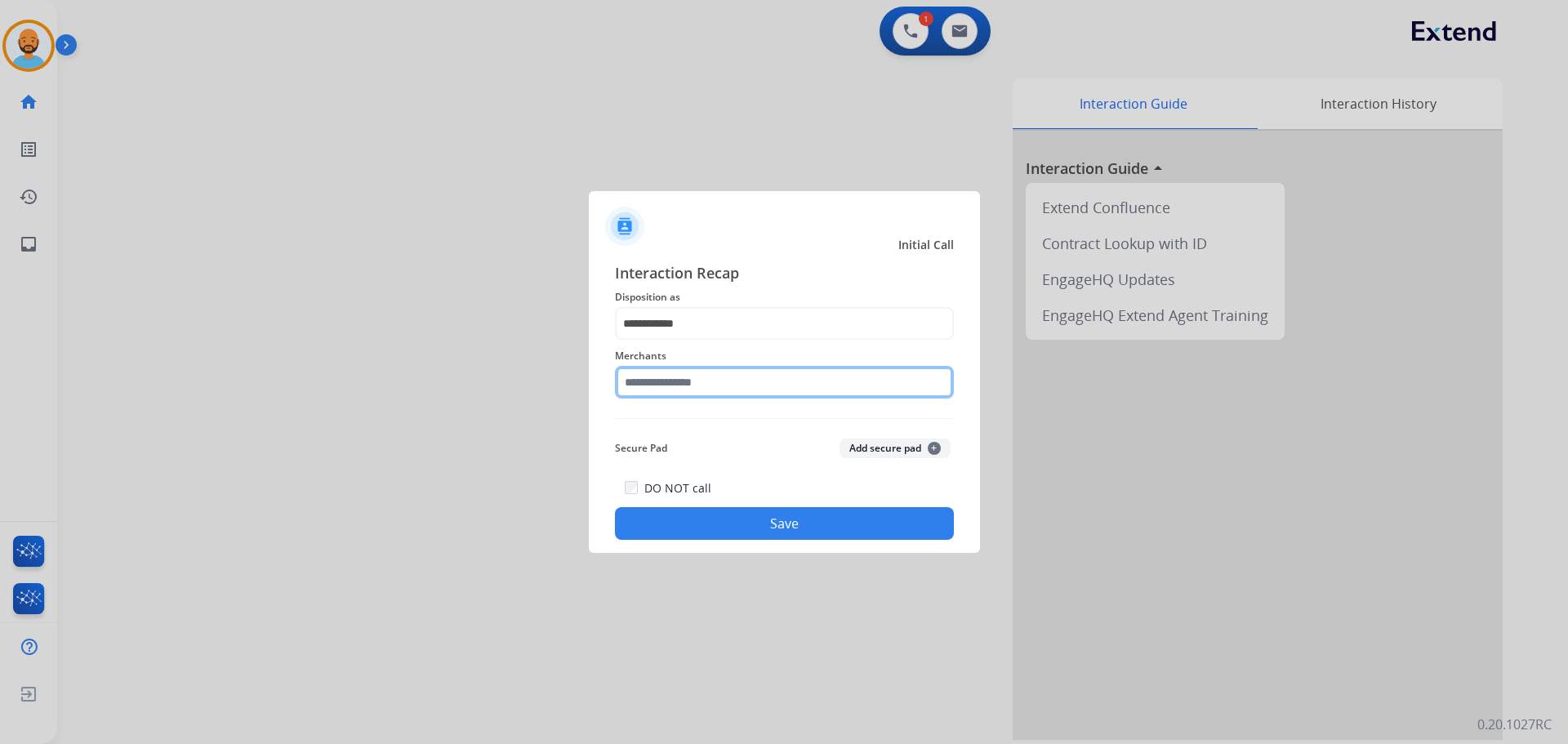
click at [683, 374] on input "text" at bounding box center [784, 382] width 339 height 33
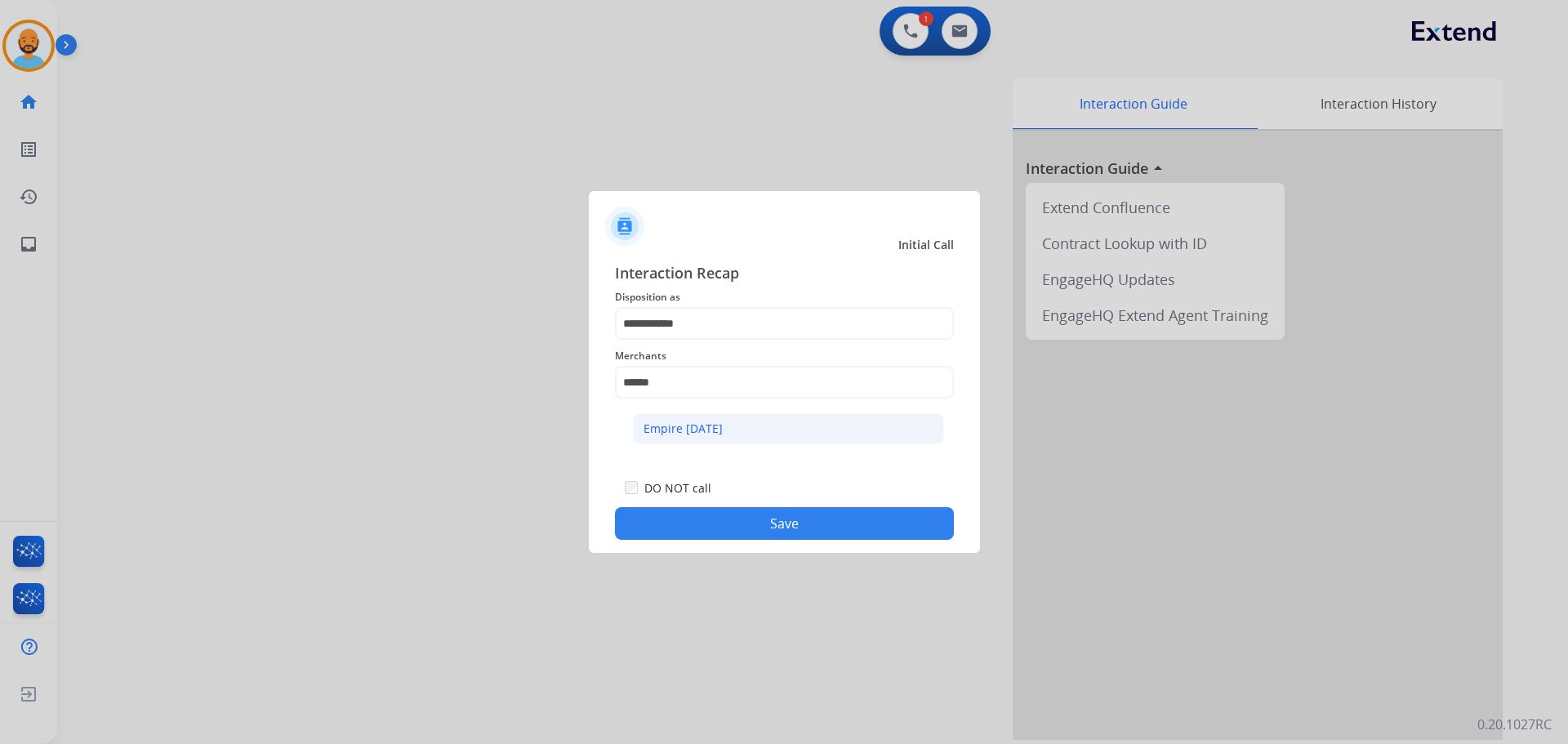
click at [698, 434] on div "Empire [DATE]" at bounding box center [683, 428] width 79 height 16
type input "**********"
click at [750, 528] on button "Save" at bounding box center [784, 523] width 339 height 33
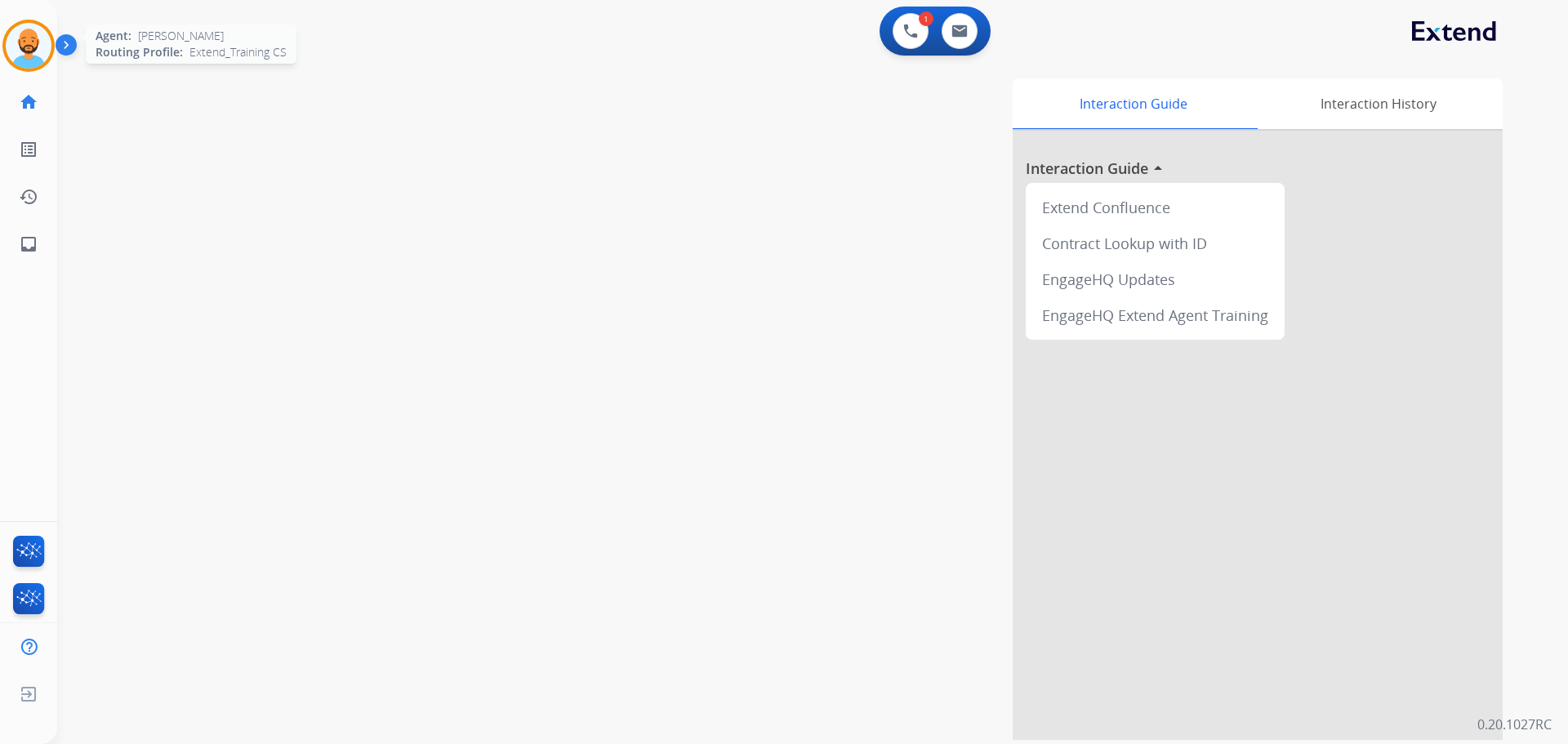
click at [27, 42] on img at bounding box center [29, 46] width 46 height 46
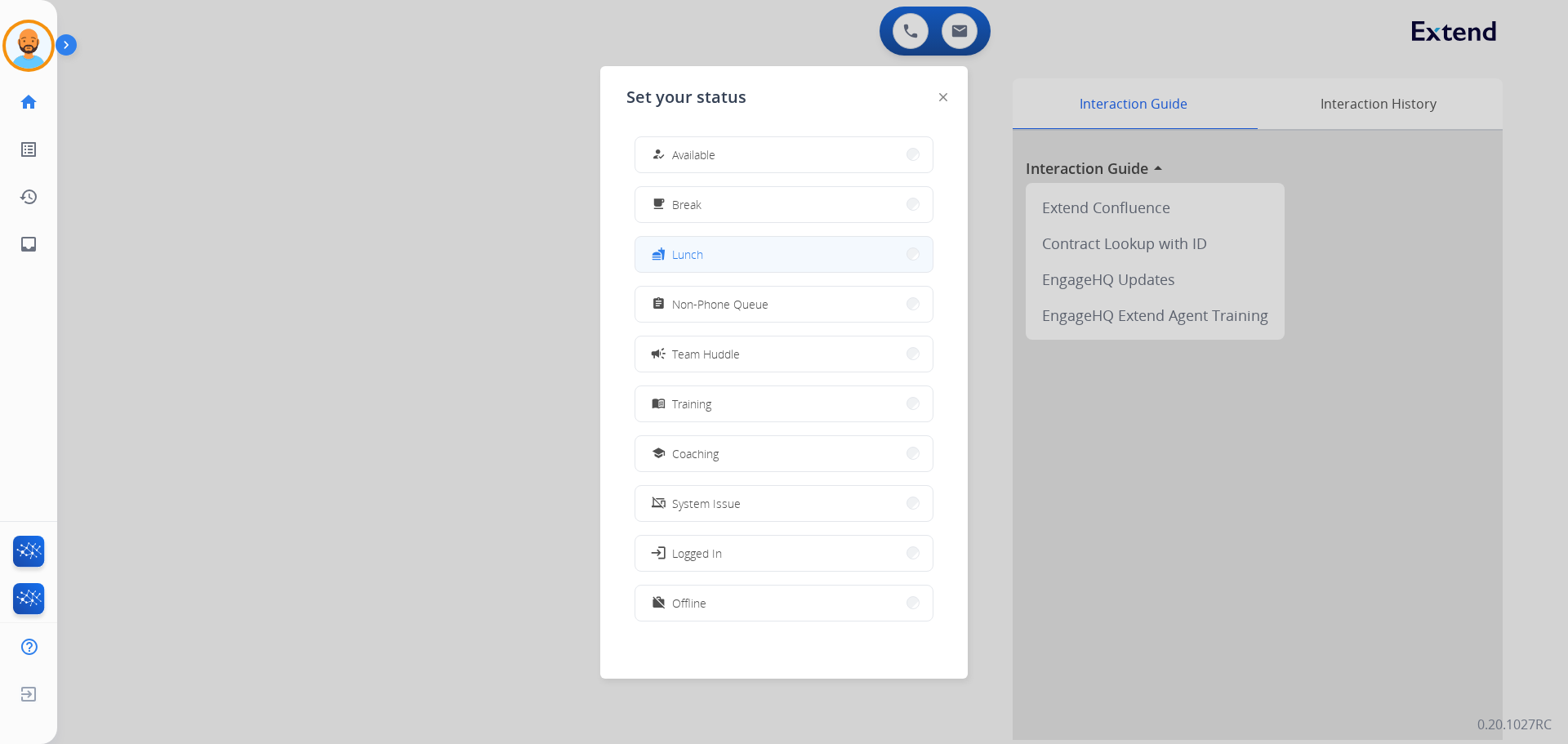
click at [907, 246] on button "fastfood Lunch" at bounding box center [784, 254] width 297 height 35
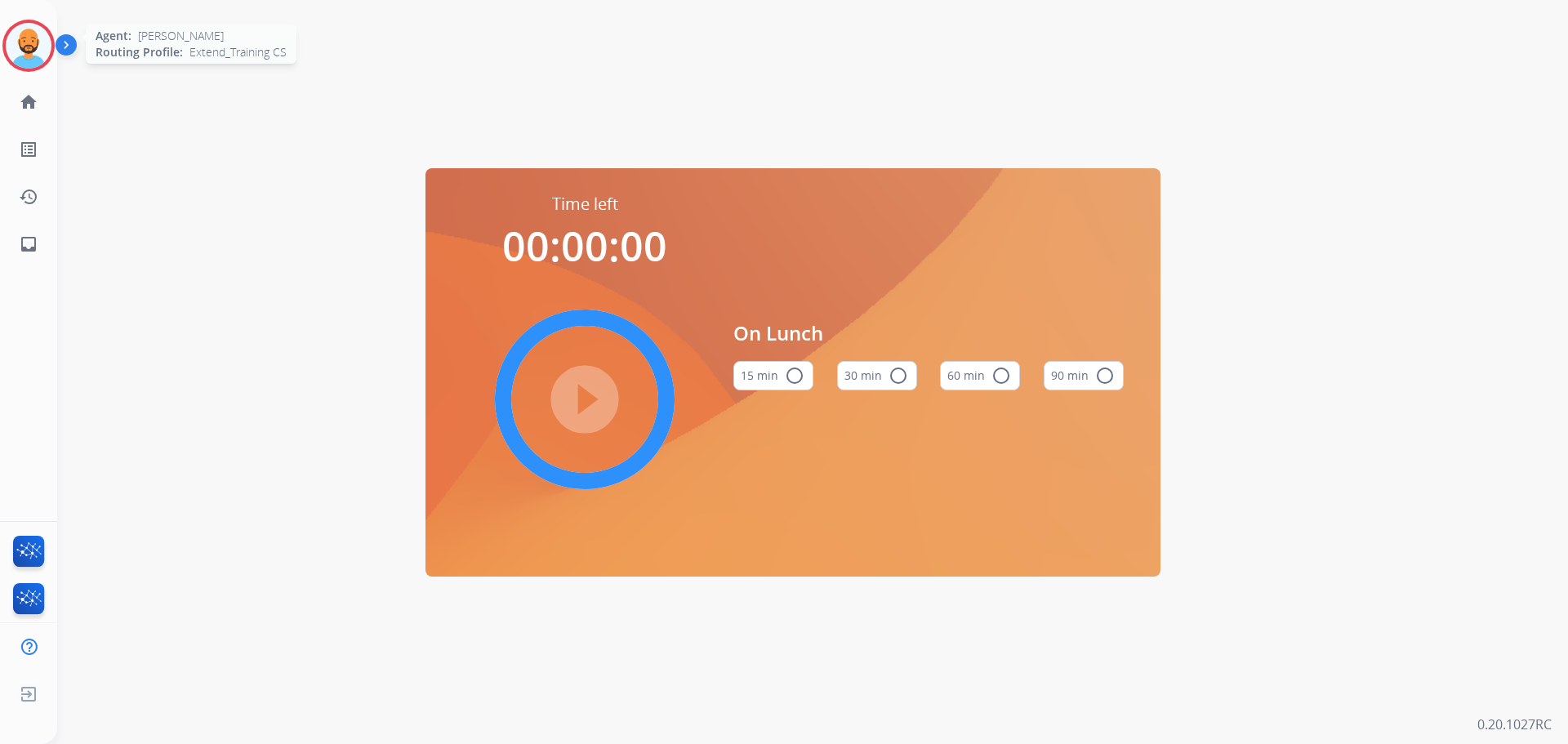
click at [26, 41] on img at bounding box center [29, 46] width 46 height 46
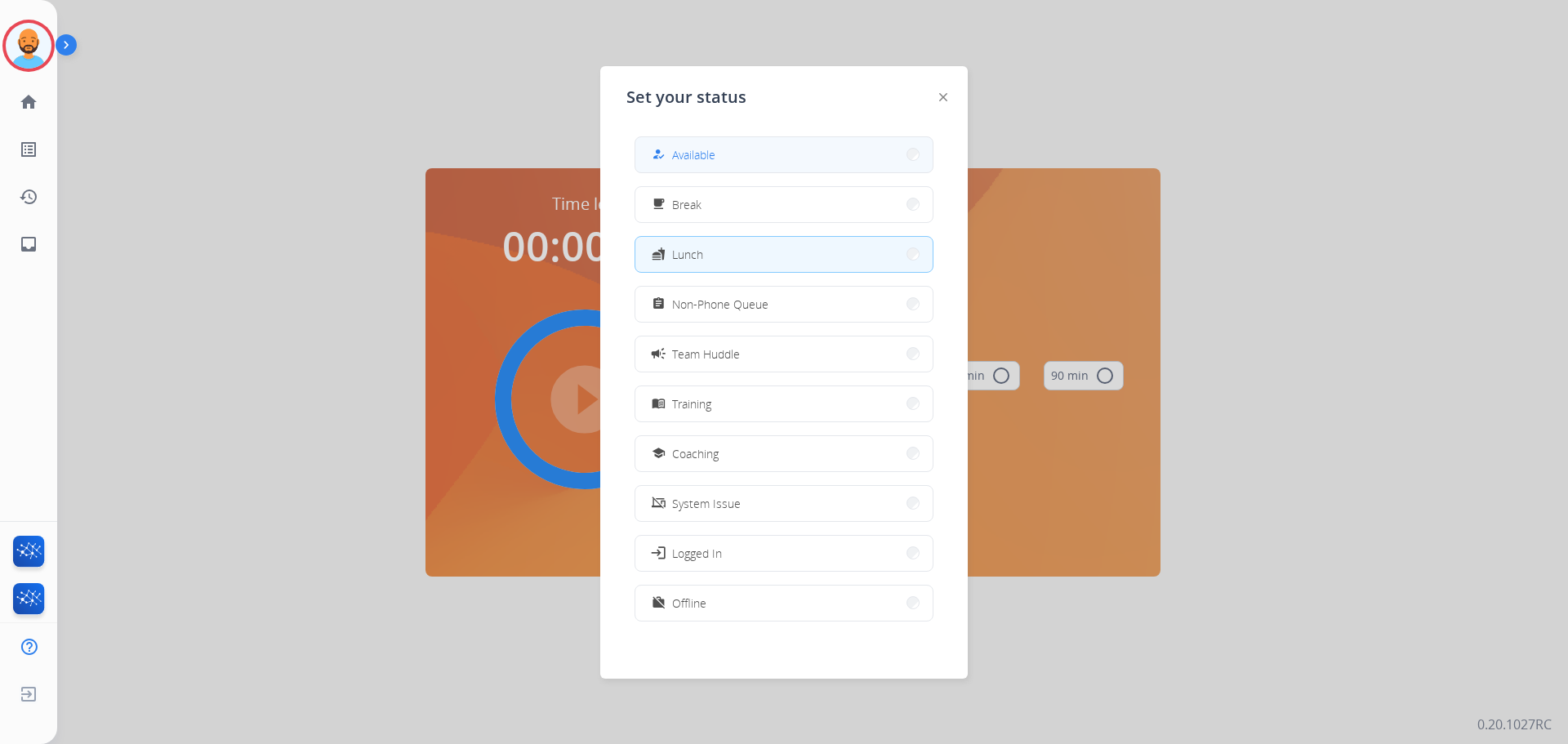
click at [869, 155] on button "how_to_reg Available" at bounding box center [784, 155] width 297 height 35
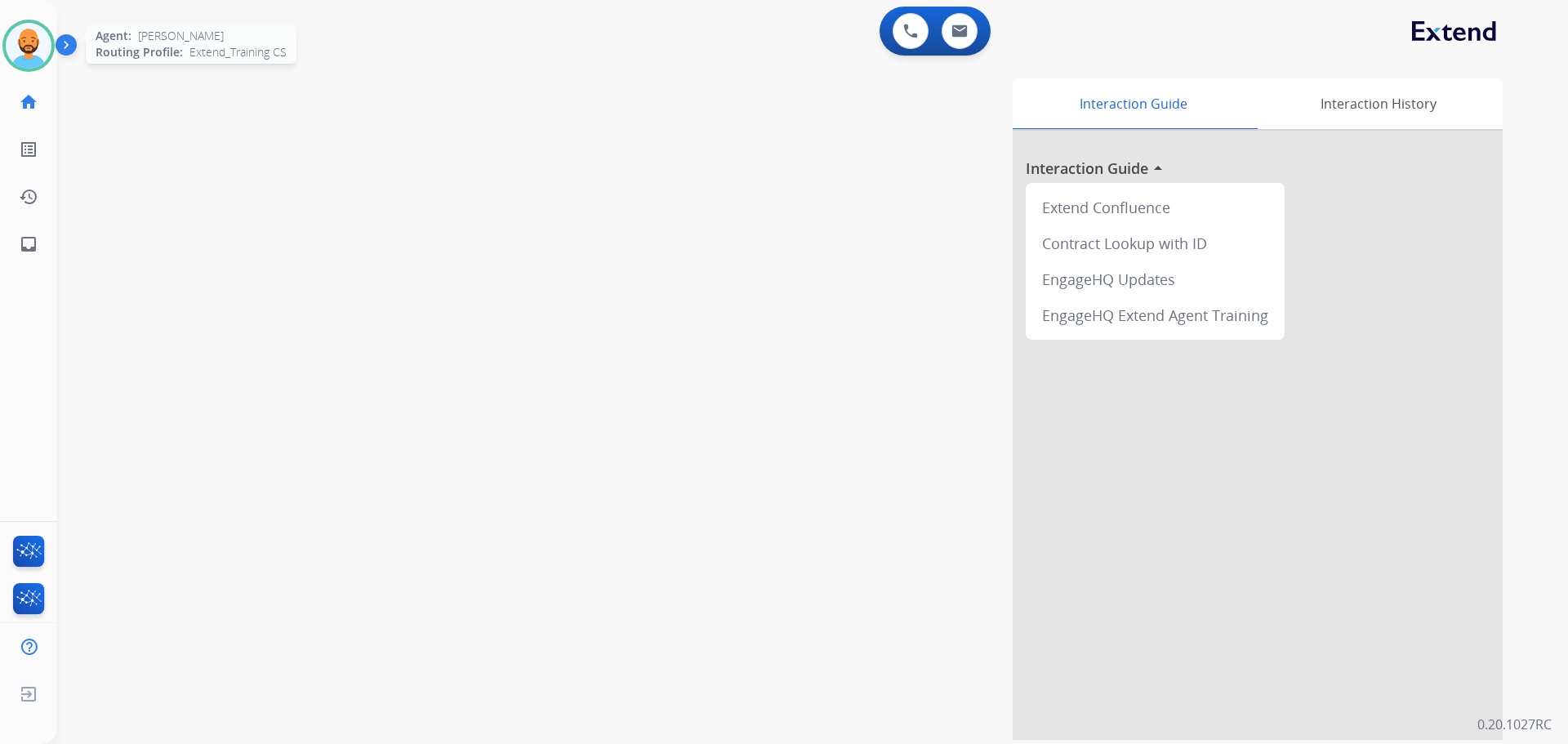
click at [34, 35] on img at bounding box center [29, 46] width 46 height 46
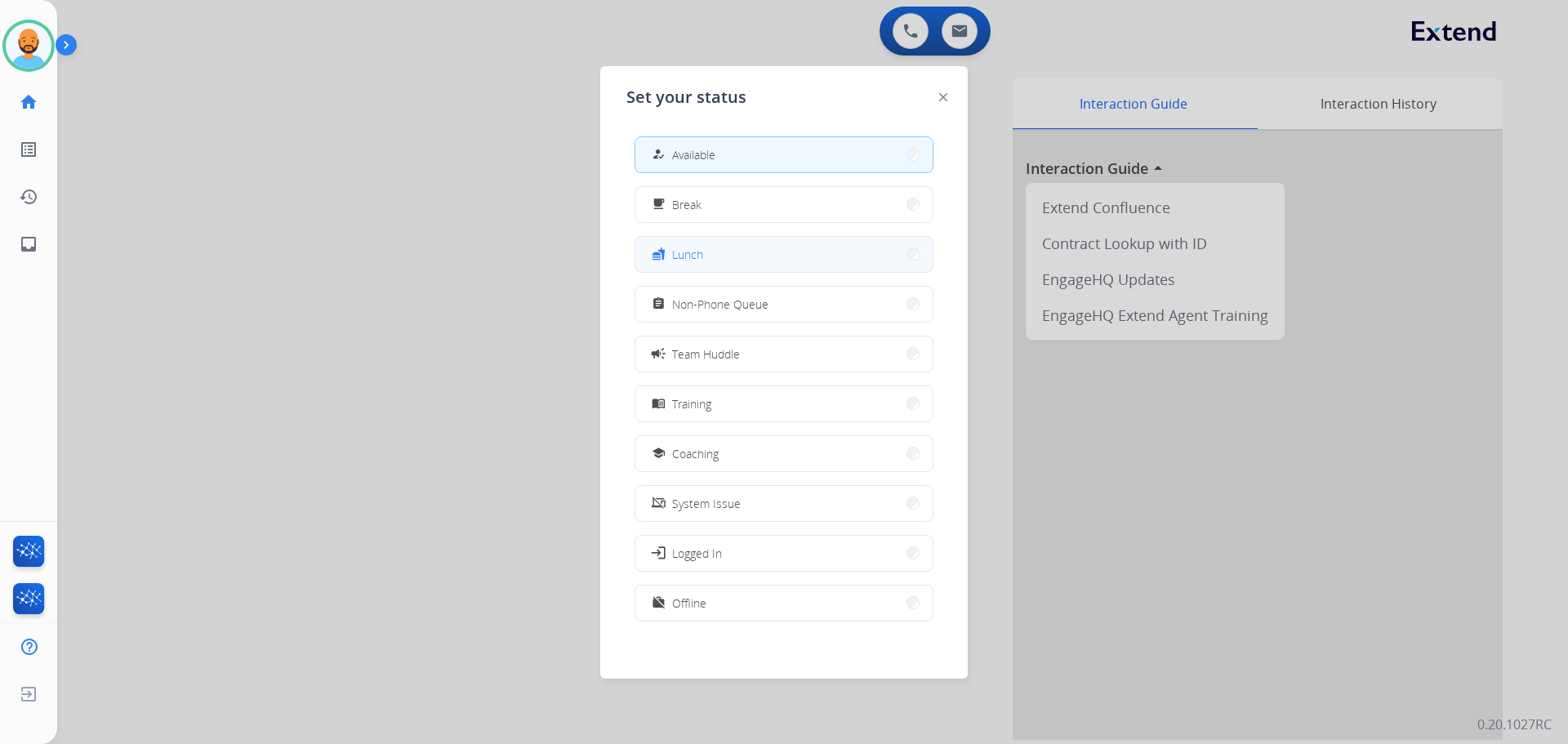
click at [892, 253] on button "fastfood Lunch" at bounding box center [784, 254] width 297 height 35
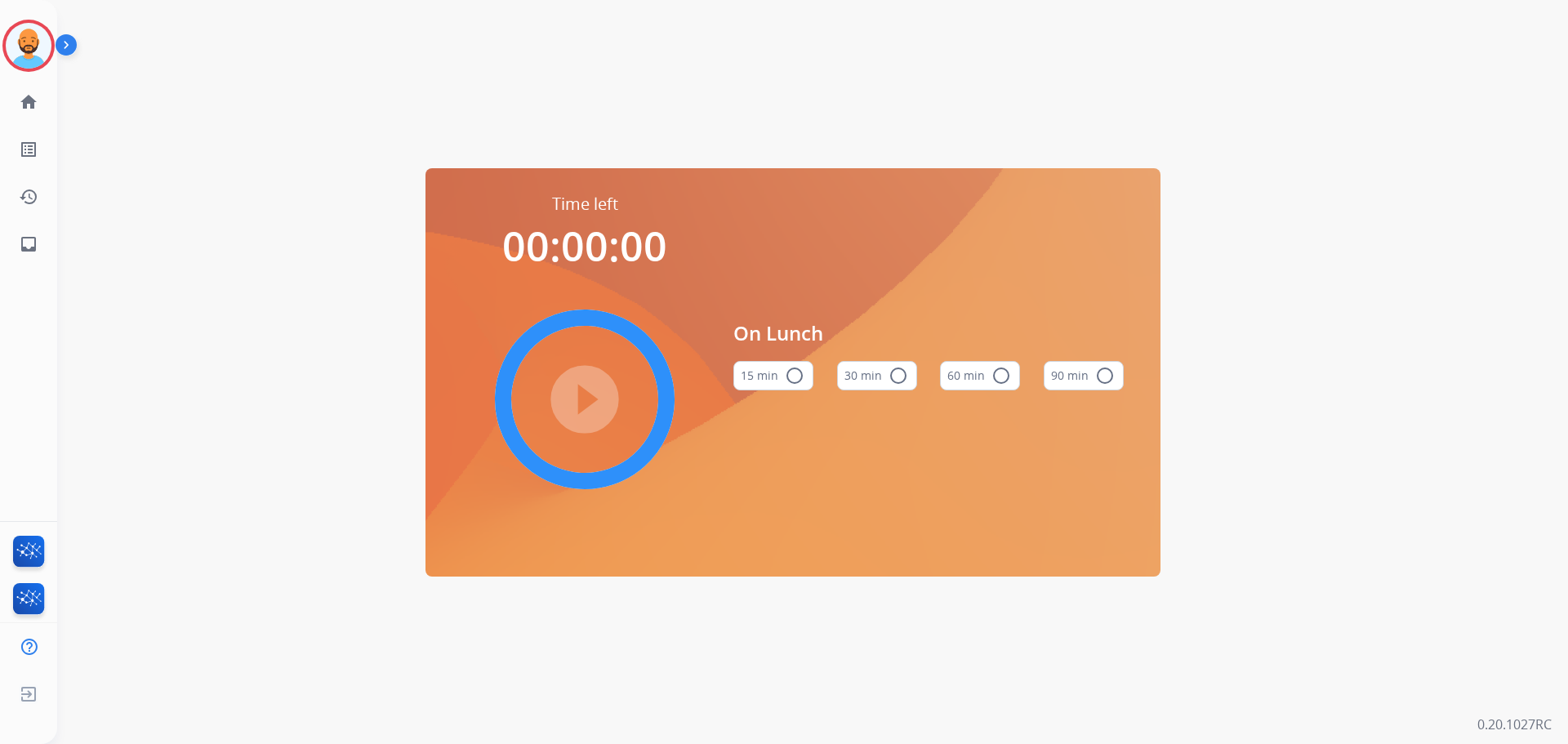
click at [893, 368] on mat-icon "radio_button_unchecked" at bounding box center [898, 375] width 19 height 19
click at [592, 397] on mat-icon "play_circle_filled" at bounding box center [585, 399] width 19 height 19
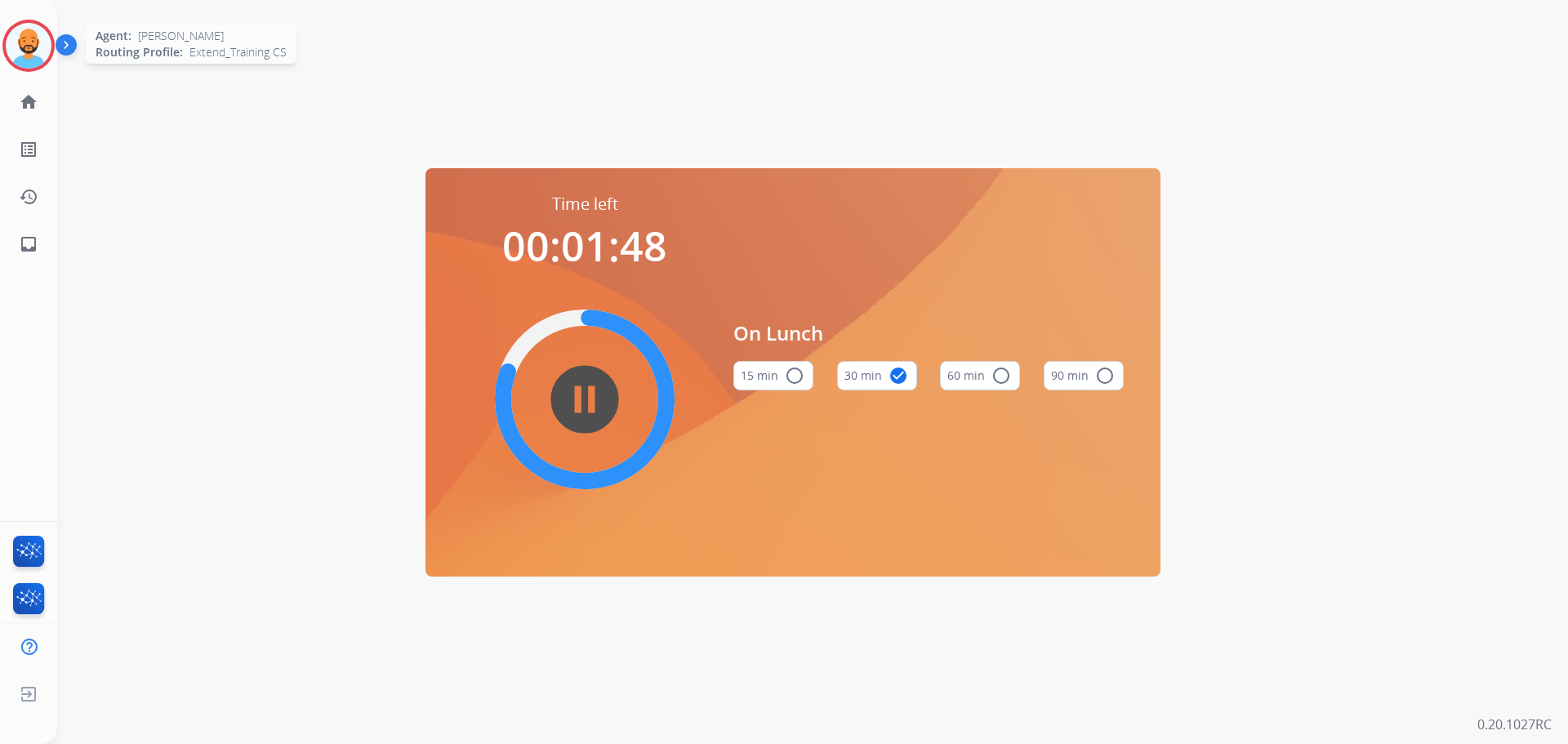
click at [30, 37] on img at bounding box center [29, 46] width 46 height 46
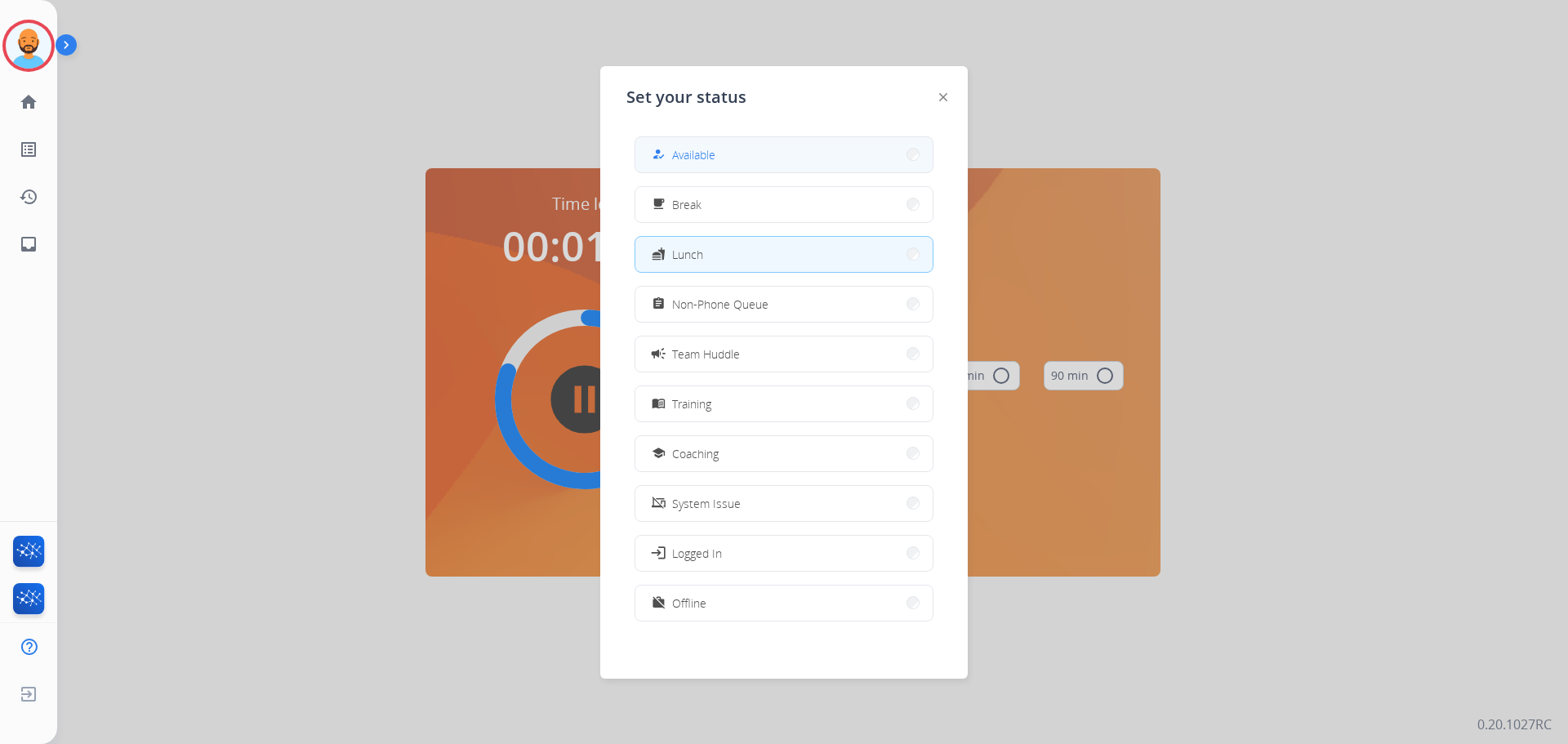
click at [727, 149] on button "how_to_reg Available" at bounding box center [784, 155] width 297 height 35
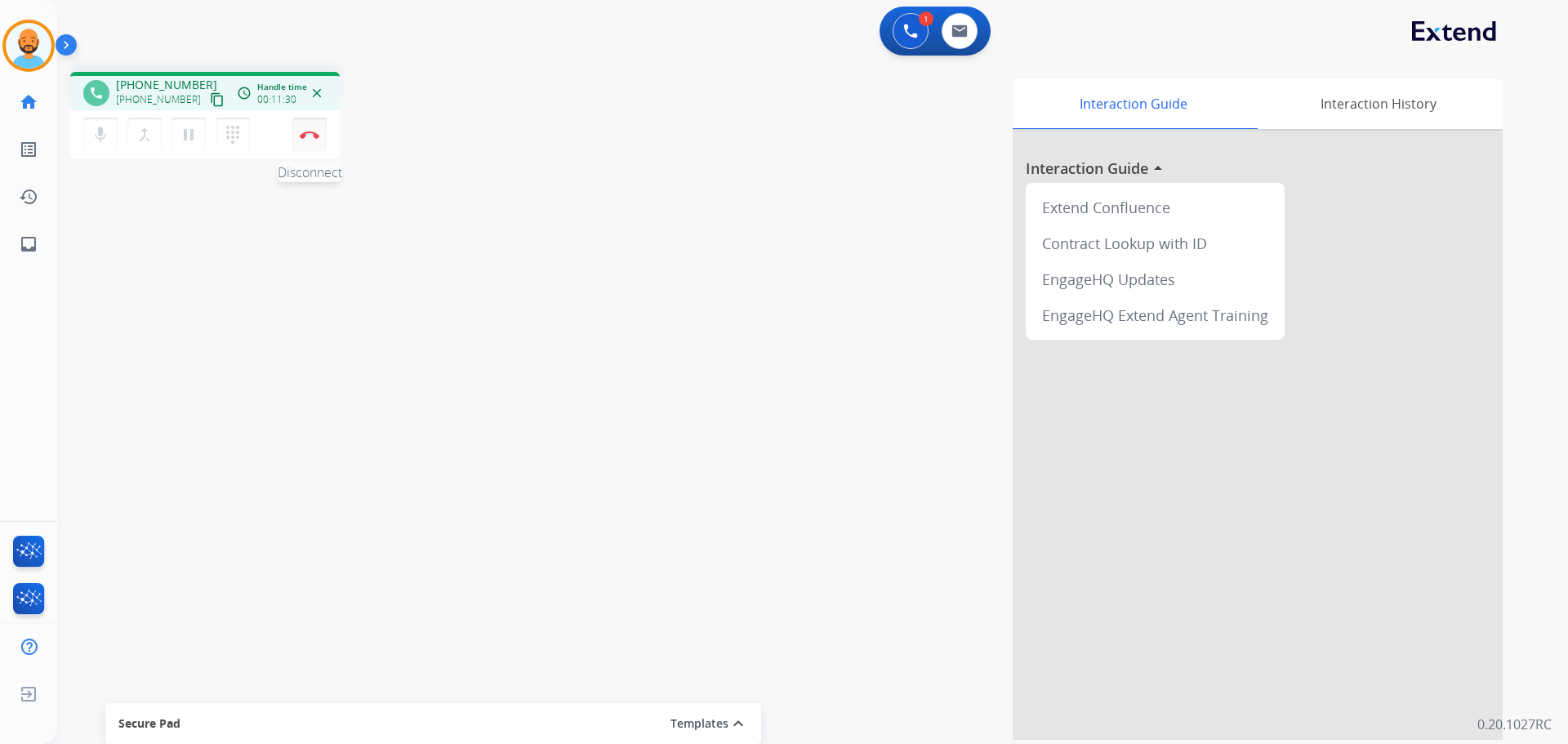
click at [309, 133] on img at bounding box center [309, 135] width 19 height 8
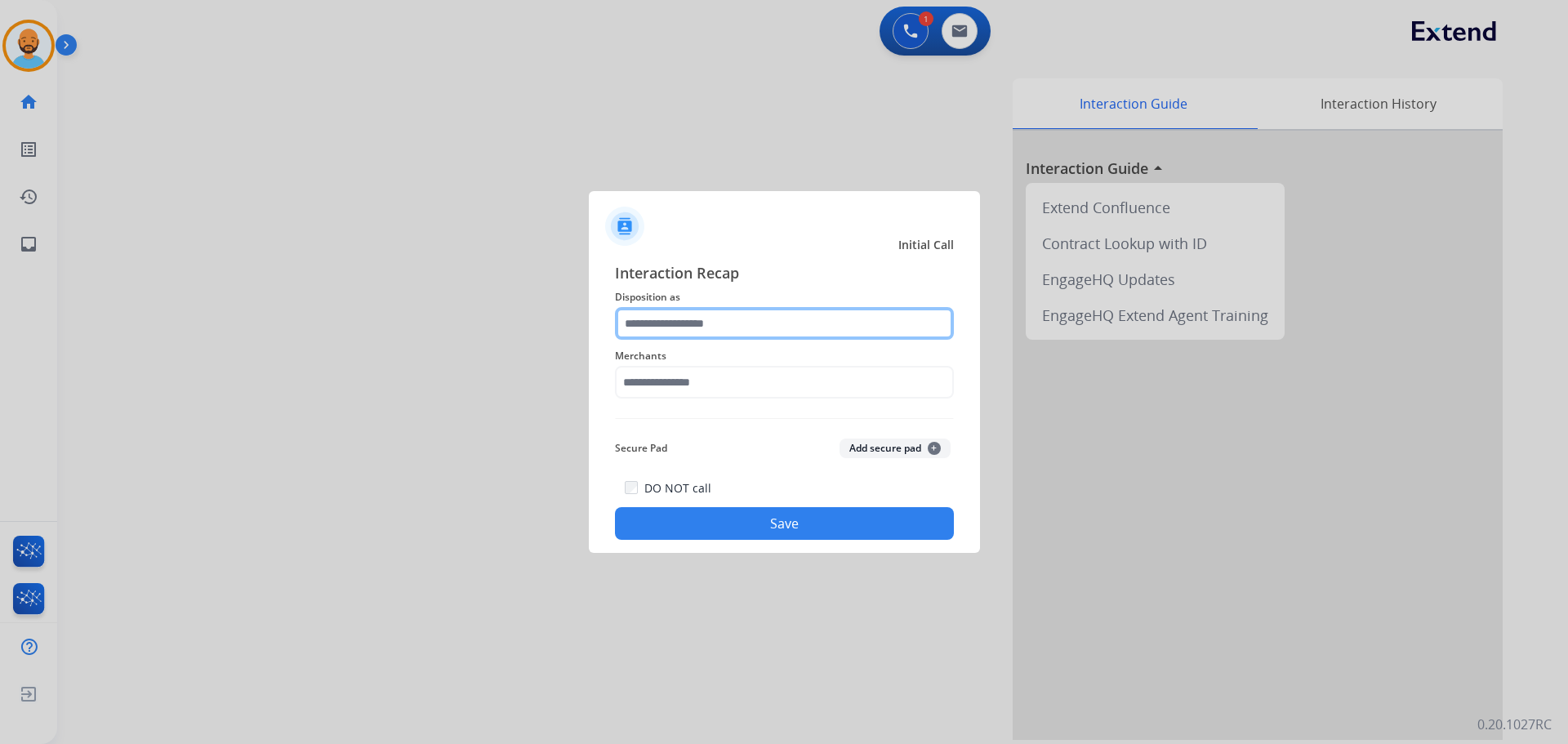
click at [727, 321] on input "text" at bounding box center [784, 323] width 339 height 33
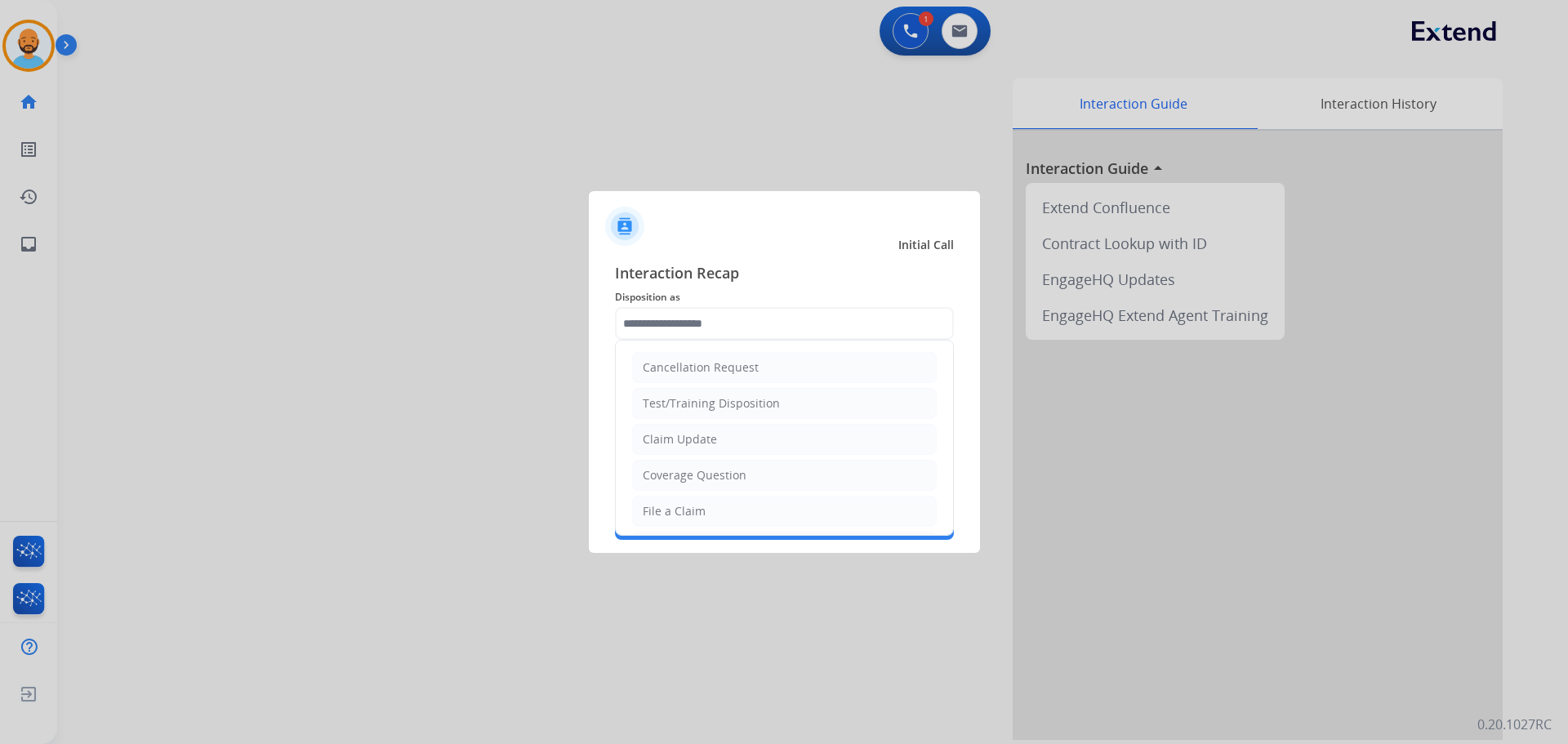
click at [694, 463] on li "Coverage Question" at bounding box center [784, 475] width 305 height 31
type input "**********"
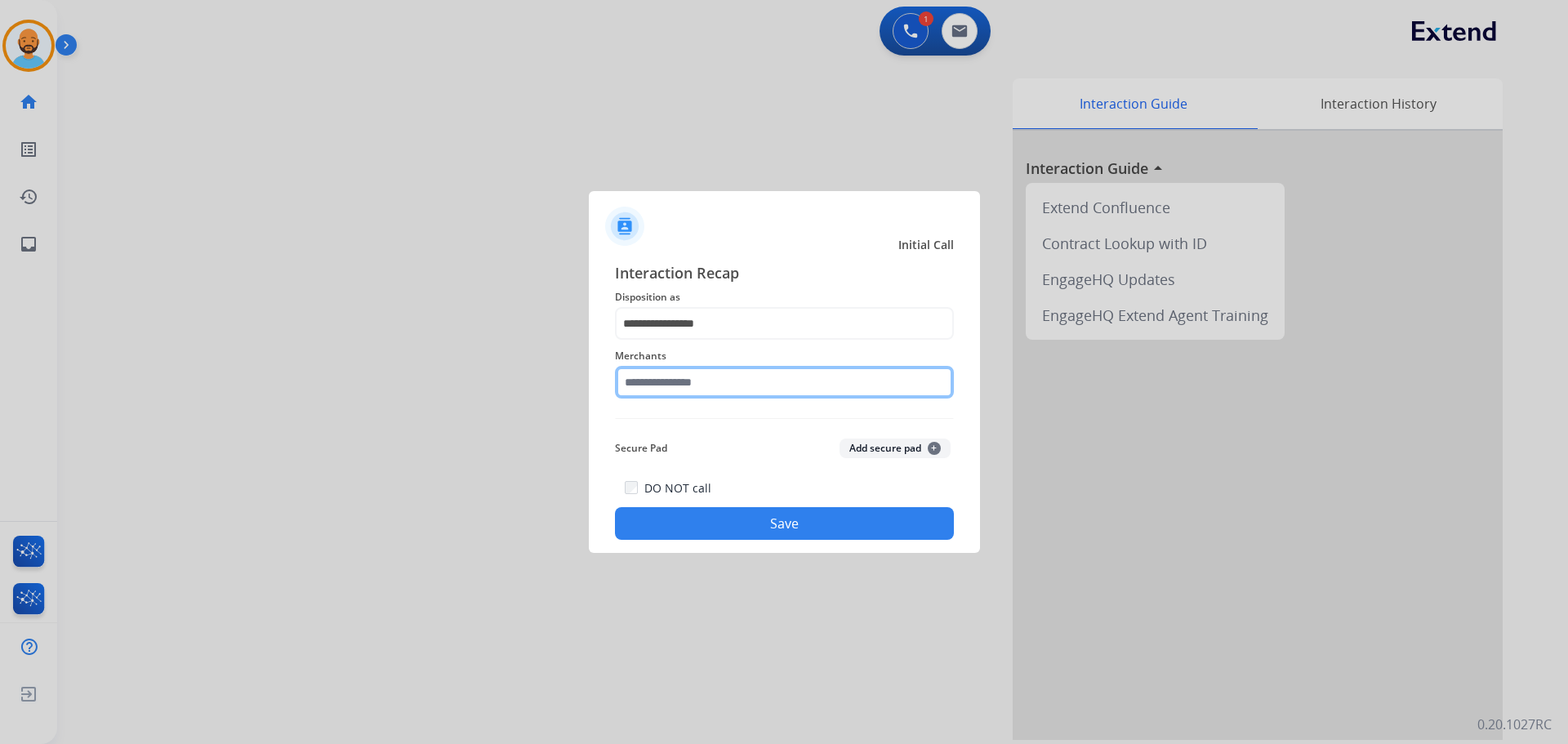
click at [704, 388] on input "text" at bounding box center [784, 382] width 339 height 33
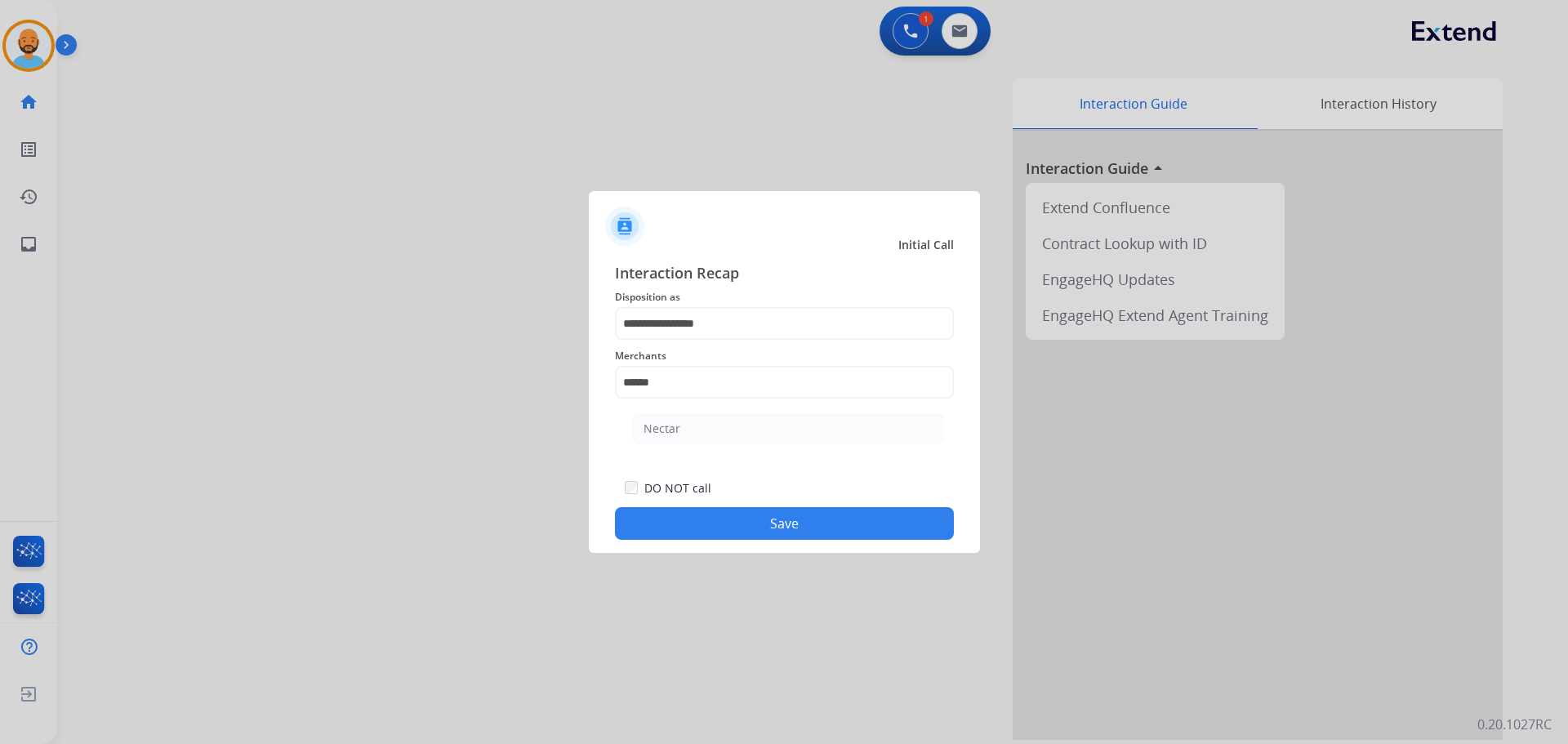
click at [661, 438] on li "Nectar" at bounding box center [788, 428] width 311 height 31
type input "******"
click at [695, 514] on button "Save" at bounding box center [784, 523] width 339 height 33
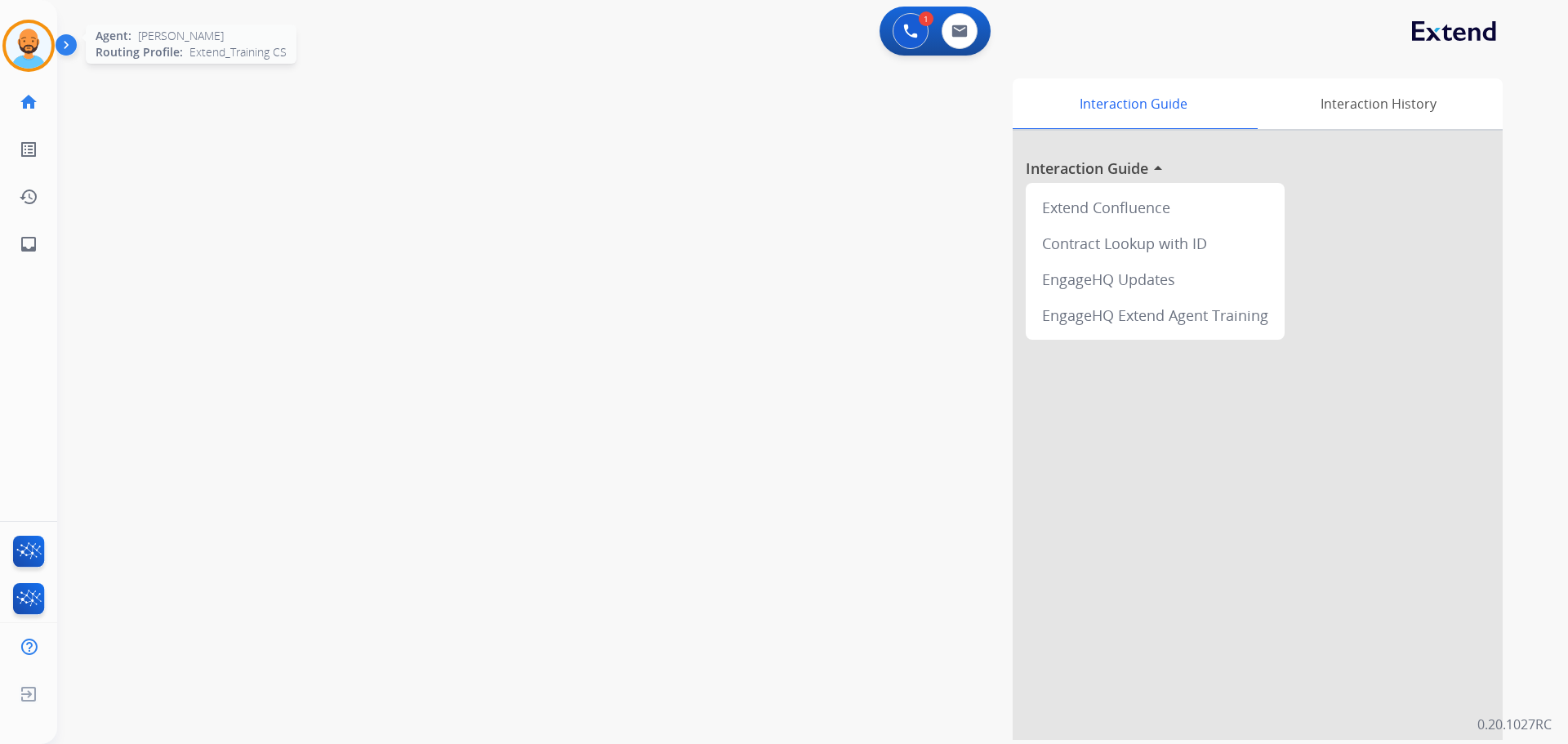
click at [40, 52] on img at bounding box center [29, 46] width 46 height 46
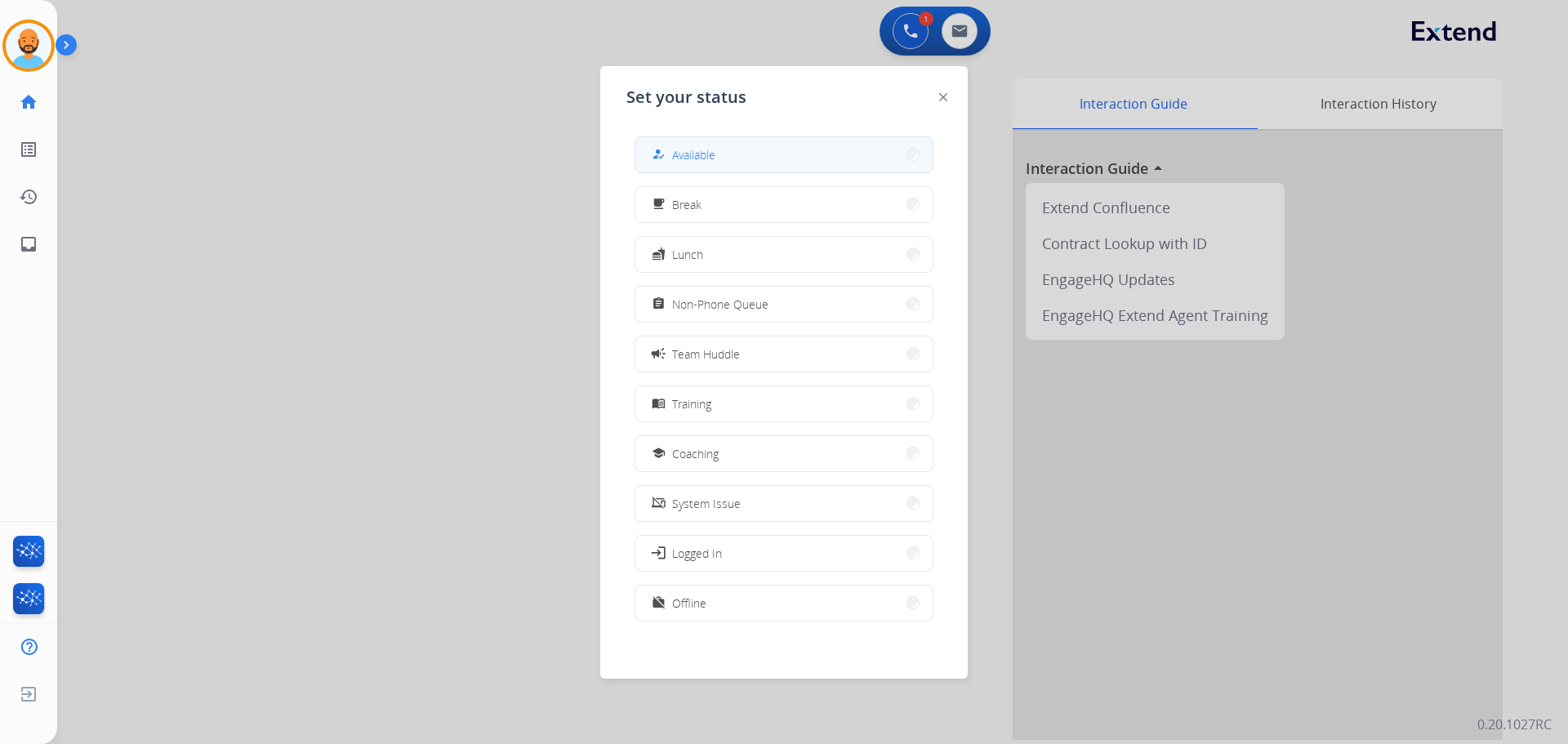
click at [711, 139] on button "how_to_reg Available" at bounding box center [784, 155] width 297 height 35
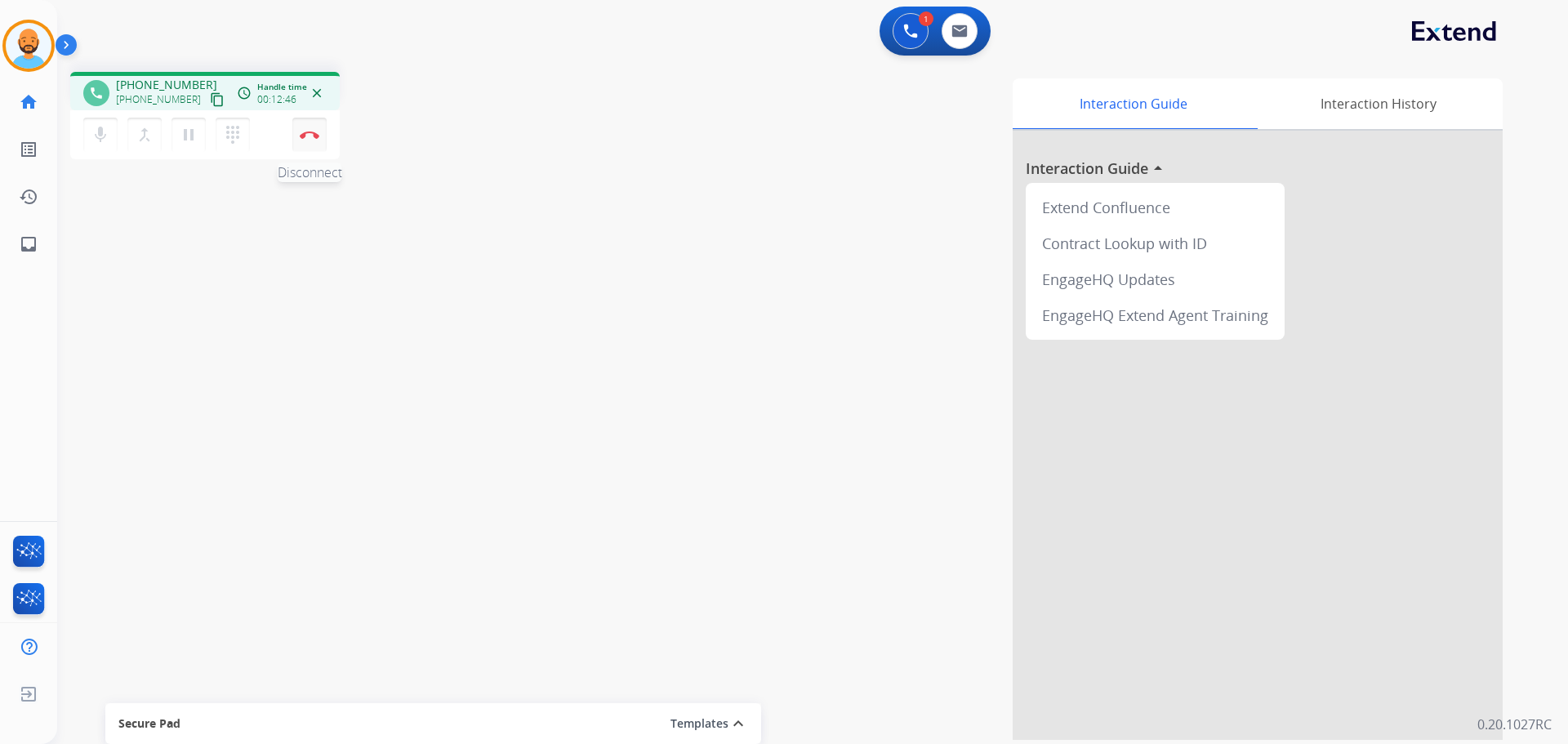
click at [307, 127] on button "Disconnect" at bounding box center [309, 134] width 35 height 35
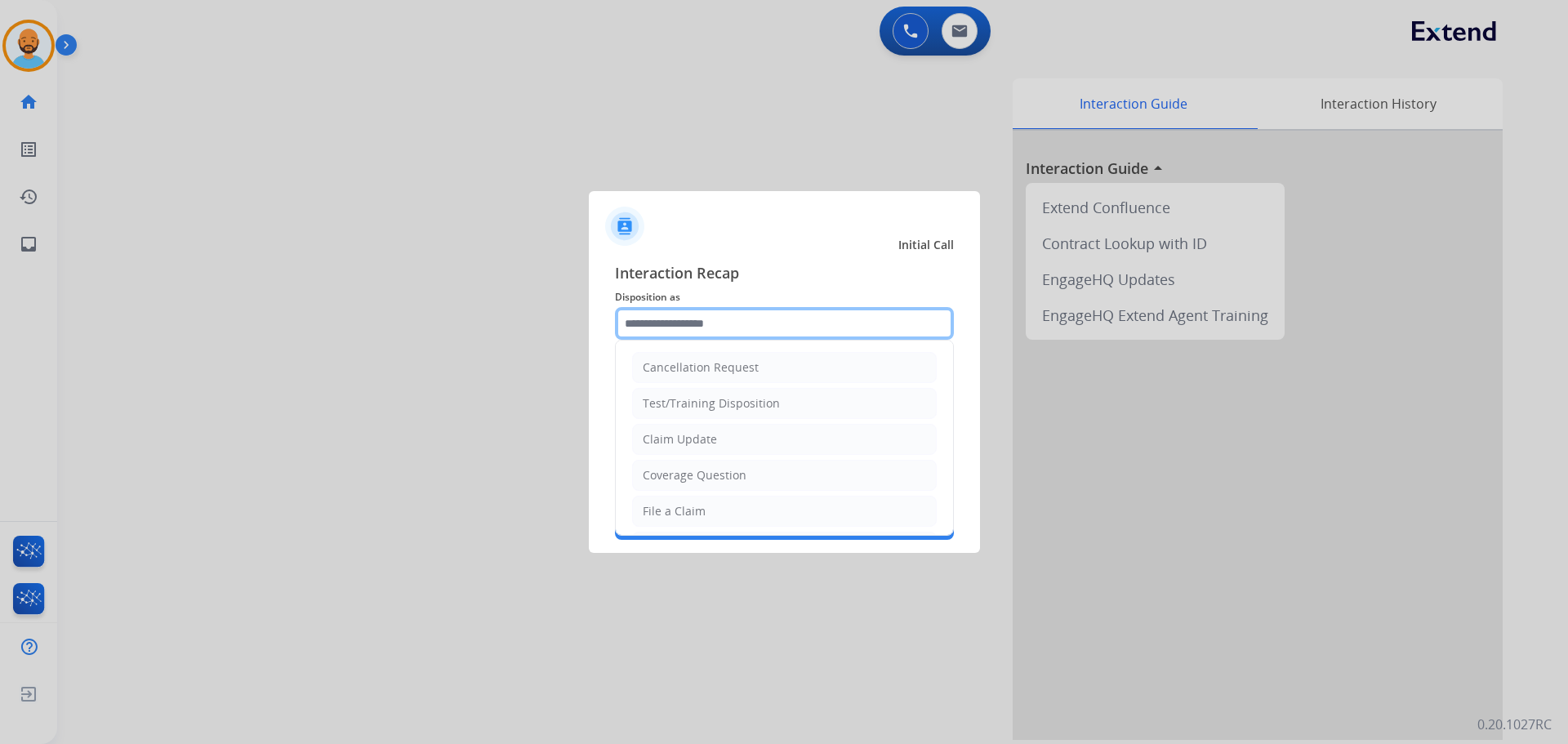
click at [709, 320] on input "text" at bounding box center [784, 323] width 339 height 33
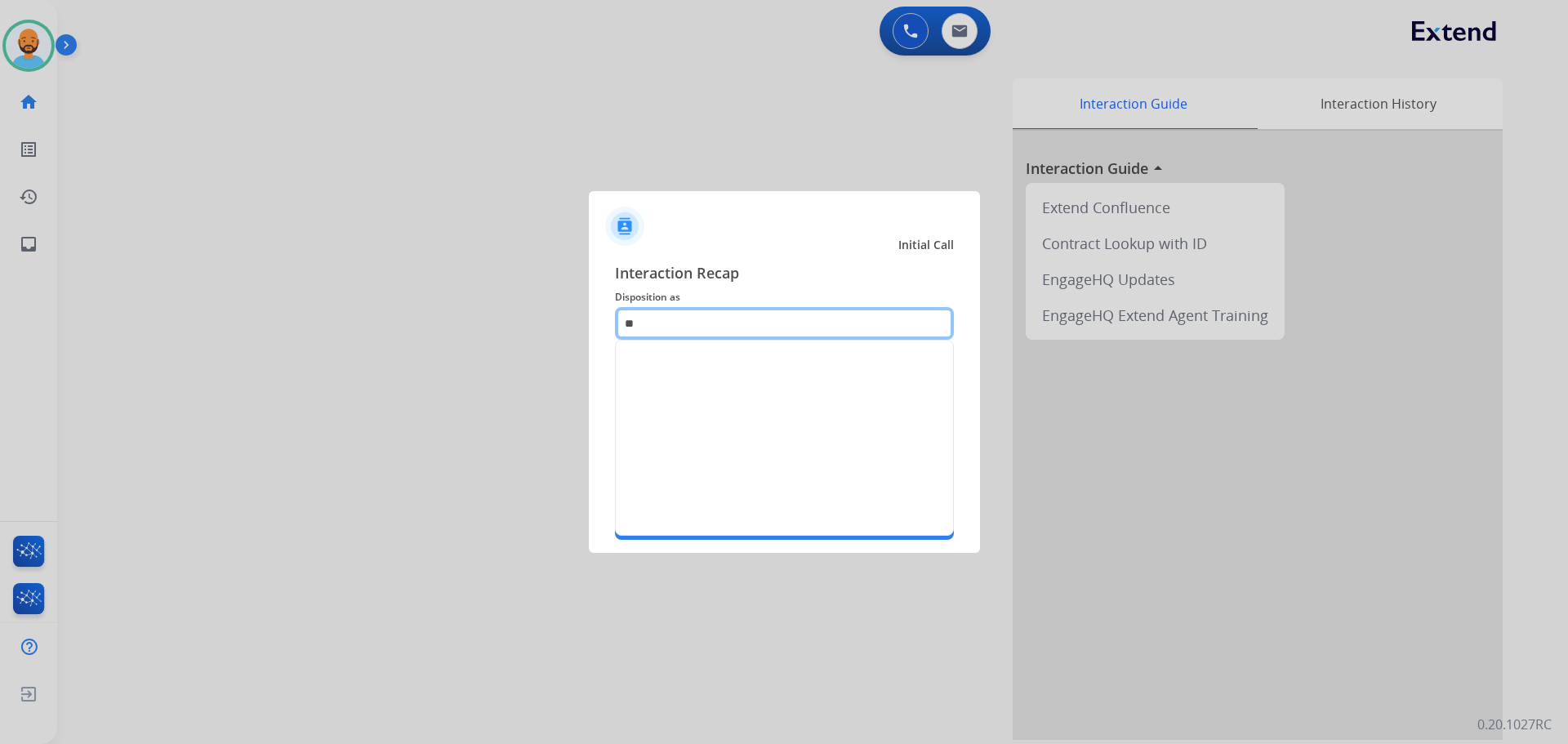
type input "*"
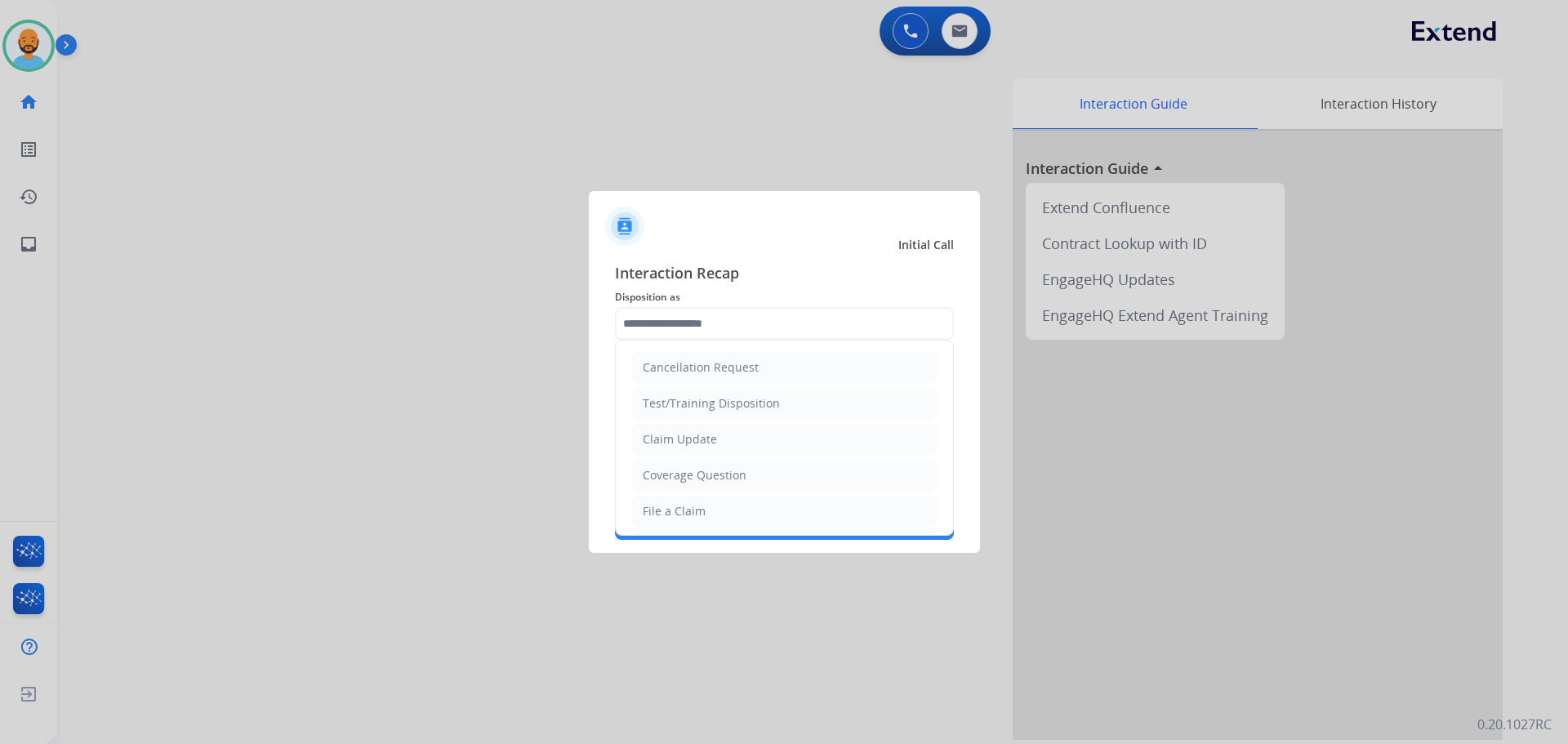
drag, startPoint x: 679, startPoint y: 510, endPoint x: 684, endPoint y: 491, distance: 19.6
click at [680, 503] on div "File a Claim" at bounding box center [674, 510] width 63 height 16
type input "**********"
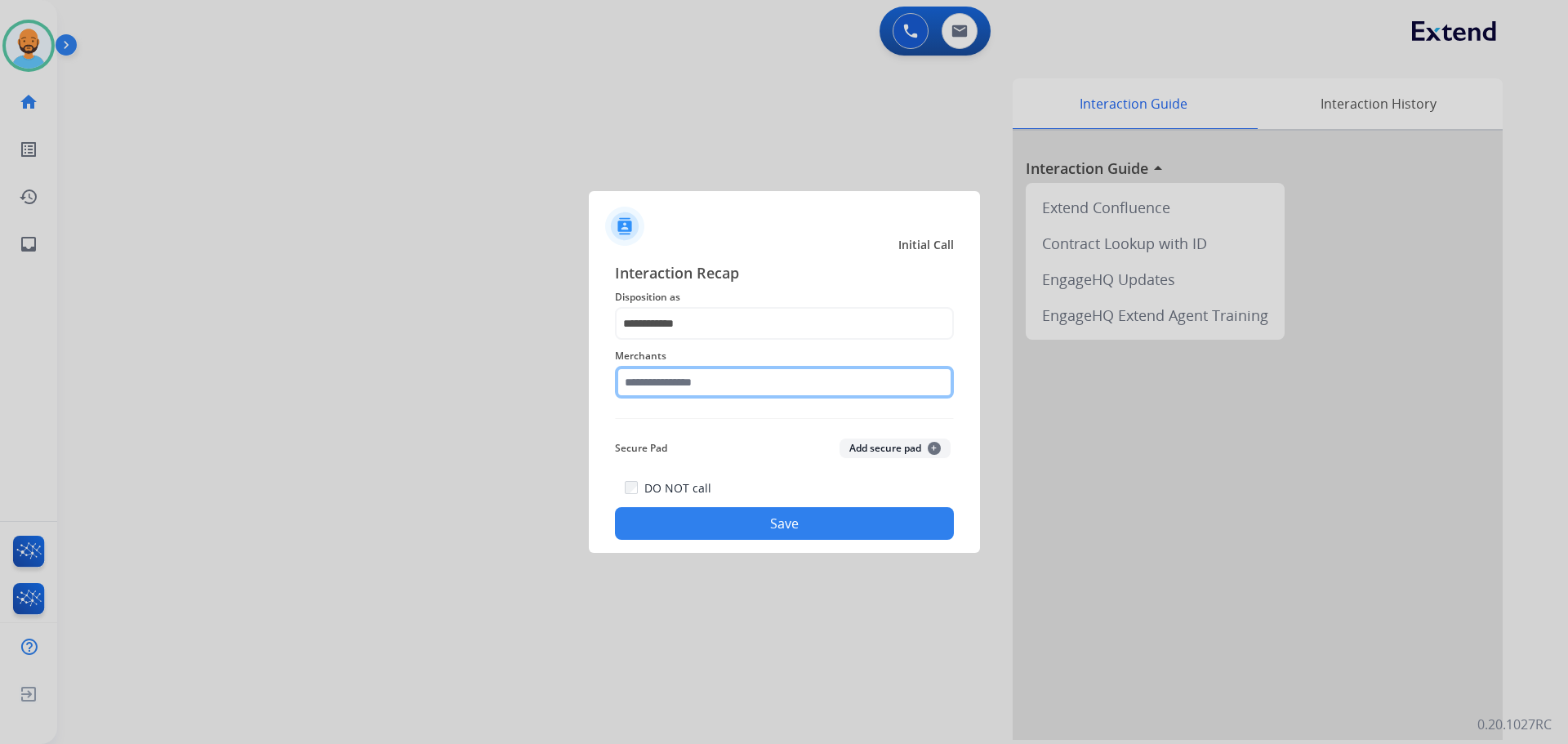
click at [689, 377] on input "text" at bounding box center [784, 382] width 339 height 33
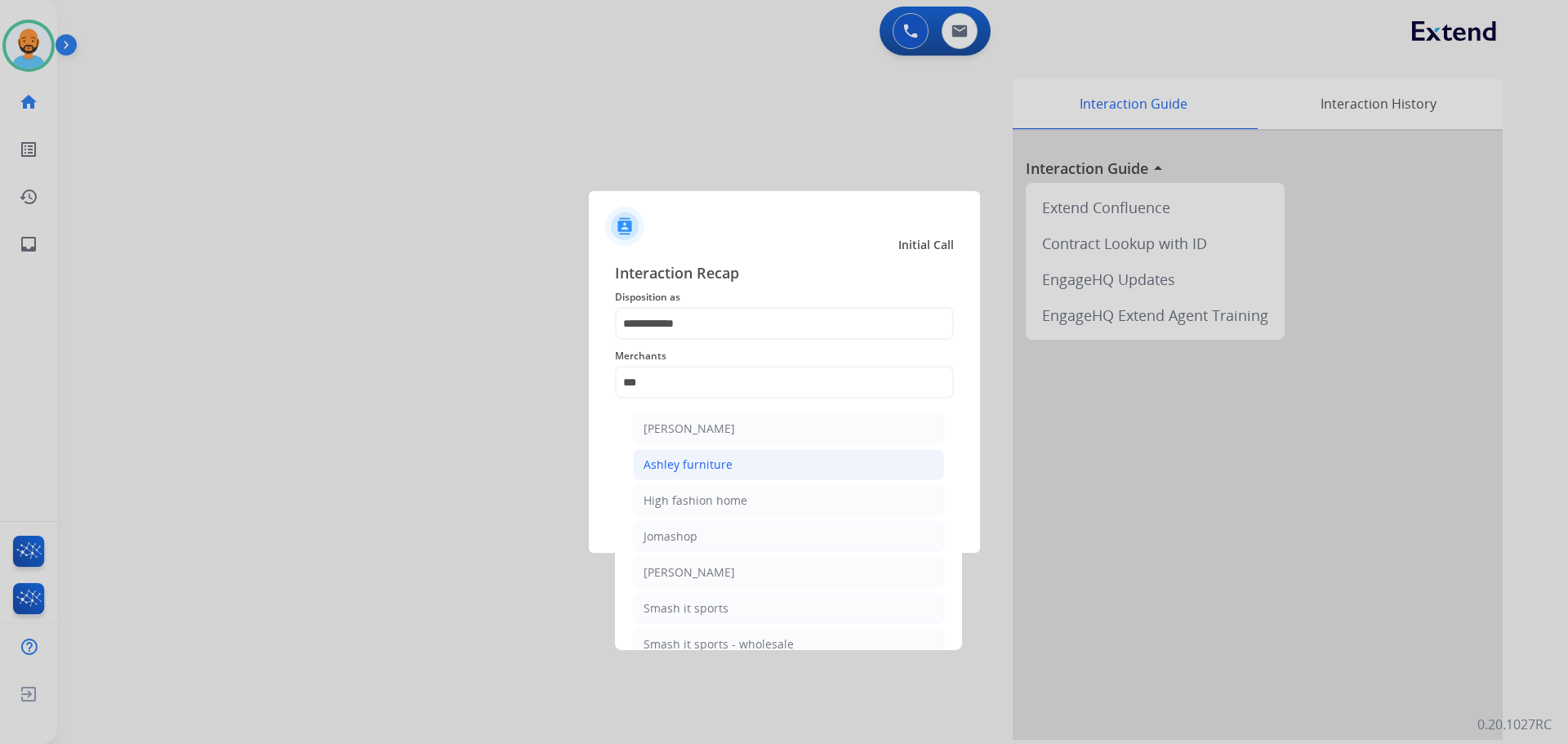
click at [702, 453] on li "Ashley furniture" at bounding box center [788, 464] width 311 height 31
type input "**********"
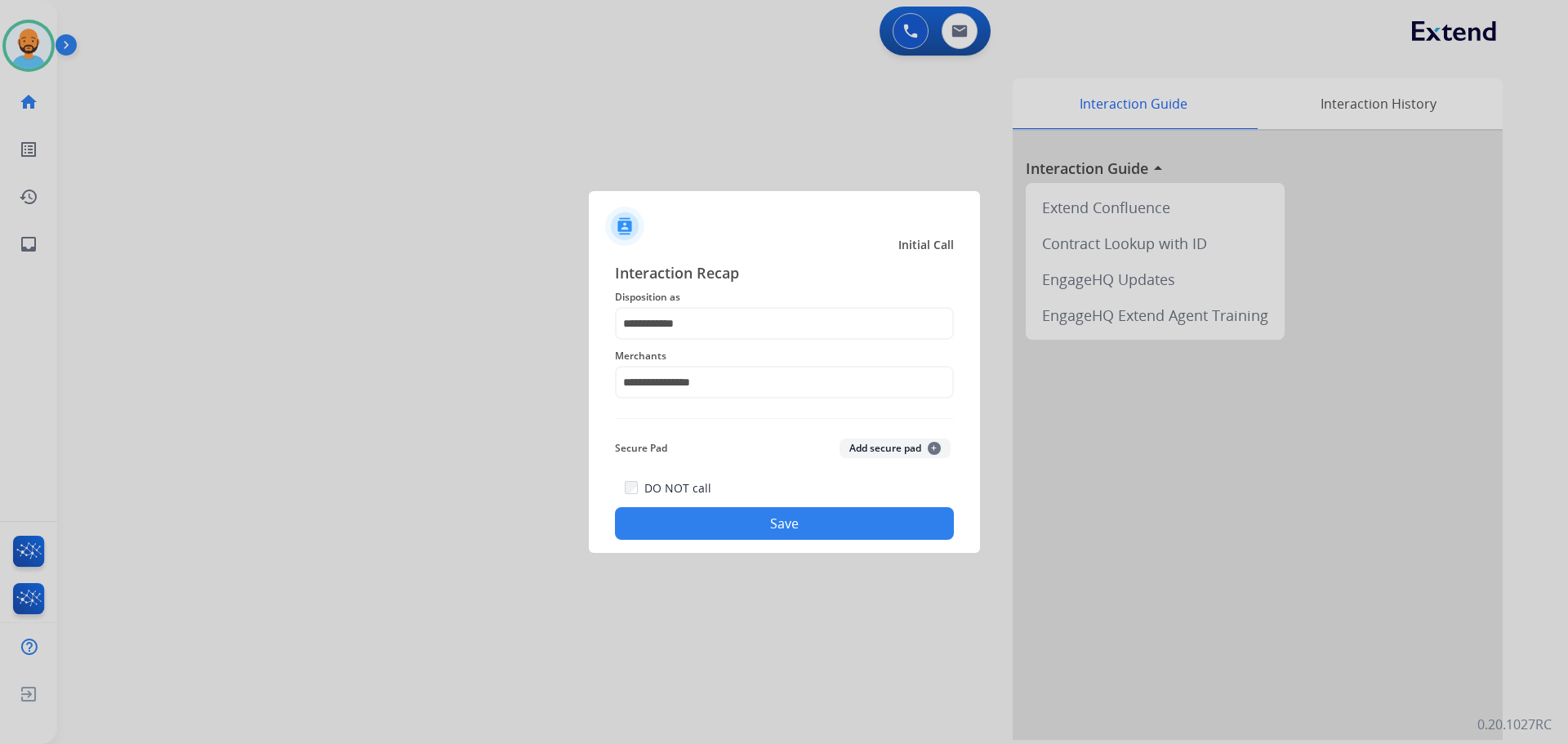
click at [725, 511] on button "Save" at bounding box center [784, 523] width 339 height 33
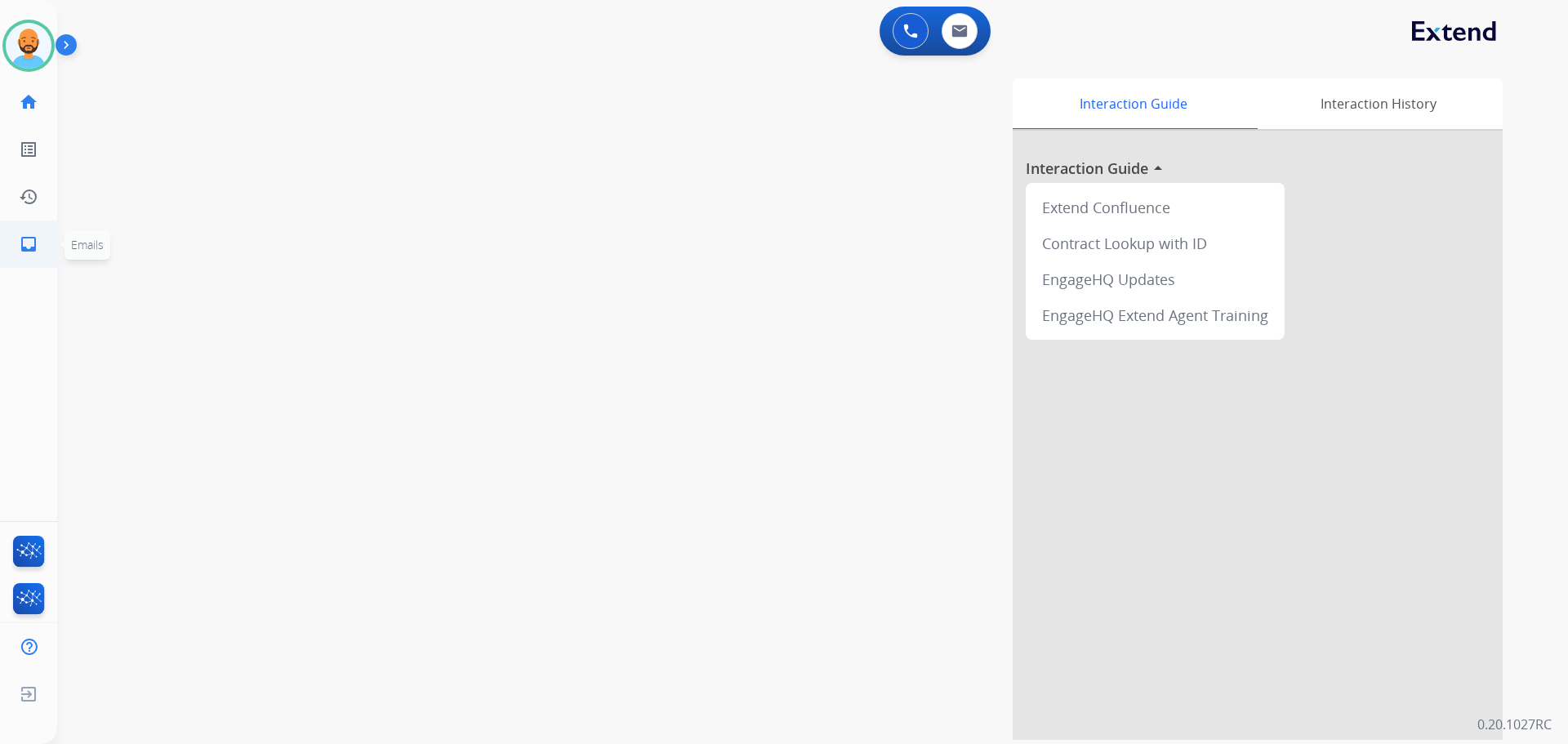
click at [38, 252] on link "inbox Emails" at bounding box center [29, 244] width 46 height 46
select select "**********"
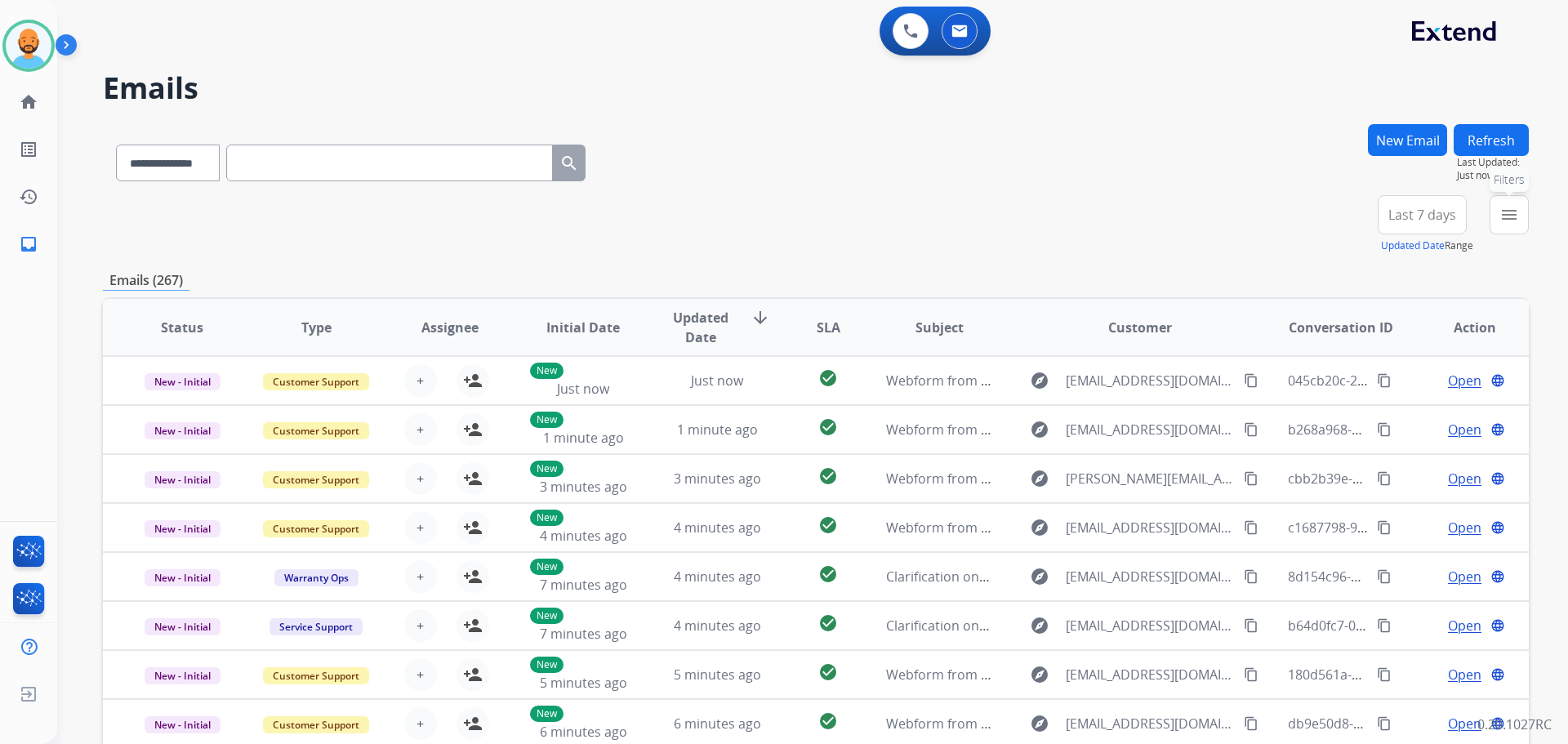
click at [1510, 229] on button "menu Filters" at bounding box center [1509, 215] width 39 height 39
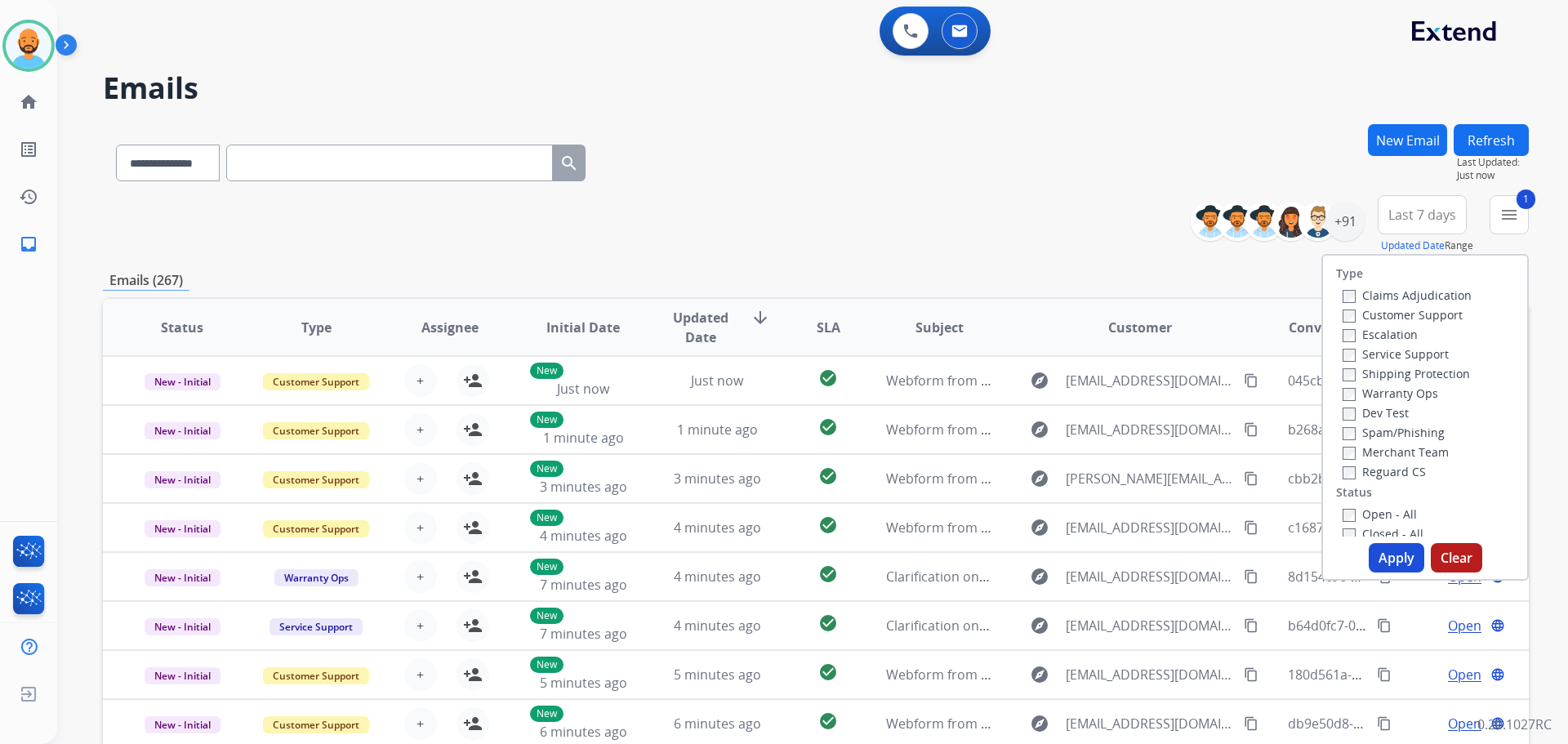
click at [1347, 372] on label "Shipping Protection" at bounding box center [1406, 373] width 128 height 15
click at [1394, 556] on button "Apply" at bounding box center [1396, 557] width 56 height 30
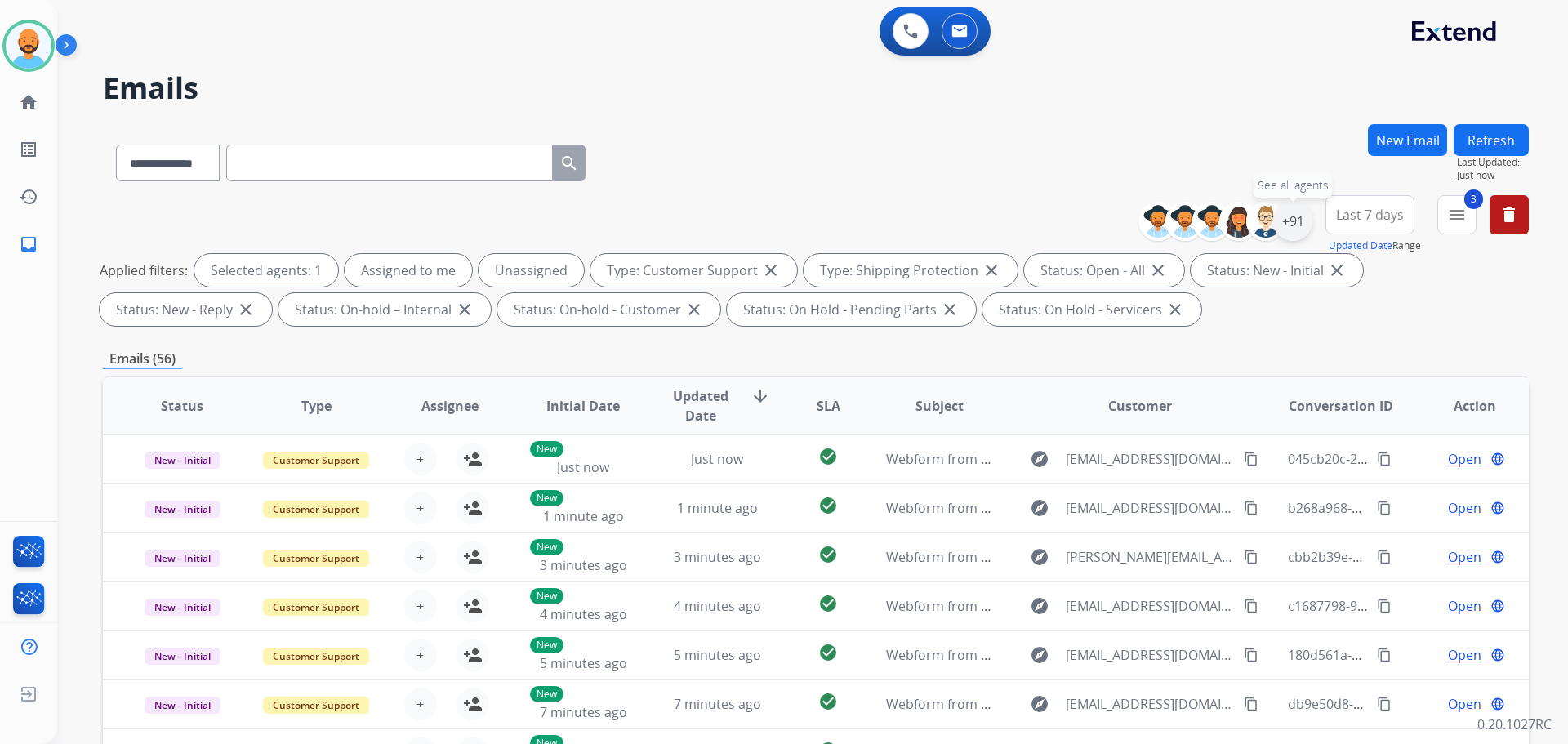
click at [1295, 230] on div "+91" at bounding box center [1293, 221] width 39 height 39
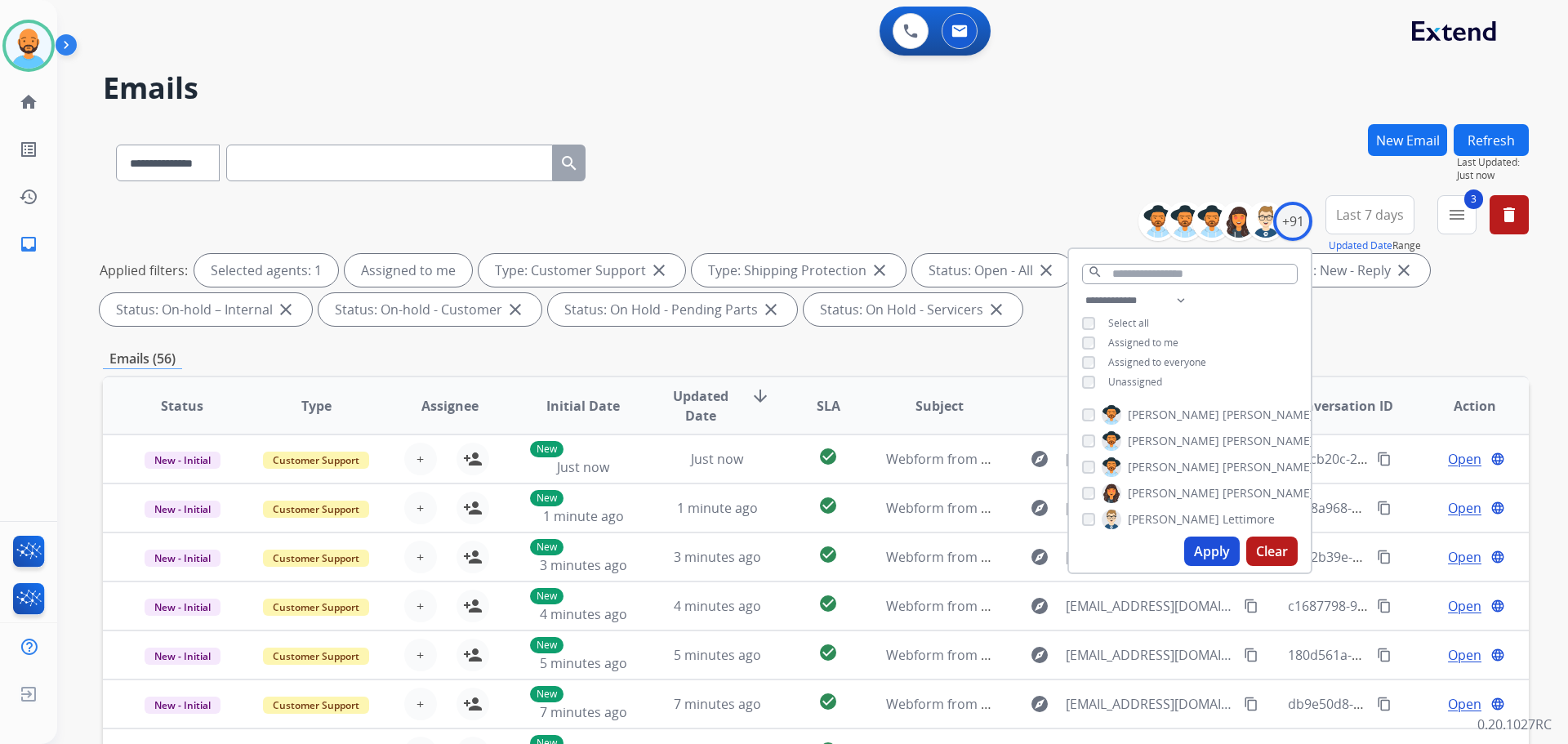
click at [1207, 545] on button "Apply" at bounding box center [1212, 551] width 56 height 30
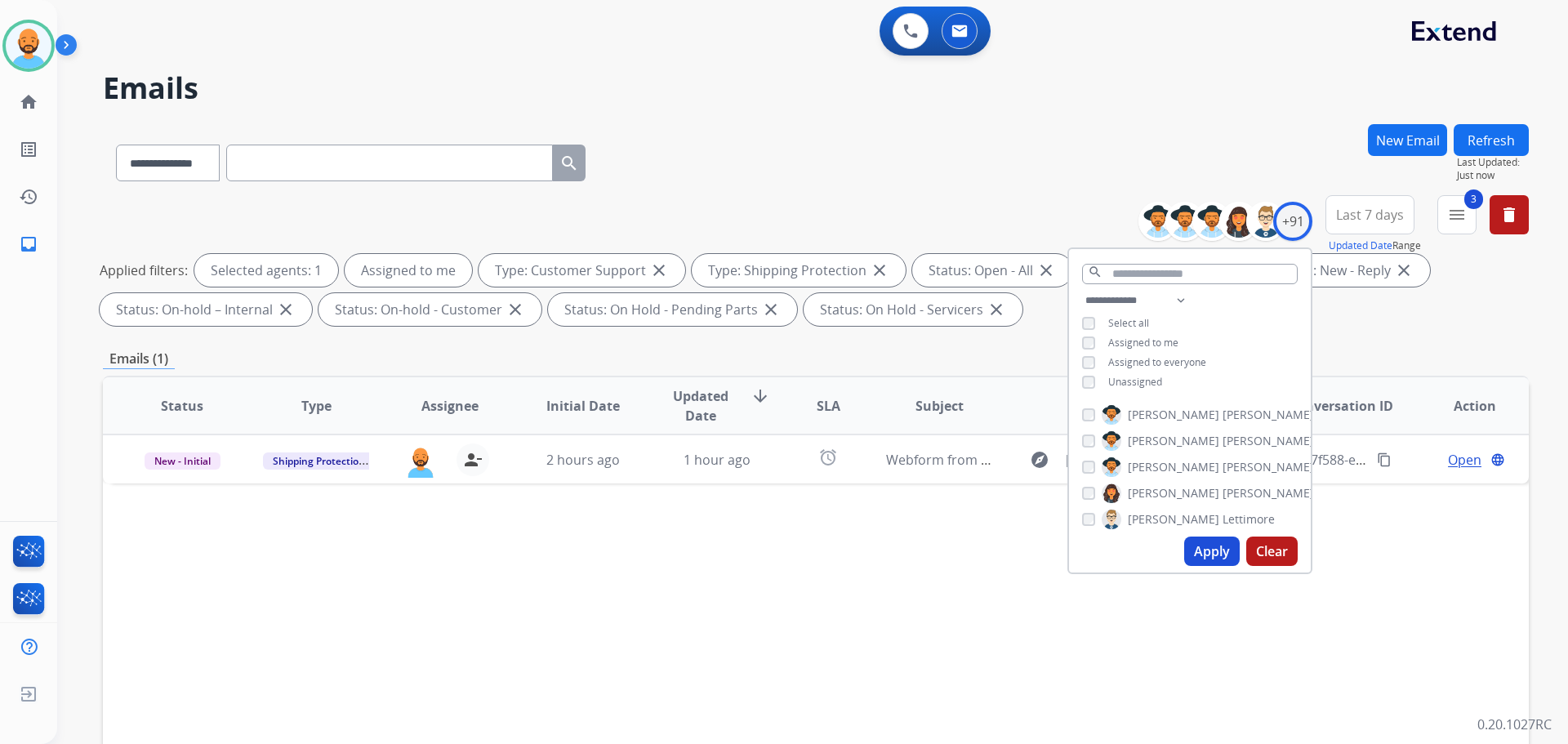
click at [942, 558] on div "Status Type Assignee Initial Date Updated Date arrow_downward SLA Subject Custo…" at bounding box center [816, 649] width 1426 height 547
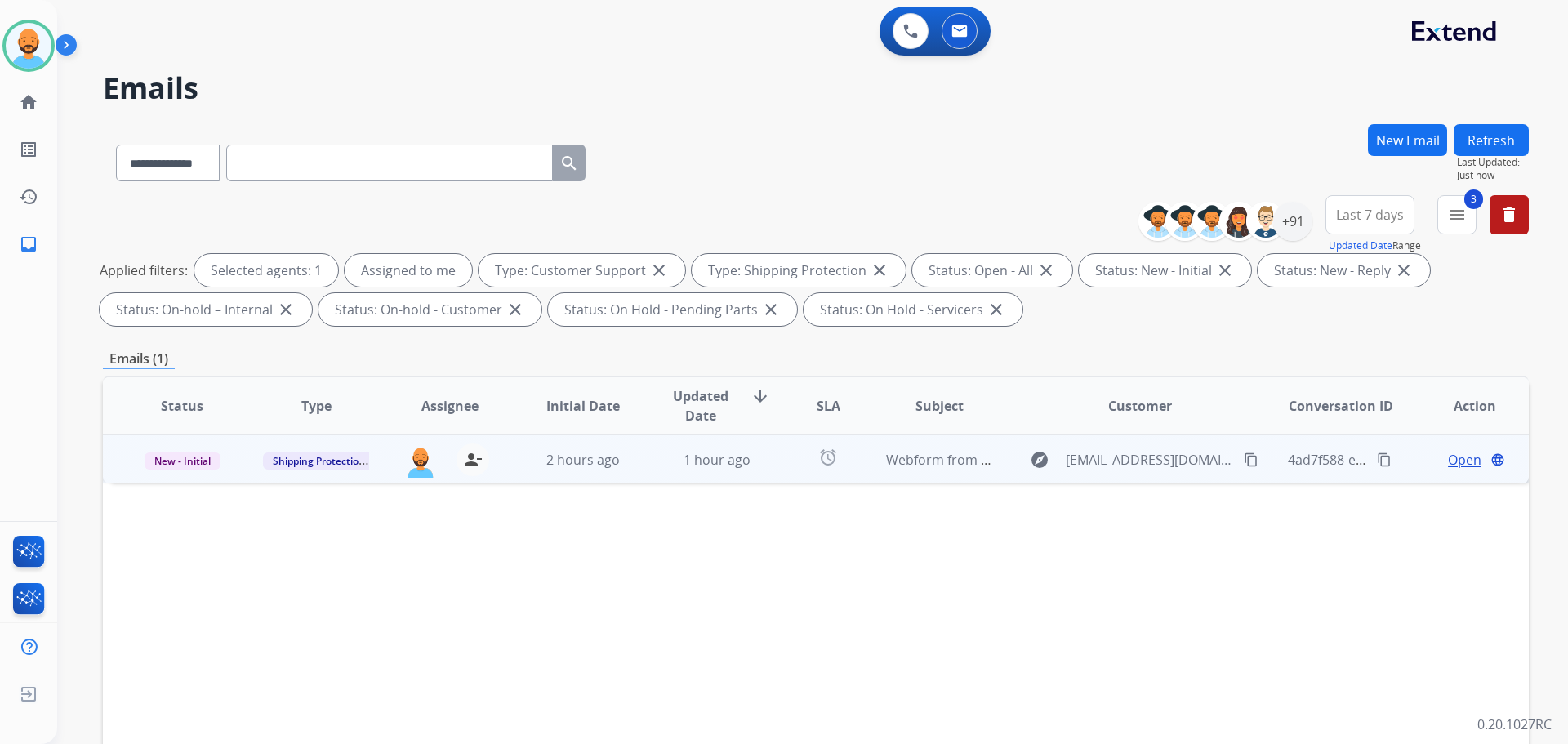
click at [1241, 459] on button "content_copy" at bounding box center [1250, 459] width 19 height 19
click at [1448, 455] on span "Open" at bounding box center [1465, 459] width 34 height 19
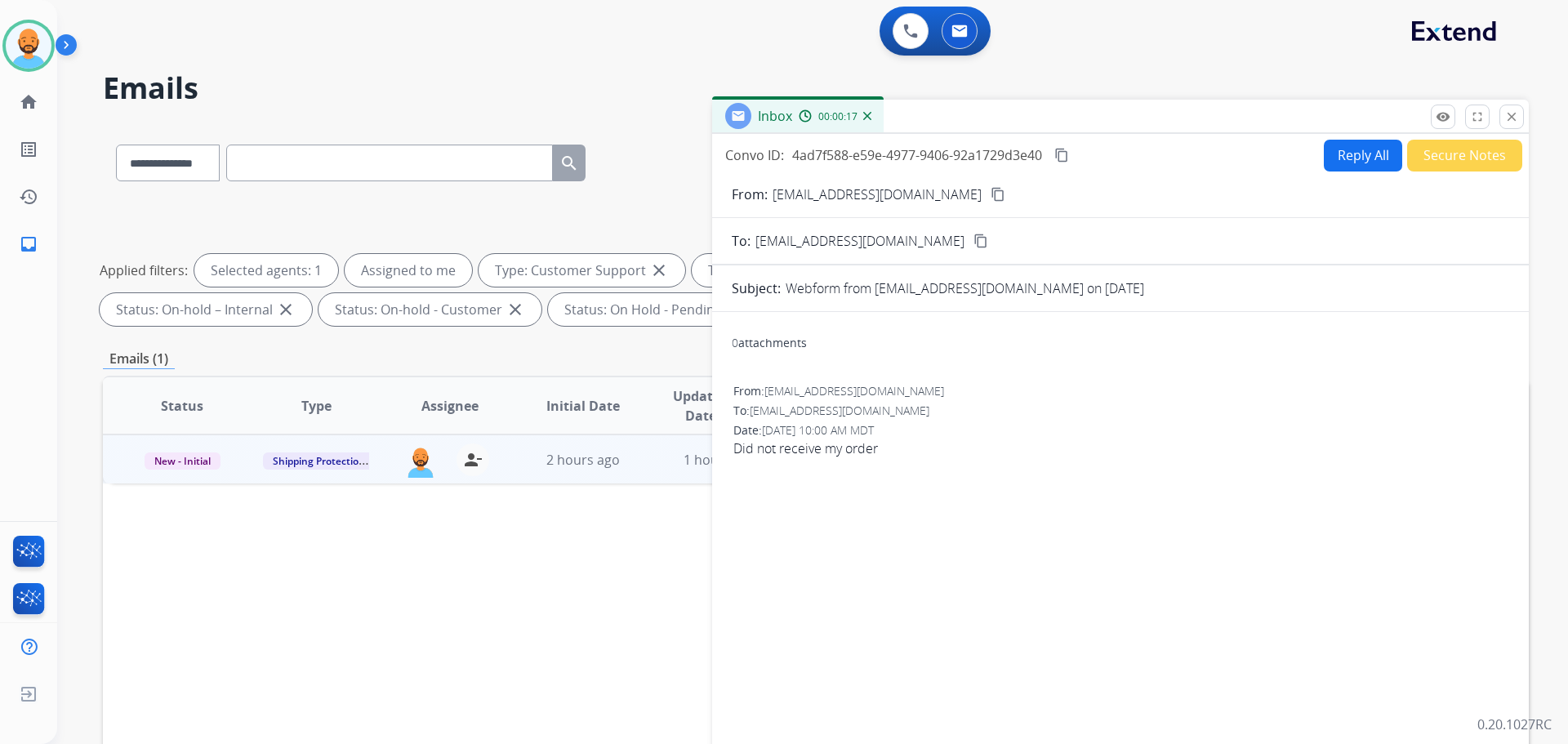
click at [1326, 161] on button "Reply All" at bounding box center [1363, 155] width 79 height 32
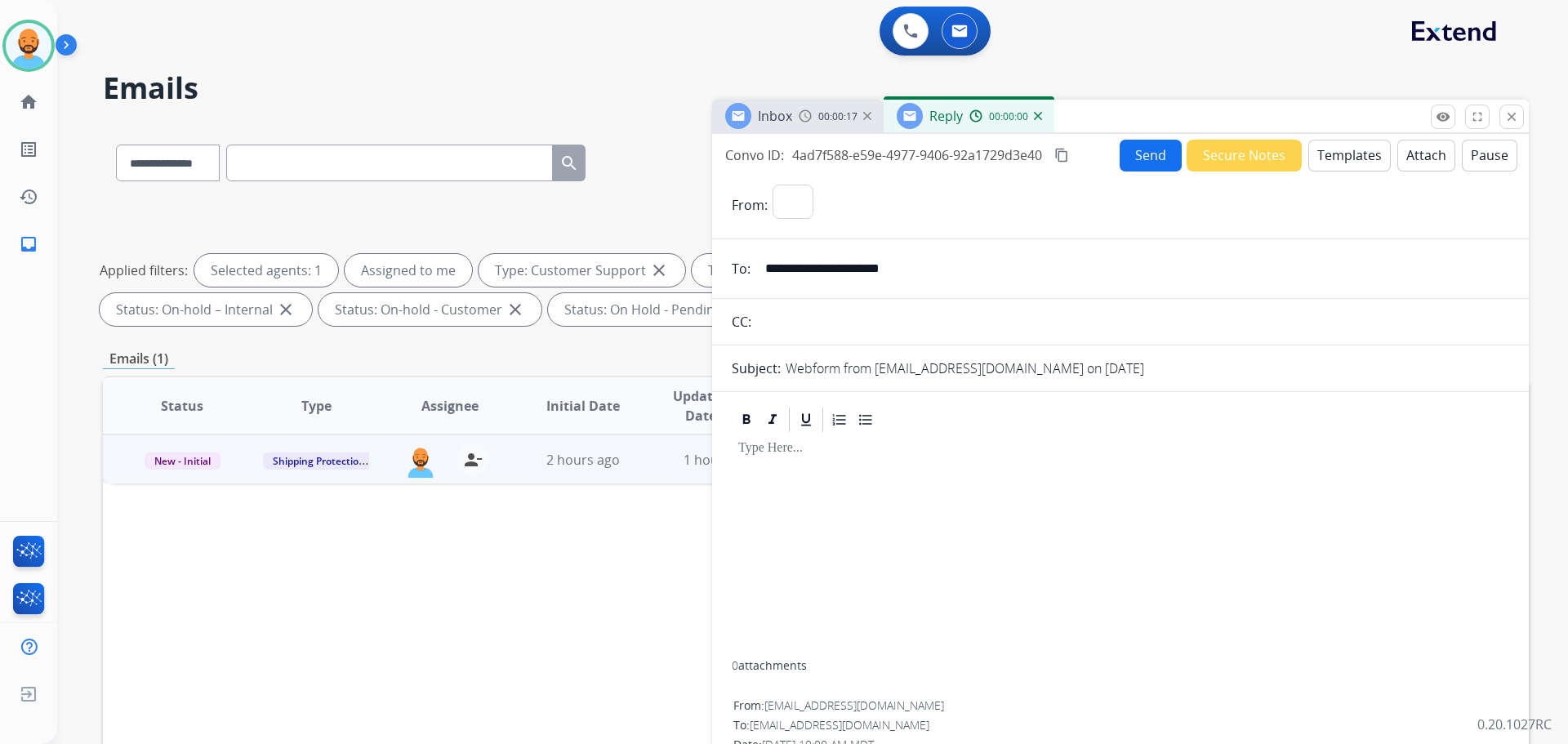
select select "**********"
click at [1353, 164] on button "Templates" at bounding box center [1350, 155] width 83 height 32
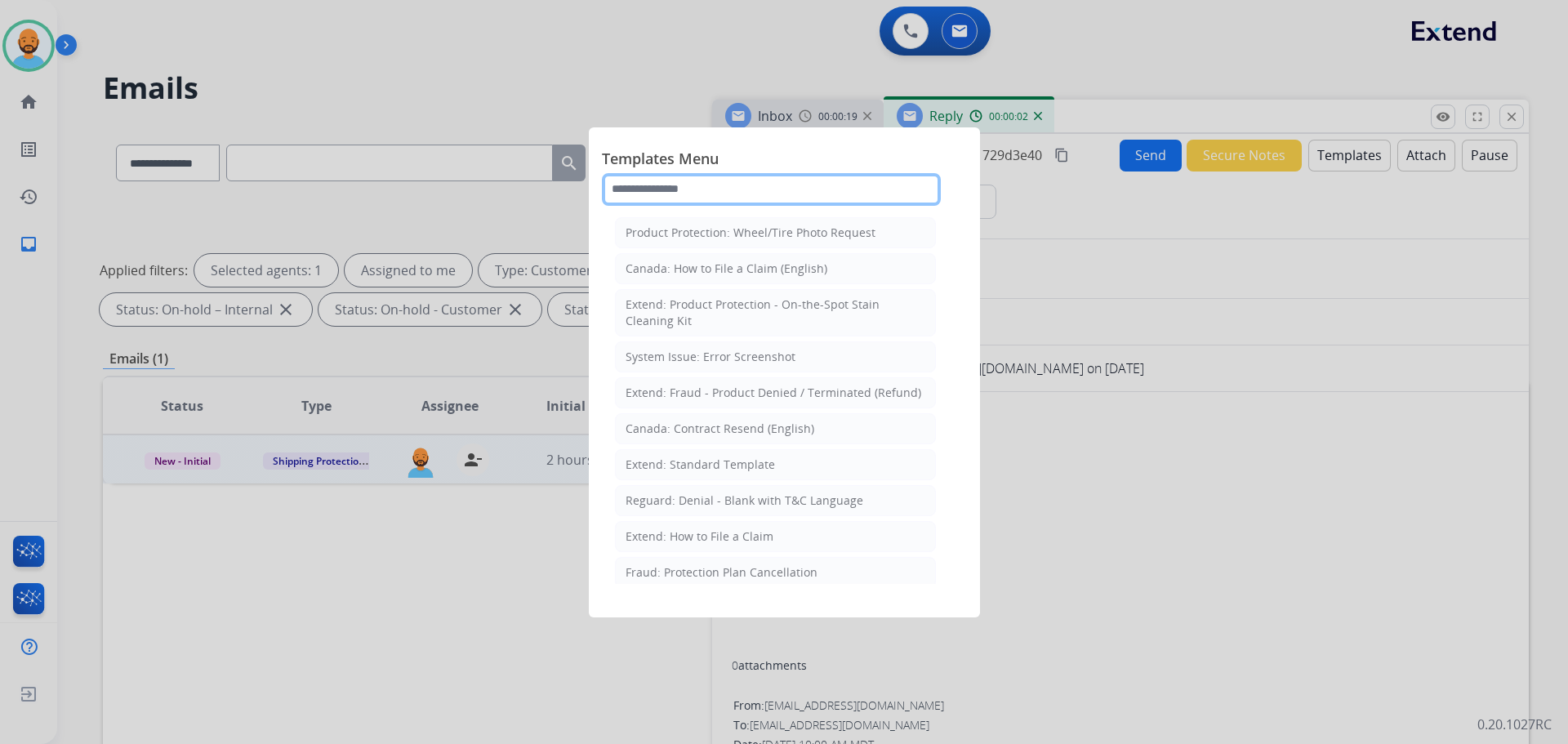
click at [818, 192] on input "text" at bounding box center [770, 189] width 339 height 33
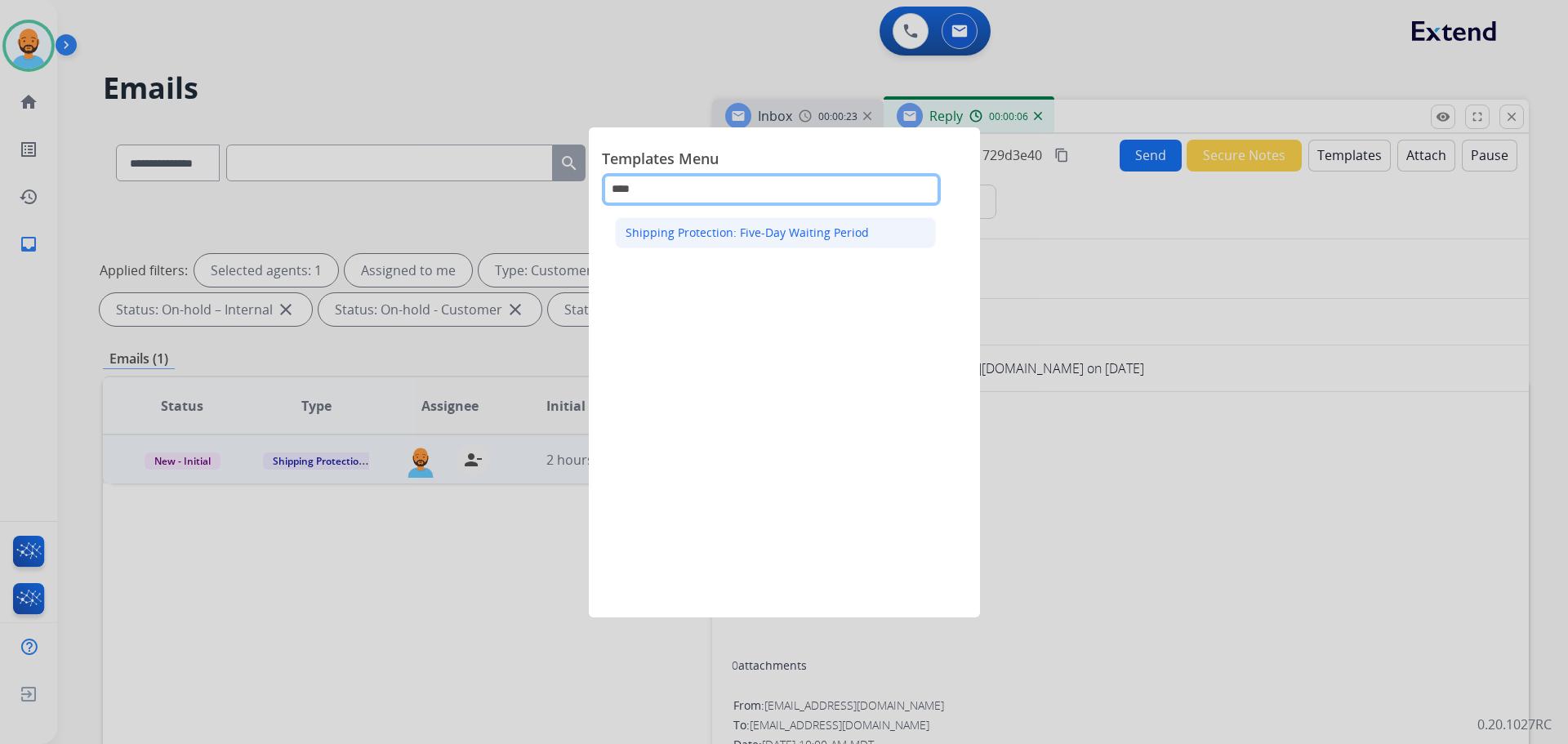
type input "****"
click at [831, 225] on div "Shipping Protection: Five-Day Waiting Period" at bounding box center [747, 232] width 243 height 16
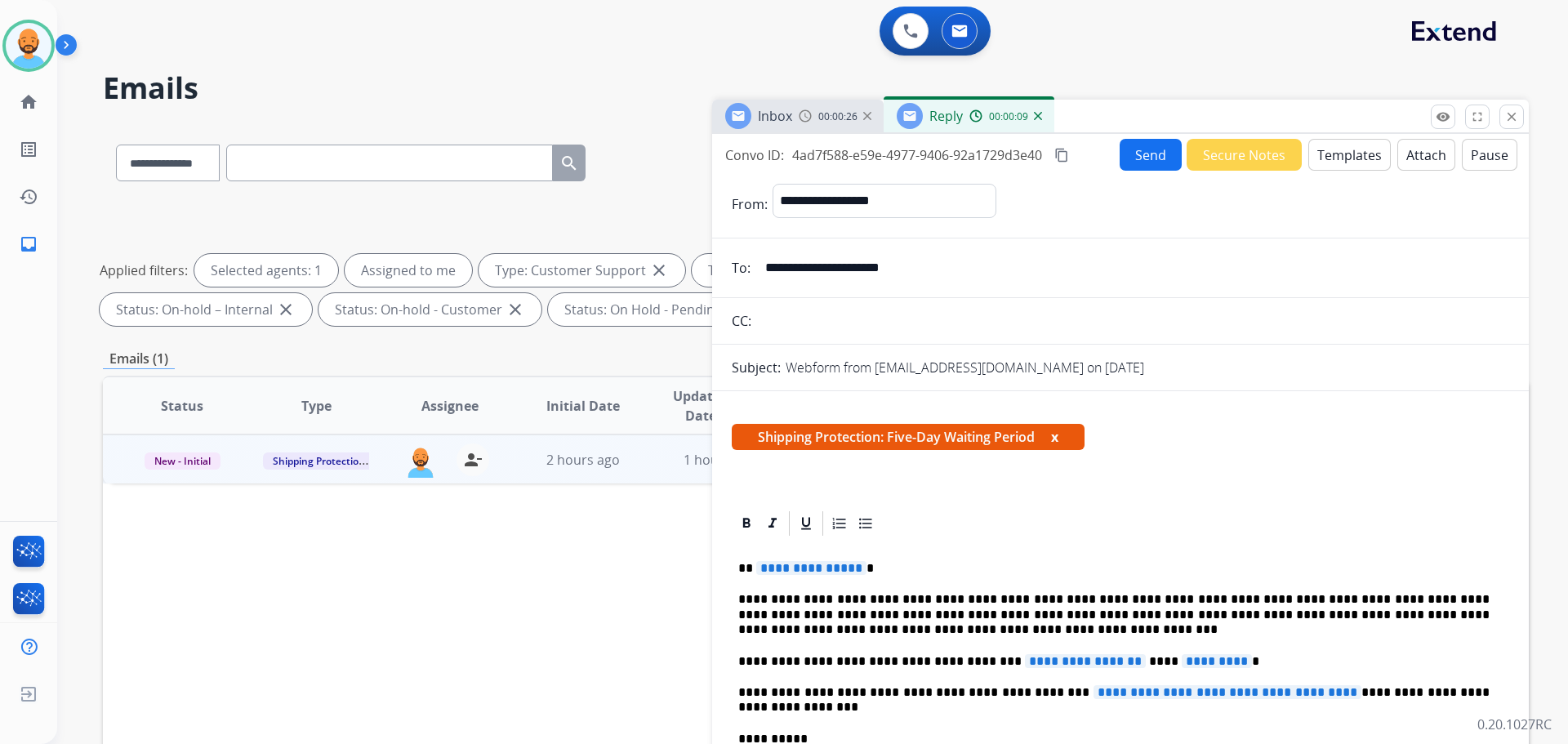
click at [855, 571] on span "**********" at bounding box center [811, 568] width 110 height 14
click at [1225, 661] on p "**********" at bounding box center [1113, 660] width 751 height 14
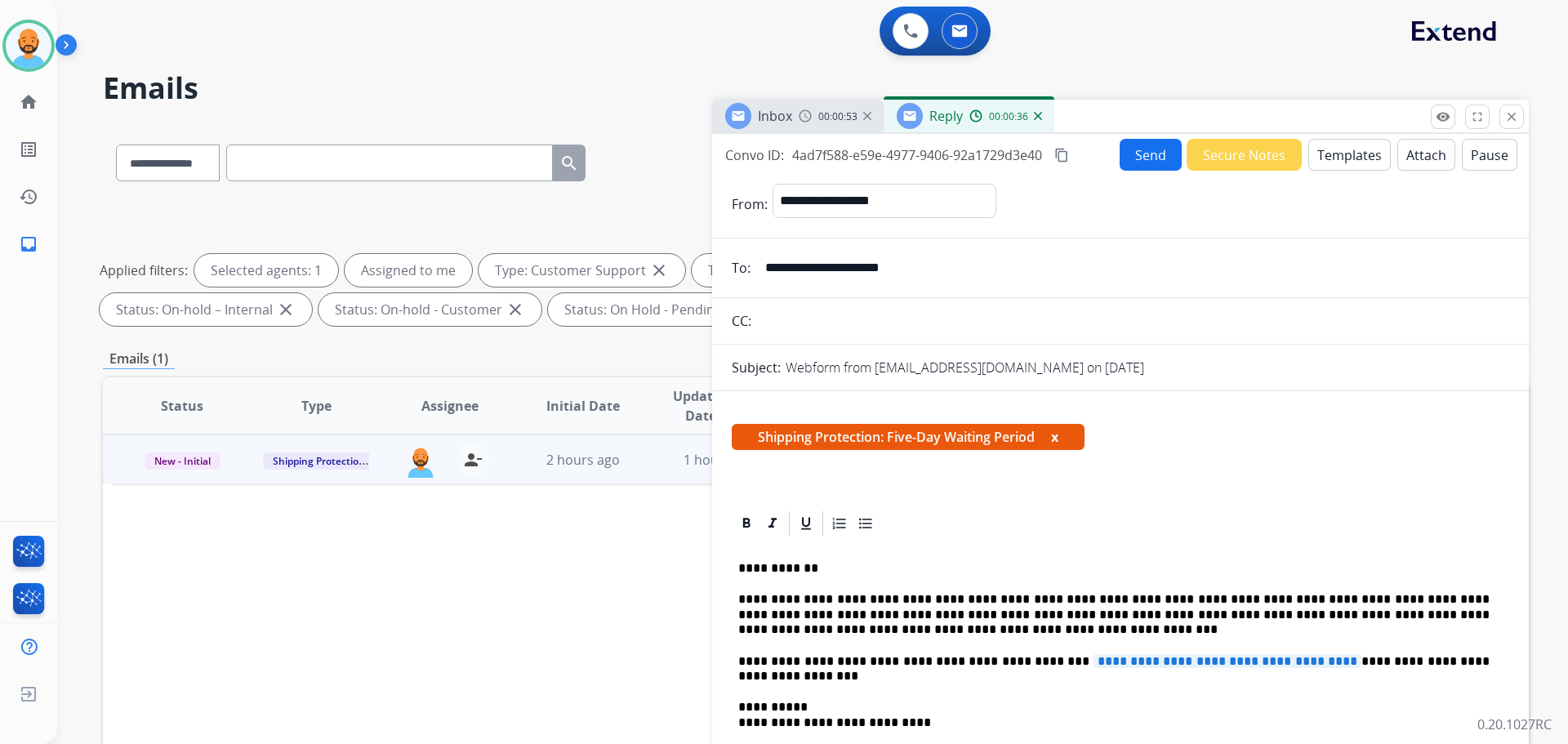
click at [1318, 664] on span "**********" at bounding box center [1227, 660] width 268 height 14
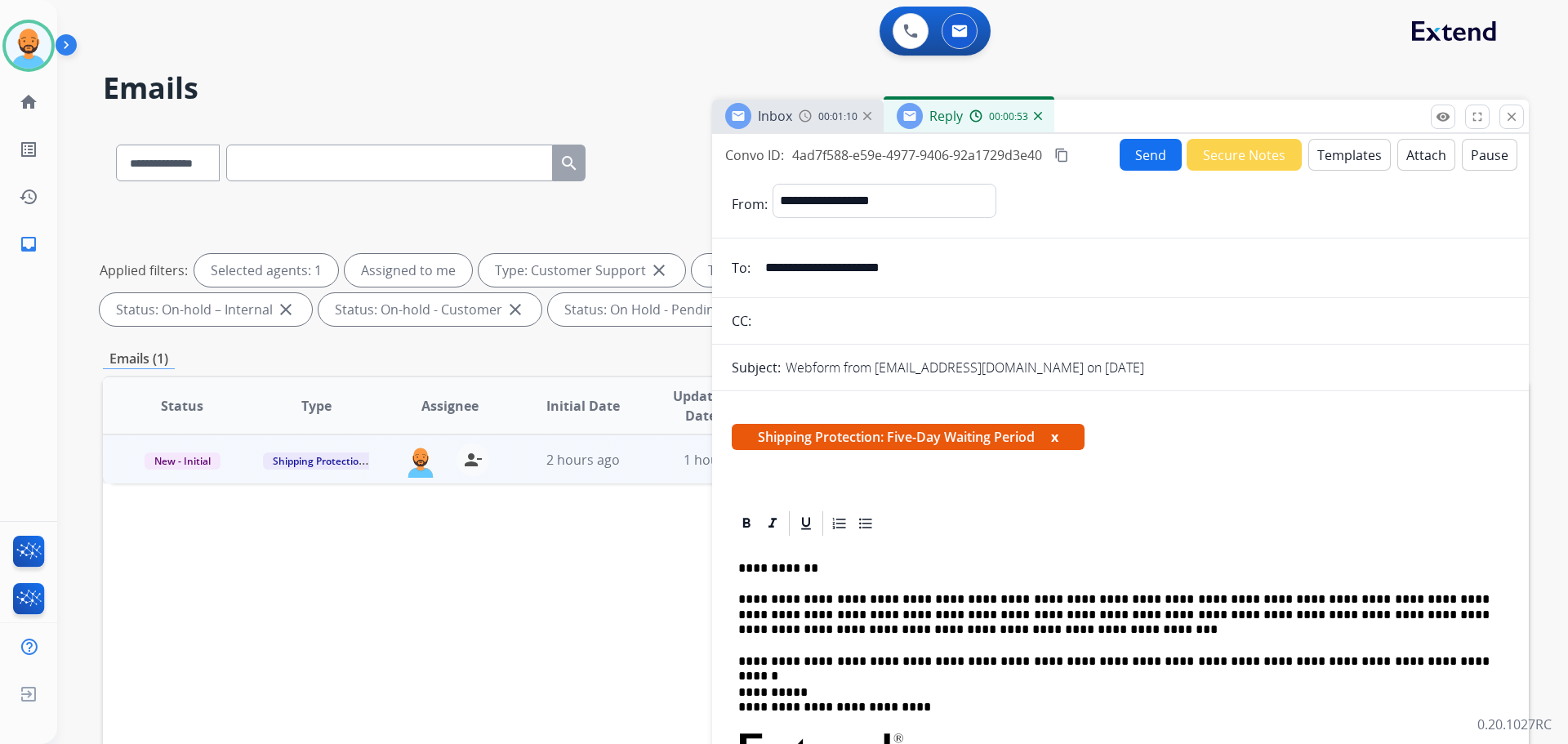
click at [1155, 148] on button "Send" at bounding box center [1150, 155] width 62 height 32
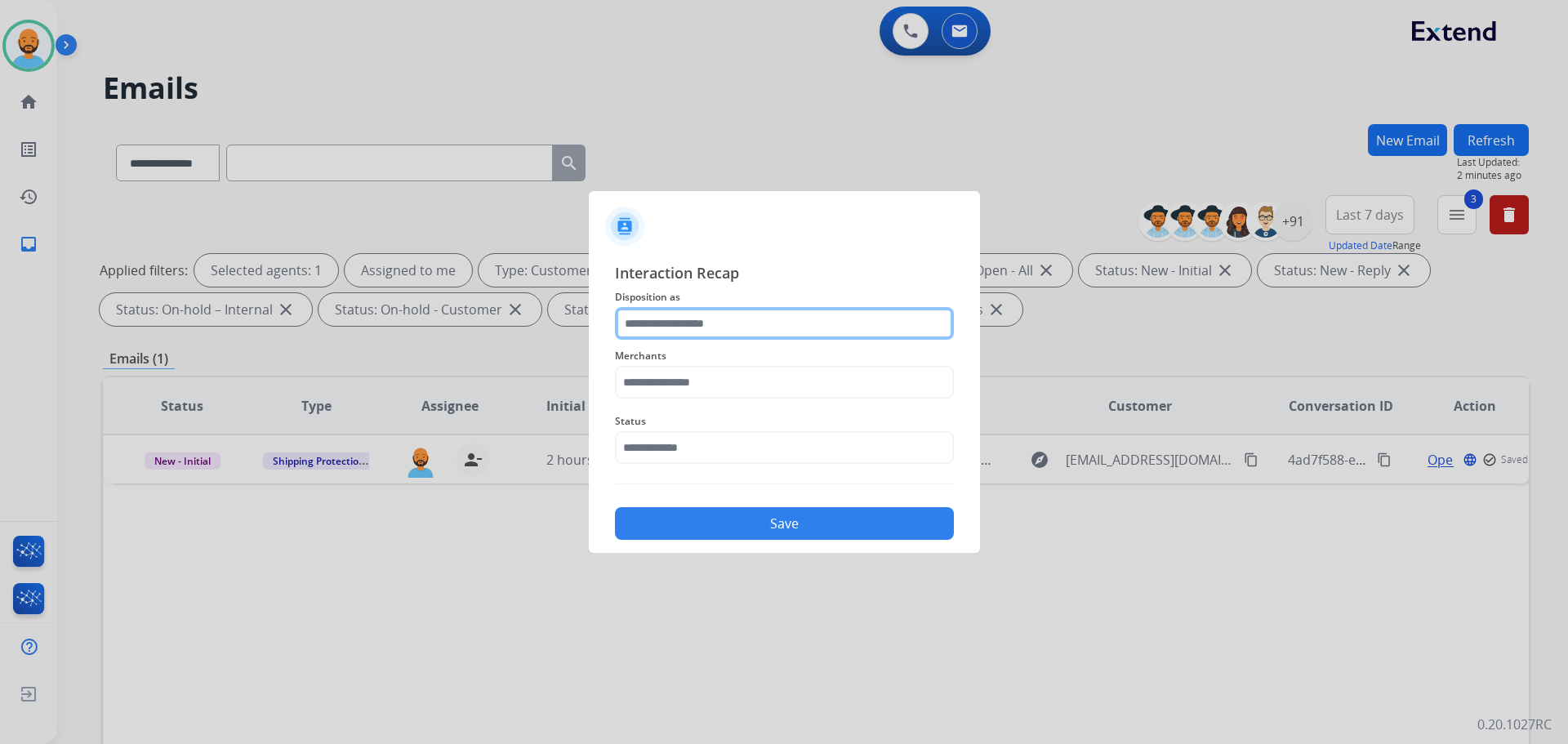
click at [752, 323] on input "text" at bounding box center [784, 323] width 339 height 33
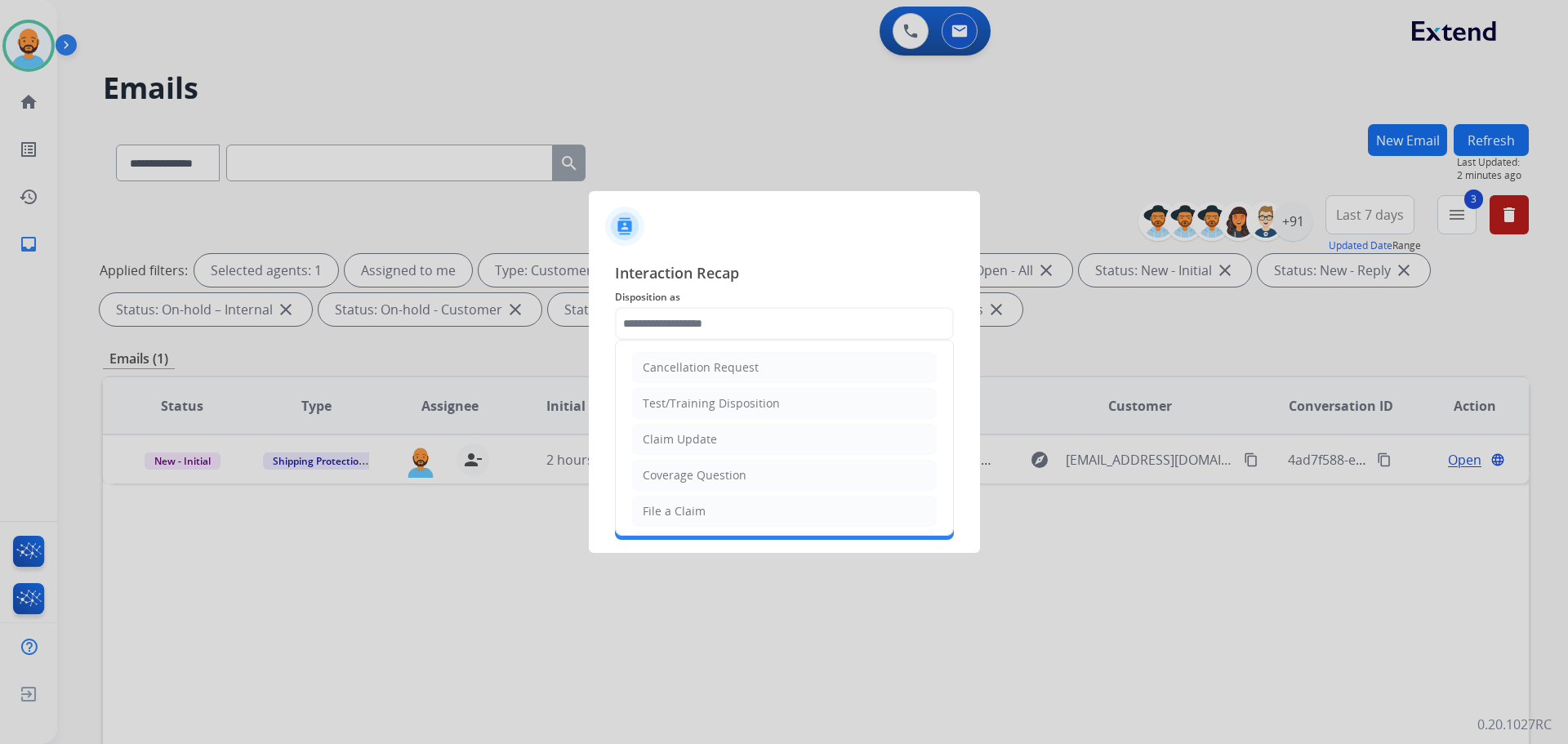
click at [705, 471] on div "Coverage Question" at bounding box center [694, 475] width 104 height 16
type input "**********"
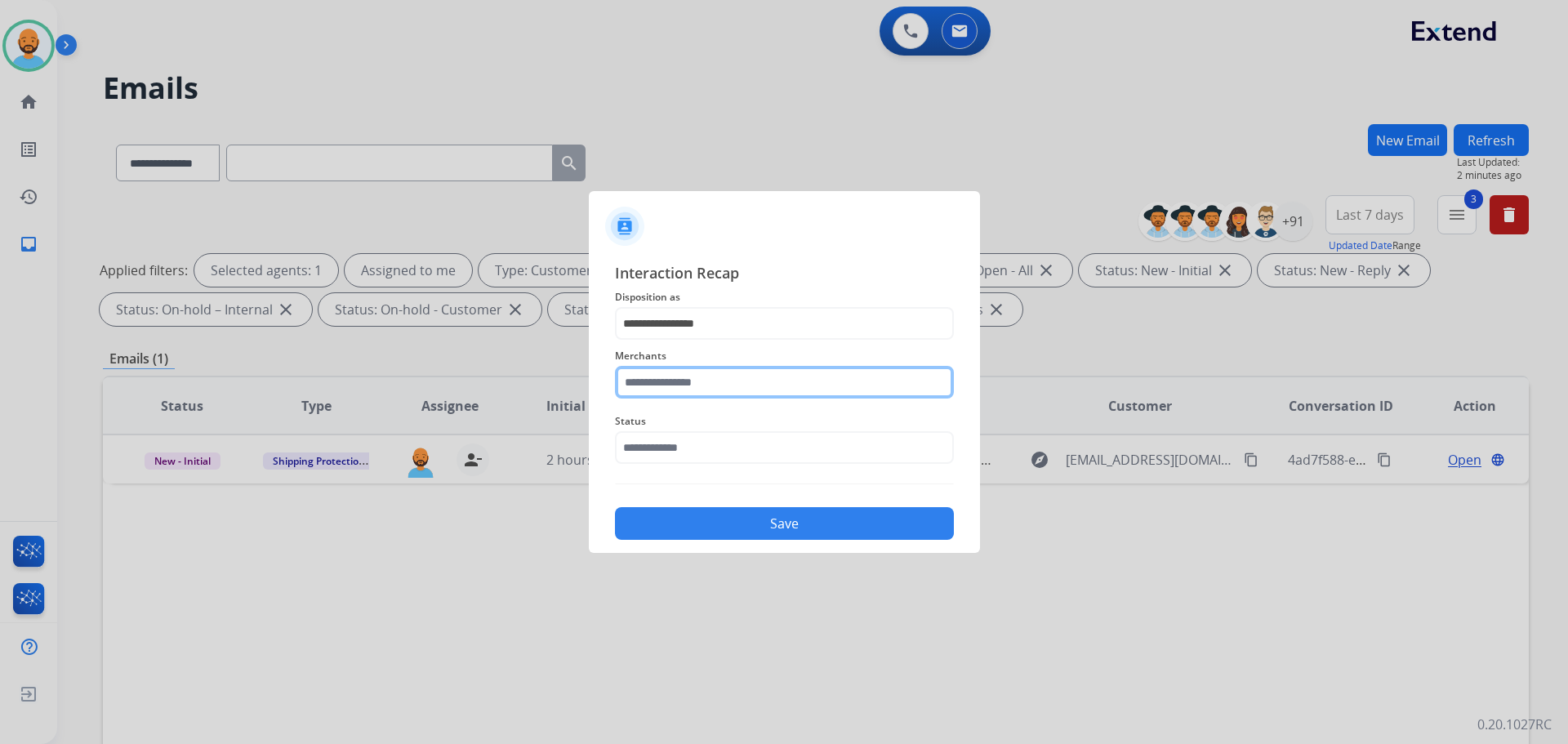
click at [721, 372] on input "text" at bounding box center [784, 382] width 339 height 33
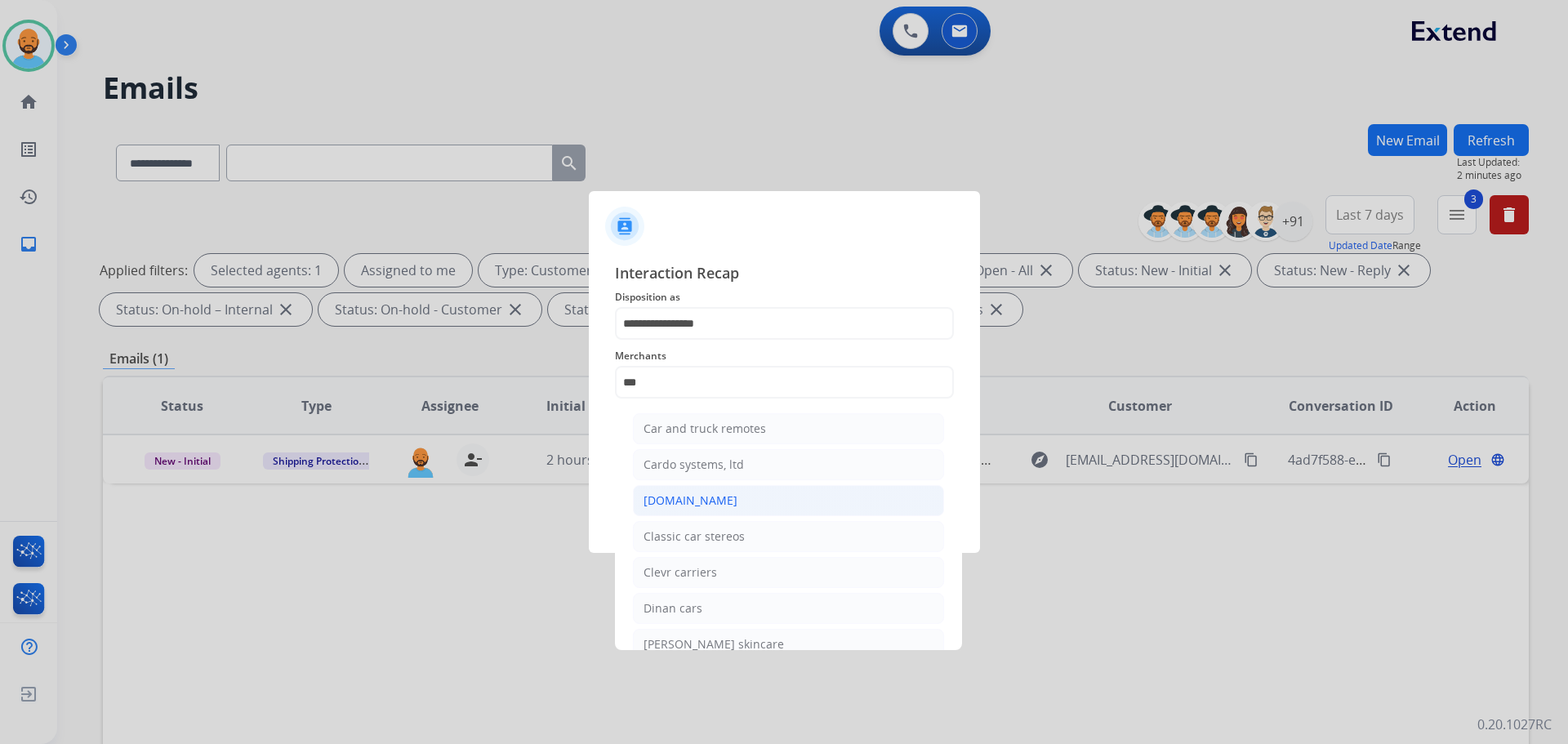
click at [694, 498] on div "[DOMAIN_NAME]" at bounding box center [690, 500] width 94 height 16
type input "**********"
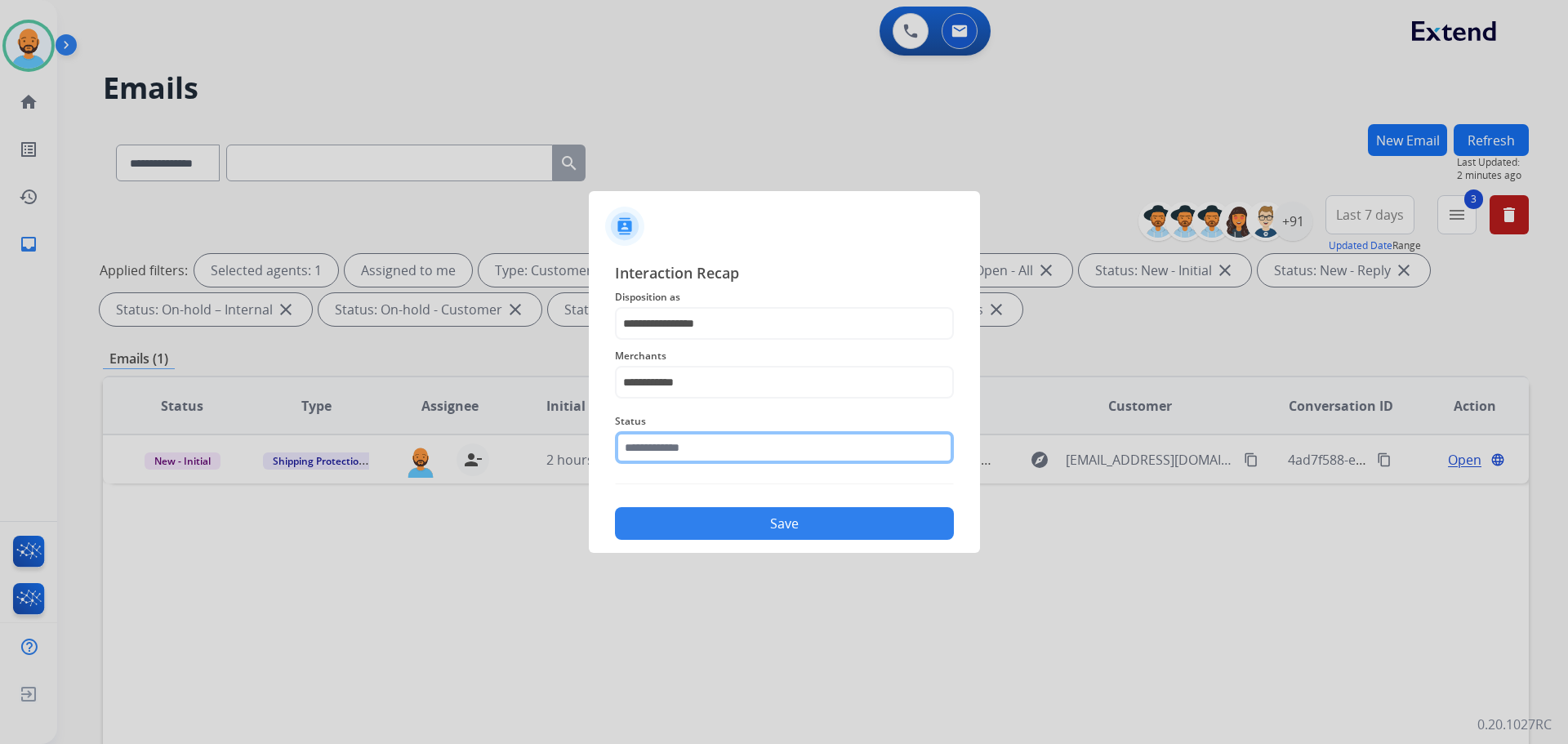
click at [698, 445] on input "text" at bounding box center [784, 447] width 339 height 33
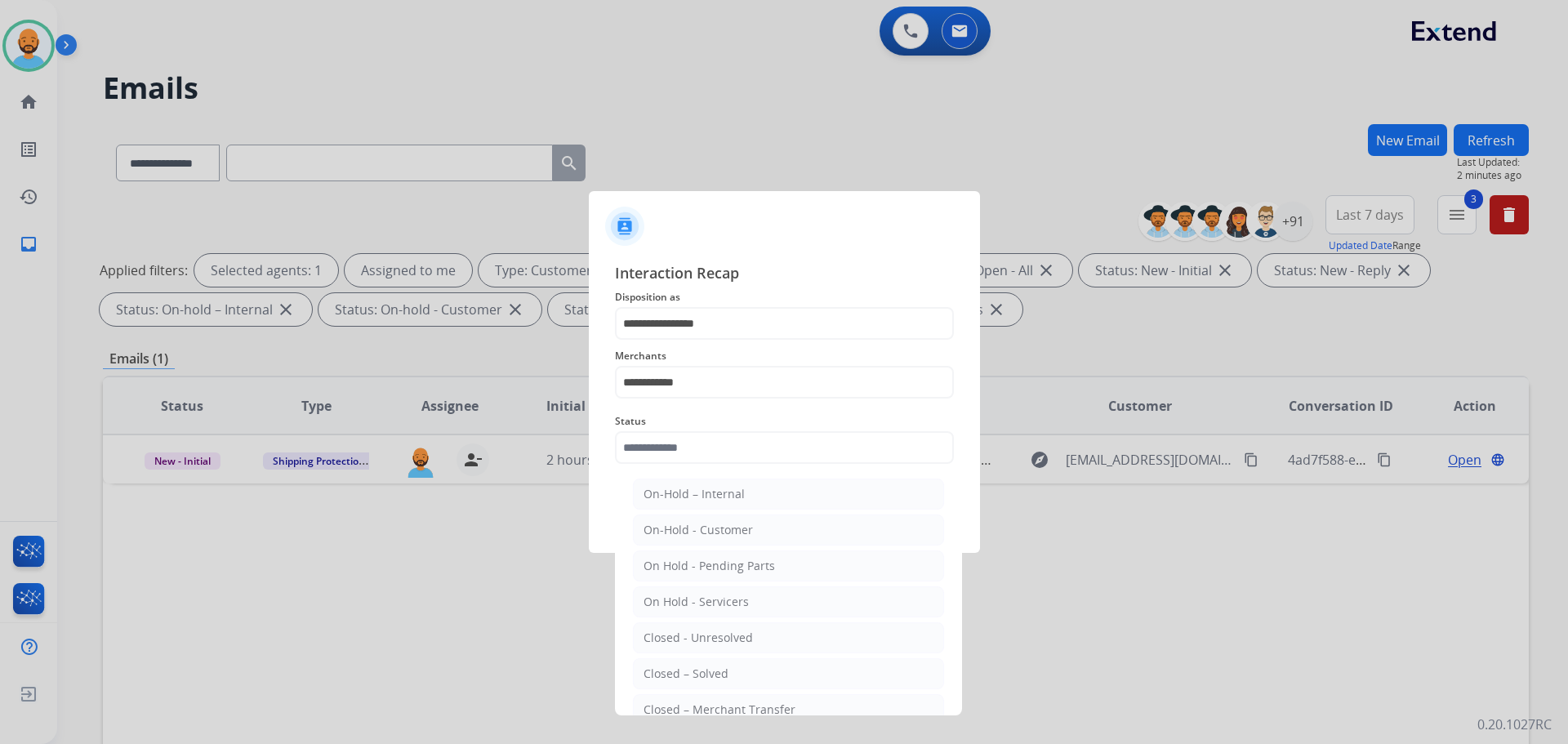
click at [714, 667] on div "Closed – Solved" at bounding box center [686, 673] width 85 height 16
type input "**********"
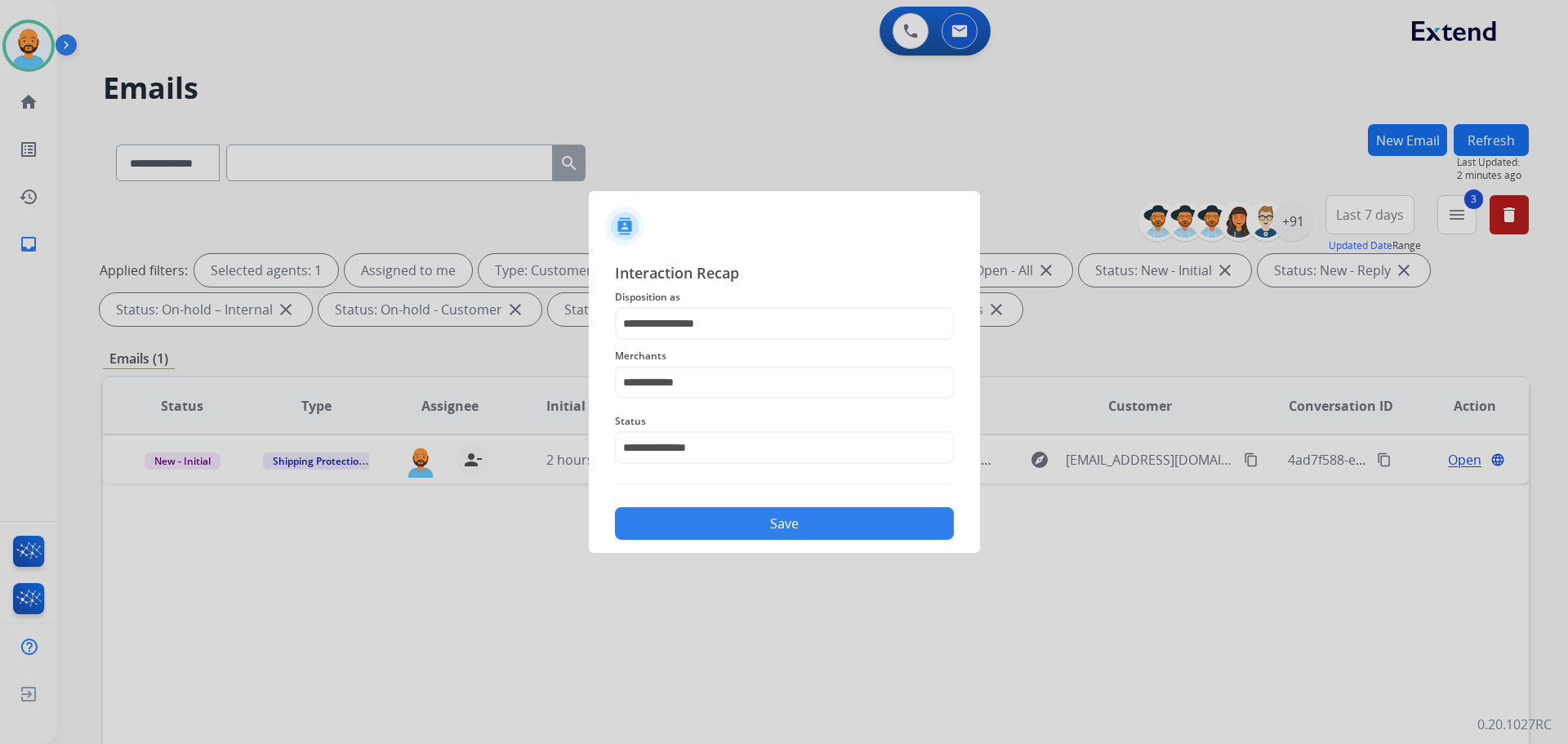
click at [776, 526] on button "Save" at bounding box center [784, 523] width 339 height 33
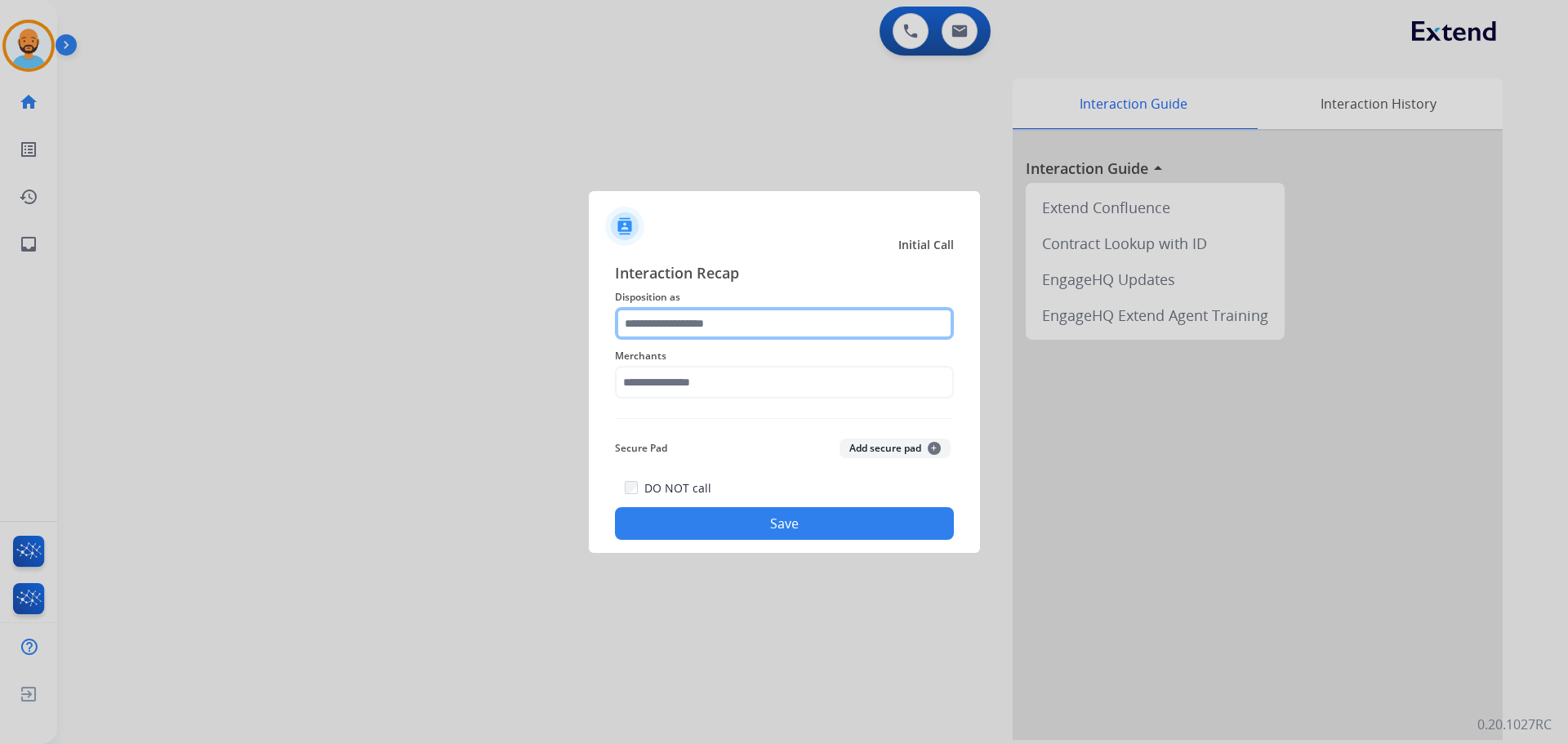
click at [688, 316] on input "text" at bounding box center [784, 323] width 339 height 33
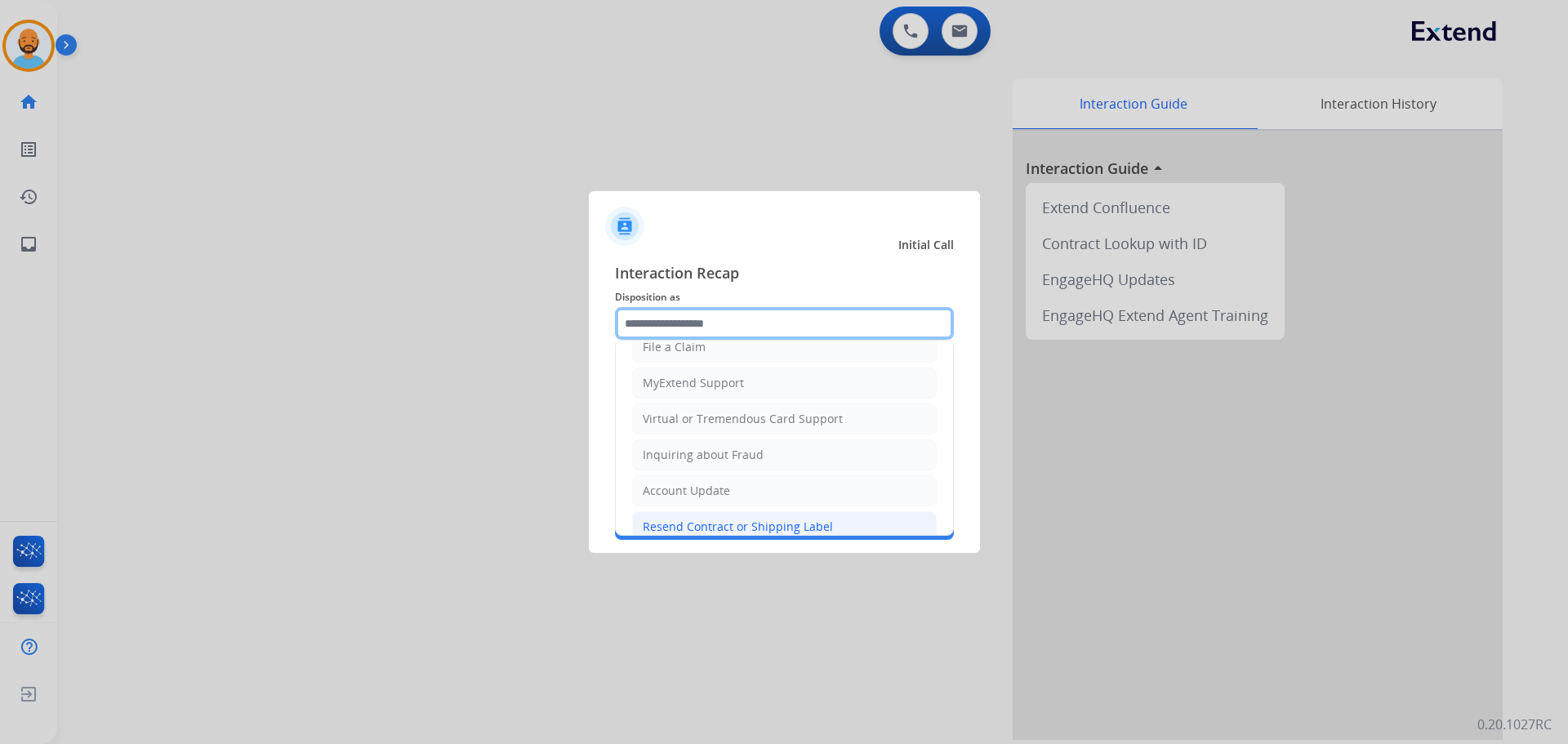
scroll to position [255, 0]
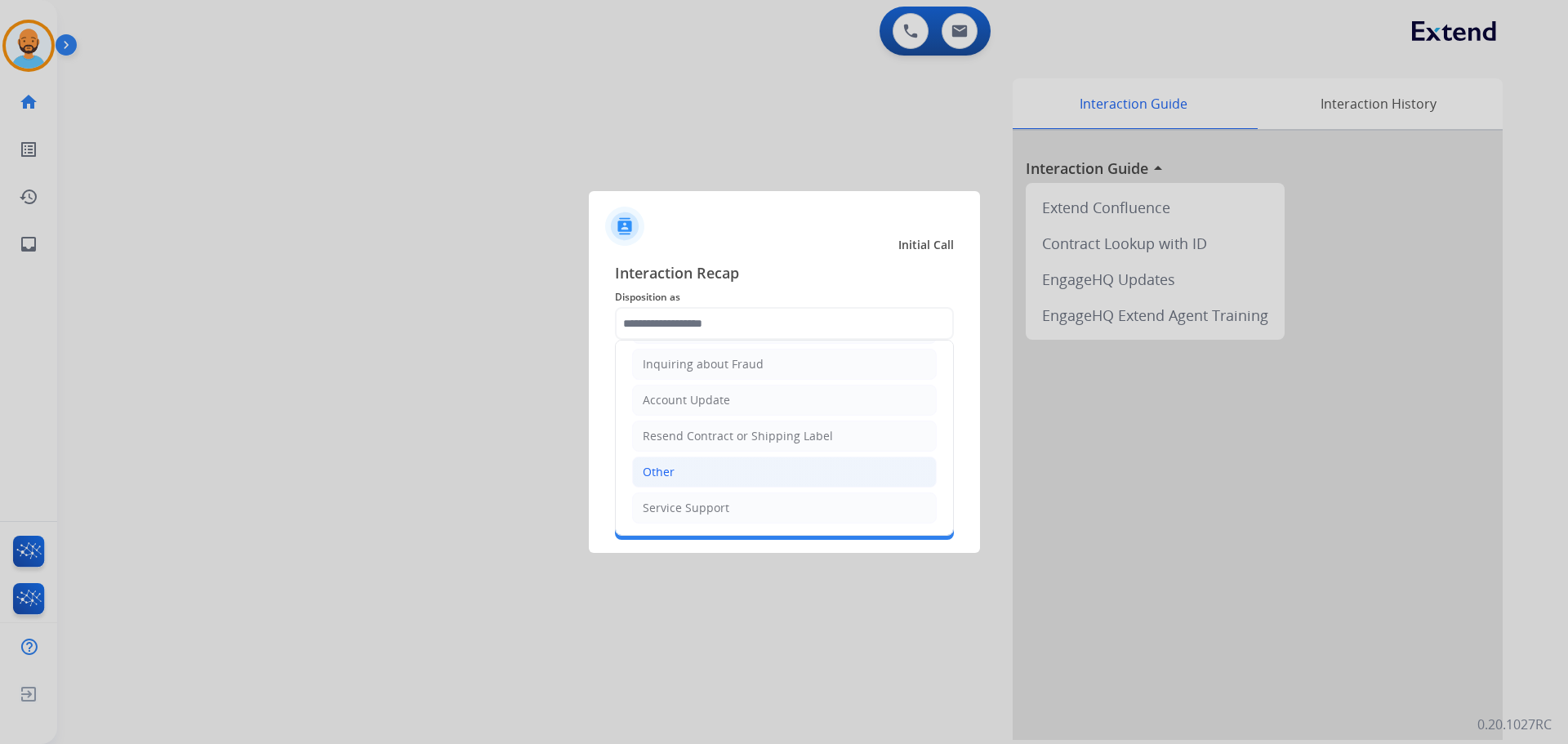
click at [688, 460] on li "Other" at bounding box center [784, 471] width 305 height 31
type input "*****"
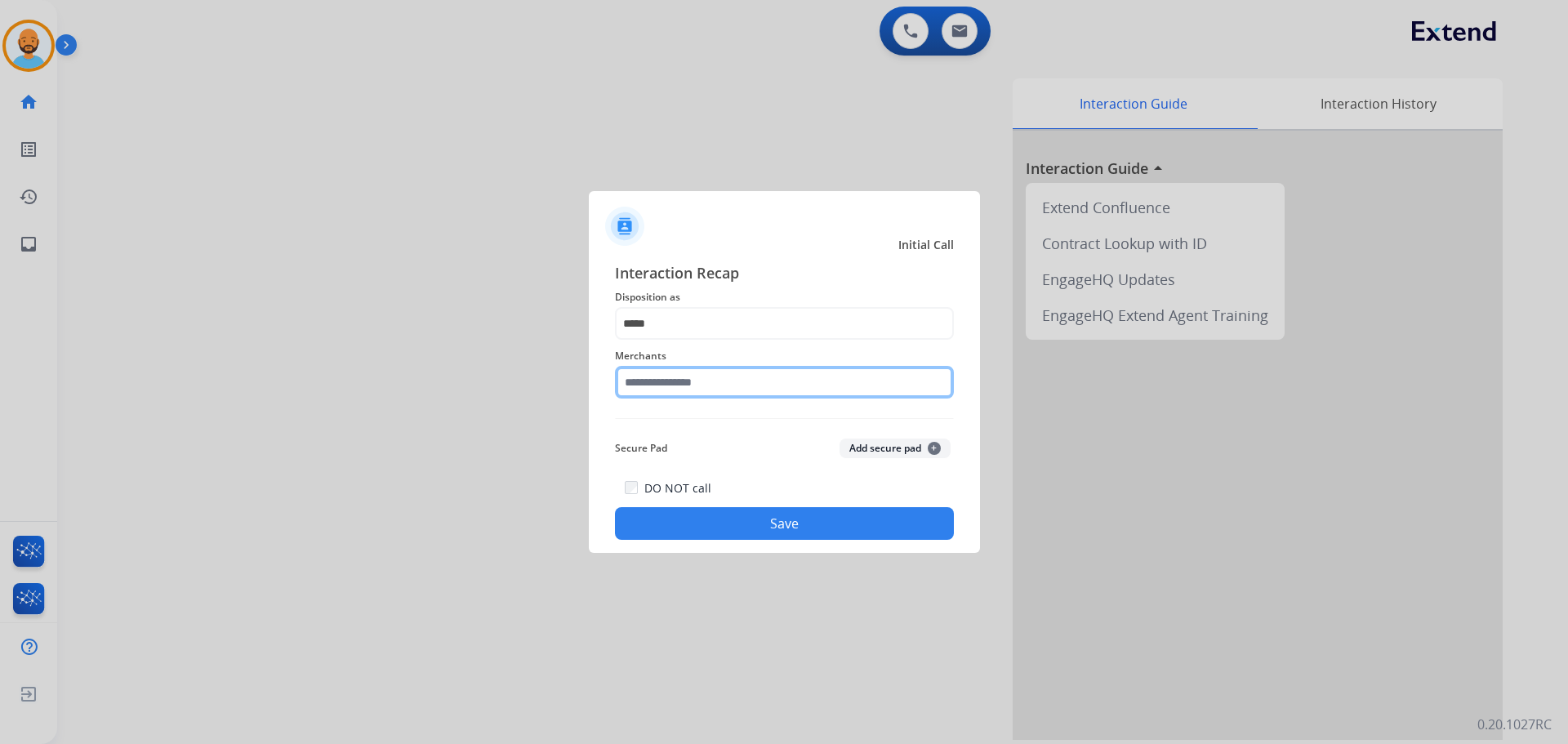
click at [701, 375] on input "text" at bounding box center [784, 382] width 339 height 33
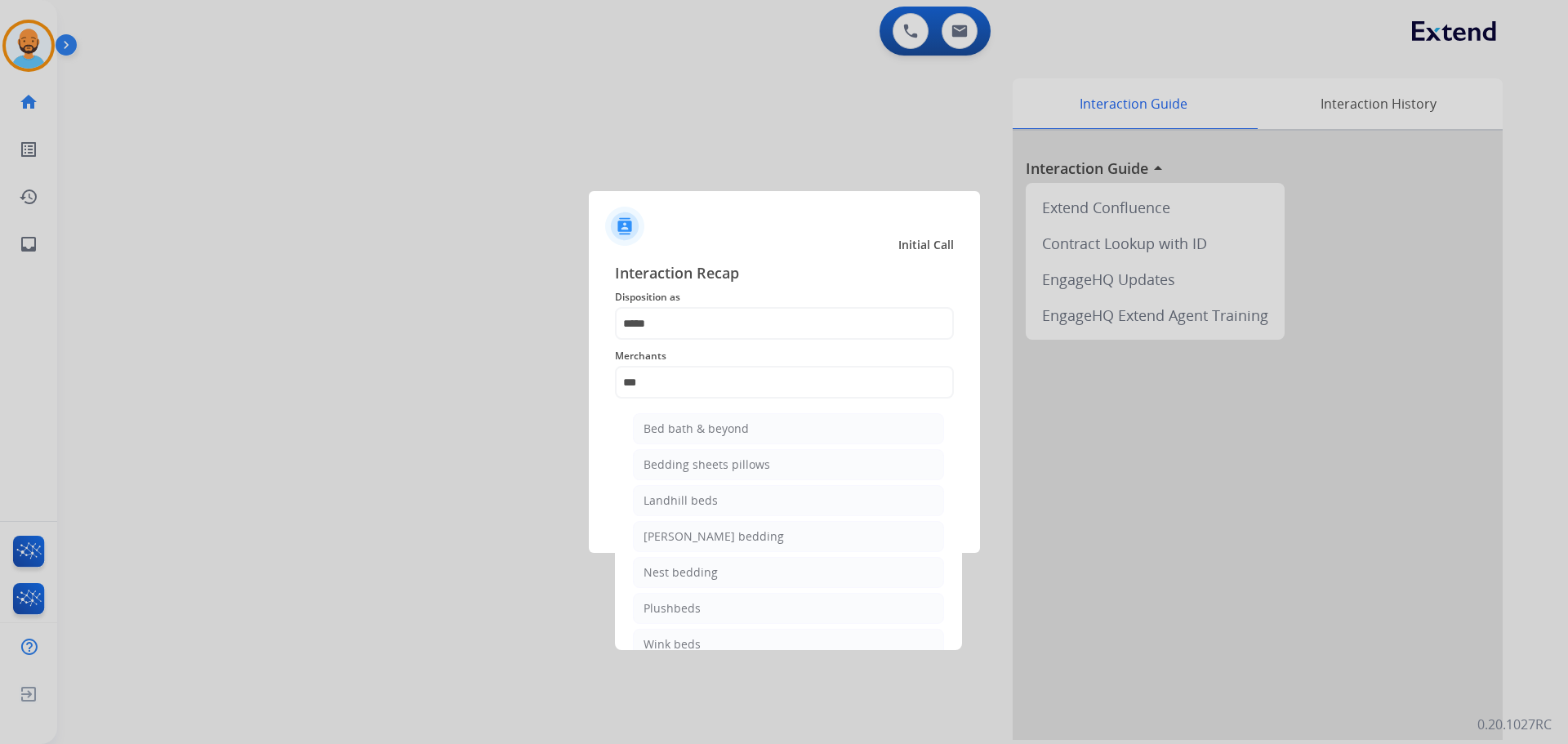
click at [722, 416] on li "Bed bath & beyond" at bounding box center [788, 428] width 311 height 31
type input "**********"
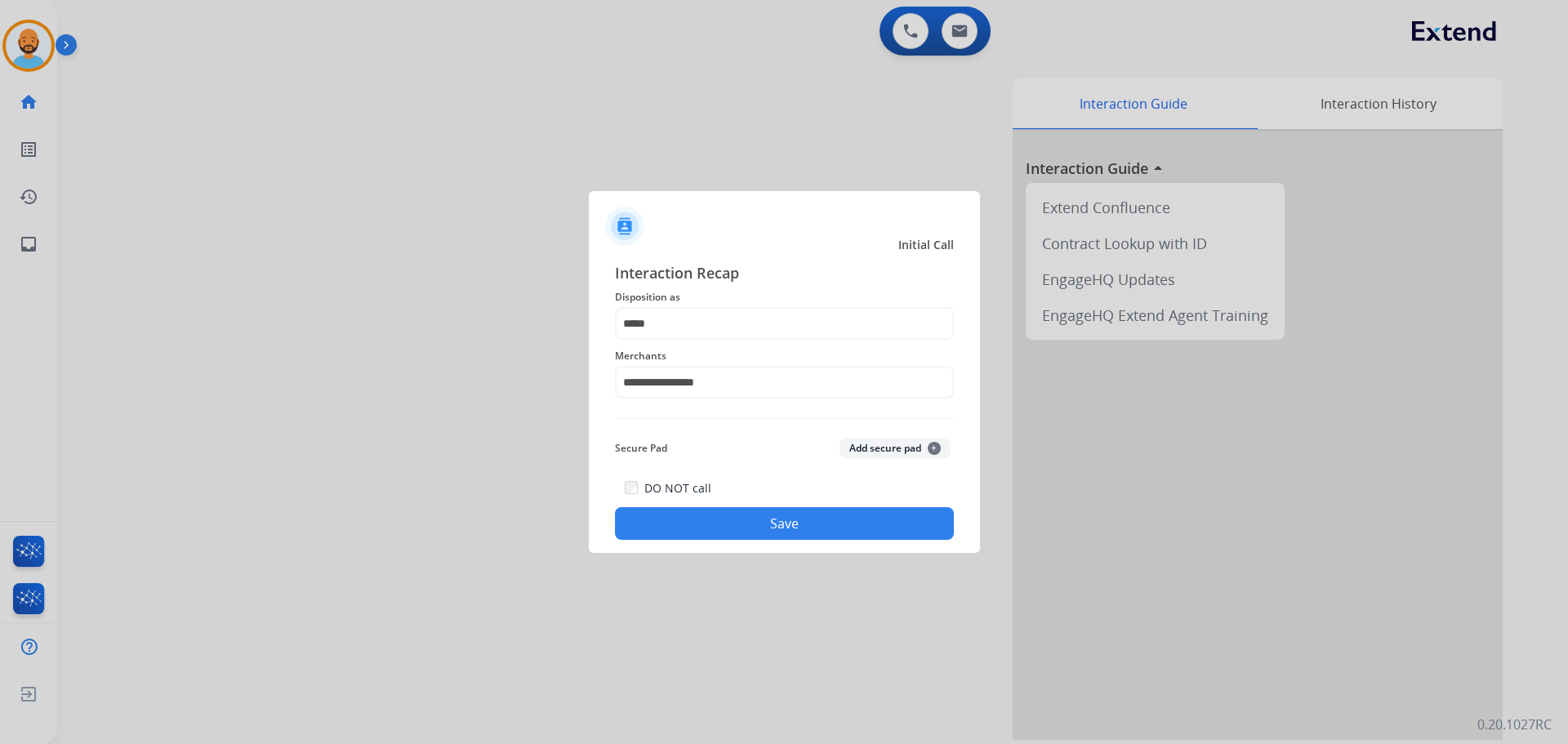
click at [732, 523] on button "Save" at bounding box center [784, 523] width 339 height 33
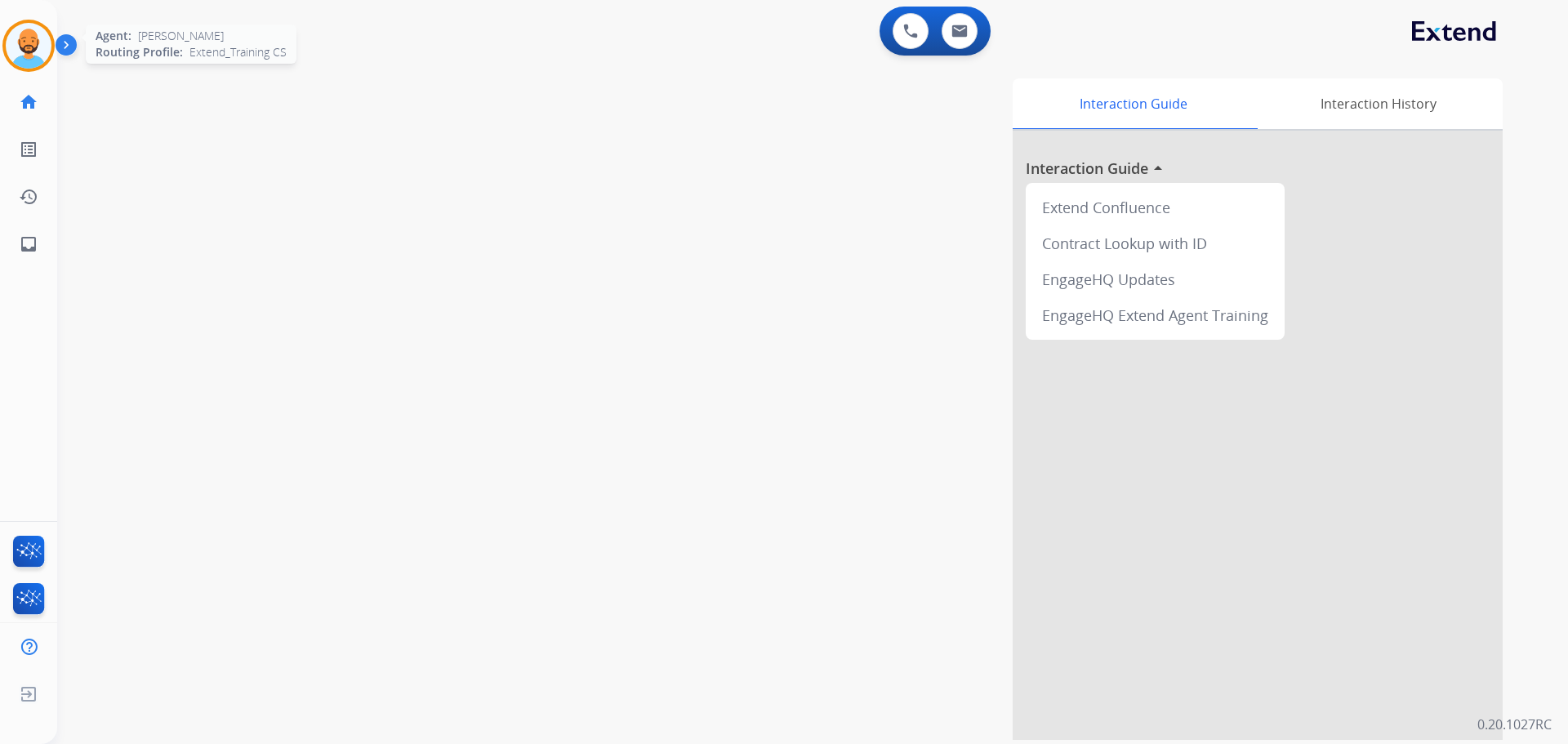
click at [44, 46] on img at bounding box center [29, 46] width 46 height 46
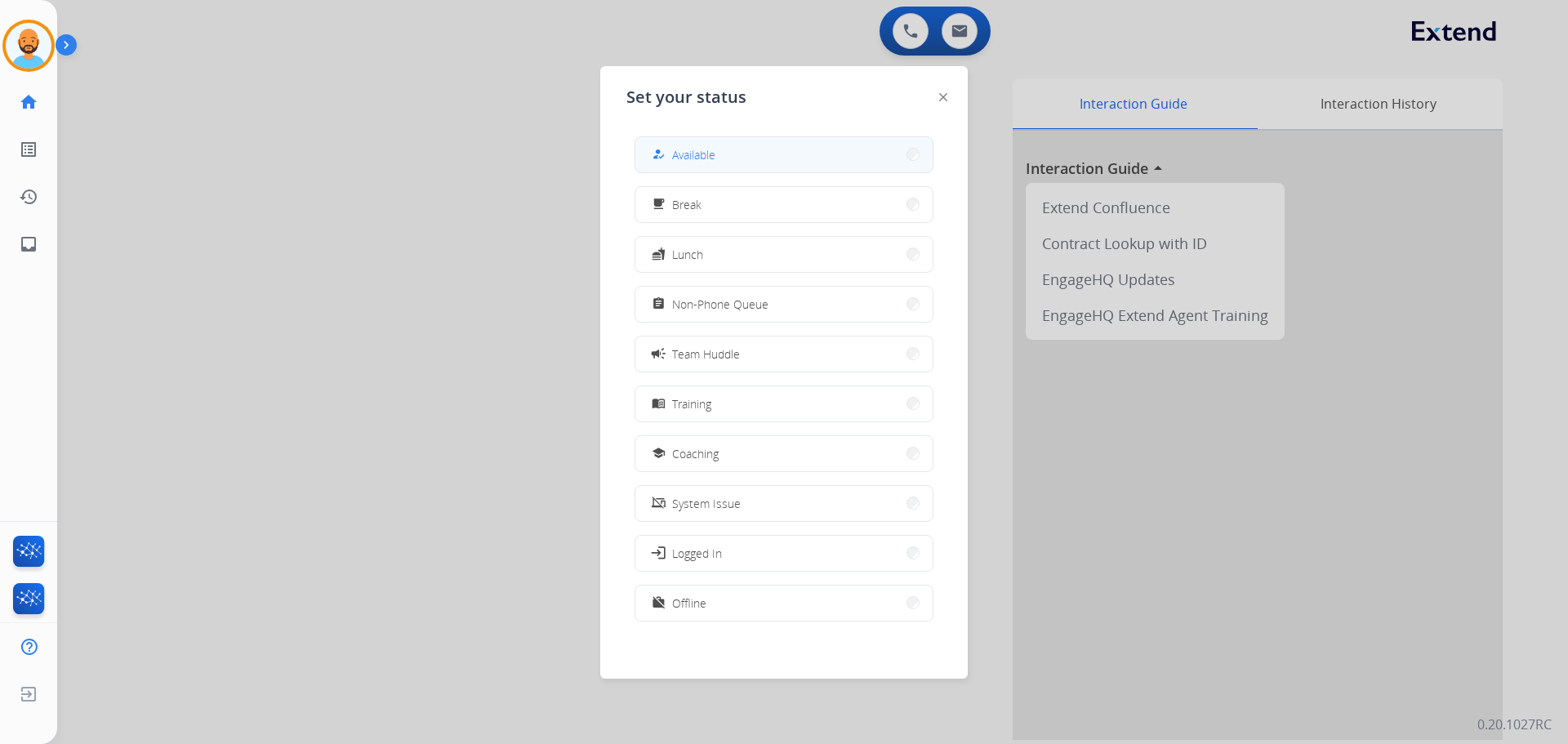
click at [828, 161] on button "how_to_reg Available" at bounding box center [784, 155] width 297 height 35
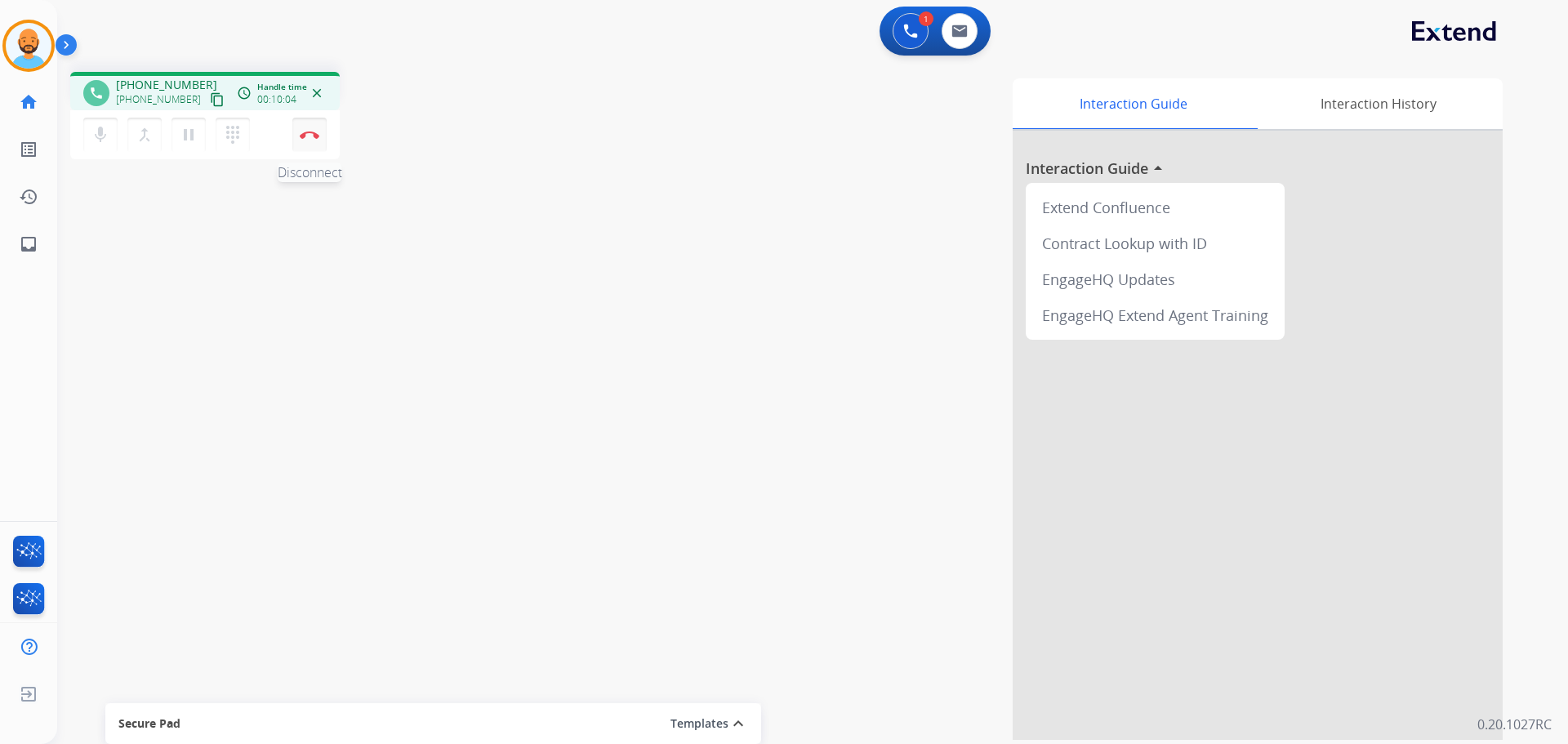
click at [308, 133] on img at bounding box center [309, 135] width 19 height 8
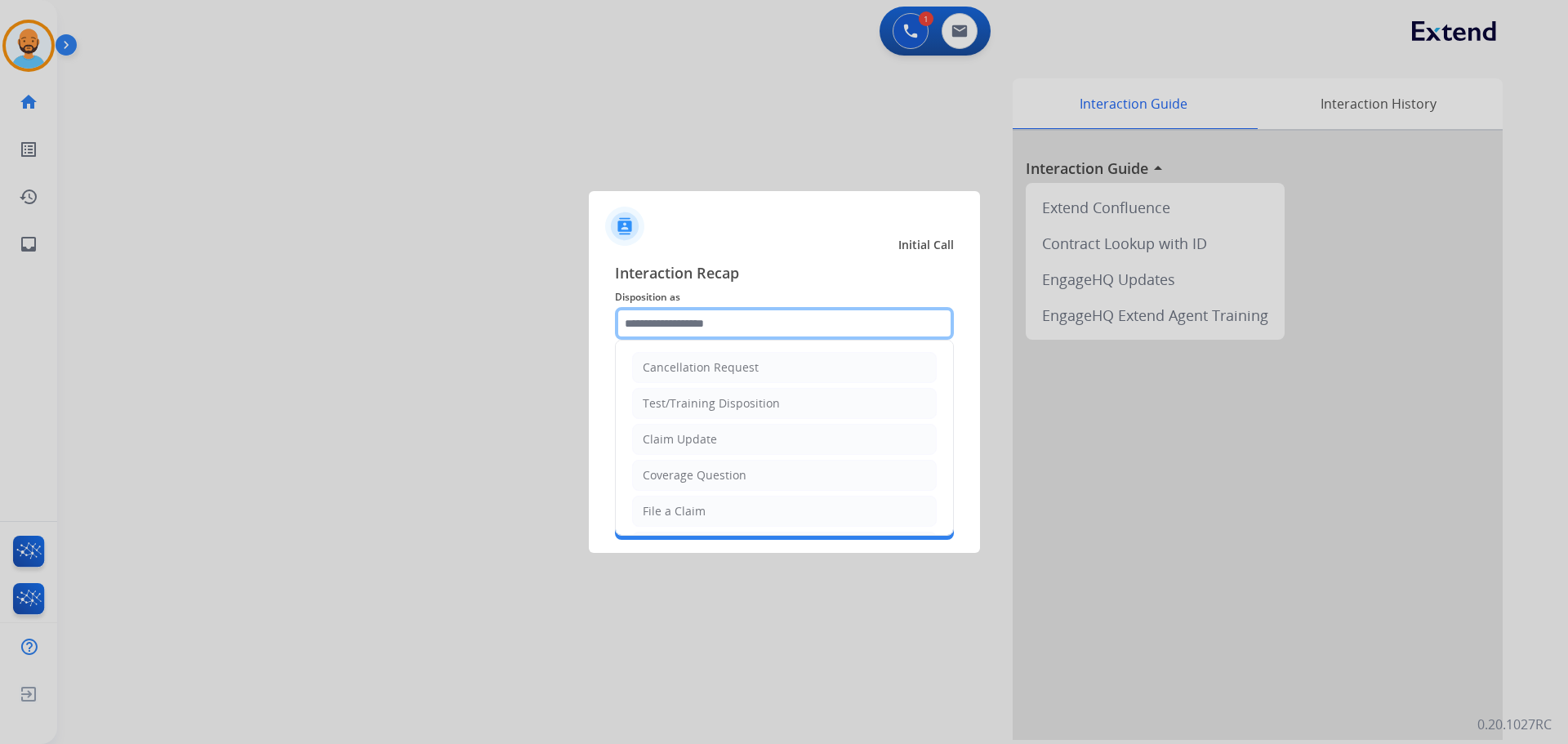
click at [697, 312] on input "text" at bounding box center [784, 323] width 339 height 33
click at [749, 461] on li "Coverage Question" at bounding box center [784, 475] width 305 height 31
type input "**********"
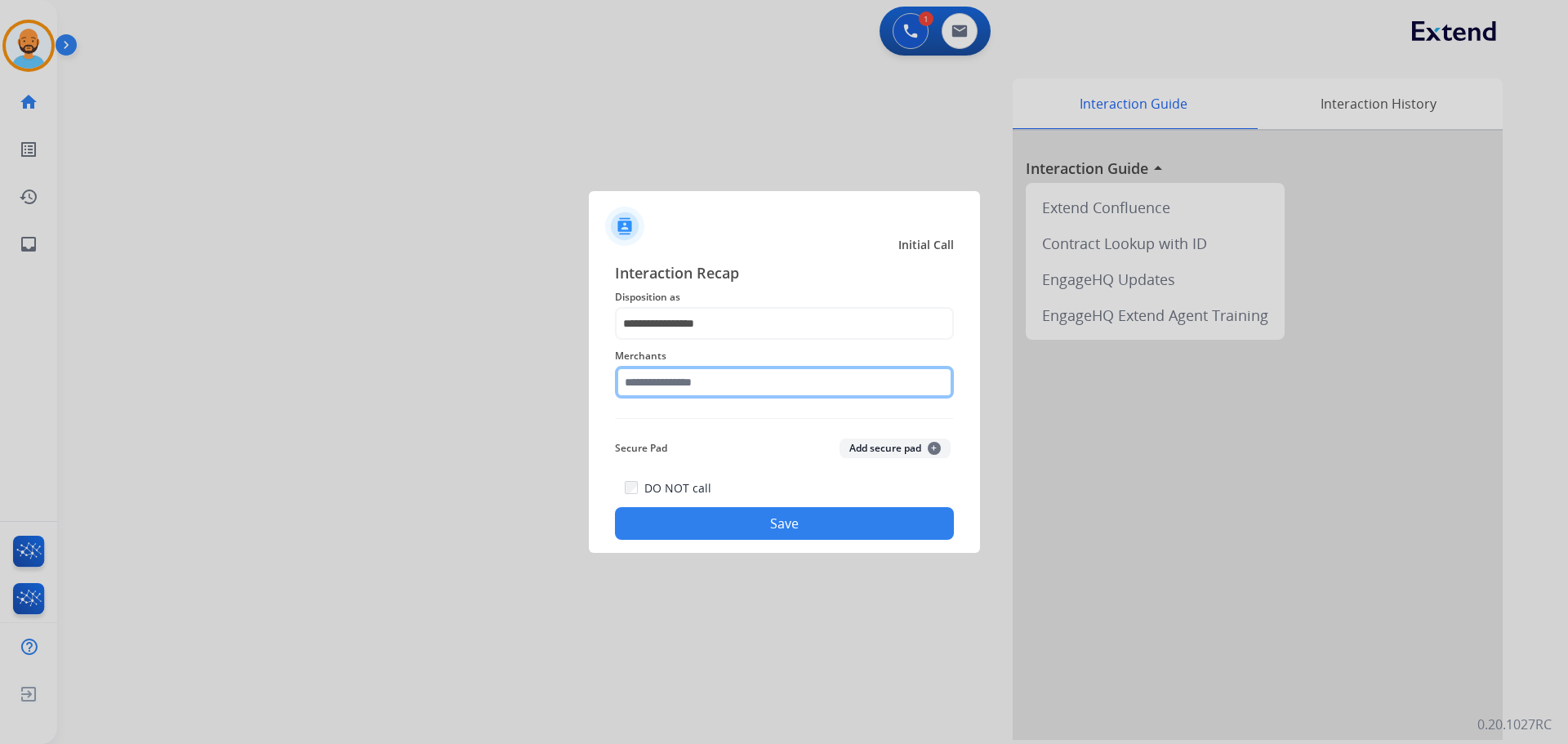
click at [716, 390] on input "text" at bounding box center [784, 382] width 339 height 33
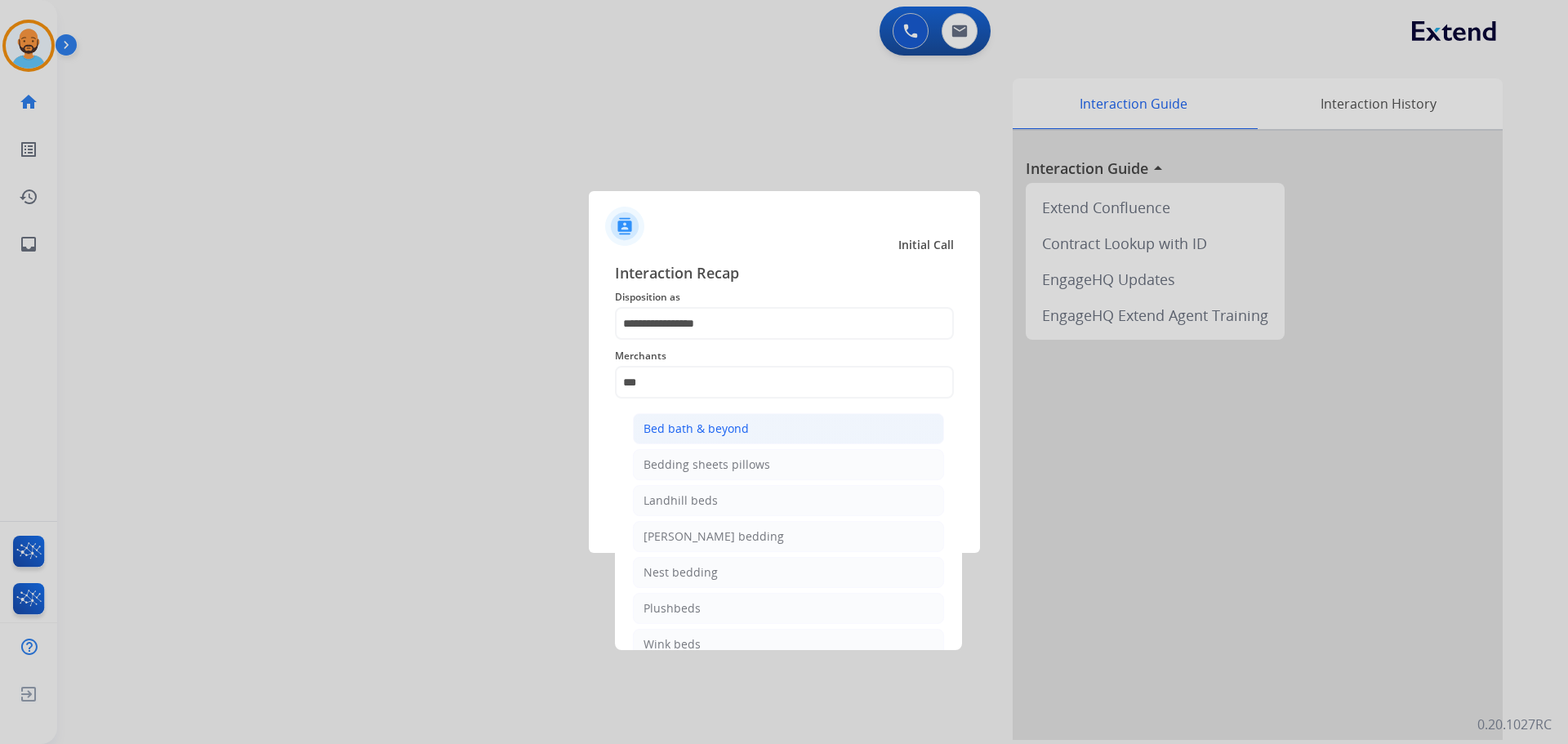
click at [725, 428] on div "Bed bath & beyond" at bounding box center [696, 428] width 106 height 16
type input "**********"
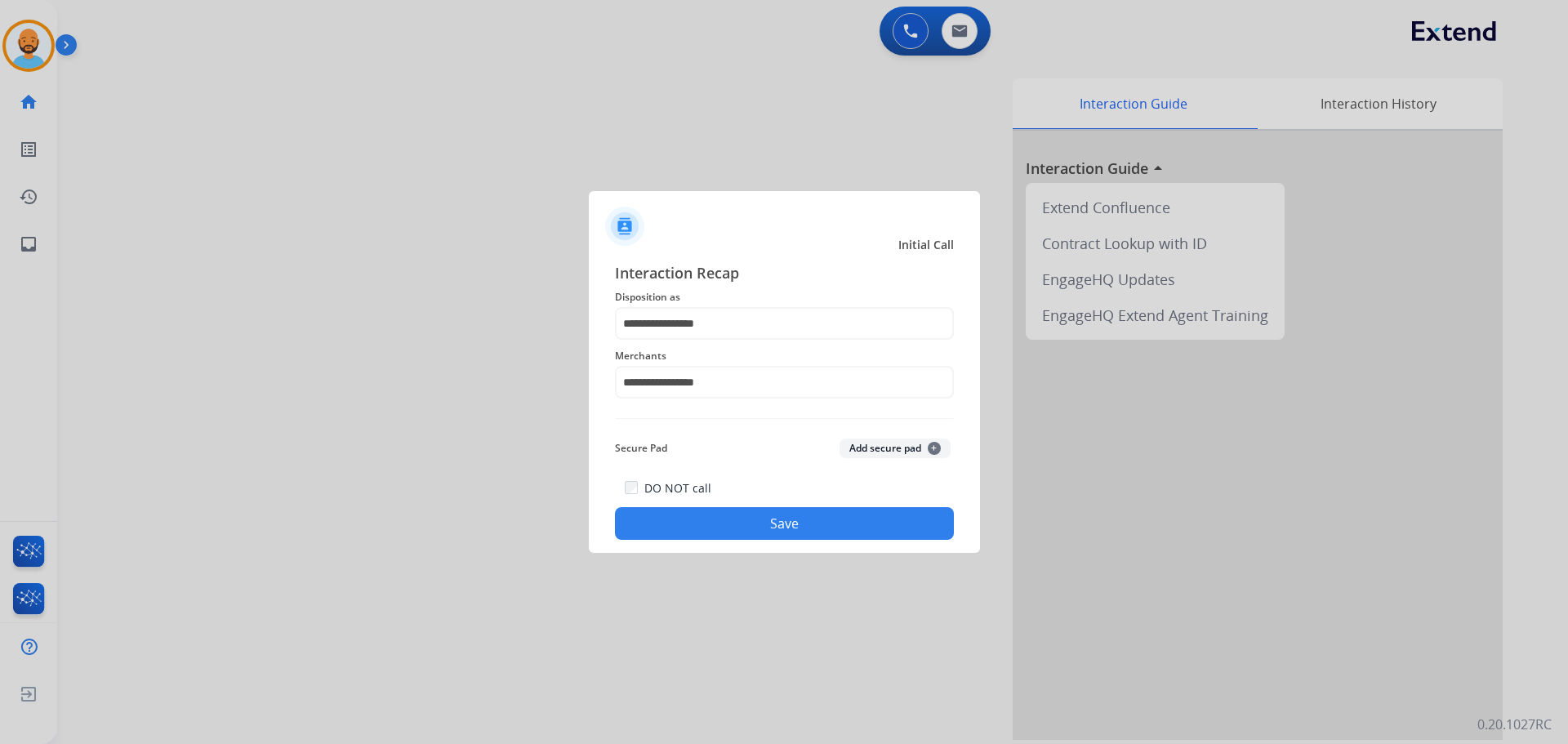
click at [733, 527] on button "Save" at bounding box center [784, 523] width 339 height 33
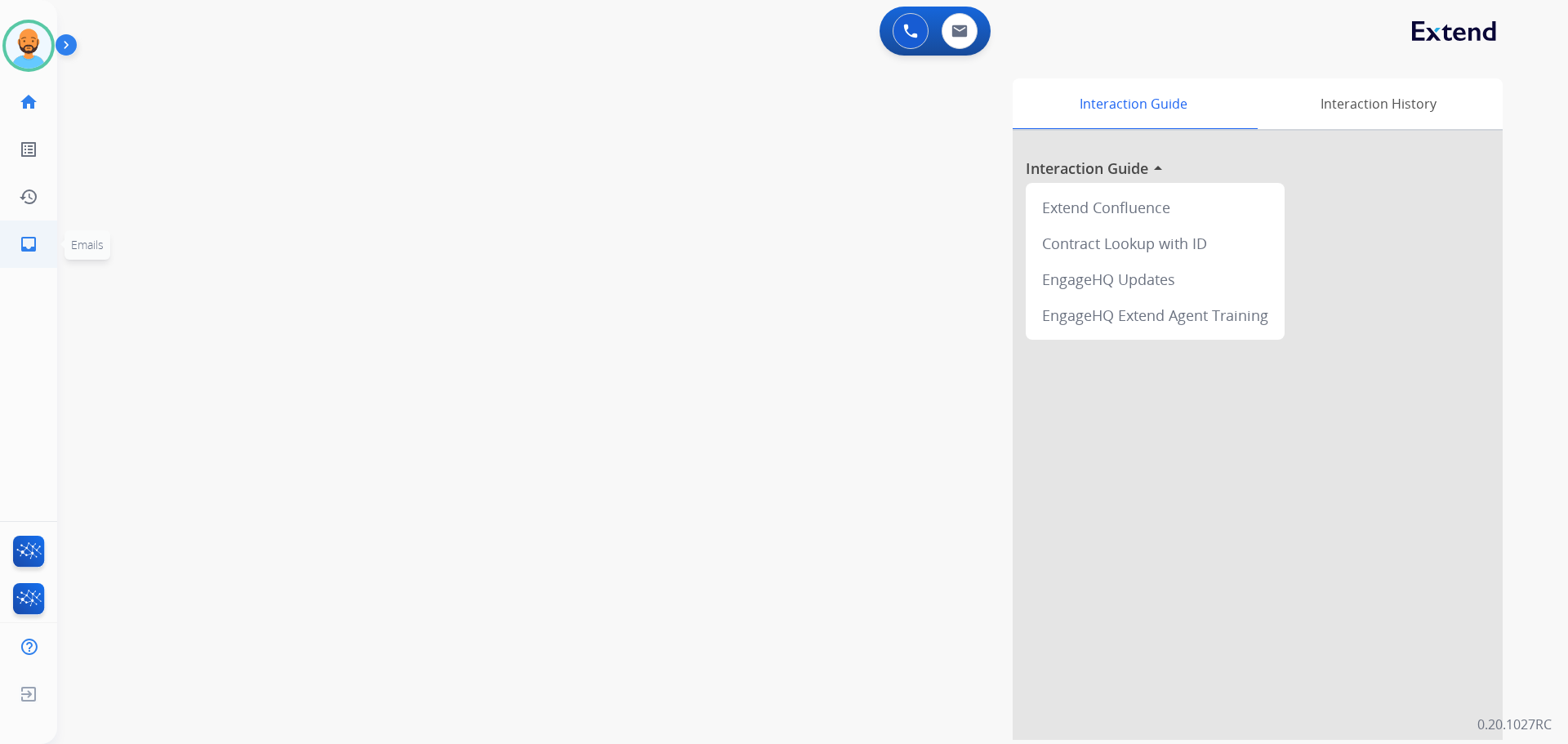
click at [41, 231] on link "inbox Emails" at bounding box center [29, 244] width 46 height 46
select select "**********"
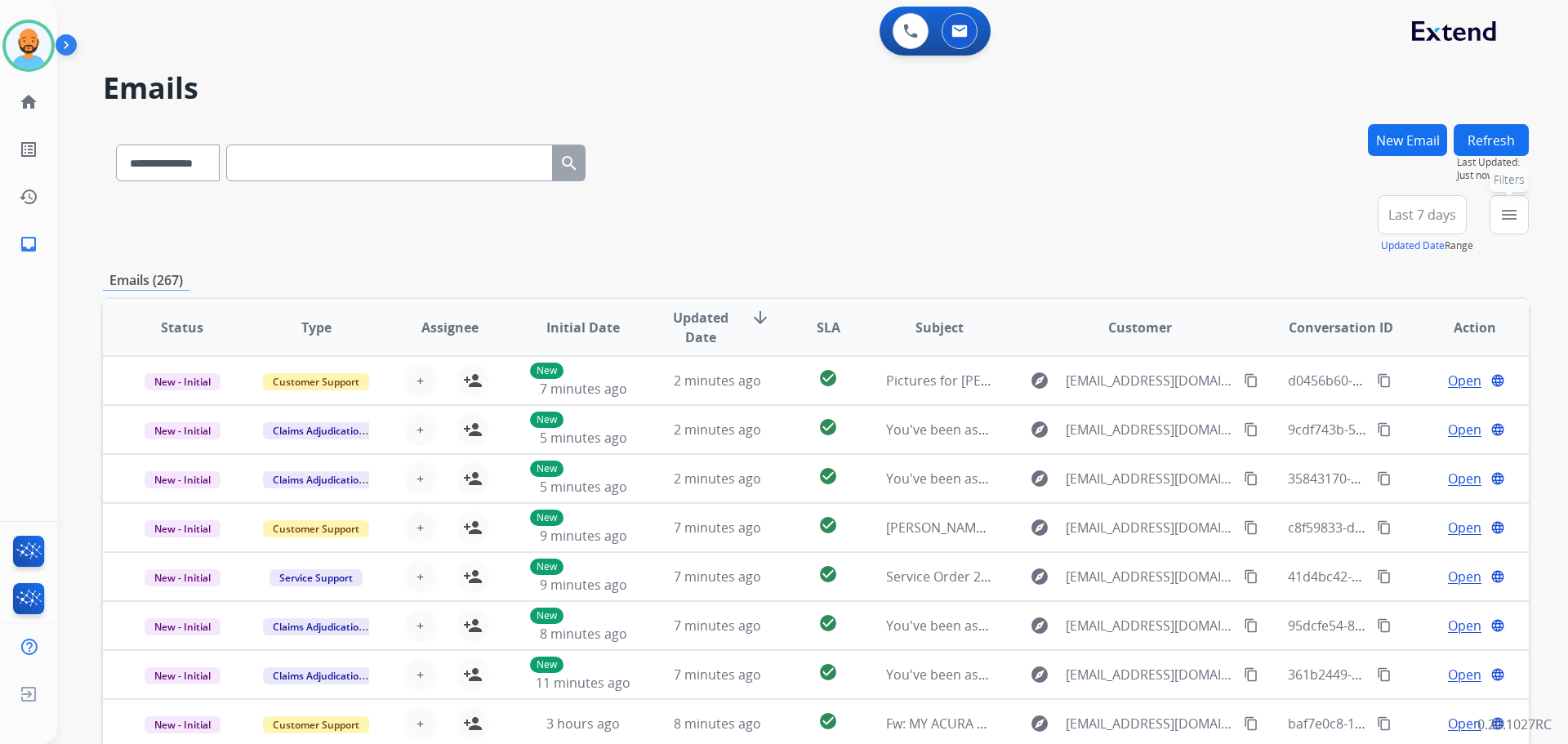
click at [1520, 217] on button "menu Filters" at bounding box center [1509, 215] width 39 height 39
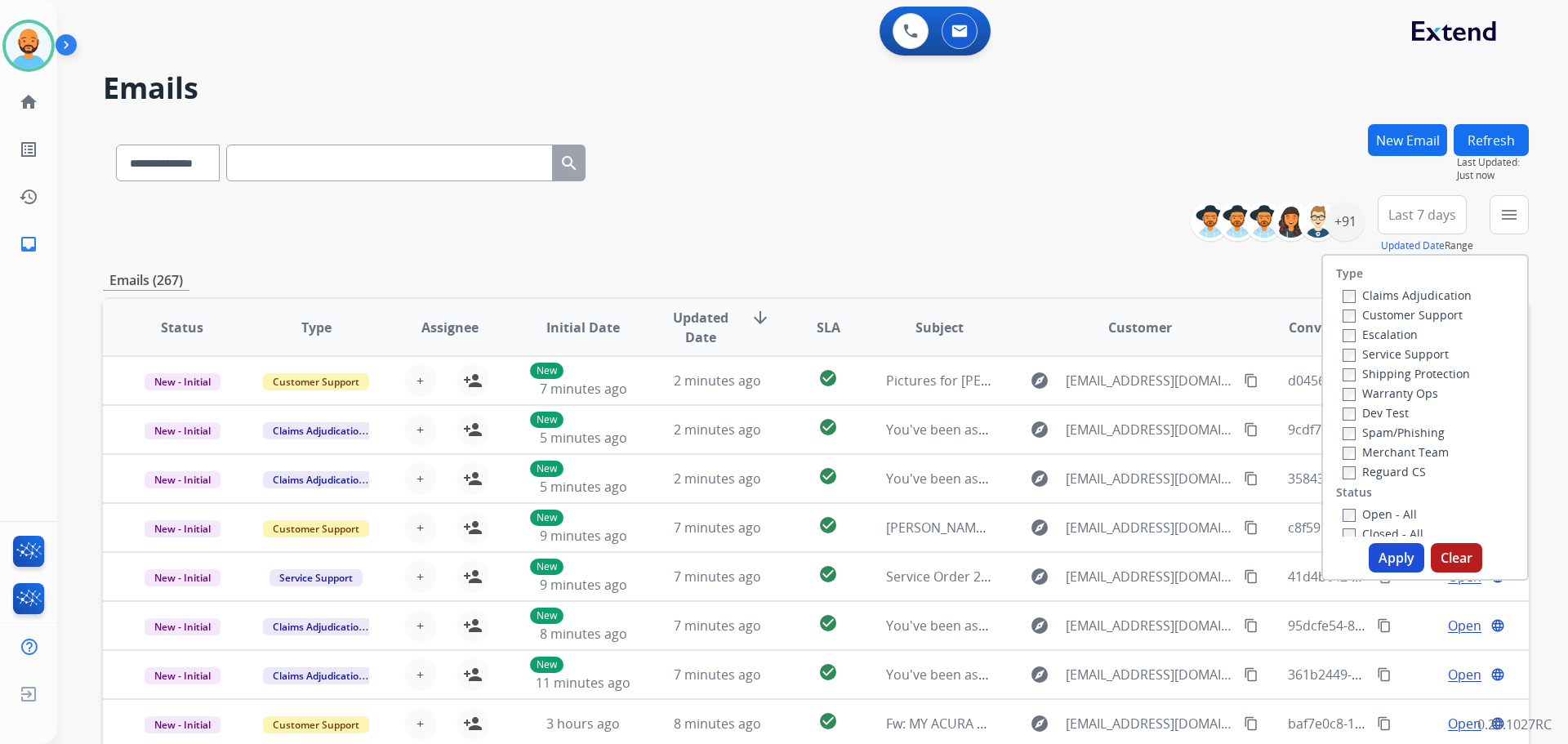
click at [1348, 313] on label "Customer Support" at bounding box center [1402, 314] width 120 height 15
click at [1342, 382] on div "Shipping Protection" at bounding box center [1407, 372] width 129 height 19
click at [1385, 557] on button "Apply" at bounding box center [1396, 557] width 56 height 30
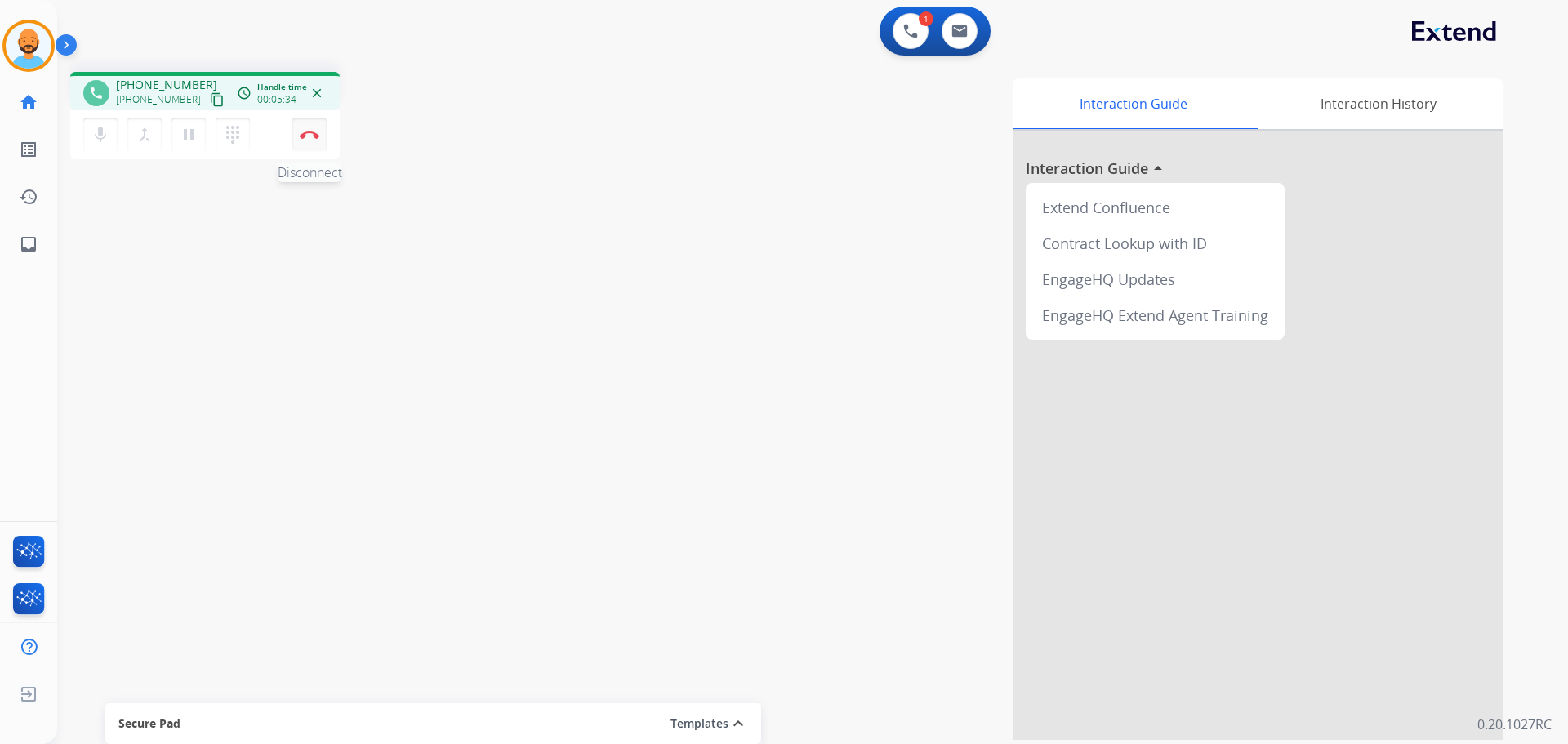
click at [306, 143] on button "Disconnect" at bounding box center [309, 134] width 35 height 35
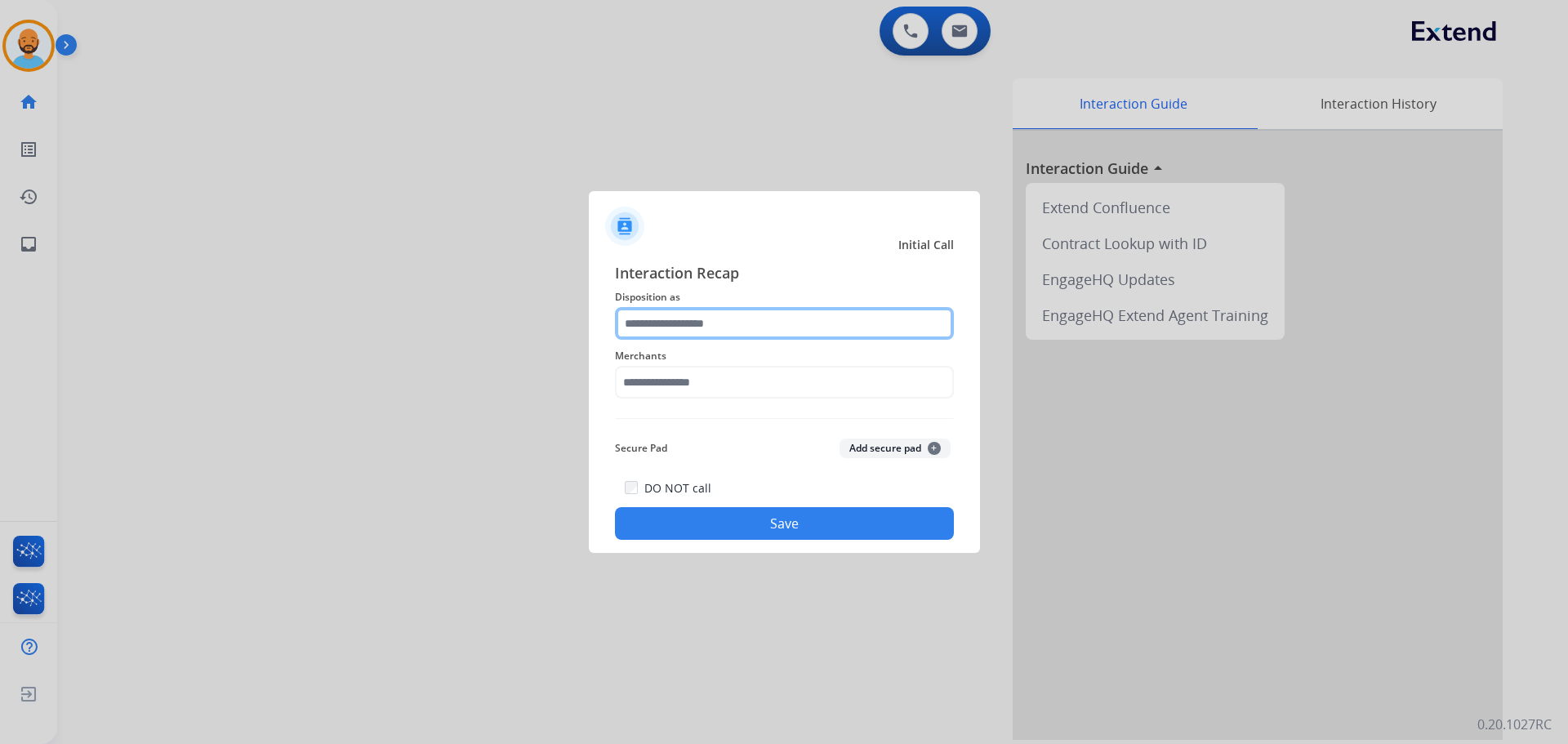
click at [714, 308] on input "text" at bounding box center [784, 323] width 339 height 33
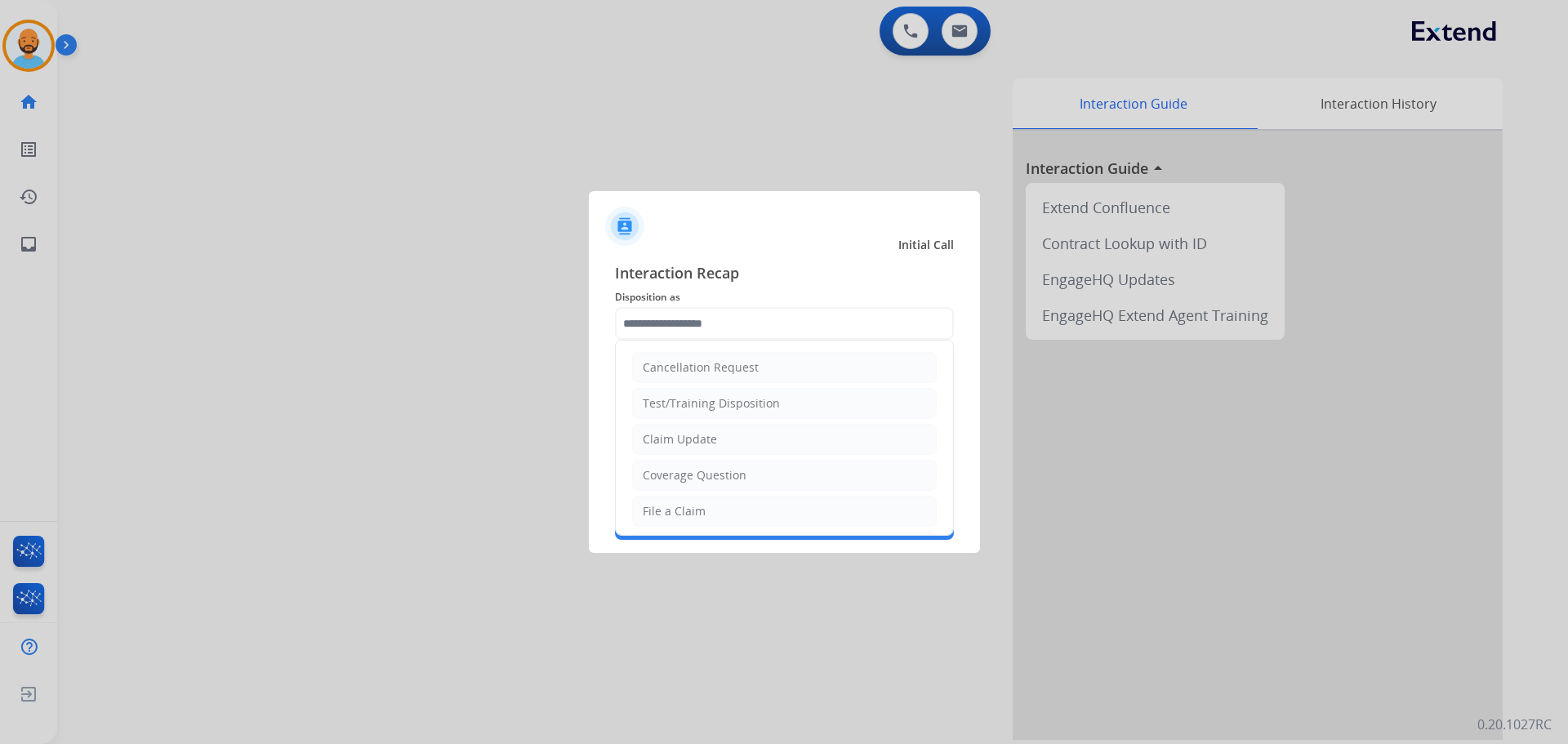
click at [718, 472] on div "Coverage Question" at bounding box center [694, 475] width 104 height 16
type input "**********"
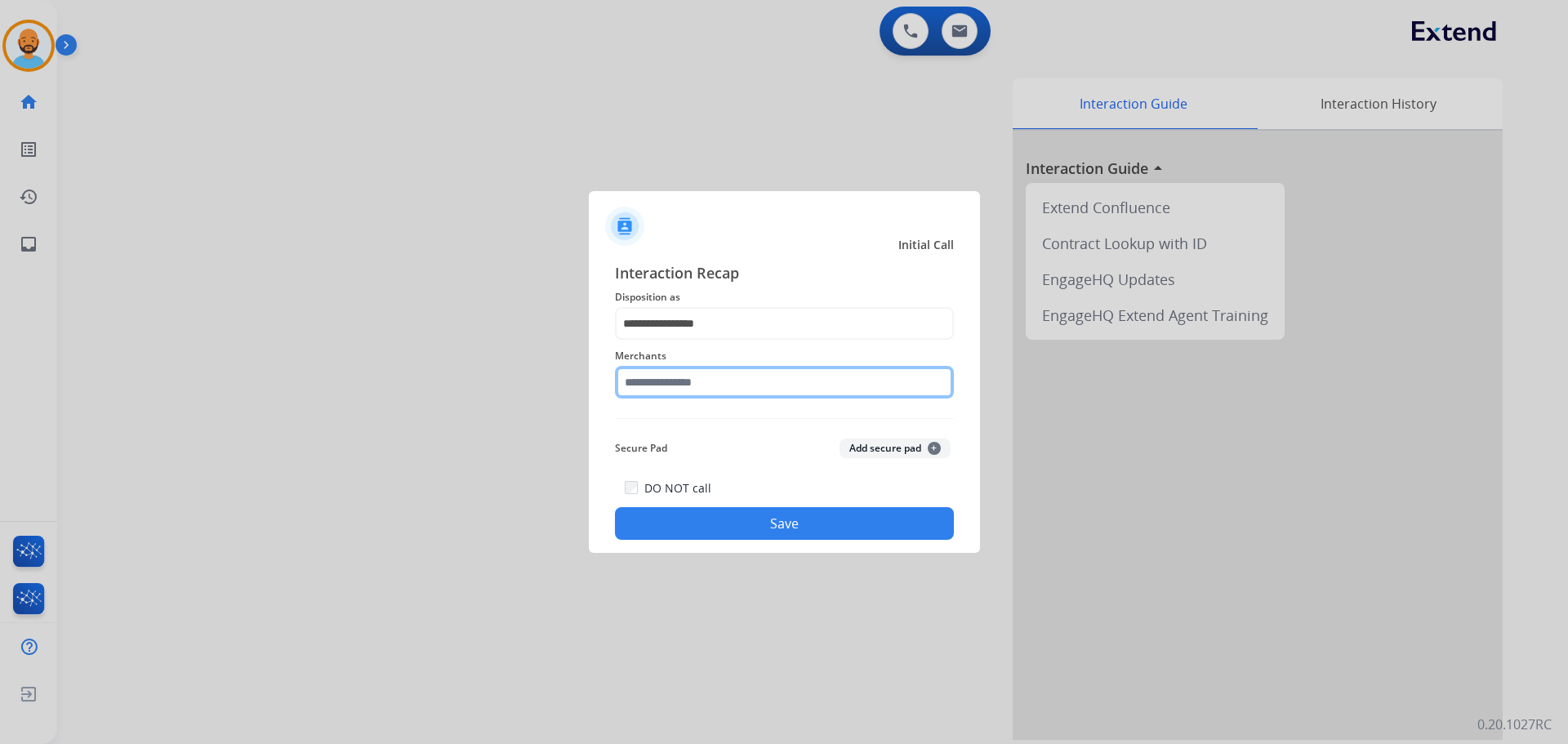
click at [730, 383] on input "text" at bounding box center [784, 382] width 339 height 33
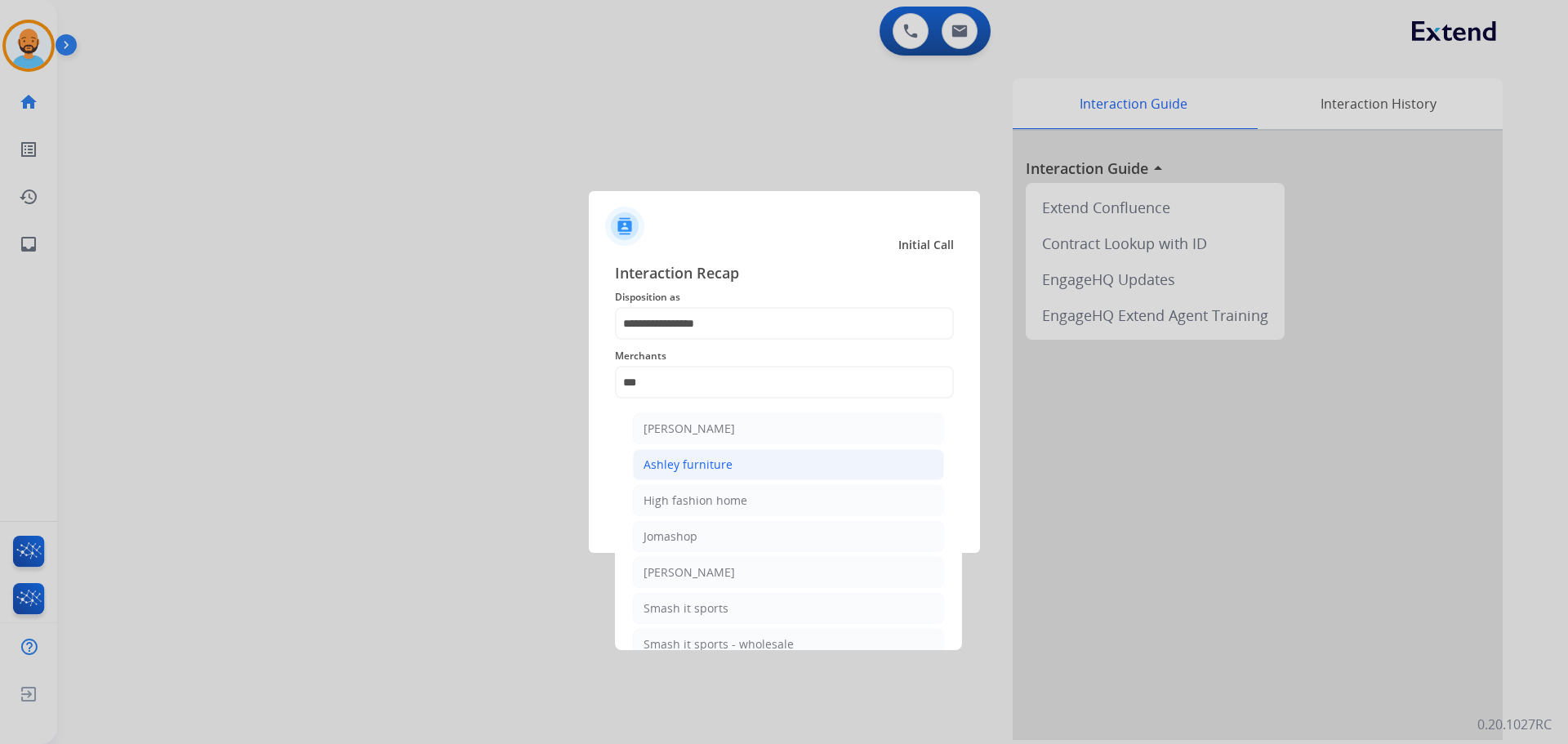
click at [711, 471] on div "Ashley furniture" at bounding box center [688, 464] width 89 height 16
type input "**********"
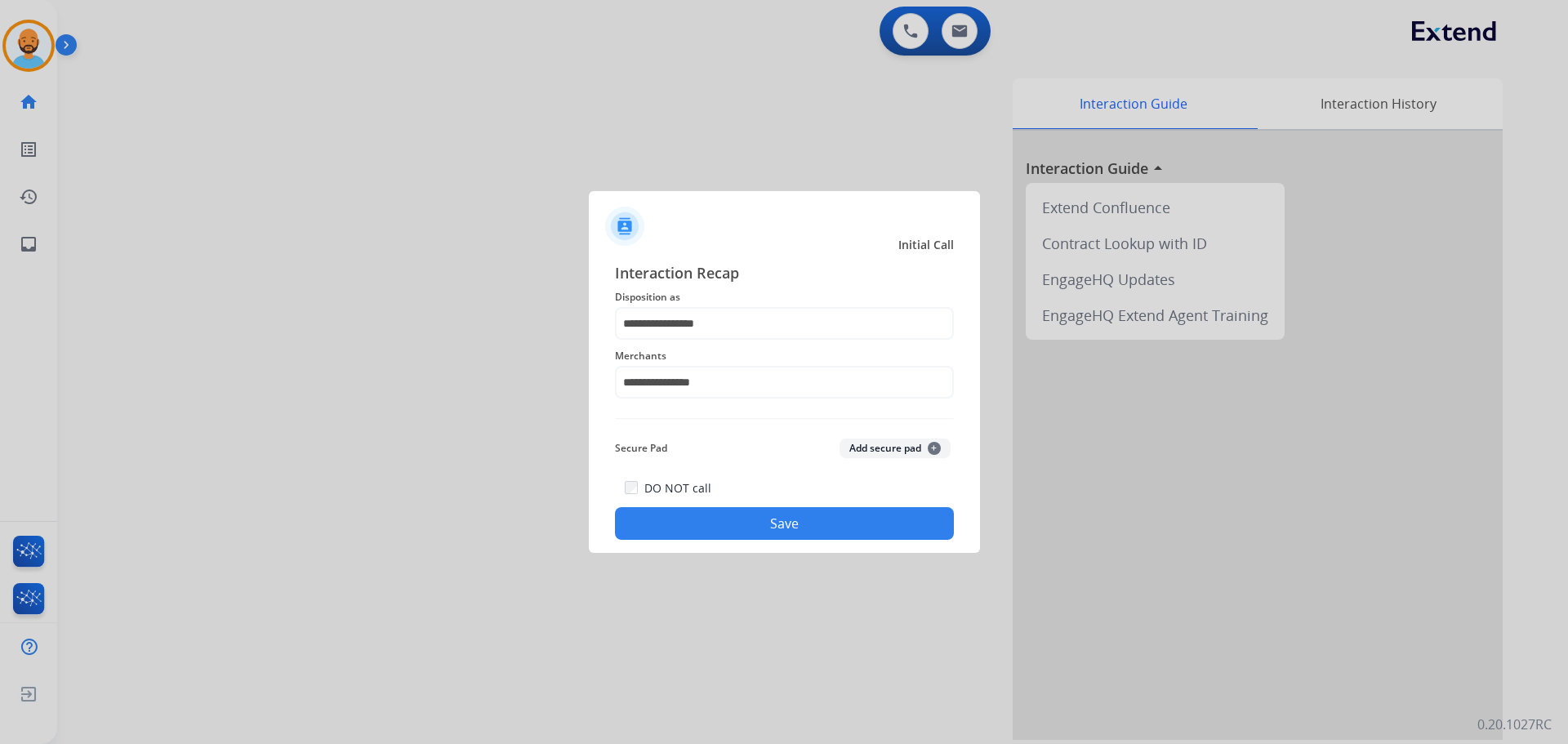
click at [814, 521] on button "Save" at bounding box center [784, 523] width 339 height 33
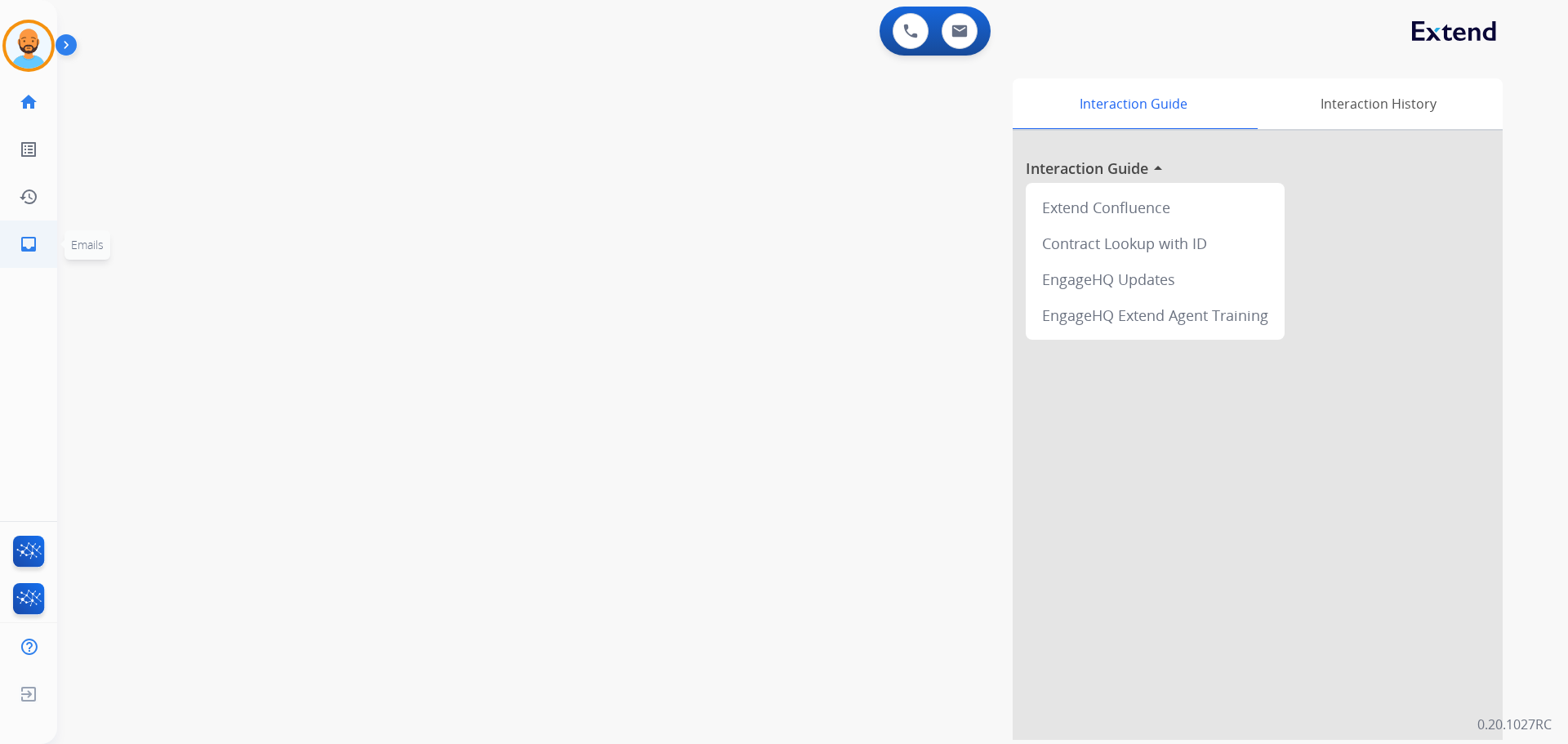
click at [40, 235] on link "inbox Emails" at bounding box center [29, 244] width 46 height 46
select select "**********"
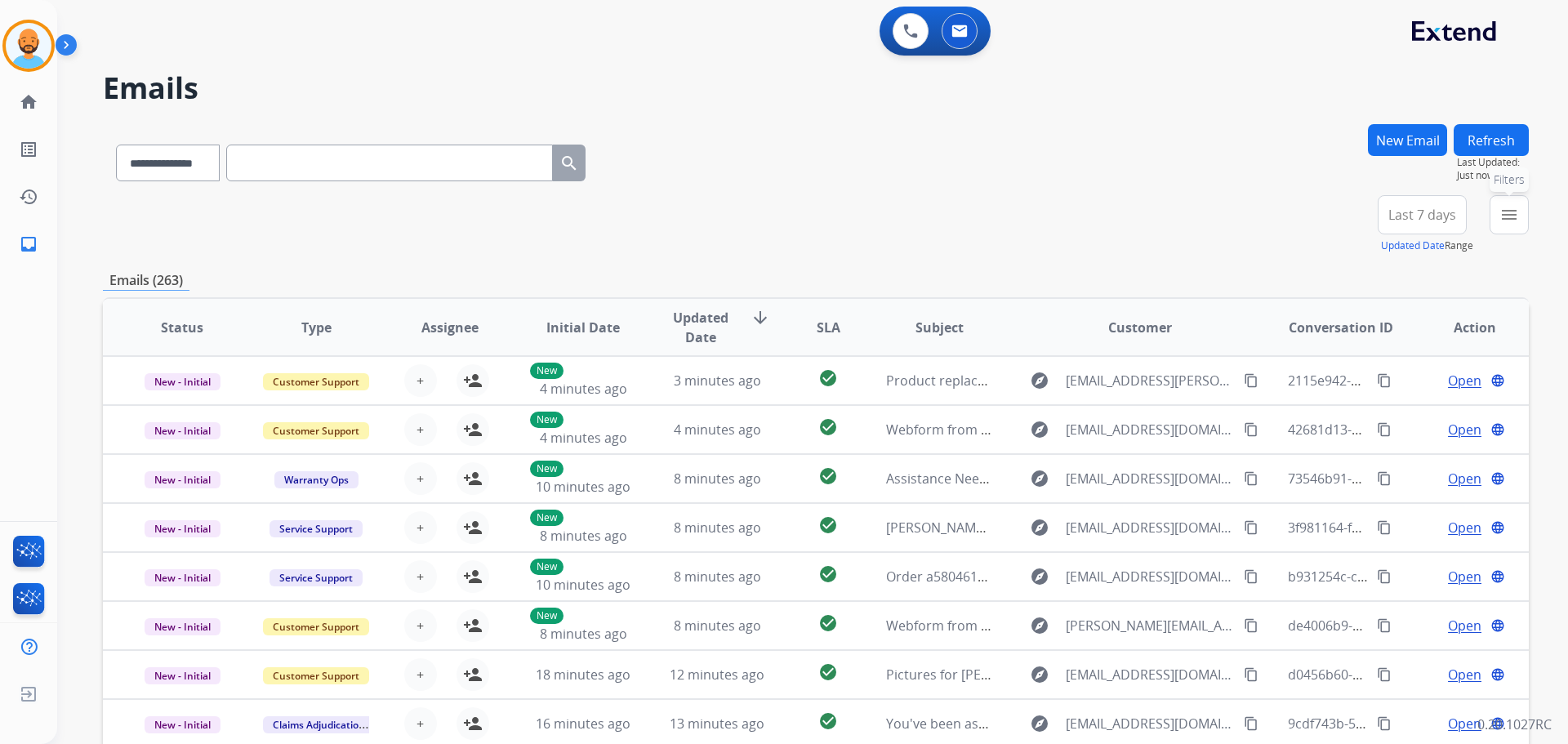
click at [1523, 220] on button "menu Filters" at bounding box center [1509, 215] width 39 height 39
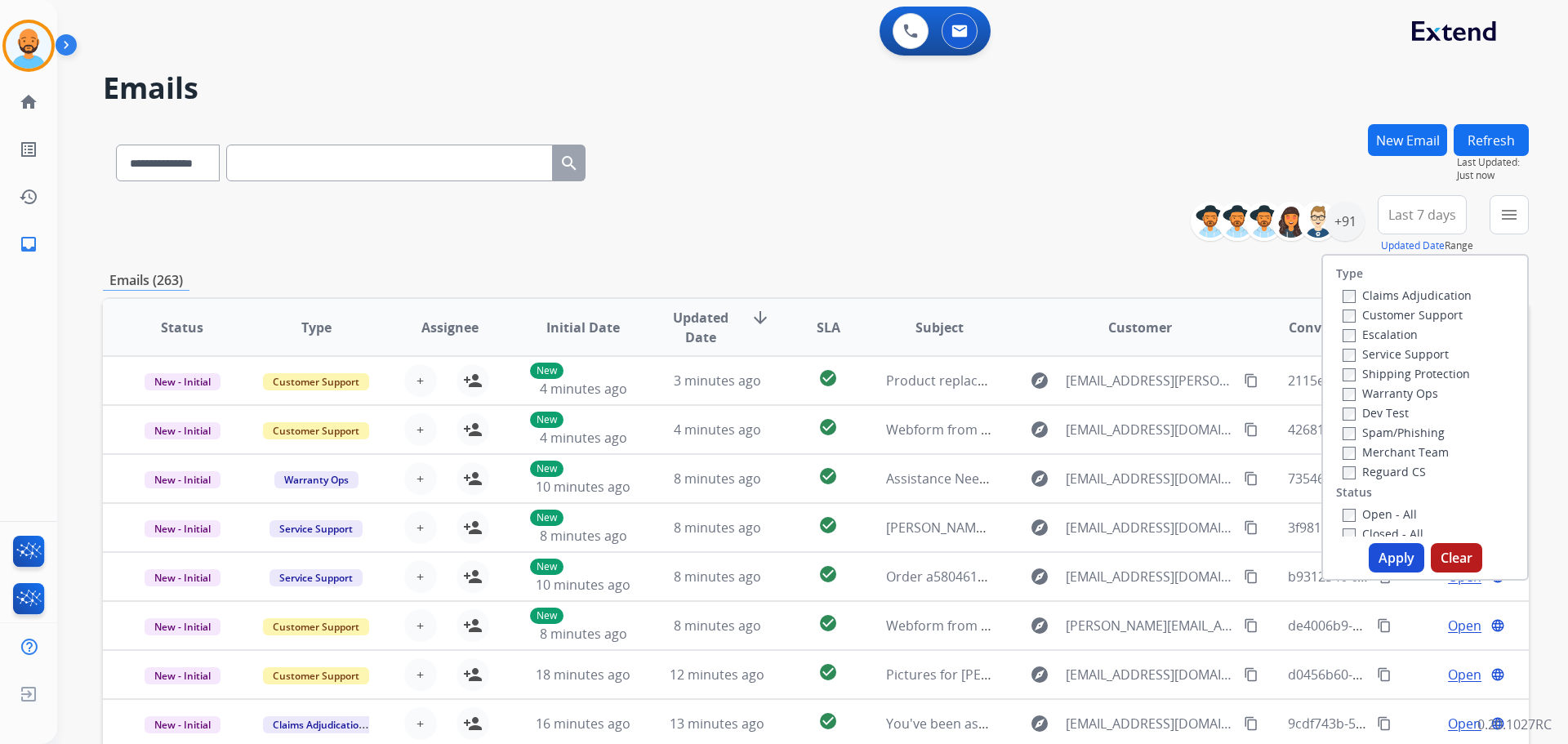
click at [1386, 318] on label "Customer Support" at bounding box center [1402, 314] width 120 height 15
click at [1360, 361] on div "Claims Adjudication Customer Support Escalation Service Support Shipping Protec…" at bounding box center [1403, 383] width 135 height 196
click at [1349, 367] on label "Shipping Protection" at bounding box center [1406, 373] width 128 height 15
click at [1342, 506] on div "Open - All" at bounding box center [1428, 513] width 172 height 19
click at [1353, 510] on label "Open - All" at bounding box center [1380, 513] width 74 height 15
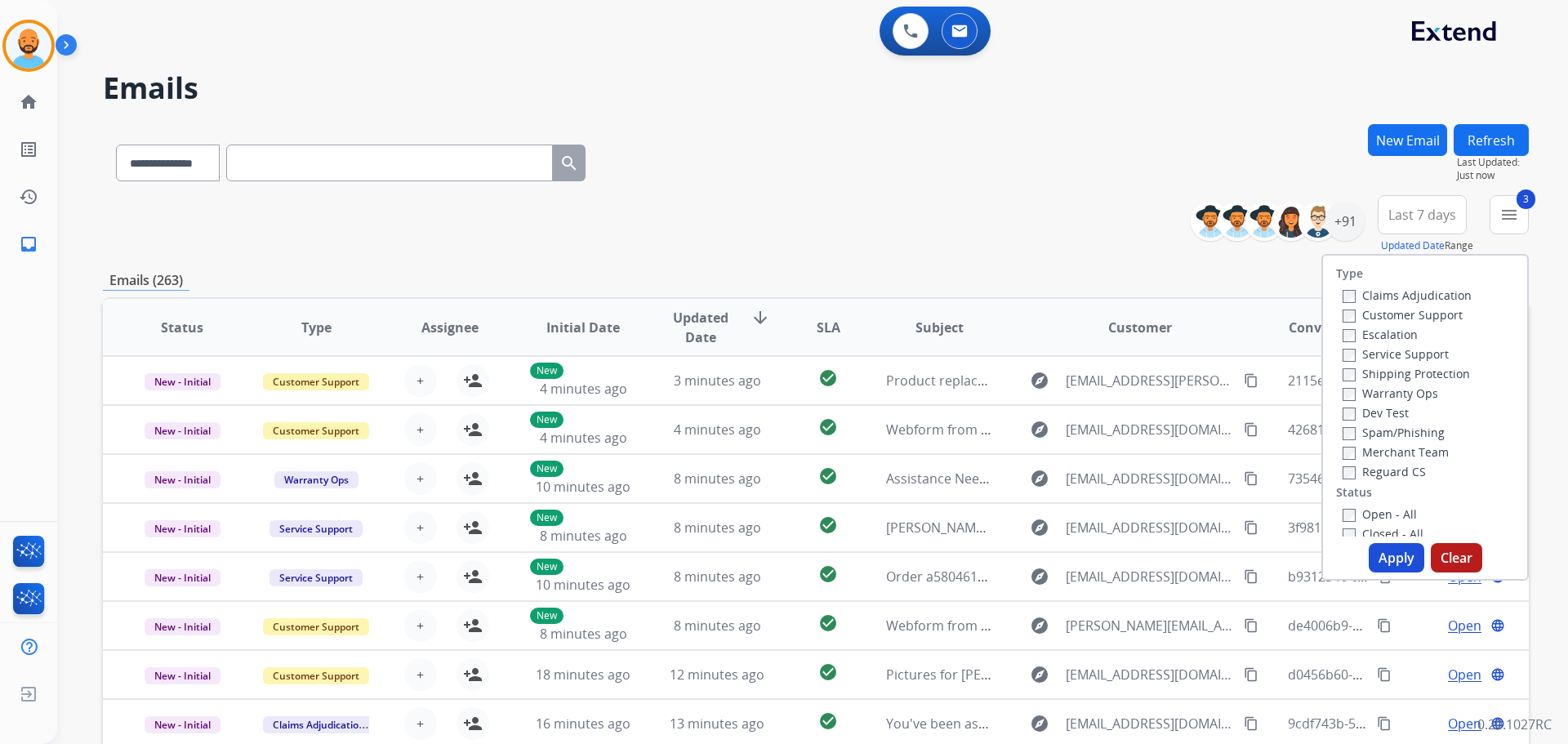
click at [1400, 544] on button "Apply" at bounding box center [1396, 557] width 56 height 30
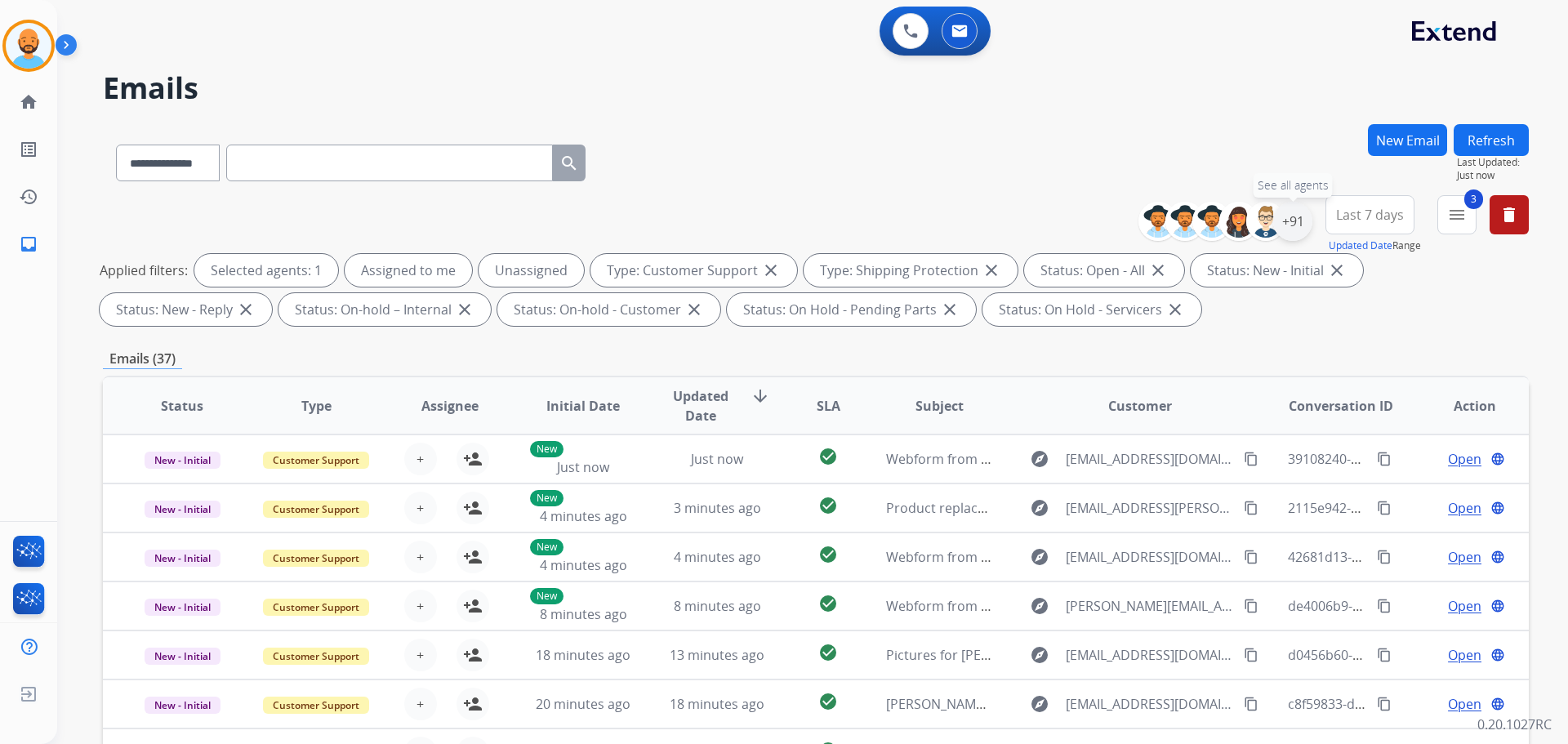
click at [1296, 229] on div "+91" at bounding box center [1293, 221] width 39 height 39
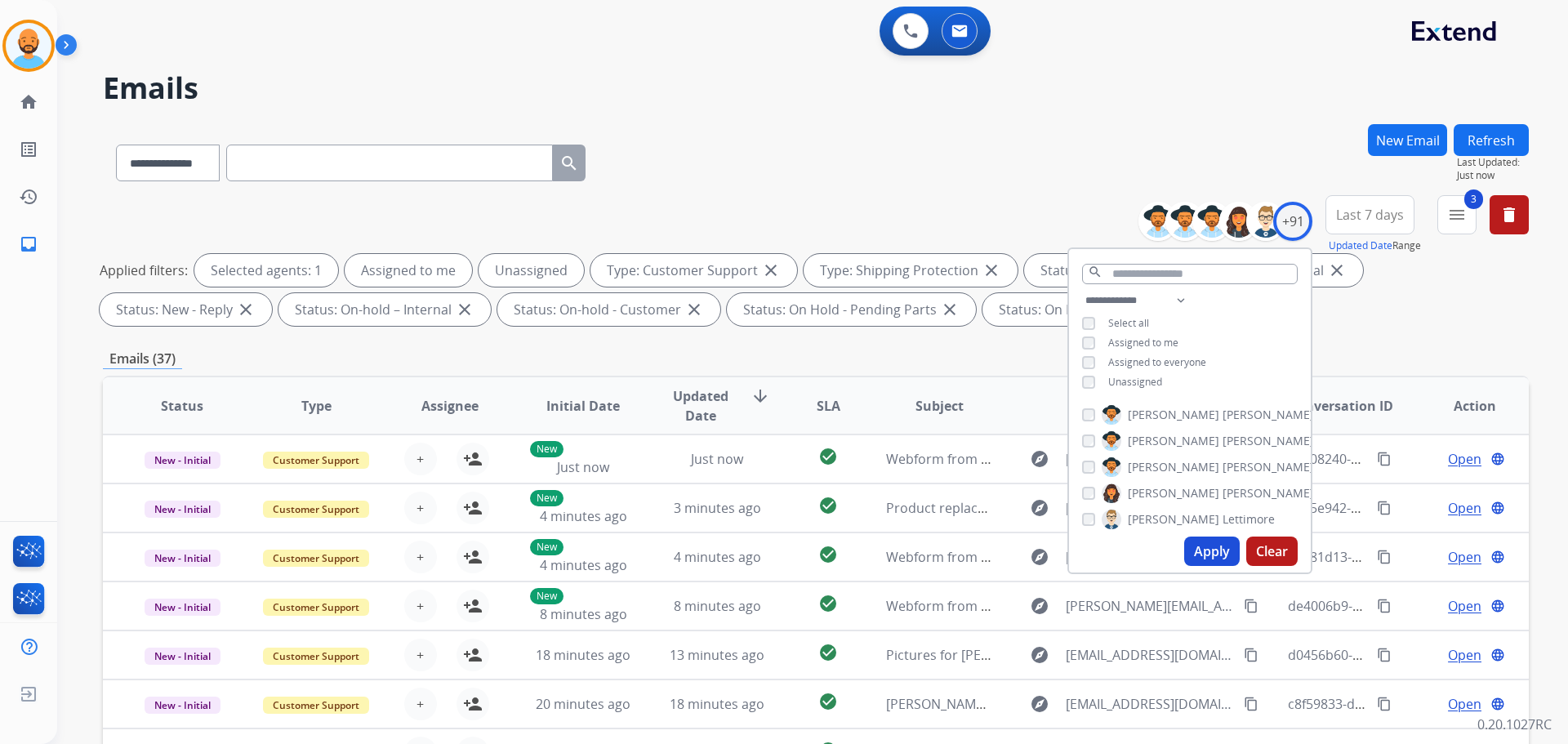
click at [1012, 182] on div "**********" at bounding box center [816, 160] width 1426 height 71
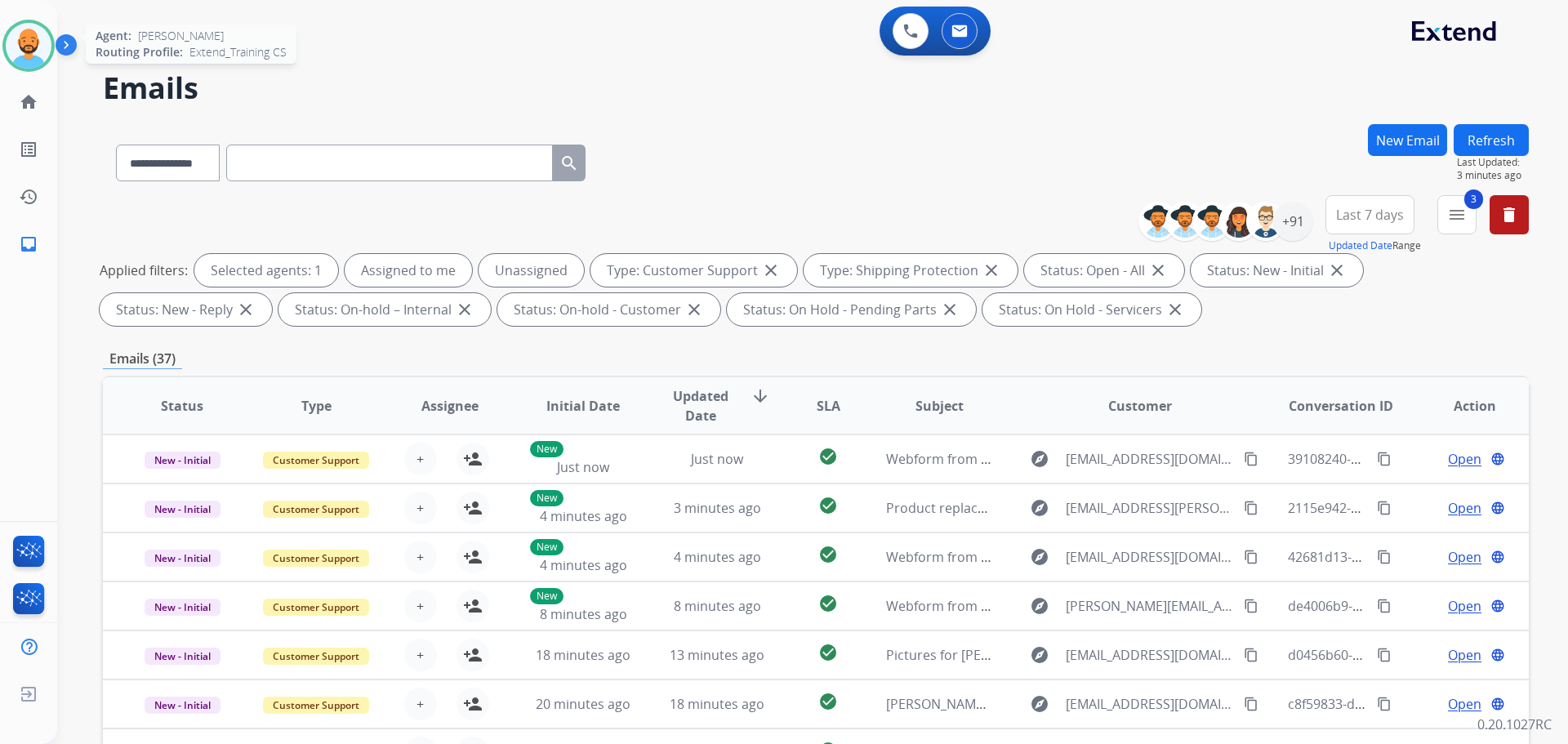
click at [36, 35] on img at bounding box center [29, 46] width 46 height 46
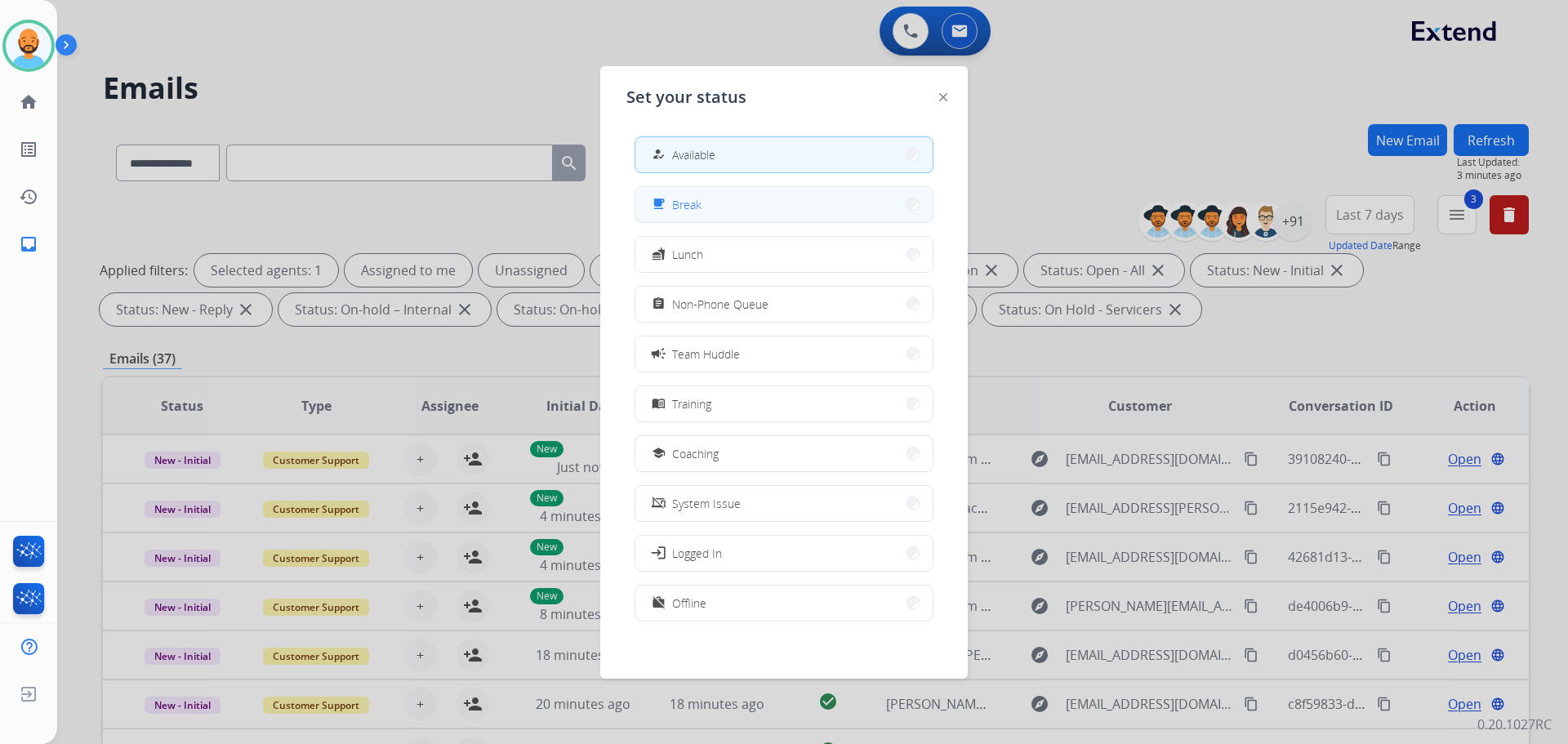
click at [893, 198] on button "free_breakfast Break" at bounding box center [784, 204] width 297 height 35
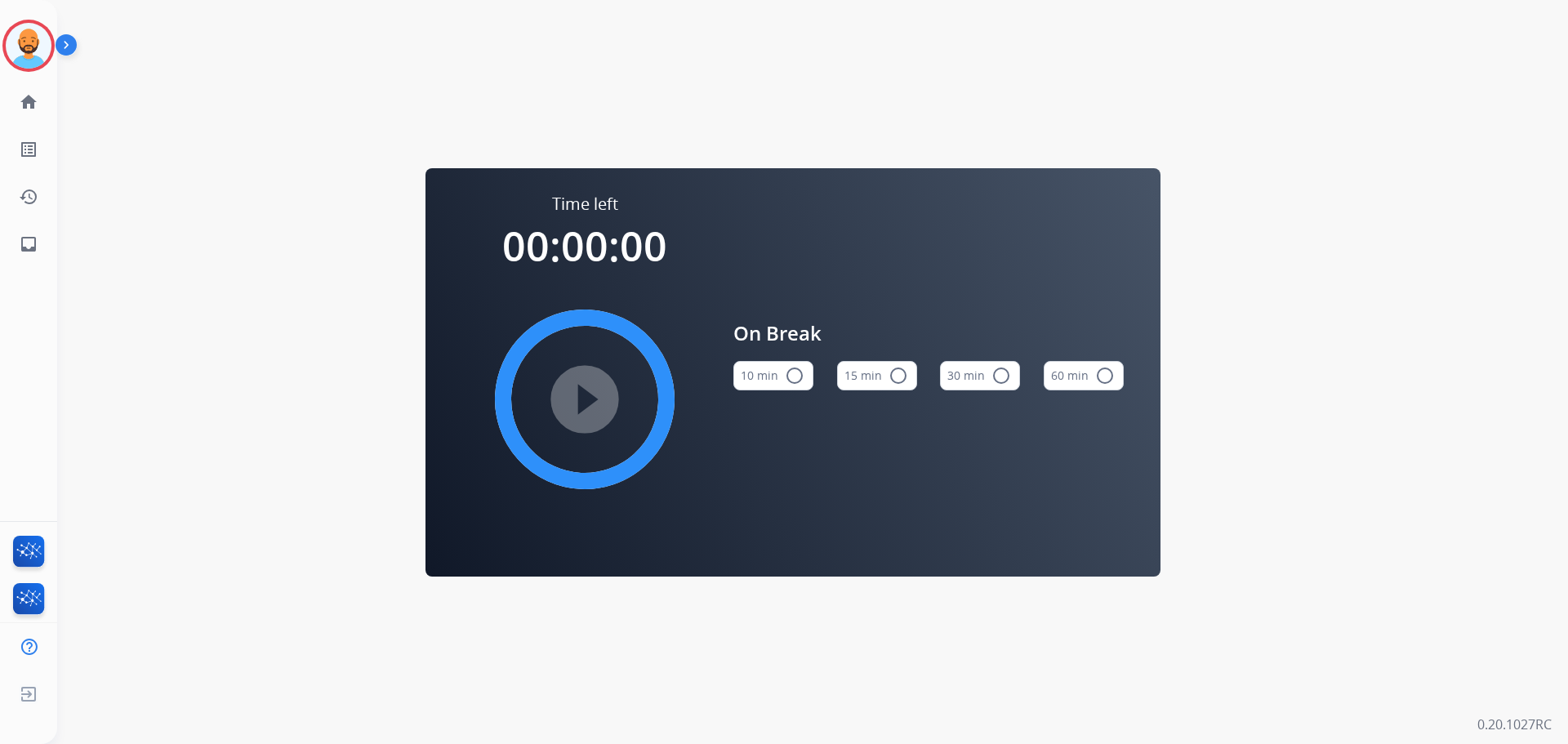
click at [803, 378] on button "10 min radio_button_unchecked" at bounding box center [773, 375] width 80 height 30
click at [585, 405] on mat-icon "play_circle_filled" at bounding box center [585, 399] width 19 height 19
click at [36, 46] on img at bounding box center [29, 46] width 46 height 46
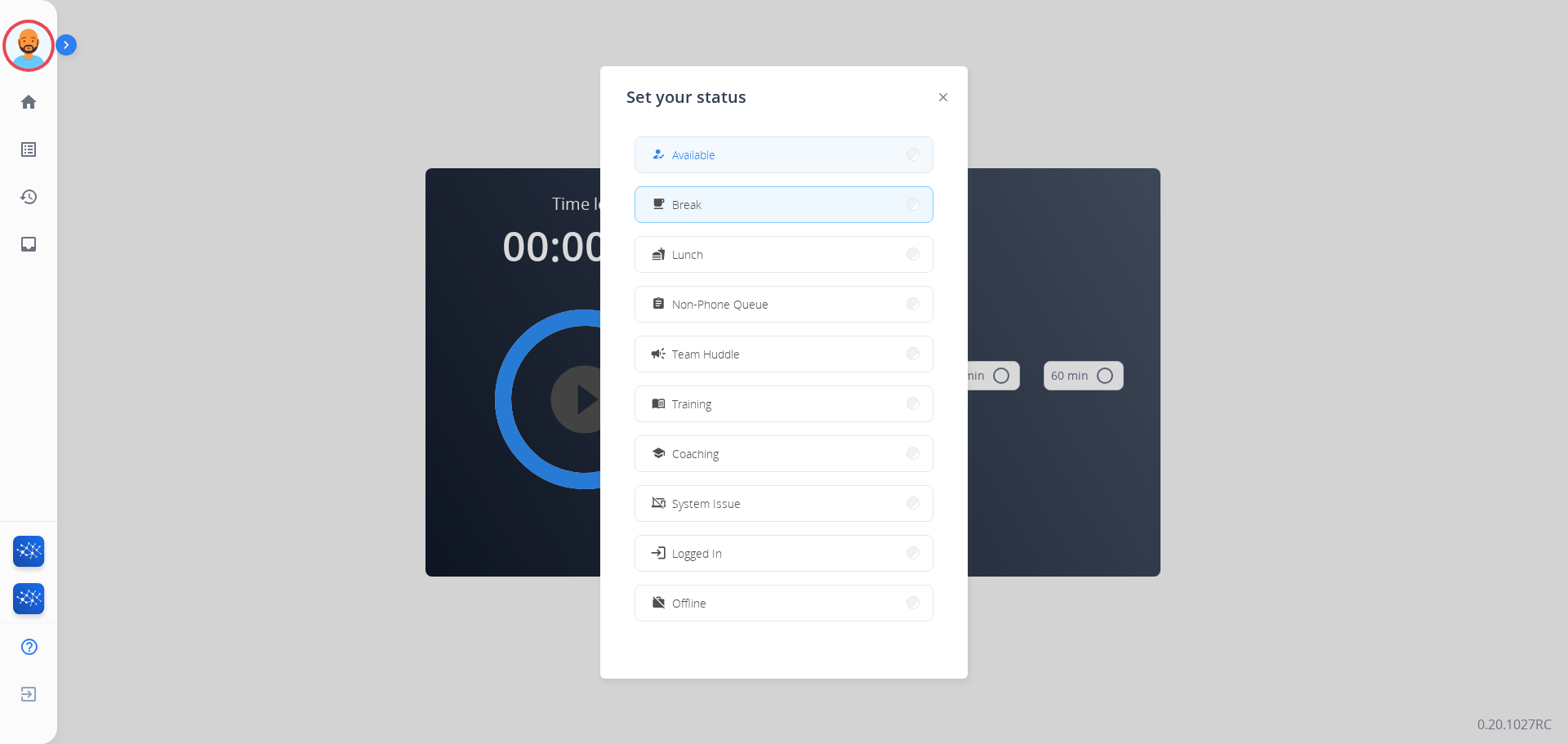
click at [753, 155] on button "how_to_reg Available" at bounding box center [784, 155] width 297 height 35
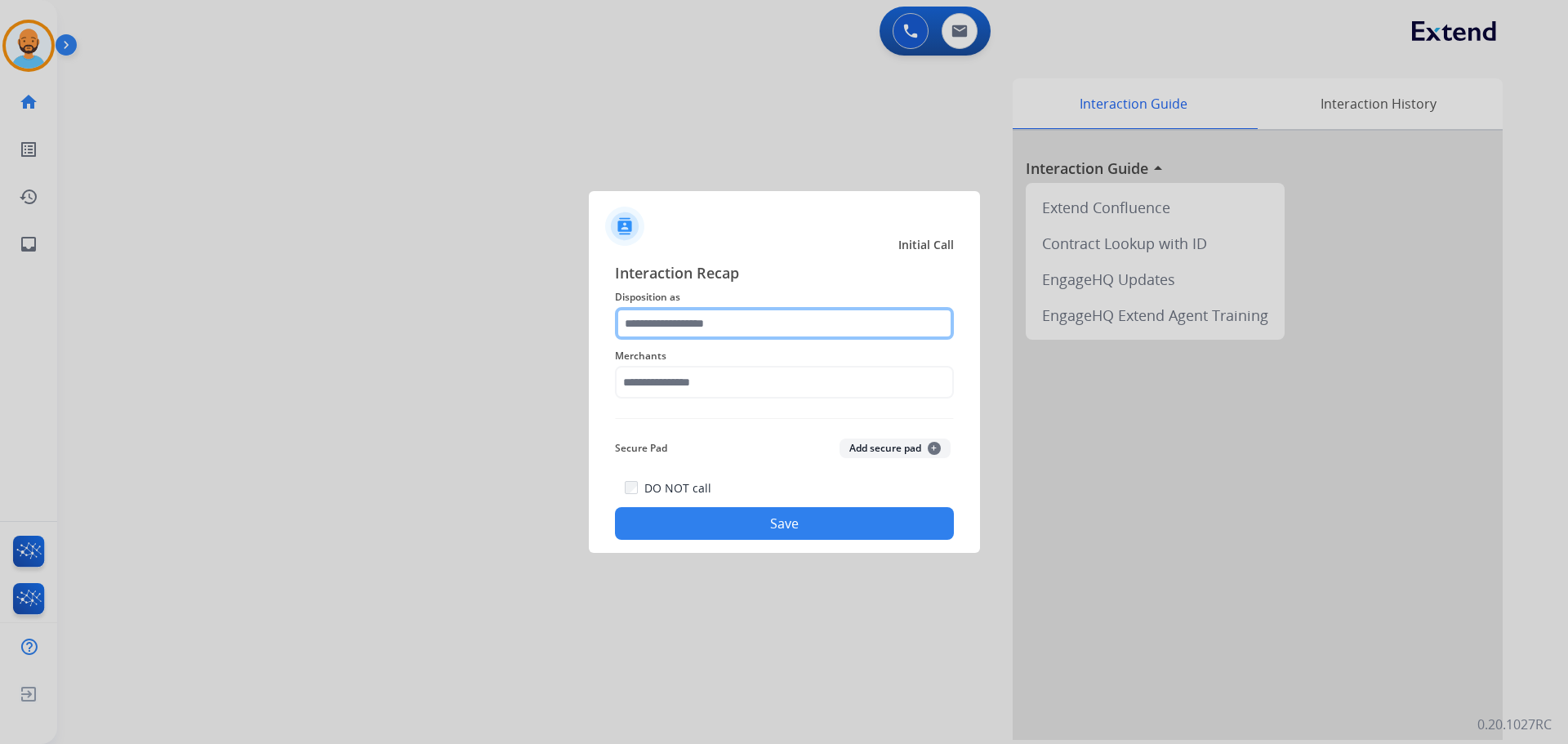
click at [683, 329] on input "text" at bounding box center [784, 323] width 339 height 33
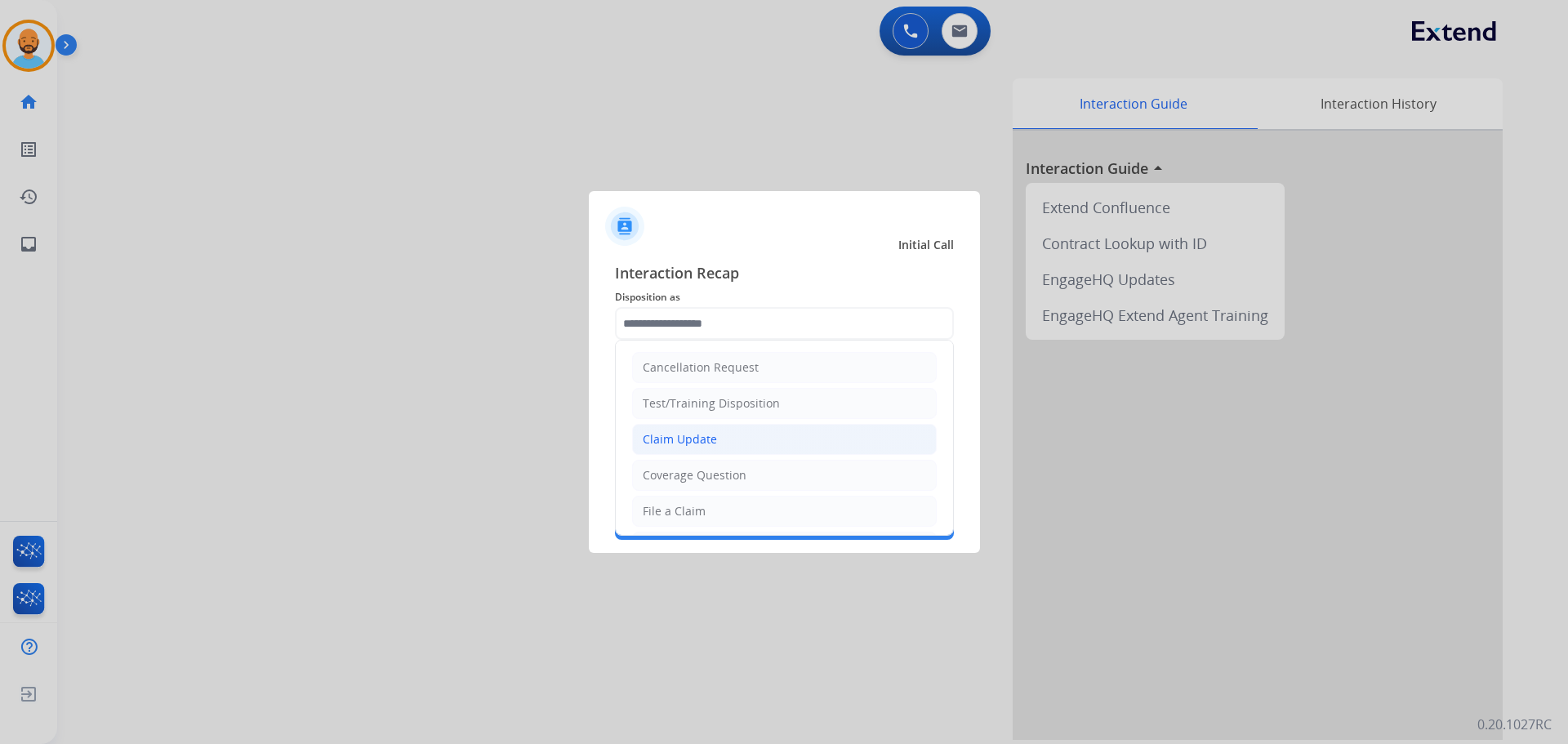
click at [700, 434] on div "Claim Update" at bounding box center [680, 438] width 74 height 16
type input "**********"
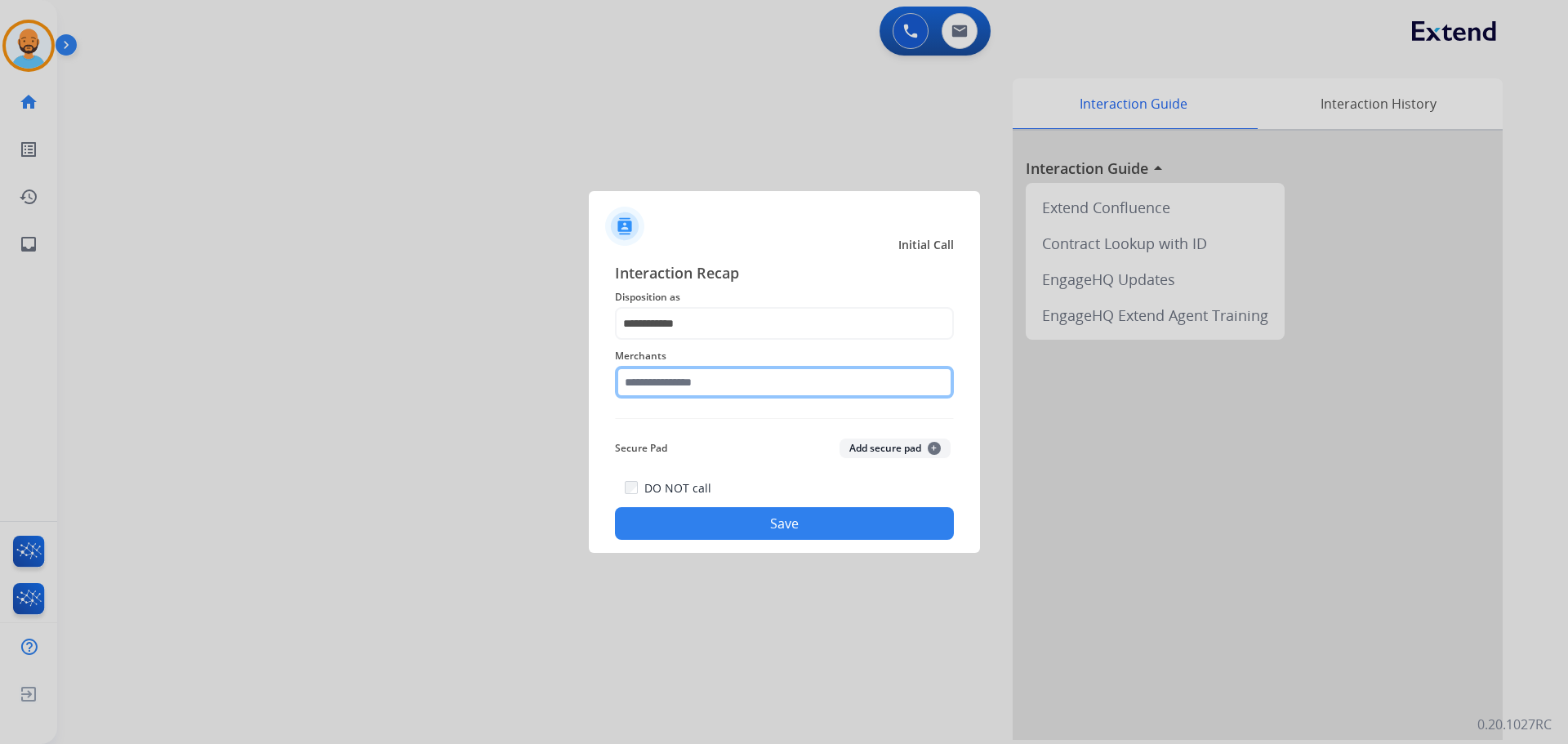
click at [707, 388] on input "text" at bounding box center [784, 382] width 339 height 33
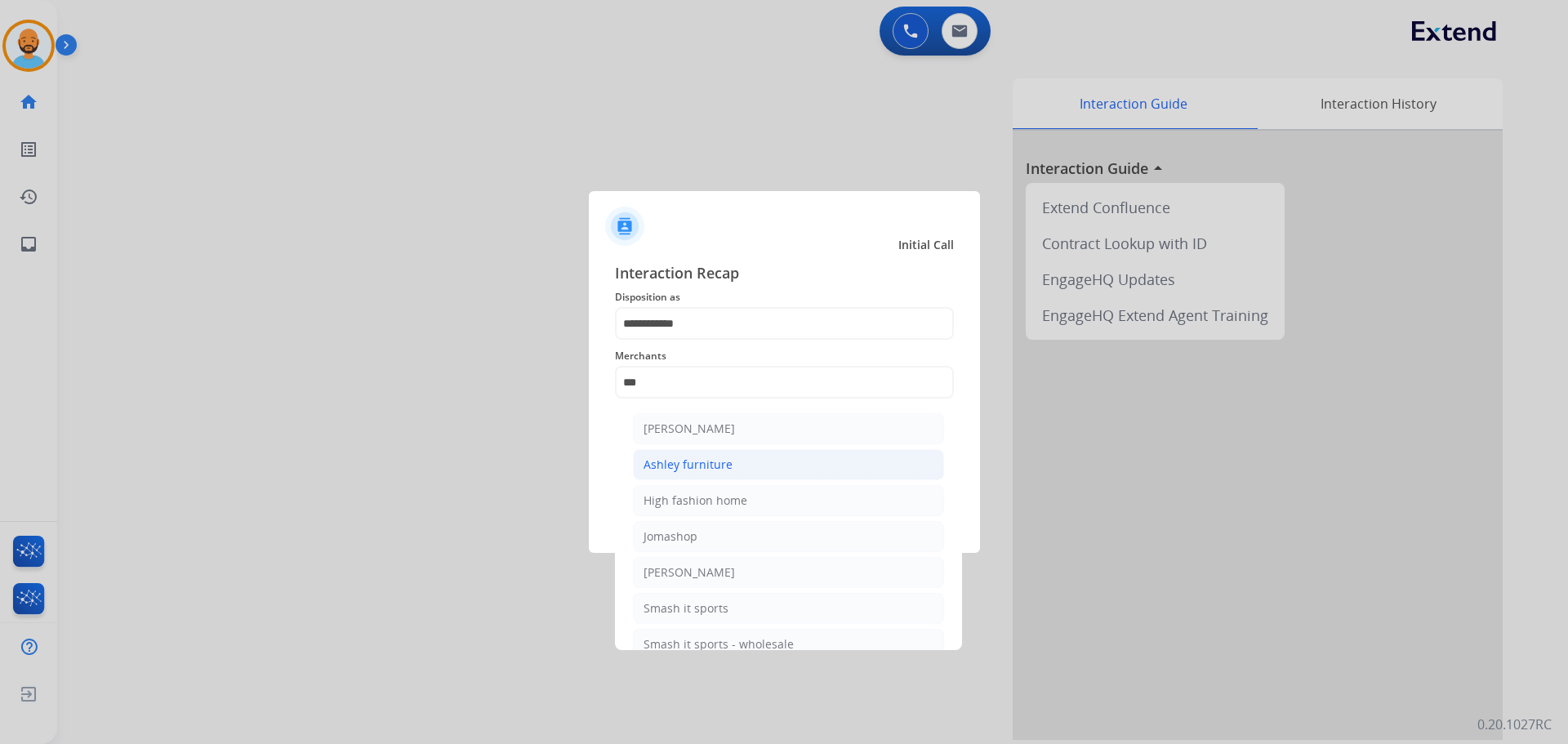
click at [704, 472] on div "Ashley furniture" at bounding box center [688, 464] width 89 height 16
type input "**********"
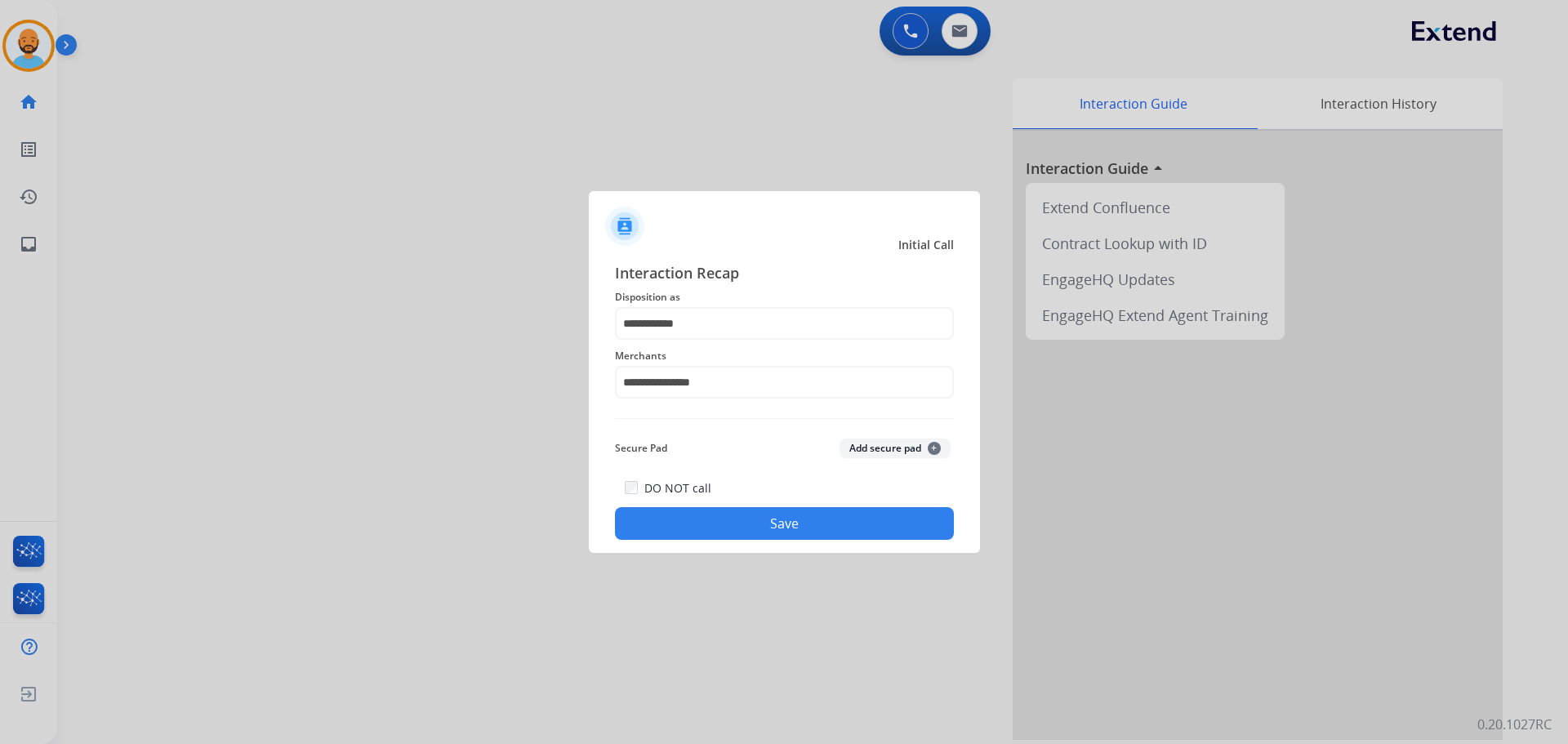
click at [735, 514] on button "Save" at bounding box center [784, 523] width 339 height 33
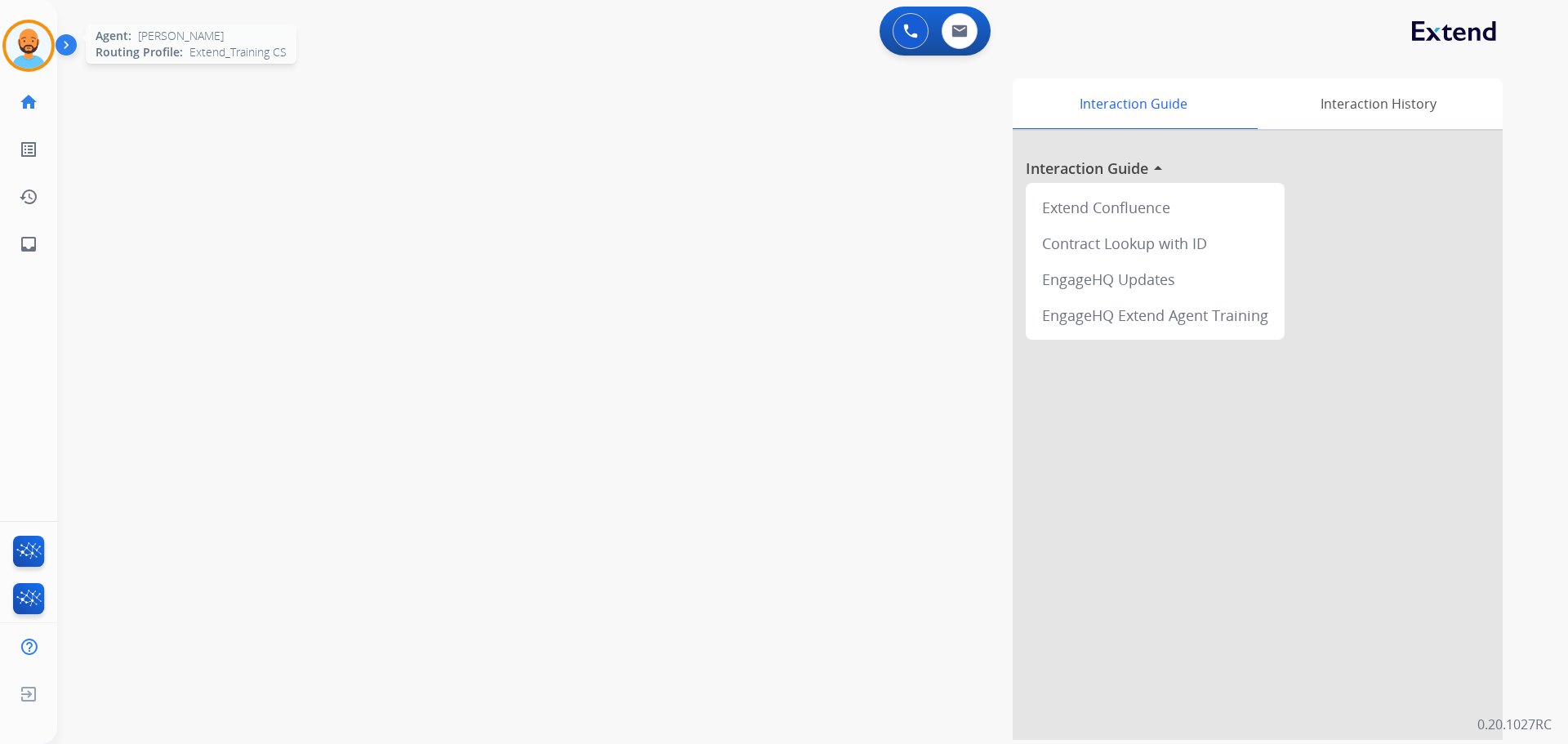
click at [20, 36] on img at bounding box center [29, 46] width 46 height 46
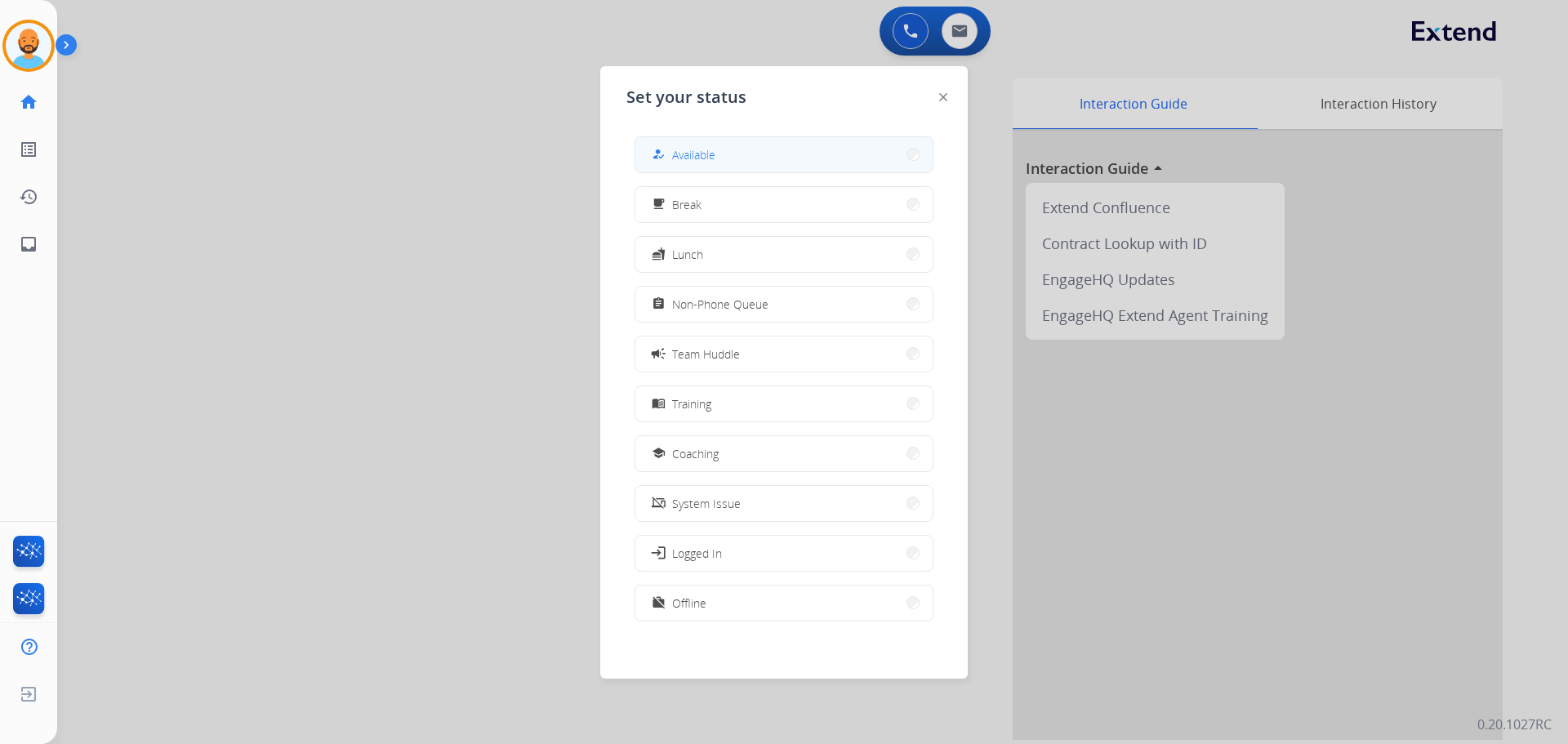
click at [760, 159] on button "how_to_reg Available" at bounding box center [784, 155] width 297 height 35
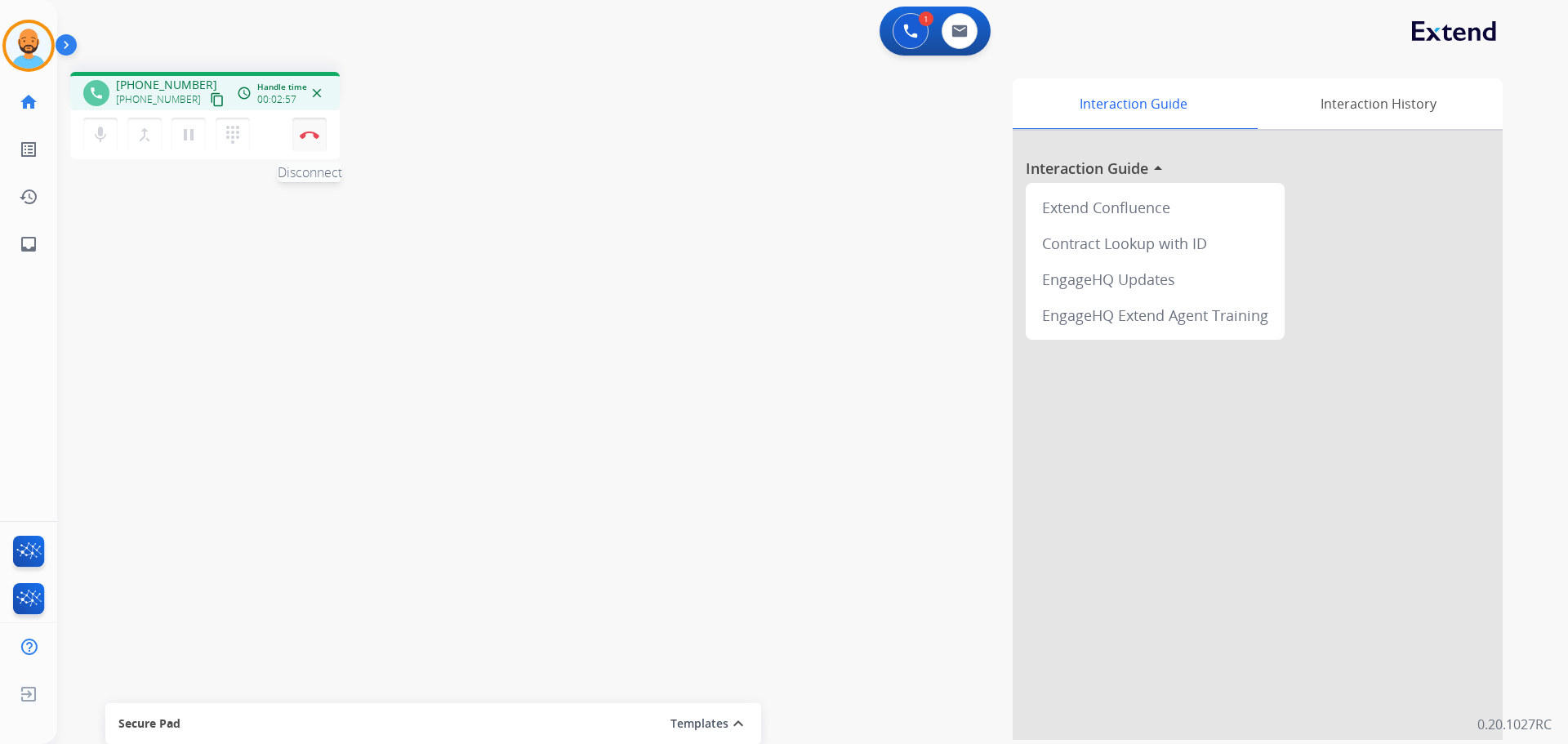
click at [304, 134] on img at bounding box center [309, 135] width 19 height 8
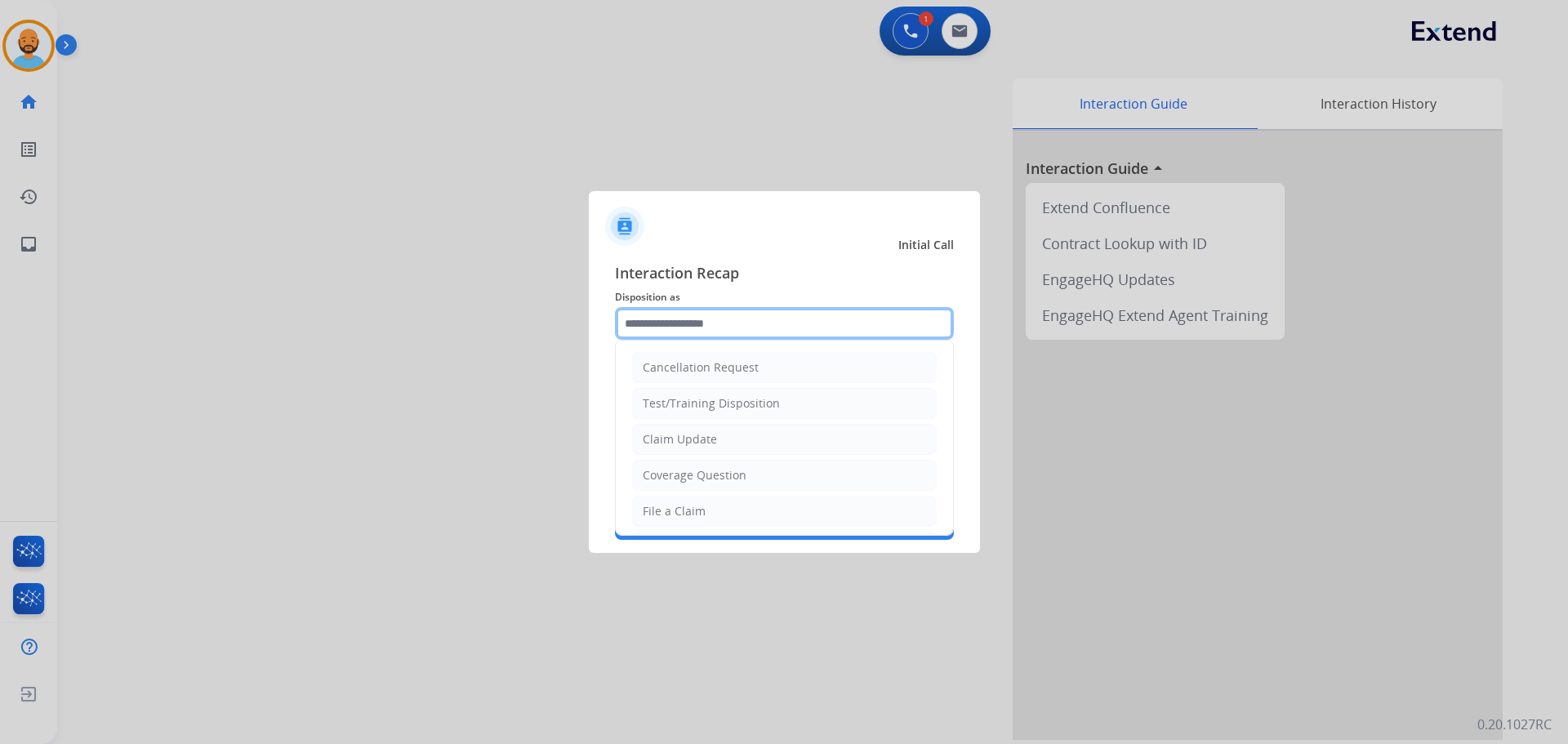
click at [738, 321] on input "text" at bounding box center [784, 323] width 339 height 33
click at [694, 467] on div "Coverage Question" at bounding box center [694, 475] width 104 height 16
type input "**********"
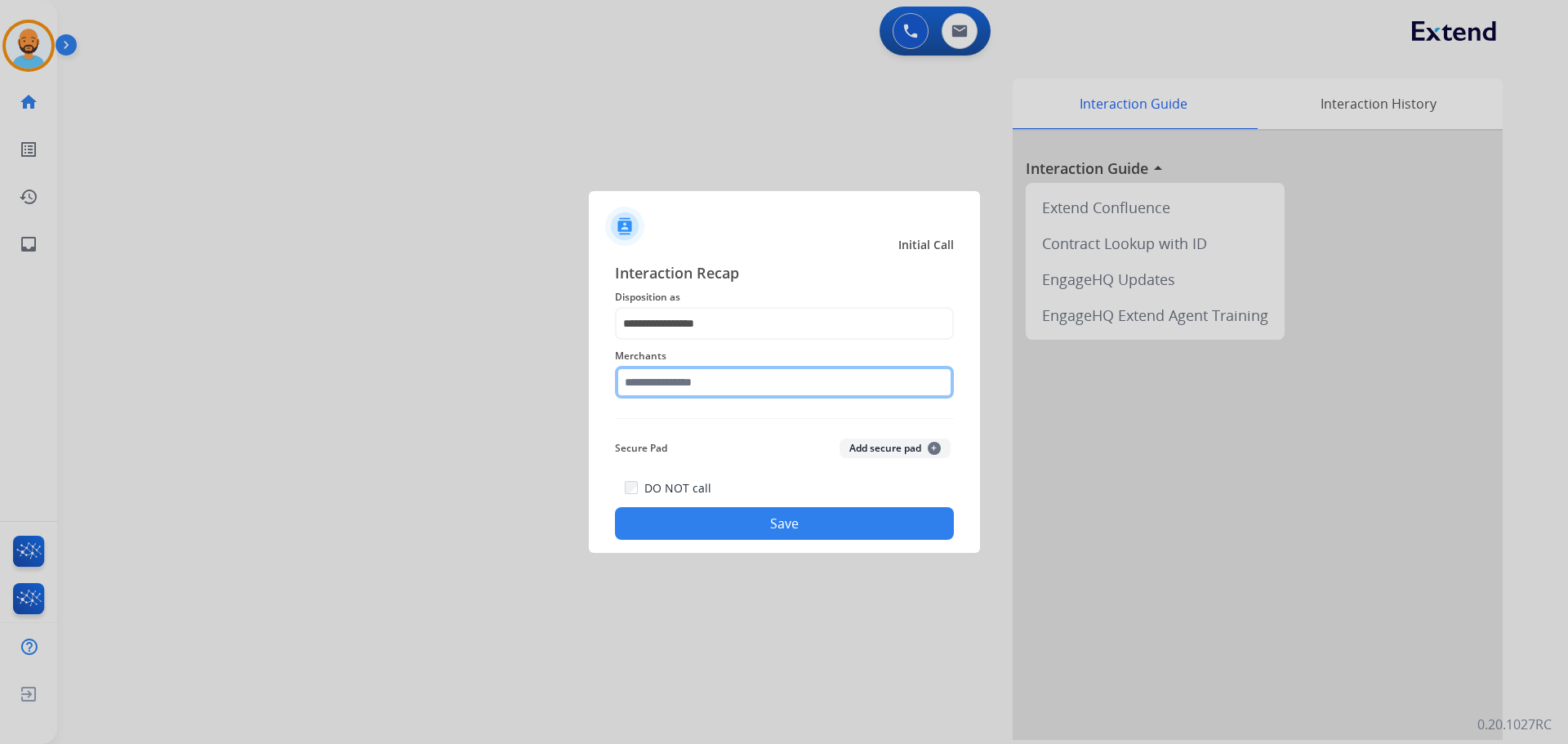
click at [715, 379] on input "text" at bounding box center [784, 382] width 339 height 33
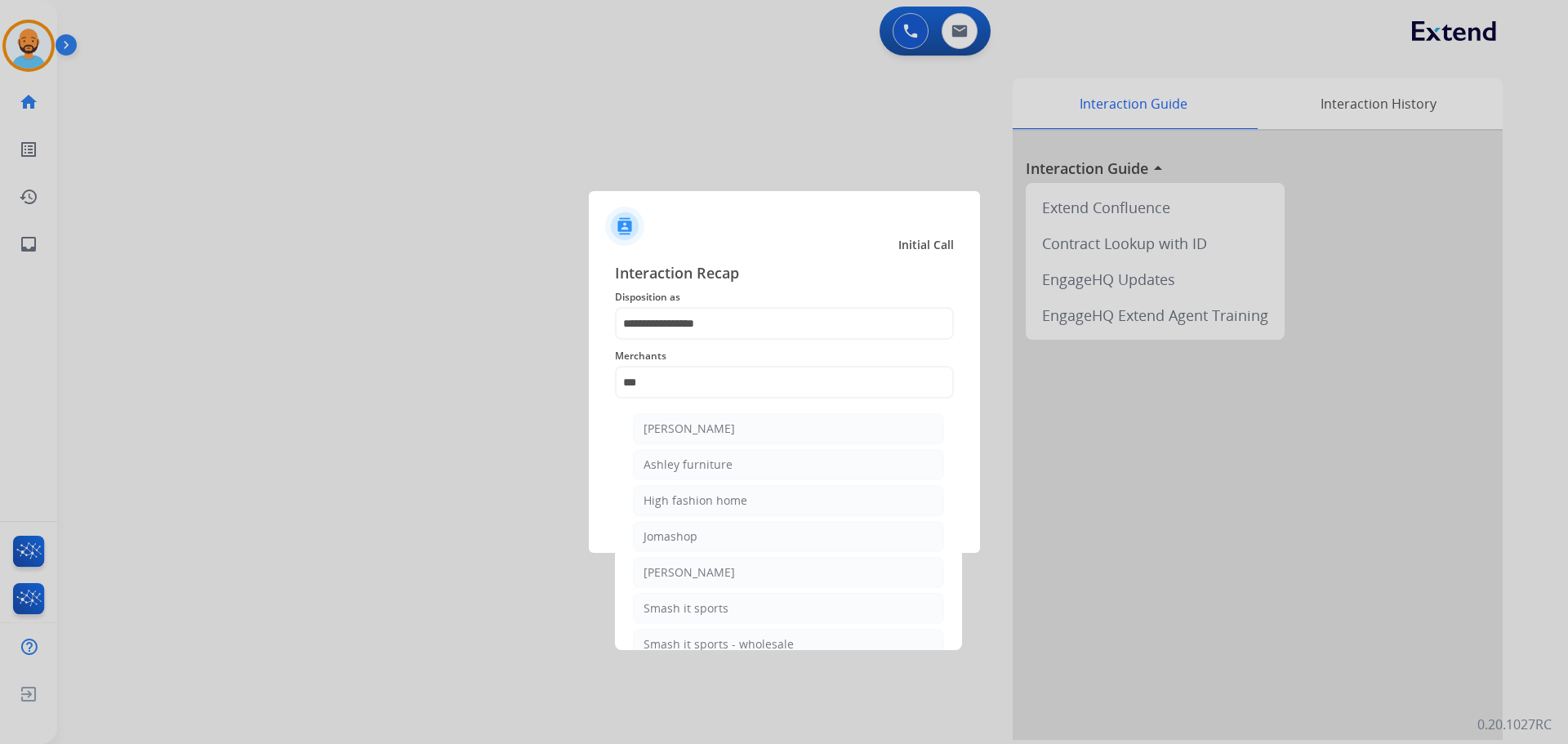
click at [719, 463] on div "Ashley furniture" at bounding box center [688, 464] width 89 height 16
type input "**********"
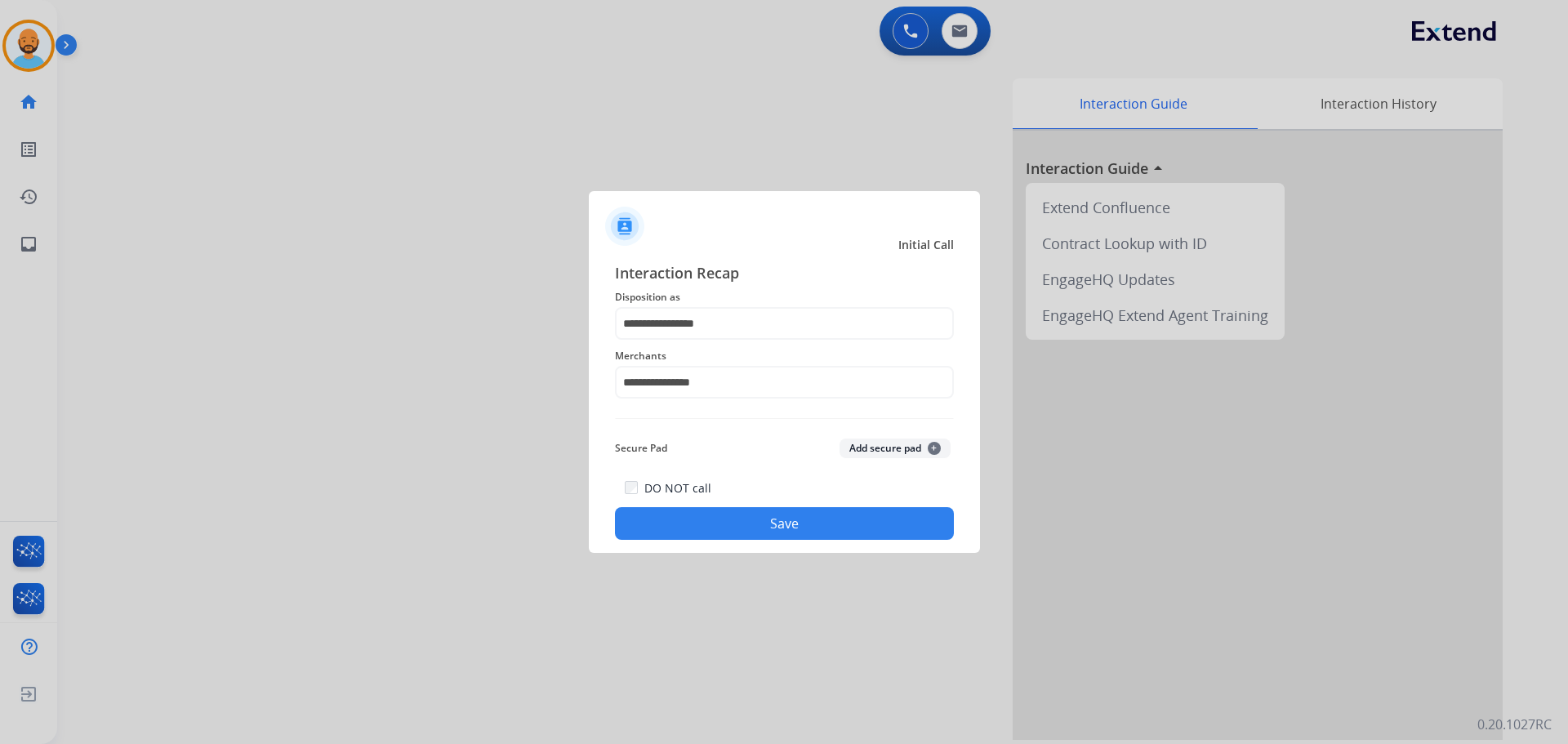
click at [776, 512] on button "Save" at bounding box center [784, 523] width 339 height 33
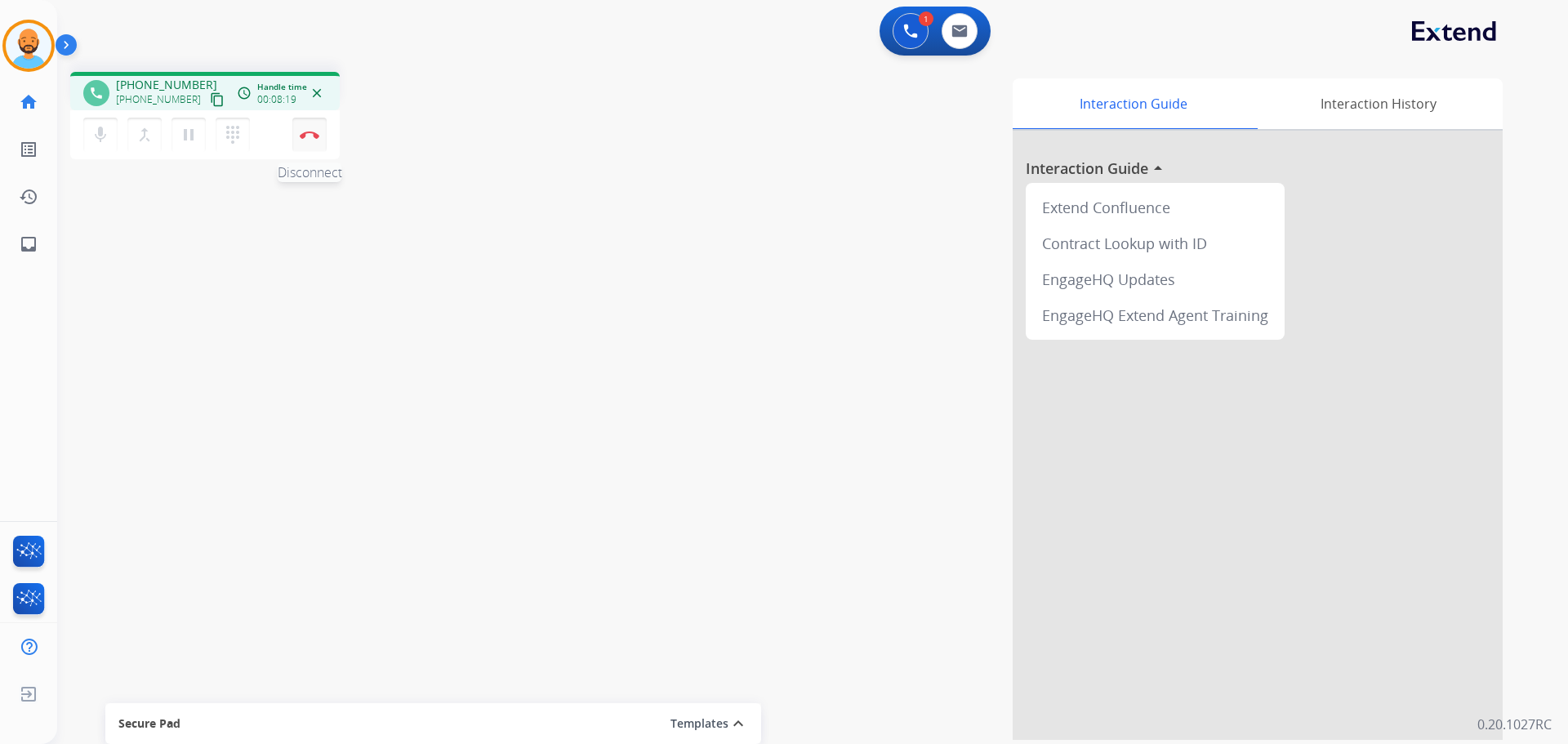
click at [310, 136] on img at bounding box center [309, 135] width 19 height 8
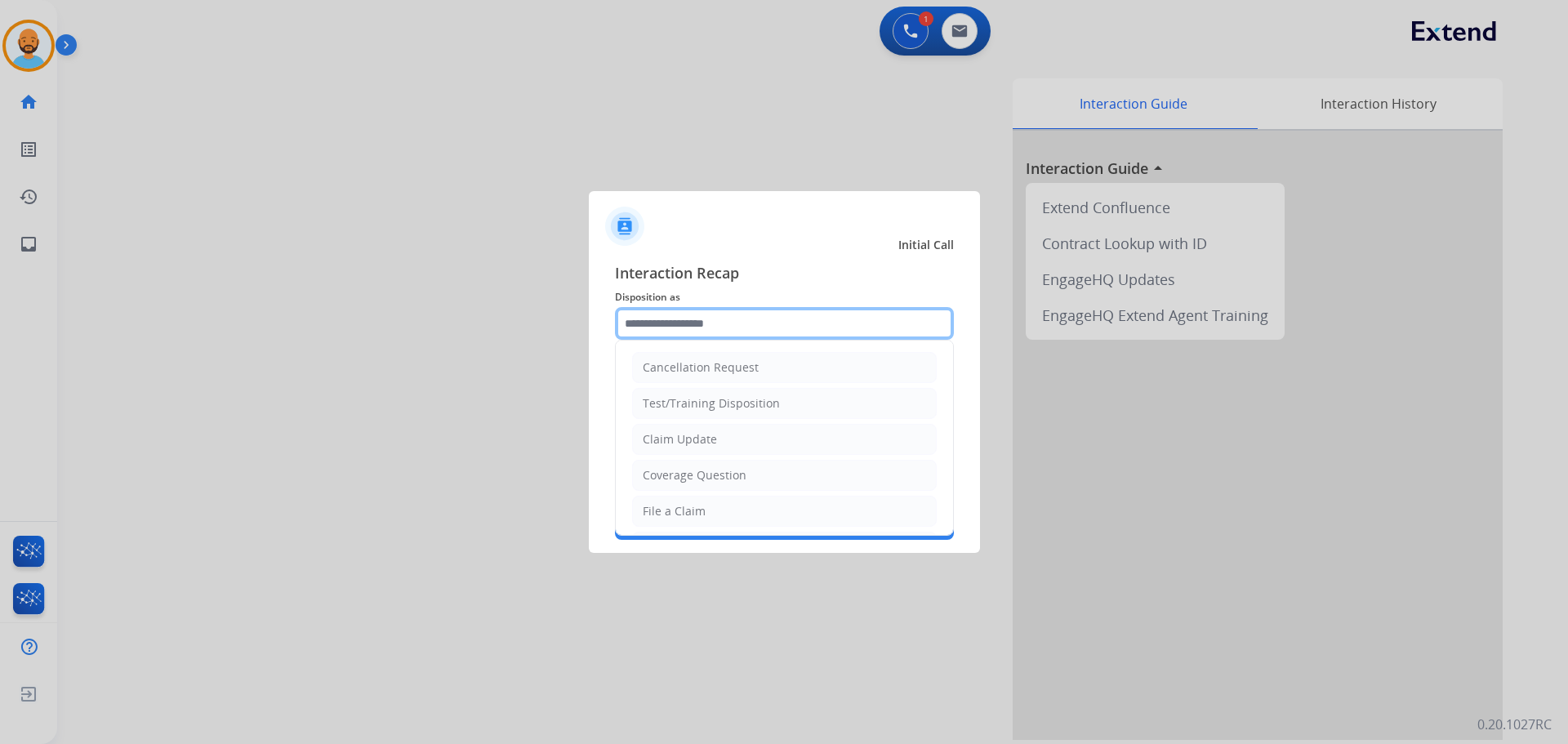
click at [730, 320] on input "text" at bounding box center [784, 323] width 339 height 33
click at [716, 470] on div "Coverage Question" at bounding box center [694, 475] width 104 height 16
type input "**********"
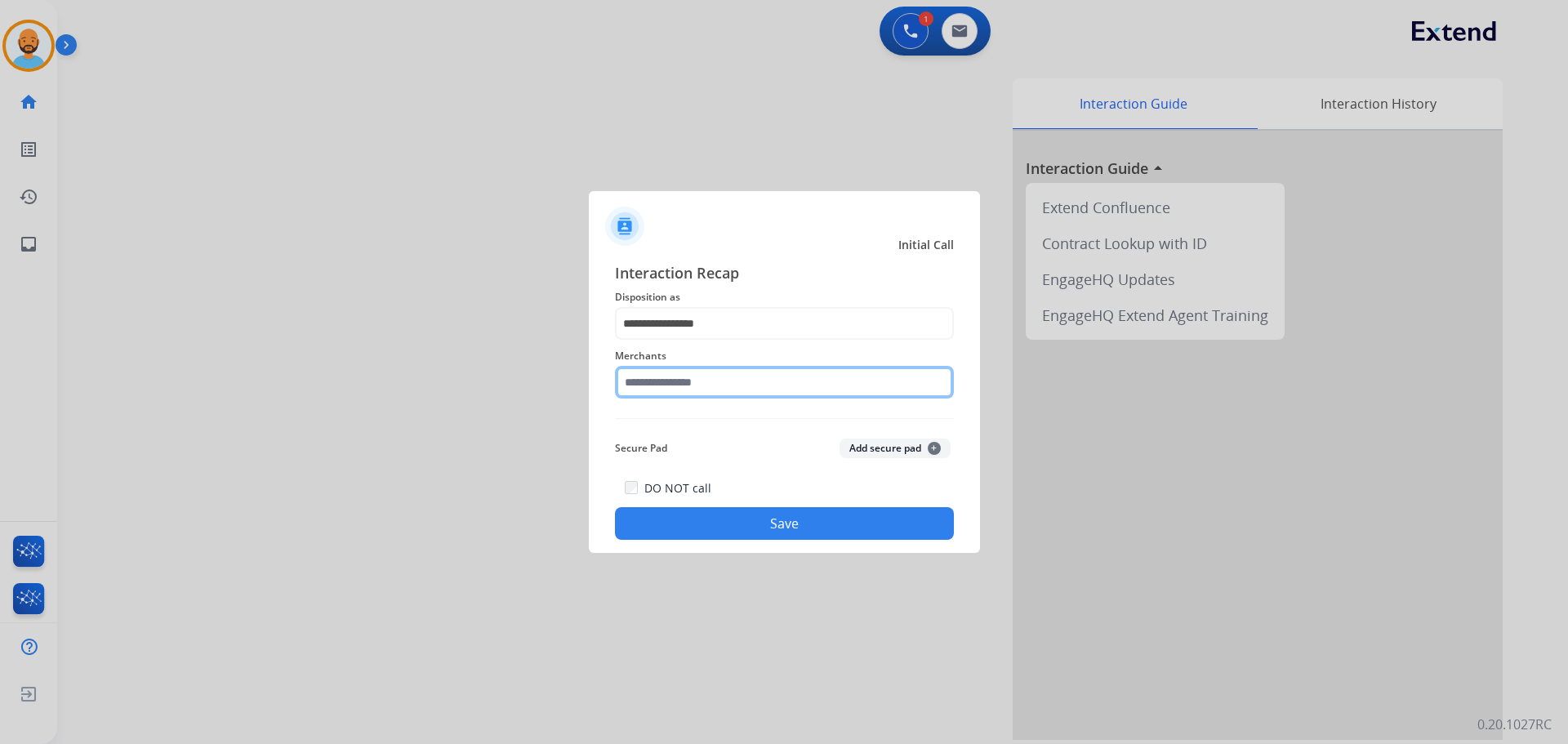
click at [689, 371] on input "text" at bounding box center [784, 382] width 339 height 33
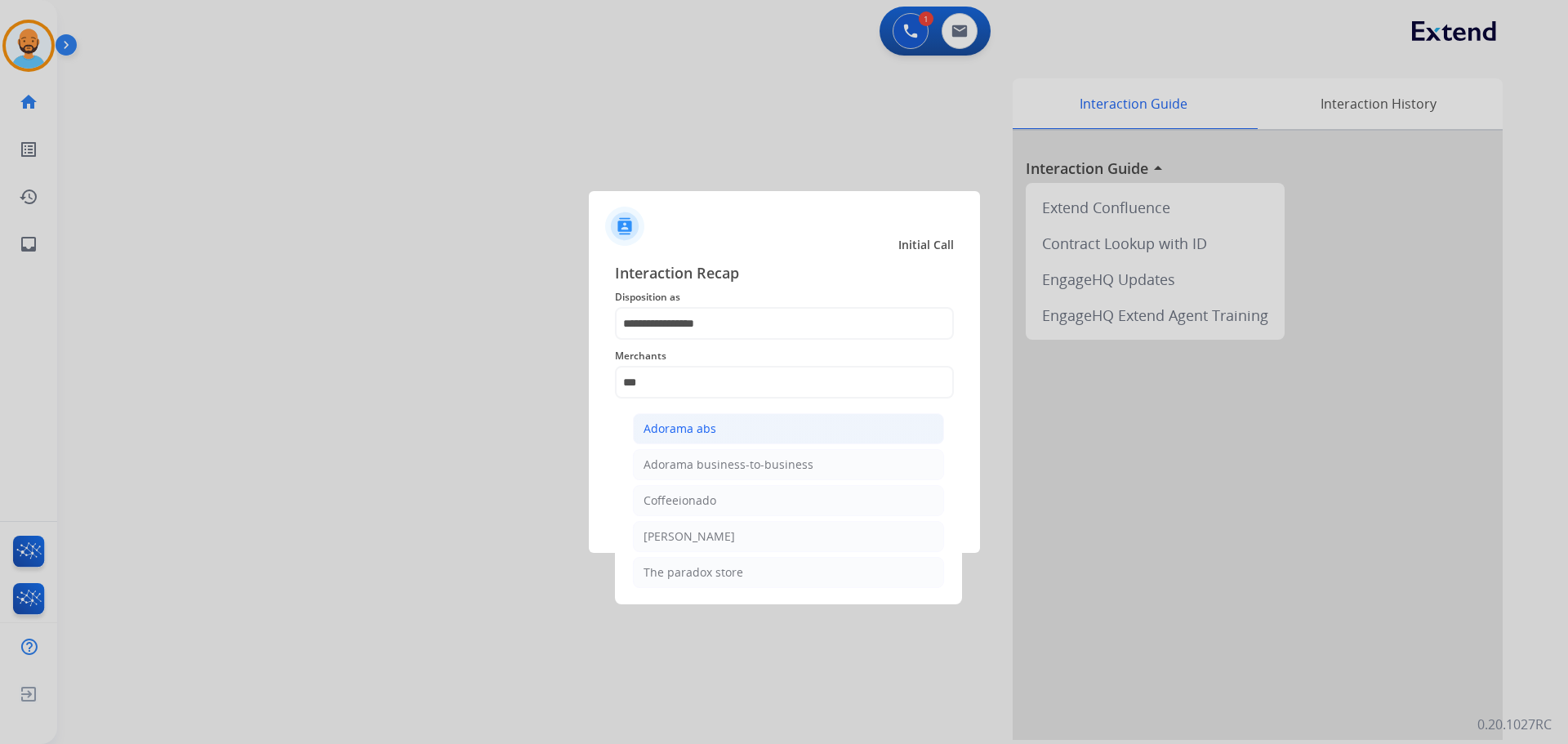
click at [685, 434] on div "Adorama abs" at bounding box center [680, 428] width 73 height 16
type input "**********"
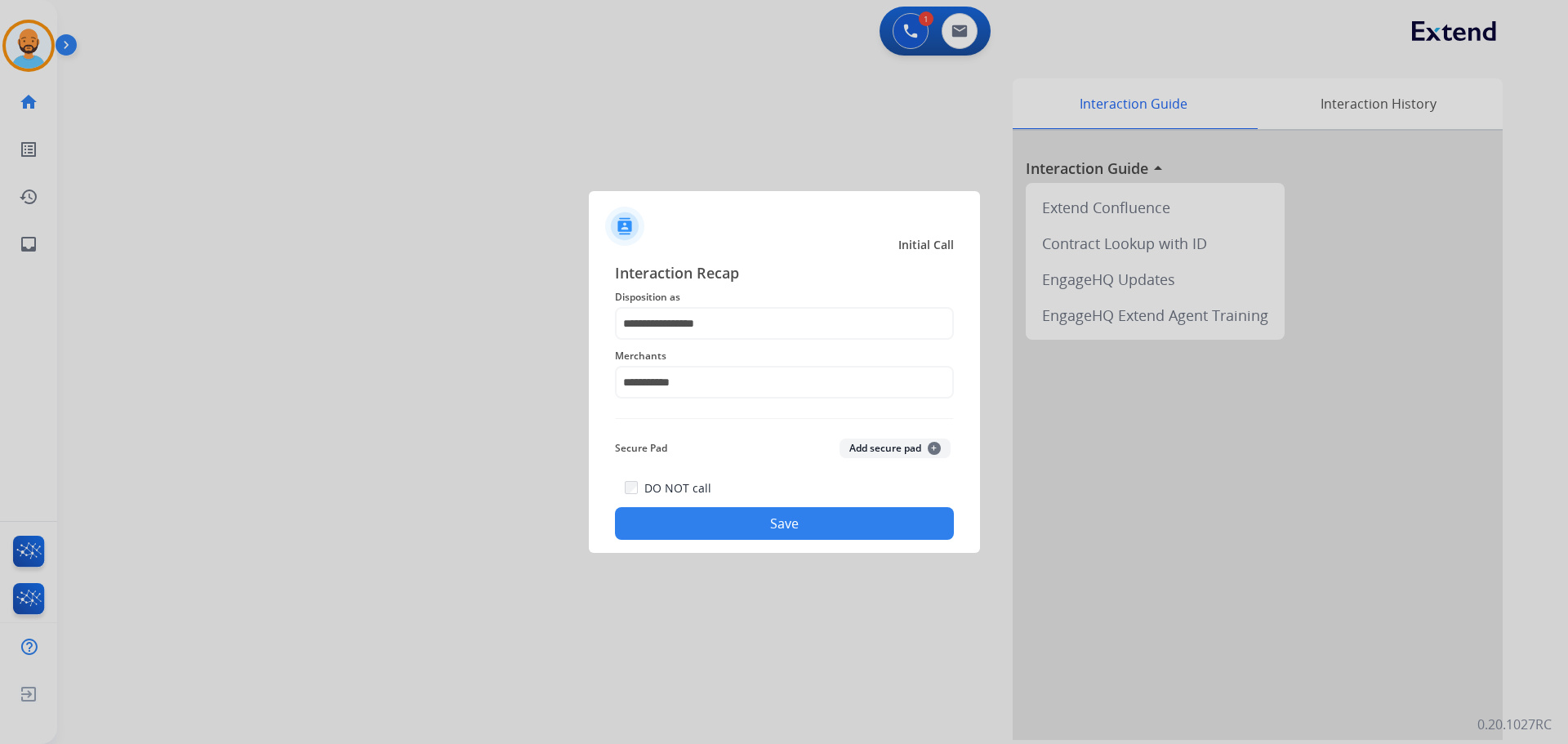
click at [742, 517] on button "Save" at bounding box center [784, 523] width 339 height 33
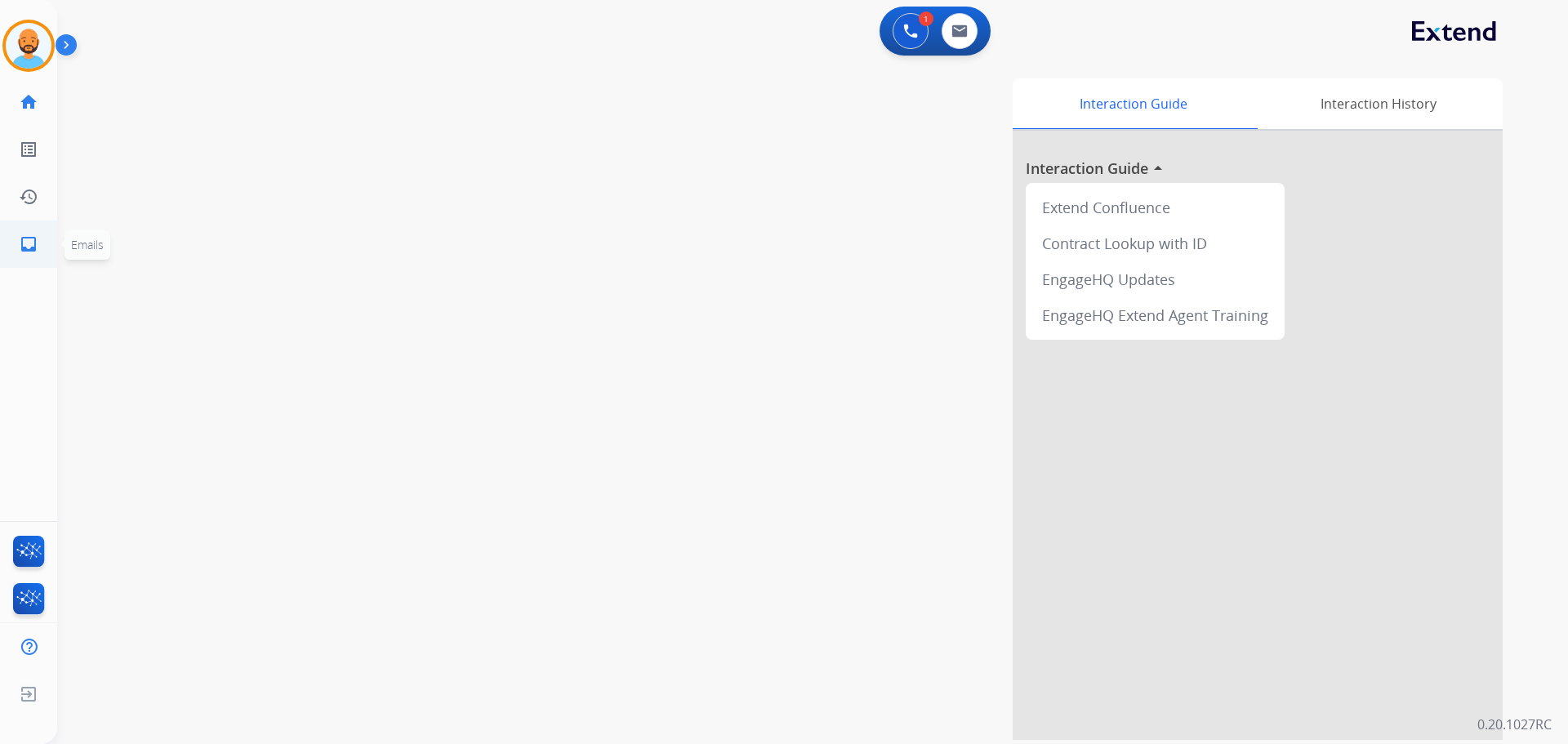
click at [18, 244] on link "inbox Emails" at bounding box center [29, 244] width 46 height 46
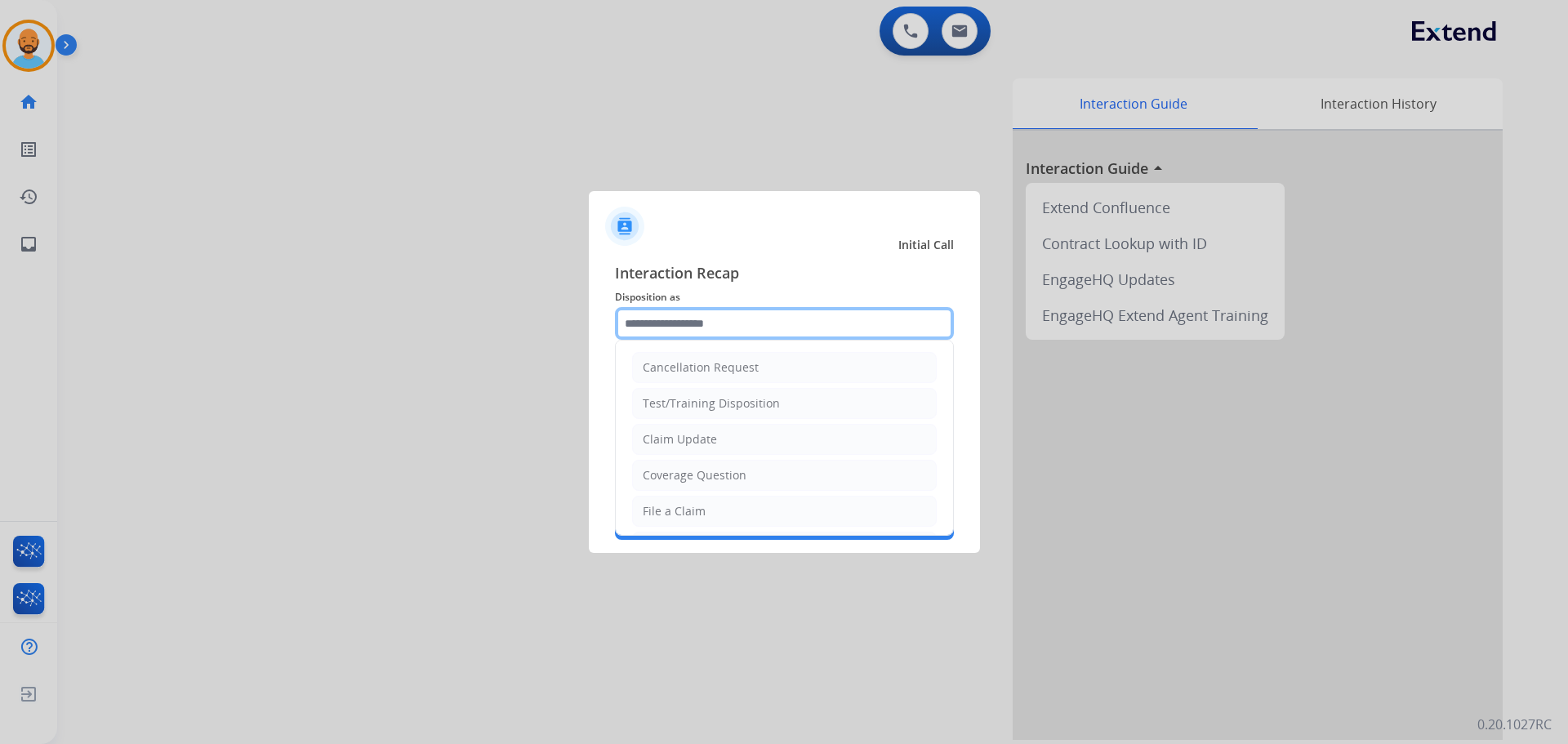
click at [704, 339] on div "Cancellation Request Test/Training Disposition Claim Update Coverage Question F…" at bounding box center [784, 323] width 339 height 33
click at [688, 464] on li "Coverage Question" at bounding box center [784, 475] width 305 height 31
type input "**********"
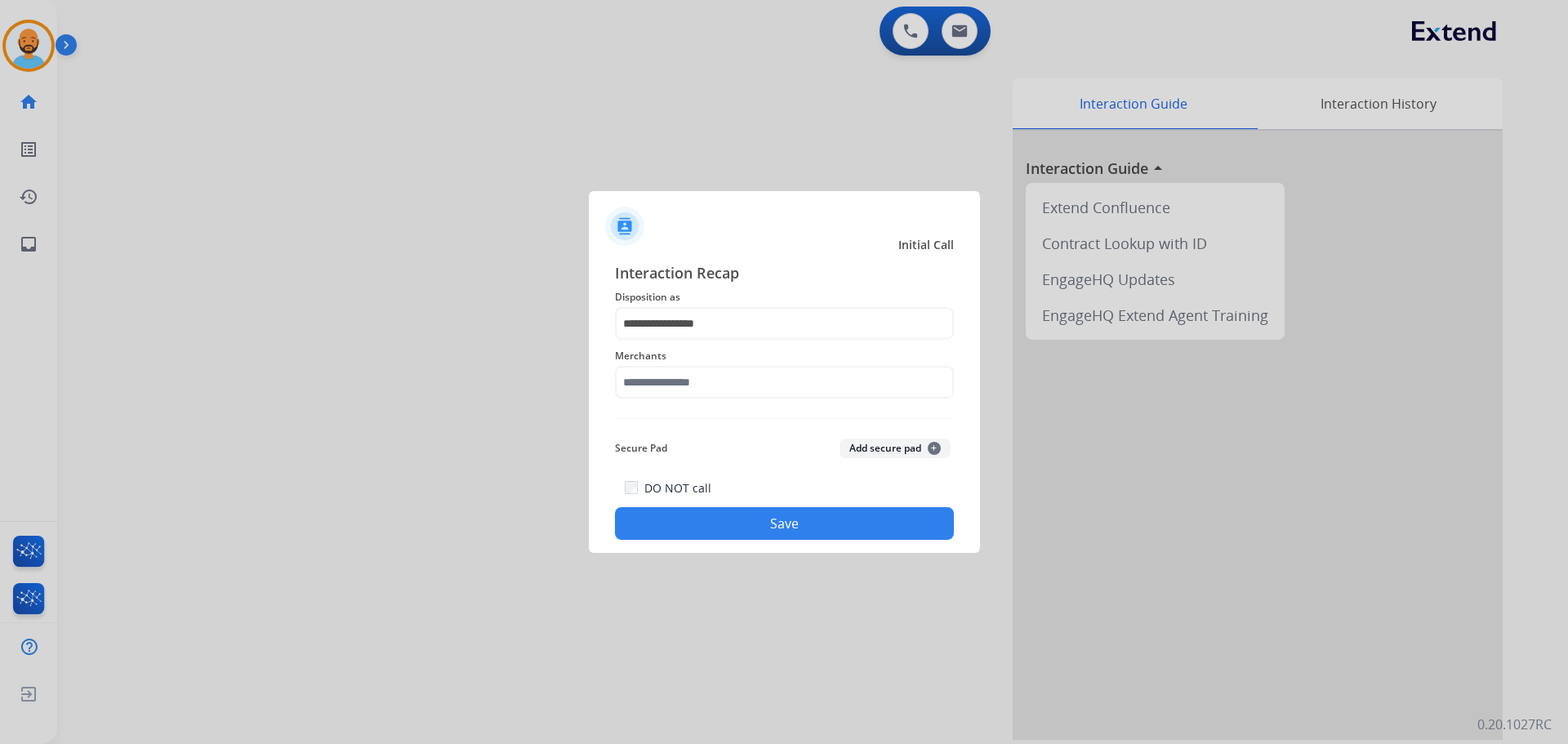
click at [723, 363] on span "Merchants" at bounding box center [784, 356] width 339 height 19
click at [724, 375] on input "text" at bounding box center [784, 382] width 339 height 33
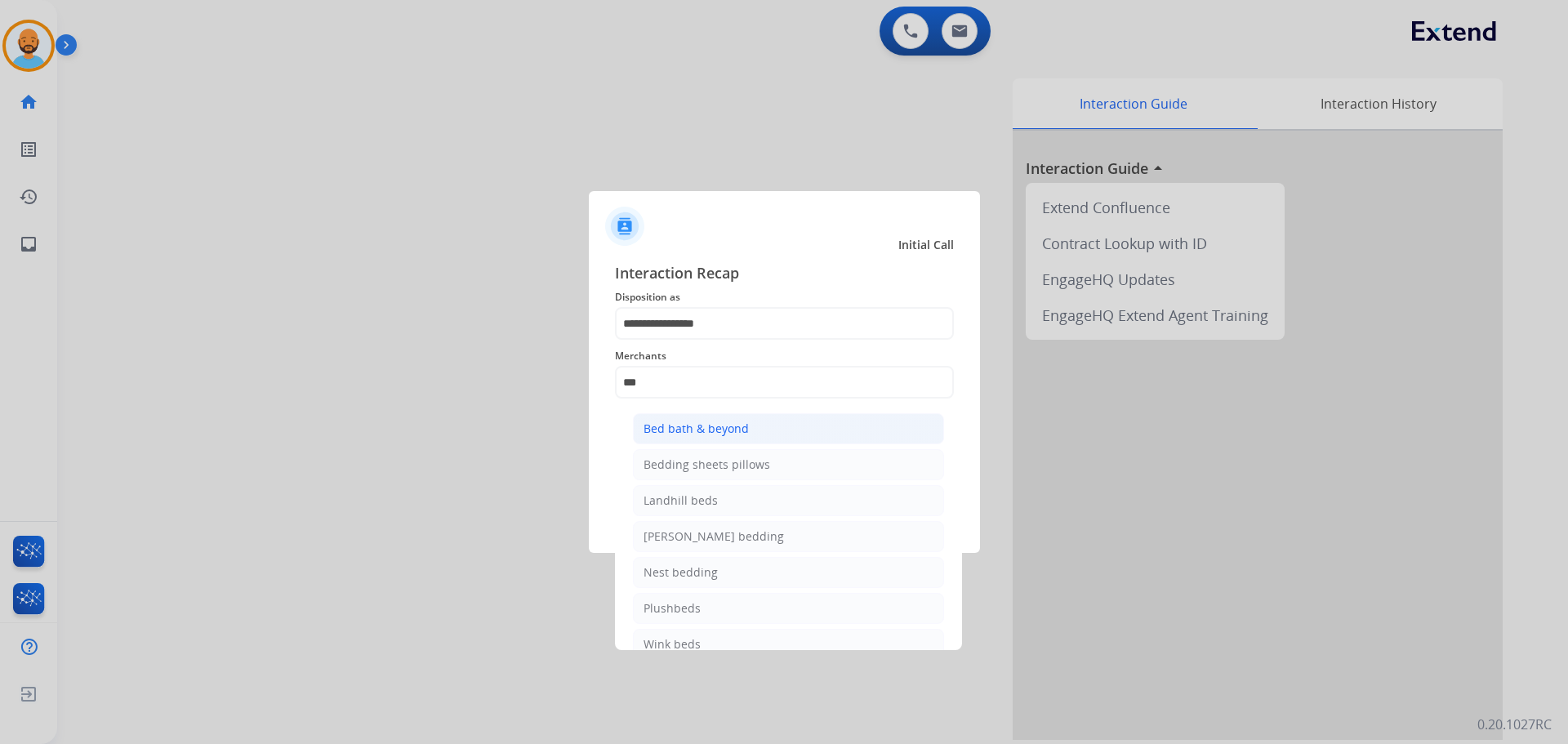
click at [749, 439] on li "Bed bath & beyond" at bounding box center [788, 428] width 311 height 31
type input "**********"
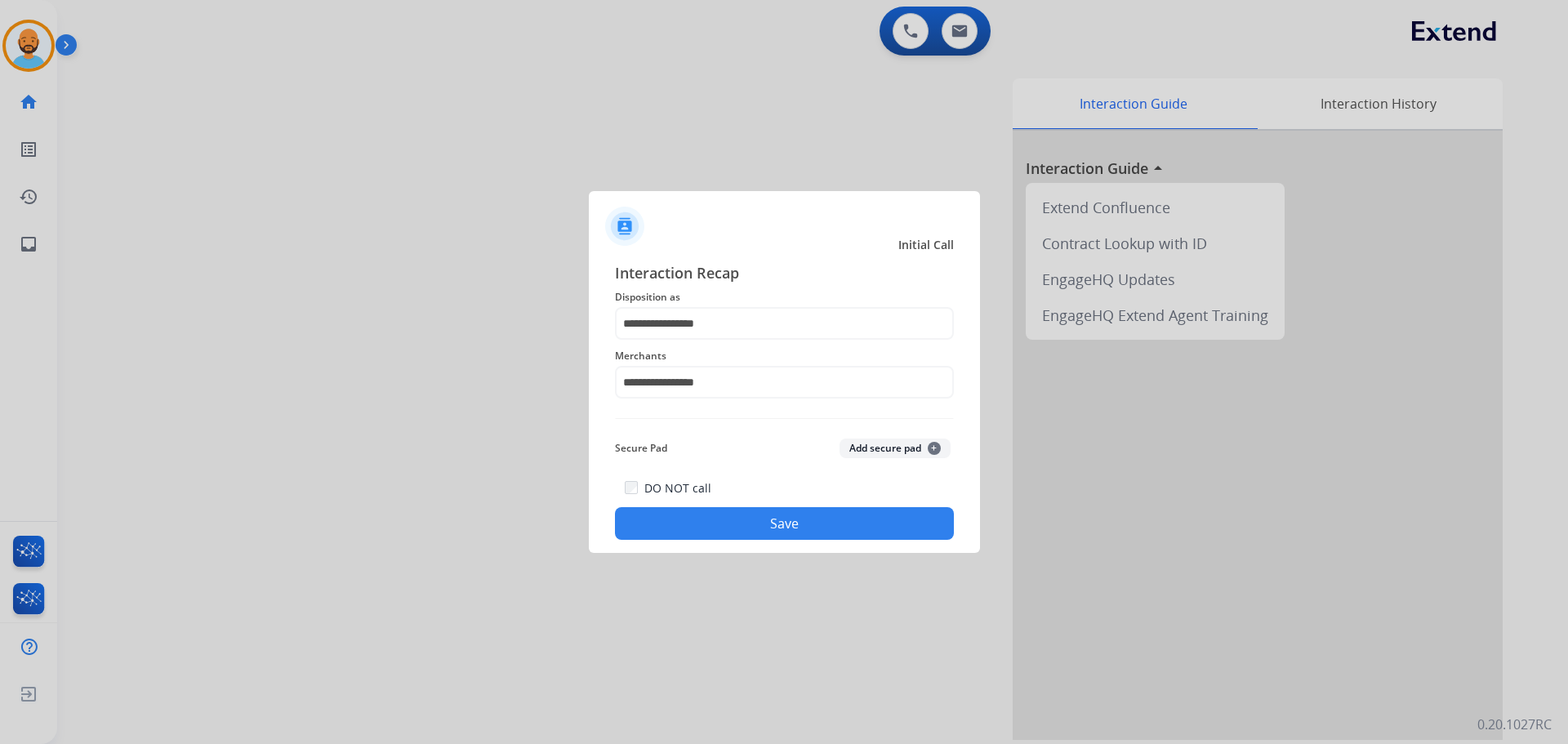
click at [743, 535] on button "Save" at bounding box center [784, 523] width 339 height 33
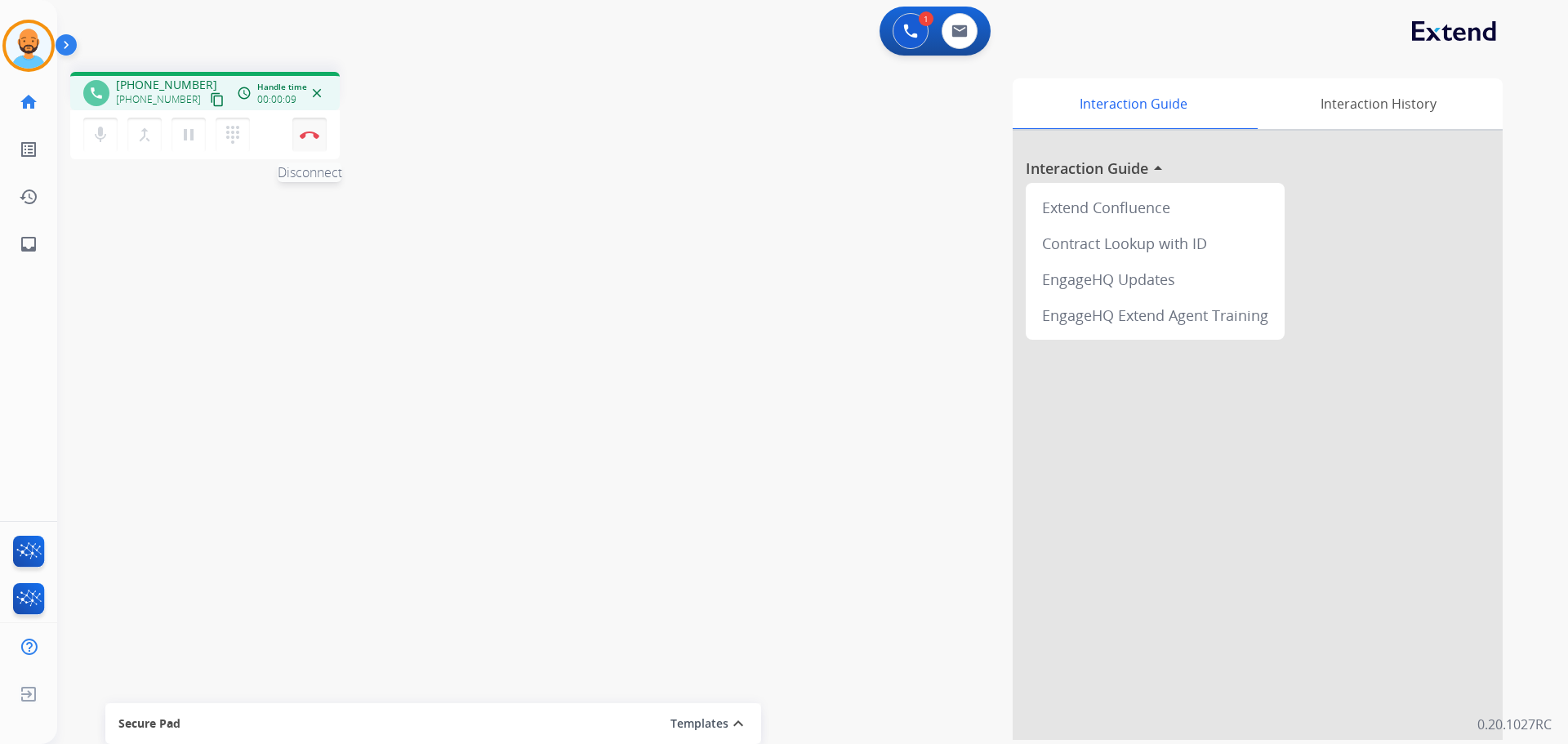
click at [309, 134] on img at bounding box center [309, 135] width 19 height 8
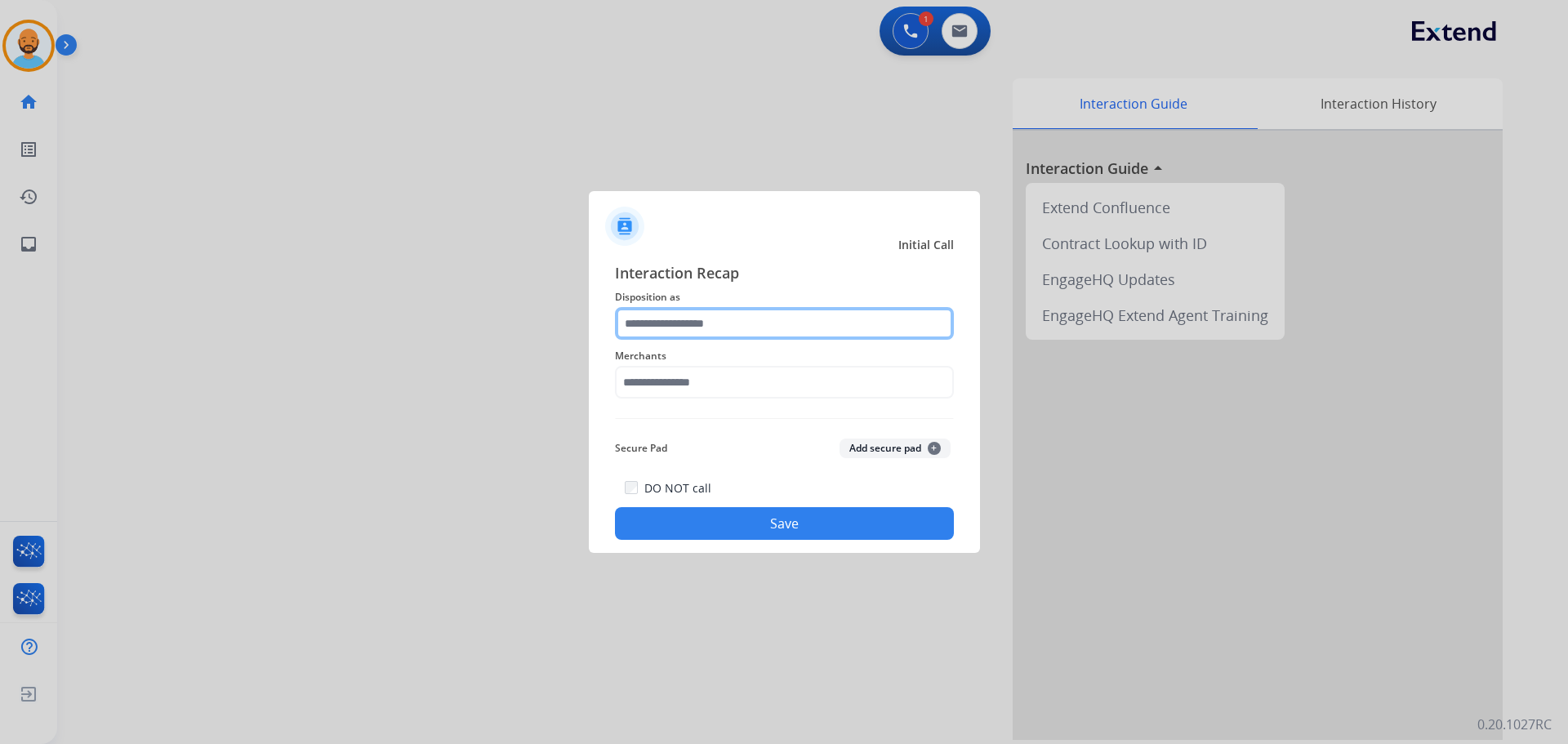
click at [729, 316] on input "text" at bounding box center [784, 323] width 339 height 33
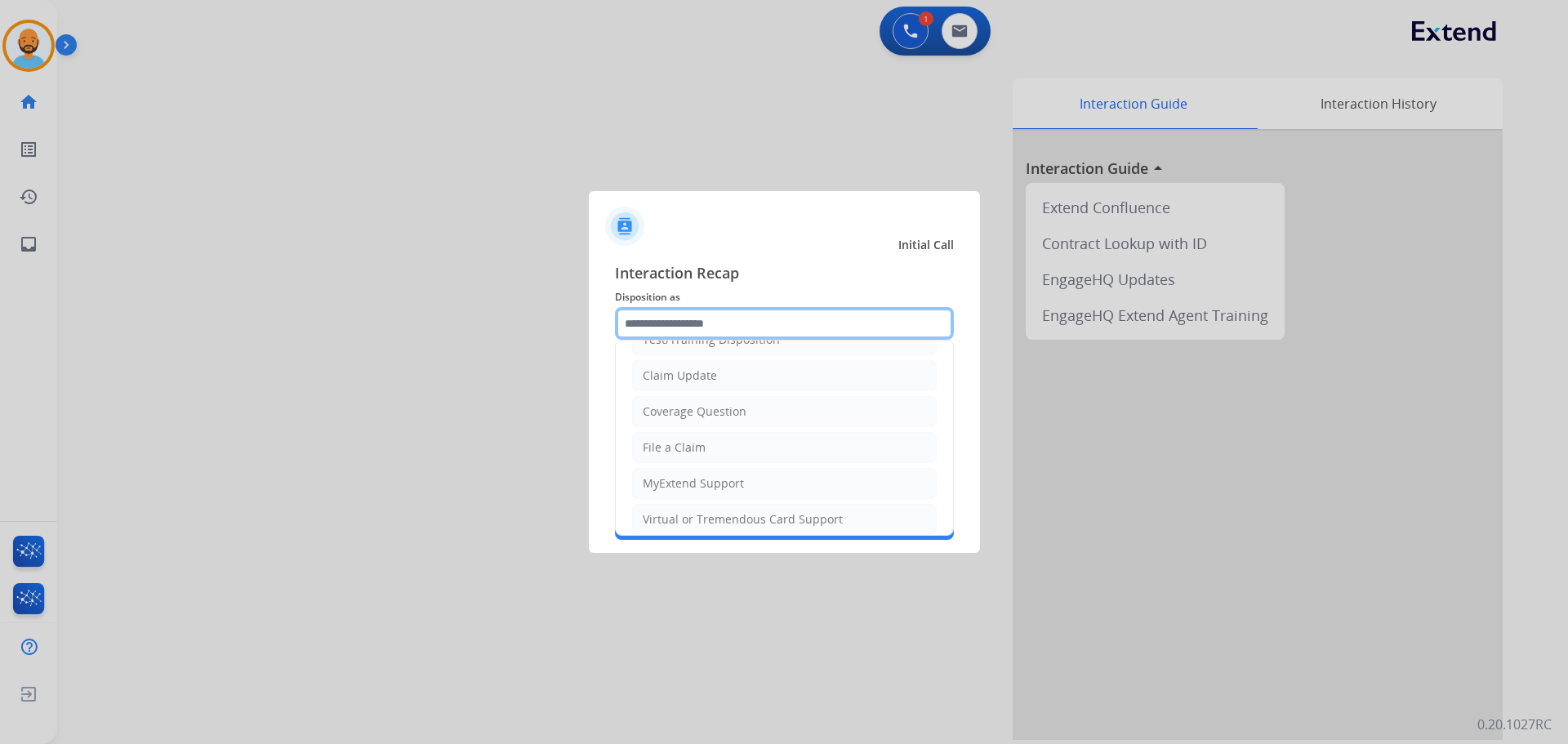
scroll to position [255, 0]
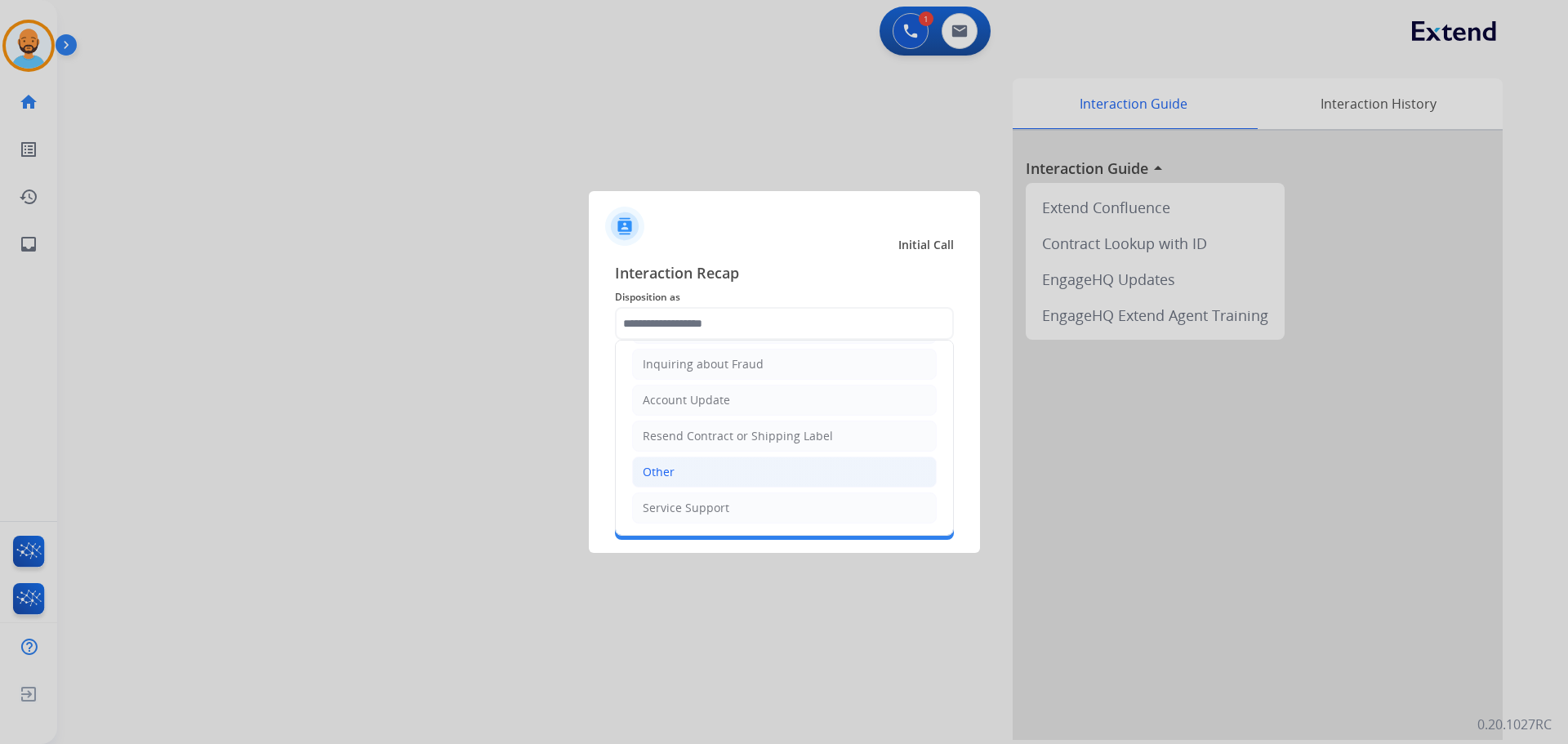
click at [678, 469] on li "Other" at bounding box center [784, 471] width 305 height 31
type input "*****"
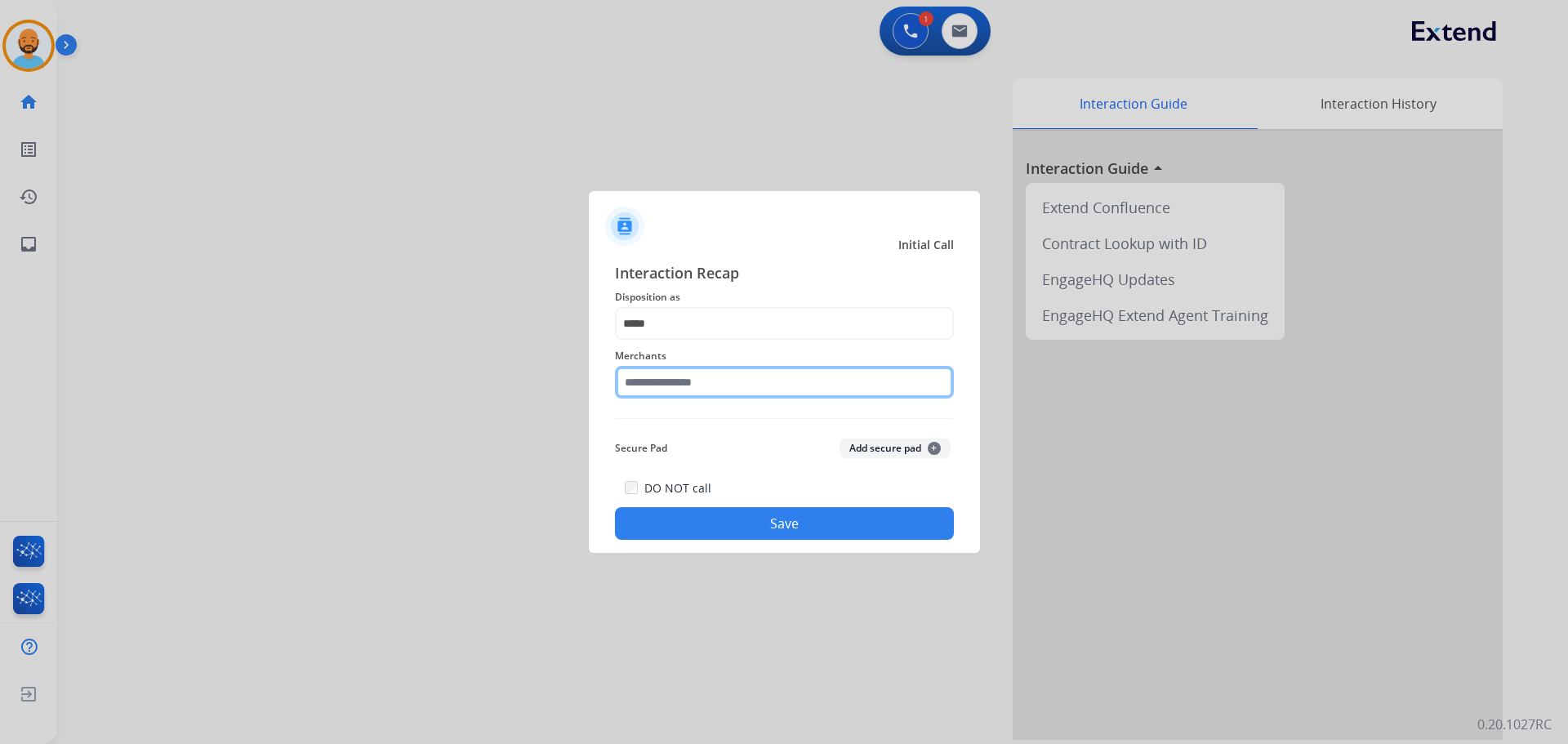
click at [679, 388] on input "text" at bounding box center [784, 382] width 339 height 33
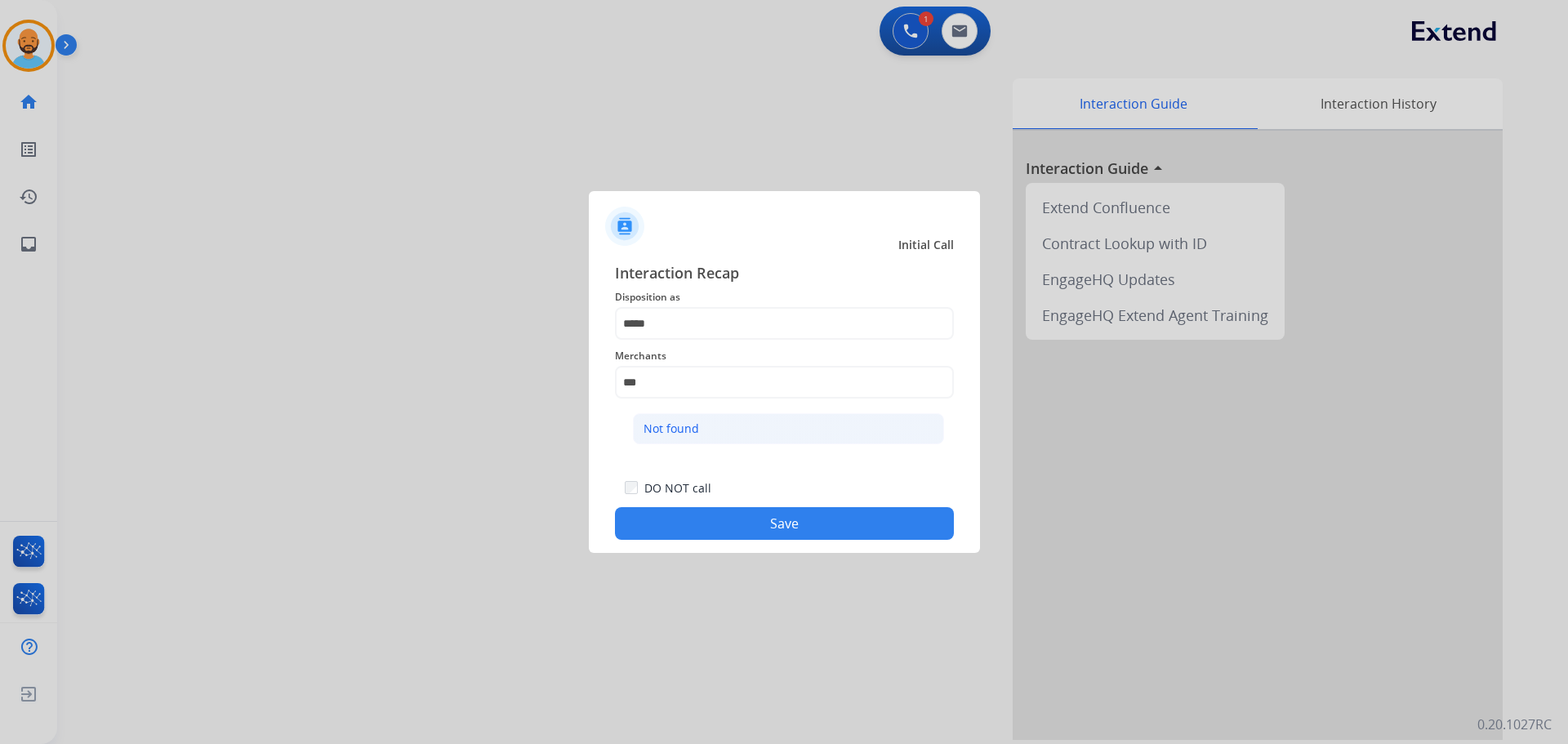
click at [714, 437] on li "Not found" at bounding box center [788, 428] width 311 height 31
type input "*********"
click at [735, 519] on button "Save" at bounding box center [784, 523] width 339 height 33
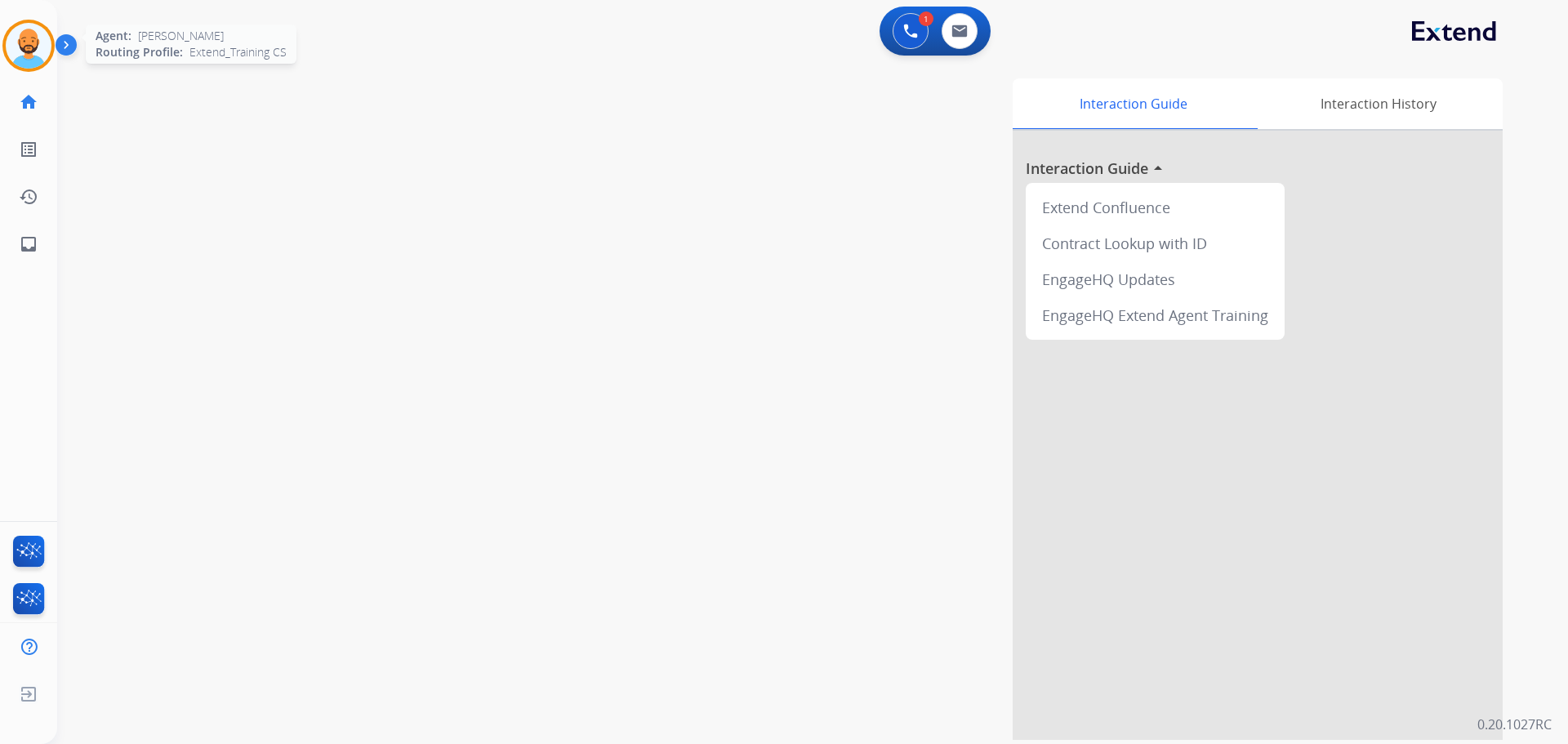
click at [41, 44] on img at bounding box center [29, 46] width 46 height 46
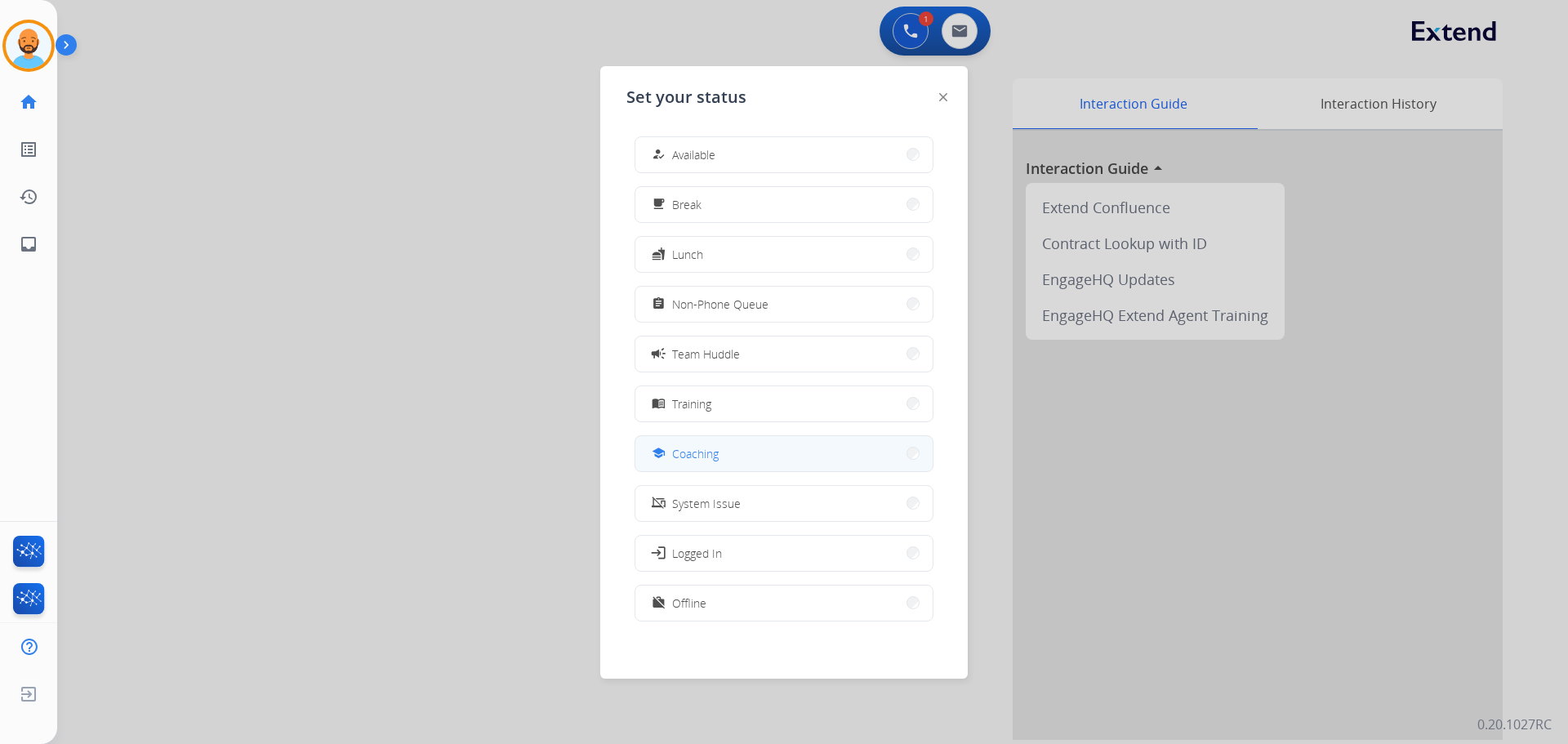
scroll to position [5, 0]
click at [906, 200] on button "free_breakfast Break" at bounding box center [784, 200] width 297 height 35
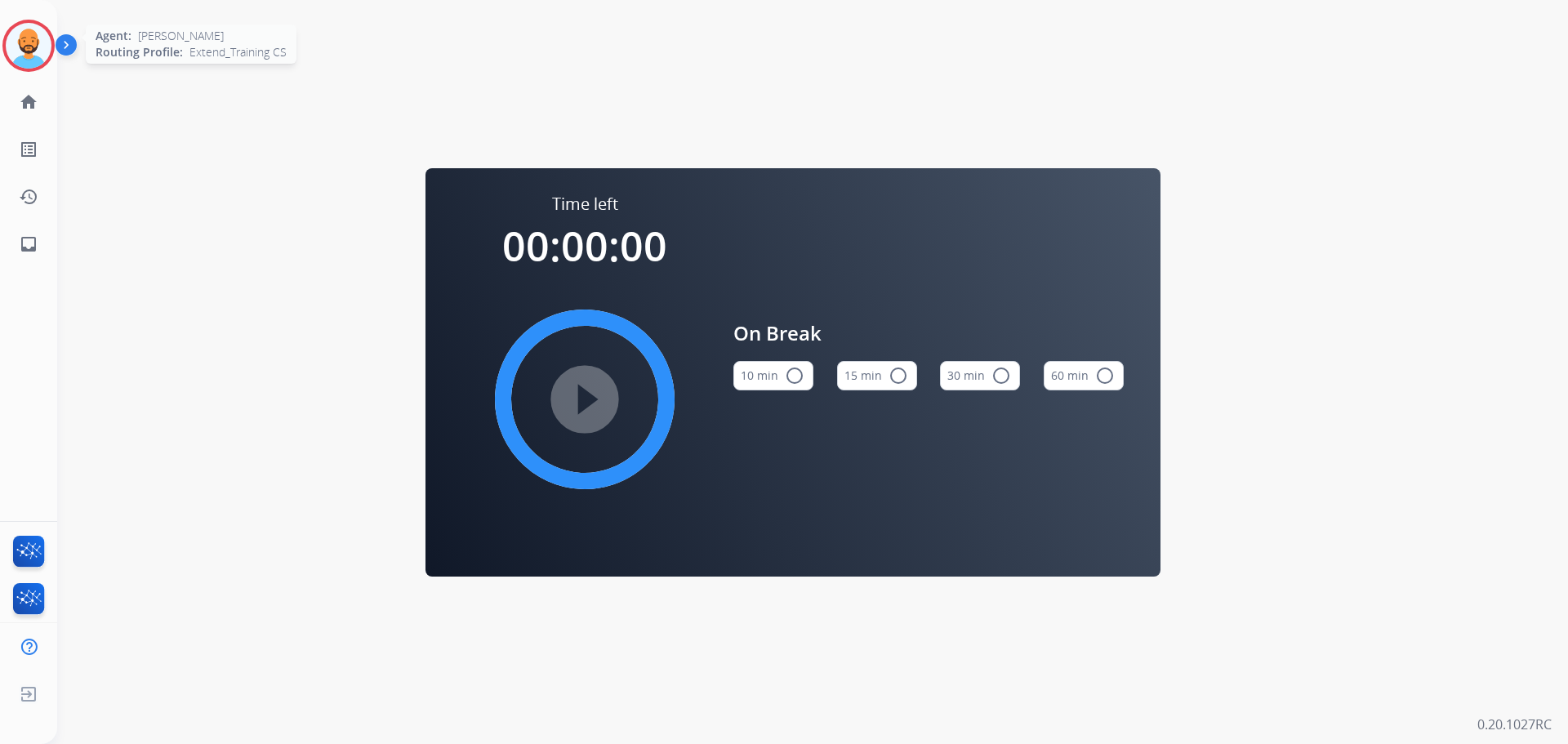
click at [22, 36] on img at bounding box center [29, 46] width 46 height 46
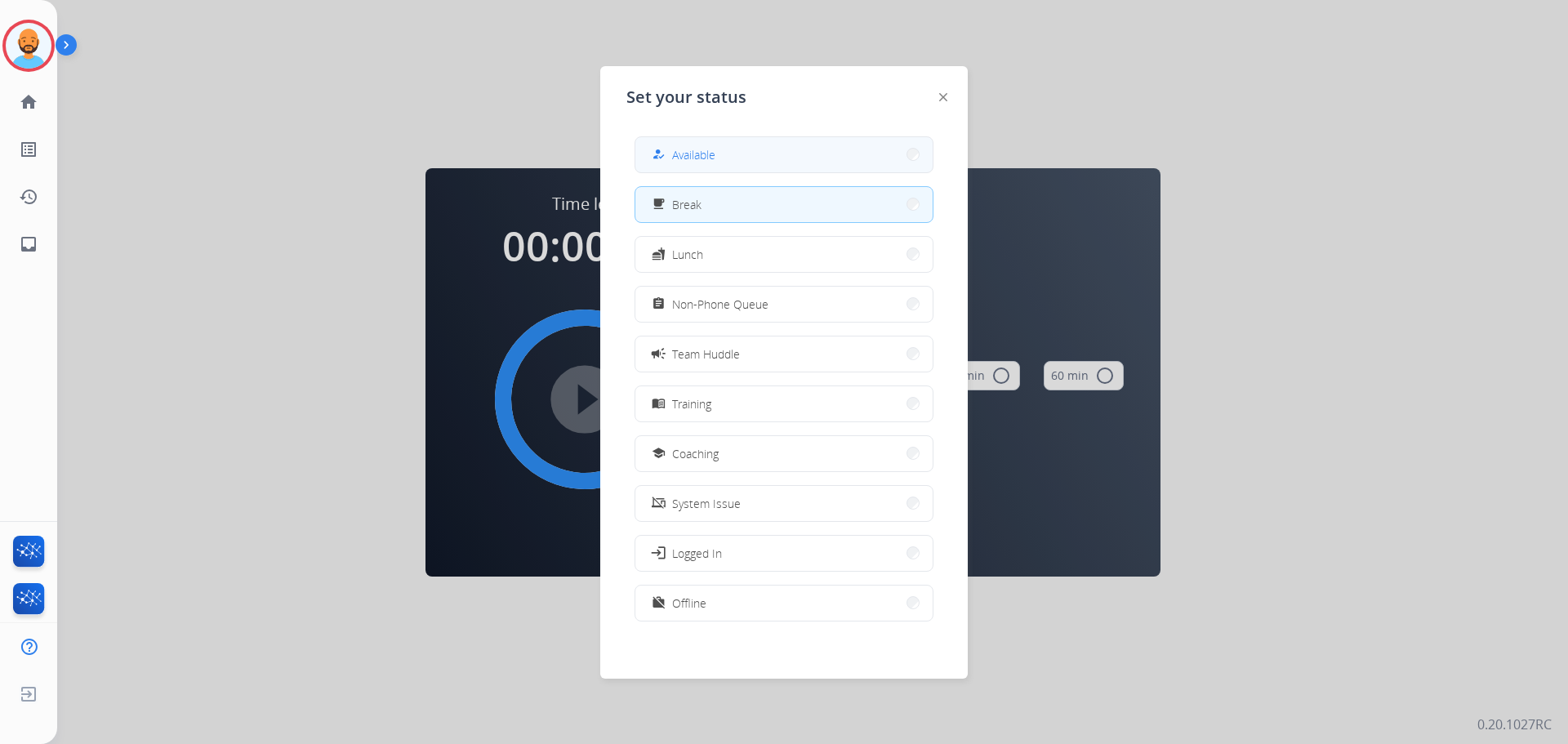
click at [692, 153] on span "Available" at bounding box center [694, 155] width 43 height 17
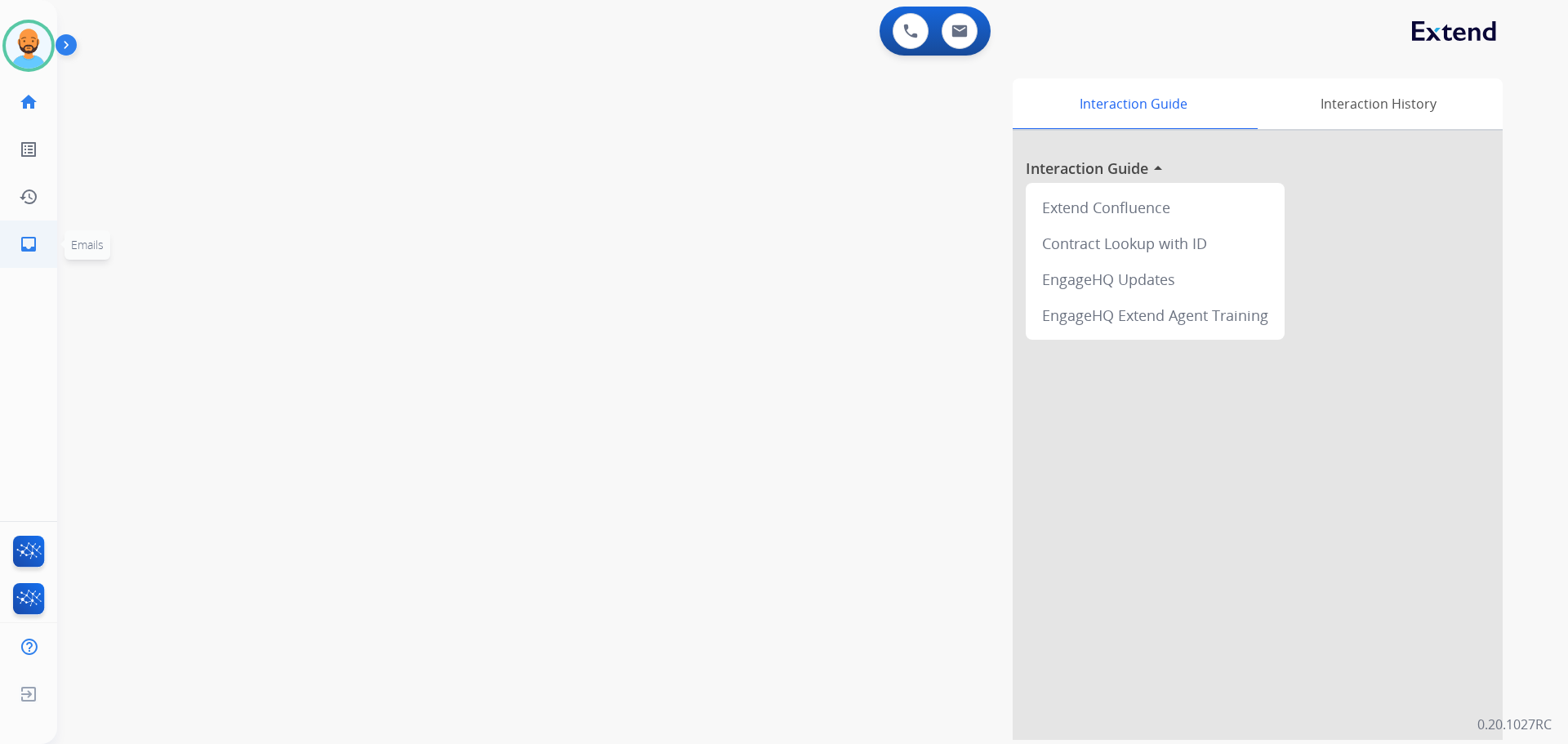
click at [25, 244] on mat-icon "inbox" at bounding box center [28, 243] width 19 height 19
select select "**********"
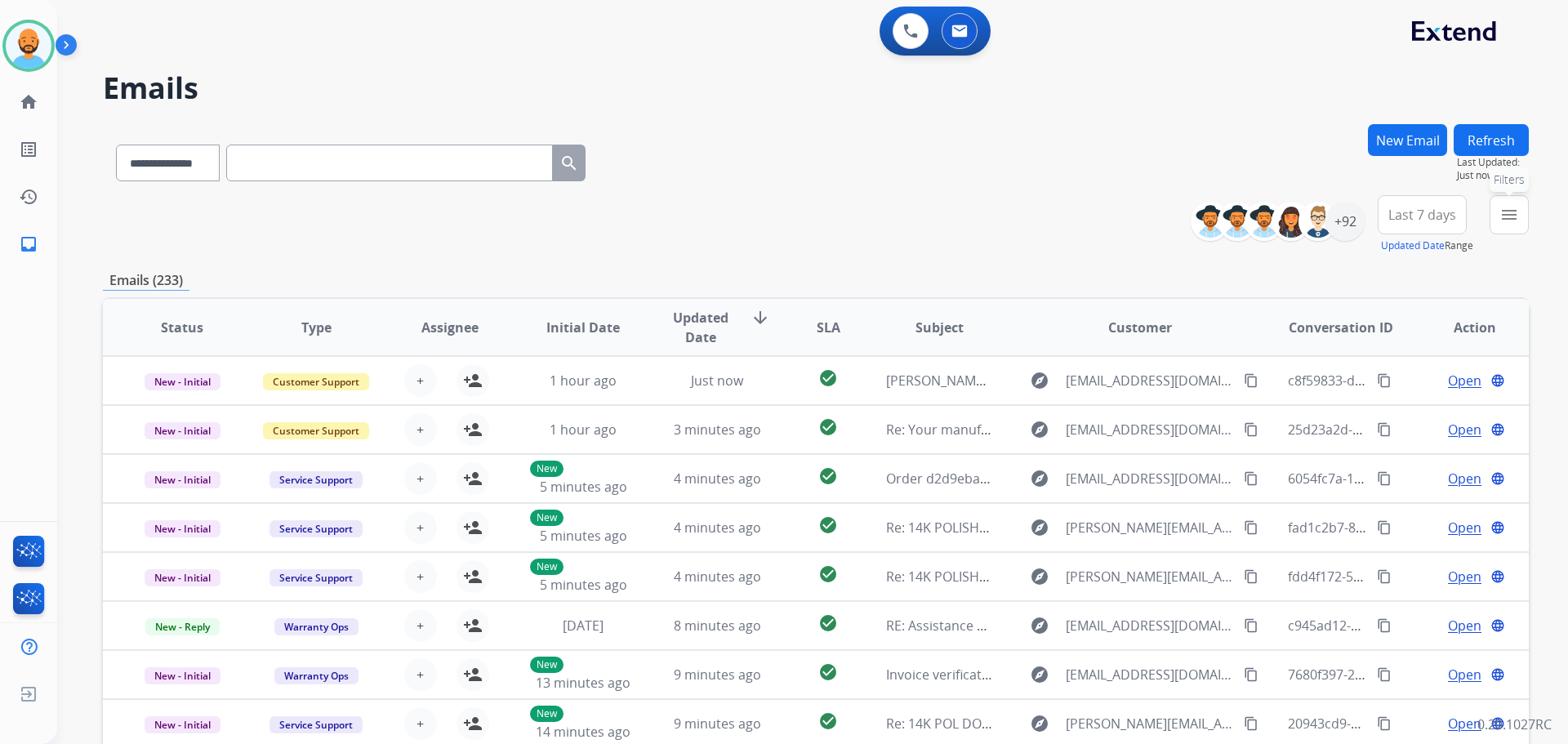
click at [1510, 211] on mat-icon "menu" at bounding box center [1509, 215] width 19 height 19
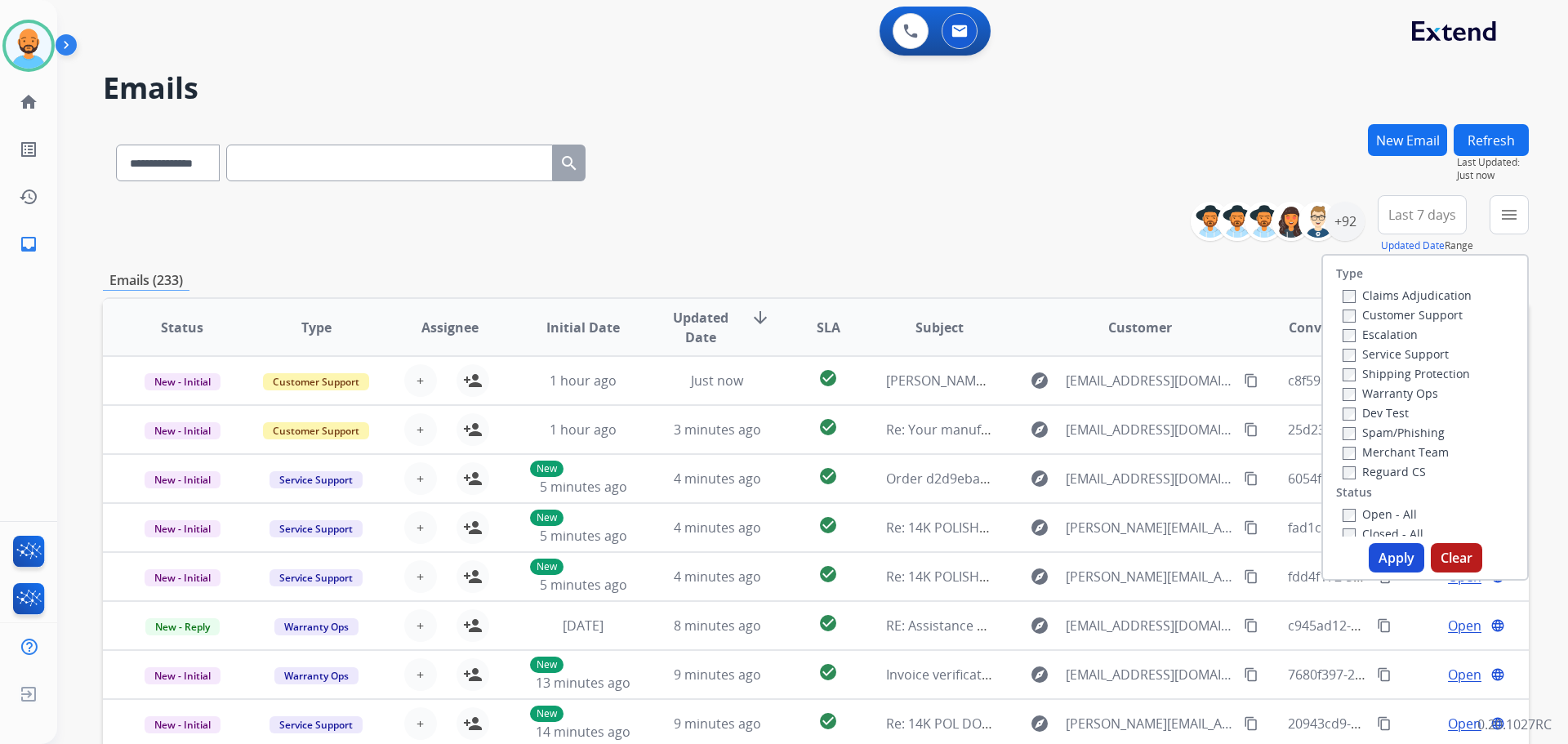
click at [1350, 317] on label "Customer Support" at bounding box center [1402, 314] width 120 height 15
click at [1384, 547] on button "Apply" at bounding box center [1396, 557] width 56 height 30
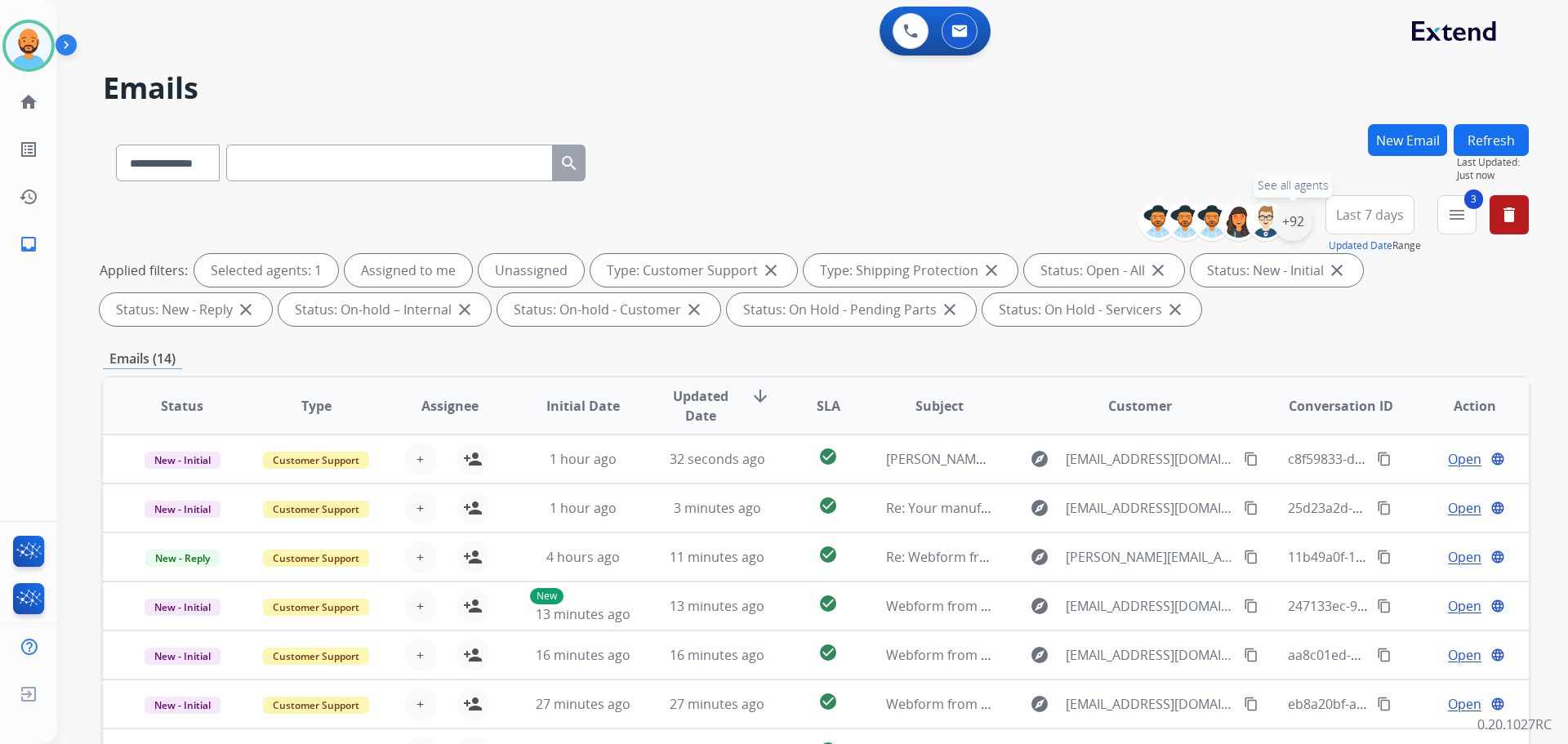
click at [1283, 219] on div "+92" at bounding box center [1293, 221] width 39 height 39
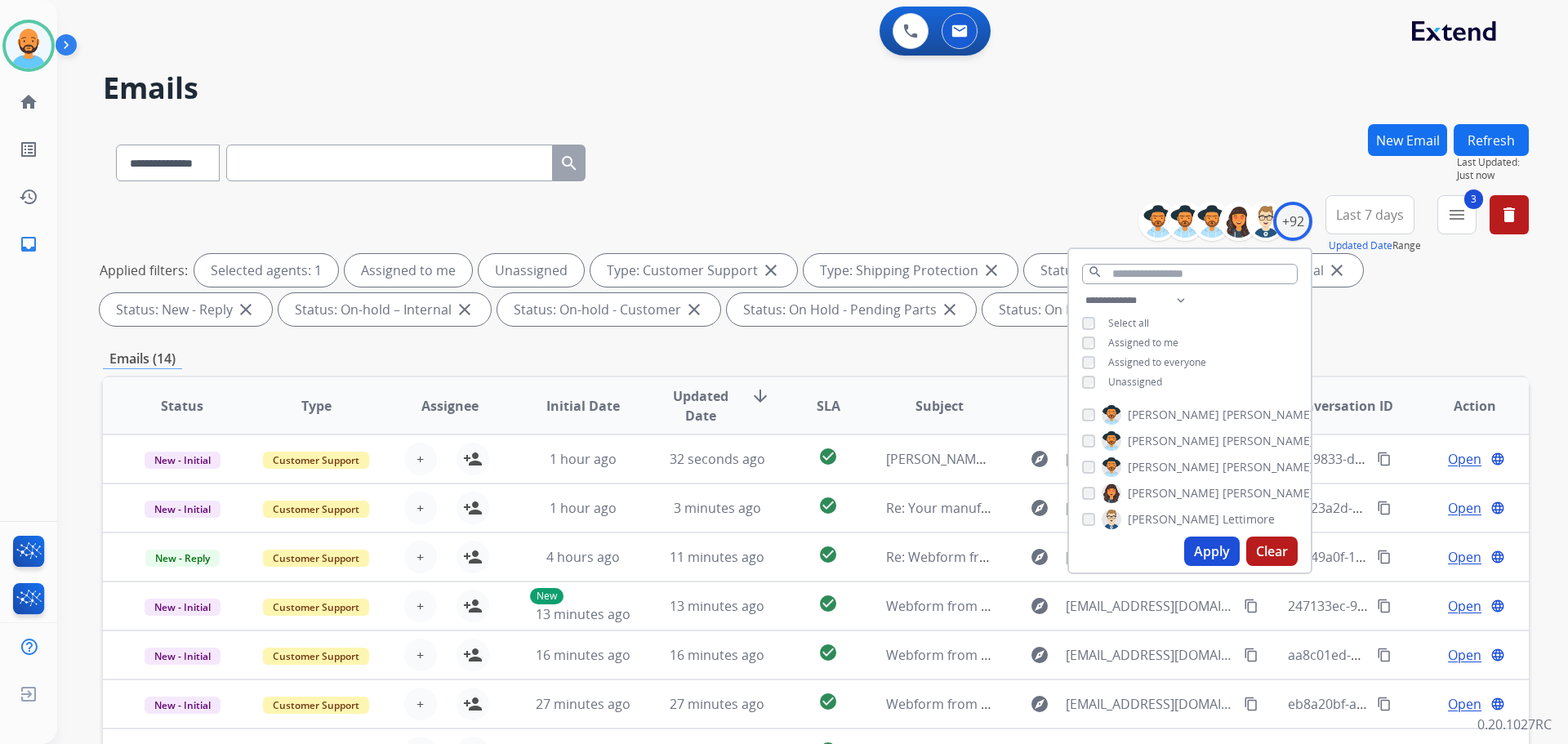
click at [1222, 547] on button "Apply" at bounding box center [1212, 551] width 56 height 30
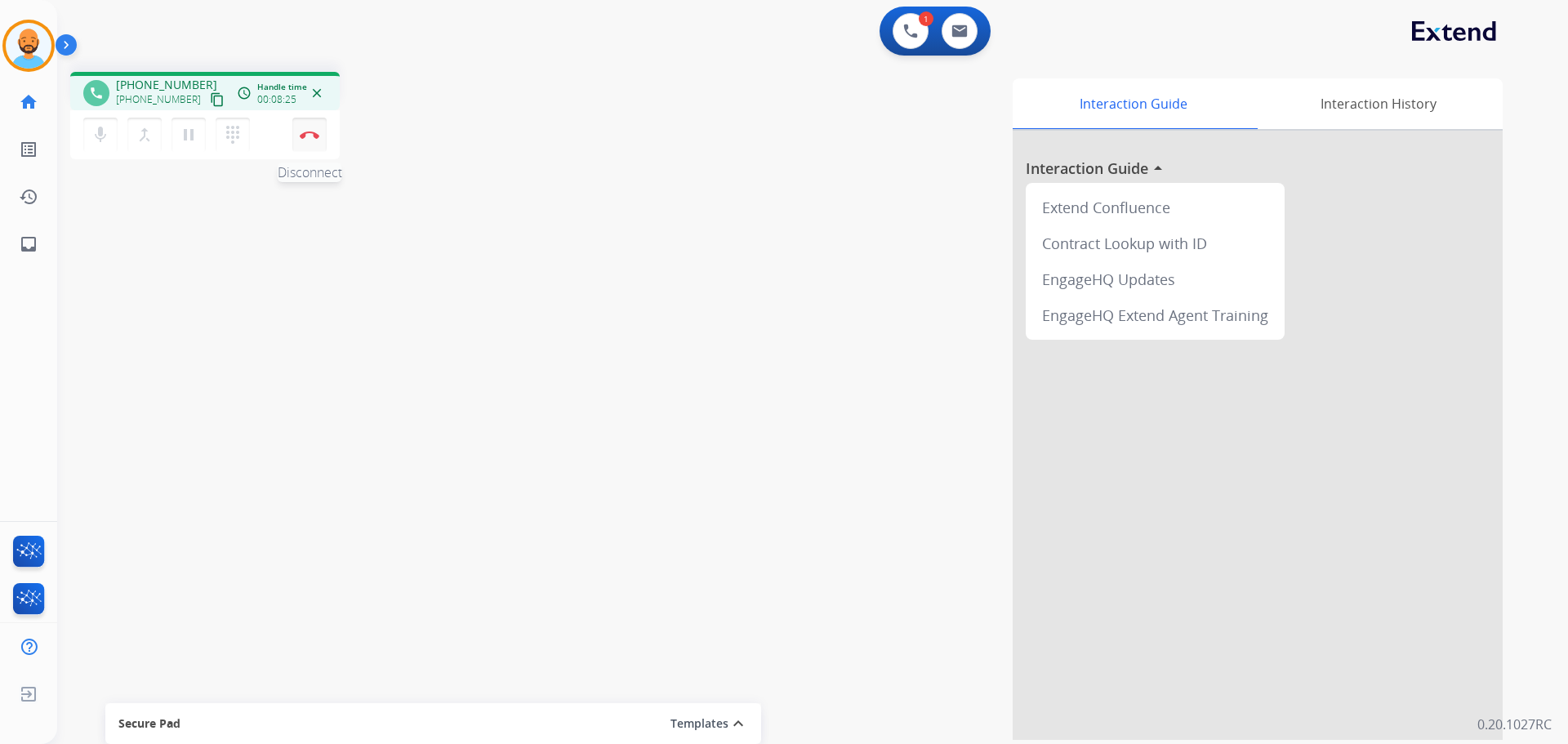
click at [308, 142] on button "Disconnect" at bounding box center [309, 134] width 35 height 35
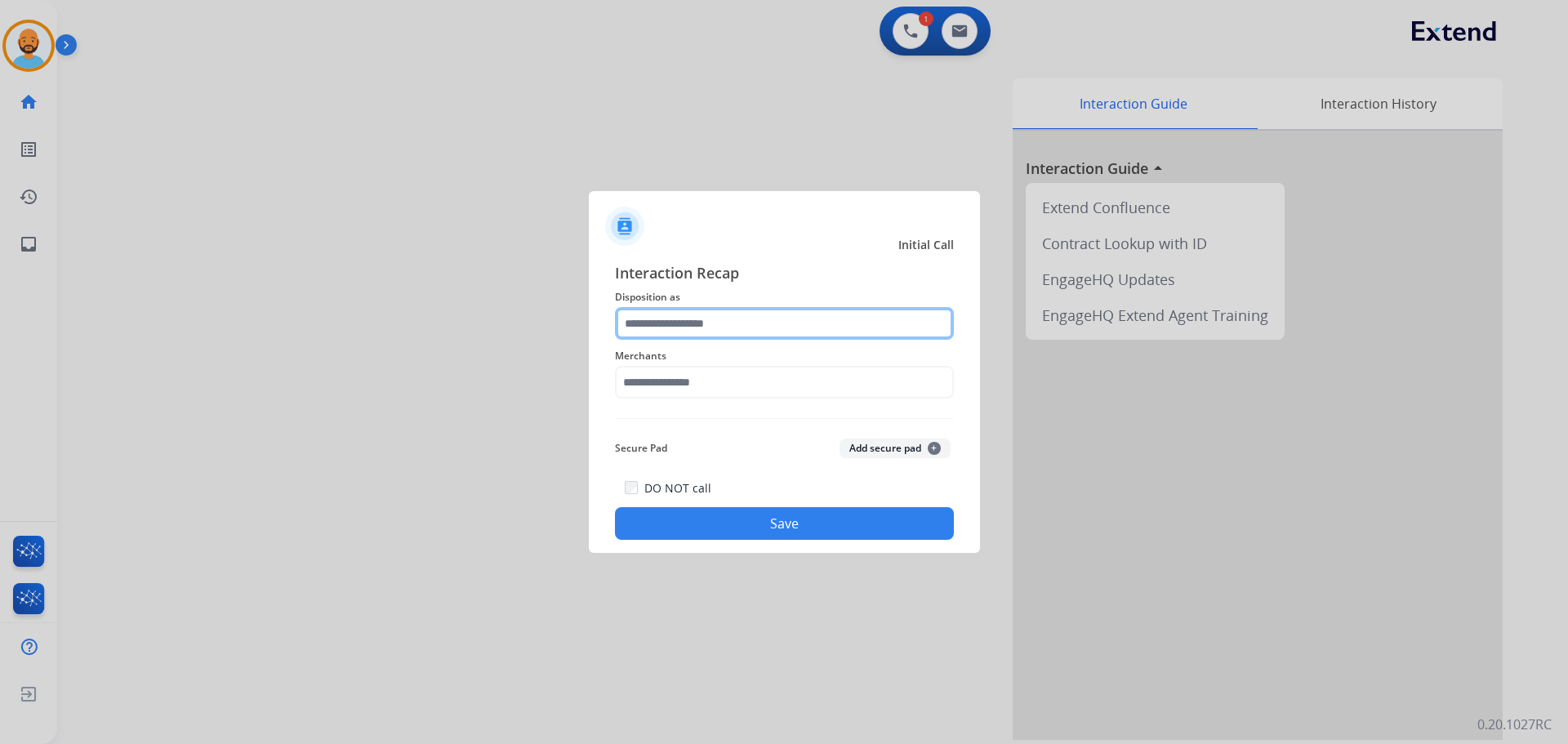
click at [684, 320] on input "text" at bounding box center [784, 323] width 339 height 33
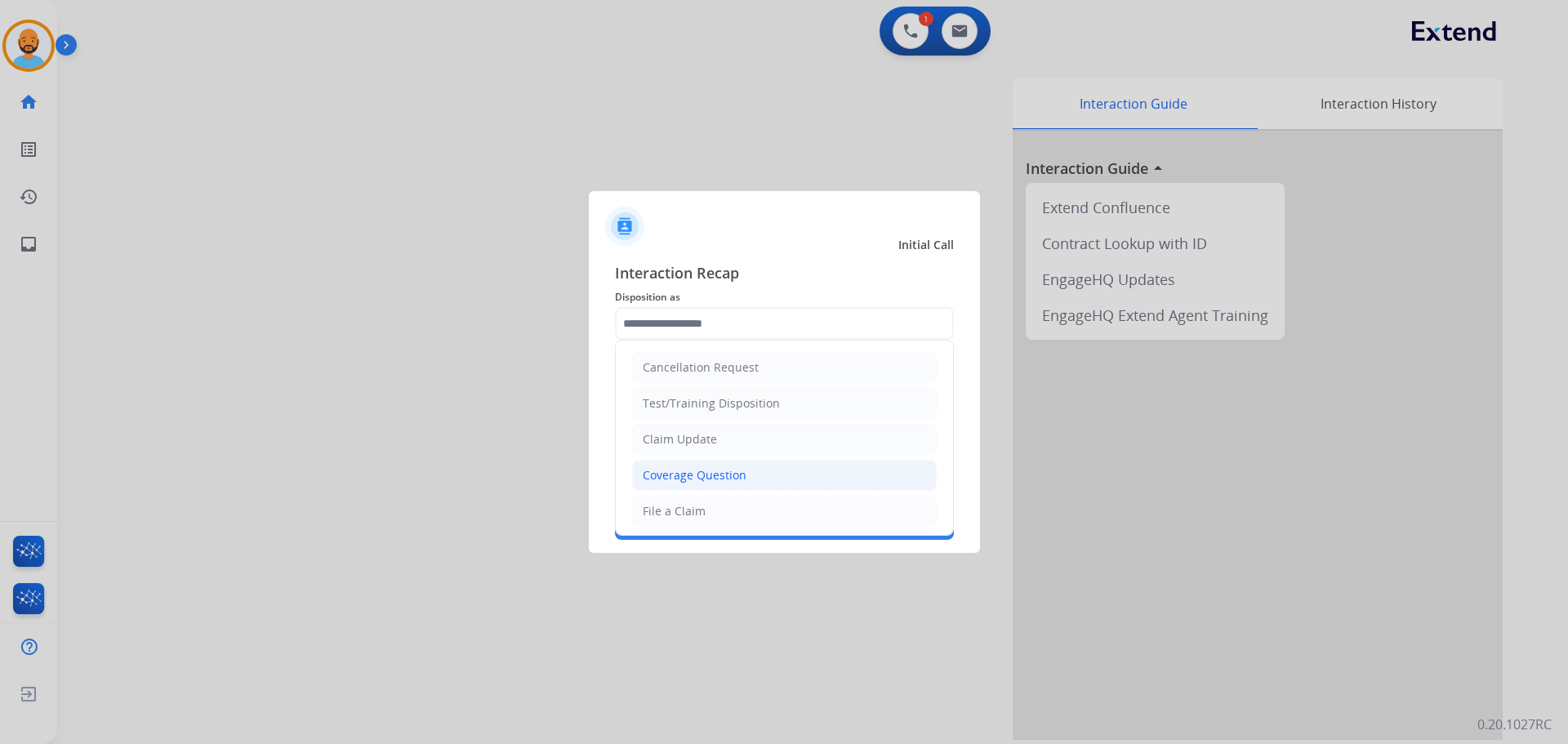
click at [700, 483] on div "Coverage Question" at bounding box center [694, 475] width 104 height 16
type input "**********"
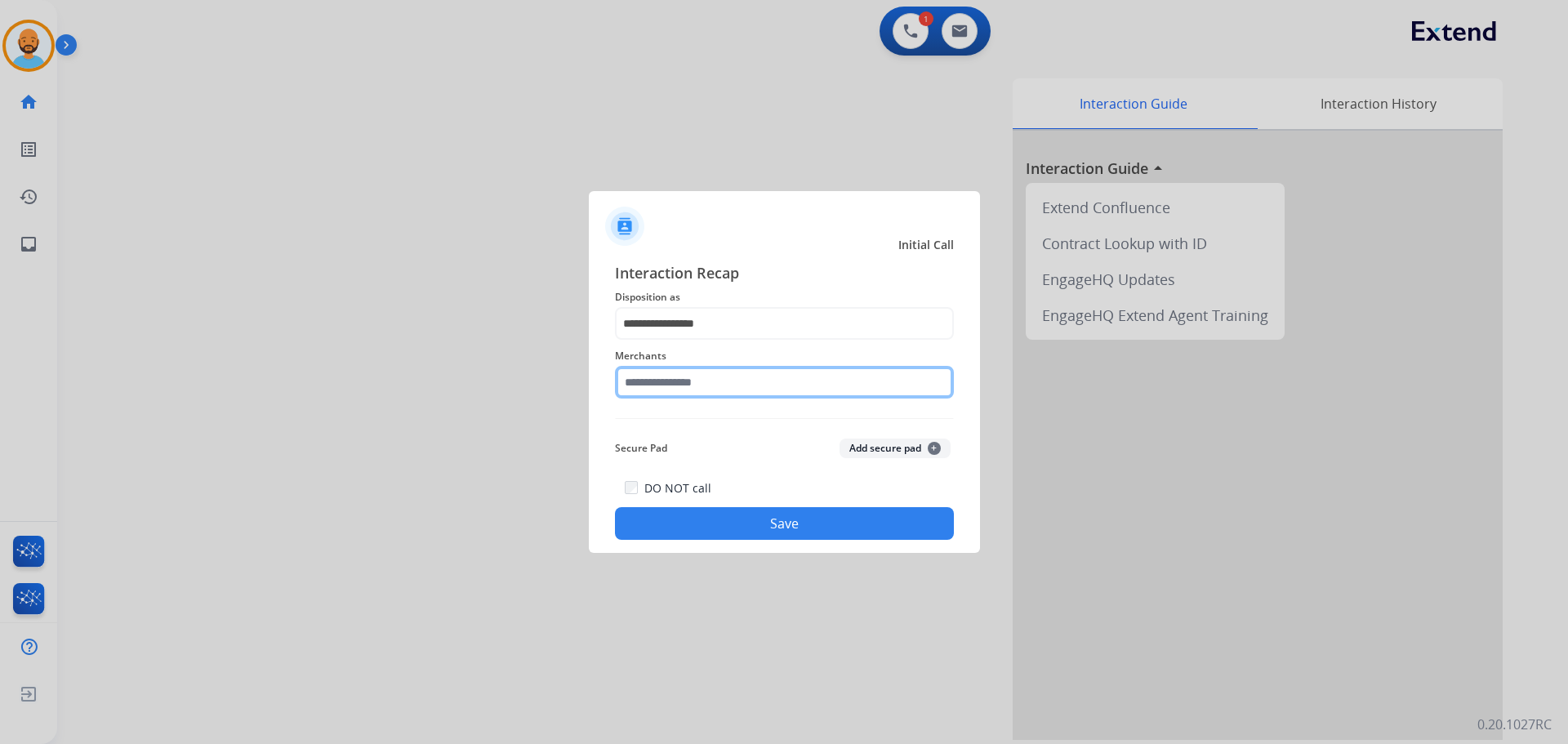
click at [689, 387] on input "text" at bounding box center [784, 382] width 339 height 33
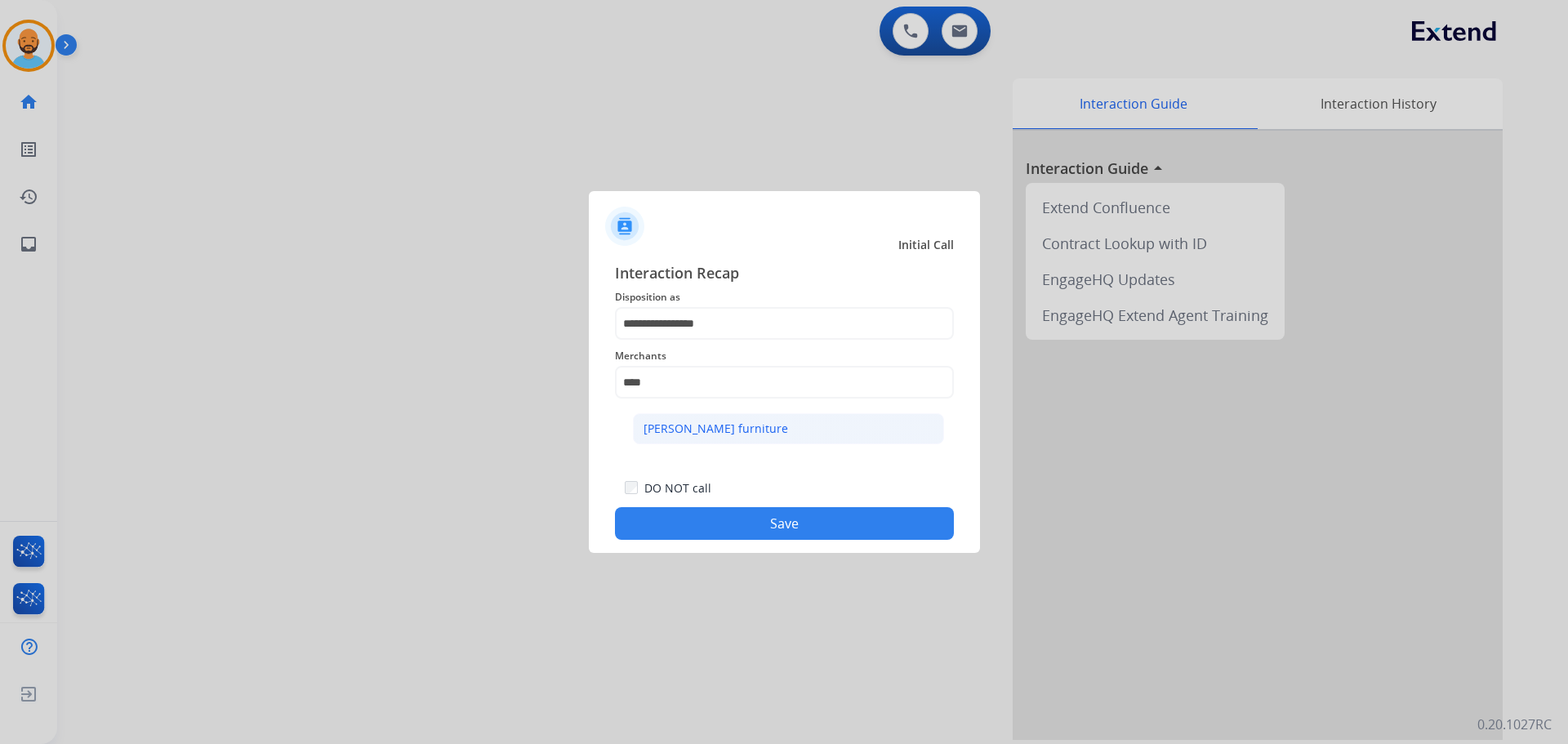
click at [709, 430] on div "[PERSON_NAME] furniture" at bounding box center [716, 428] width 144 height 16
type input "**********"
click at [734, 532] on button "Save" at bounding box center [784, 523] width 339 height 33
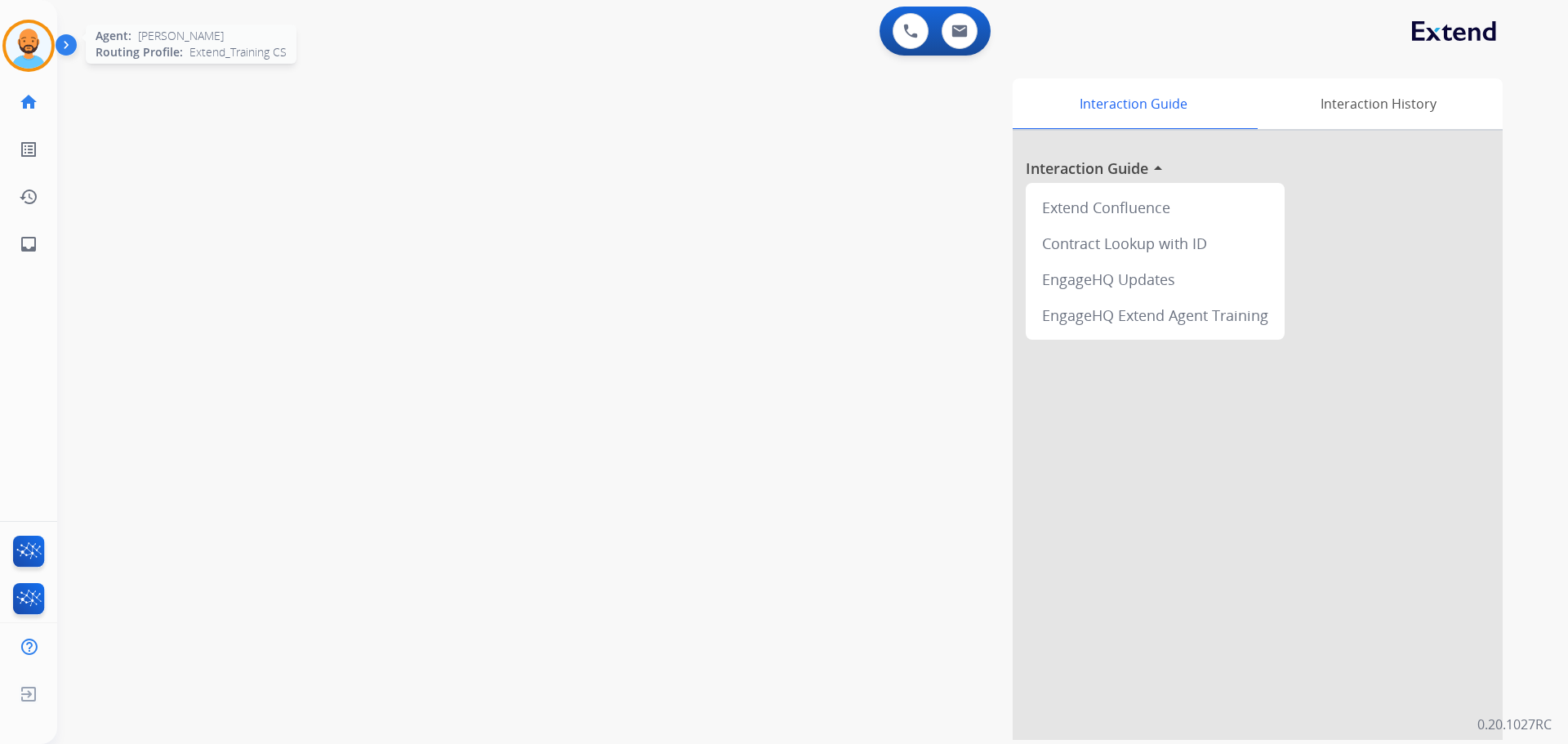
click at [36, 55] on img at bounding box center [29, 46] width 46 height 46
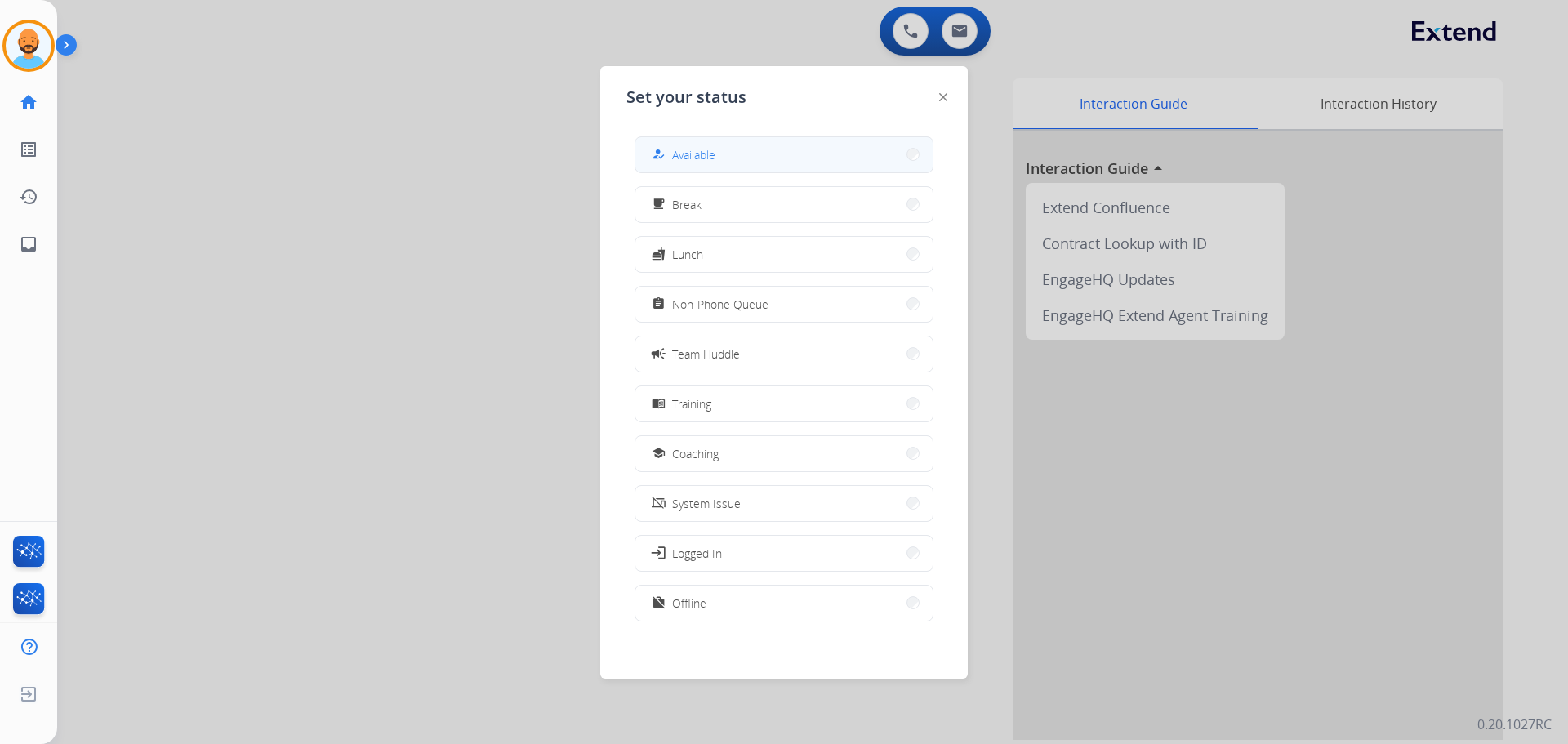
click at [768, 160] on button "how_to_reg Available" at bounding box center [784, 155] width 297 height 35
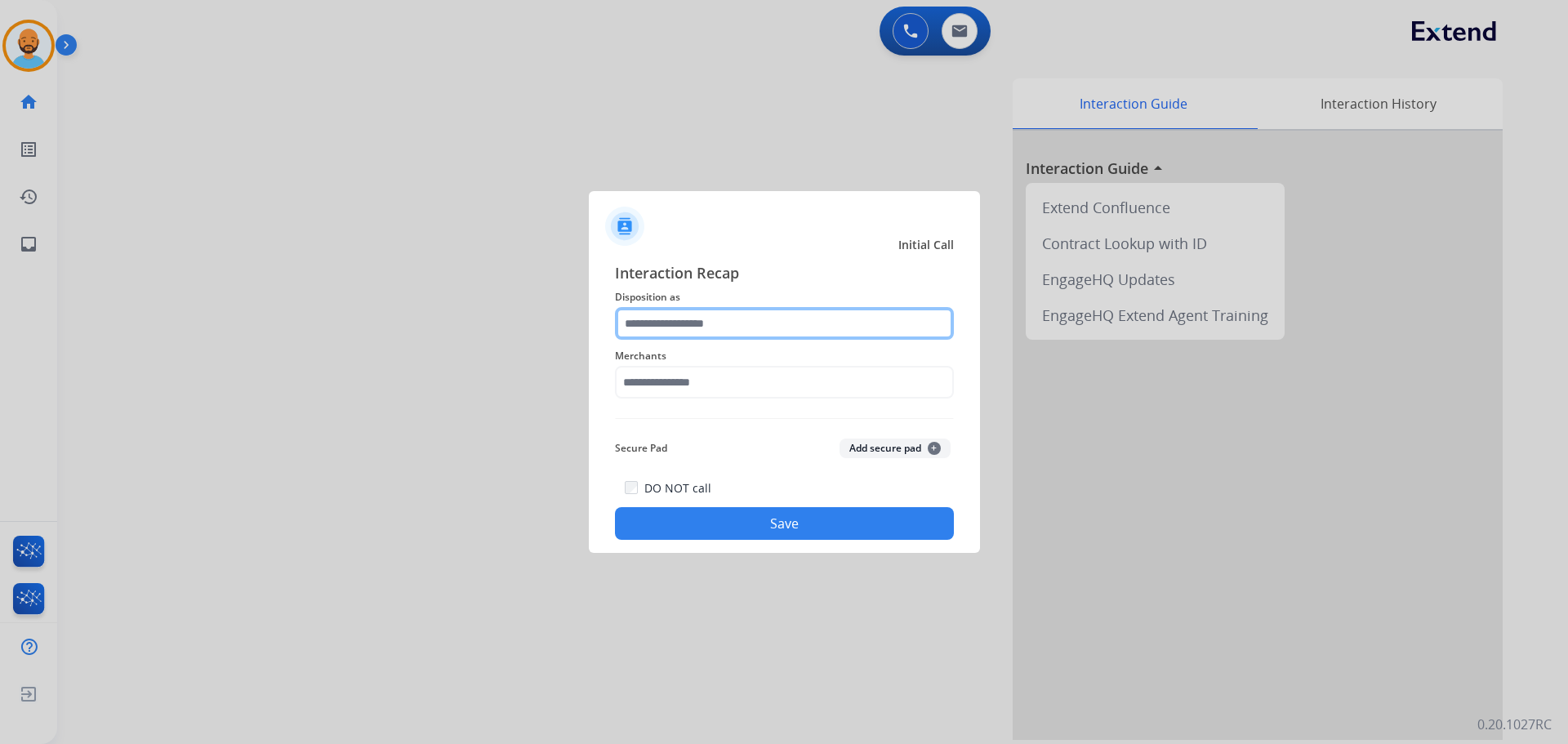
click at [743, 316] on input "text" at bounding box center [784, 323] width 339 height 33
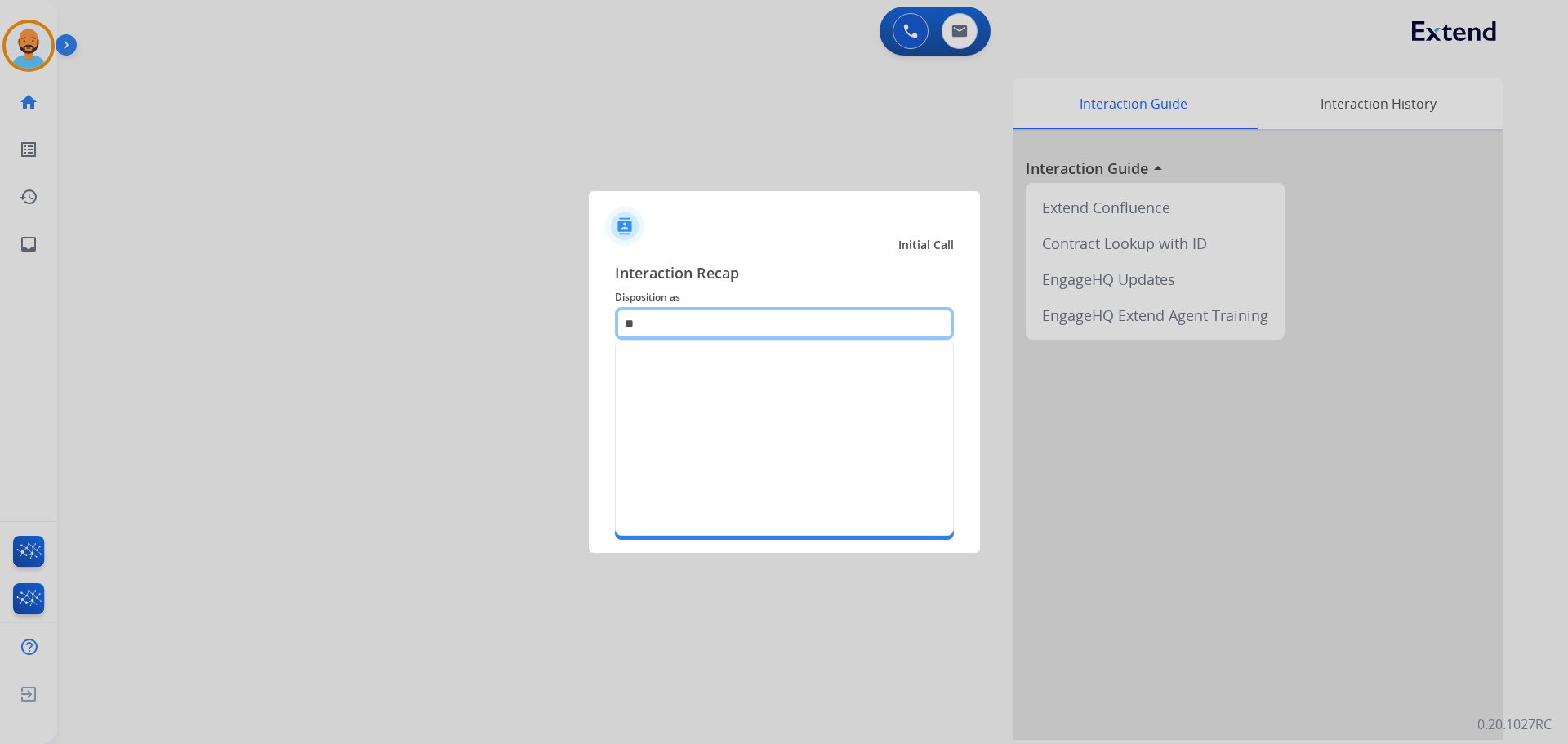
type input "*"
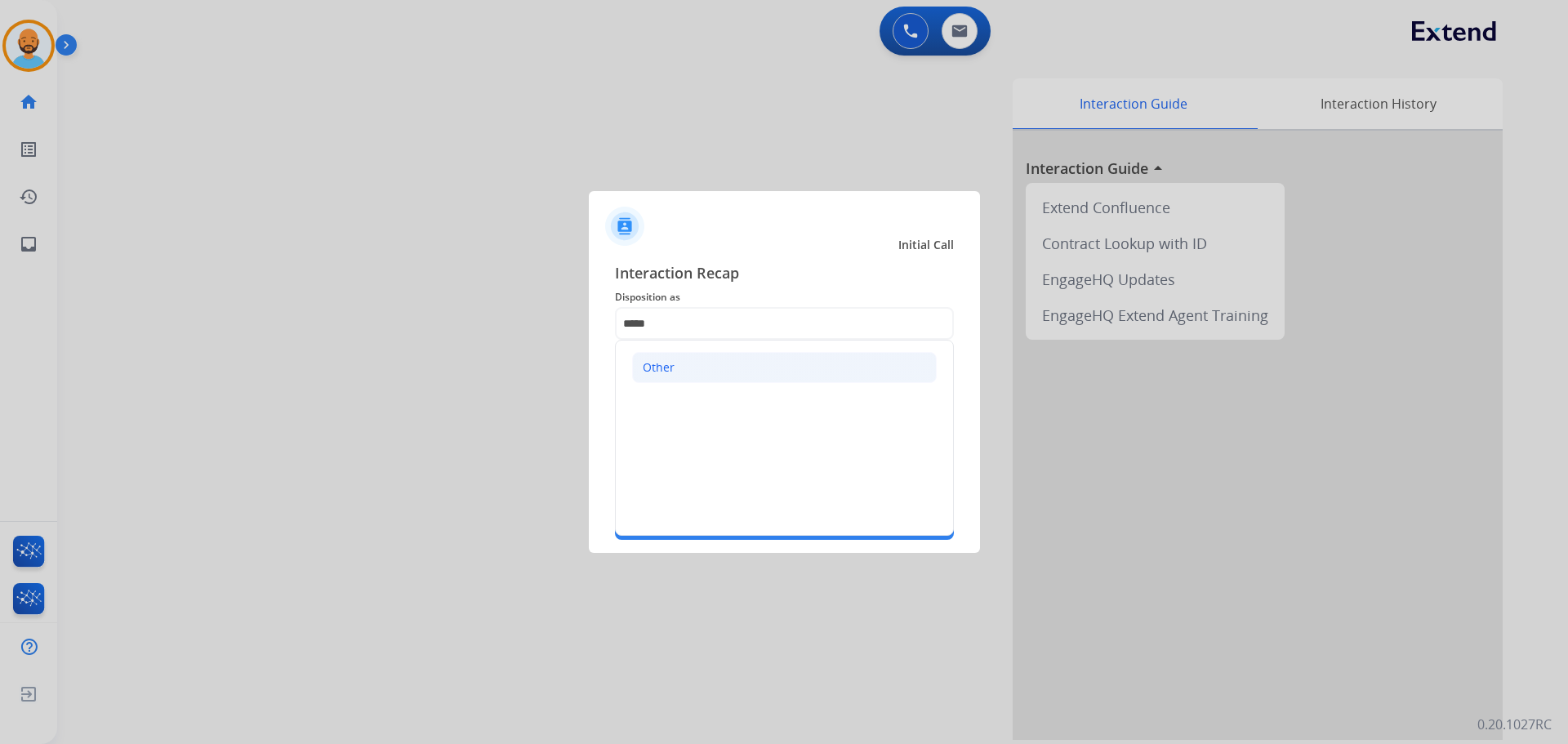
click at [661, 373] on div "Other" at bounding box center [659, 367] width 32 height 16
type input "*****"
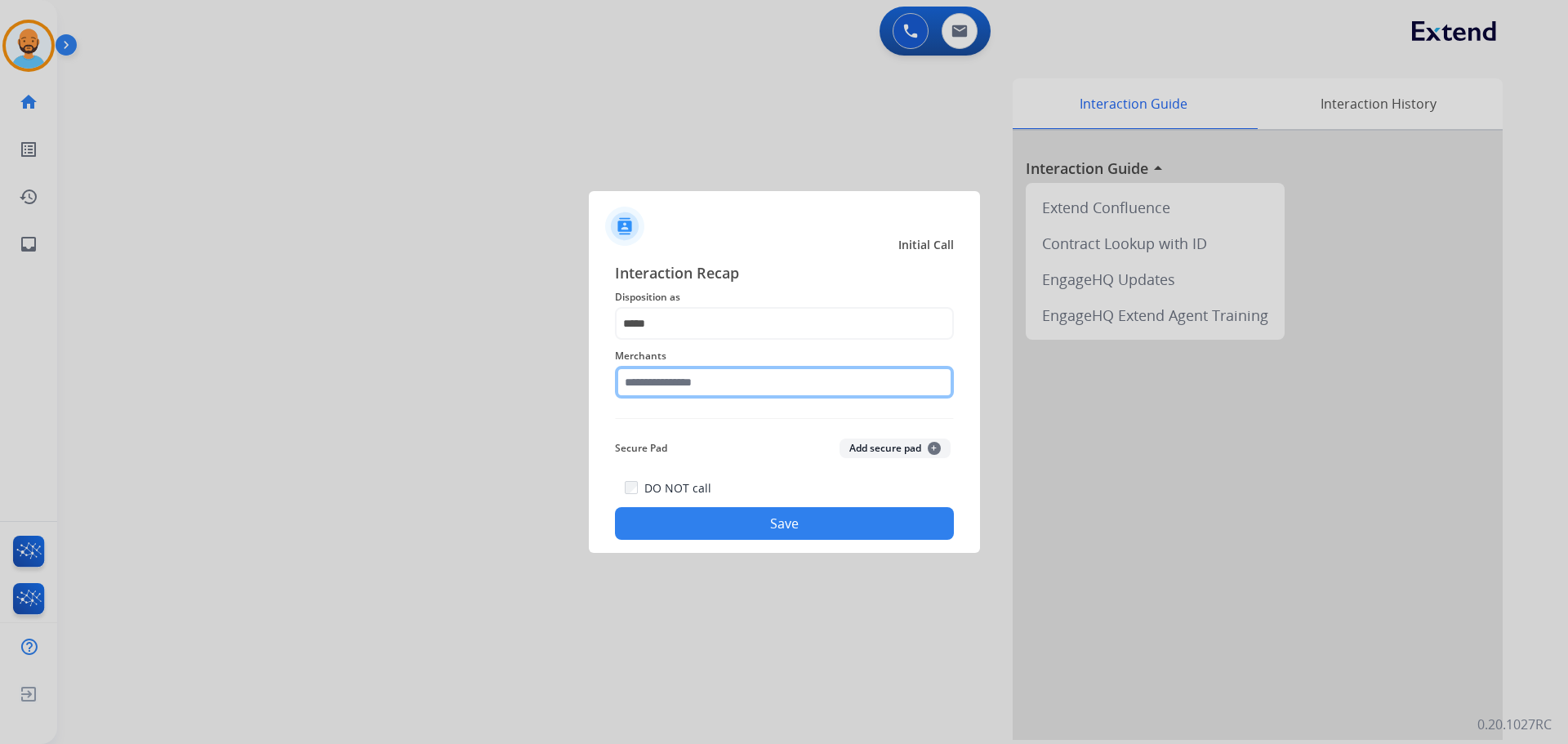
click at [667, 392] on input "text" at bounding box center [784, 382] width 339 height 33
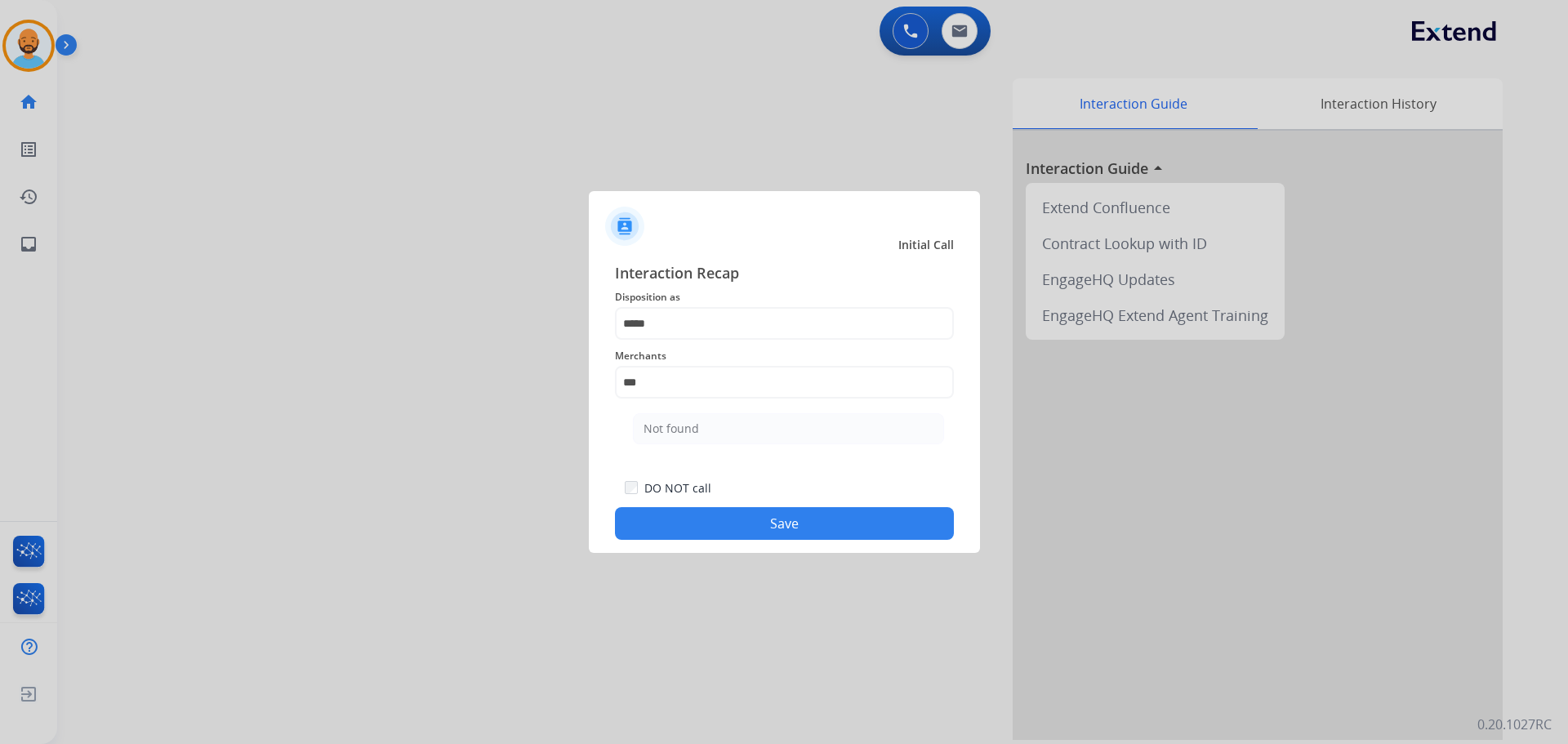
click at [674, 425] on div "Not found" at bounding box center [672, 428] width 56 height 16
type input "*********"
click at [708, 523] on button "Save" at bounding box center [784, 523] width 339 height 33
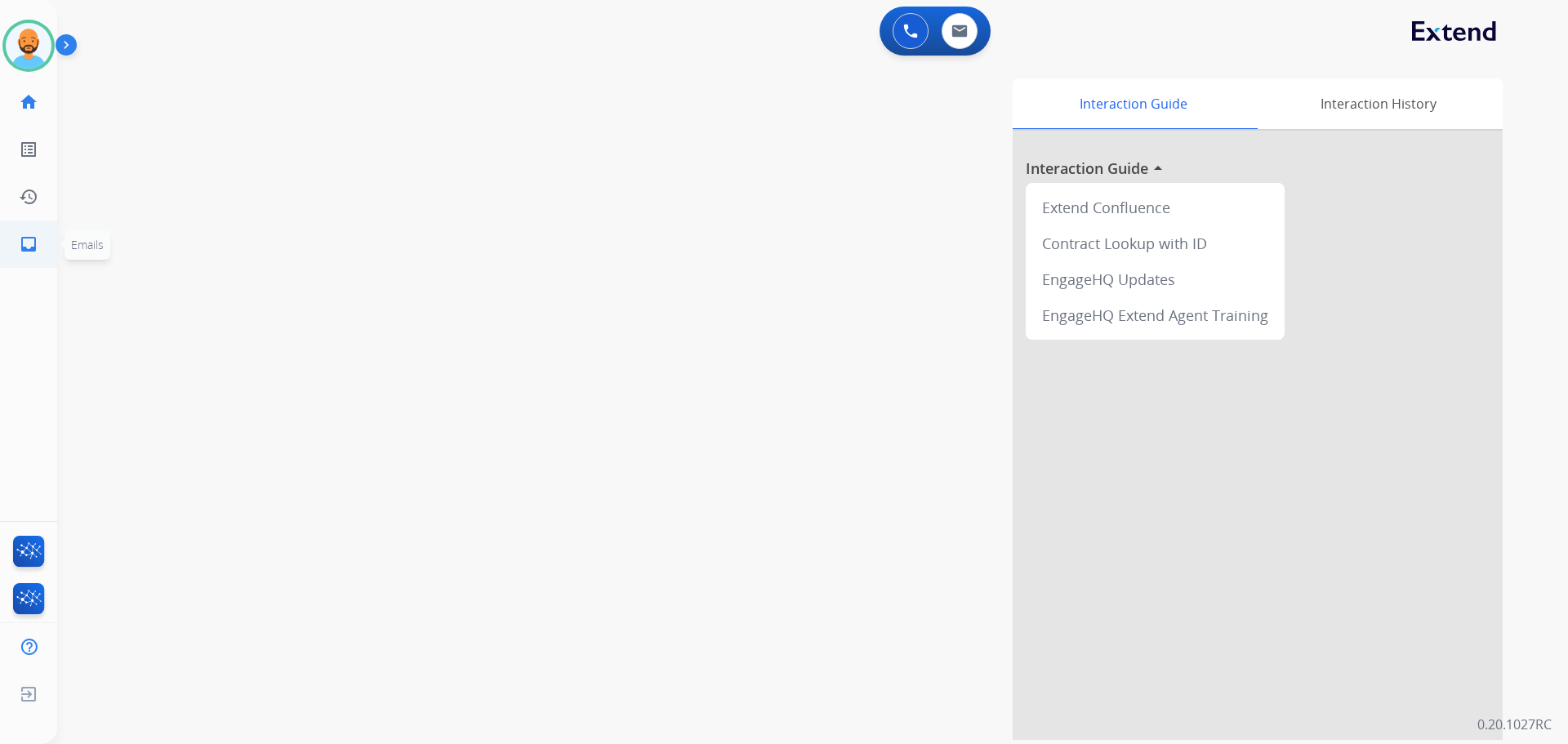
click at [21, 233] on link "inbox Emails" at bounding box center [29, 244] width 46 height 46
select select "**********"
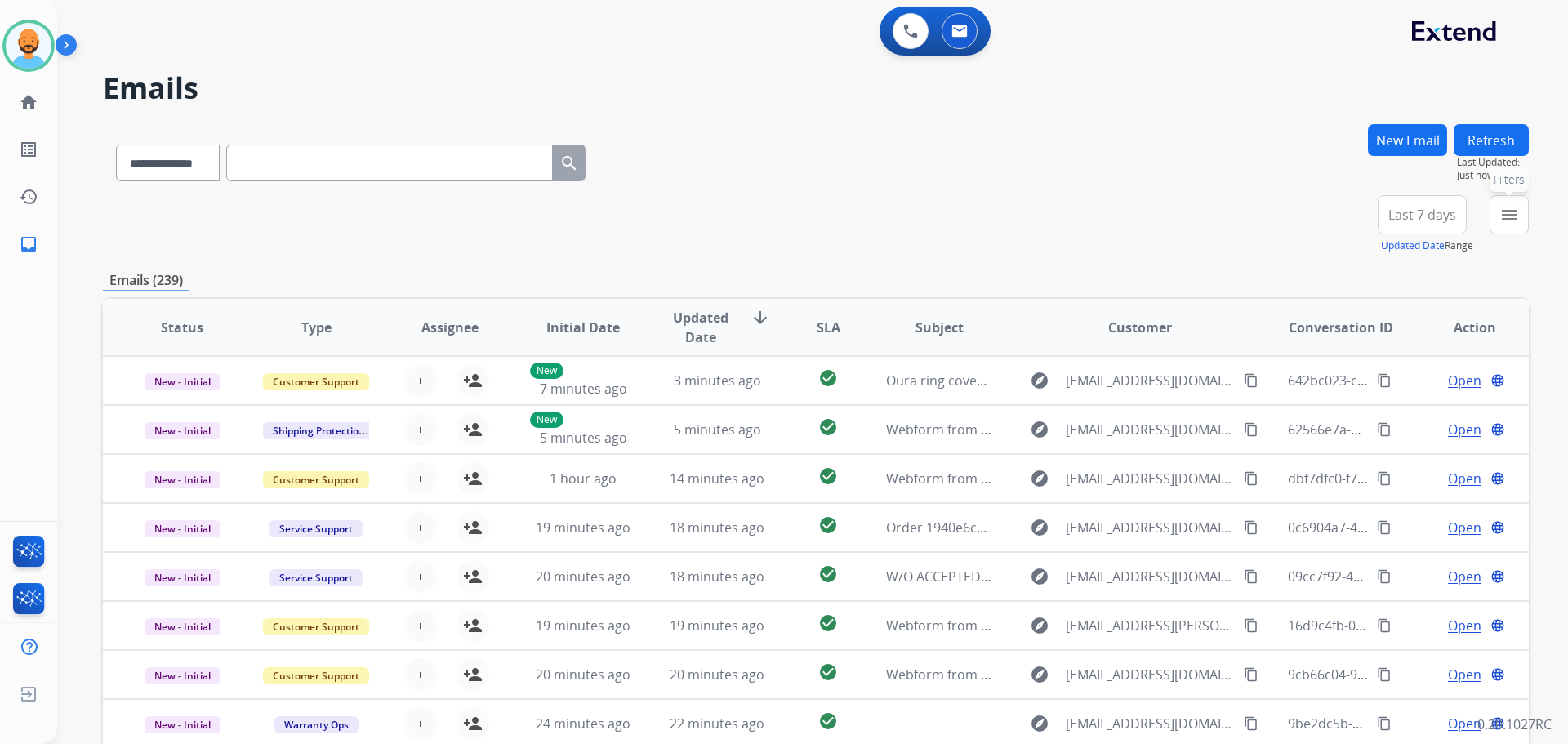
click at [1510, 210] on mat-icon "menu" at bounding box center [1509, 215] width 19 height 19
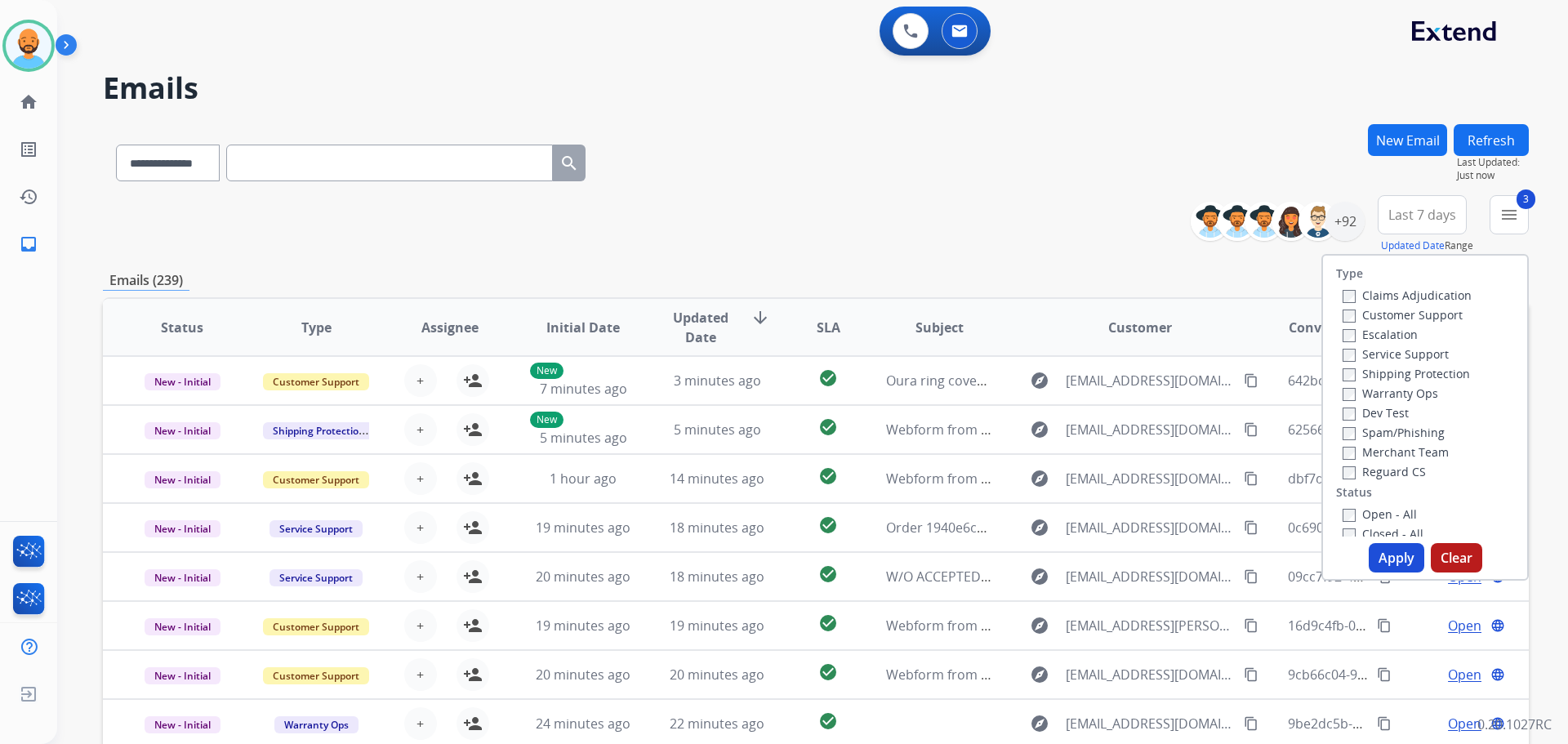
click at [1399, 557] on button "Apply" at bounding box center [1396, 557] width 56 height 30
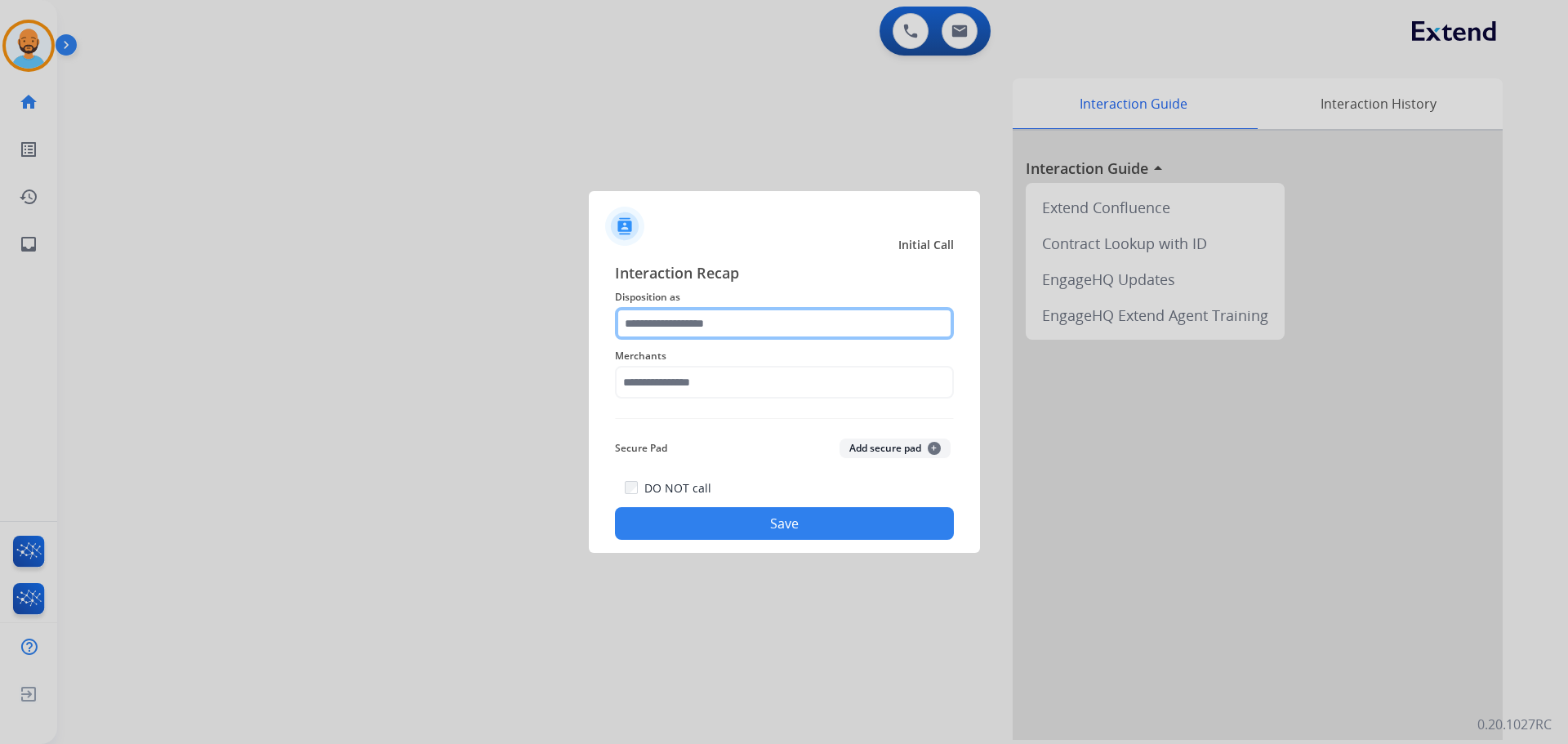
click at [690, 318] on input "text" at bounding box center [784, 323] width 339 height 33
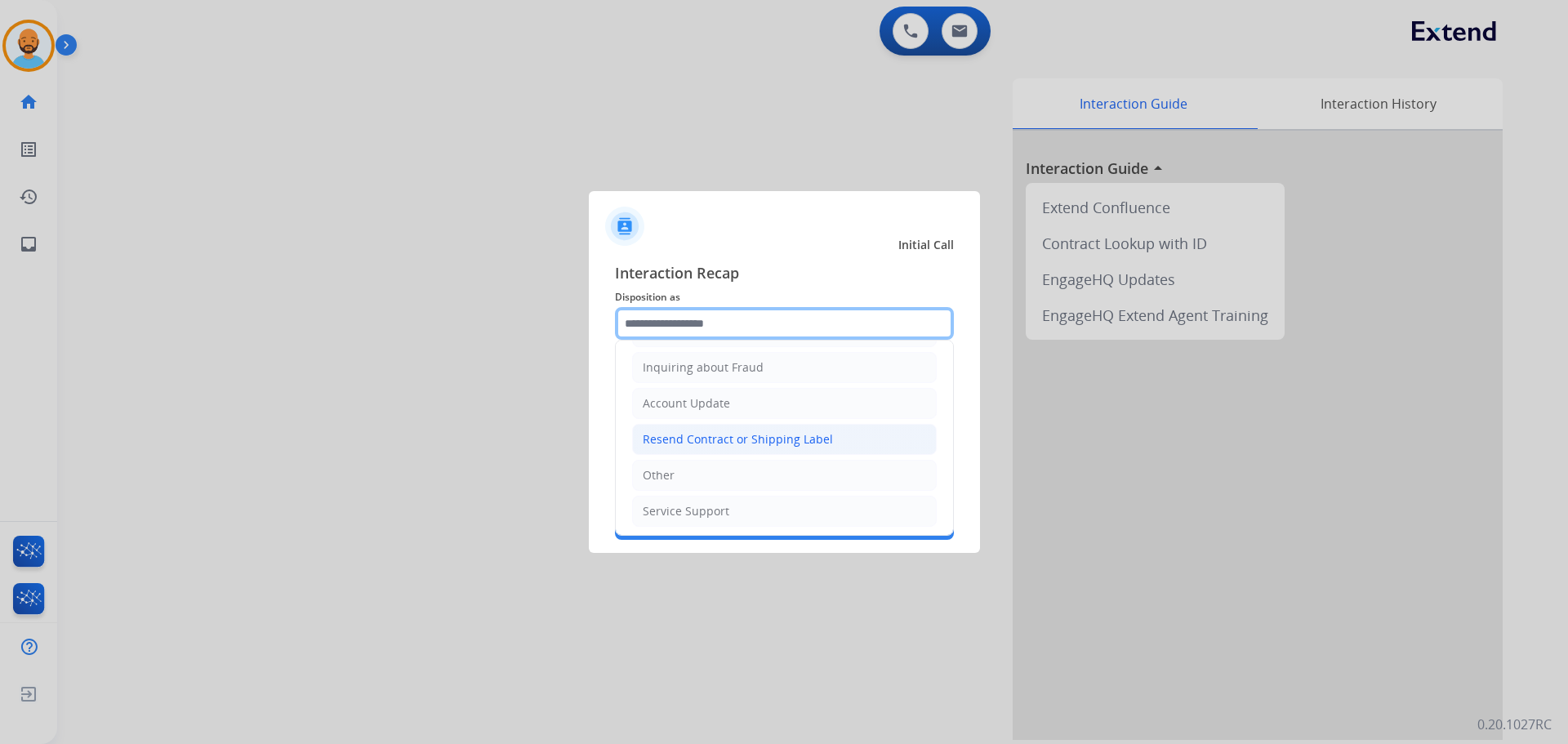
scroll to position [255, 0]
click at [678, 475] on li "Other" at bounding box center [784, 471] width 305 height 31
type input "*****"
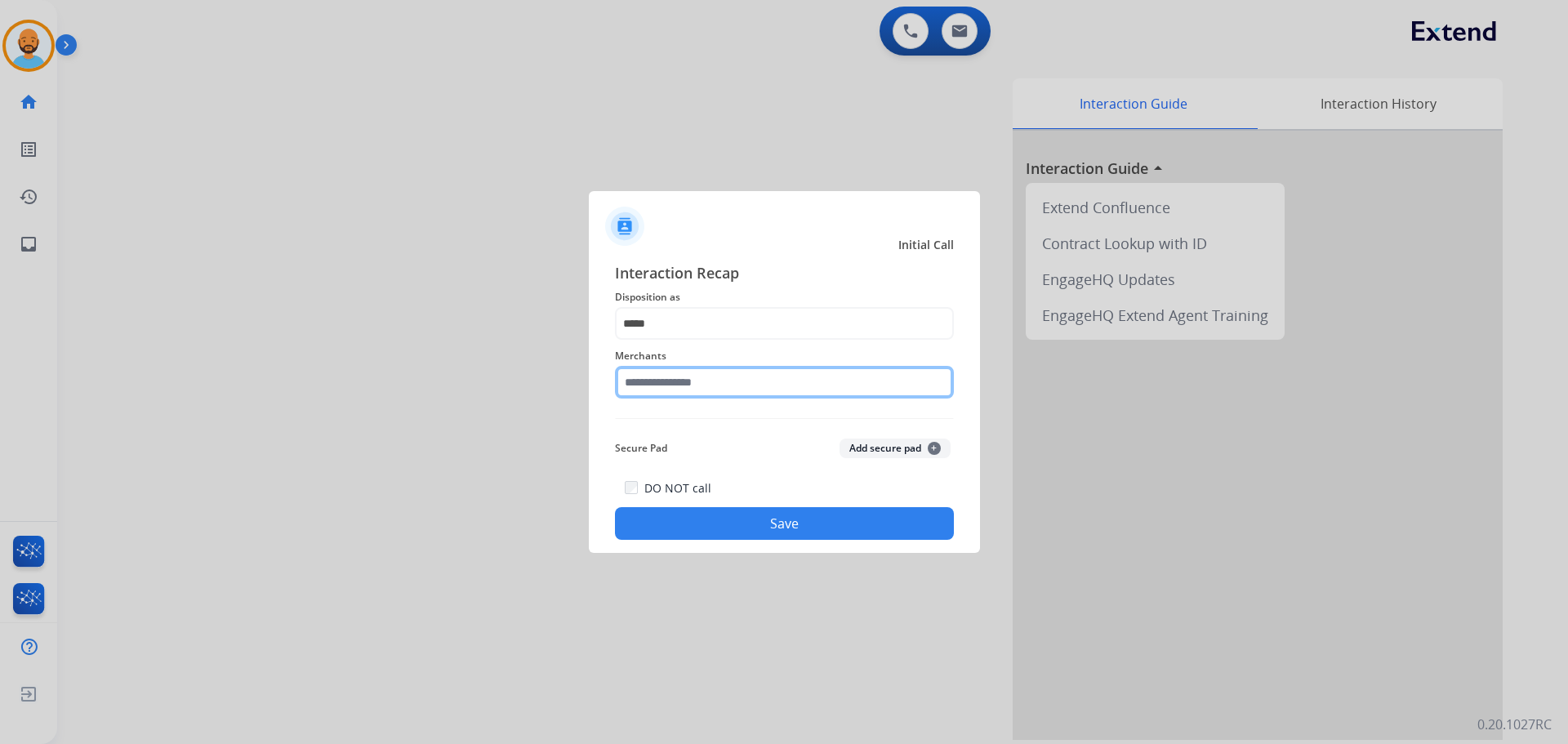
click at [694, 375] on input "text" at bounding box center [784, 382] width 339 height 33
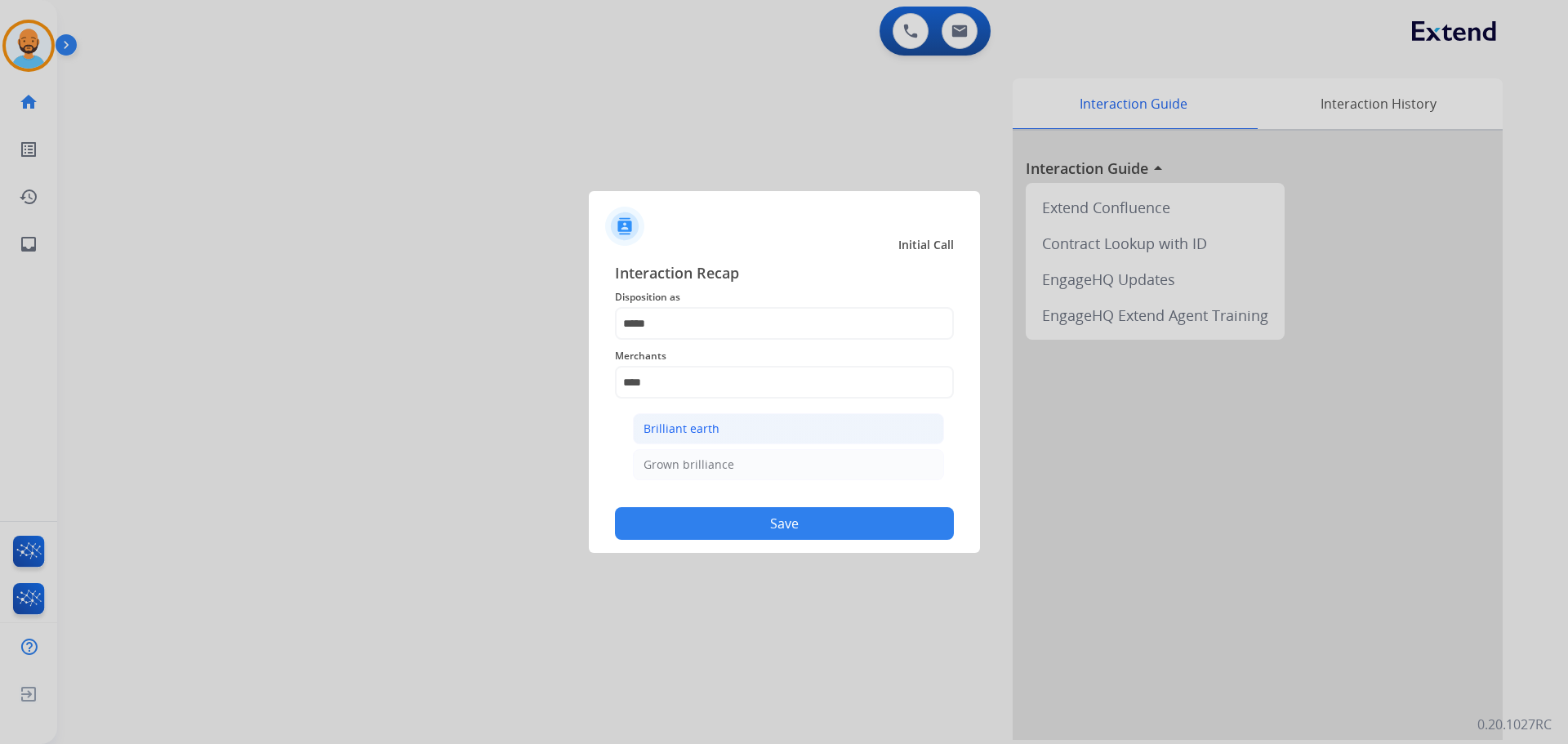
click at [669, 431] on div "Brilliant earth" at bounding box center [682, 428] width 76 height 16
type input "**********"
click at [756, 519] on button "Save" at bounding box center [784, 523] width 339 height 33
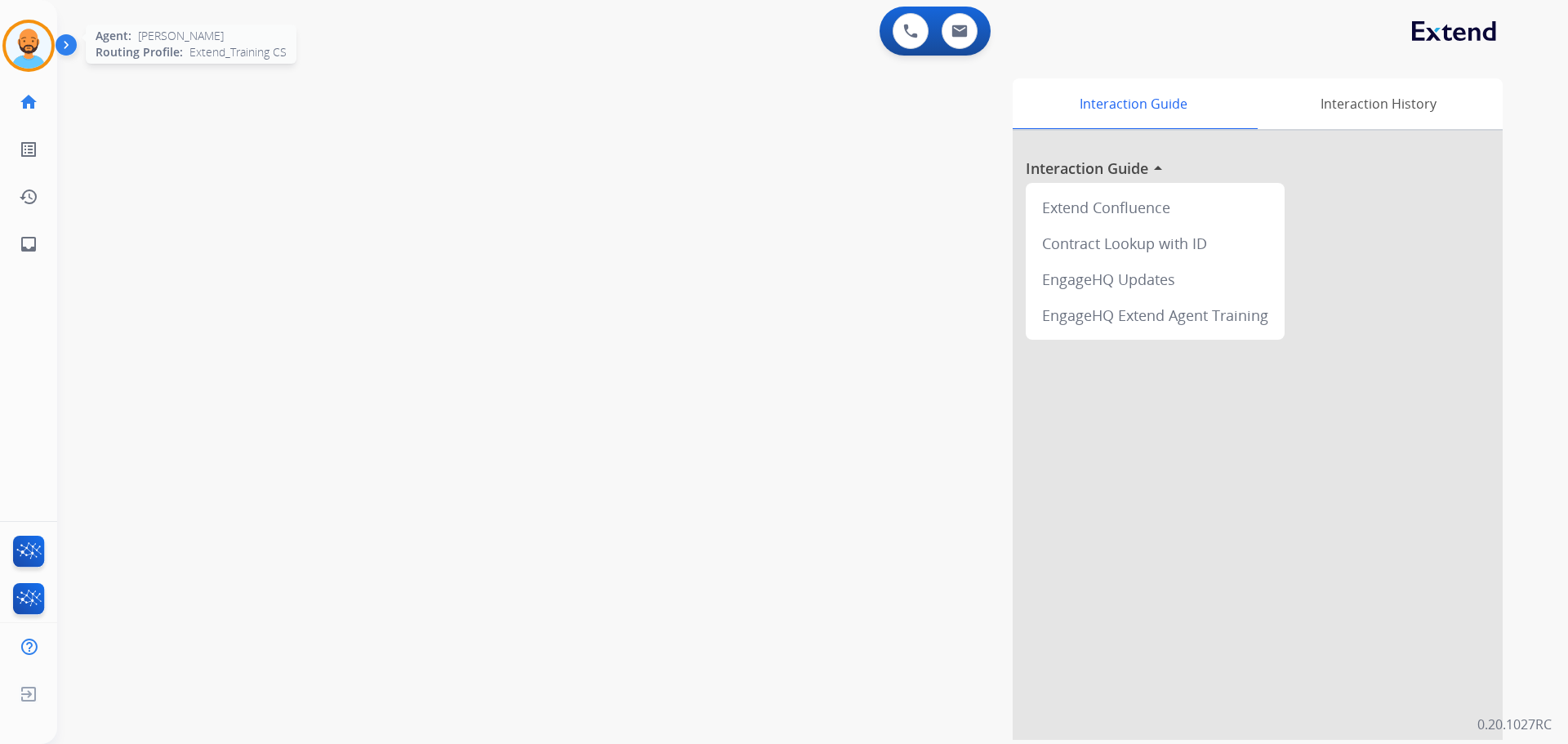
click at [24, 45] on img at bounding box center [29, 46] width 46 height 46
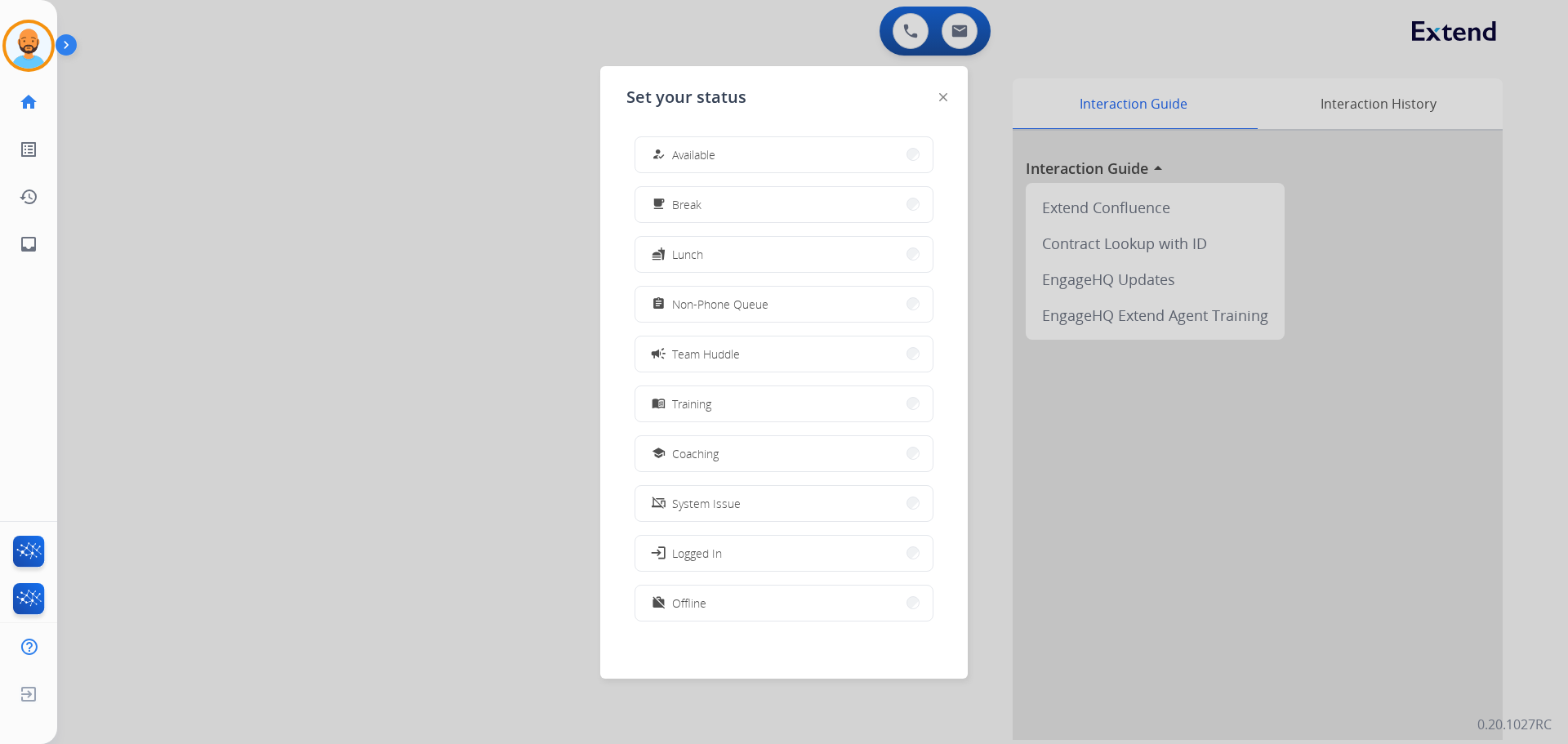
click at [906, 160] on button "how_to_reg Available" at bounding box center [784, 155] width 297 height 35
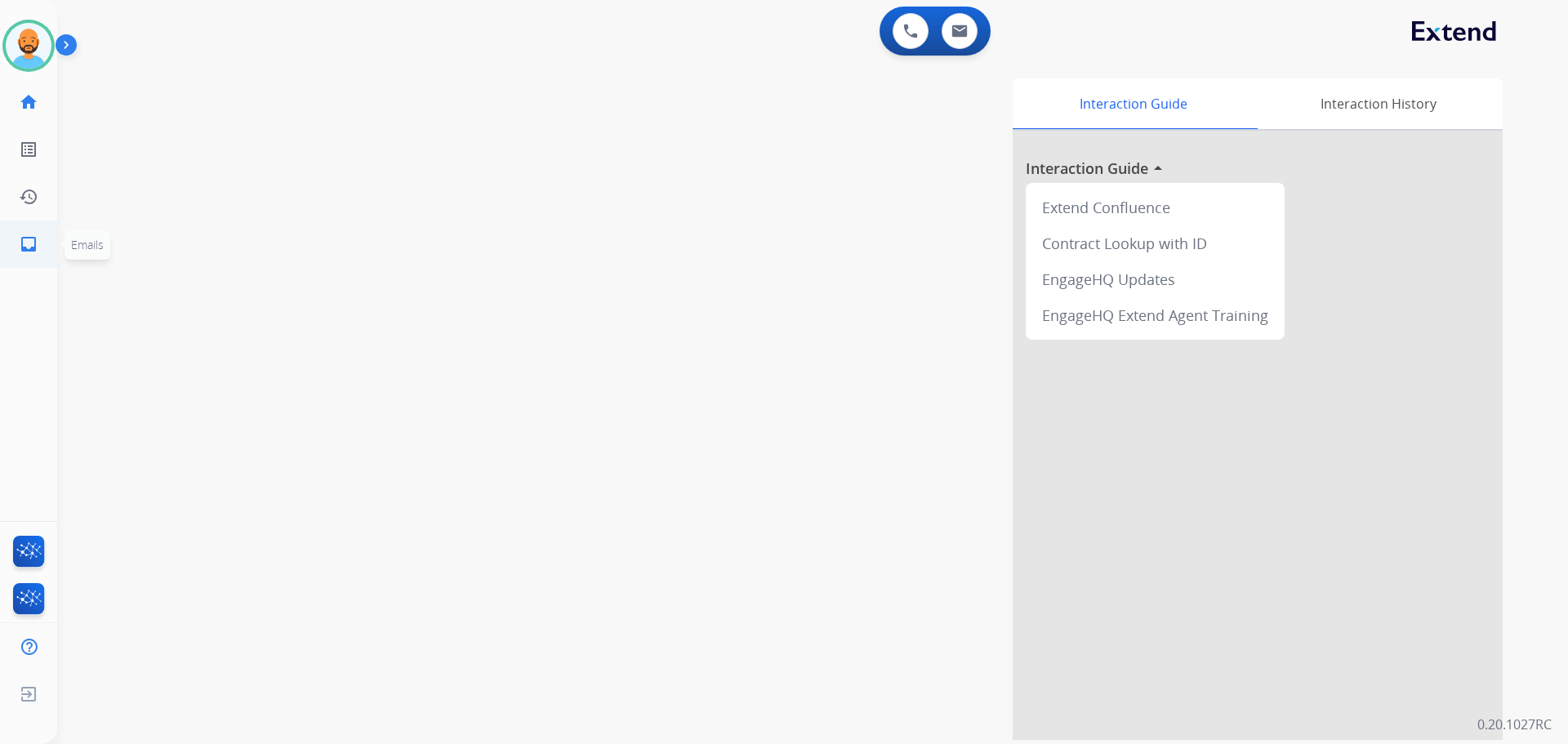
click at [34, 240] on mat-icon "inbox" at bounding box center [28, 243] width 19 height 19
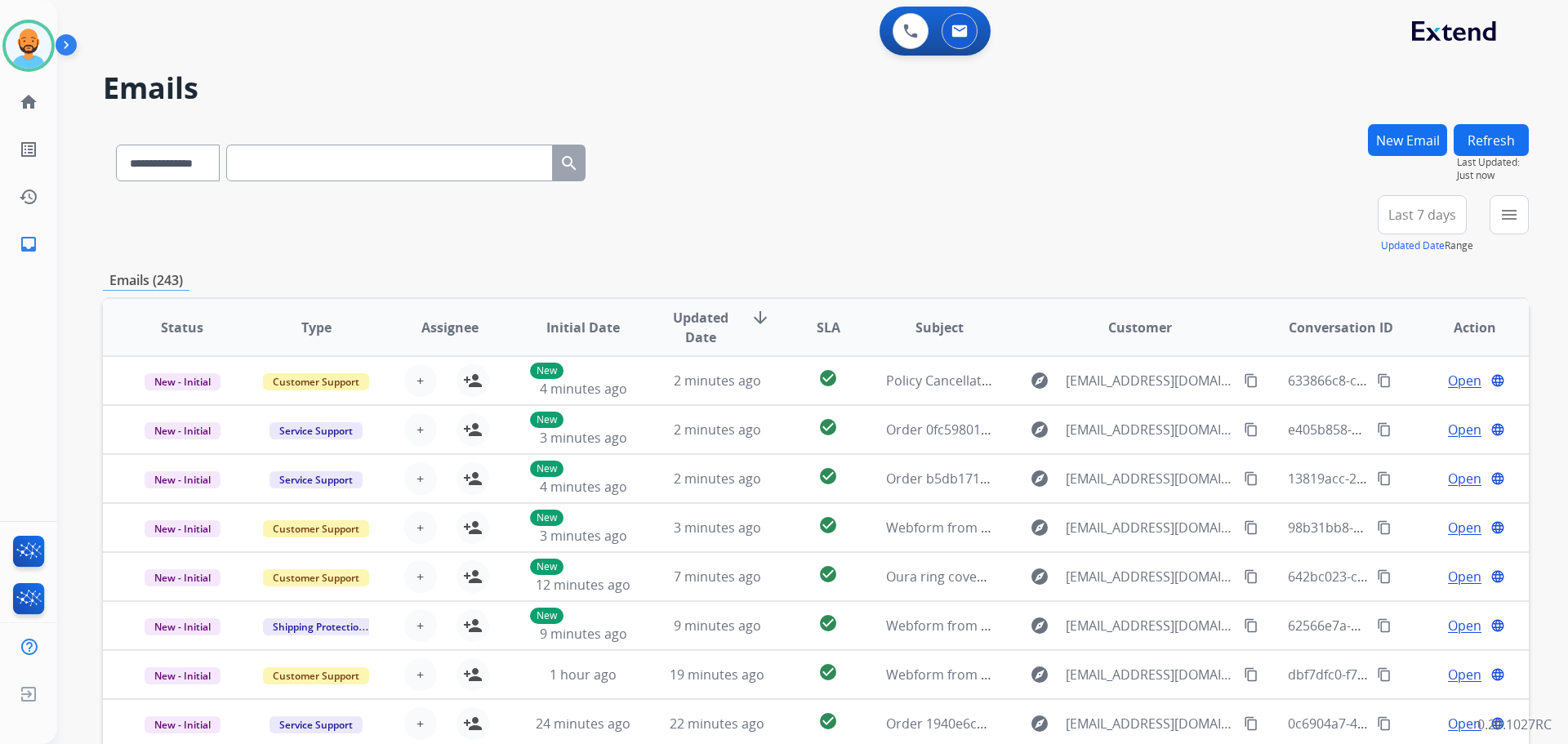
click at [1535, 209] on div "**********" at bounding box center [813, 372] width 1511 height 744
click at [1524, 219] on button "menu Filters" at bounding box center [1509, 215] width 39 height 39
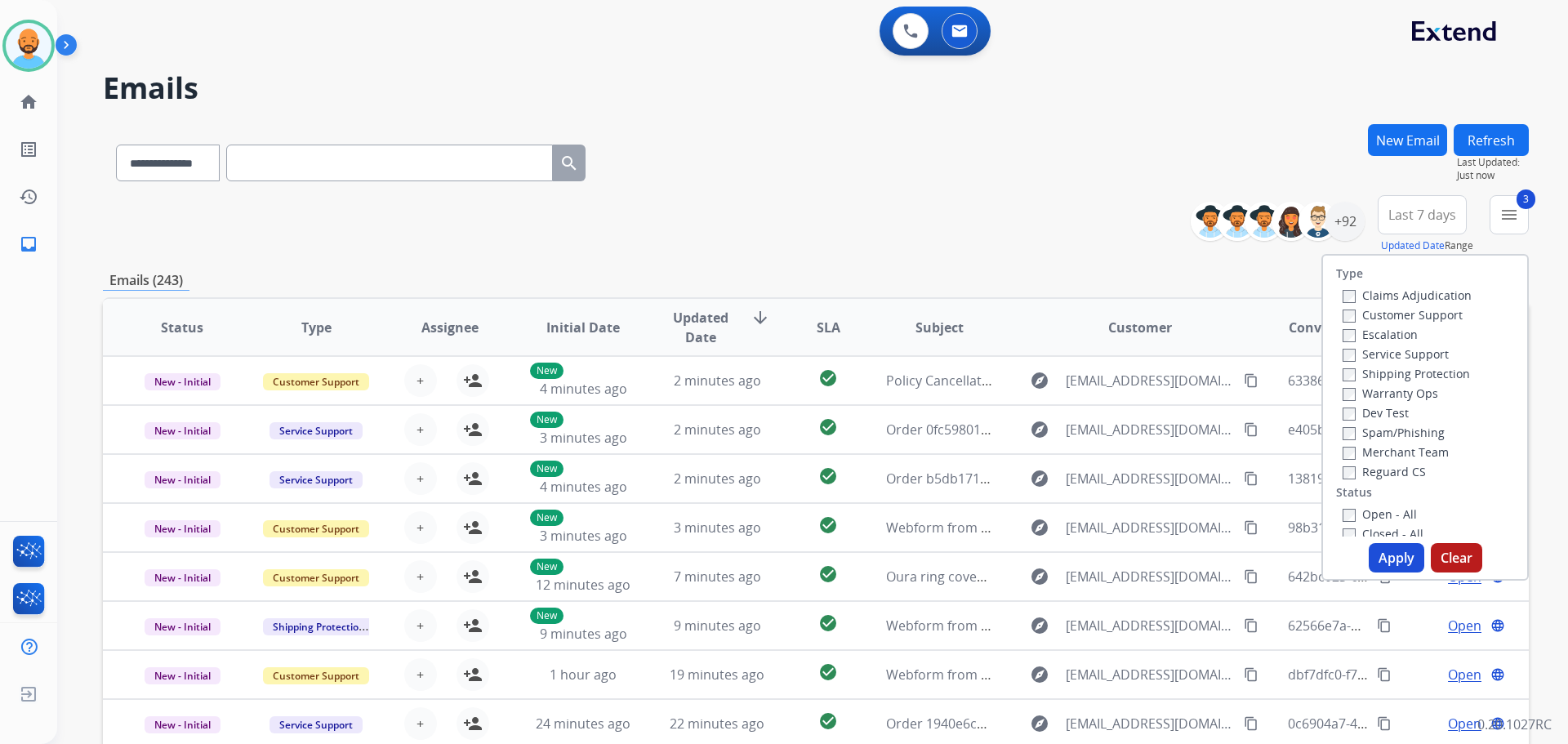
click at [1373, 546] on button "Apply" at bounding box center [1396, 557] width 56 height 30
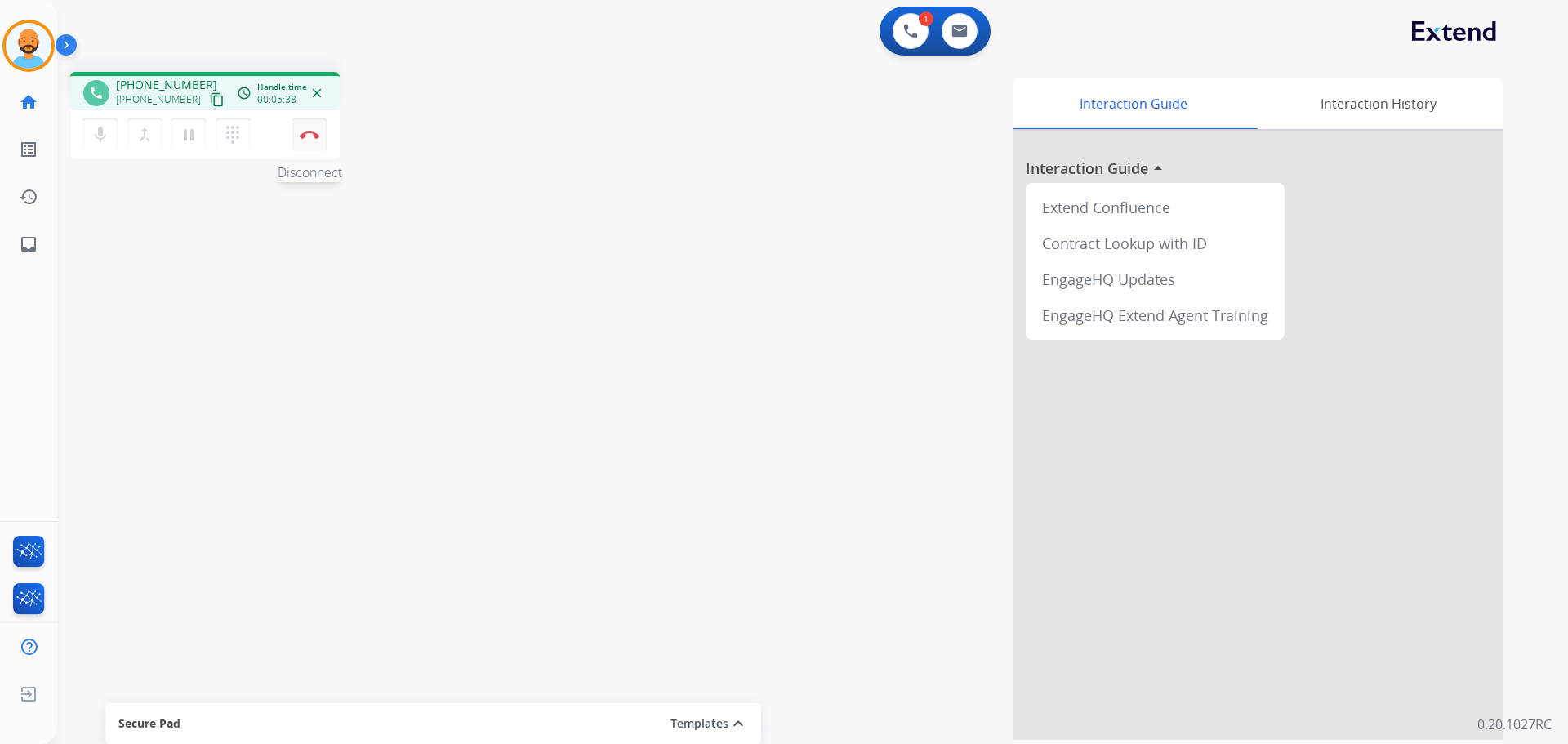
click at [314, 141] on button "Disconnect" at bounding box center [309, 134] width 35 height 35
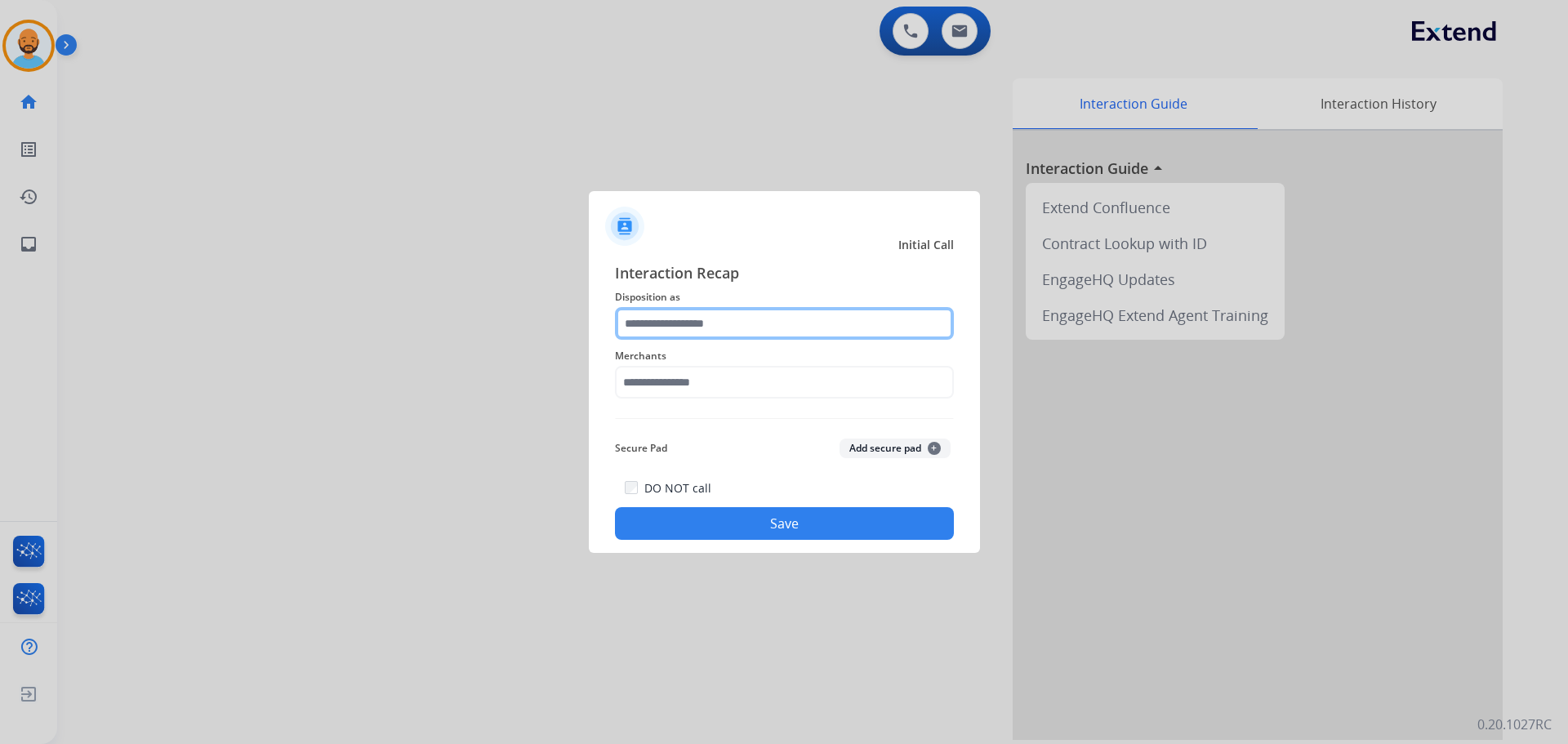
click at [744, 320] on input "text" at bounding box center [784, 323] width 339 height 33
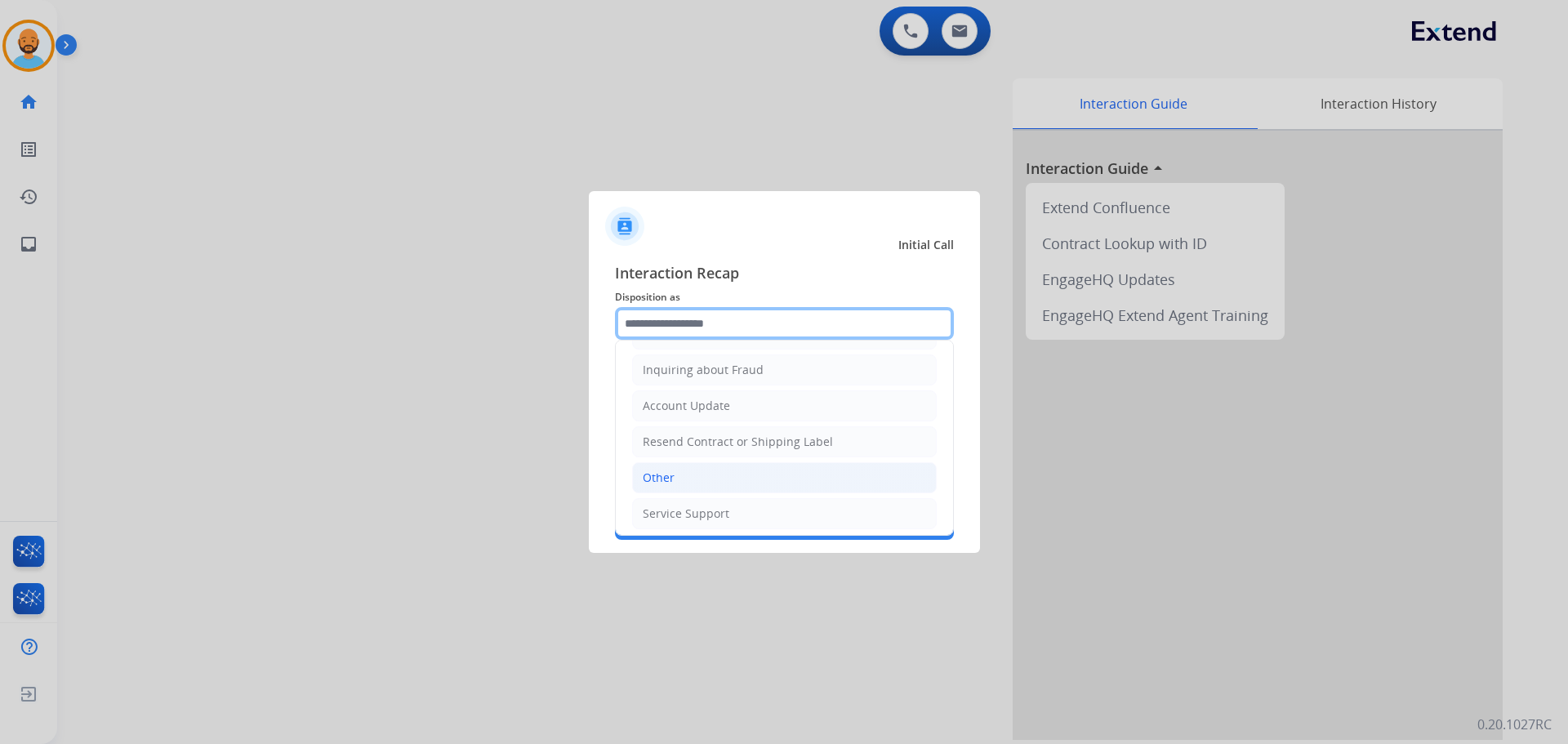
scroll to position [255, 0]
click at [687, 477] on li "Other" at bounding box center [784, 471] width 305 height 31
type input "*****"
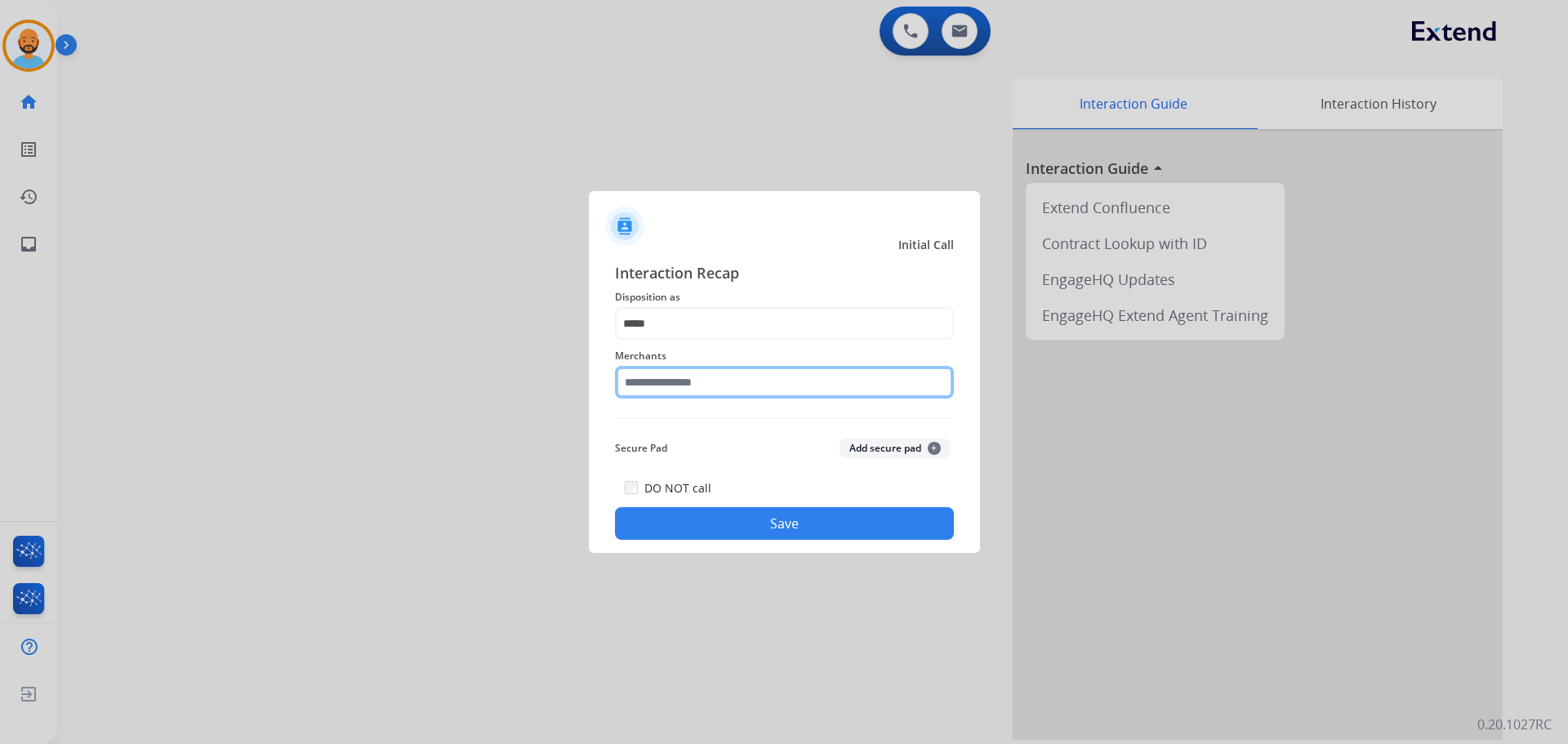
click at [699, 383] on input "text" at bounding box center [784, 382] width 339 height 33
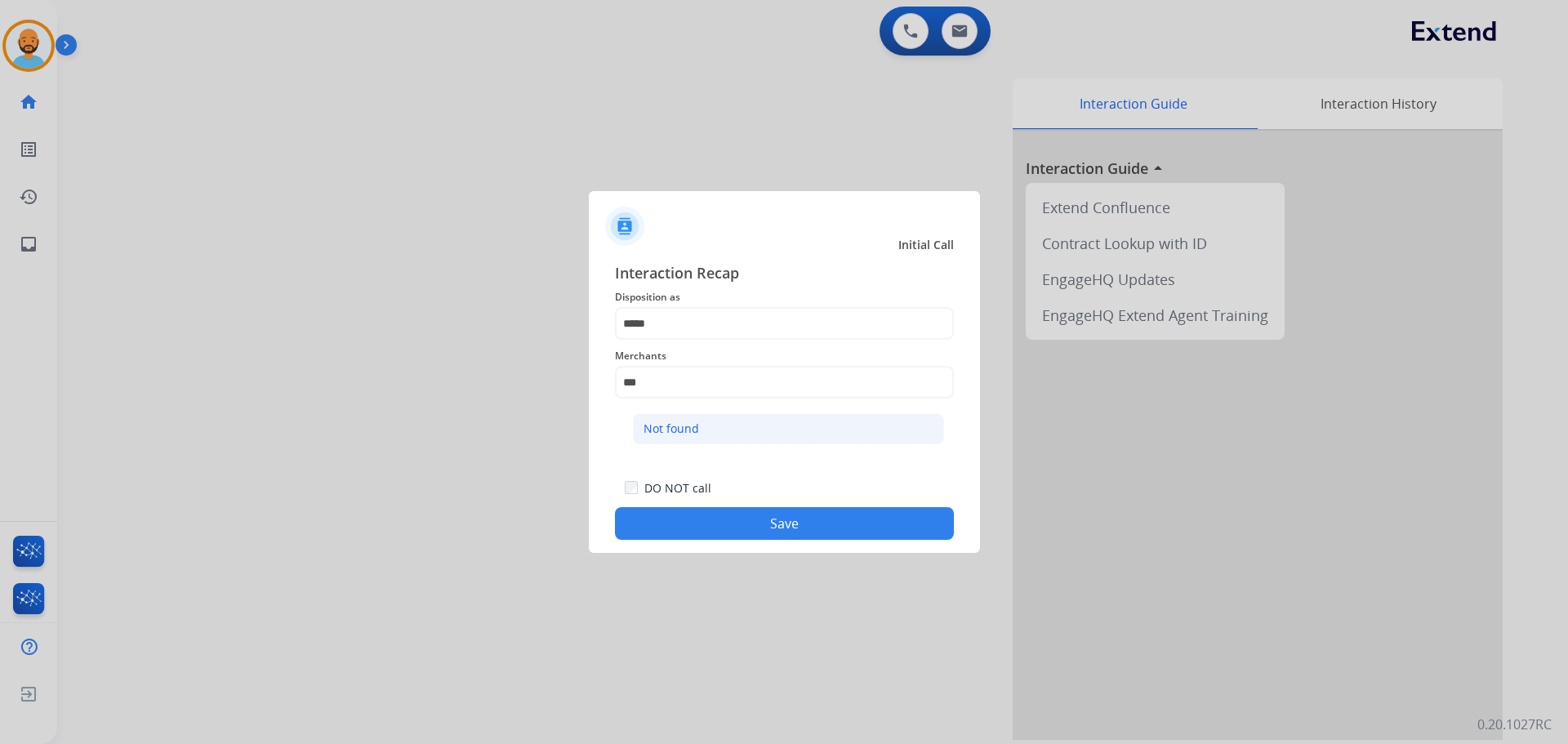
click at [656, 426] on div "Not found" at bounding box center [672, 428] width 56 height 16
type input "*********"
click at [734, 524] on button "Save" at bounding box center [784, 523] width 339 height 33
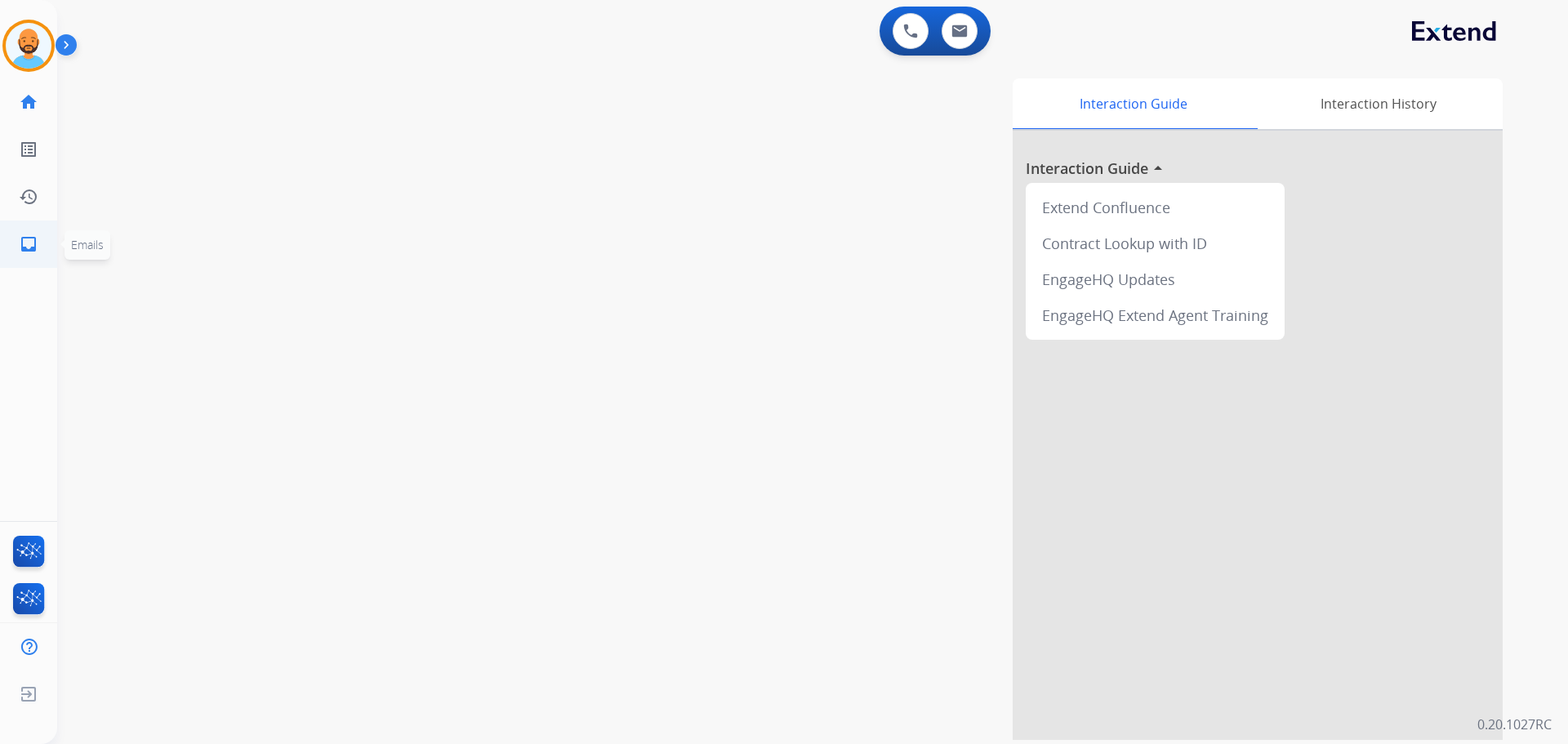
click at [32, 238] on mat-icon "inbox" at bounding box center [28, 243] width 19 height 19
select select "**********"
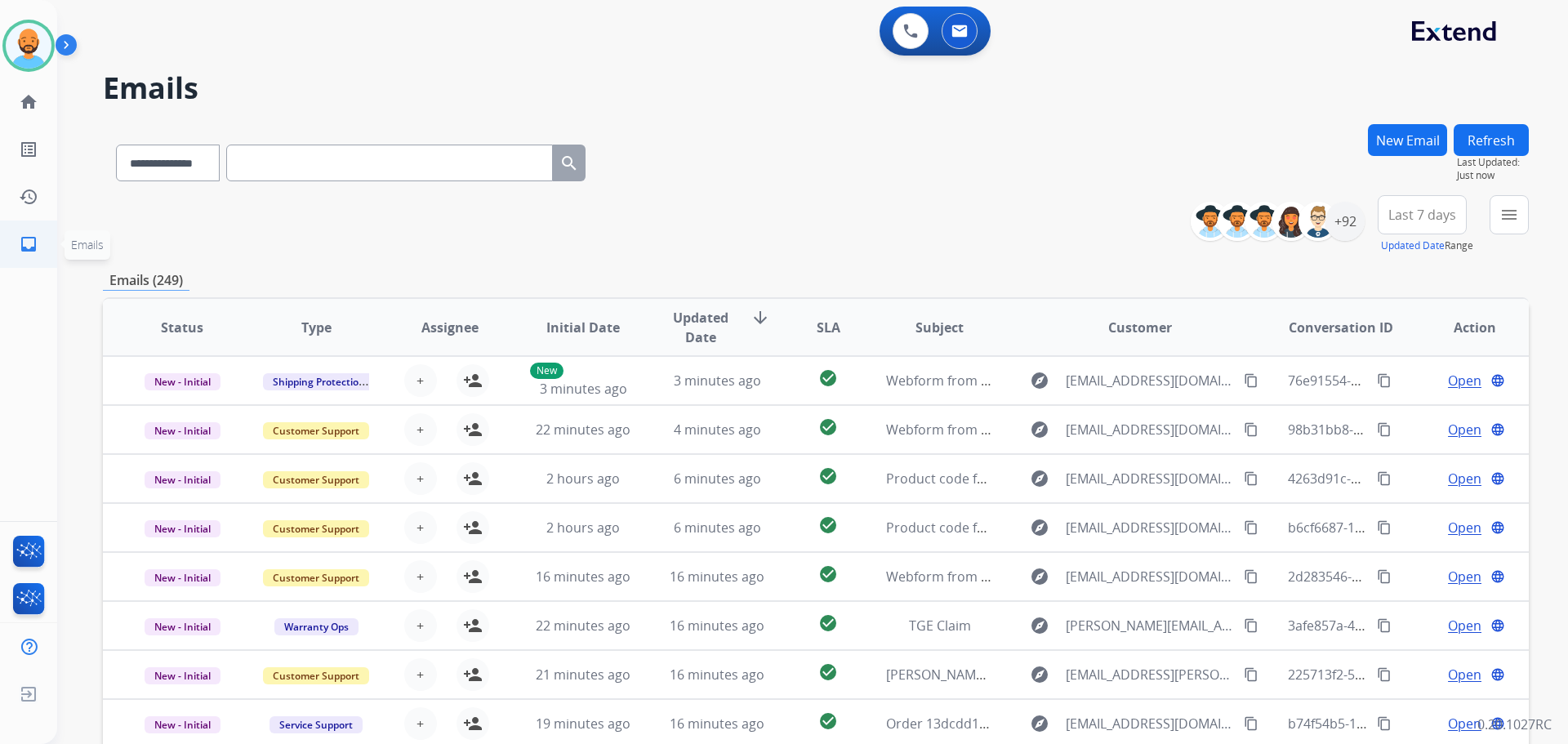
click at [28, 237] on mat-icon "inbox" at bounding box center [28, 243] width 19 height 19
click at [1514, 217] on mat-icon "menu" at bounding box center [1509, 215] width 19 height 19
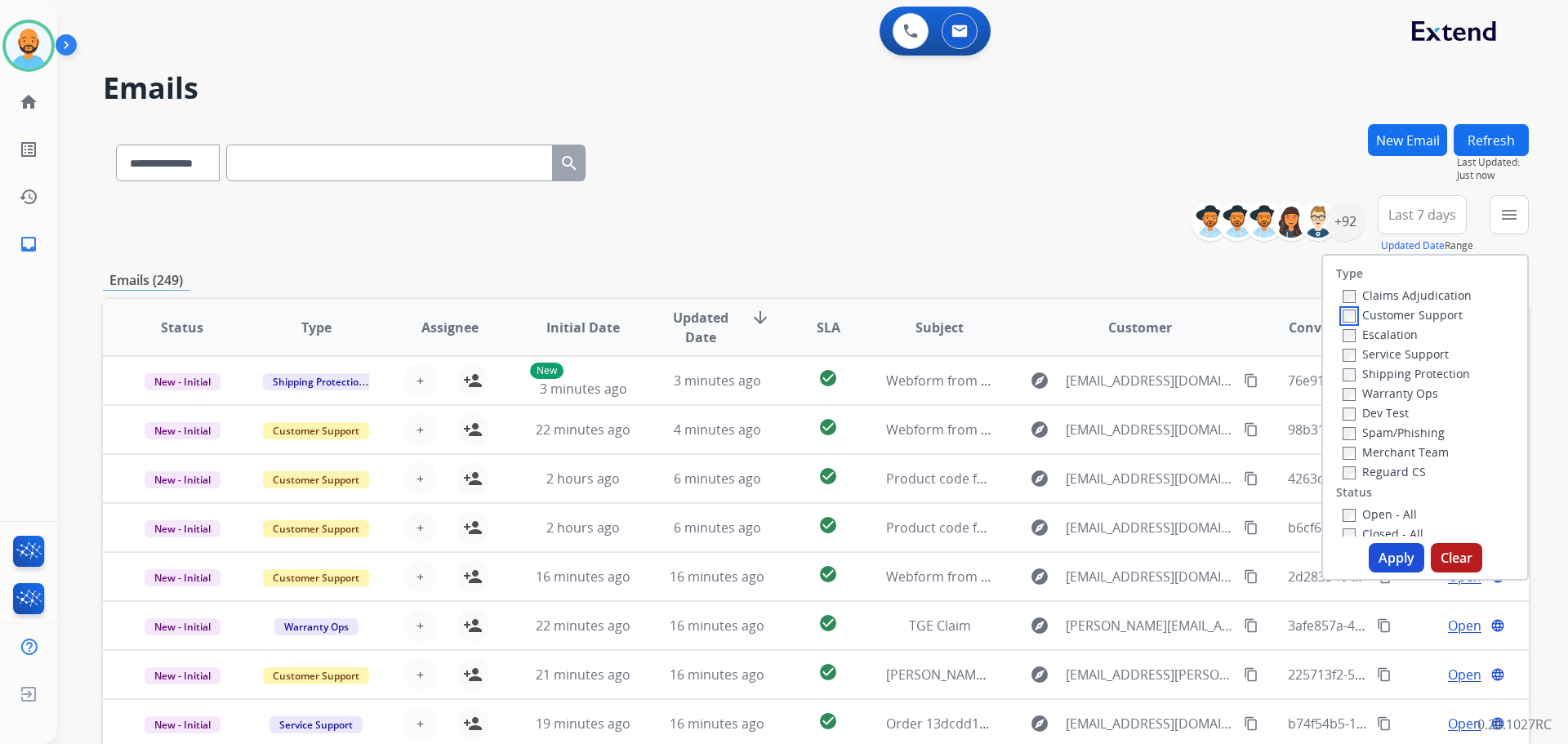
click at [1345, 312] on label "Customer Support" at bounding box center [1402, 314] width 120 height 15
click at [1346, 374] on label "Shipping Protection" at bounding box center [1406, 373] width 128 height 15
click at [1394, 549] on button "Apply" at bounding box center [1396, 557] width 56 height 30
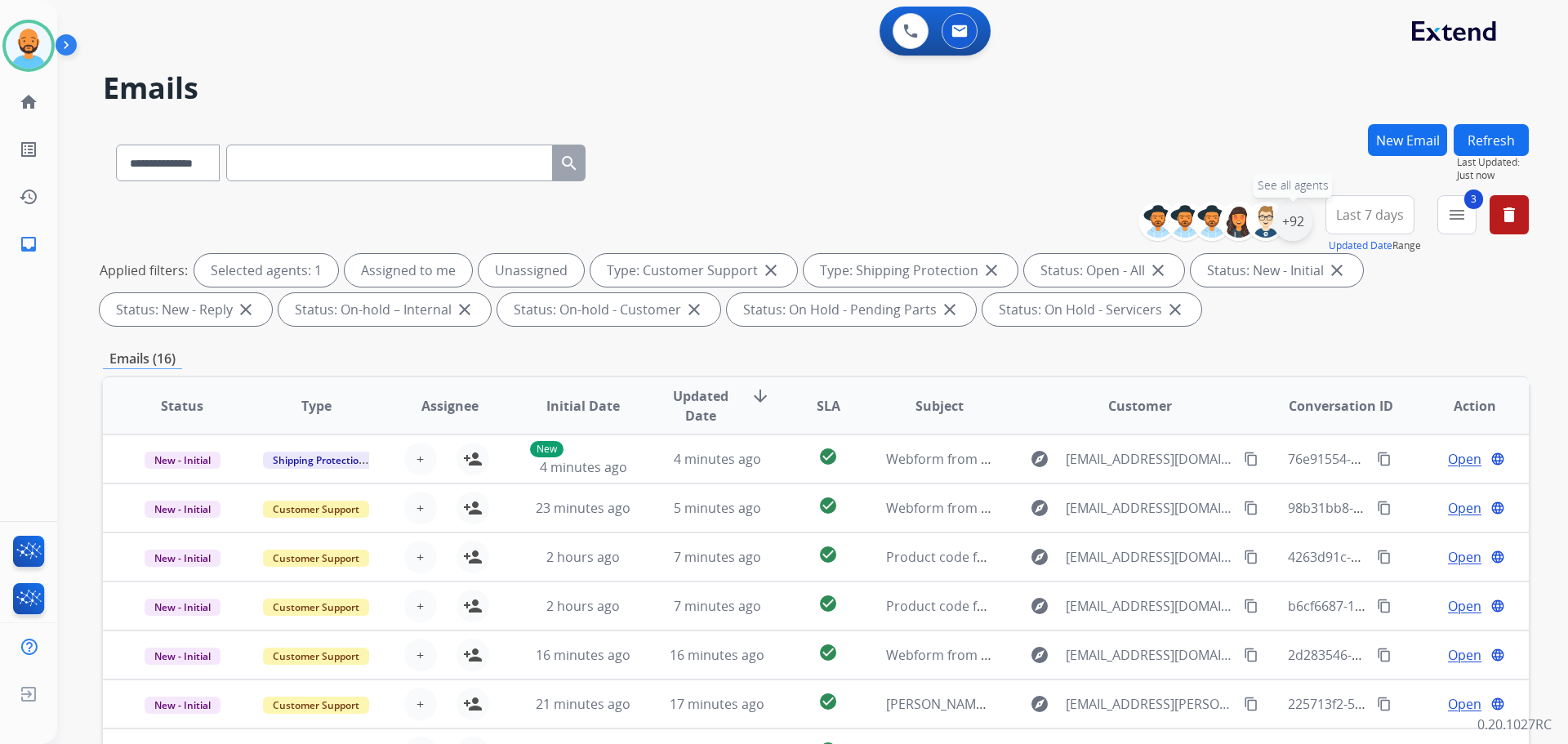
click at [1288, 225] on div "+92" at bounding box center [1293, 221] width 39 height 39
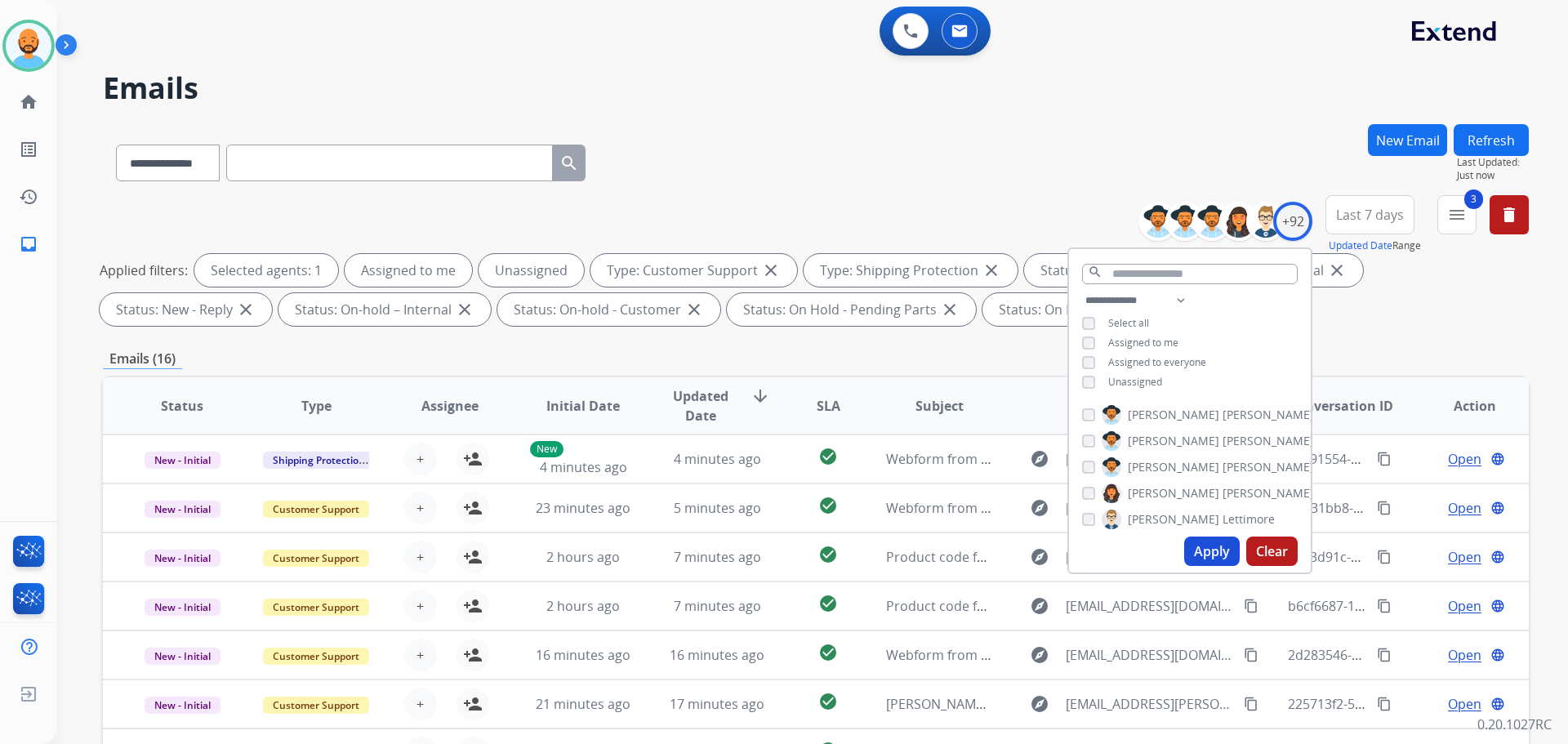
click at [977, 148] on div "**********" at bounding box center [816, 160] width 1426 height 71
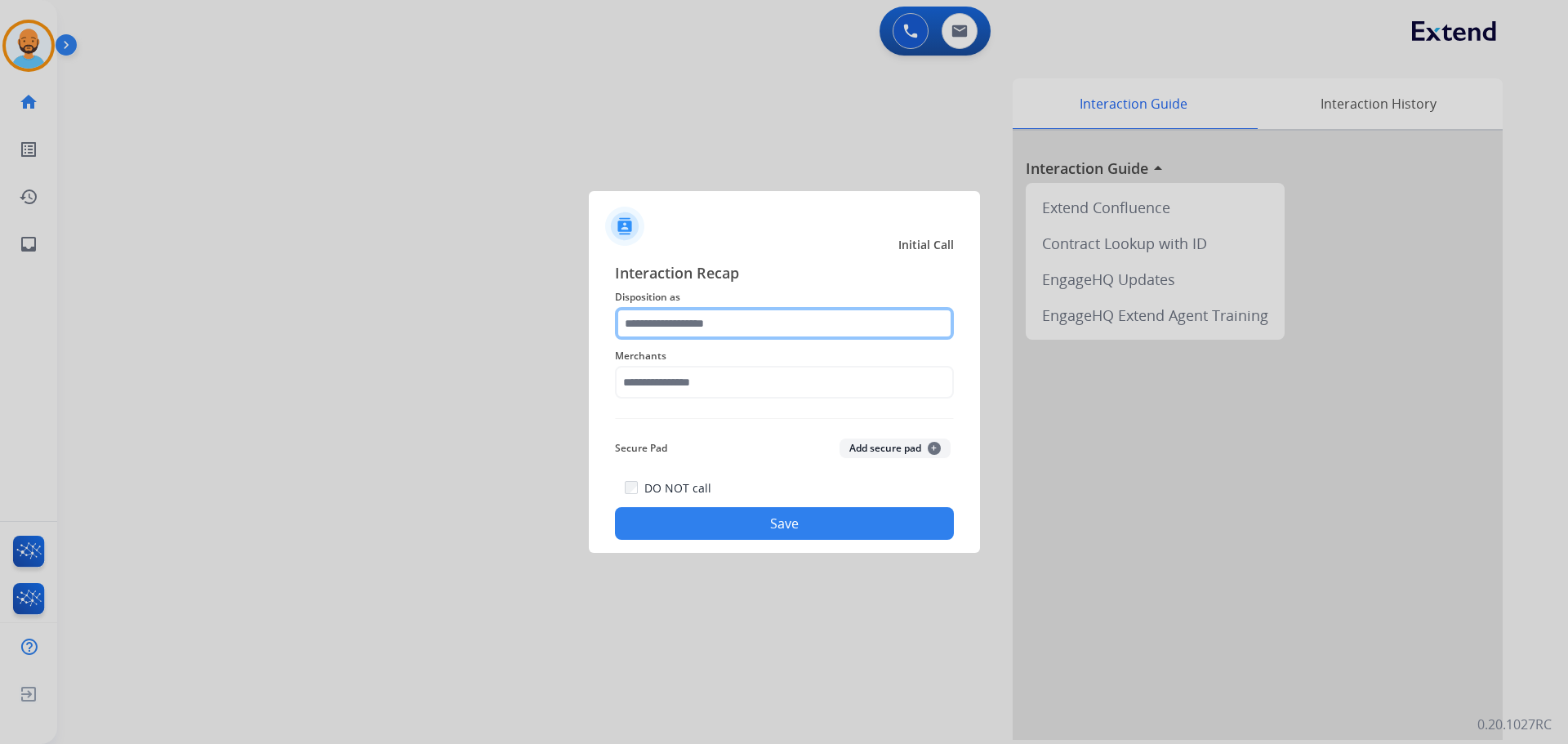
click at [757, 326] on input "text" at bounding box center [784, 323] width 339 height 33
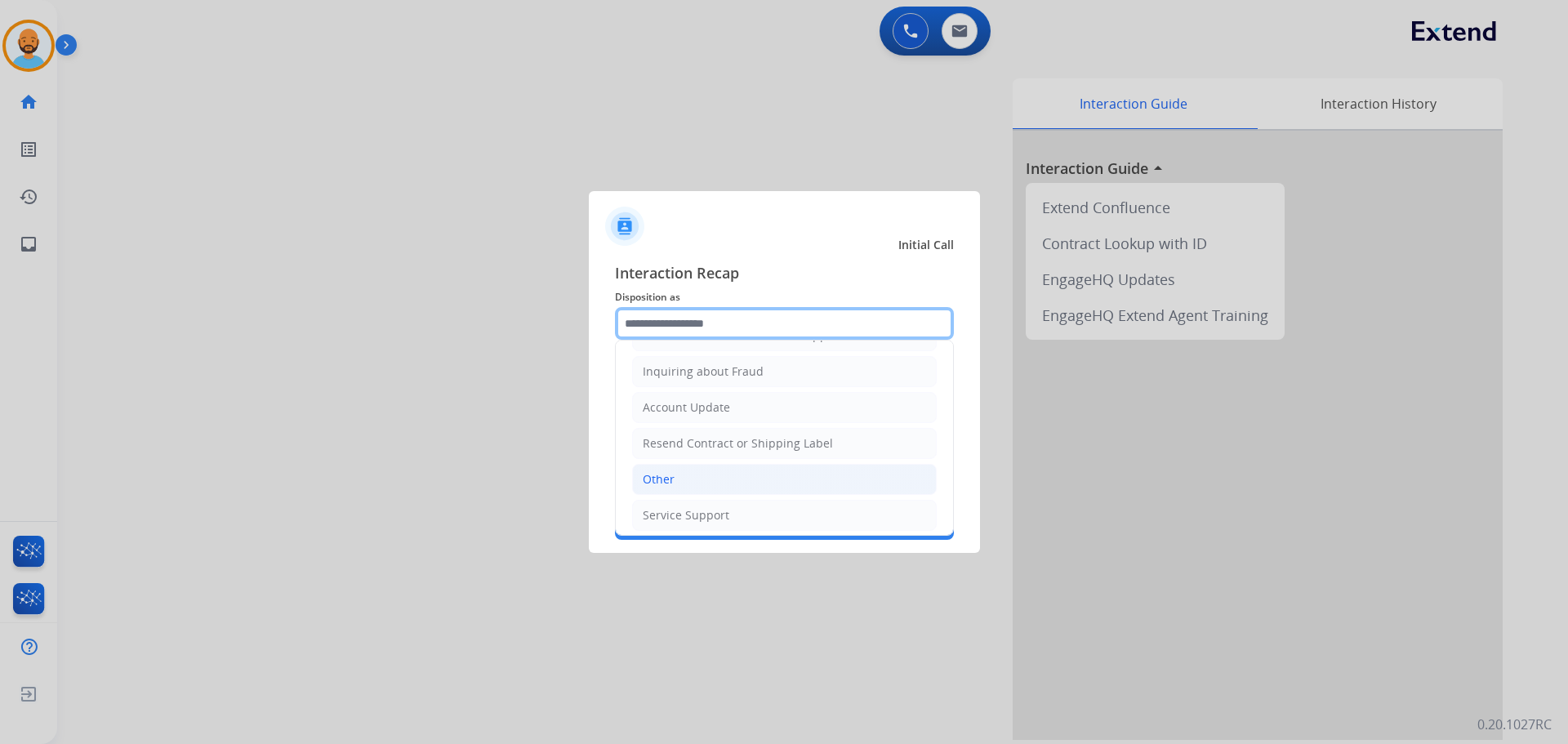
scroll to position [255, 0]
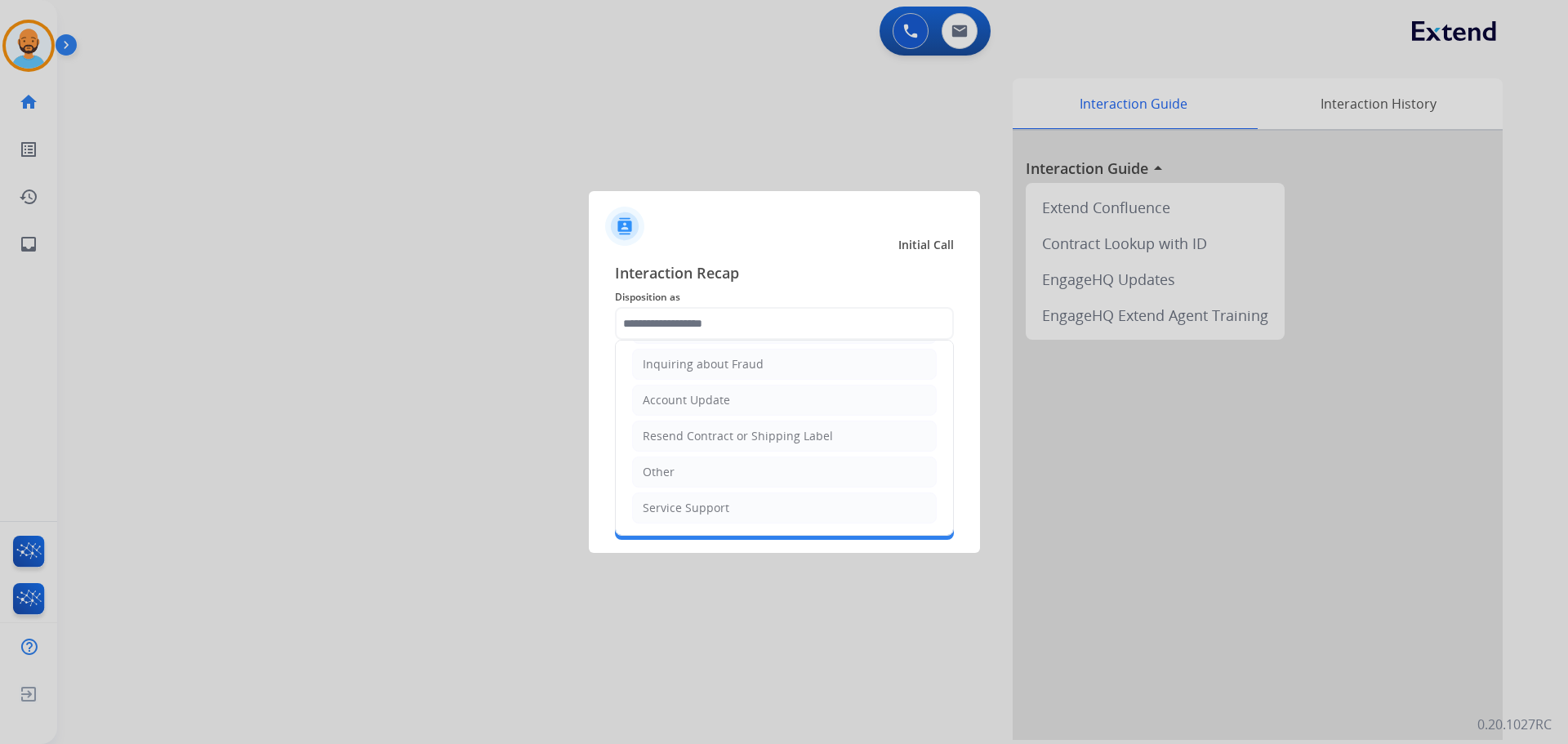
click at [683, 472] on li "Other" at bounding box center [784, 471] width 305 height 31
type input "*****"
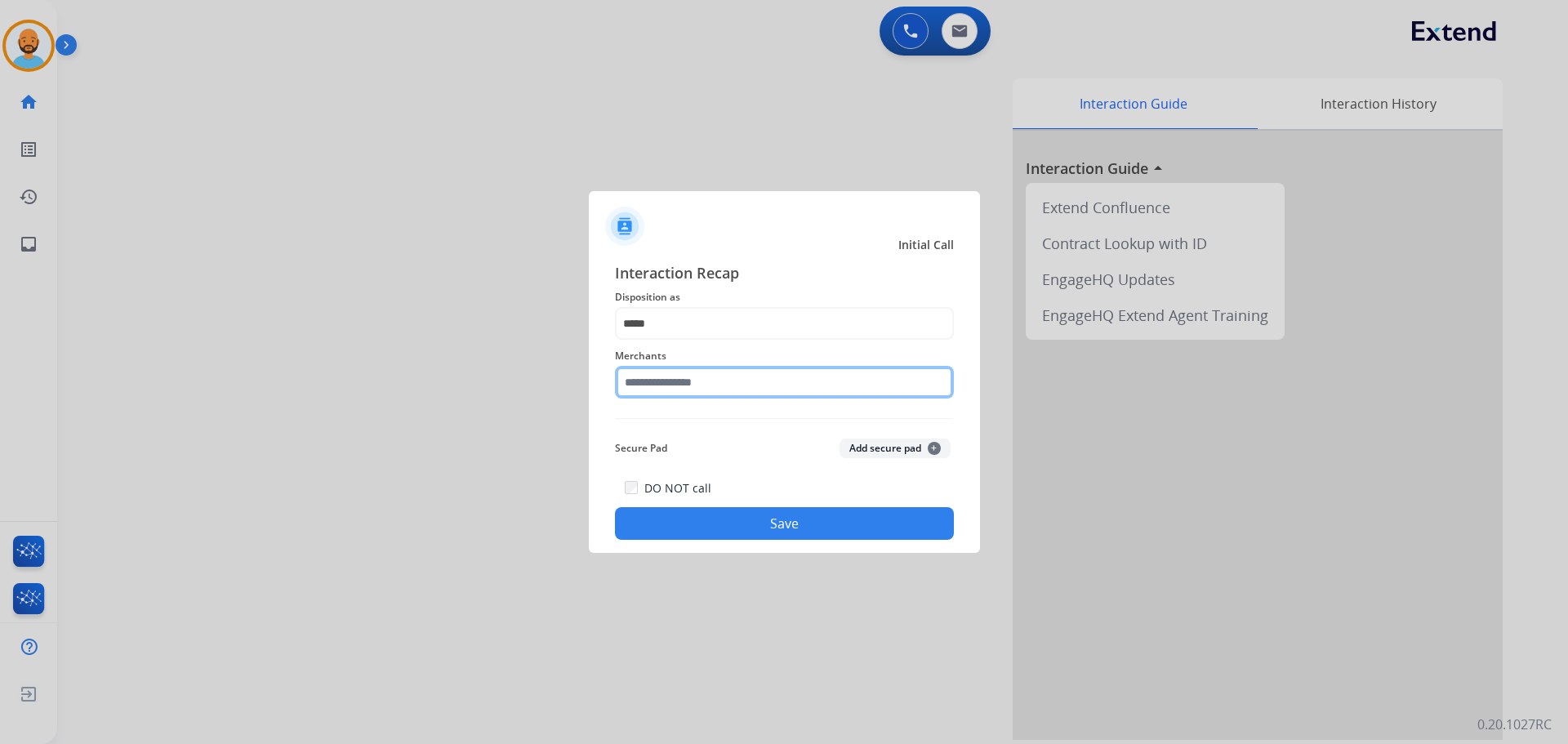
click at [678, 379] on input "text" at bounding box center [784, 382] width 339 height 33
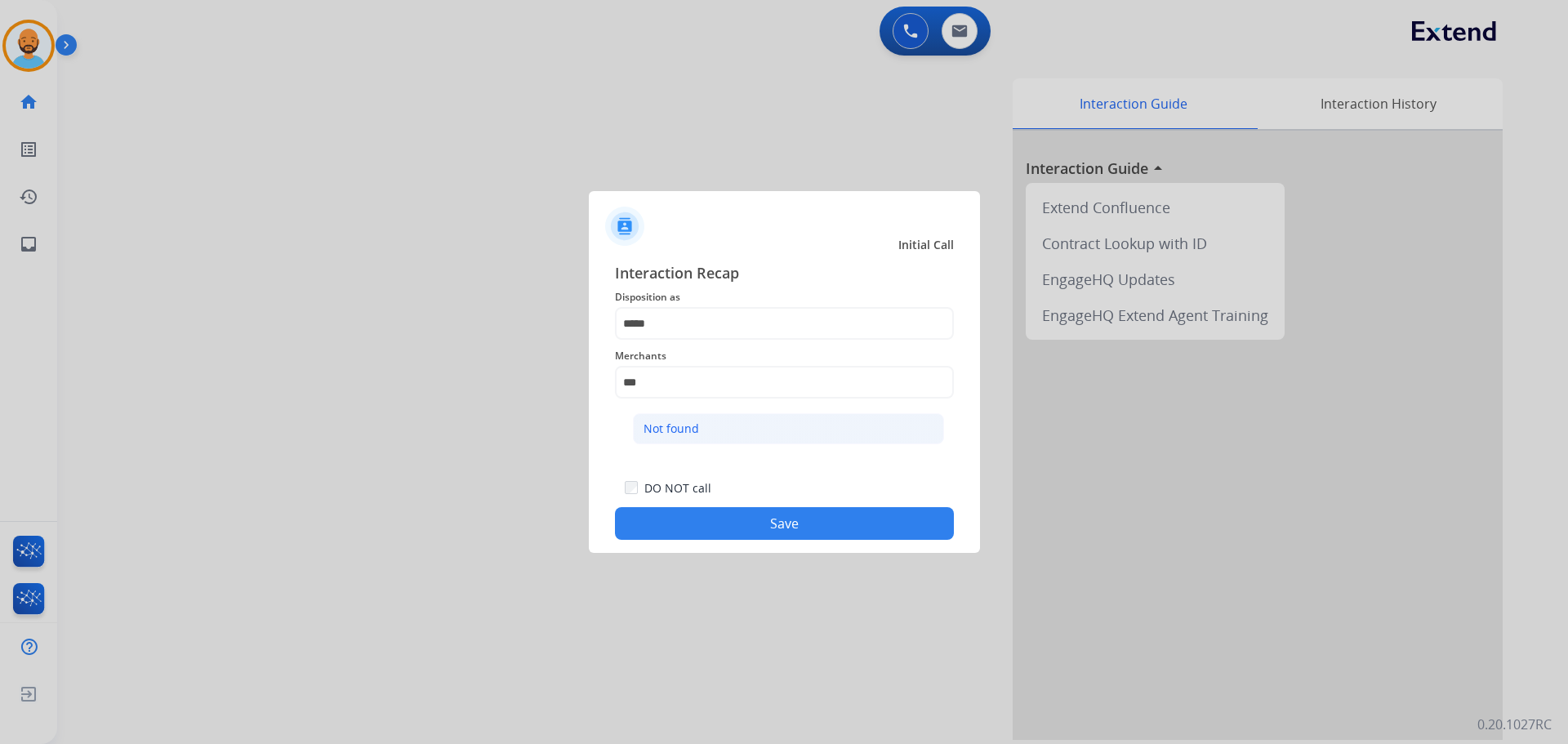
click at [682, 417] on li "Not found" at bounding box center [788, 428] width 311 height 31
type input "*********"
click at [709, 515] on button "Save" at bounding box center [784, 523] width 339 height 33
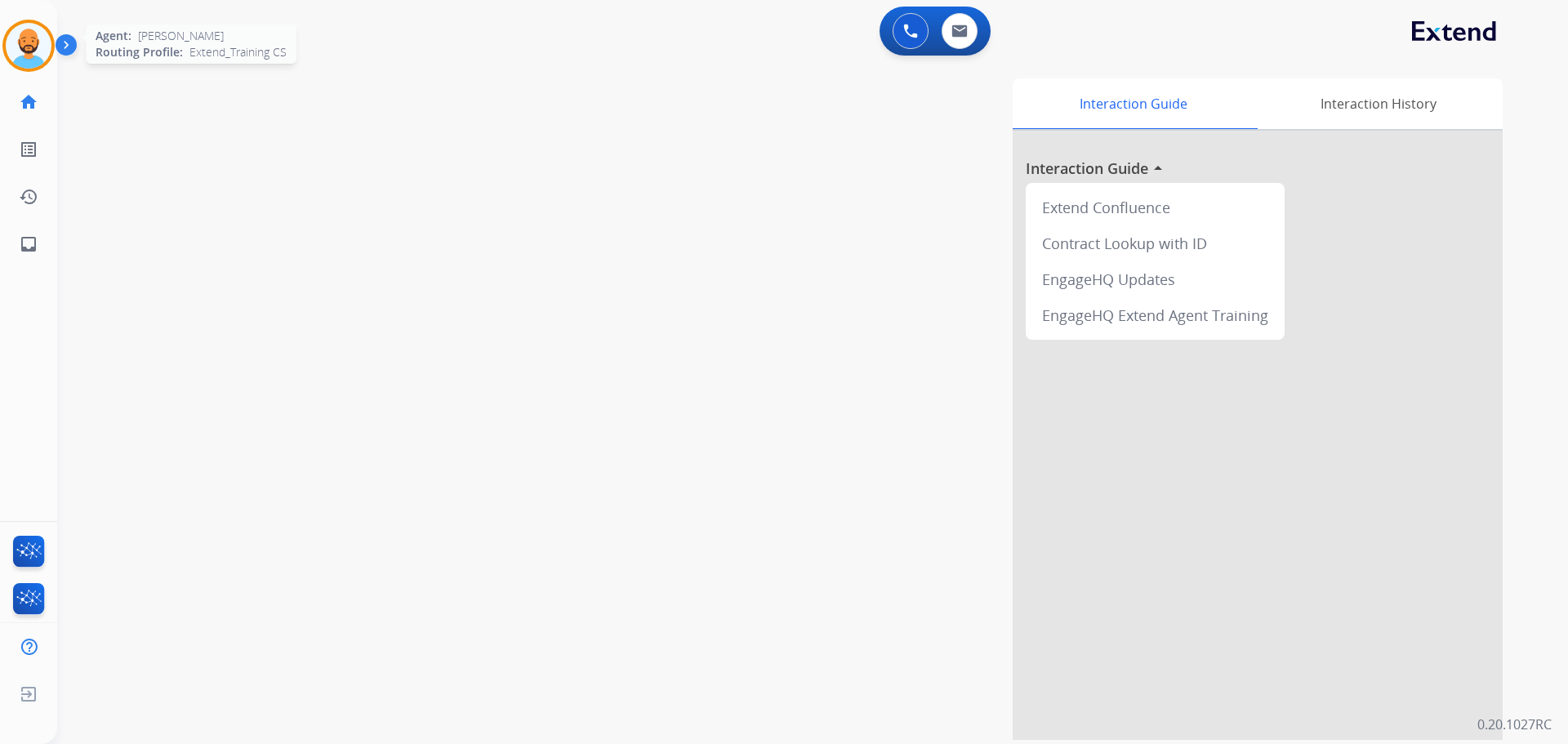
click at [35, 47] on img at bounding box center [29, 46] width 46 height 46
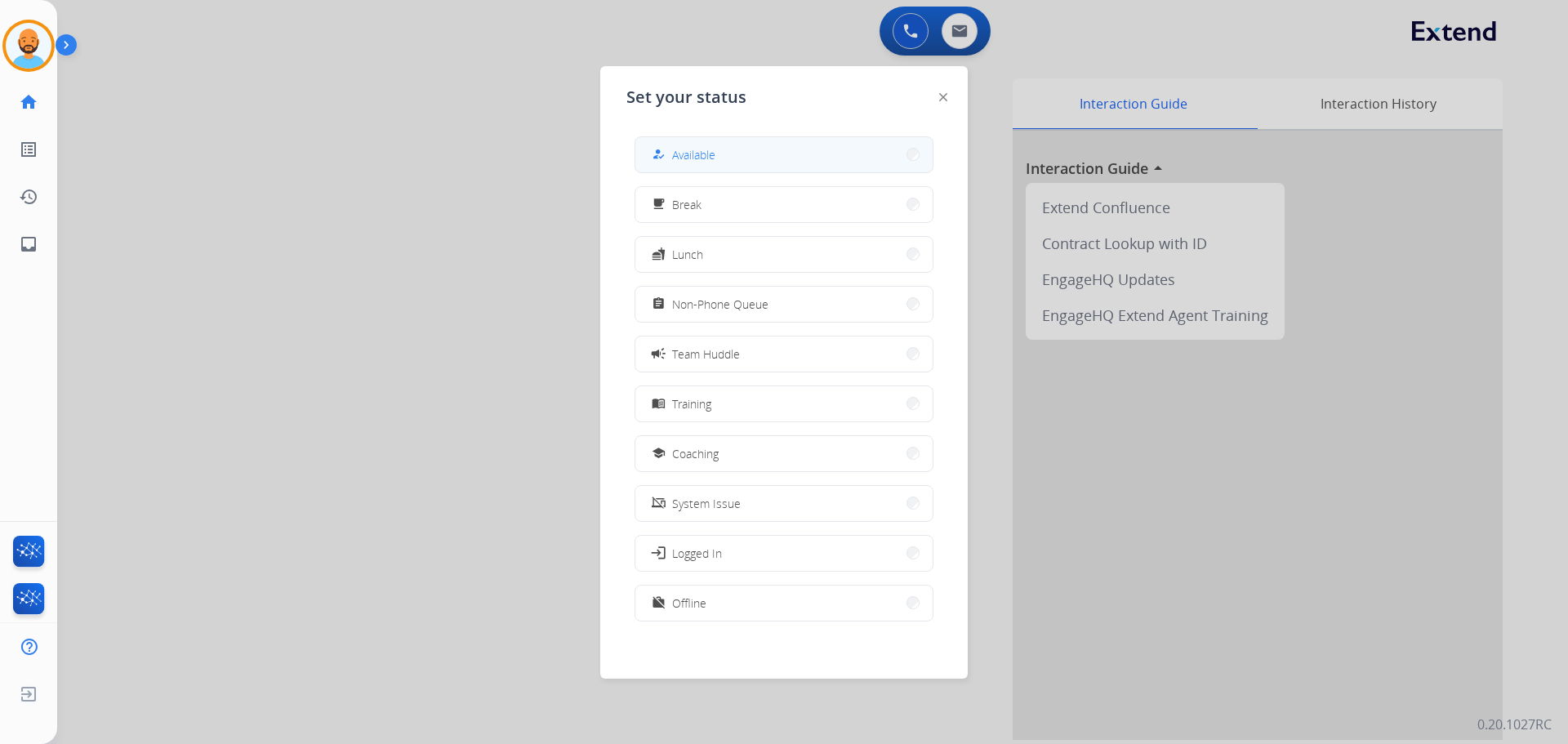
click at [673, 145] on div "how_to_reg Available" at bounding box center [682, 154] width 67 height 19
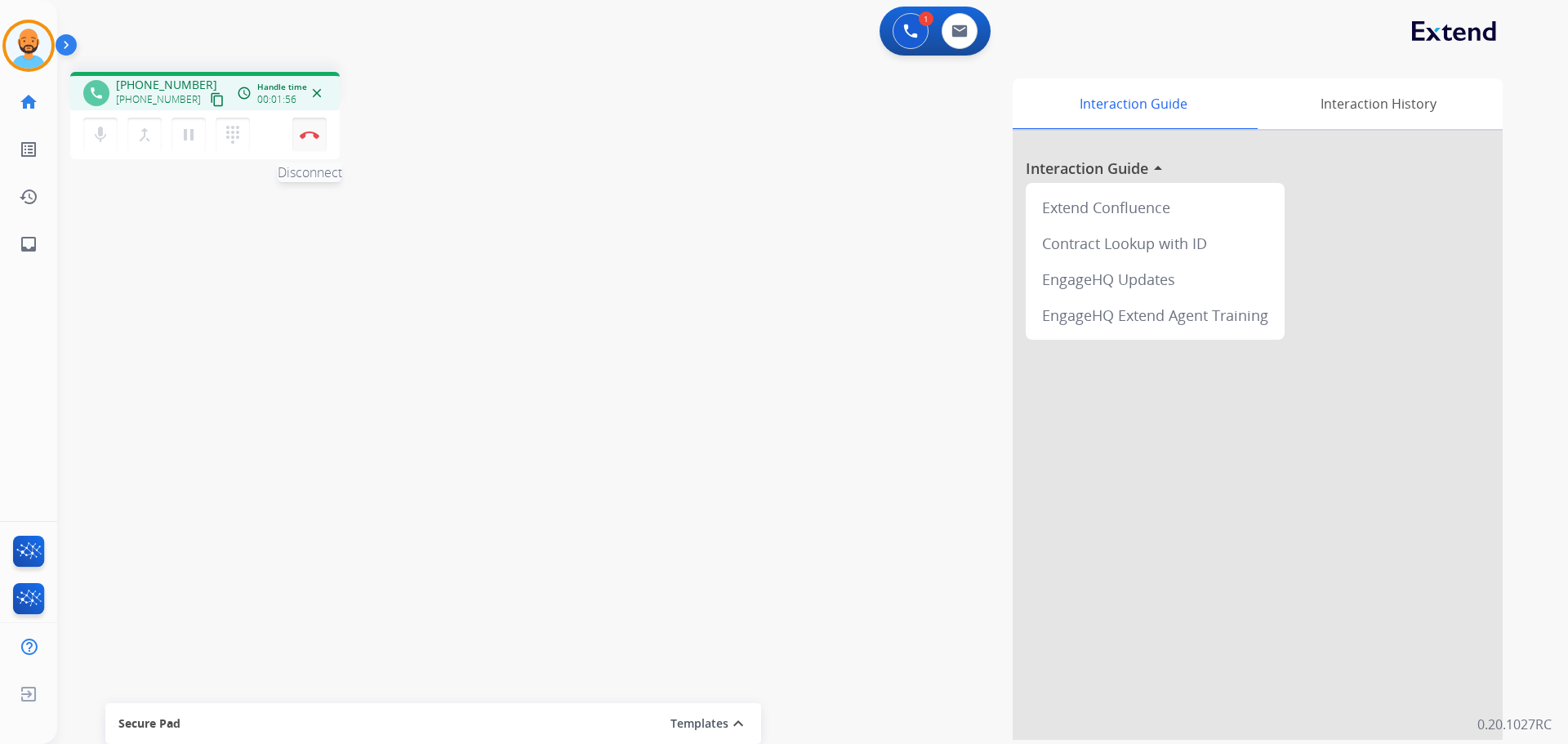
click at [299, 132] on button "Disconnect" at bounding box center [309, 134] width 35 height 35
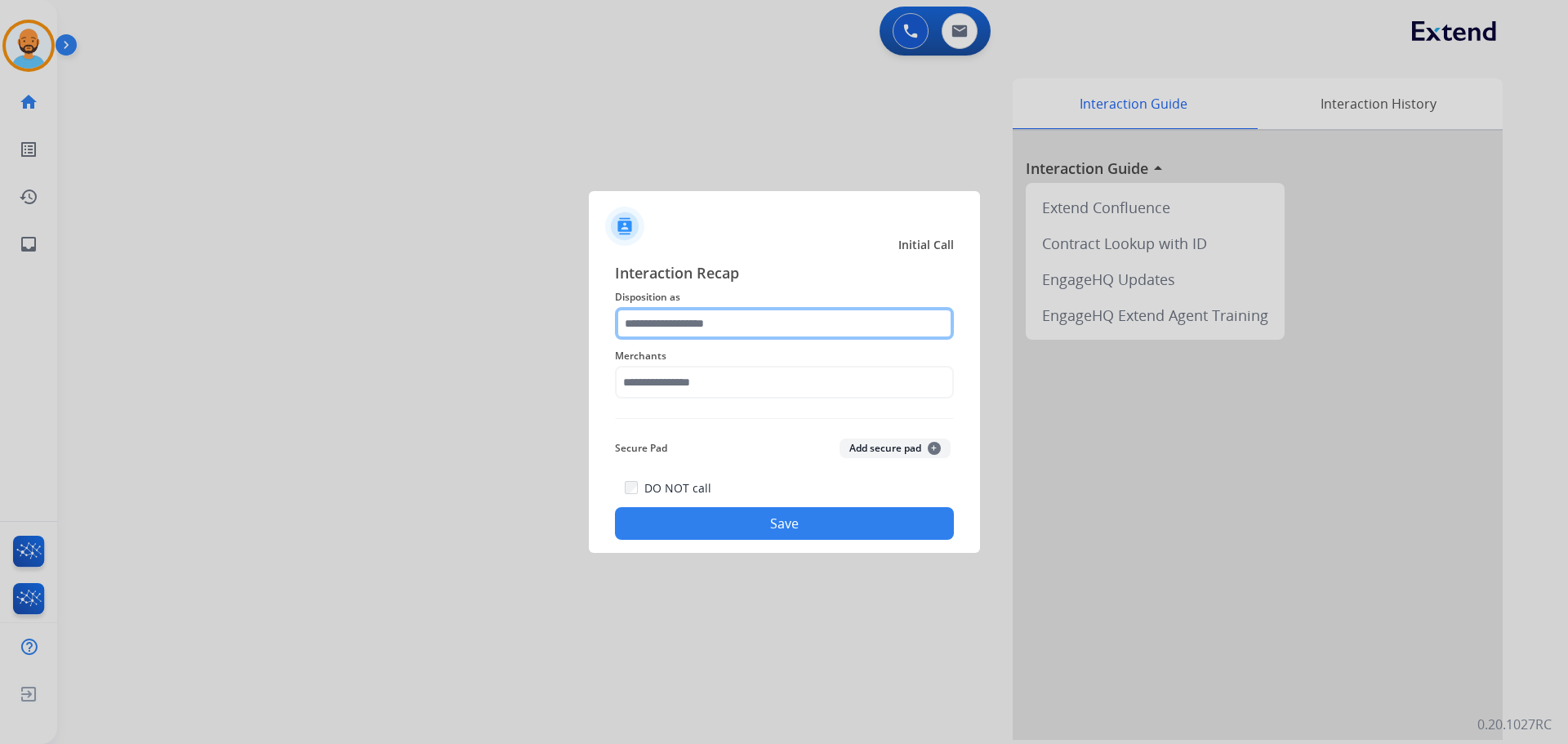
click at [756, 325] on input "text" at bounding box center [784, 323] width 339 height 33
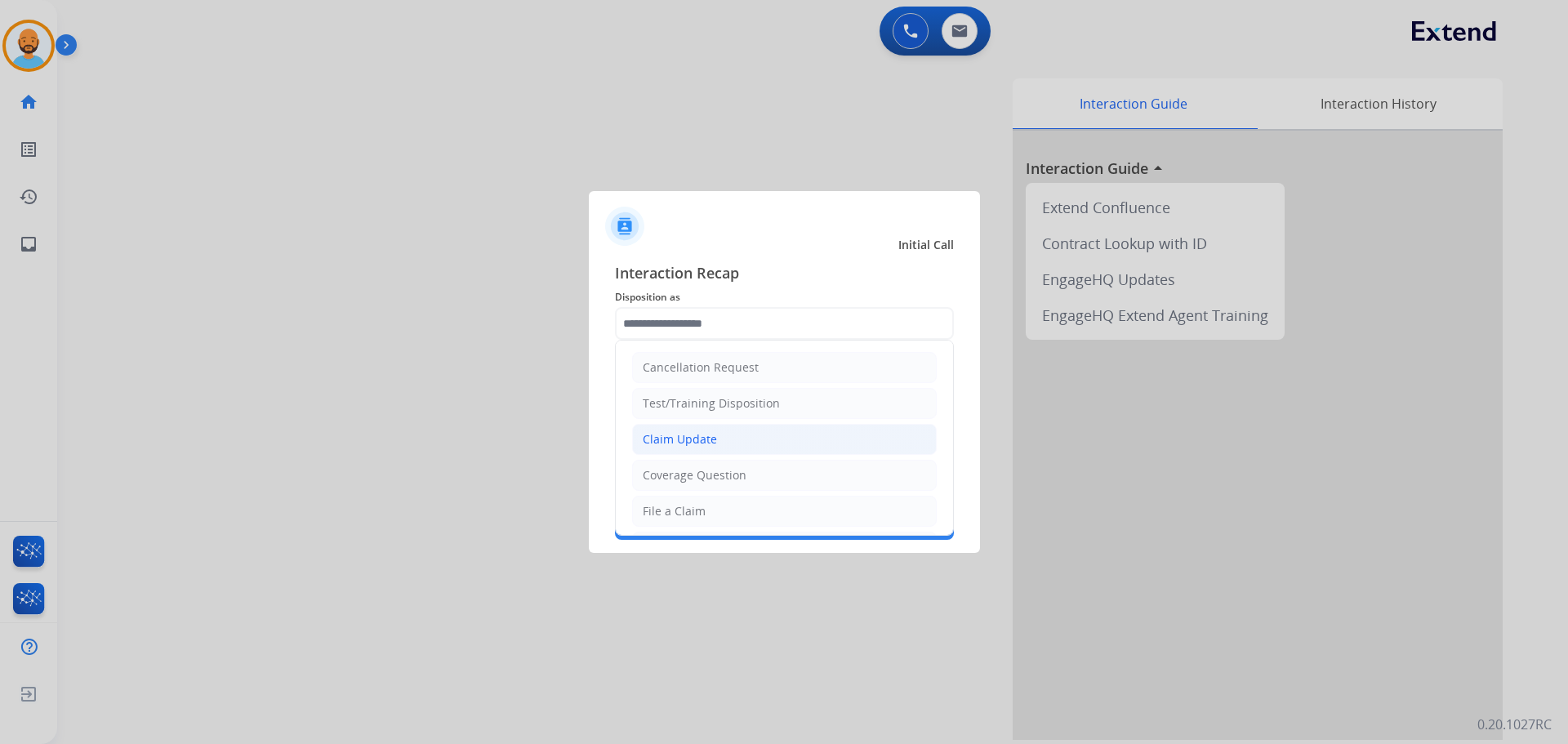
click at [705, 435] on div "Claim Update" at bounding box center [680, 438] width 74 height 16
type input "**********"
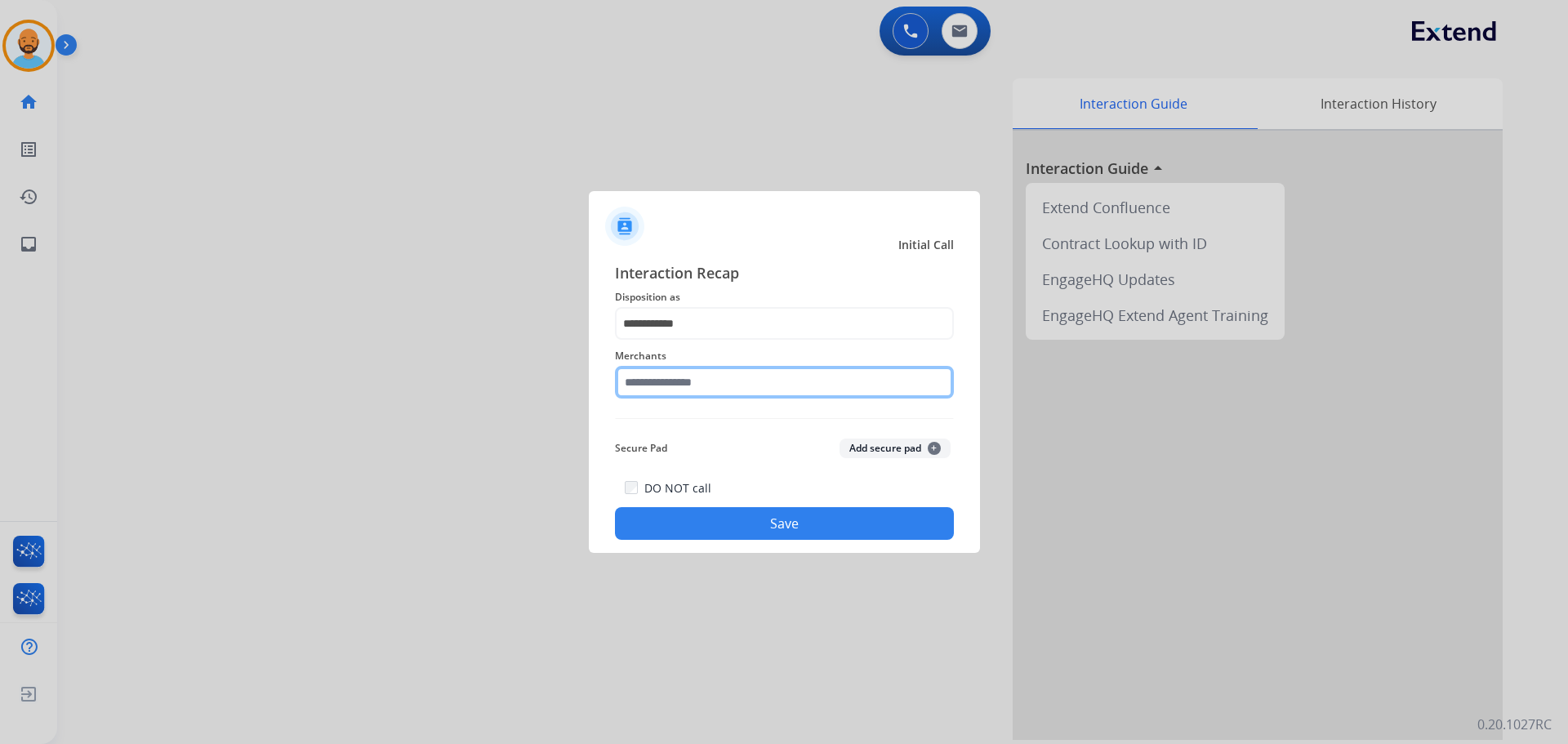
click at [695, 383] on input "text" at bounding box center [784, 382] width 339 height 33
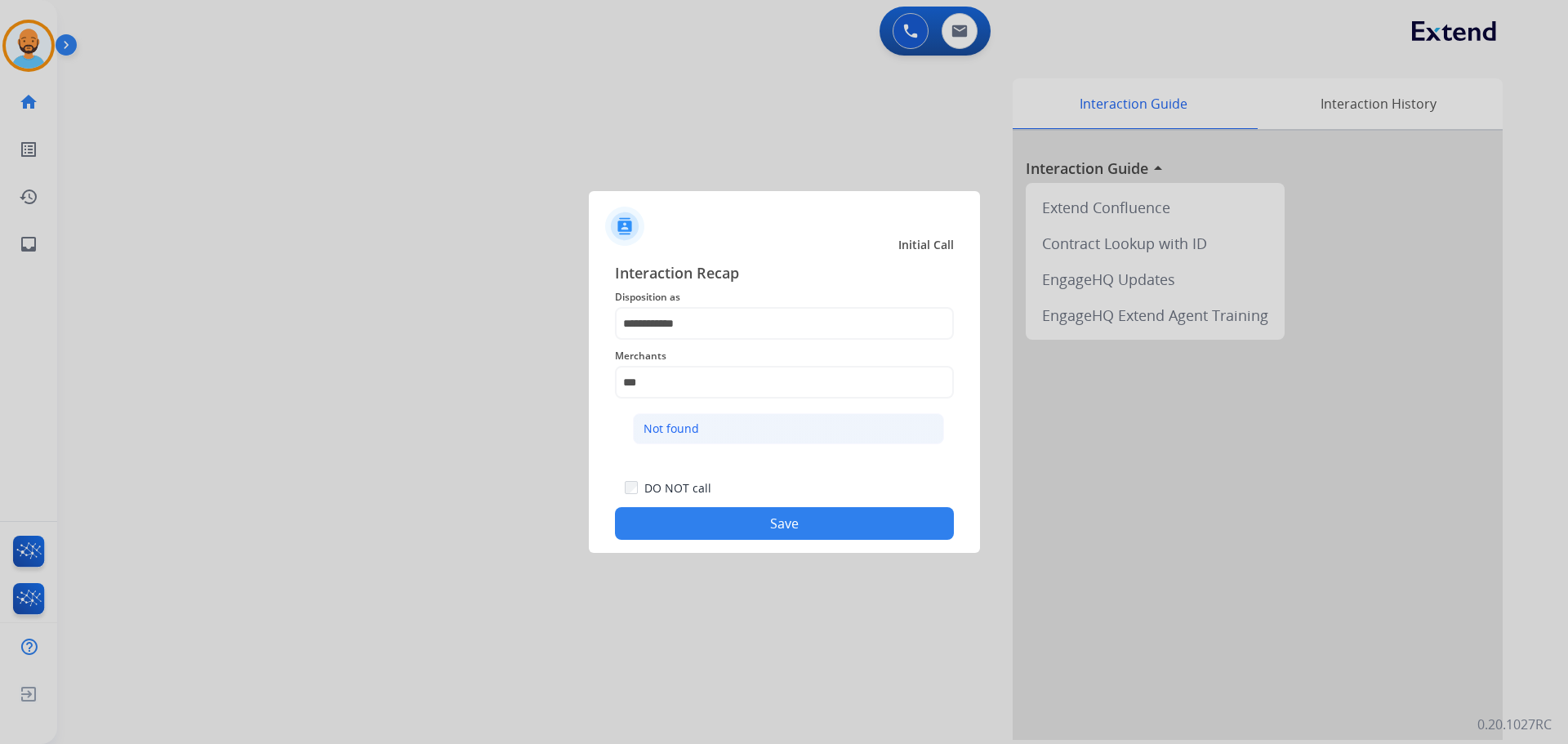
click at [683, 432] on div "Not found" at bounding box center [672, 428] width 56 height 16
type input "*********"
click at [705, 526] on button "Save" at bounding box center [784, 523] width 339 height 33
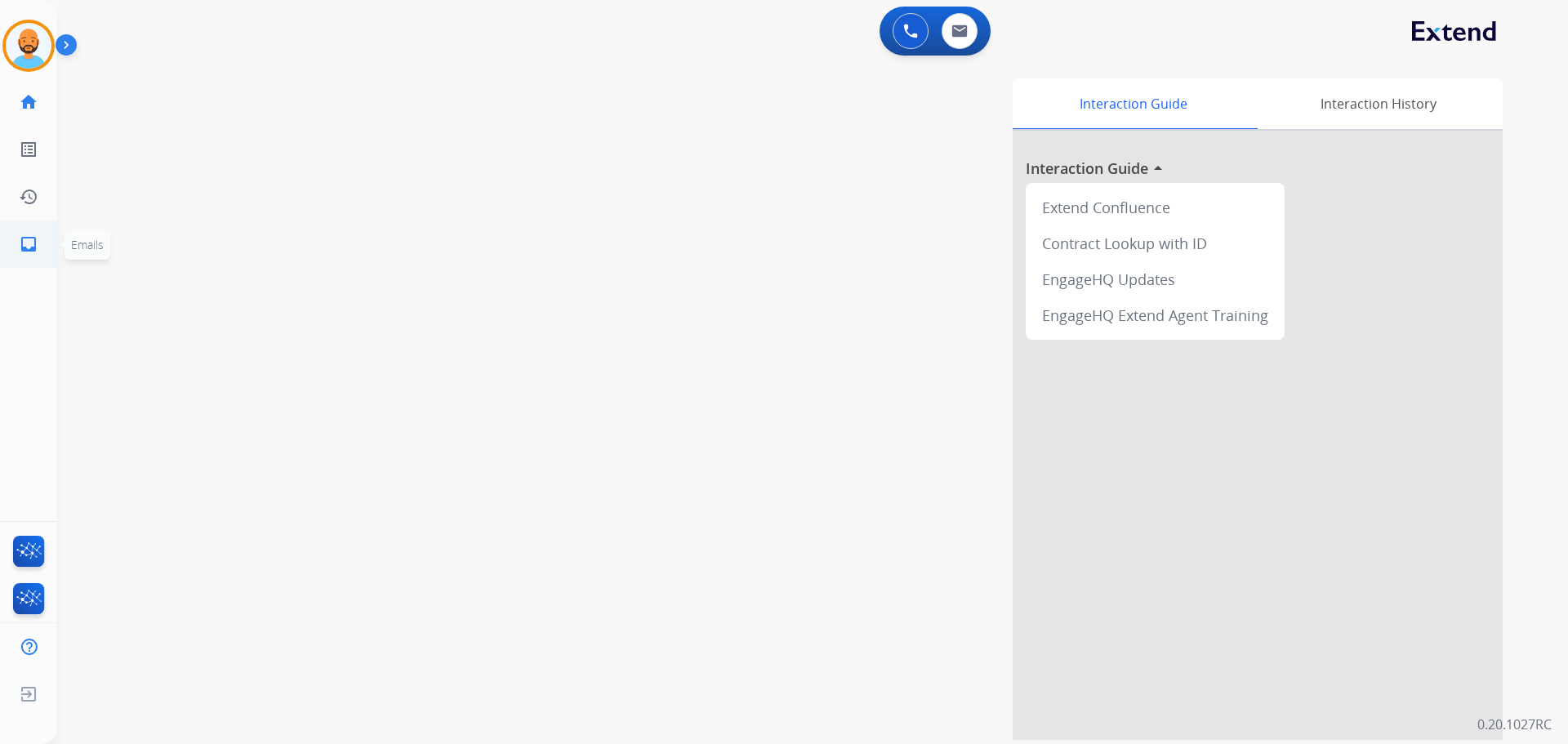
click at [33, 233] on link "inbox Emails" at bounding box center [29, 244] width 46 height 46
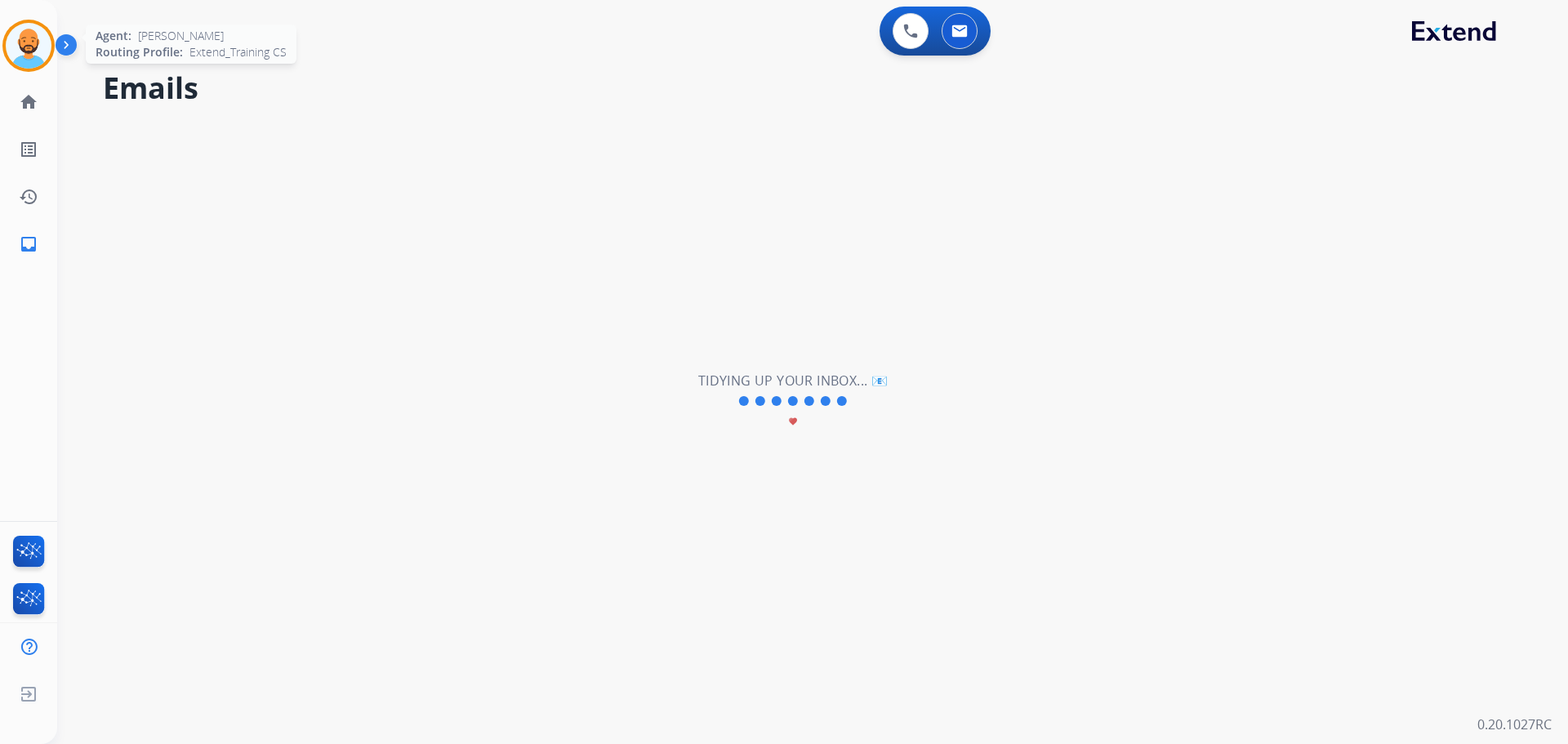
click at [22, 55] on img at bounding box center [29, 46] width 46 height 46
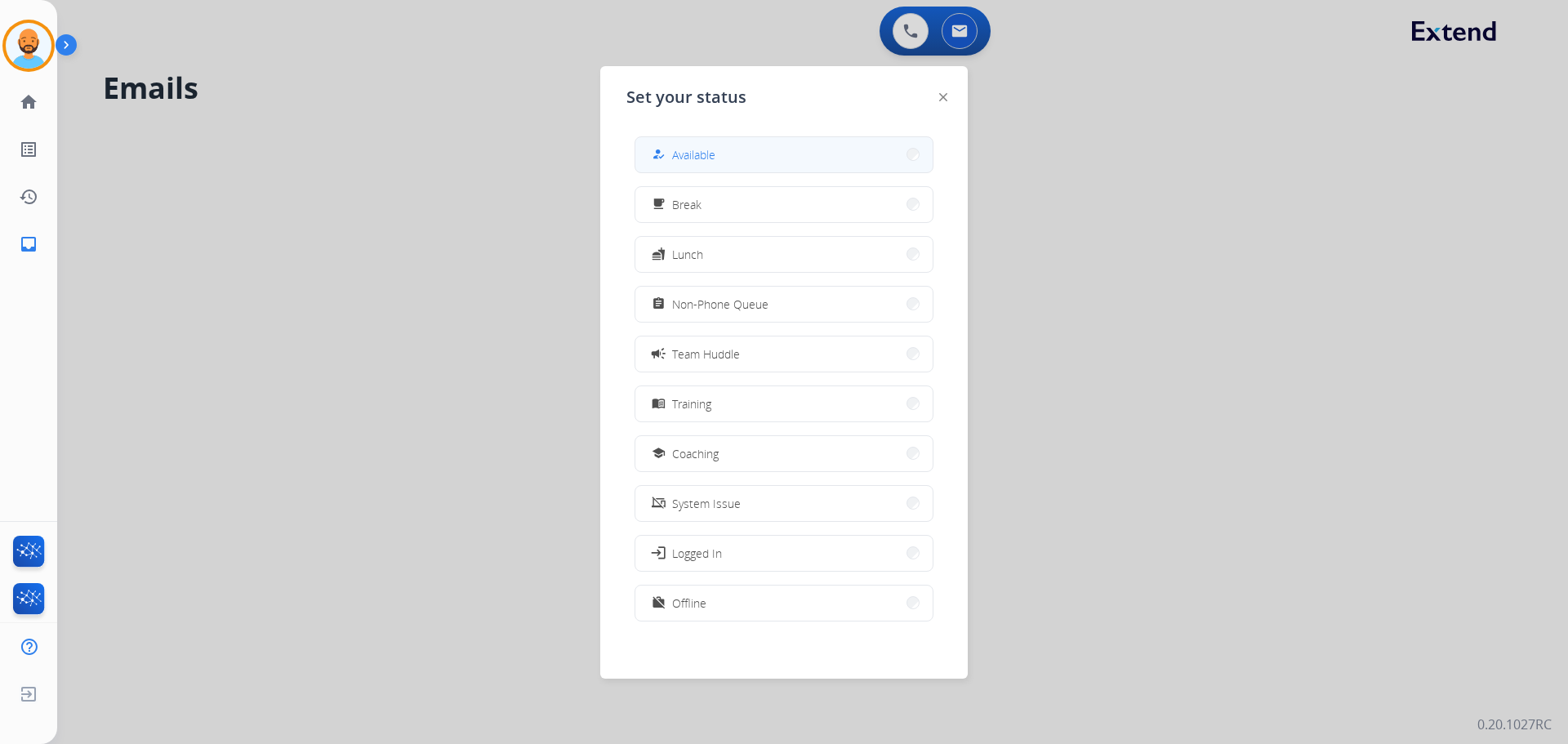
click at [855, 149] on button "how_to_reg Available" at bounding box center [784, 155] width 297 height 35
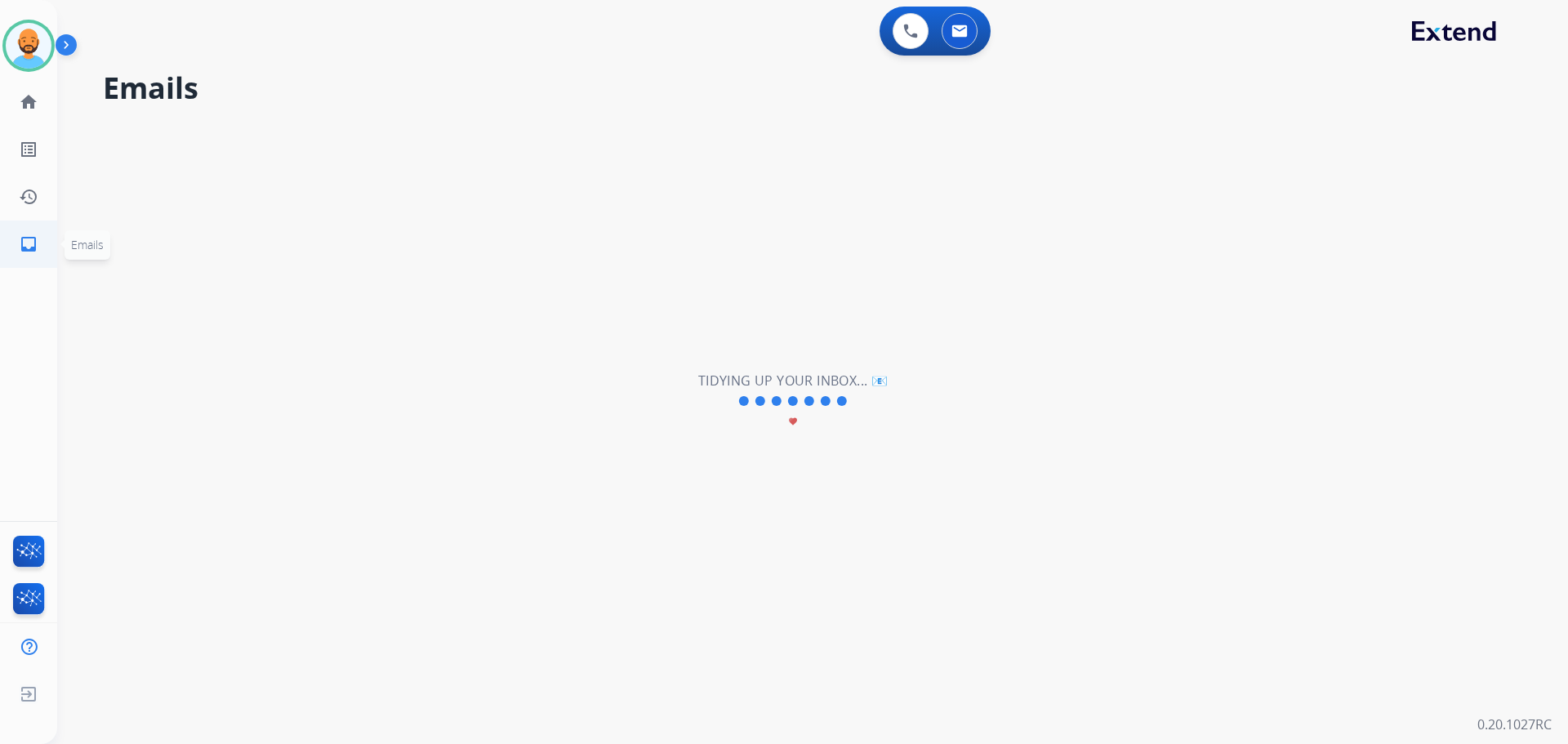
click at [30, 238] on mat-icon "inbox" at bounding box center [28, 243] width 19 height 19
click at [28, 240] on mat-icon "inbox" at bounding box center [28, 243] width 19 height 19
click at [31, 231] on link "inbox Emails" at bounding box center [29, 244] width 46 height 46
click at [39, 240] on link "inbox Emails" at bounding box center [29, 244] width 46 height 46
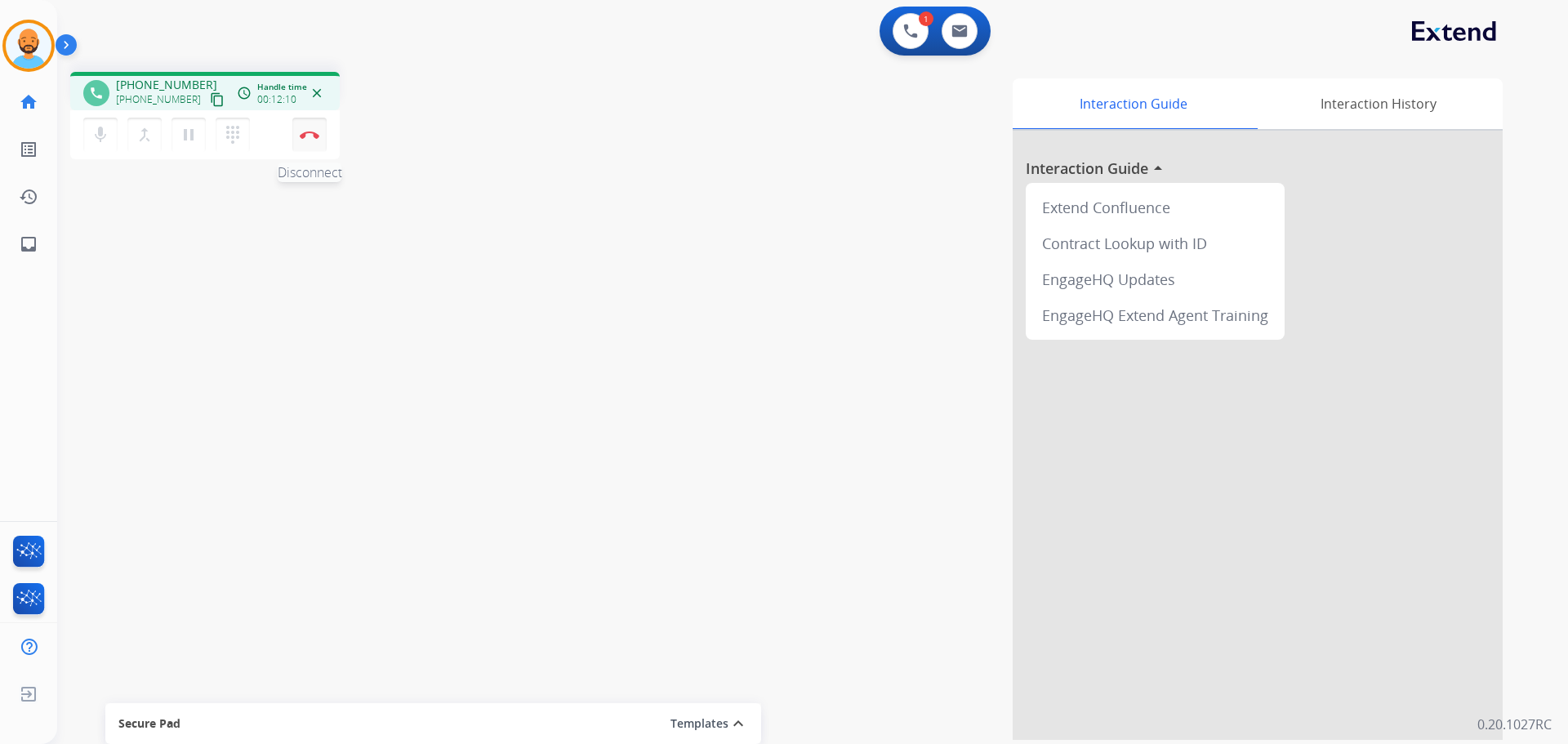
click at [308, 134] on img at bounding box center [309, 135] width 19 height 8
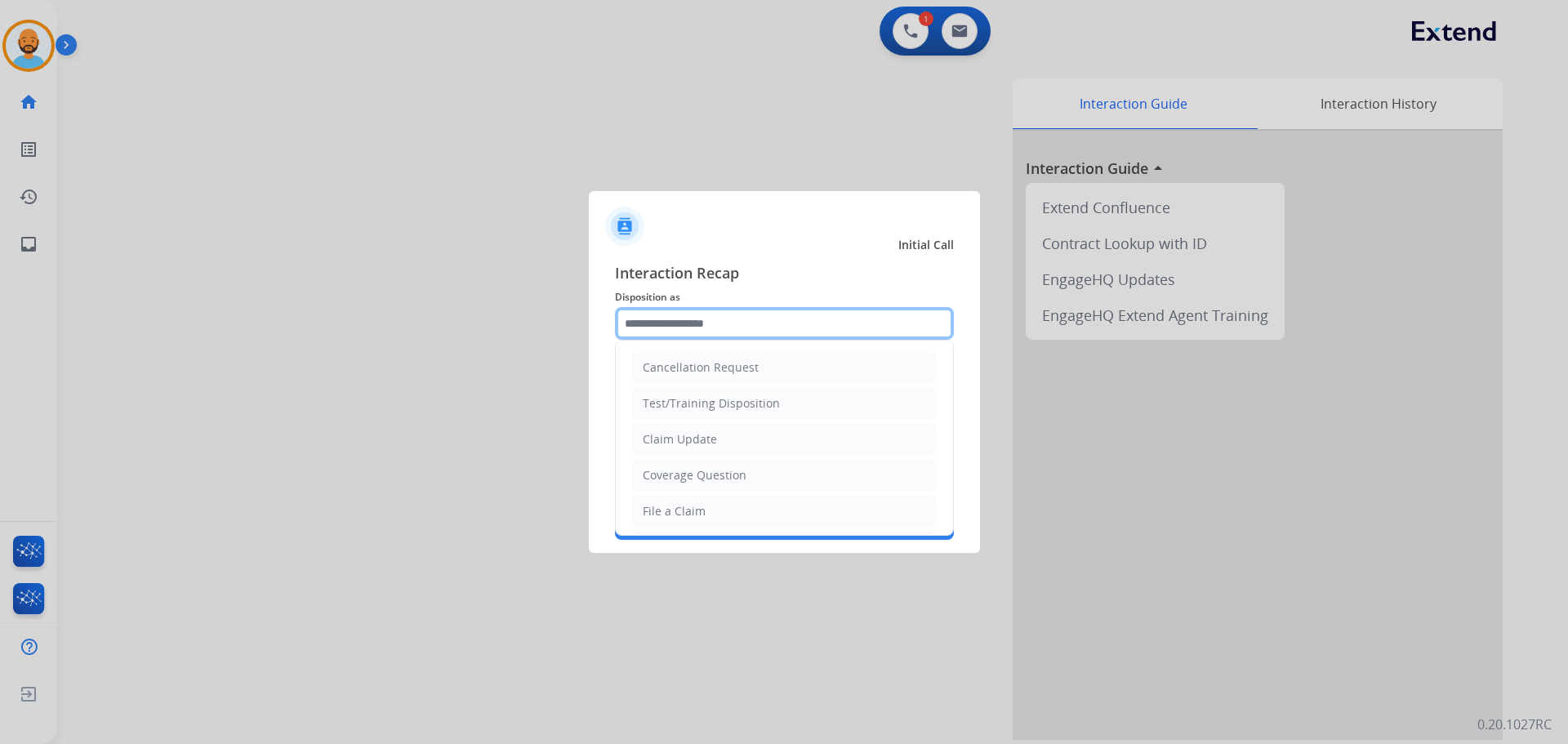
click at [698, 331] on input "text" at bounding box center [784, 323] width 339 height 33
click at [682, 485] on li "Coverage Question" at bounding box center [784, 475] width 305 height 31
type input "**********"
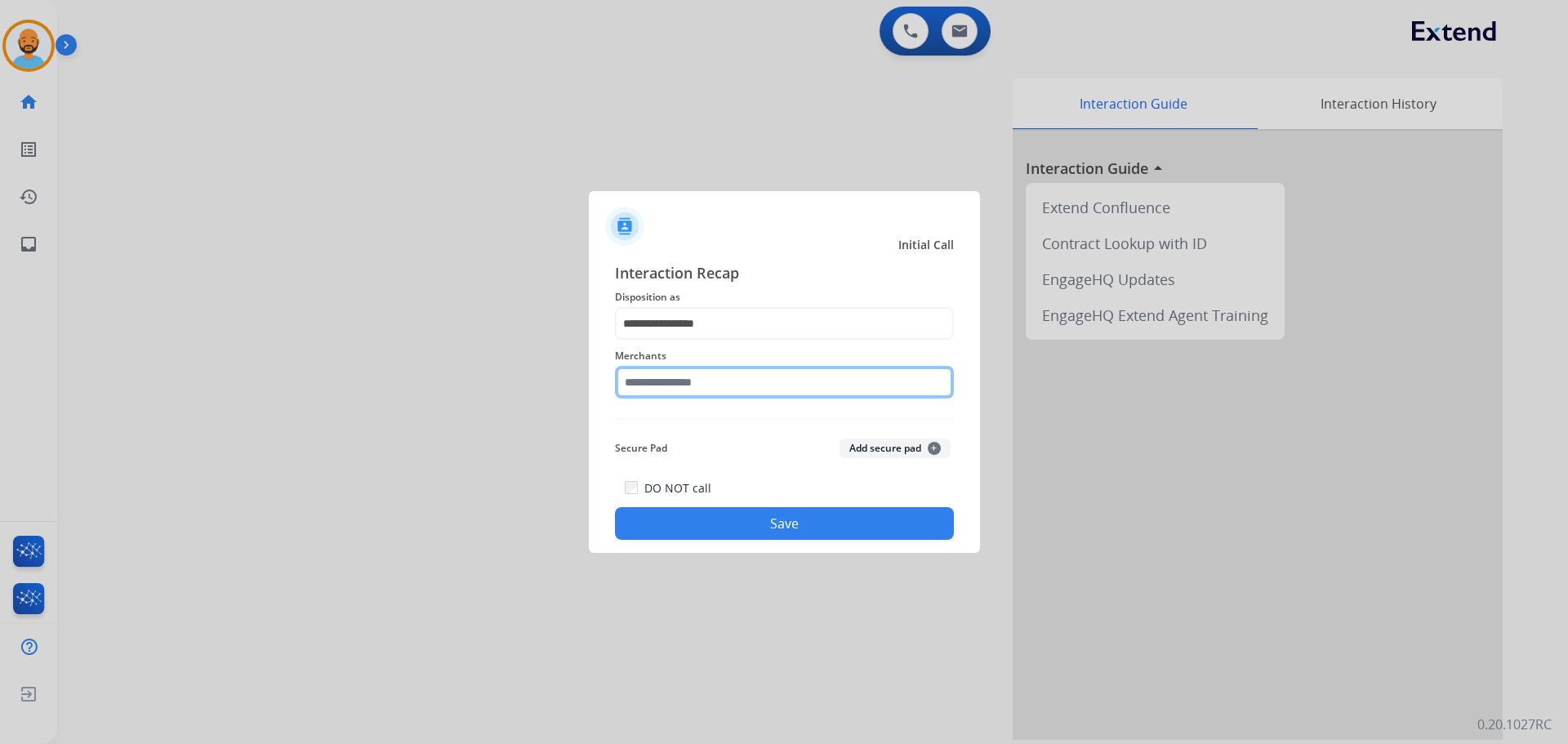
click at [713, 389] on input "text" at bounding box center [784, 382] width 339 height 33
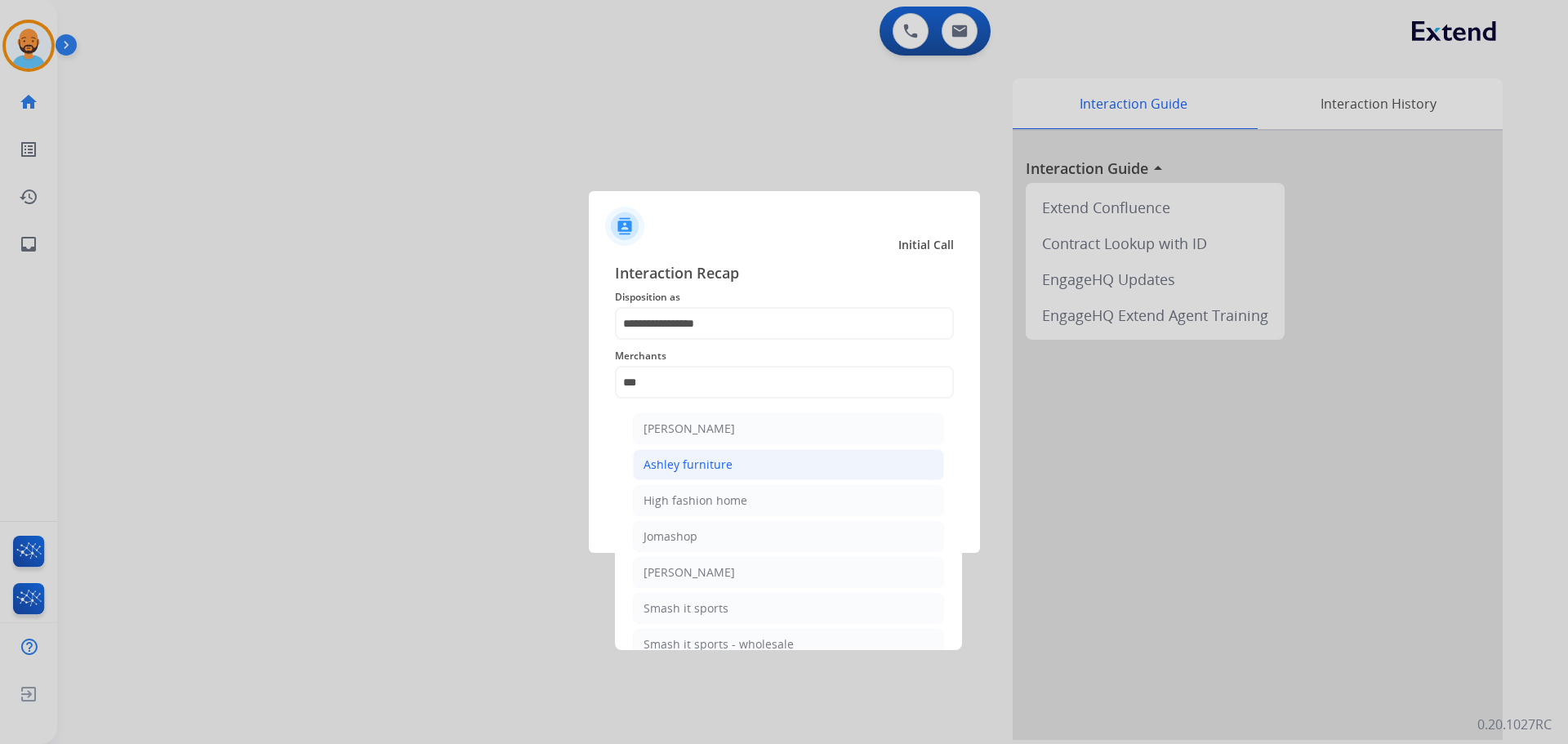
click at [721, 467] on div "Ashley furniture" at bounding box center [688, 464] width 89 height 16
type input "**********"
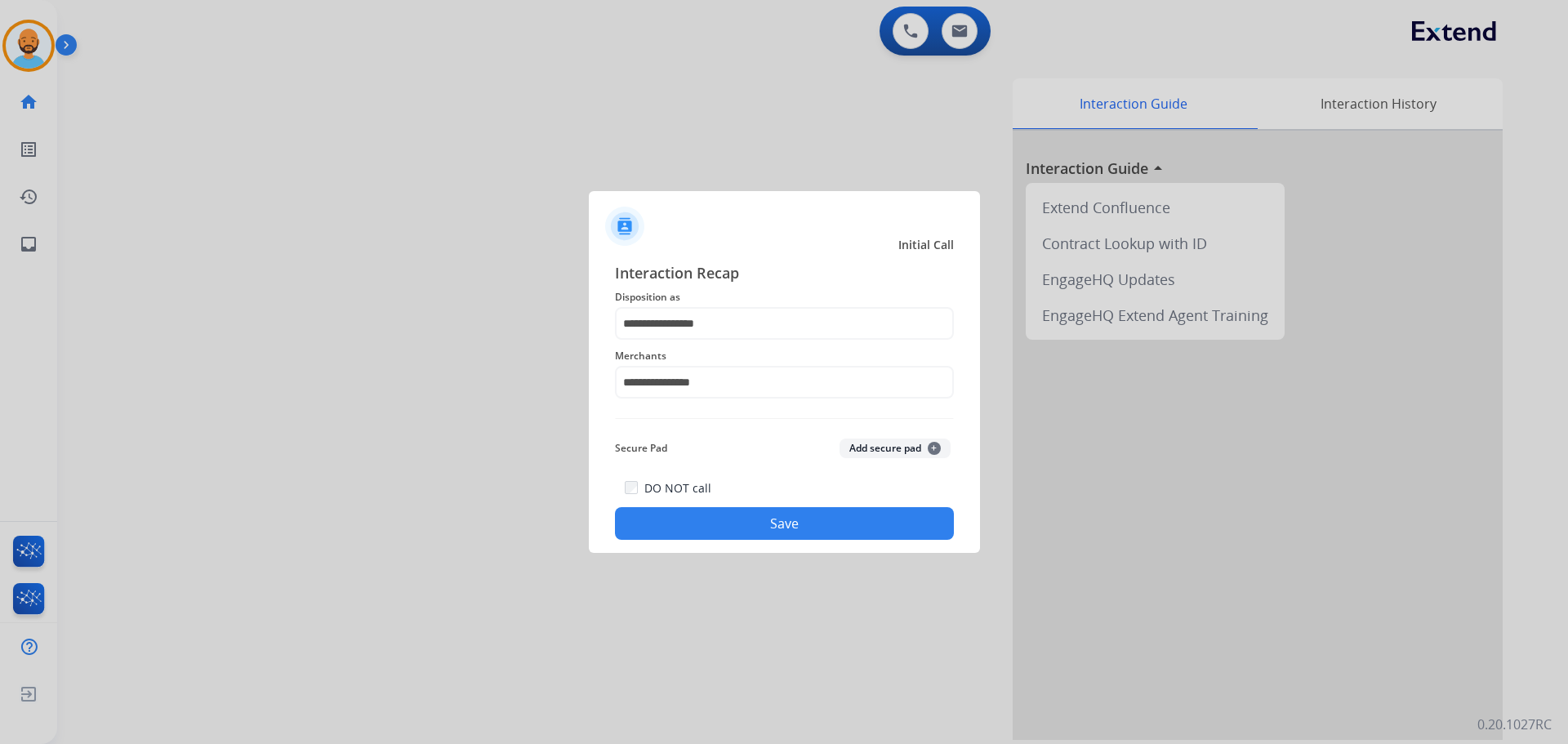
click at [763, 523] on button "Save" at bounding box center [784, 523] width 339 height 33
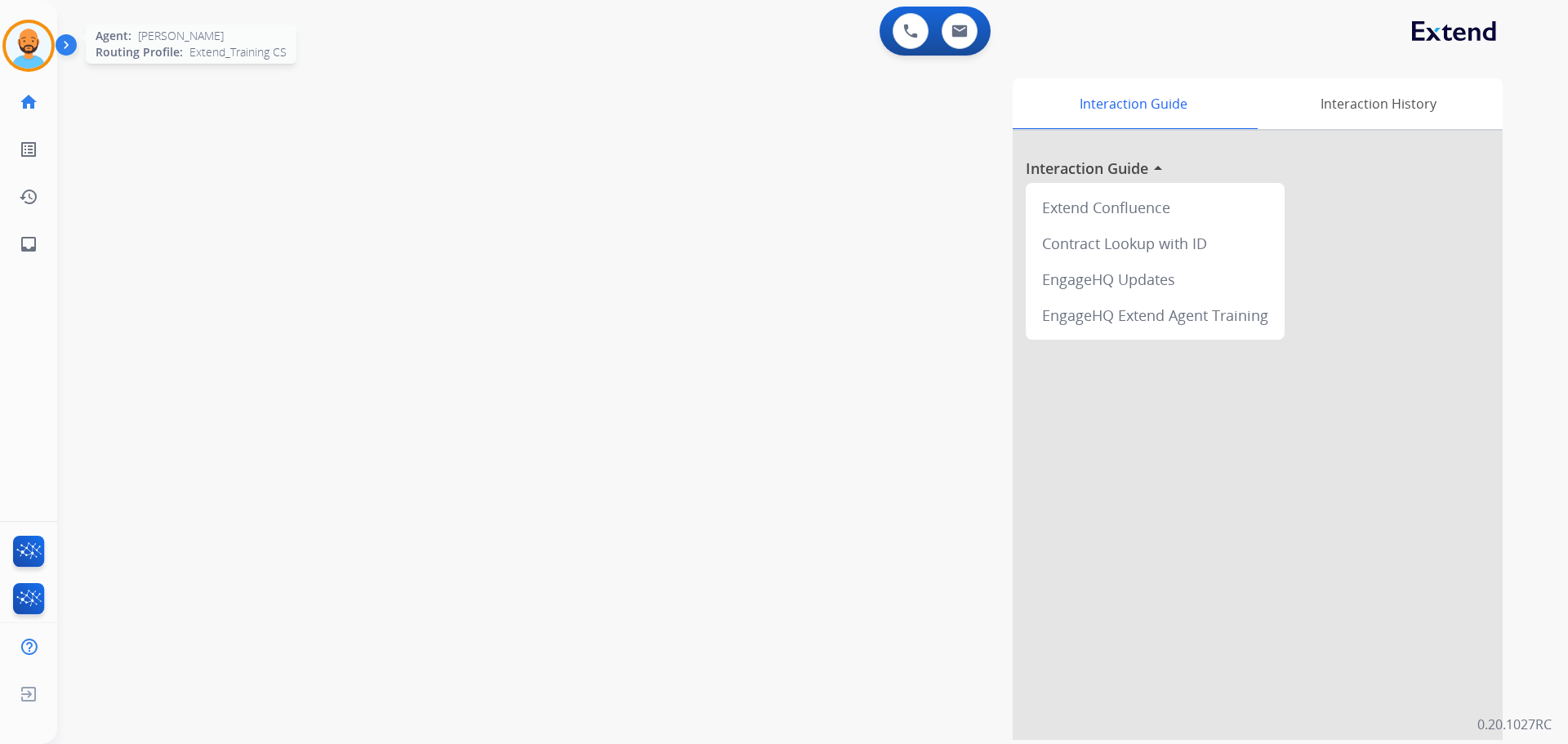
click at [19, 47] on img at bounding box center [29, 46] width 46 height 46
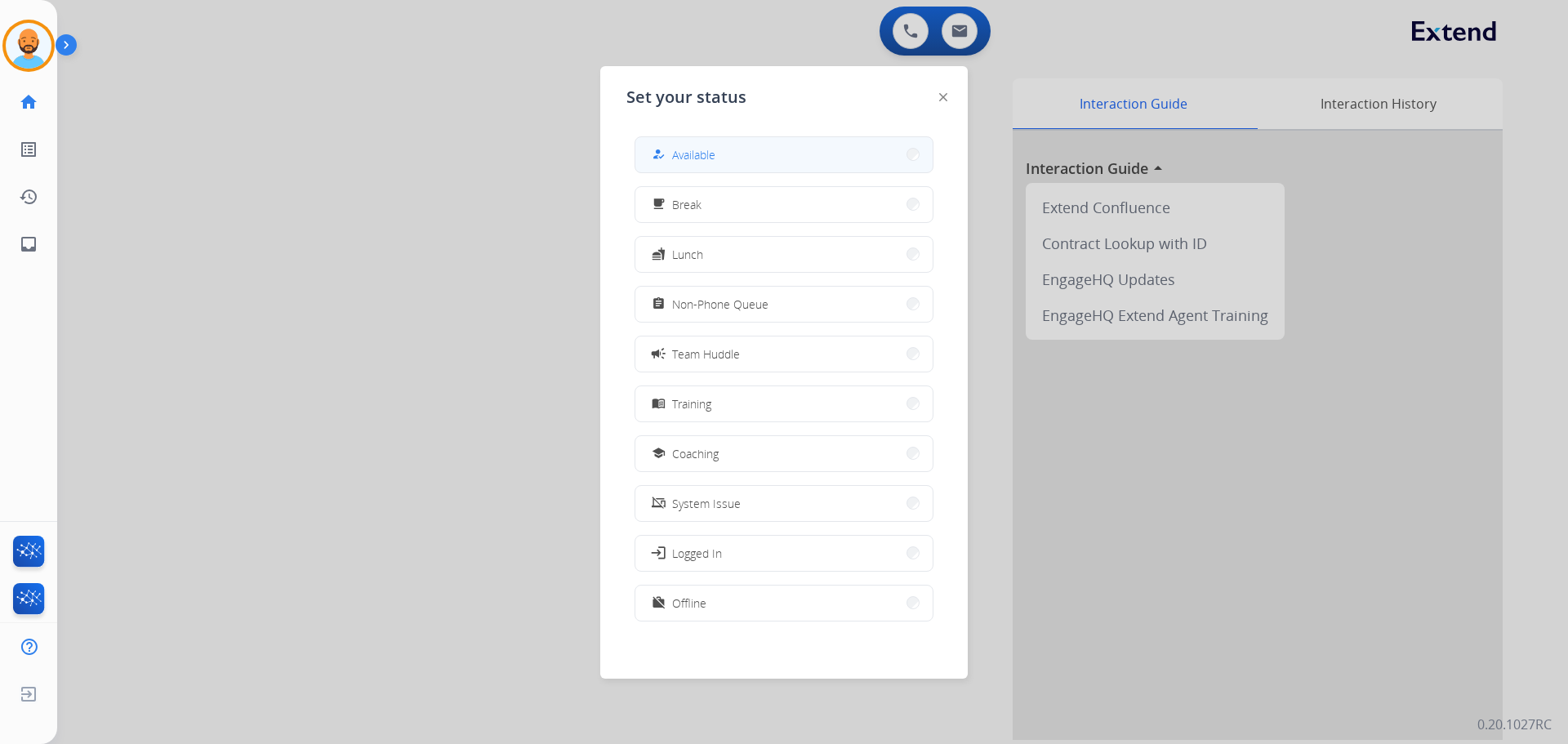
click at [795, 155] on button "how_to_reg Available" at bounding box center [784, 155] width 297 height 35
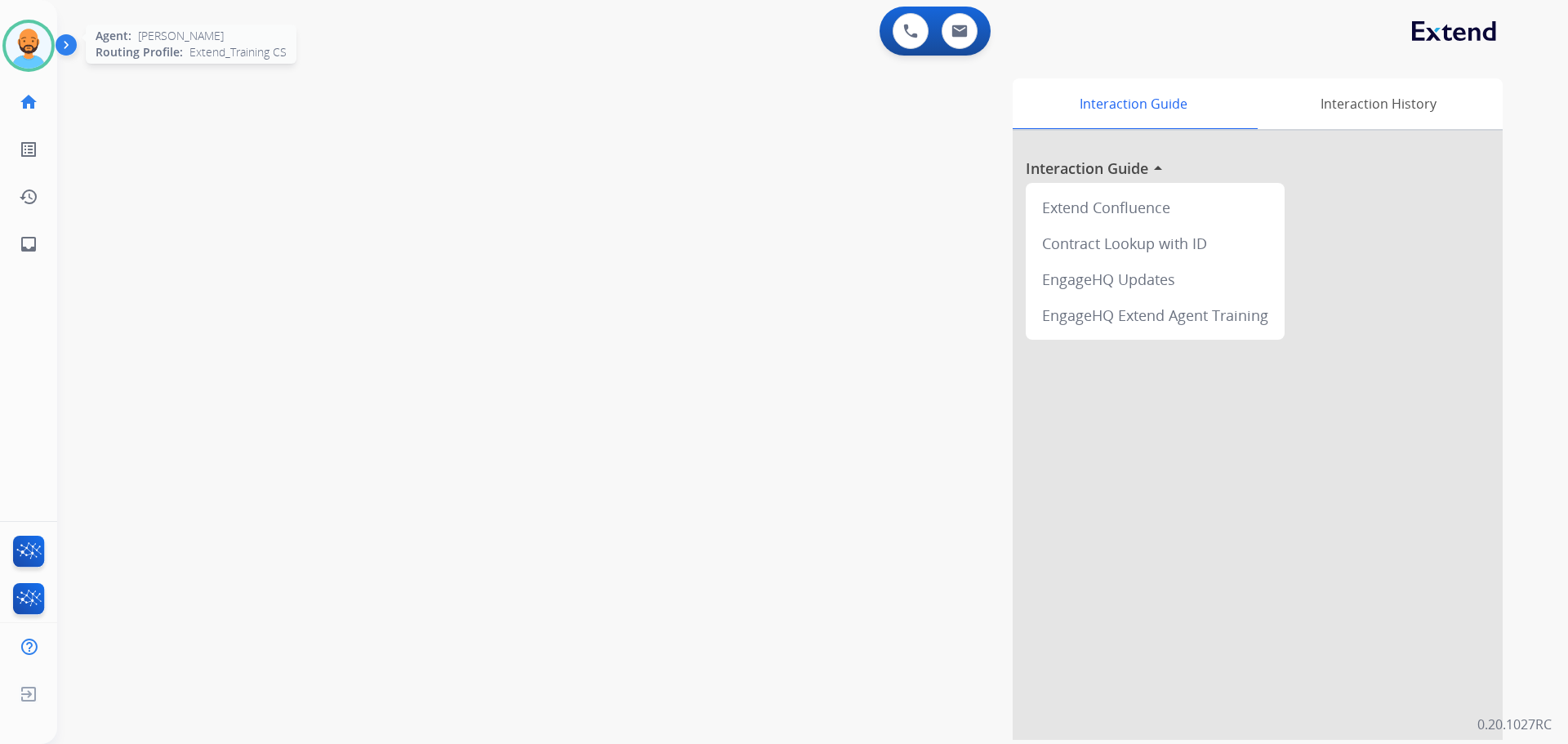
click at [15, 48] on img at bounding box center [29, 46] width 46 height 46
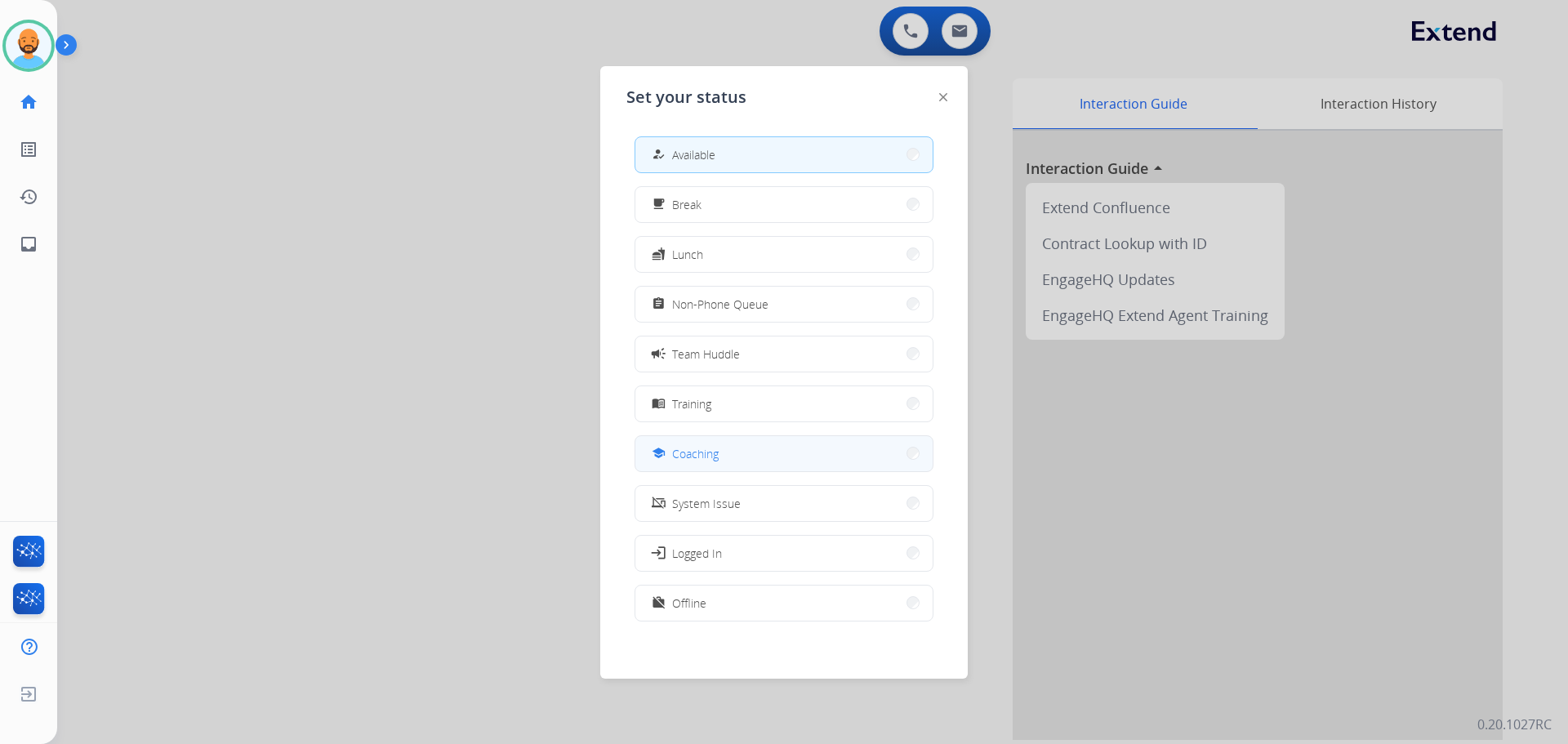
click at [910, 453] on button "school Coaching" at bounding box center [784, 453] width 297 height 35
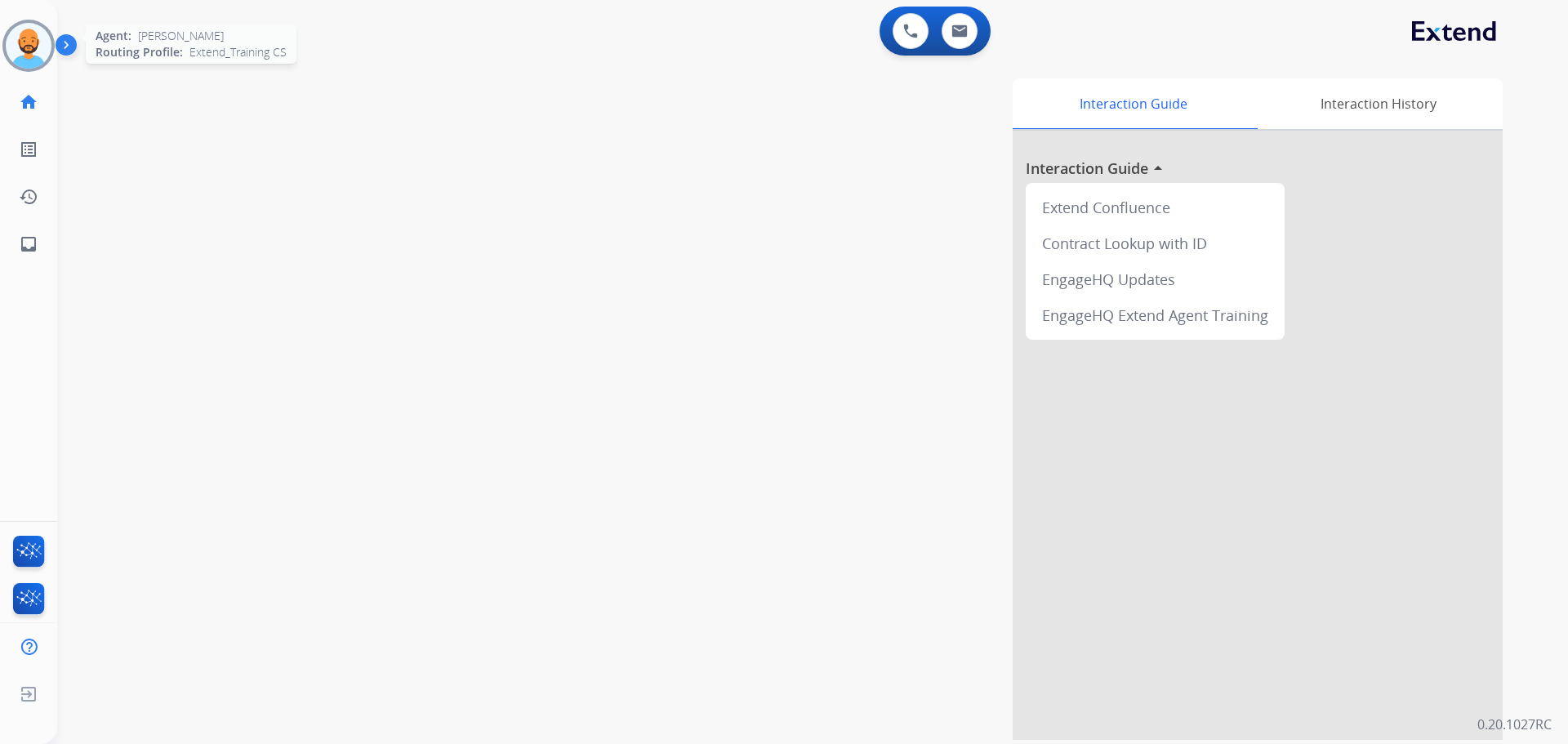
click at [44, 42] on img at bounding box center [29, 46] width 46 height 46
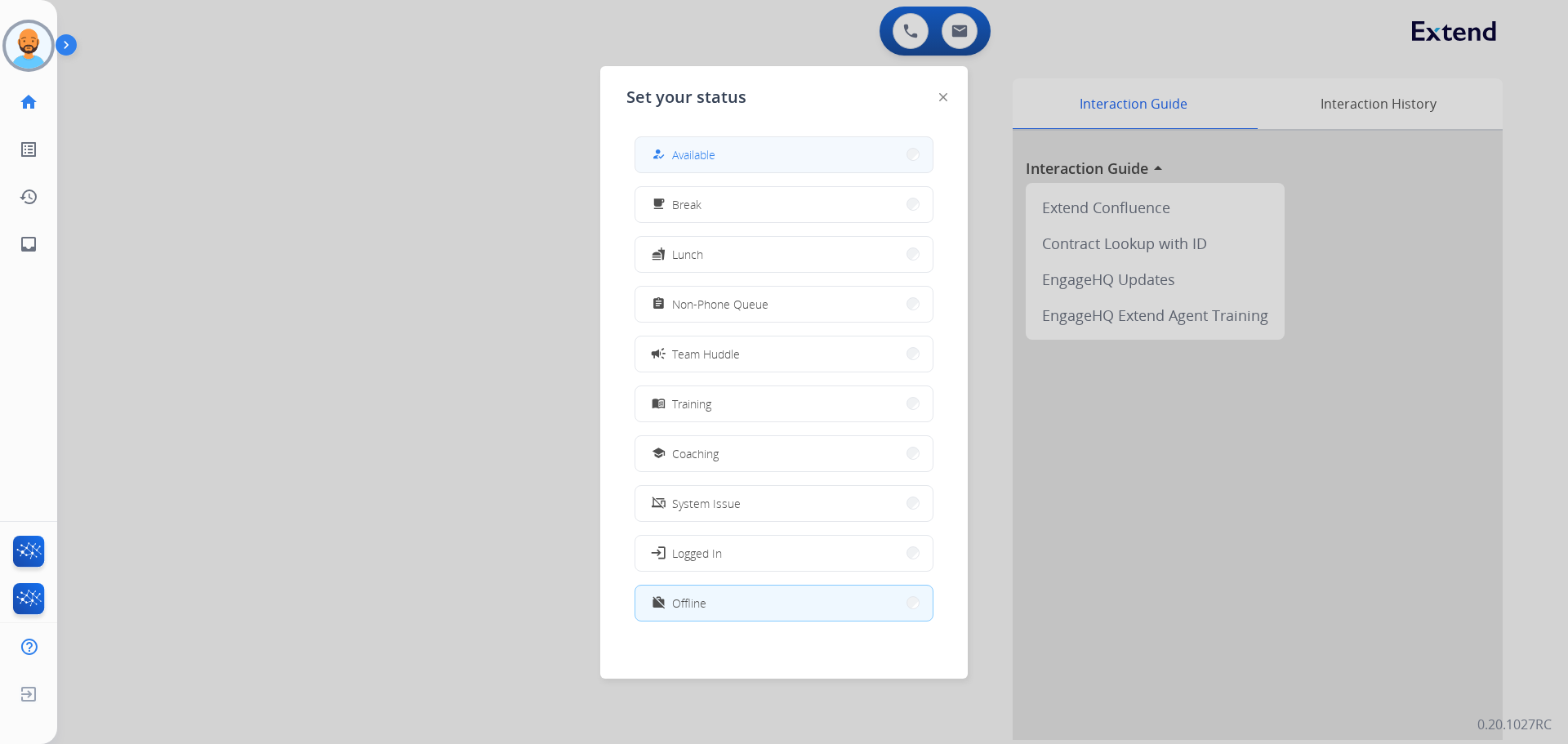
click at [902, 148] on button "how_to_reg Available" at bounding box center [784, 155] width 297 height 35
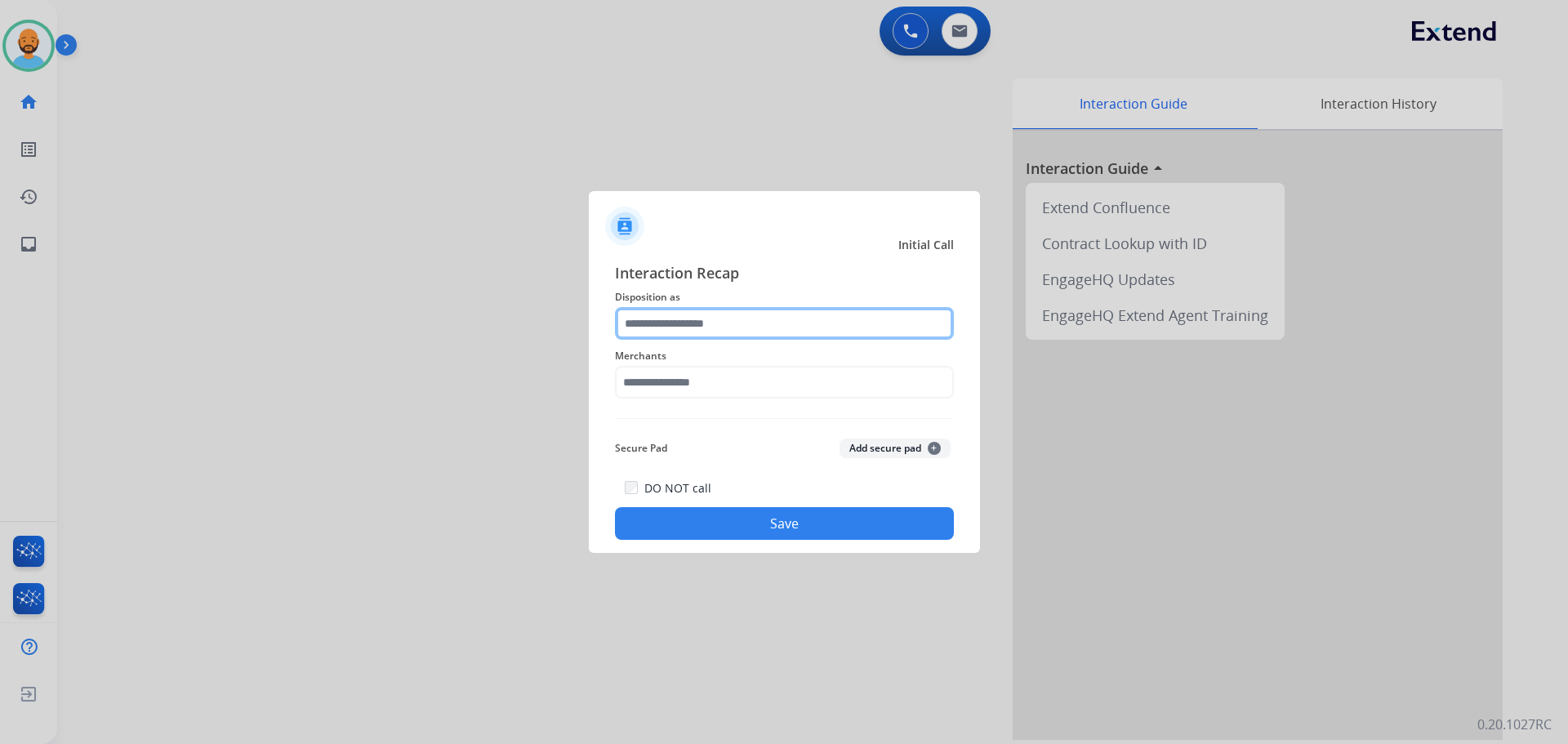
click at [798, 309] on input "text" at bounding box center [784, 323] width 339 height 33
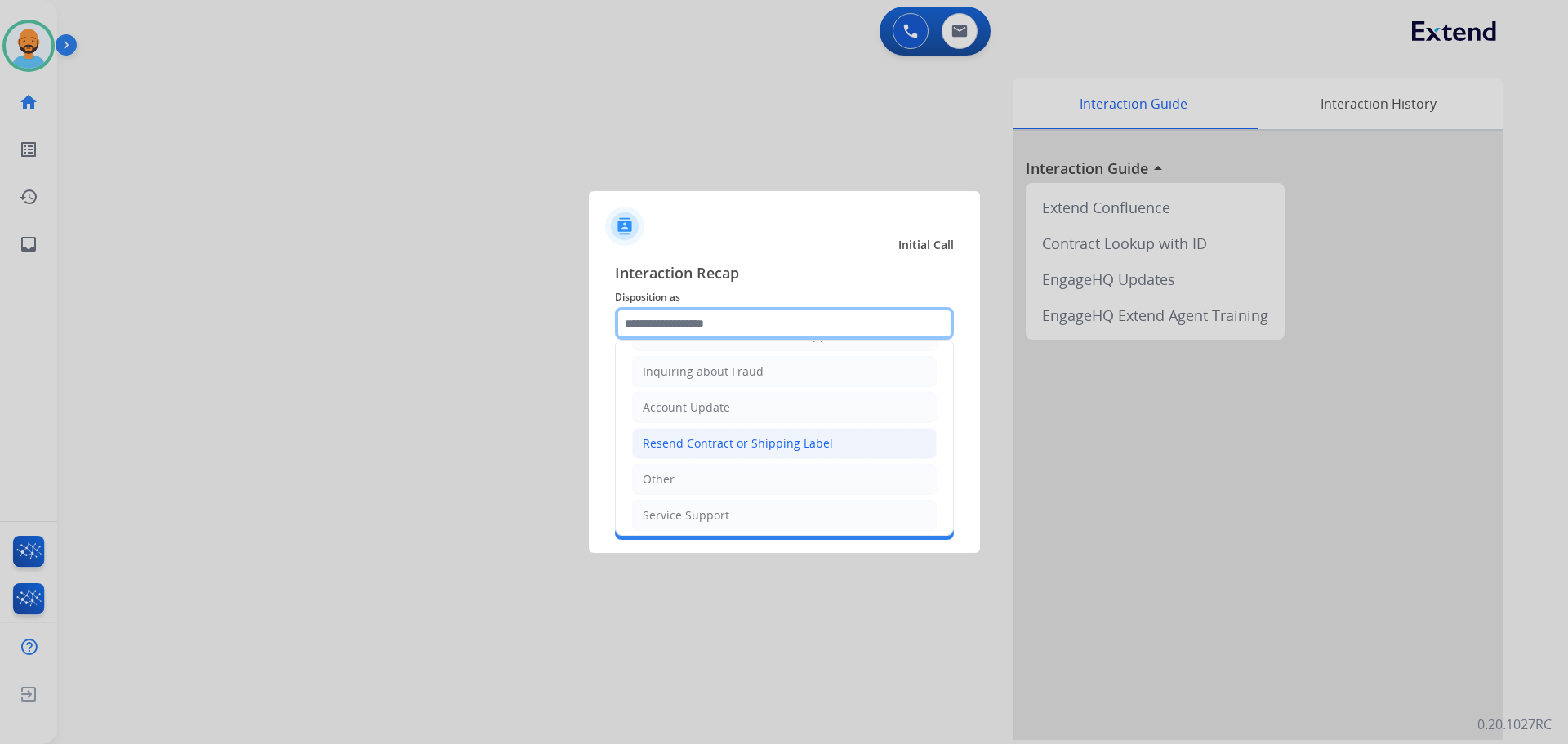
scroll to position [255, 0]
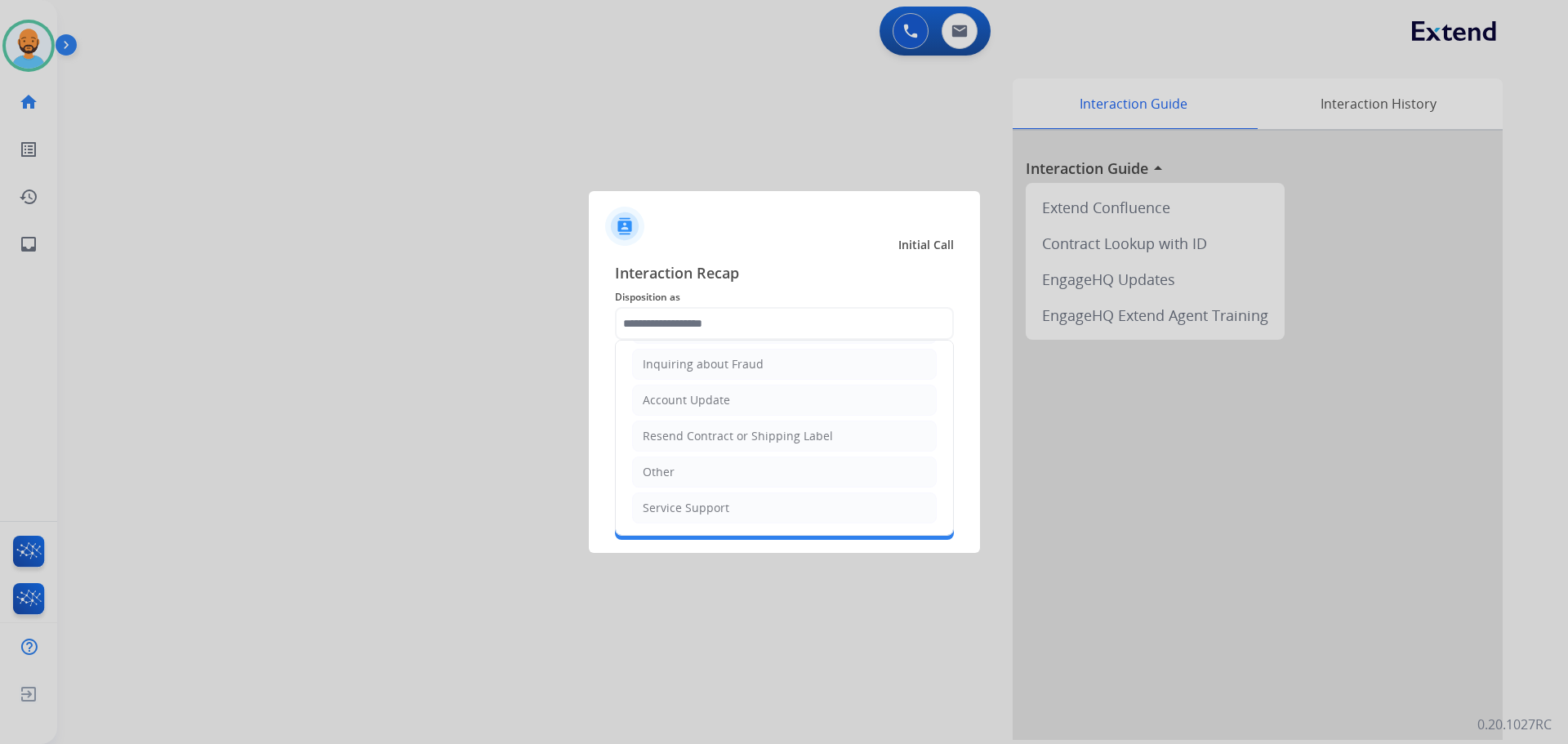
click at [697, 472] on li "Other" at bounding box center [784, 471] width 305 height 31
type input "*****"
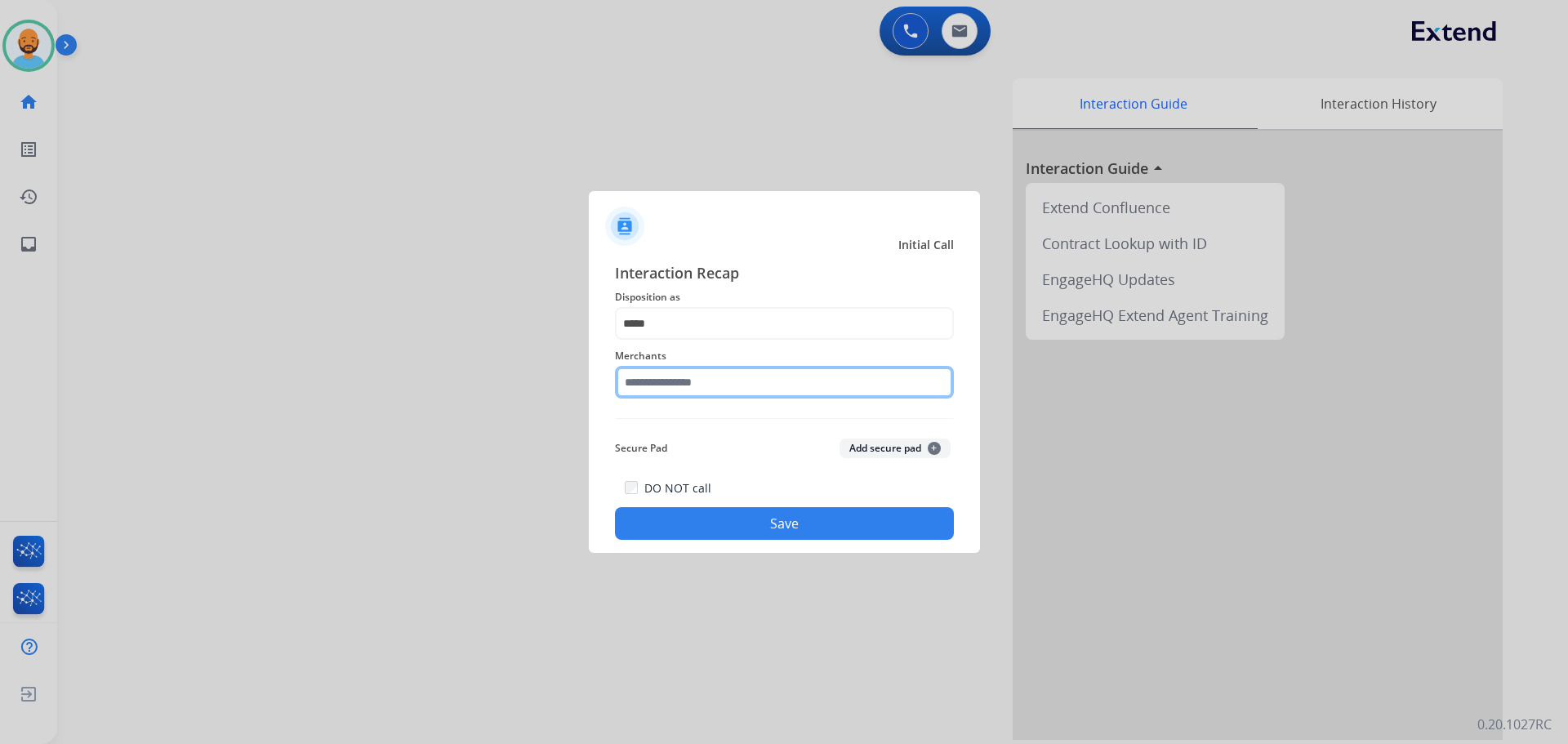
click at [721, 383] on input "text" at bounding box center [784, 382] width 339 height 33
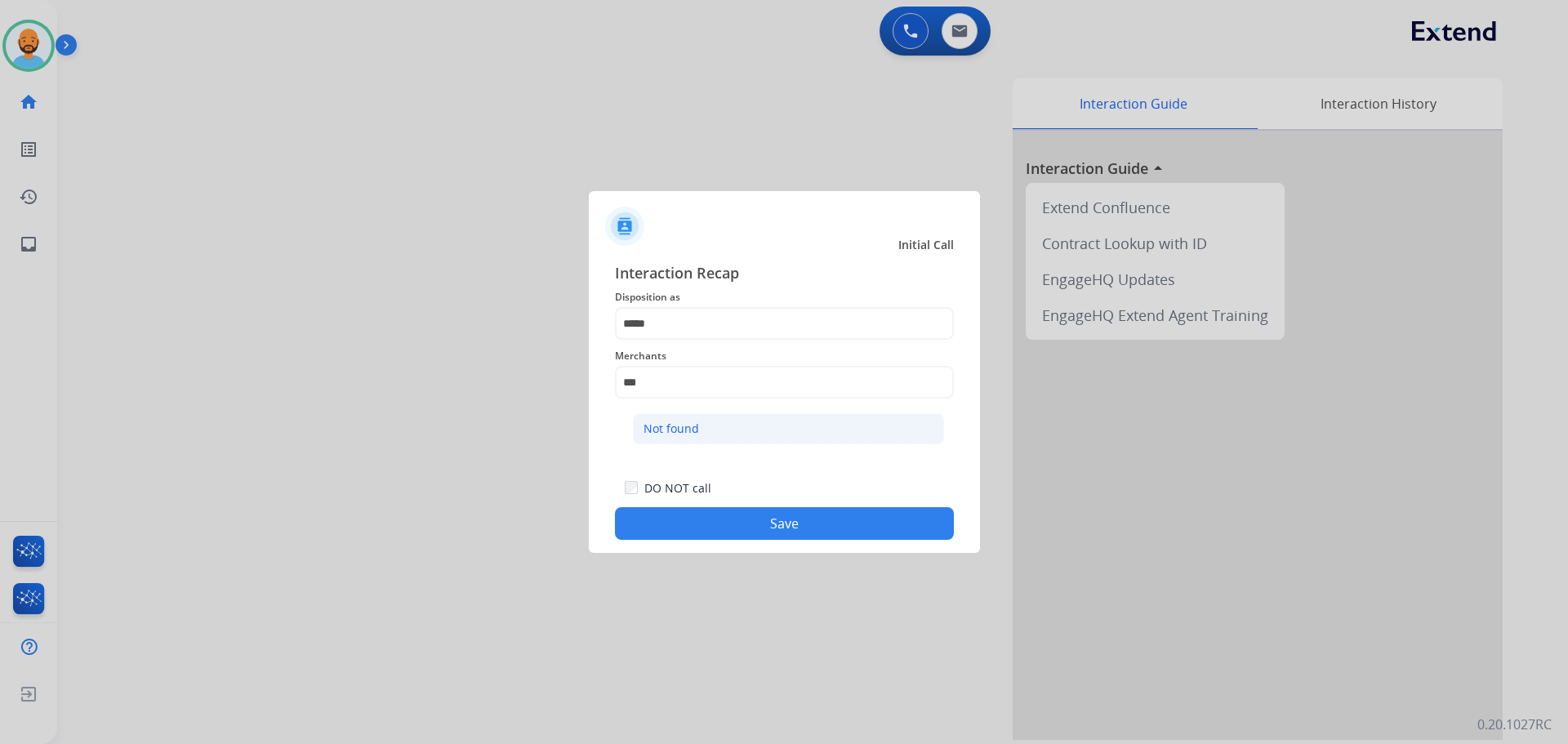
click at [710, 426] on li "Not found" at bounding box center [788, 428] width 311 height 31
type input "*********"
click at [733, 515] on button "Save" at bounding box center [784, 523] width 339 height 33
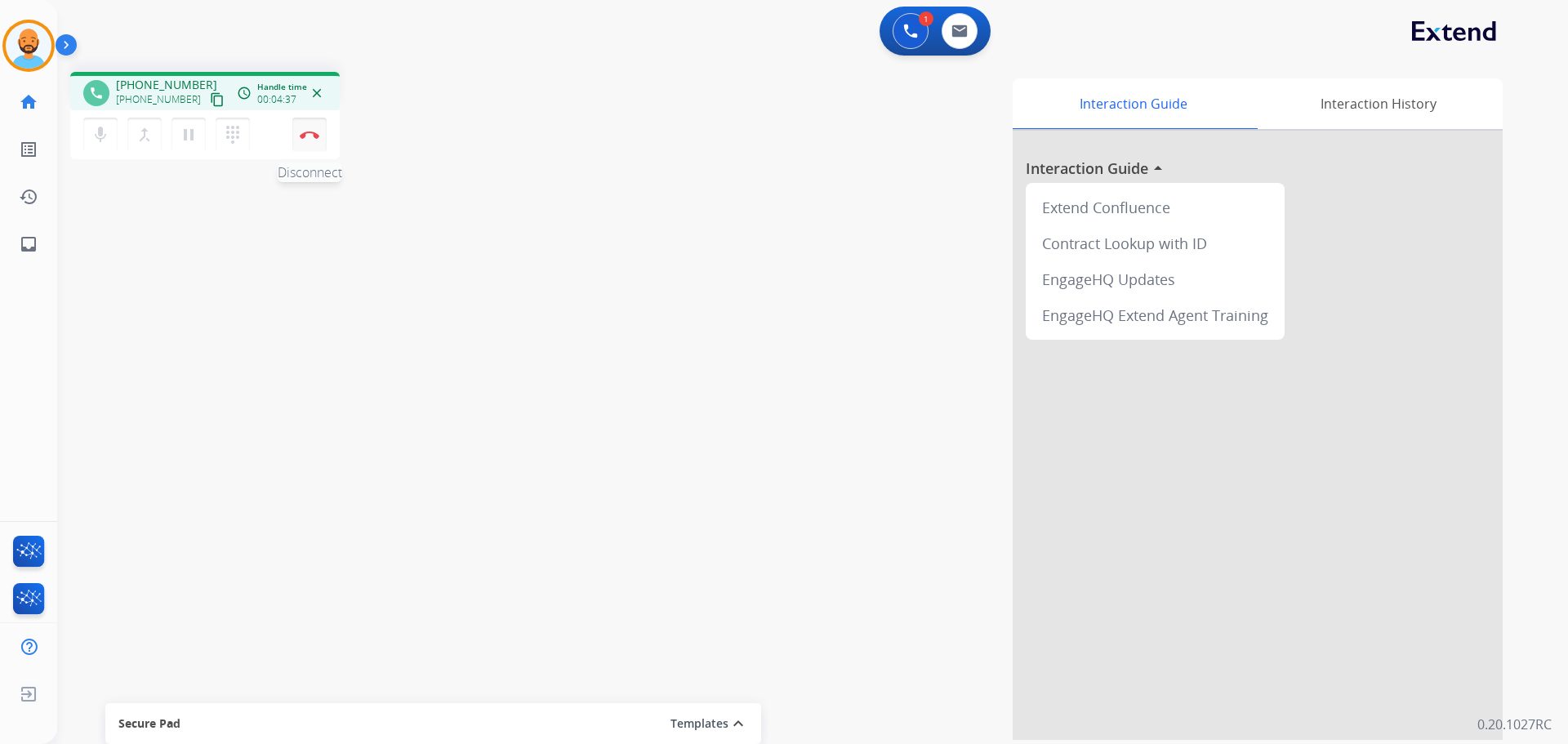
click at [299, 122] on button "Disconnect" at bounding box center [309, 134] width 35 height 35
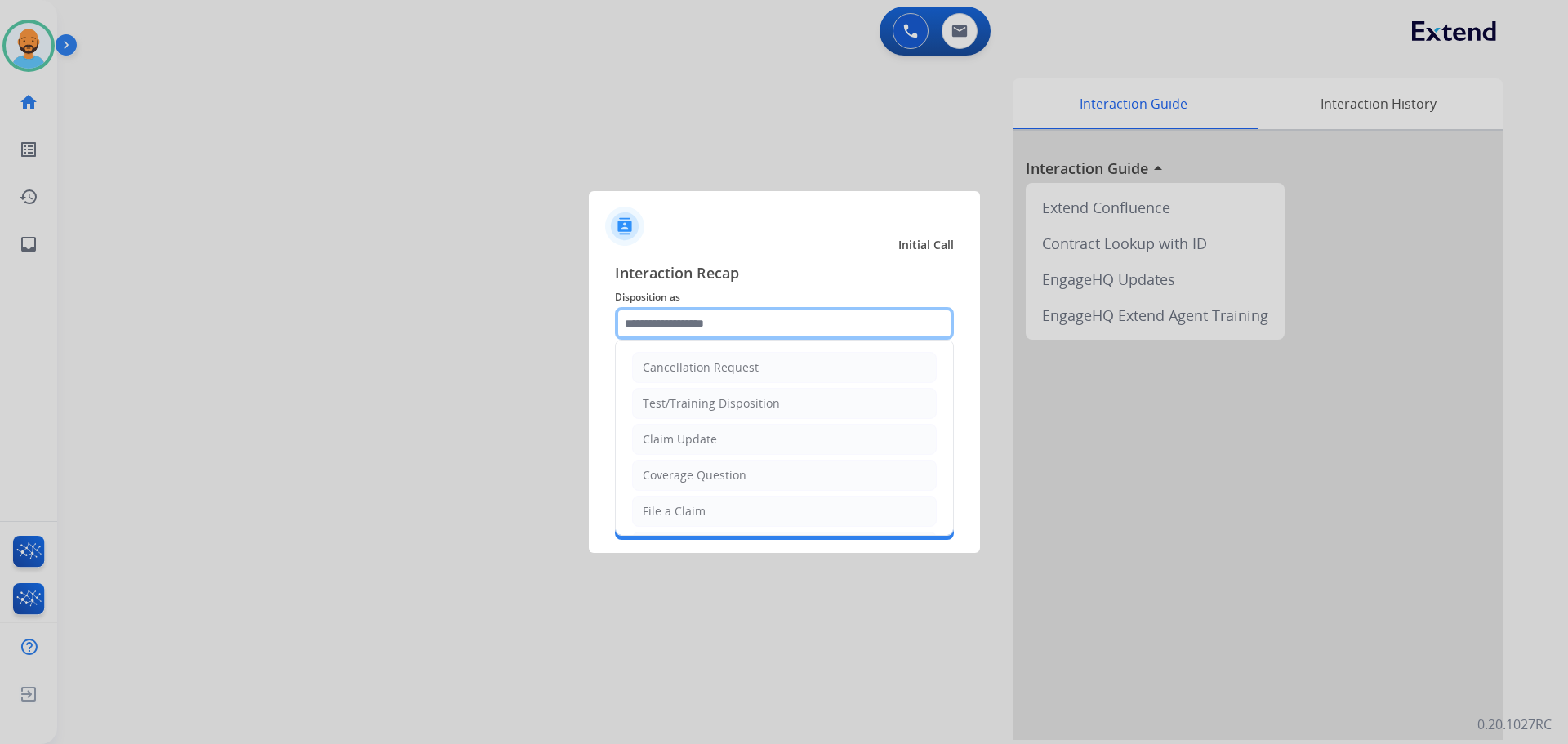
click at [732, 316] on input "text" at bounding box center [784, 323] width 339 height 33
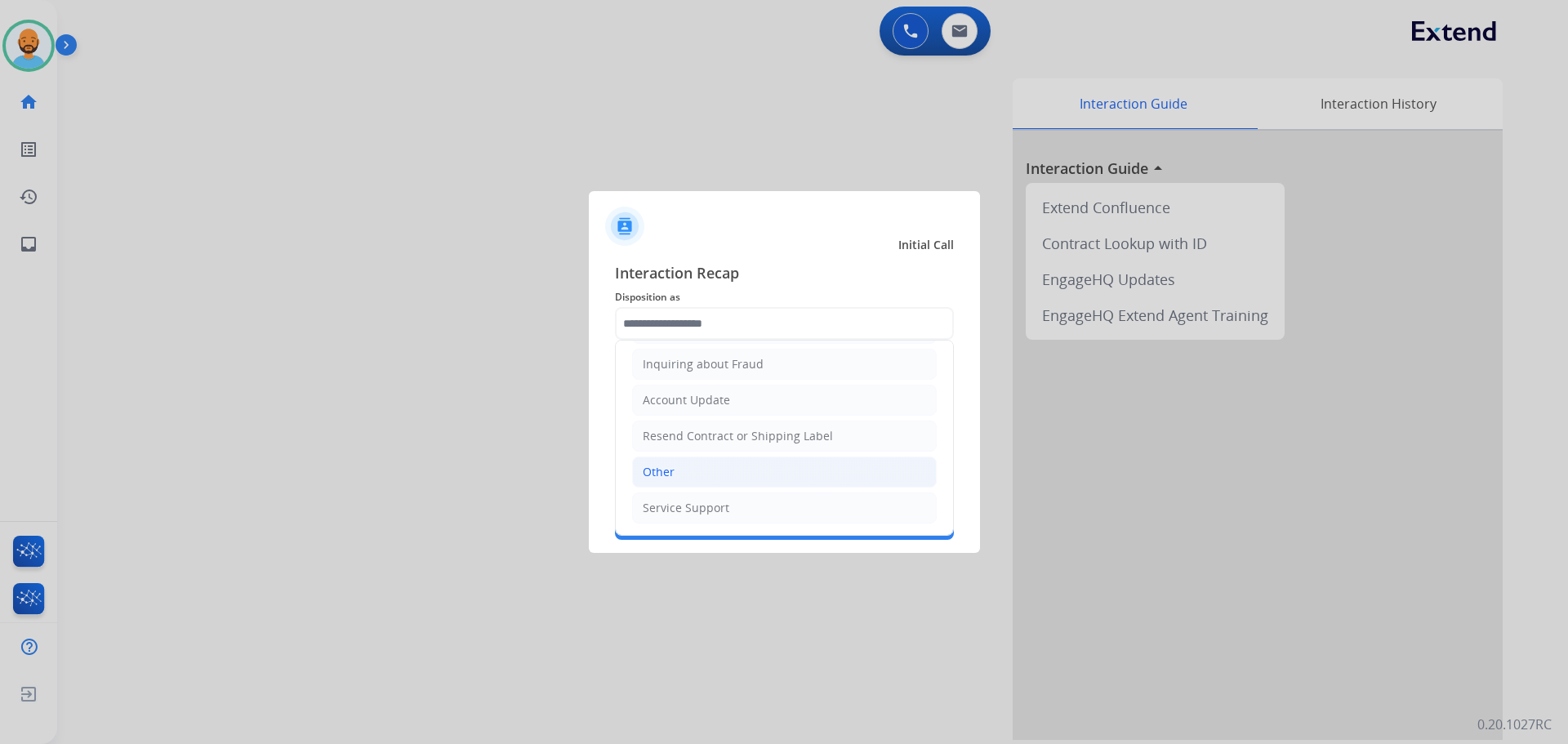
click at [710, 462] on li "Other" at bounding box center [784, 471] width 305 height 31
type input "*****"
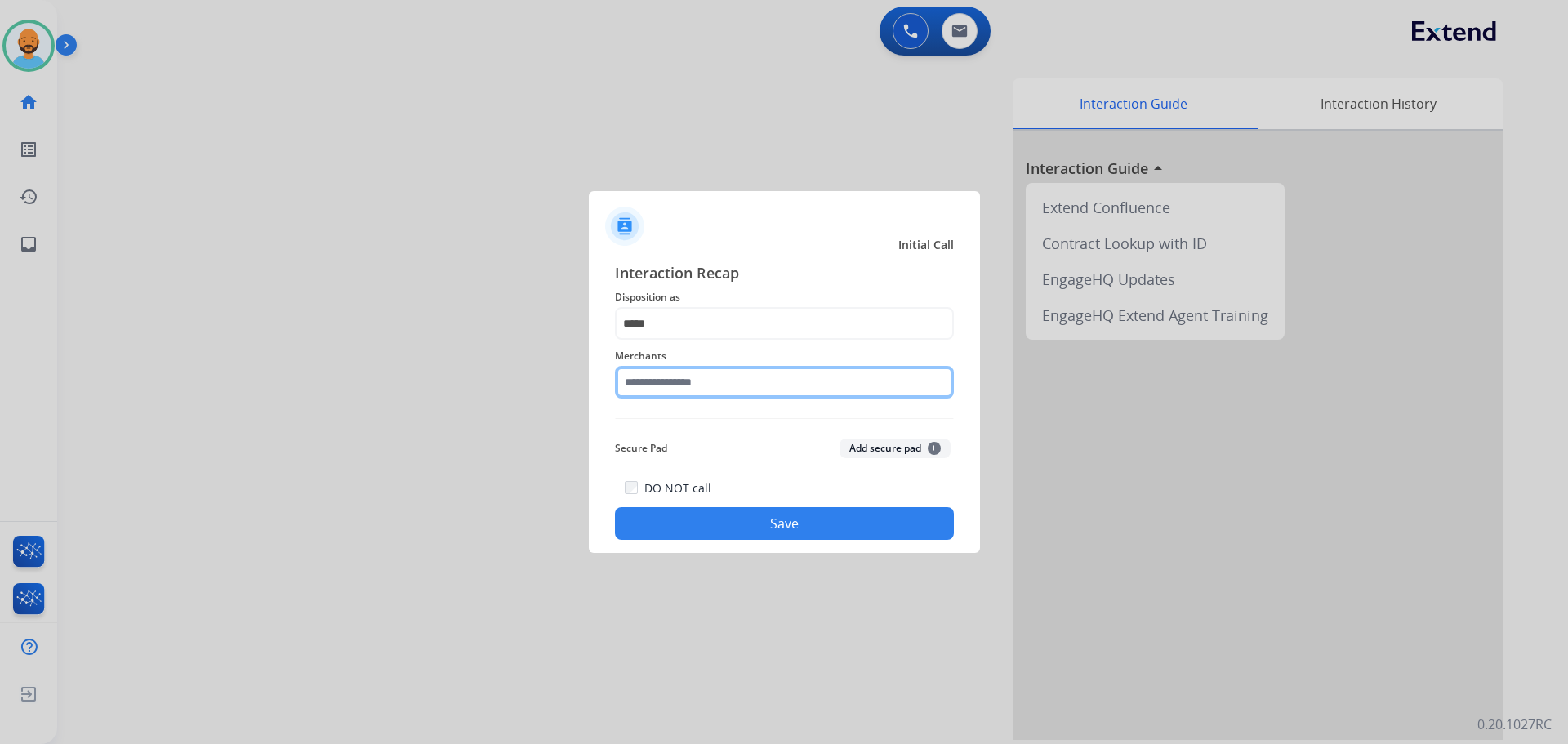
click at [698, 372] on input "text" at bounding box center [784, 382] width 339 height 33
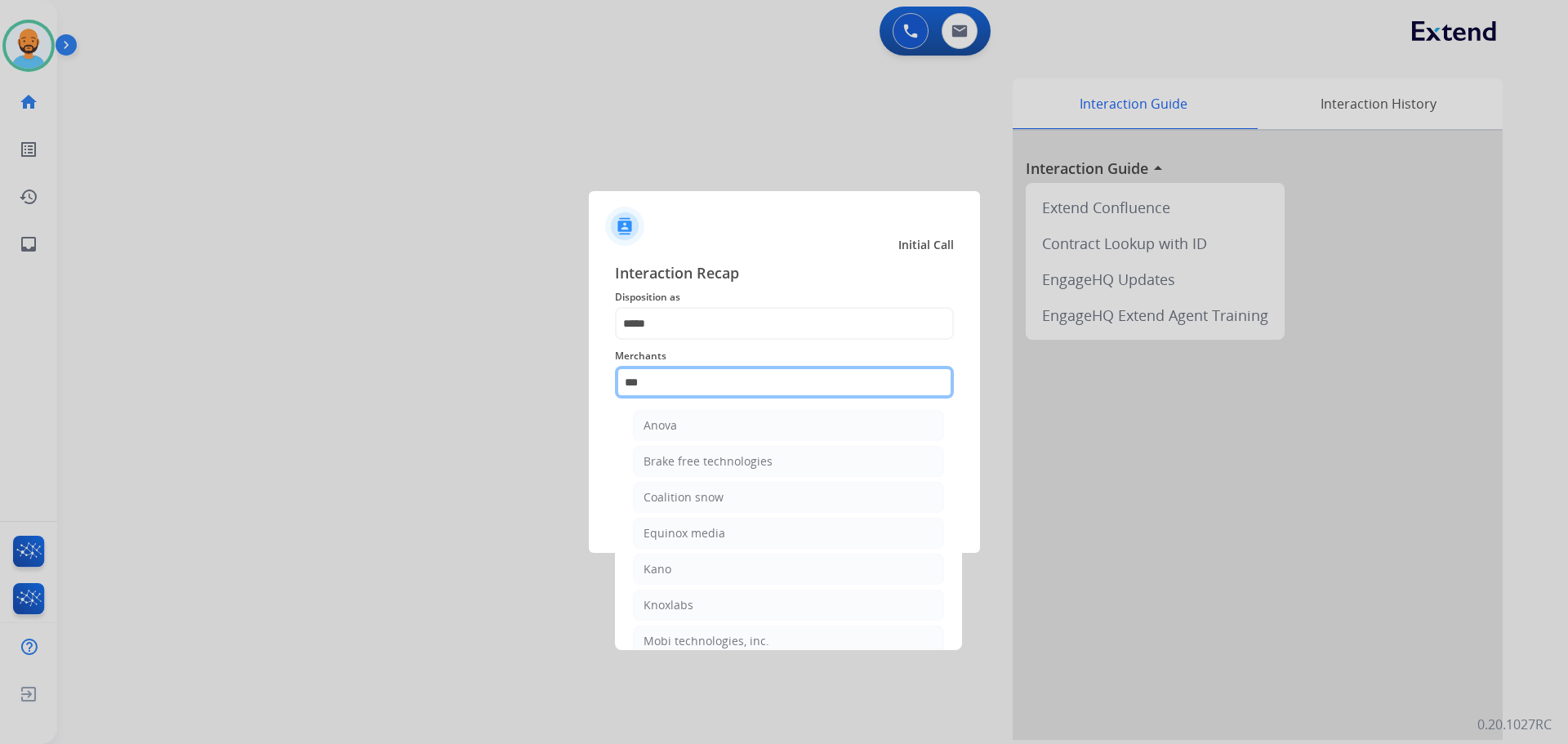
scroll to position [0, 0]
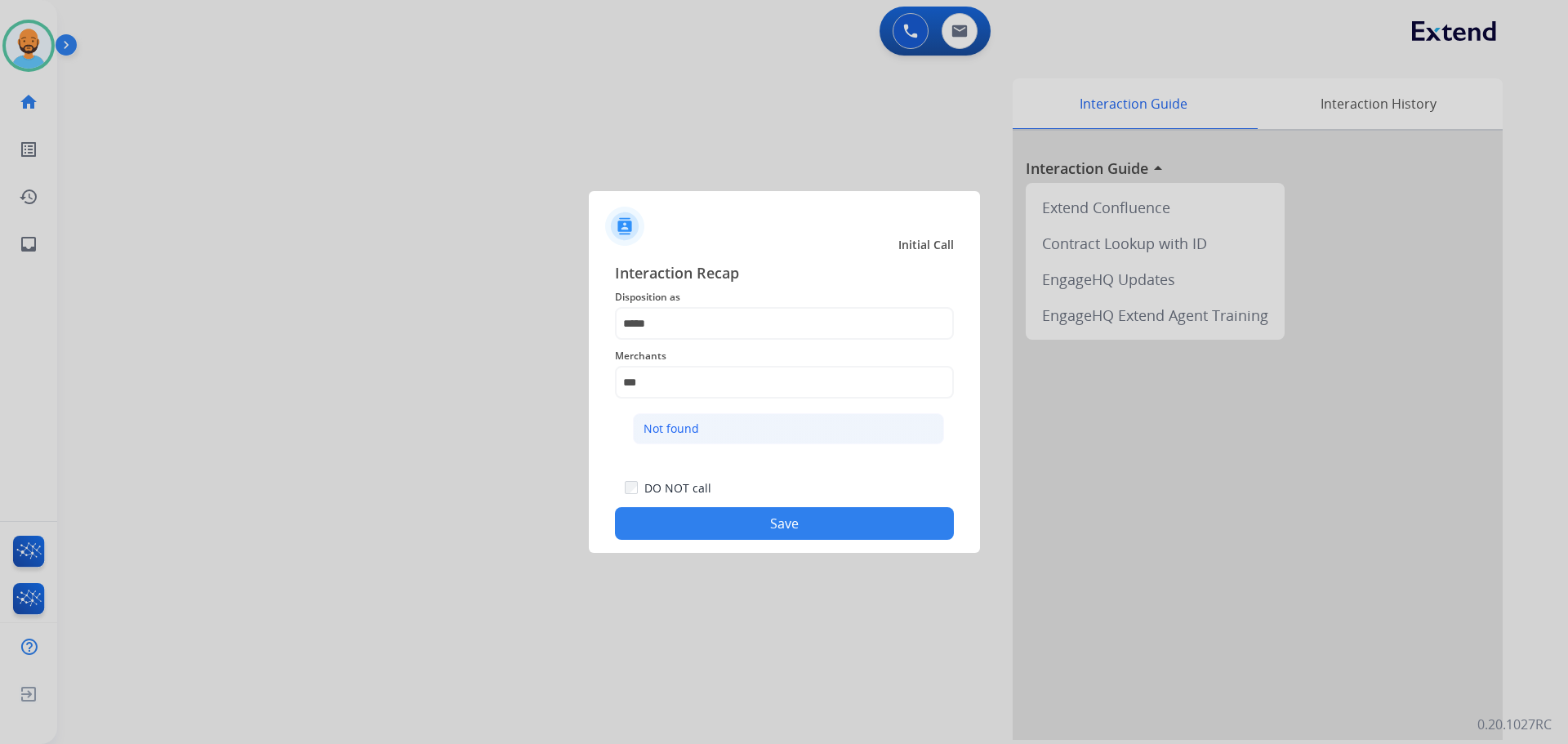
click at [660, 429] on div "Not found" at bounding box center [672, 428] width 56 height 16
type input "*********"
click at [720, 533] on button "Save" at bounding box center [784, 523] width 339 height 33
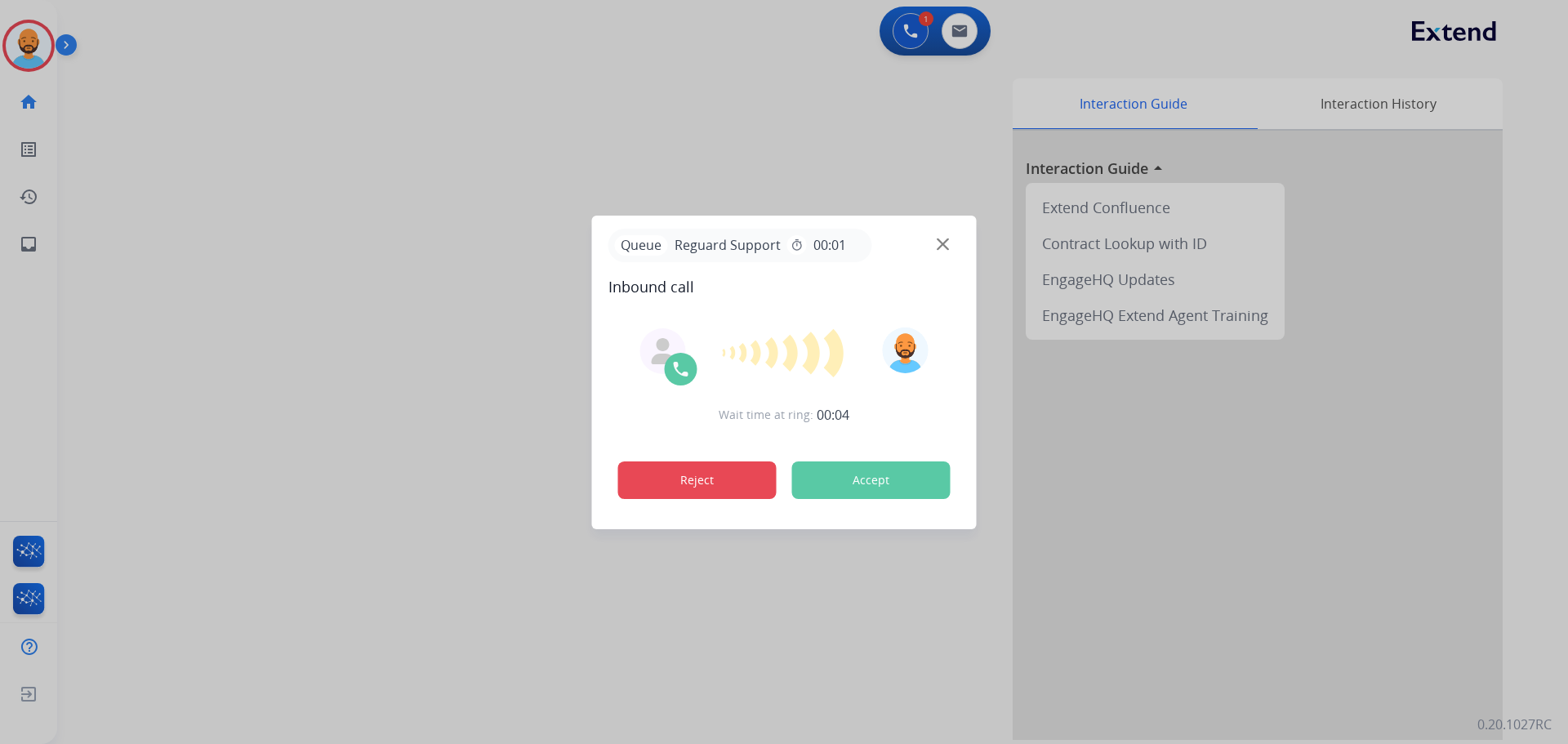
click at [739, 477] on button "Reject" at bounding box center [698, 480] width 159 height 37
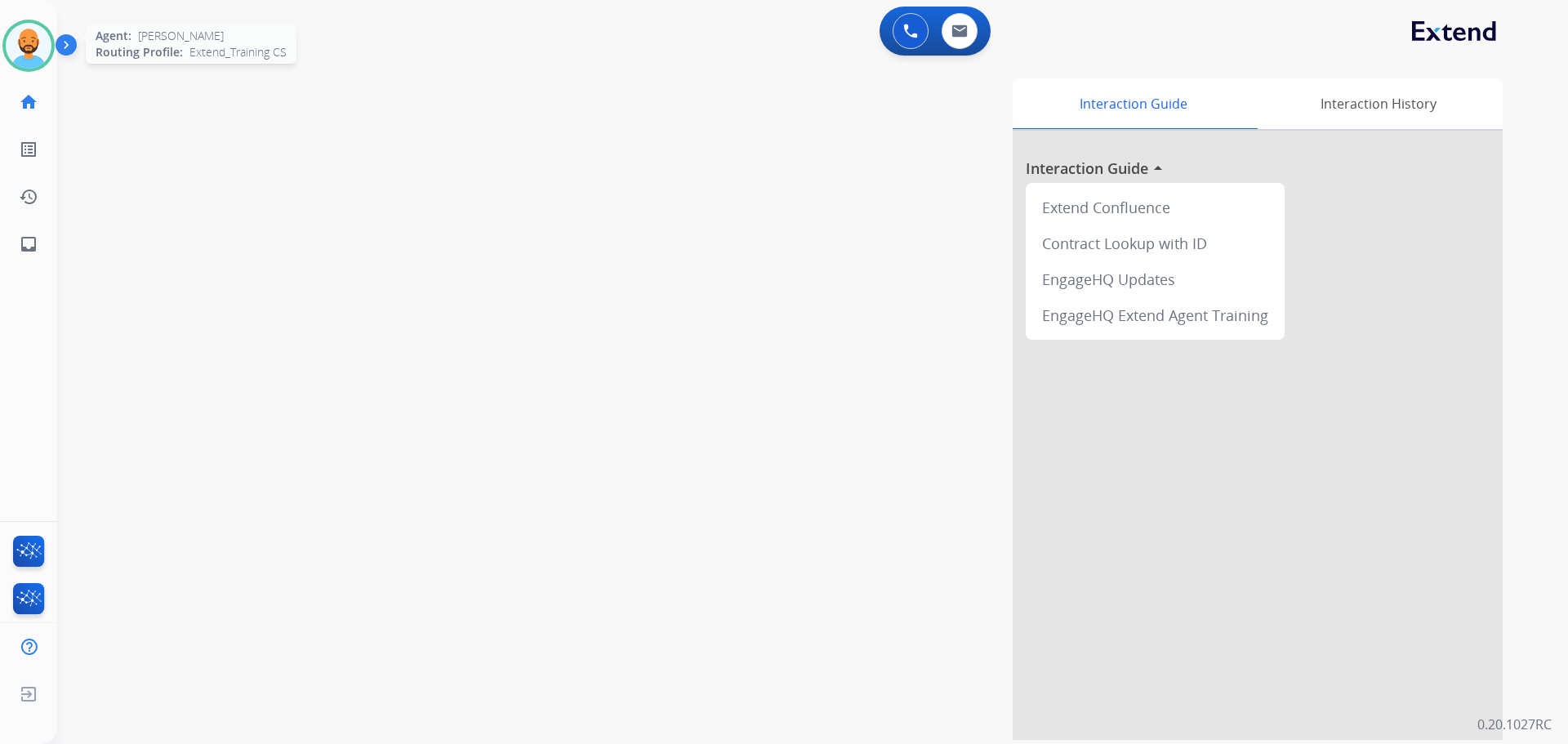
click at [36, 53] on img at bounding box center [29, 46] width 46 height 46
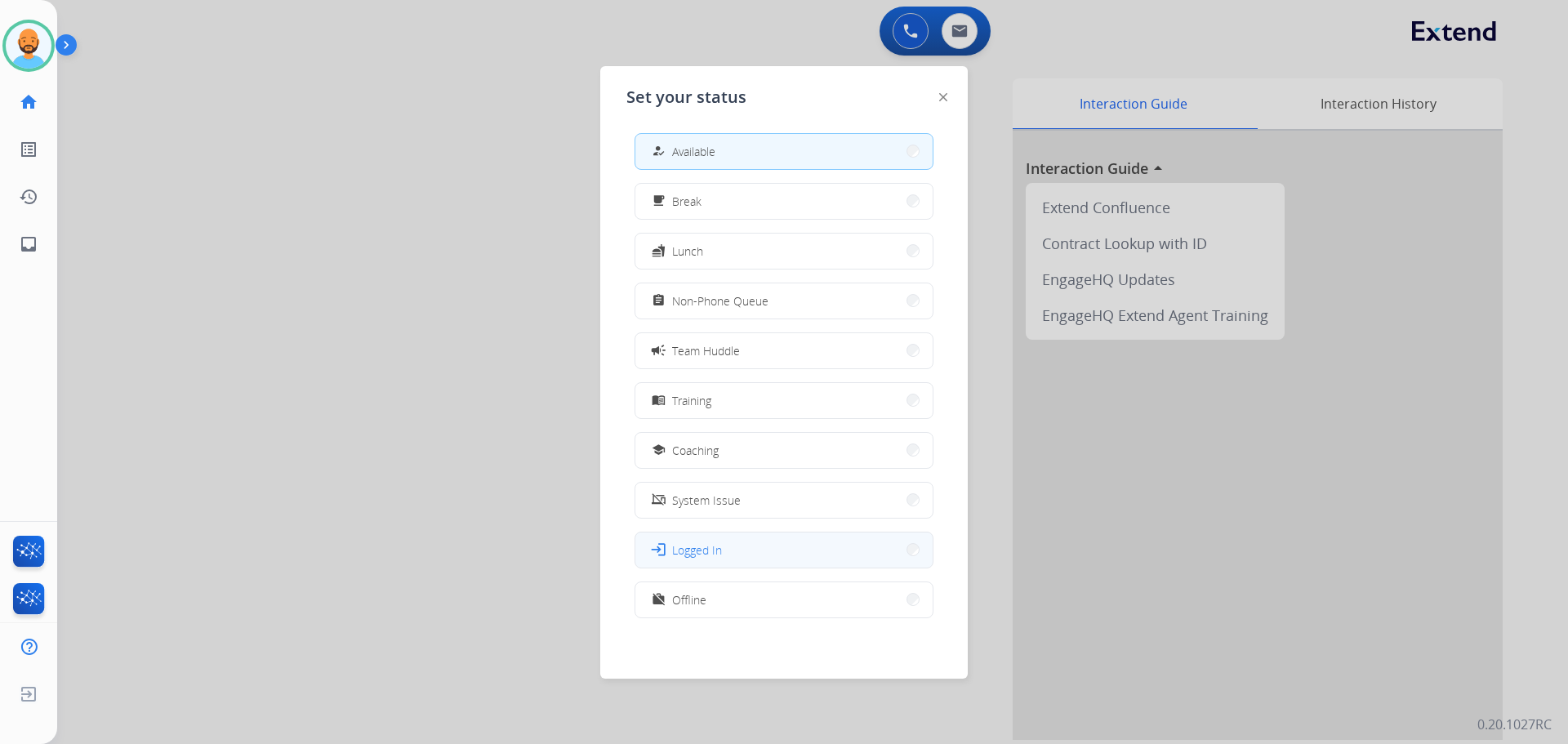
scroll to position [5, 0]
click at [884, 545] on button "login Logged In" at bounding box center [784, 548] width 297 height 35
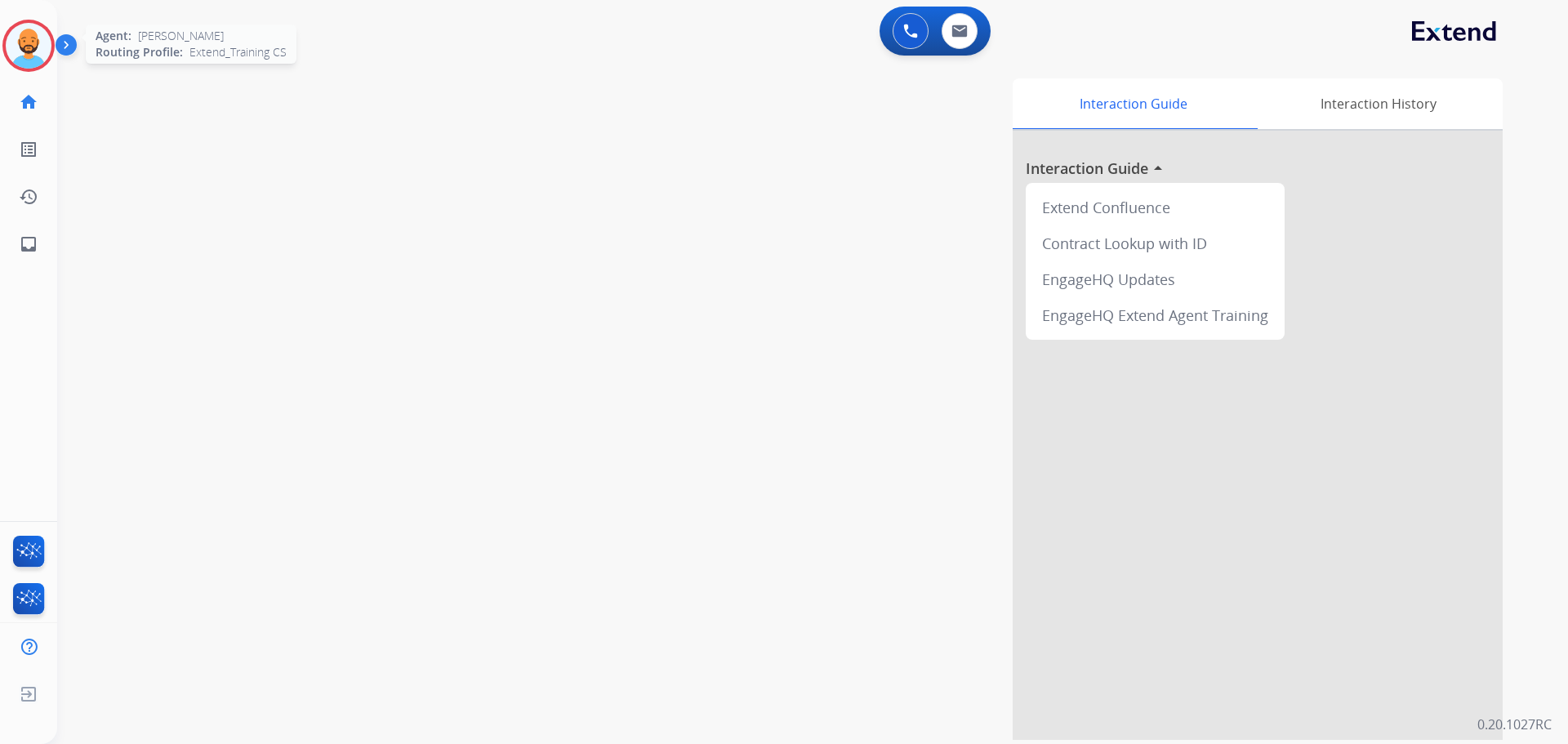
click at [25, 57] on img at bounding box center [29, 46] width 46 height 46
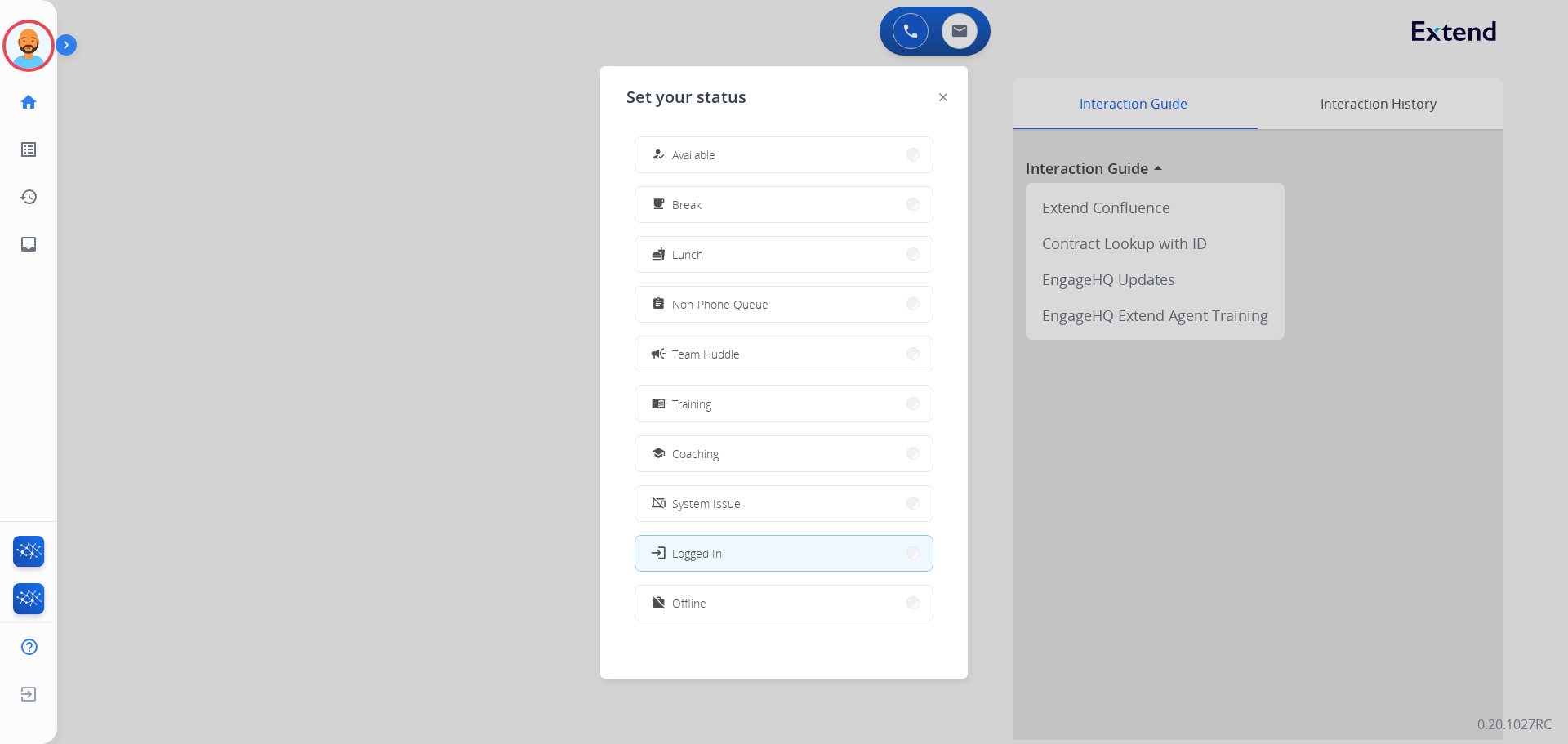
click at [746, 149] on button "how_to_reg Available" at bounding box center [784, 155] width 297 height 35
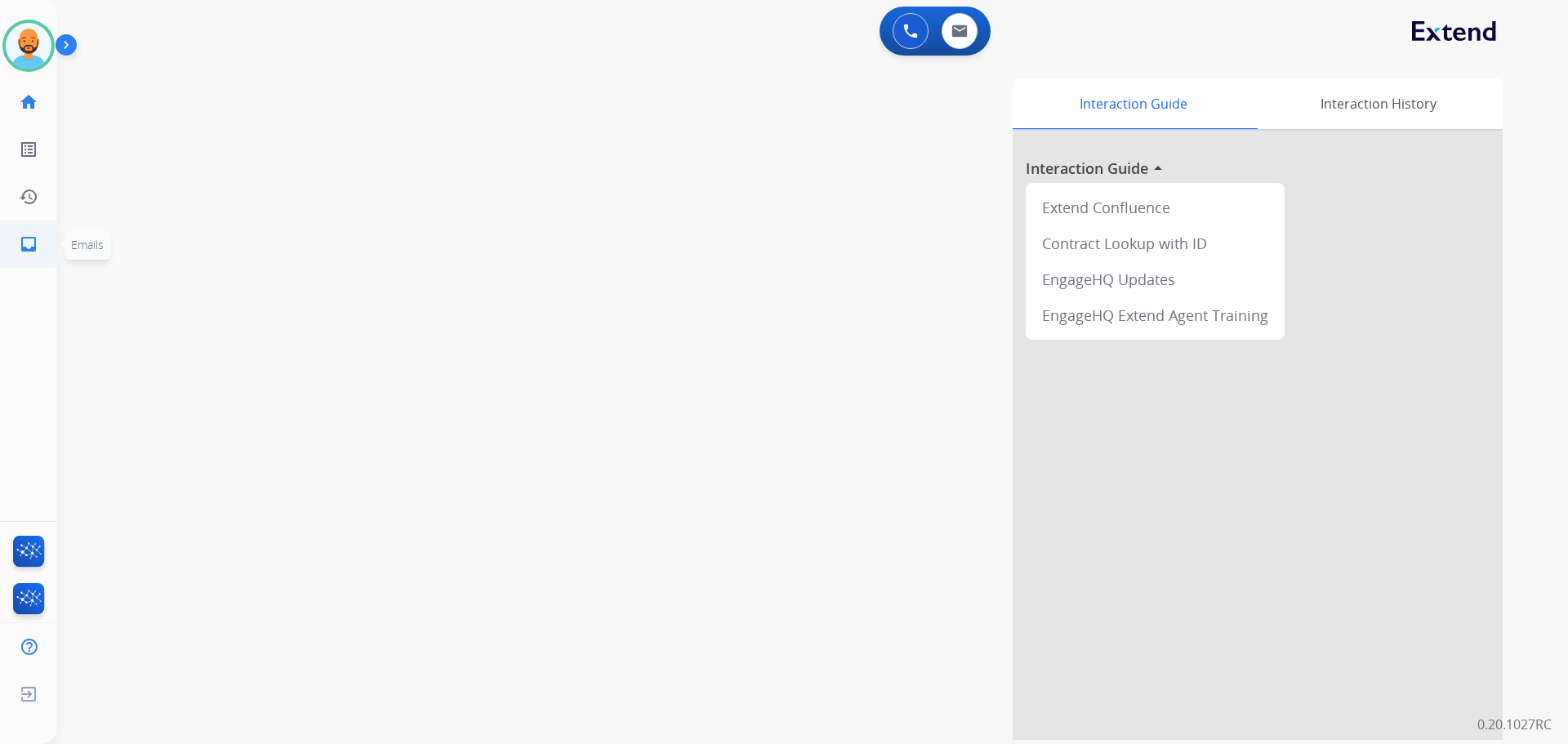
click at [36, 251] on mat-icon "inbox" at bounding box center [28, 243] width 19 height 19
select select "**********"
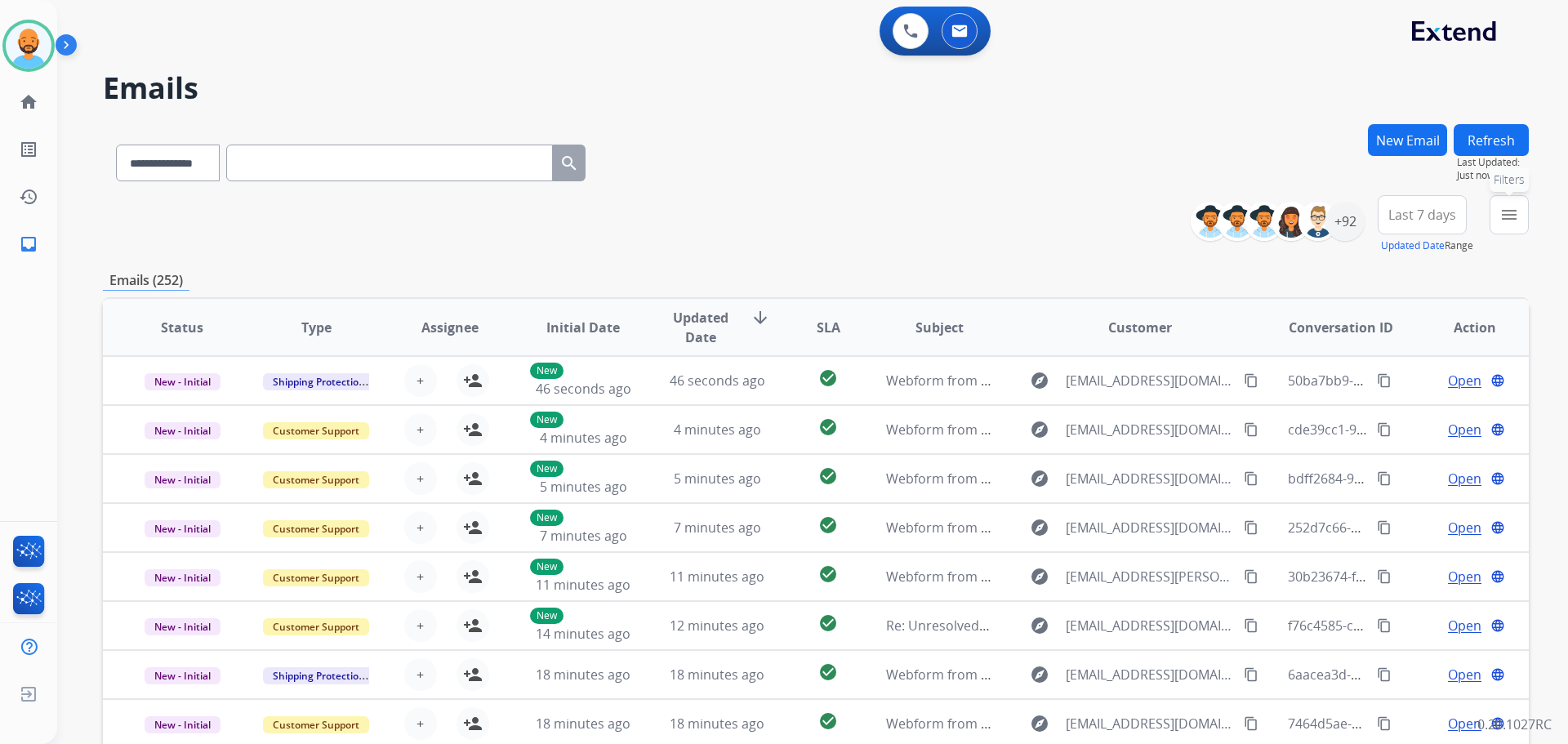
click at [1511, 224] on mat-icon "menu" at bounding box center [1509, 215] width 19 height 19
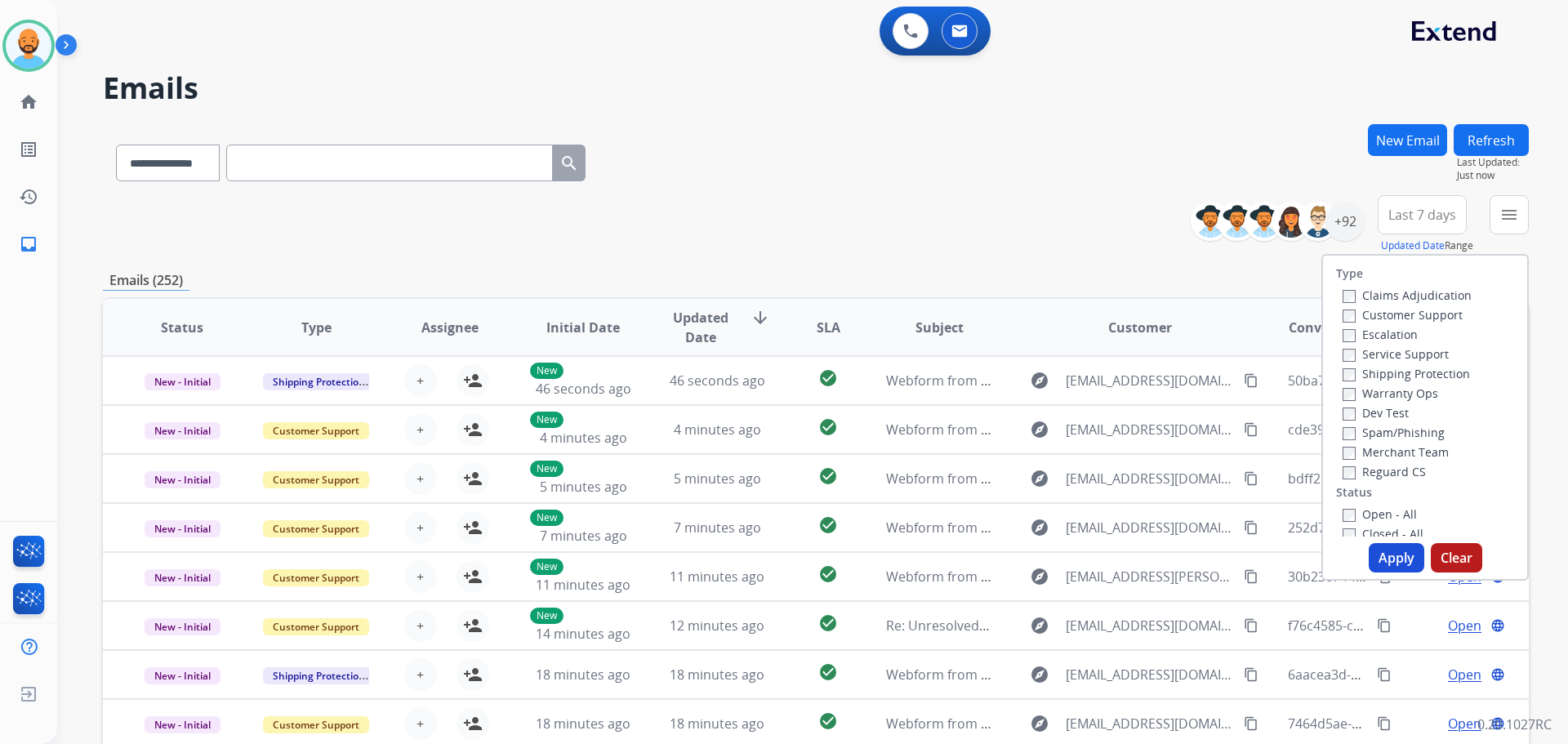
click at [1347, 312] on label "Customer Support" at bounding box center [1402, 314] width 120 height 15
click at [1396, 553] on button "Apply" at bounding box center [1396, 557] width 56 height 30
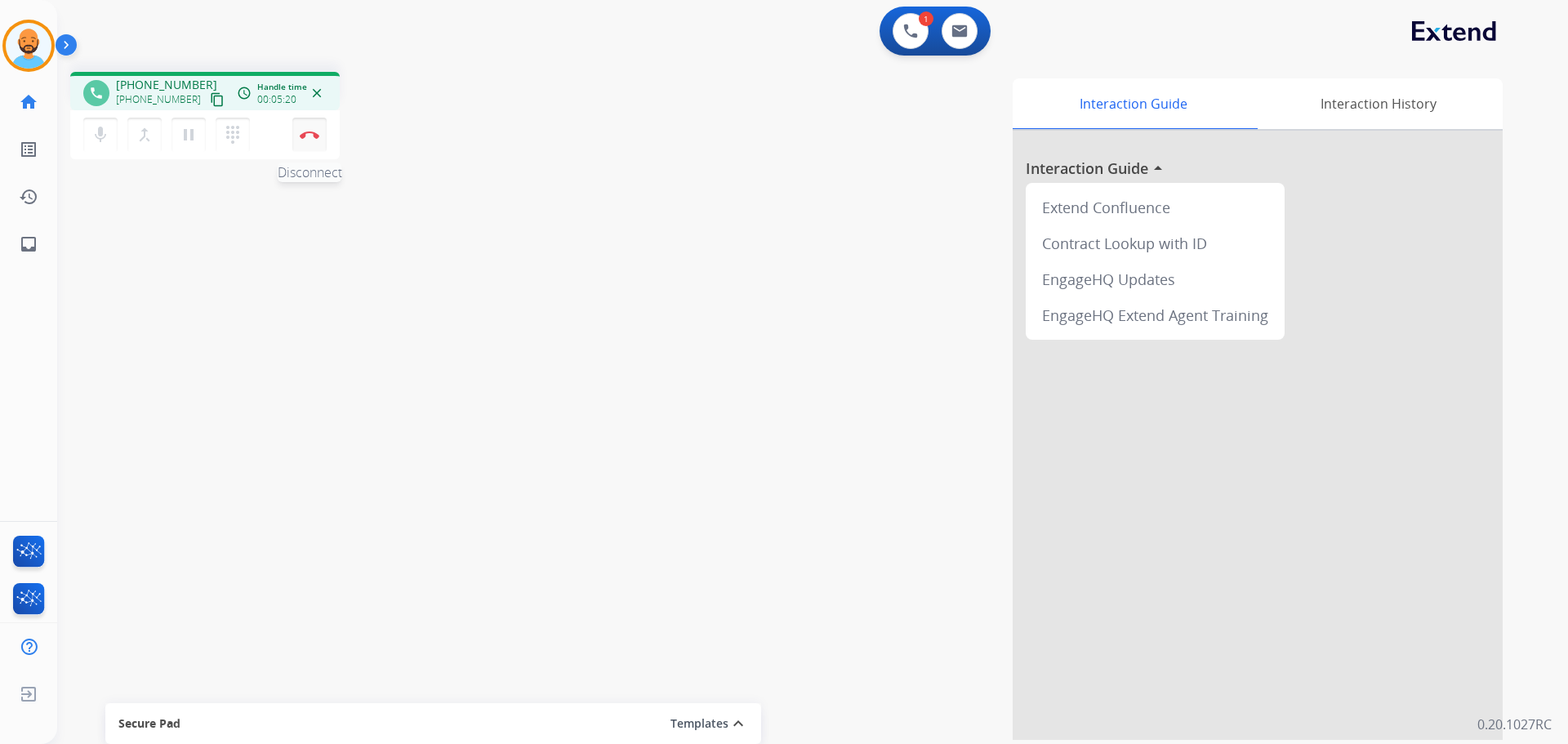
click at [308, 137] on button "Disconnect" at bounding box center [309, 134] width 35 height 35
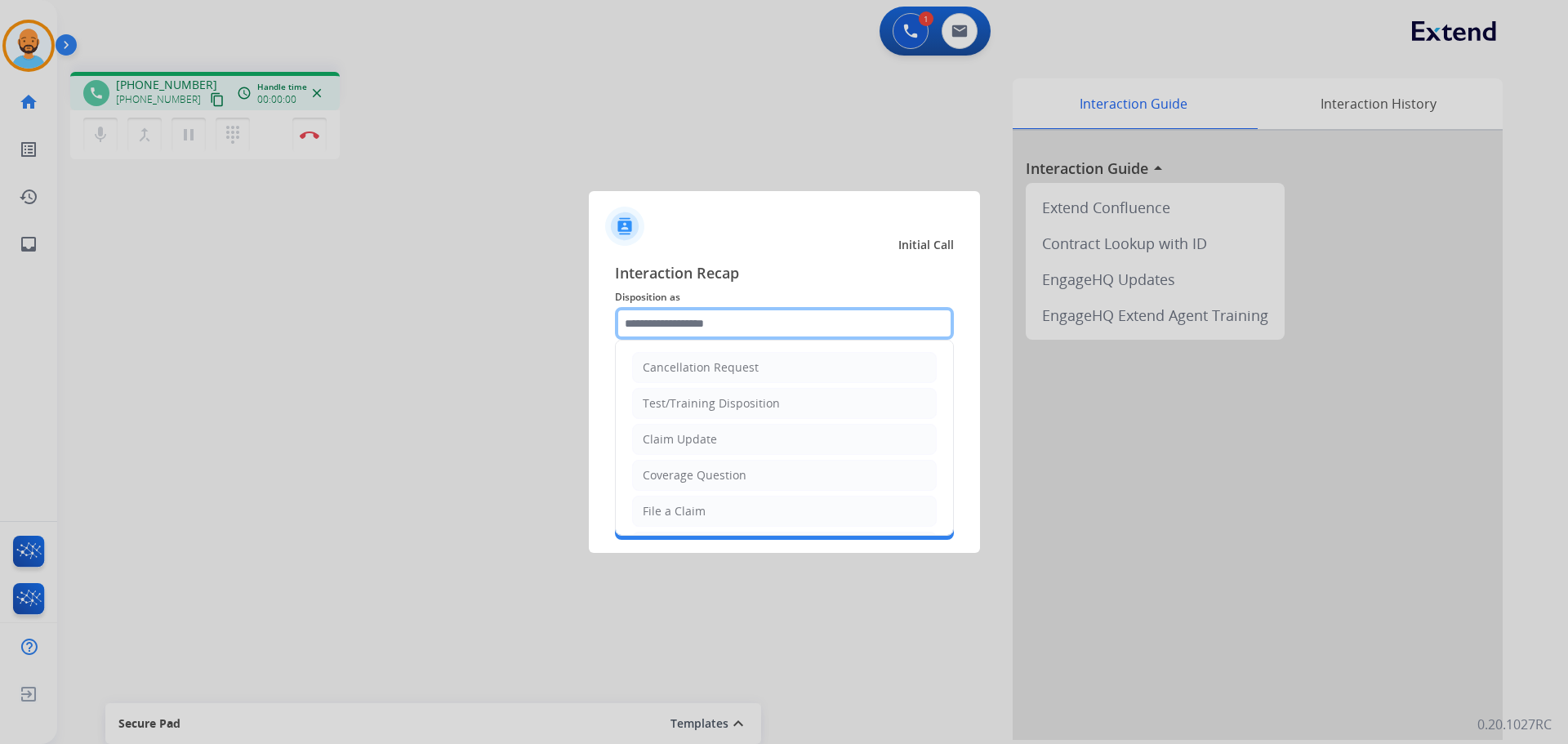
click at [751, 330] on input "text" at bounding box center [784, 323] width 339 height 33
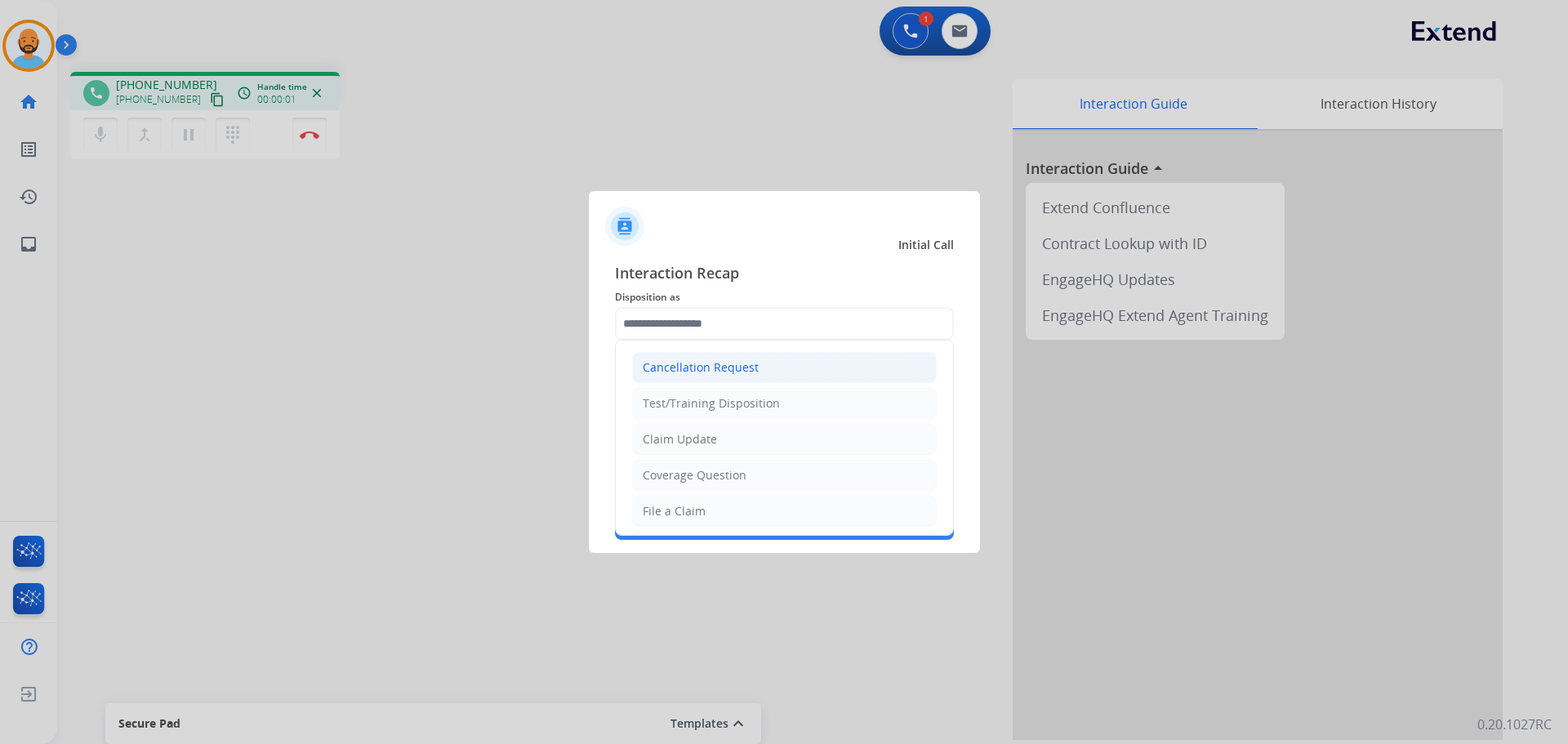
click at [803, 371] on li "Cancellation Request" at bounding box center [784, 367] width 305 height 31
type input "**********"
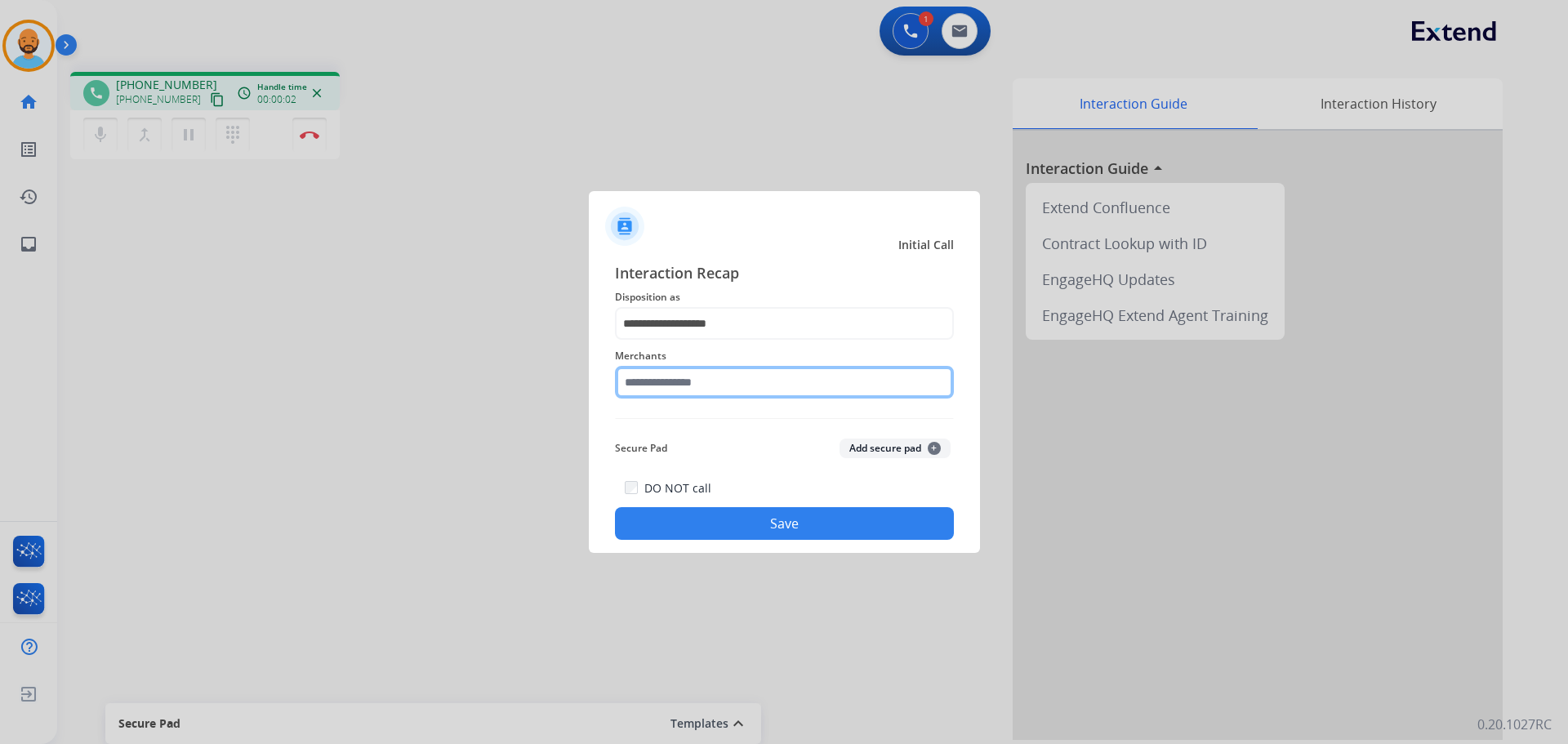
click at [754, 372] on input "text" at bounding box center [784, 382] width 339 height 33
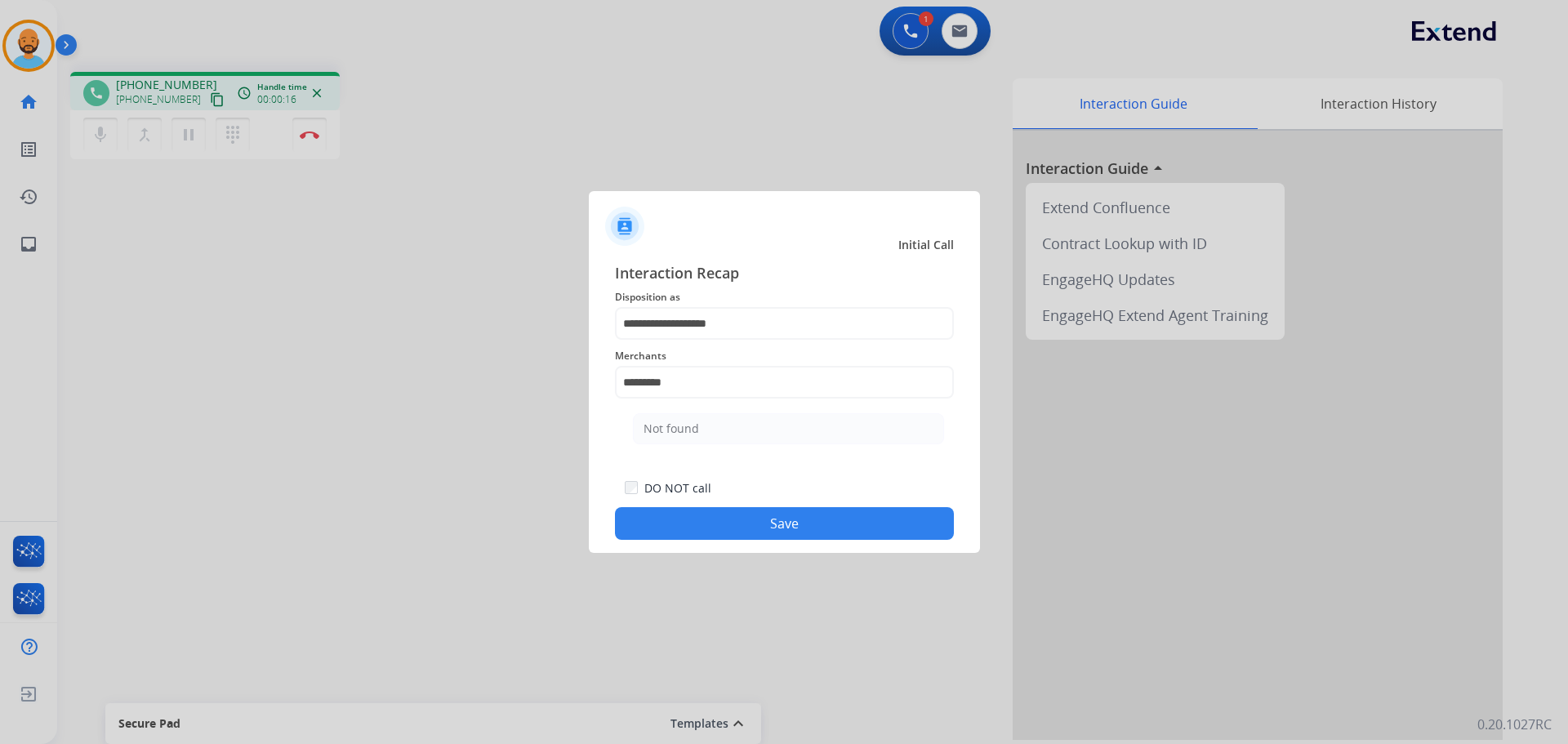
drag, startPoint x: 695, startPoint y: 428, endPoint x: 696, endPoint y: 405, distance: 23.0
click at [695, 427] on div "Not found" at bounding box center [672, 428] width 56 height 16
type input "*********"
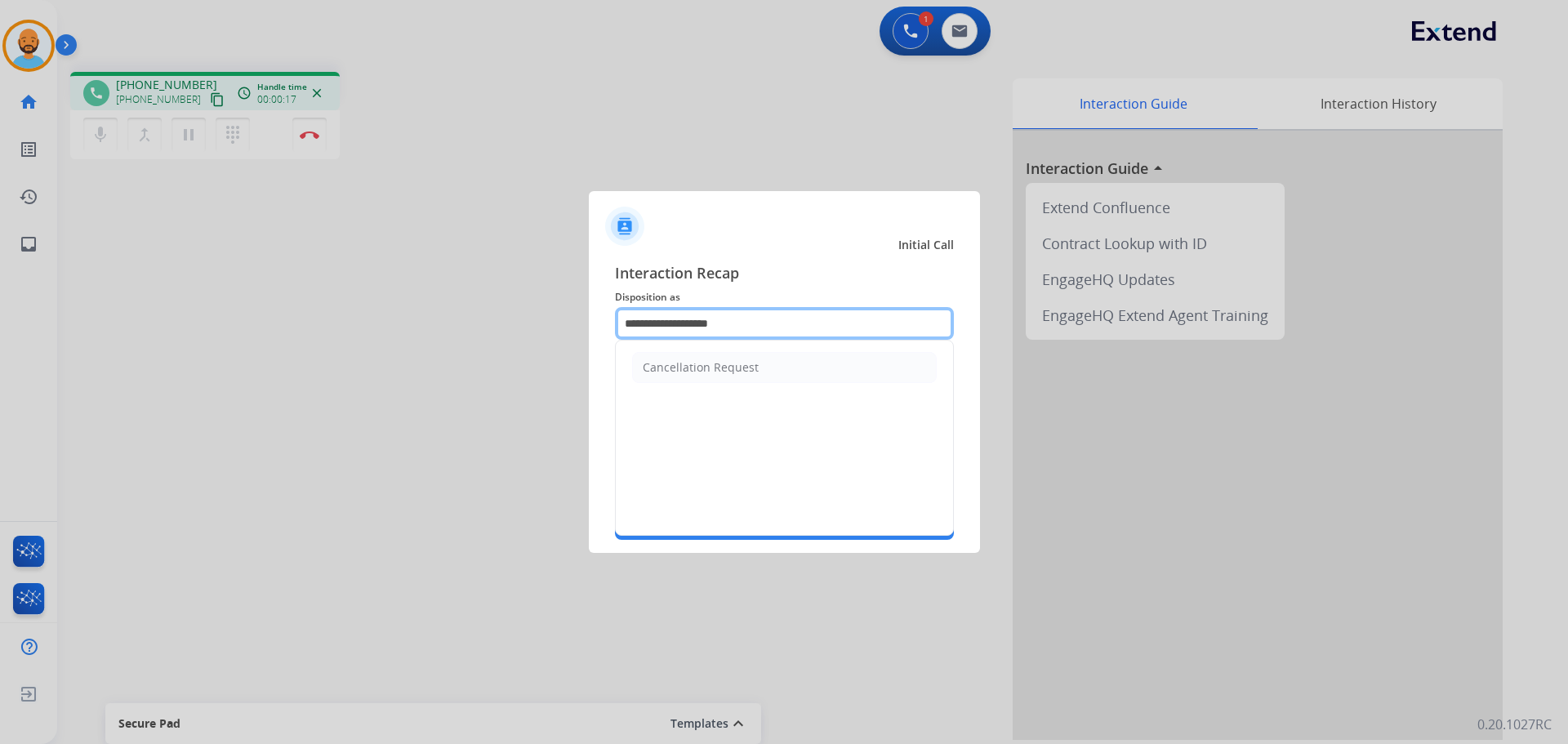
click at [729, 327] on input "**********" at bounding box center [784, 323] width 339 height 33
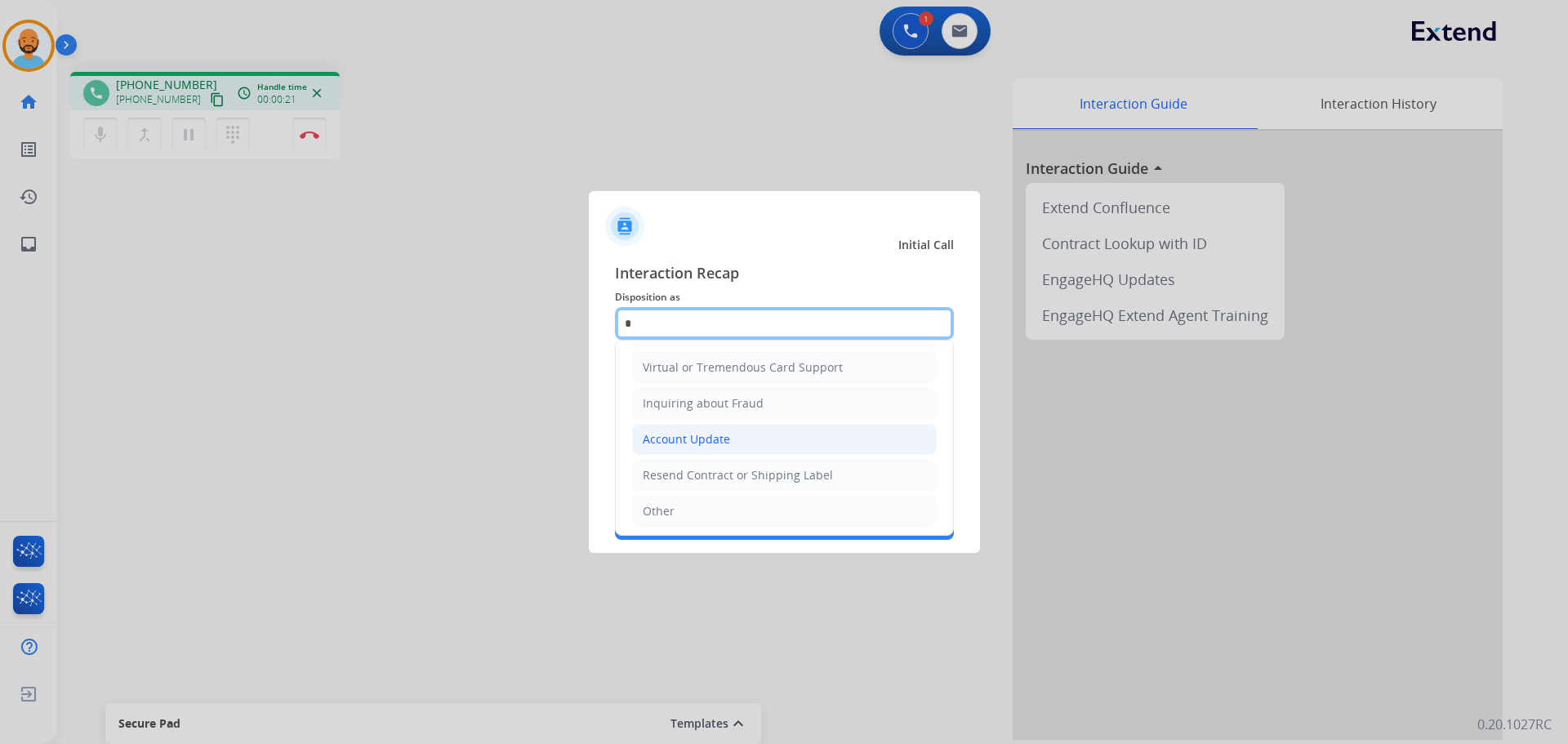
scroll to position [183, 0]
click at [668, 499] on li "Other" at bounding box center [784, 508] width 305 height 31
type input "*****"
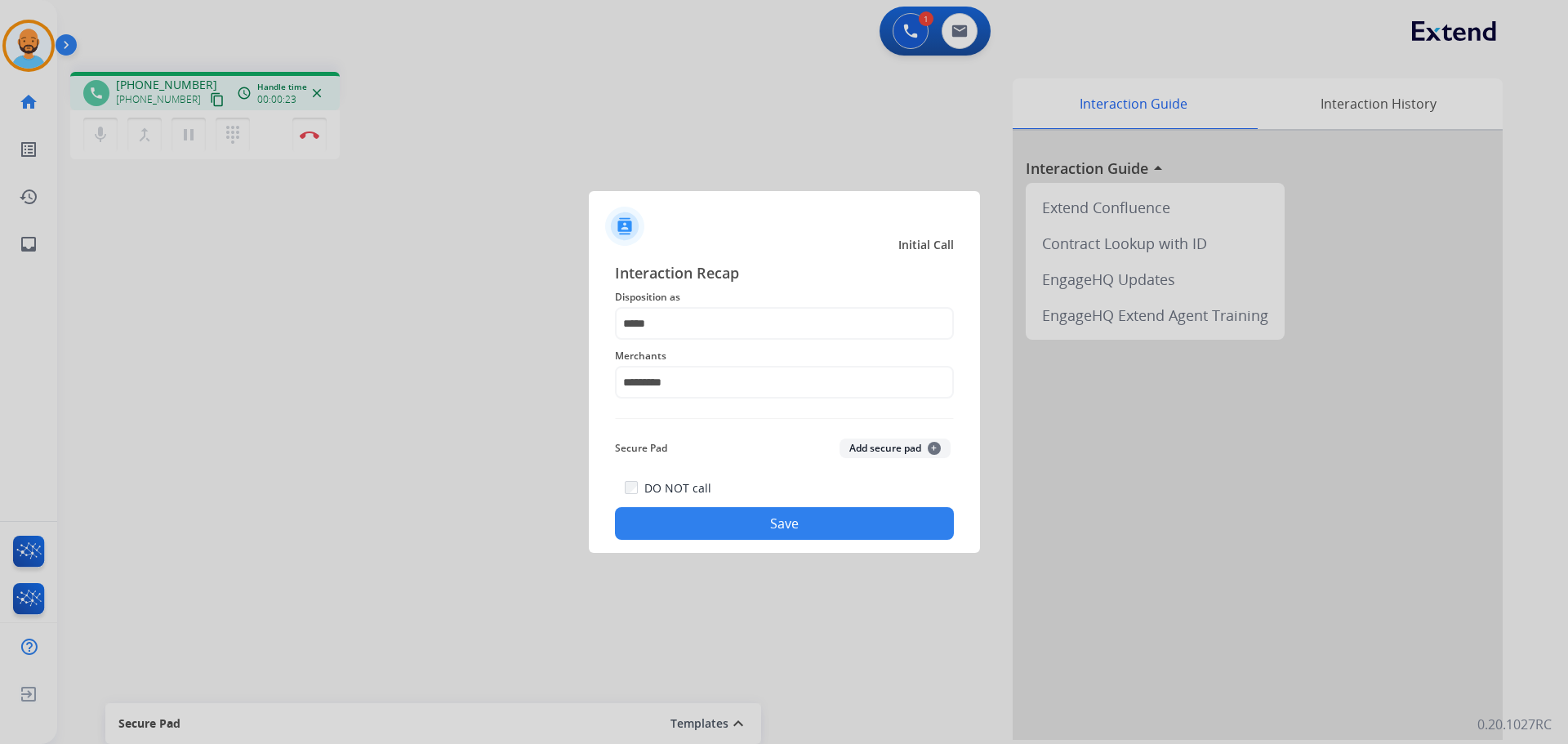
click at [702, 509] on button "Save" at bounding box center [784, 523] width 339 height 33
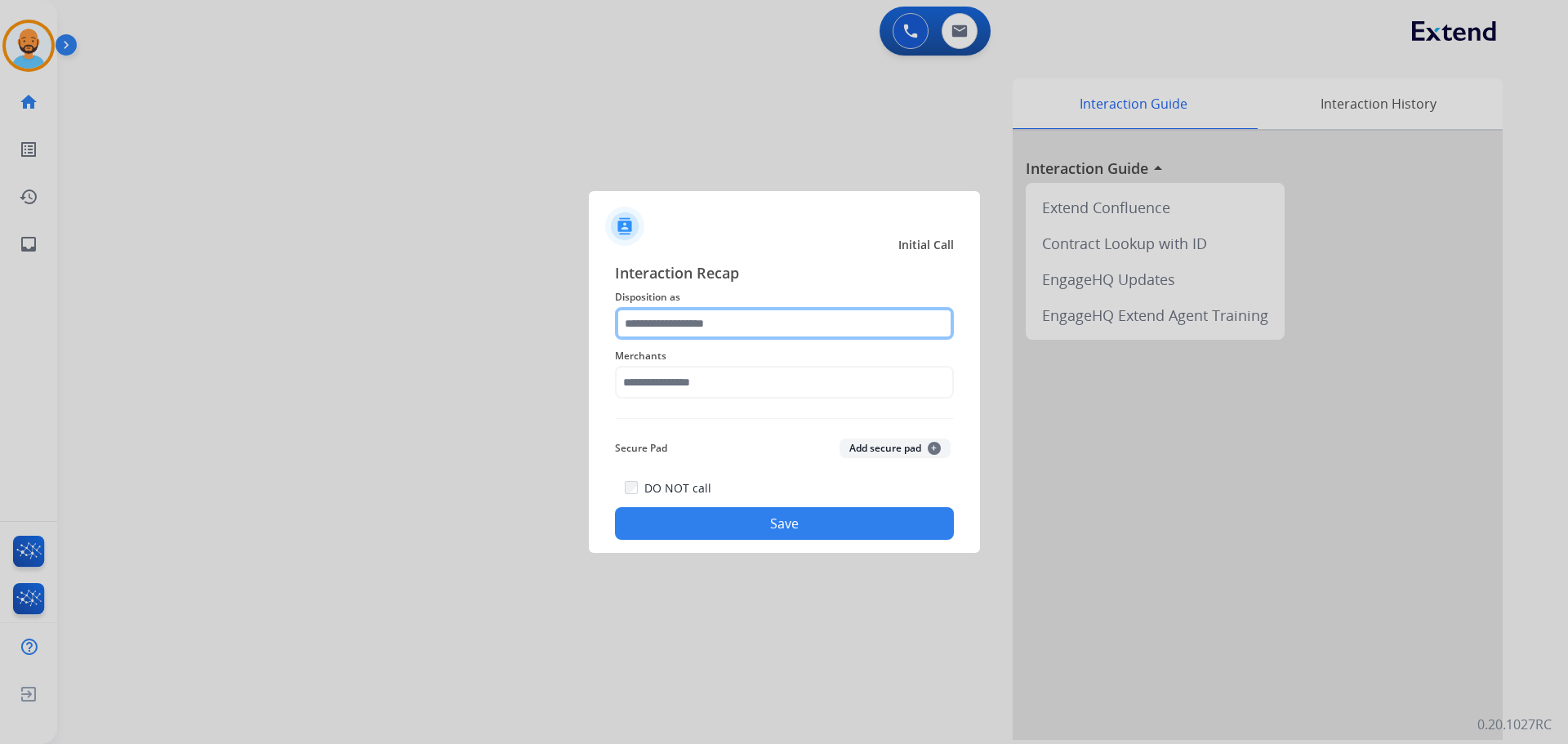
drag, startPoint x: 735, startPoint y: 313, endPoint x: 737, endPoint y: 296, distance: 17.1
click at [737, 302] on div "Interaction Recap Disposition as Merchants Secure Pad Add secure pad + DO NOT c…" at bounding box center [784, 400] width 339 height 279
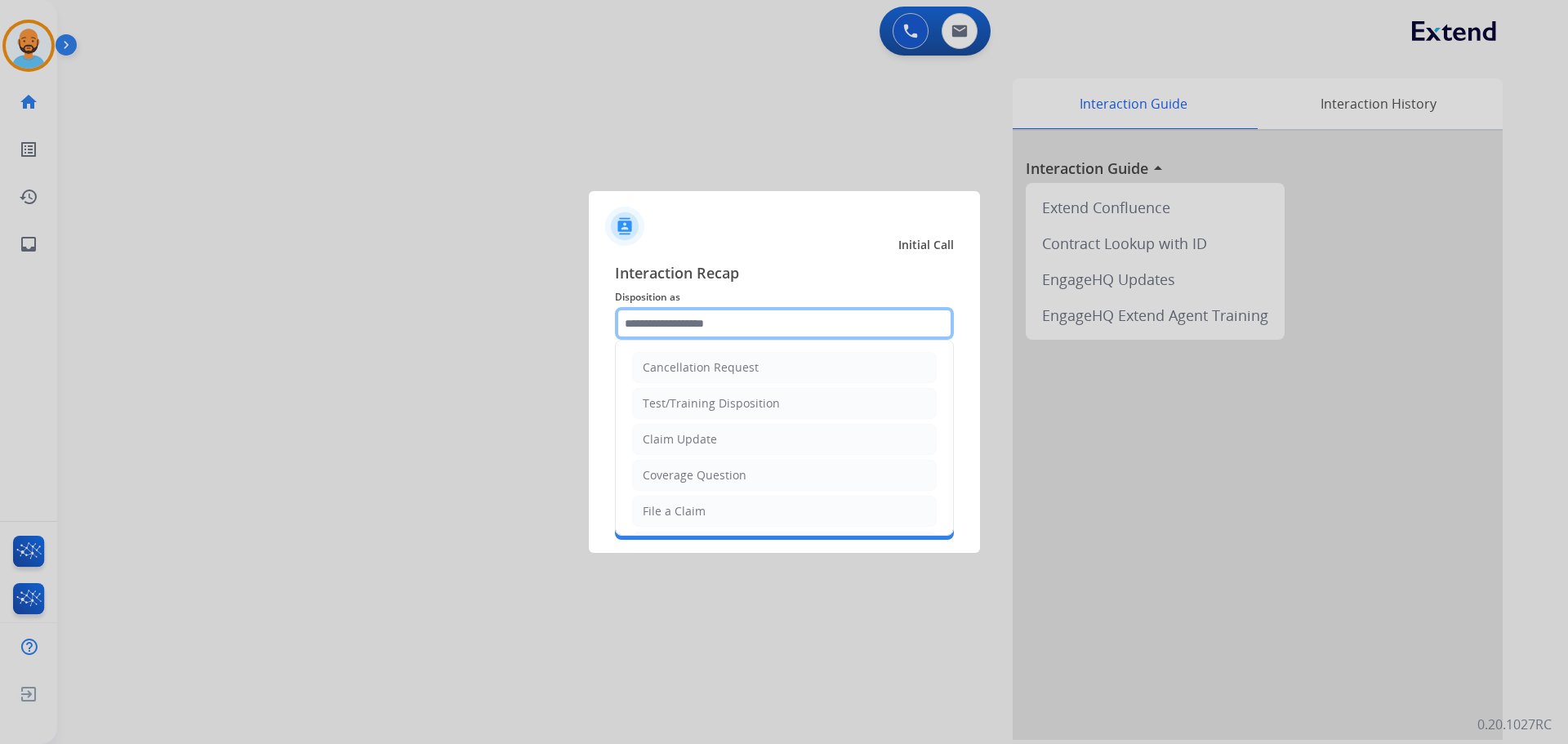
type input "*"
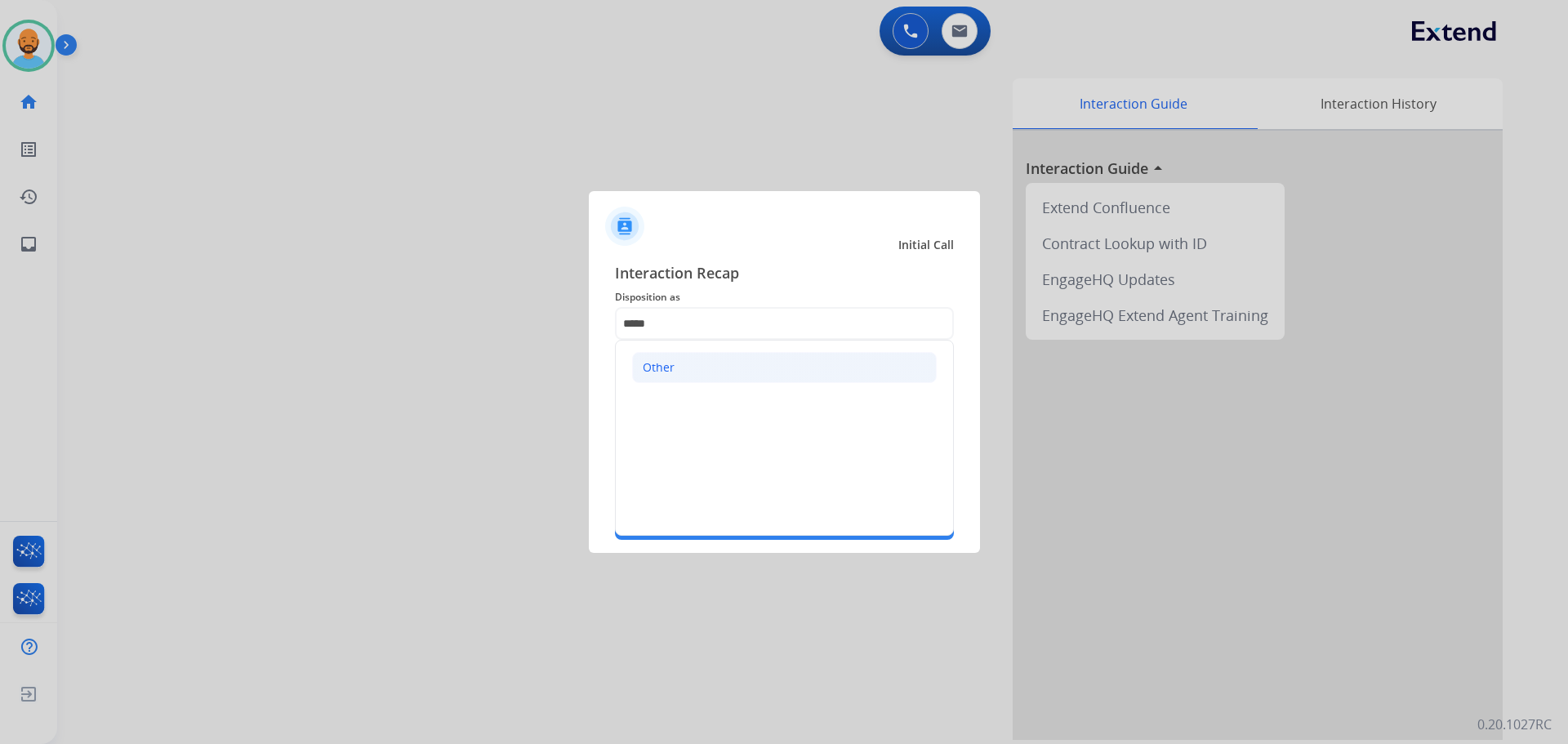
click at [658, 382] on li "Other" at bounding box center [784, 367] width 305 height 31
type input "*****"
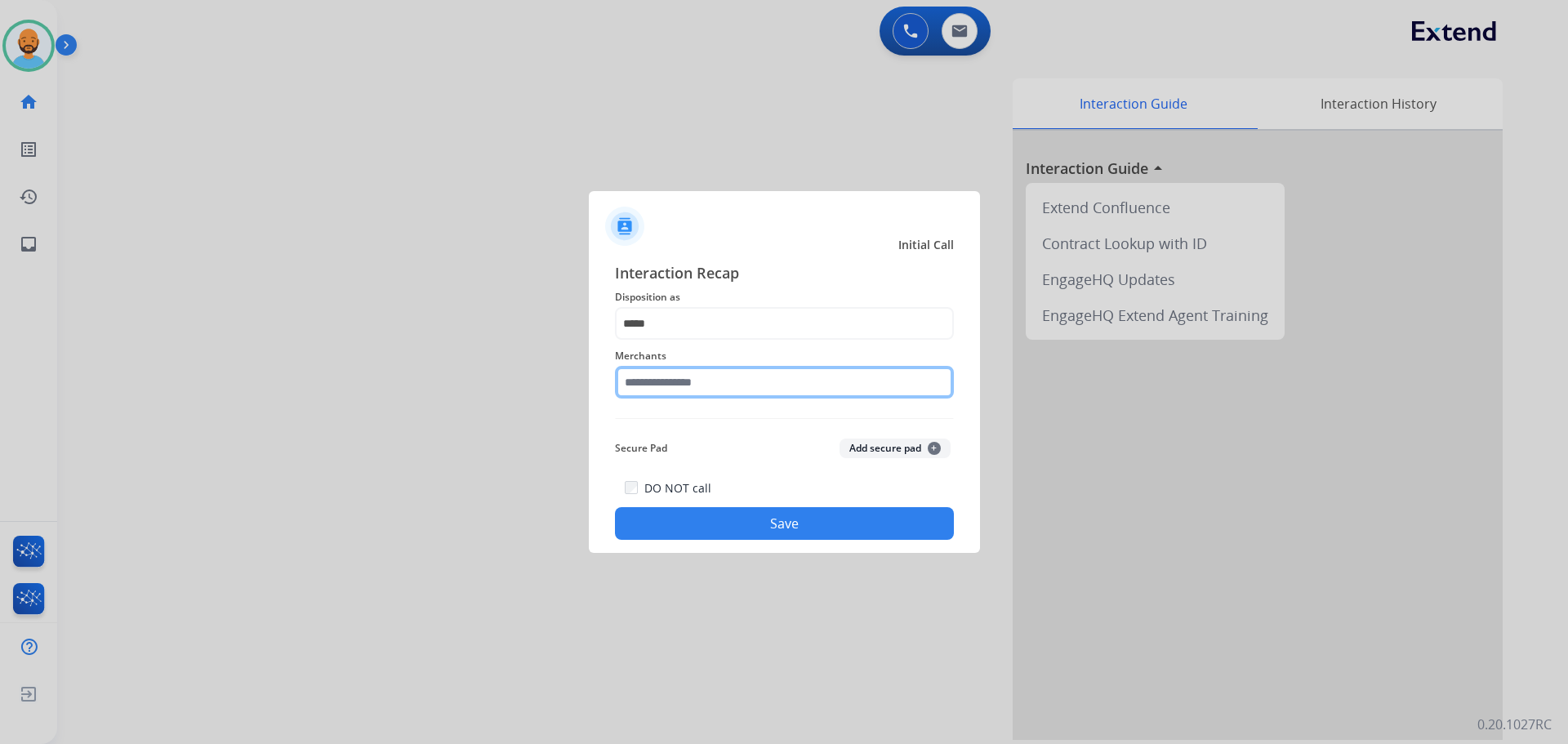
click at [668, 376] on input "text" at bounding box center [784, 382] width 339 height 33
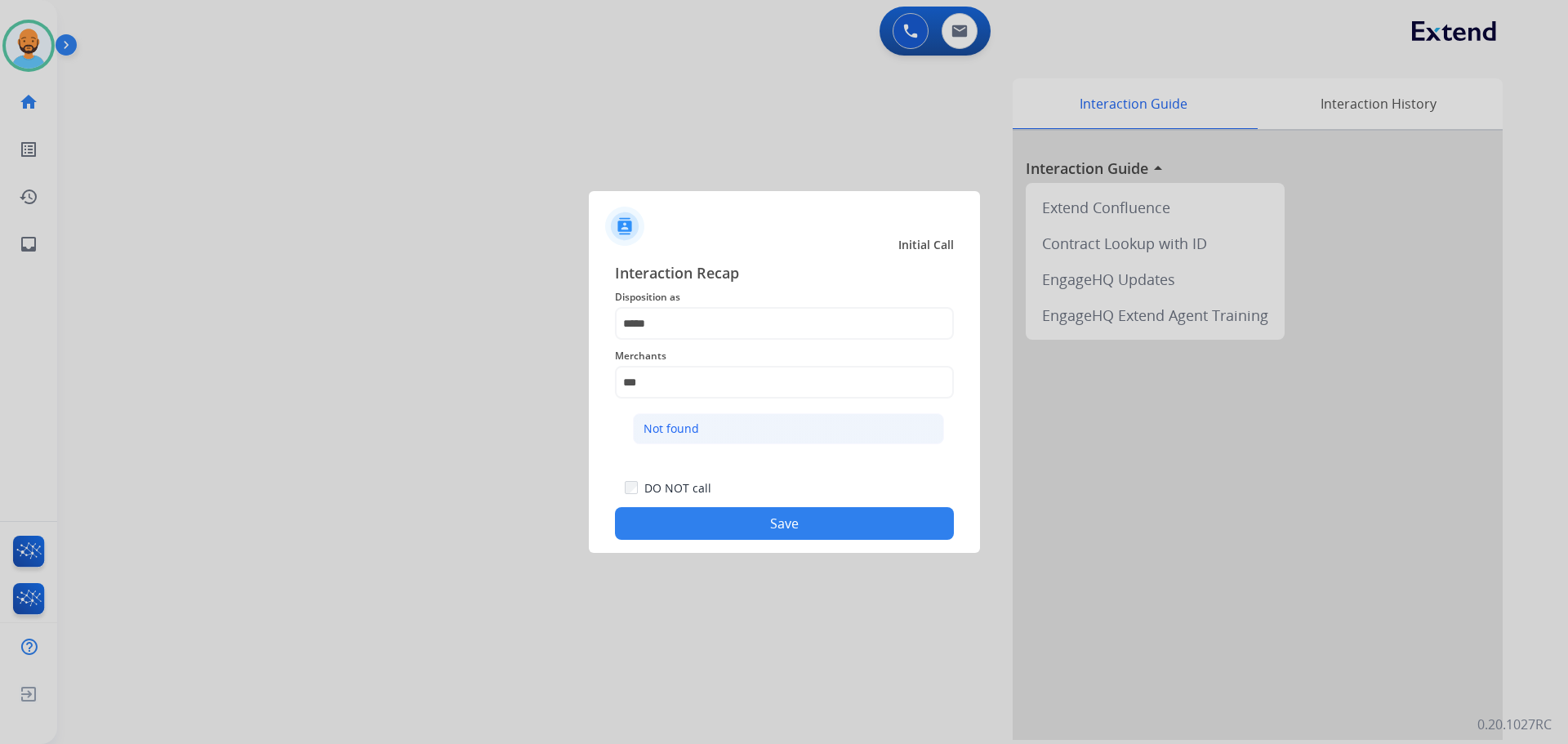
click at [674, 418] on li "Not found" at bounding box center [788, 428] width 311 height 31
type input "*********"
click at [695, 529] on button "Save" at bounding box center [784, 523] width 339 height 33
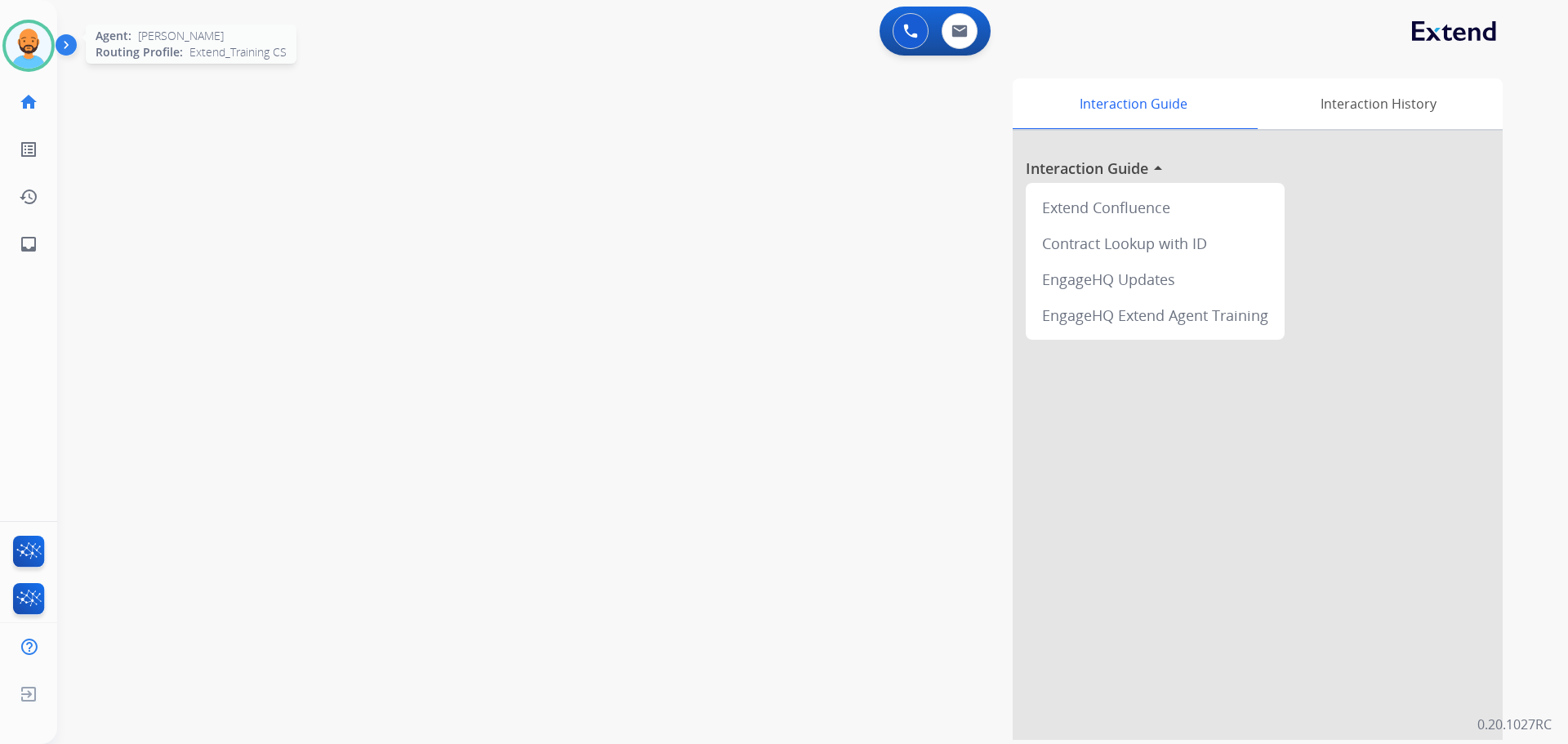
drag, startPoint x: 16, startPoint y: 49, endPoint x: 18, endPoint y: 39, distance: 10.2
click at [15, 48] on img at bounding box center [29, 46] width 46 height 46
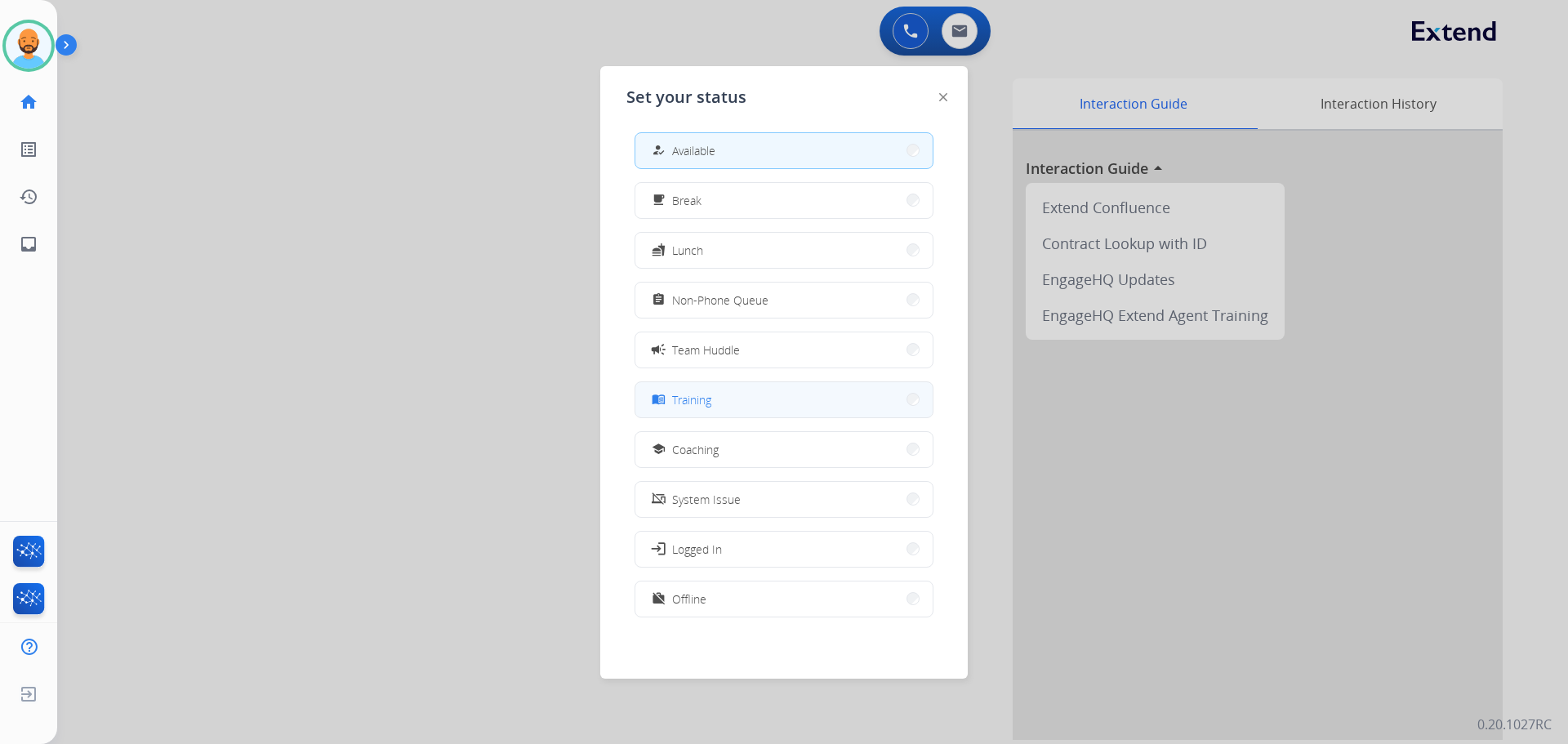
scroll to position [5, 0]
drag, startPoint x: 729, startPoint y: 583, endPoint x: 728, endPoint y: 575, distance: 8.1
click at [729, 580] on div "work_off Offline" at bounding box center [784, 597] width 299 height 36
click at [731, 584] on button "work_off Offline" at bounding box center [784, 598] width 297 height 35
